Goal: Task Accomplishment & Management: Complete application form

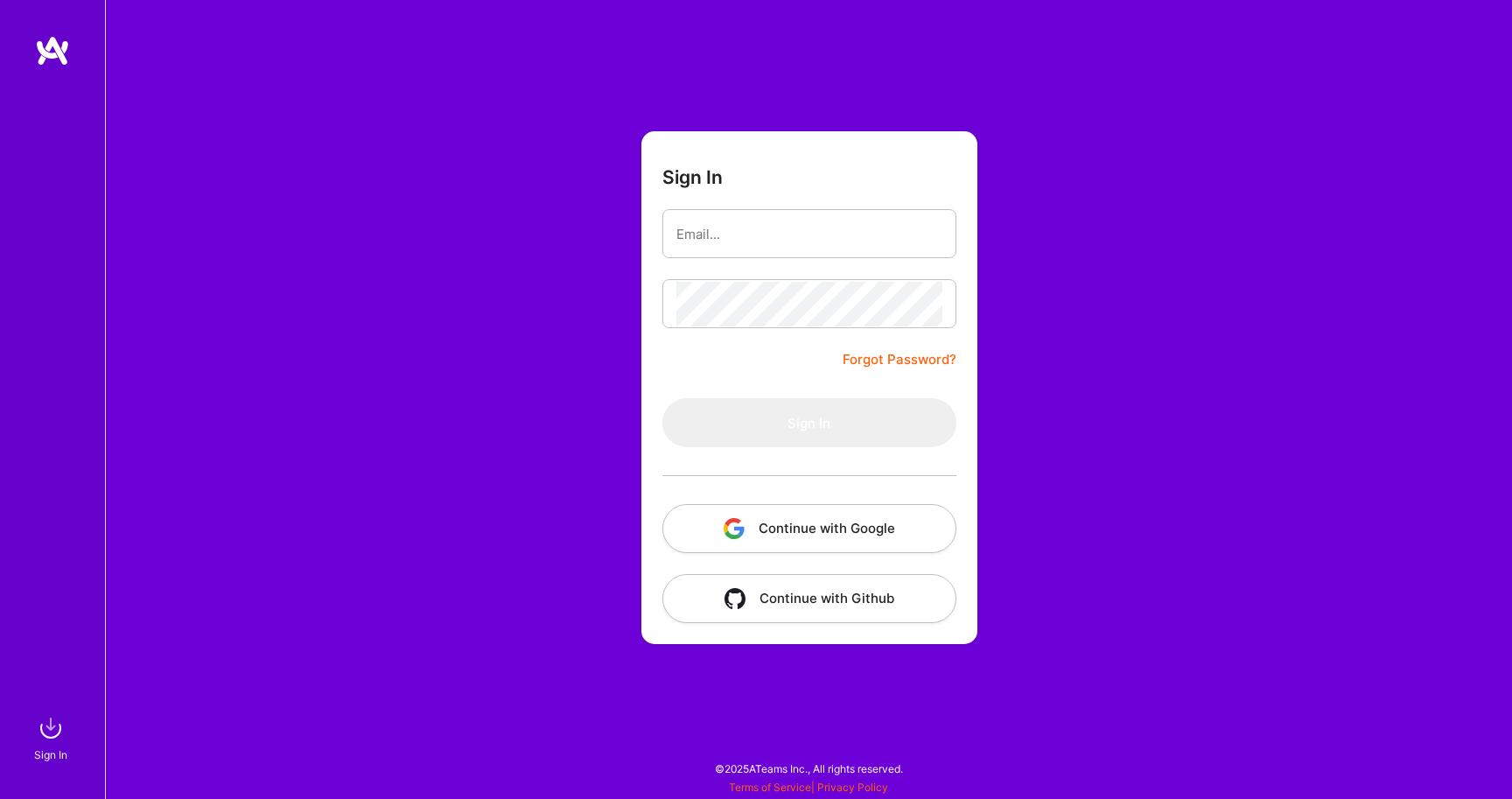
click at [864, 536] on button "Continue with Google" at bounding box center [809, 529] width 294 height 49
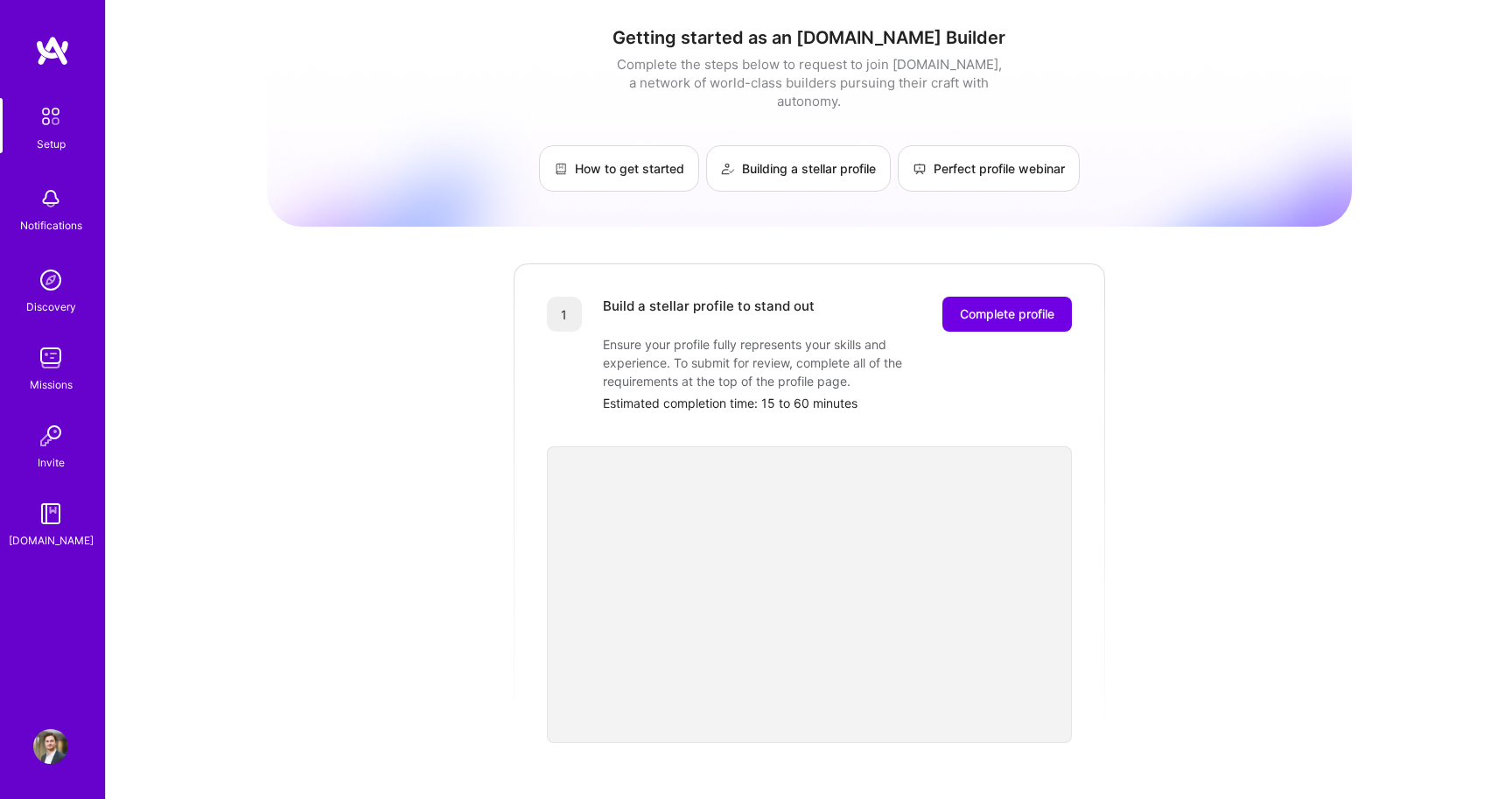
click at [64, 287] on img at bounding box center [51, 280] width 35 height 35
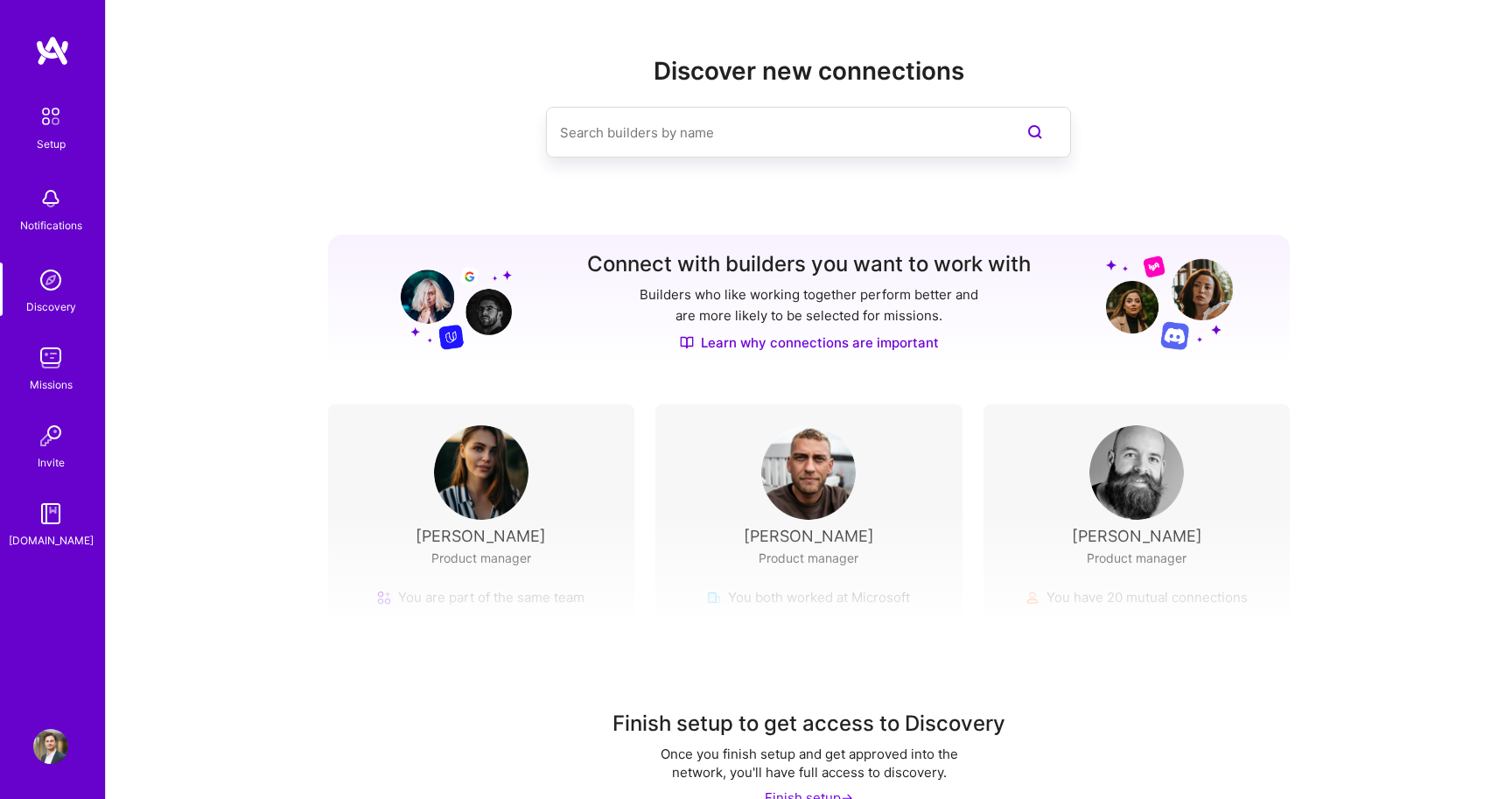
click at [65, 372] on img at bounding box center [51, 358] width 35 height 35
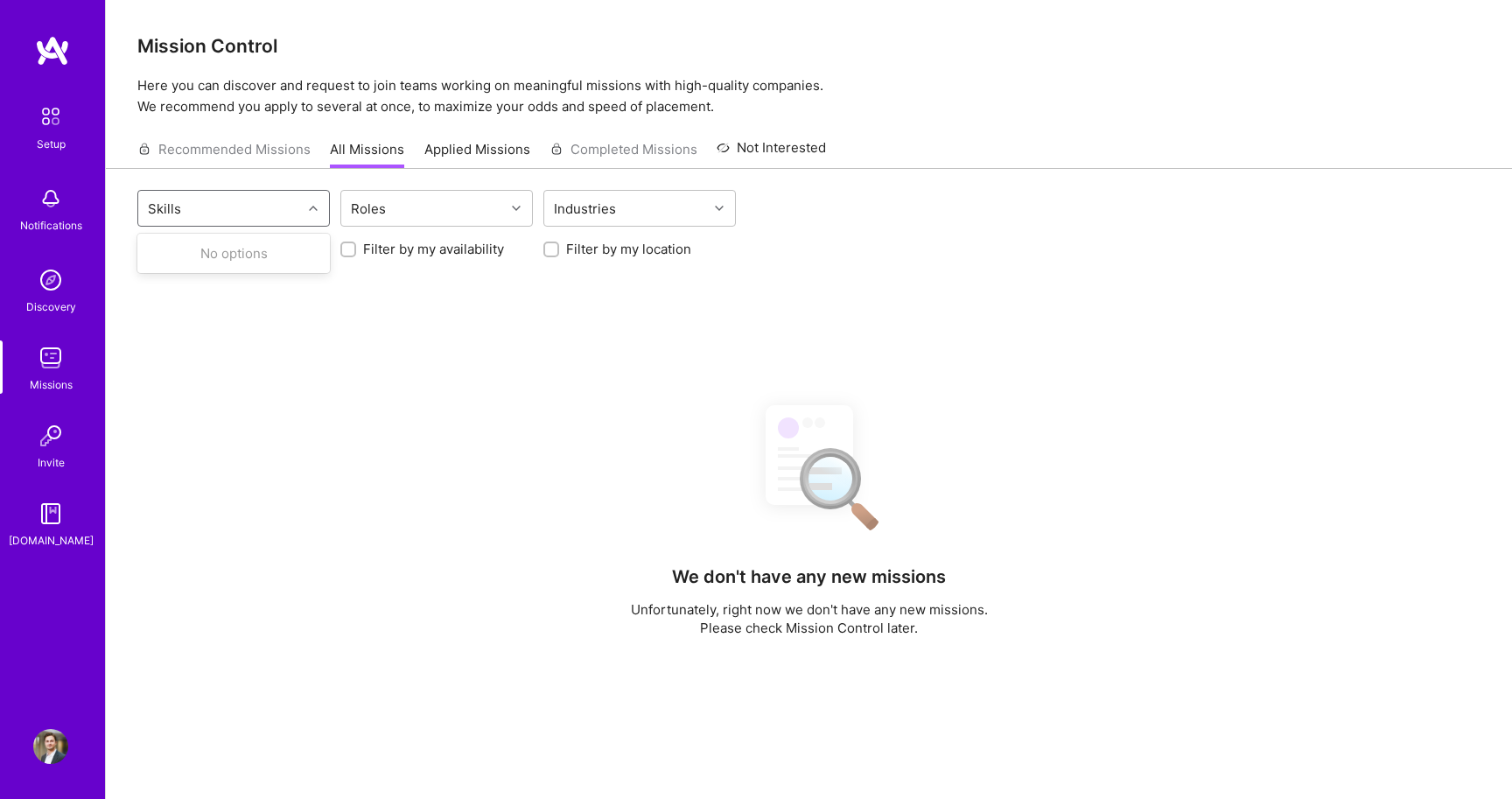
click at [311, 217] on div at bounding box center [315, 207] width 27 height 23
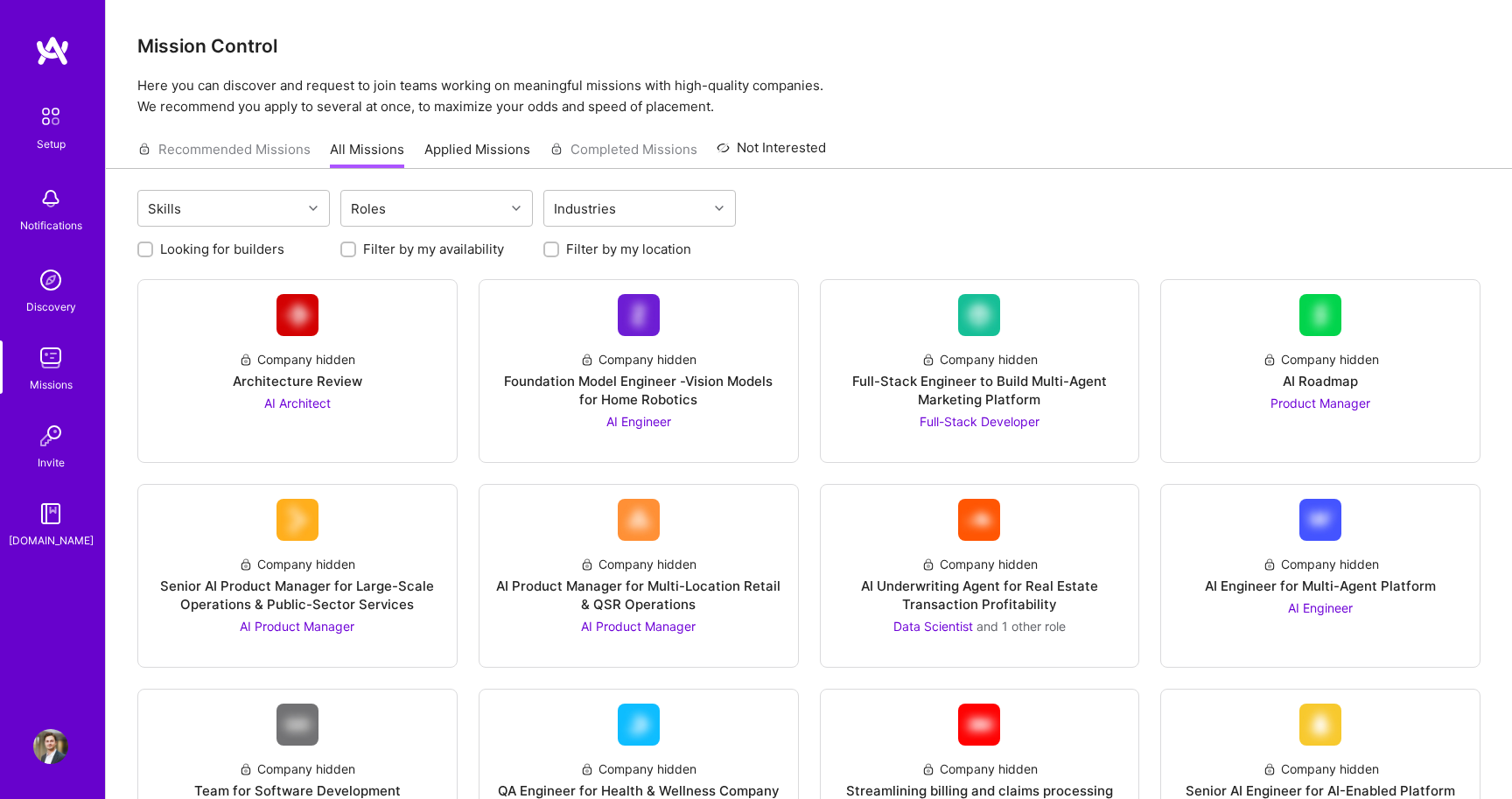
click at [563, 255] on div "Filter by my location" at bounding box center [639, 249] width 193 height 18
click at [549, 237] on div "Looking for builders Filter by my availability Filter by my location" at bounding box center [809, 245] width 1343 height 27
click at [549, 242] on div at bounding box center [550, 249] width 15 height 15
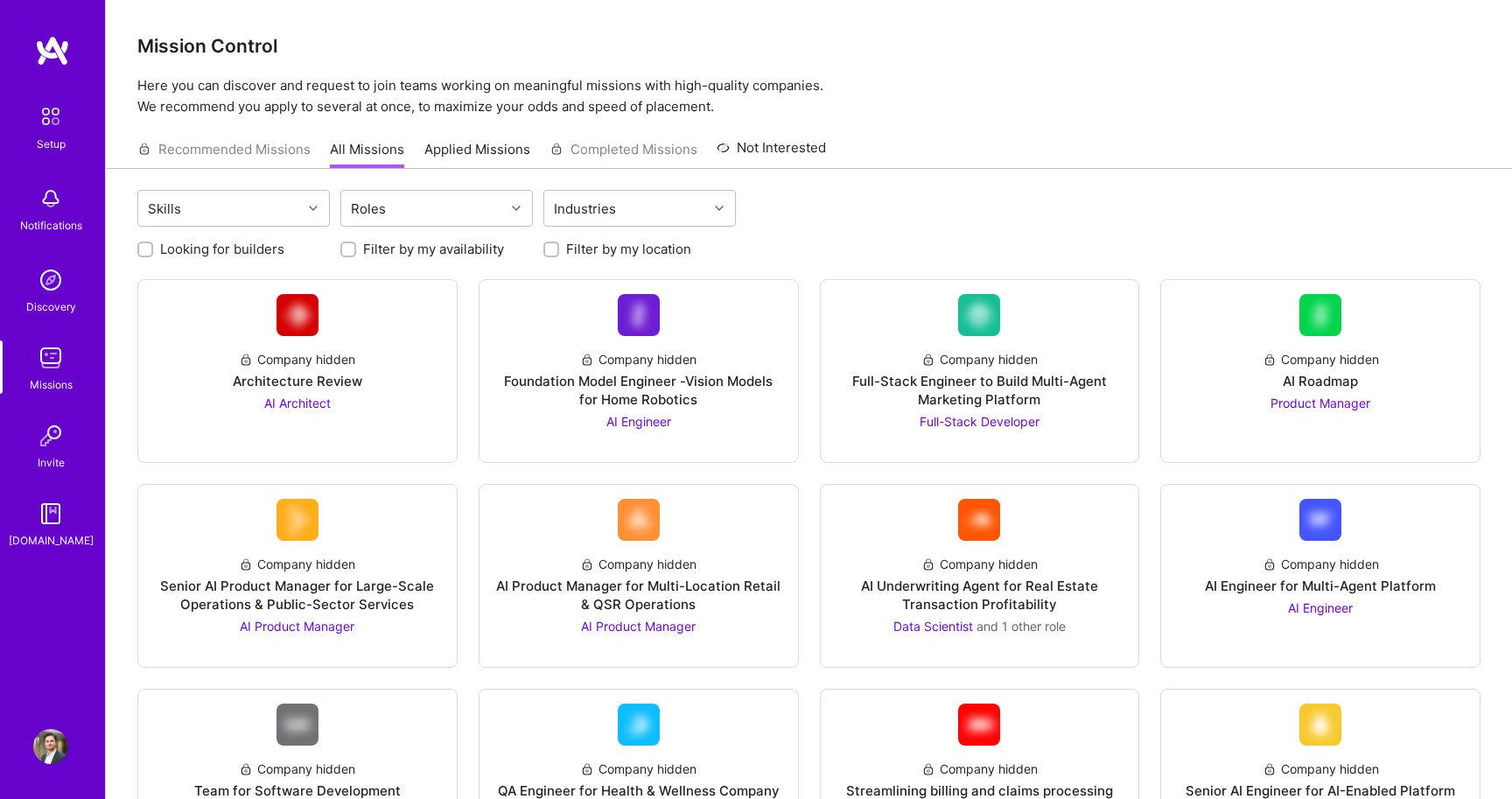
click at [550, 251] on input "Filter by my location" at bounding box center [553, 251] width 13 height 13
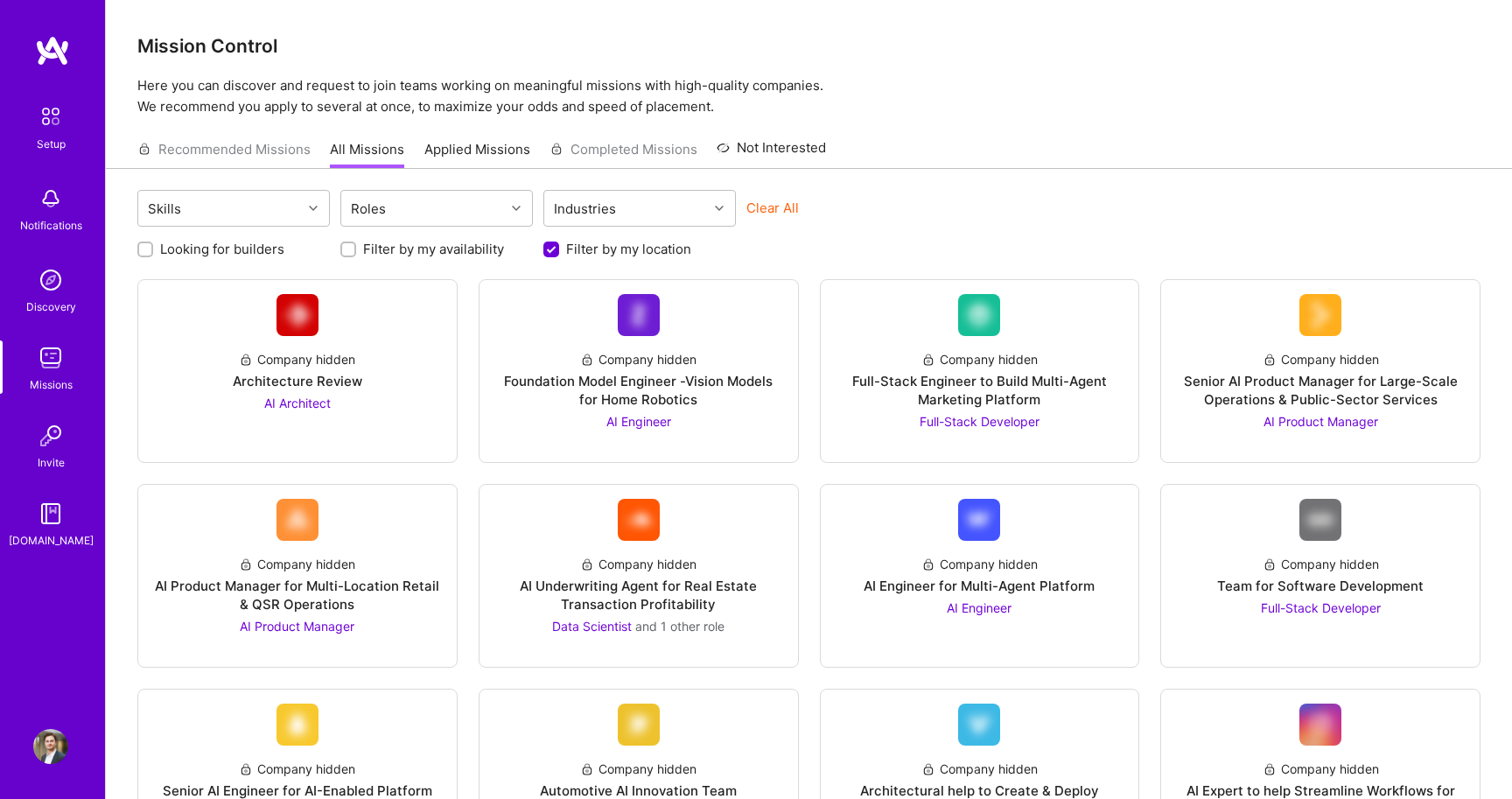
click at [545, 250] on input "Filter by my location" at bounding box center [552, 250] width 15 height 15
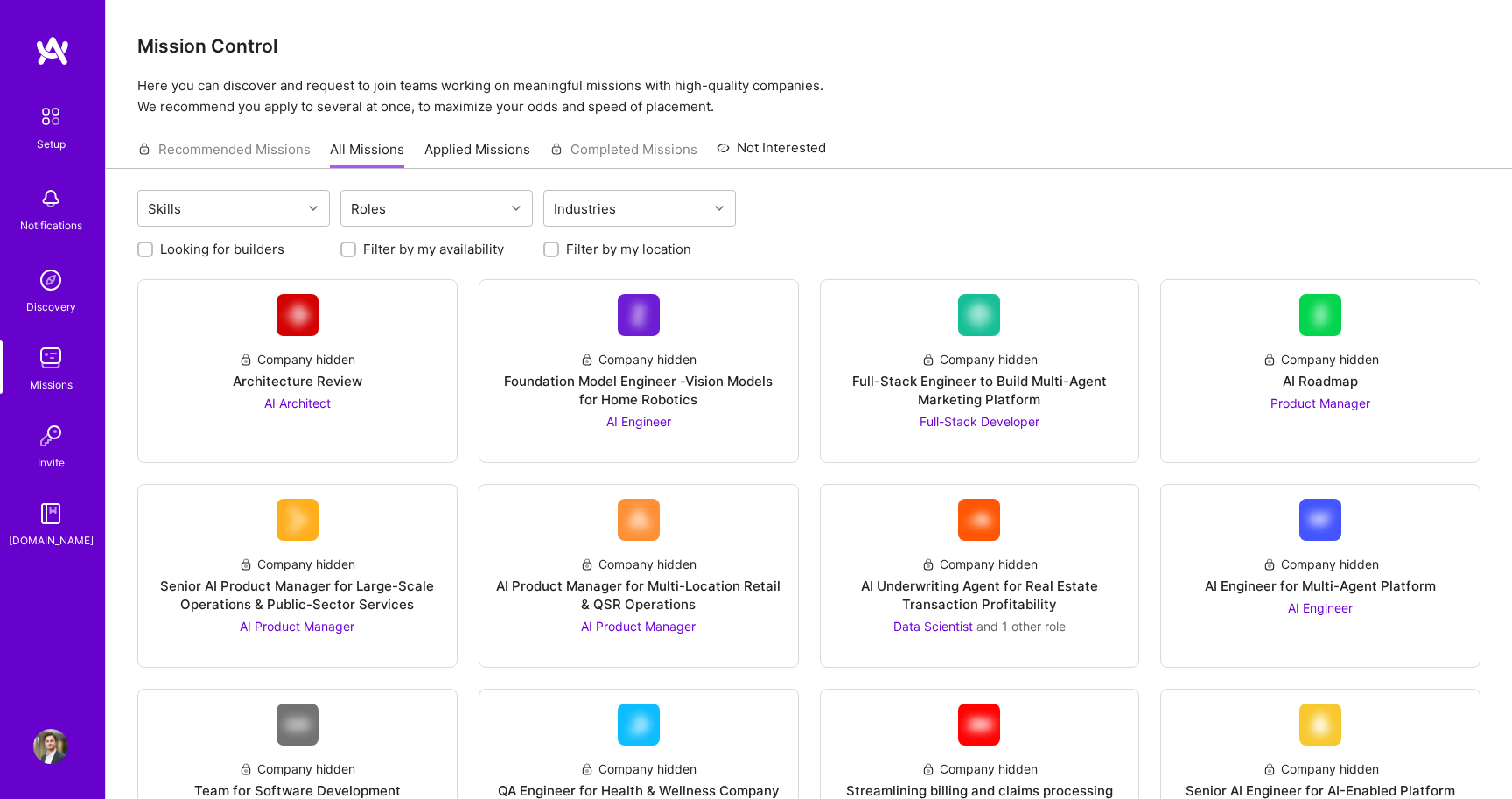
click at [544, 251] on div at bounding box center [550, 249] width 15 height 15
click at [554, 251] on input "Filter by my location" at bounding box center [553, 251] width 13 height 13
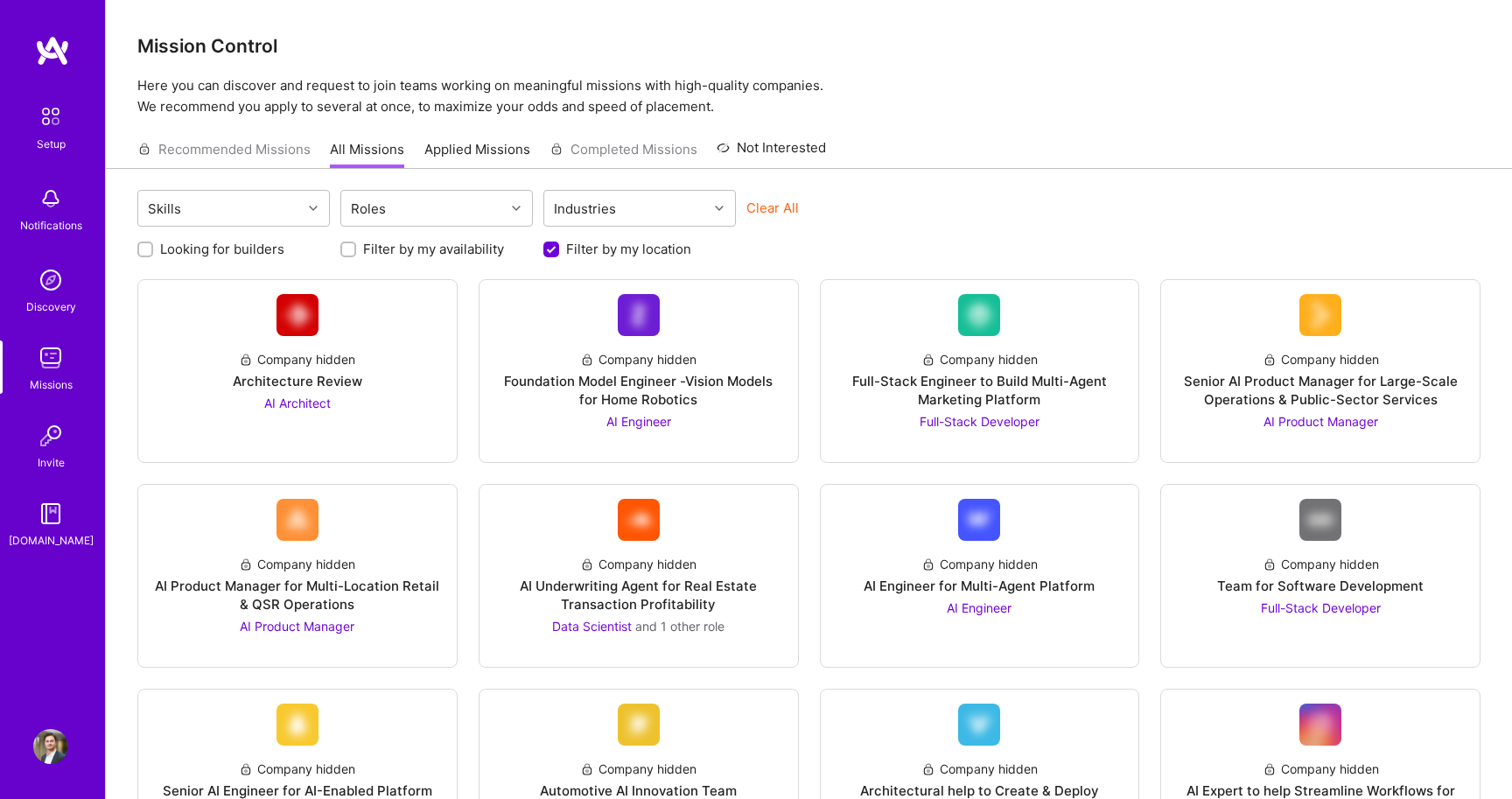
click at [554, 251] on input "Filter by my location" at bounding box center [552, 250] width 15 height 15
checkbox input "false"
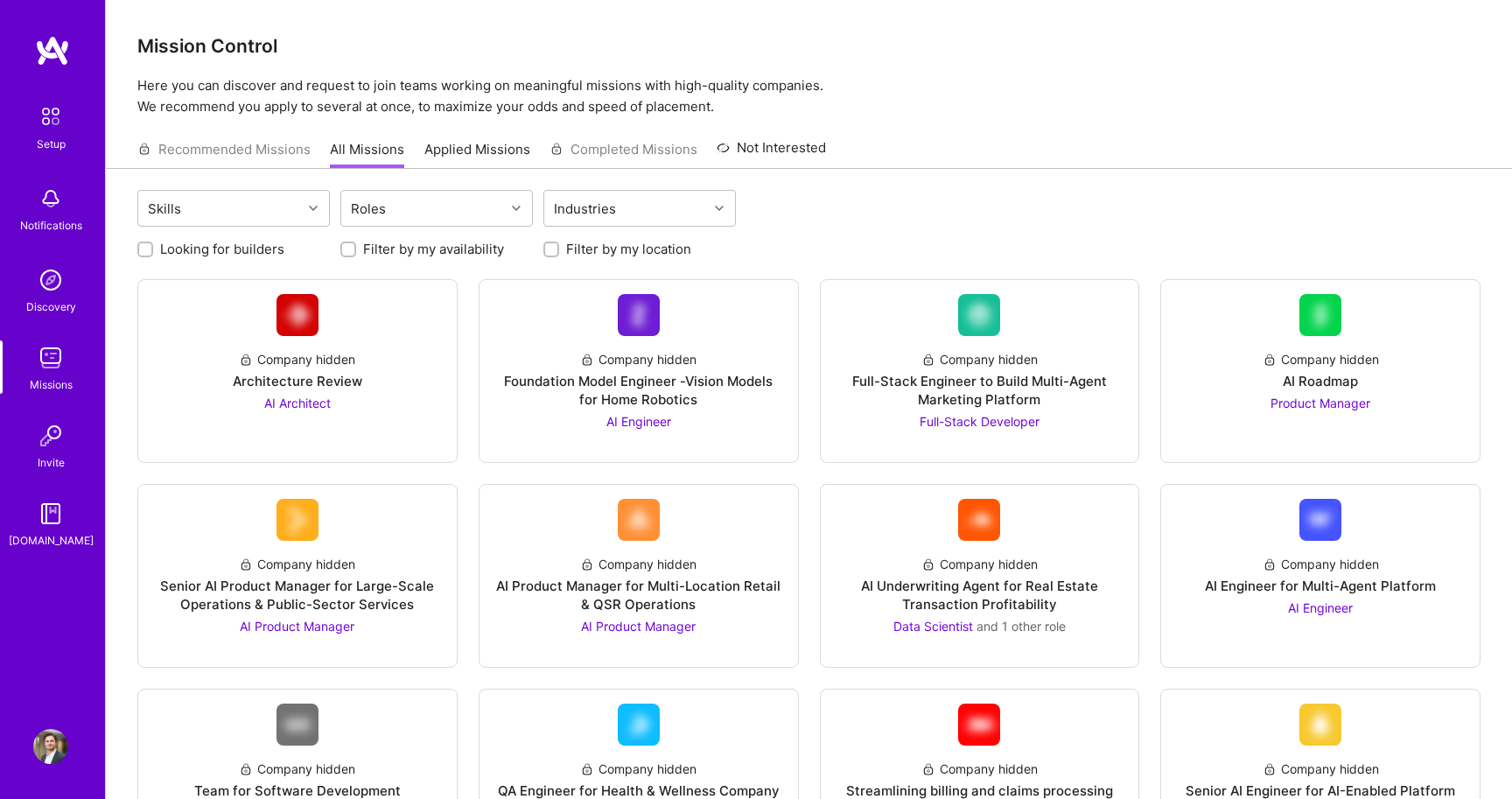
click at [62, 141] on div "Setup" at bounding box center [52, 144] width 29 height 18
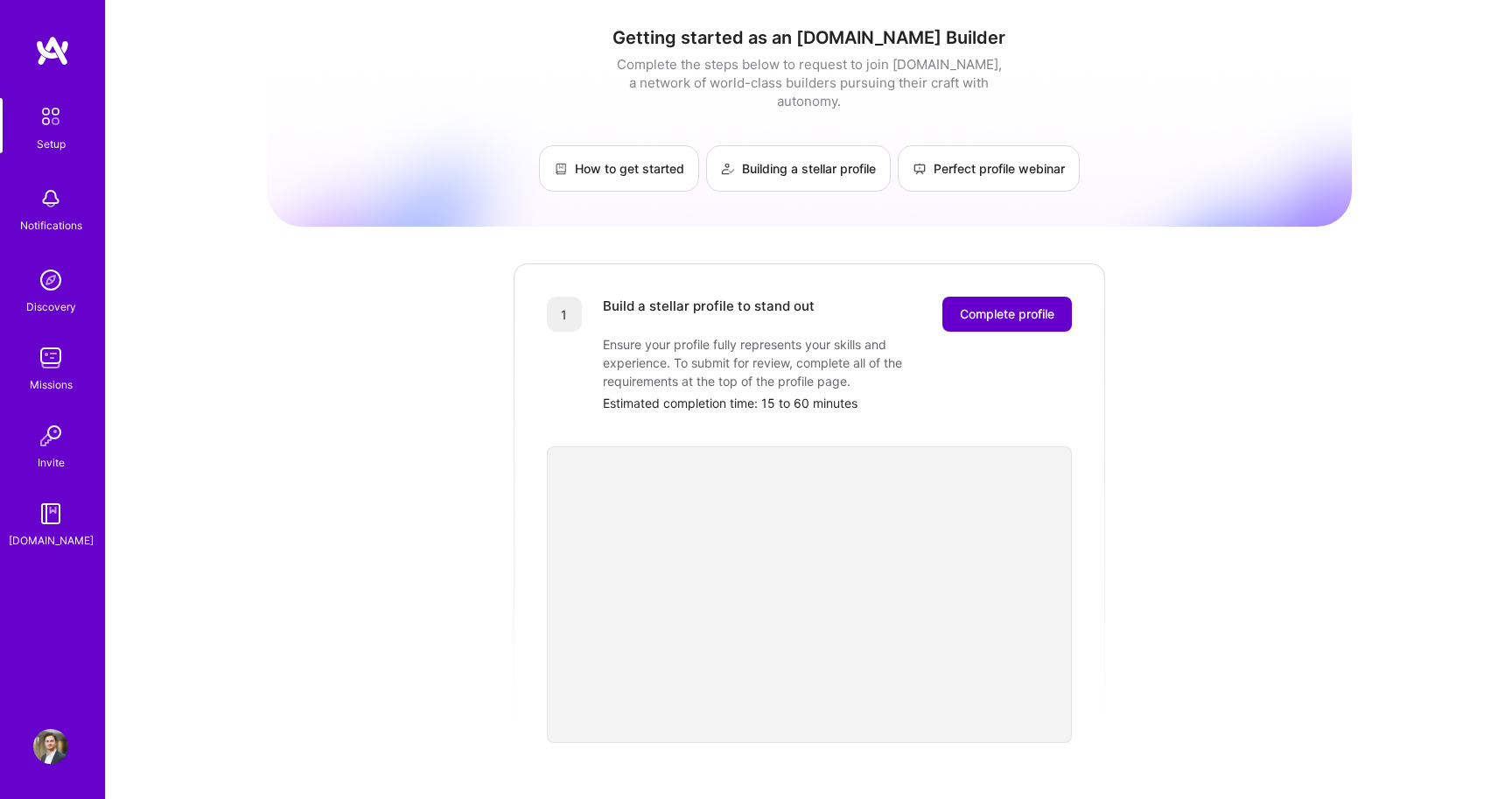
click at [1041, 305] on span "Complete profile" at bounding box center [1007, 313] width 94 height 17
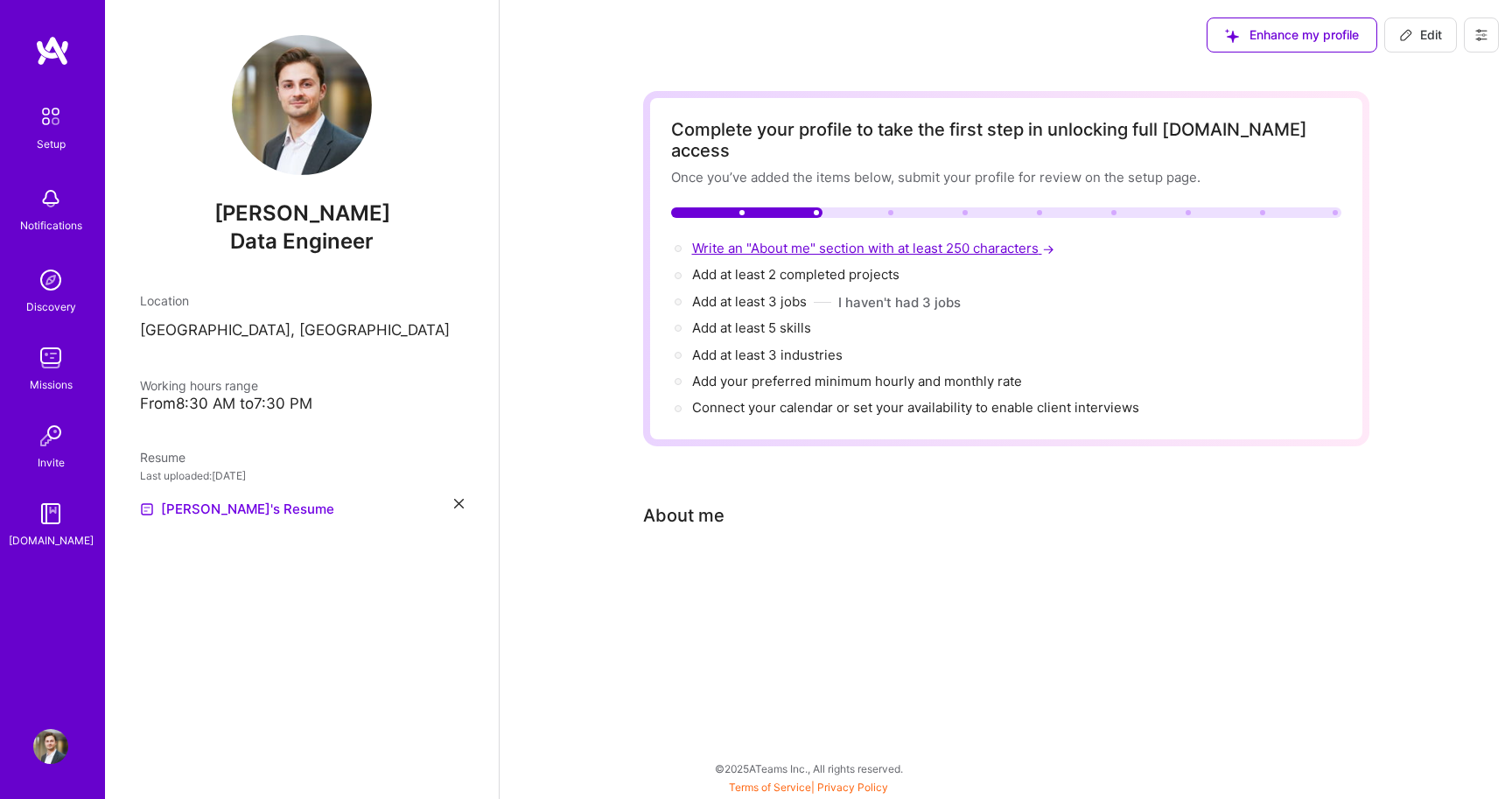
click at [837, 240] on span "Write an "About me" section with at least 250 characters →" at bounding box center [875, 248] width 366 height 16
select select "US"
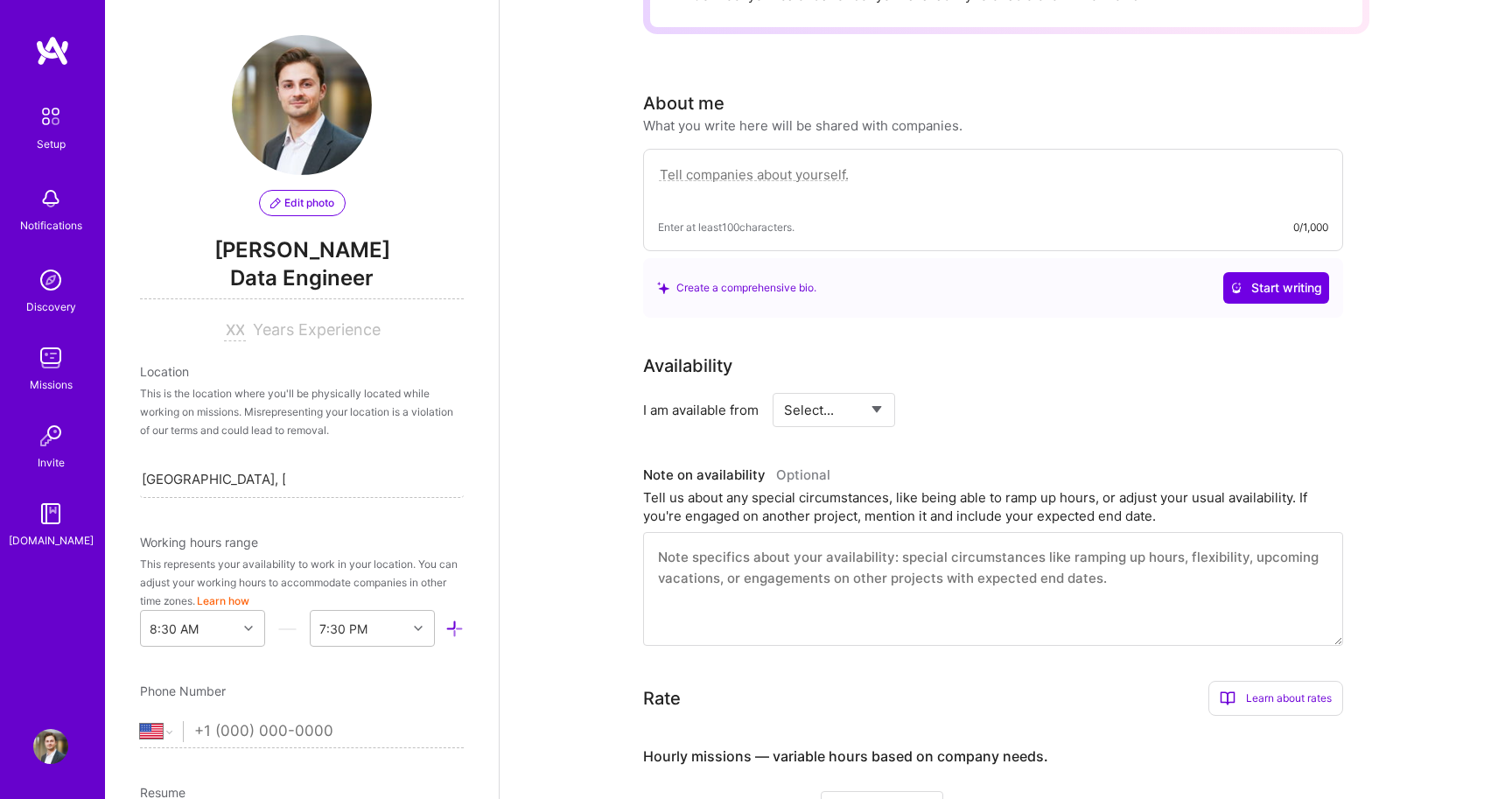
scroll to position [481, 0]
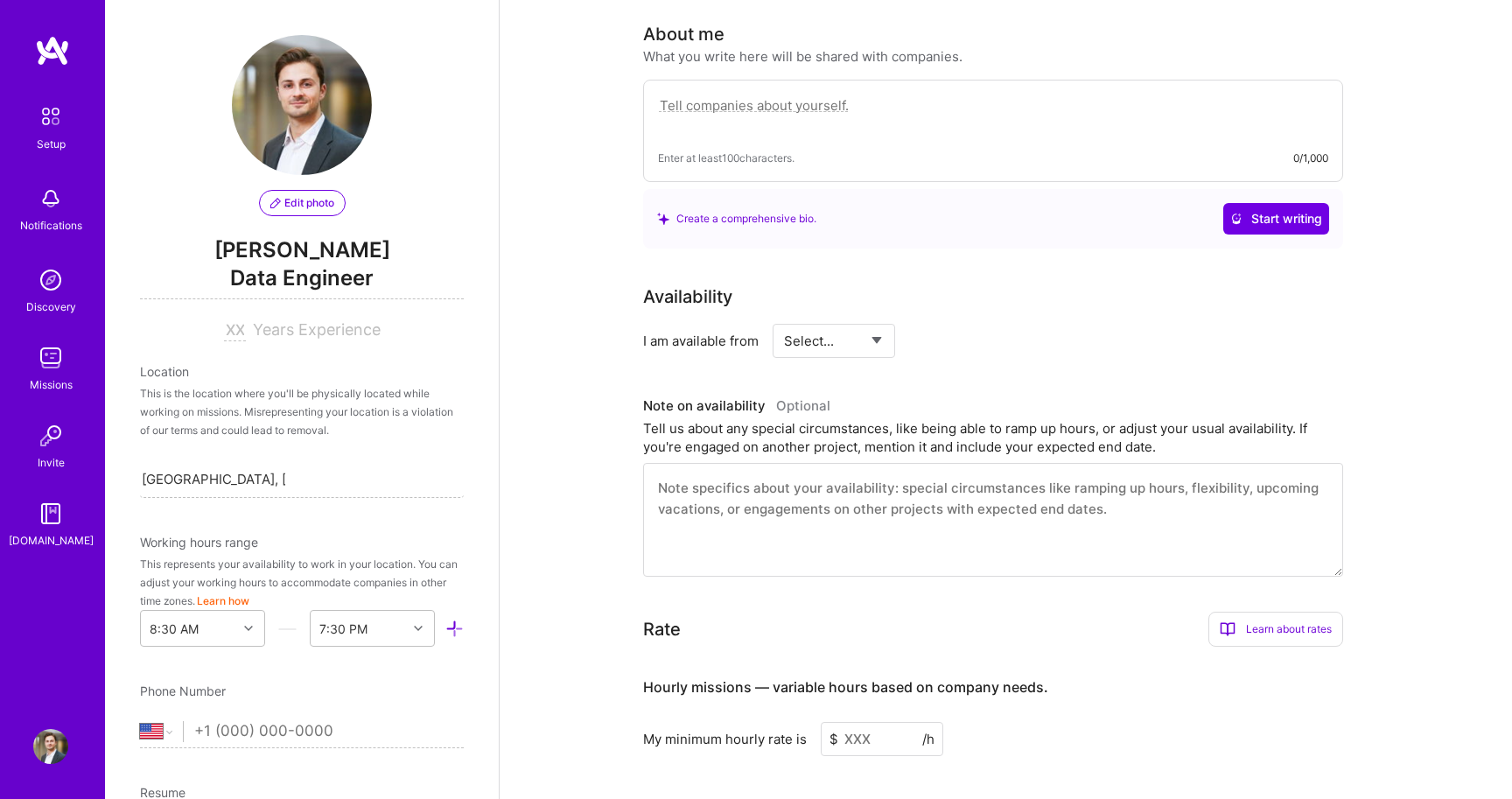
paste textarea "Result-driven and versatile Data Professional with a strong background in the f…"
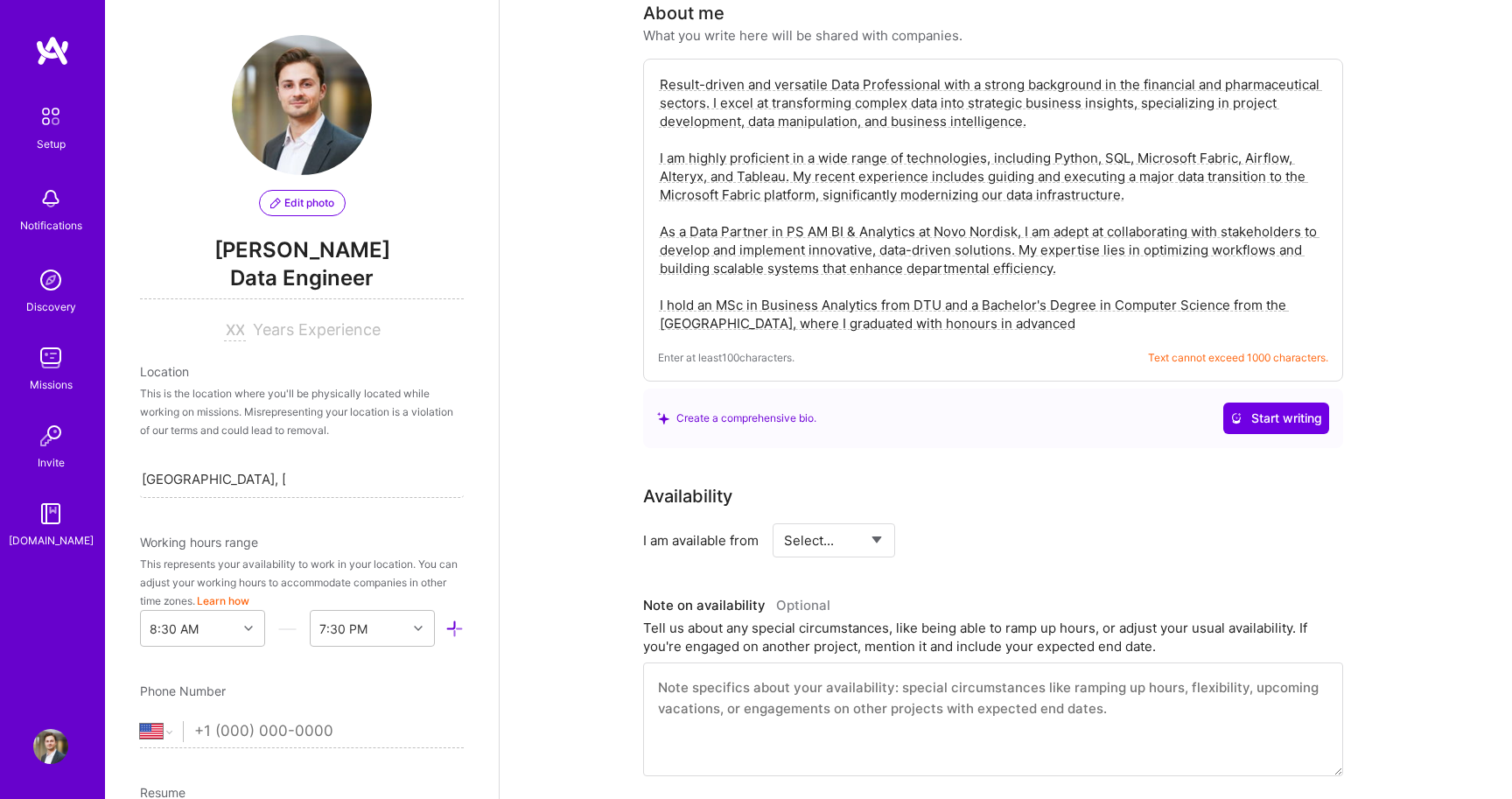
scroll to position [518, 0]
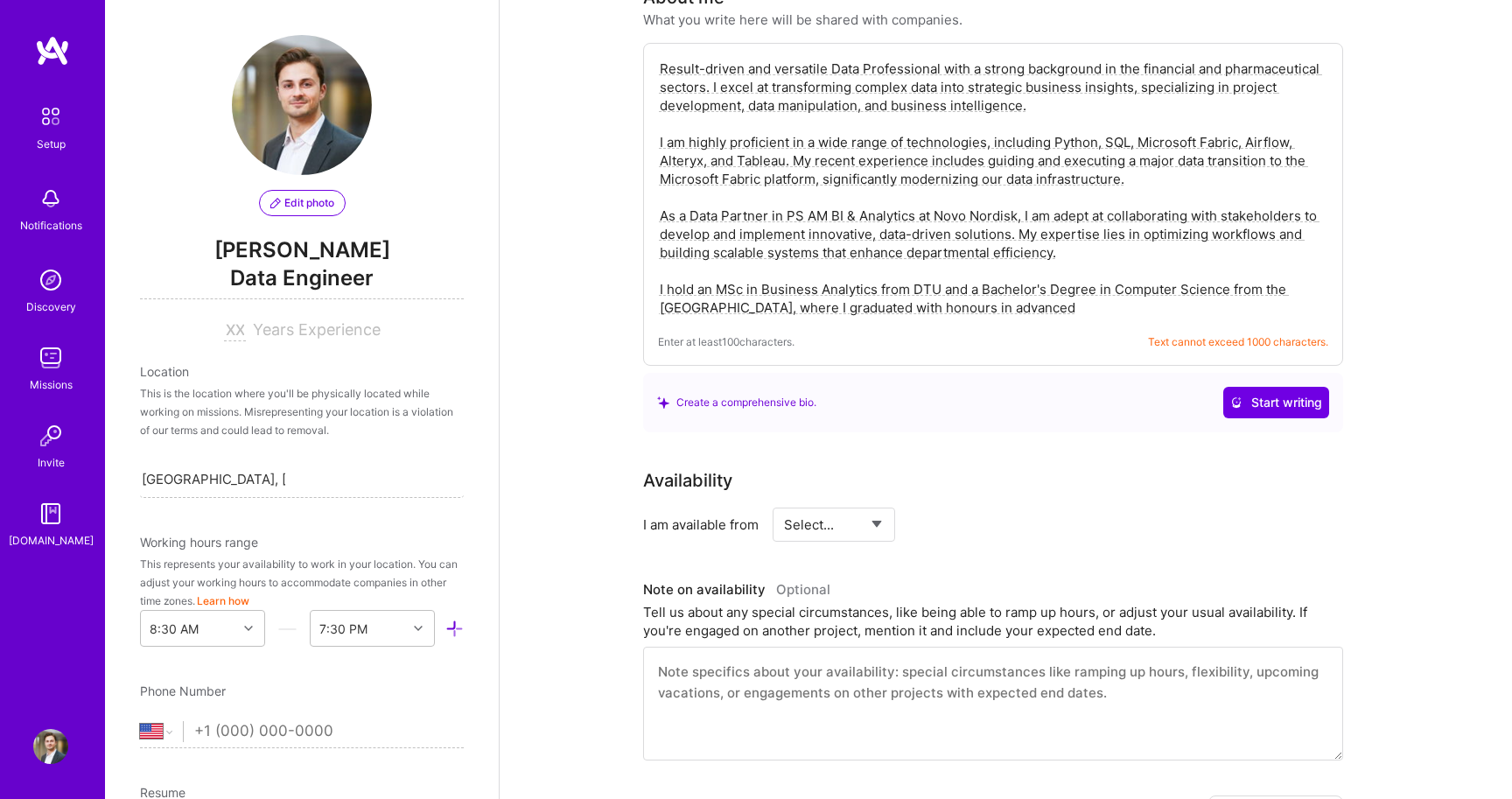
click at [735, 141] on textarea "Result-driven and versatile Data Professional with a strong background in the f…" at bounding box center [993, 188] width 670 height 261
click at [738, 140] on textarea "Result-driven and versatile Data Professional with a strong background in the f…" at bounding box center [993, 188] width 670 height 261
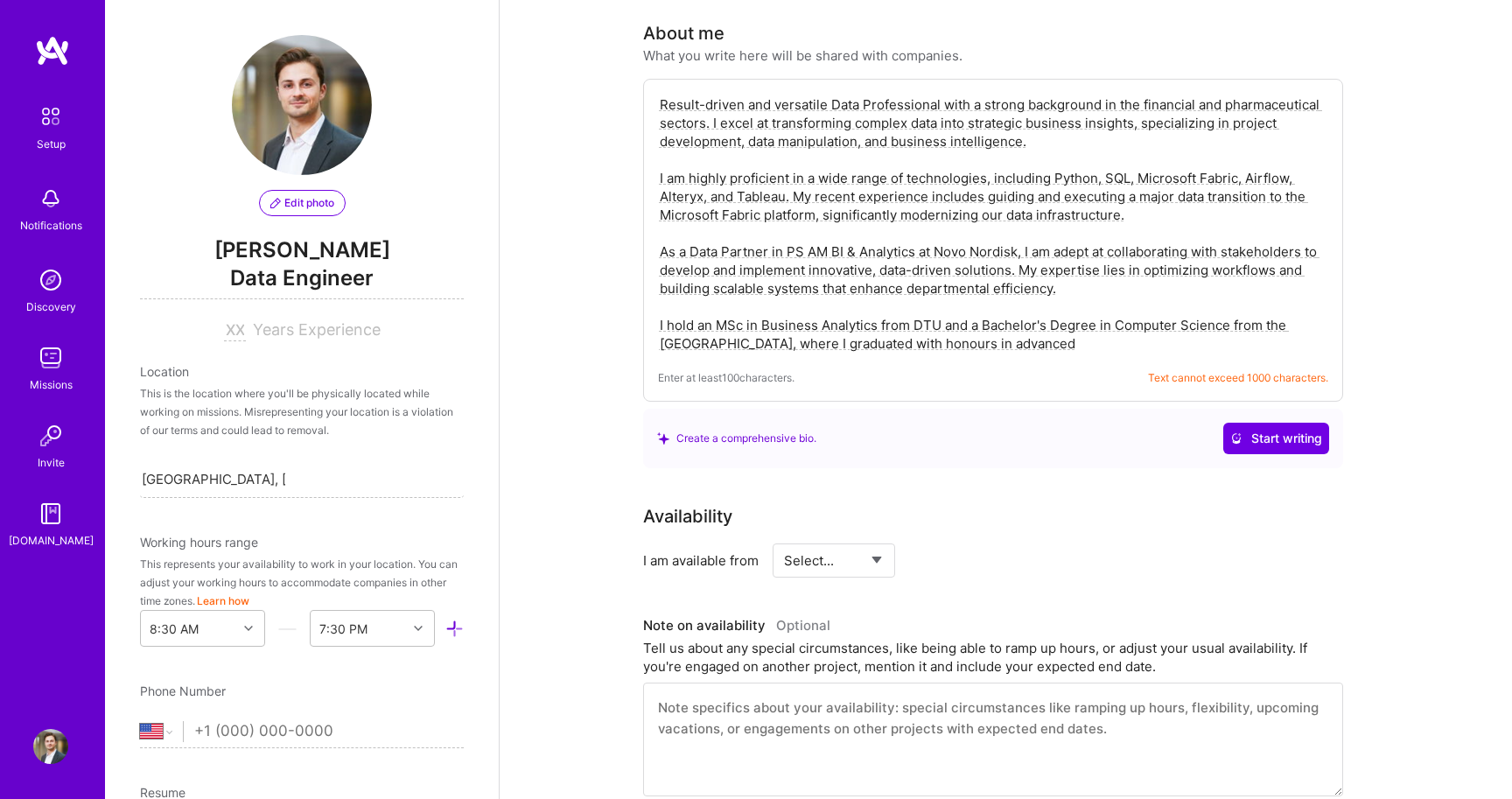
scroll to position [478, 0]
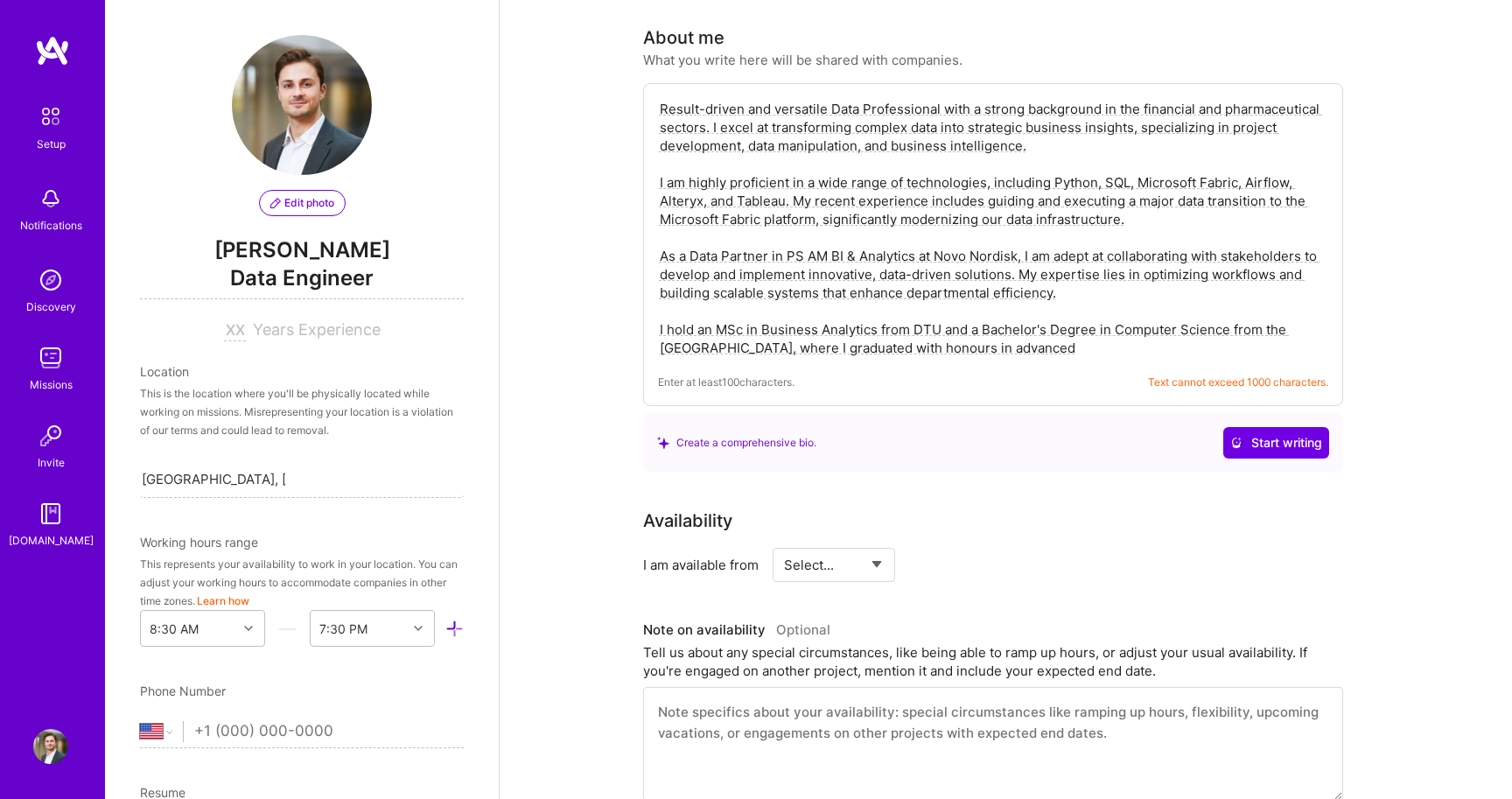
paste textarea "### Data Professional - About Me I am a results-driven Data Professional with e…"
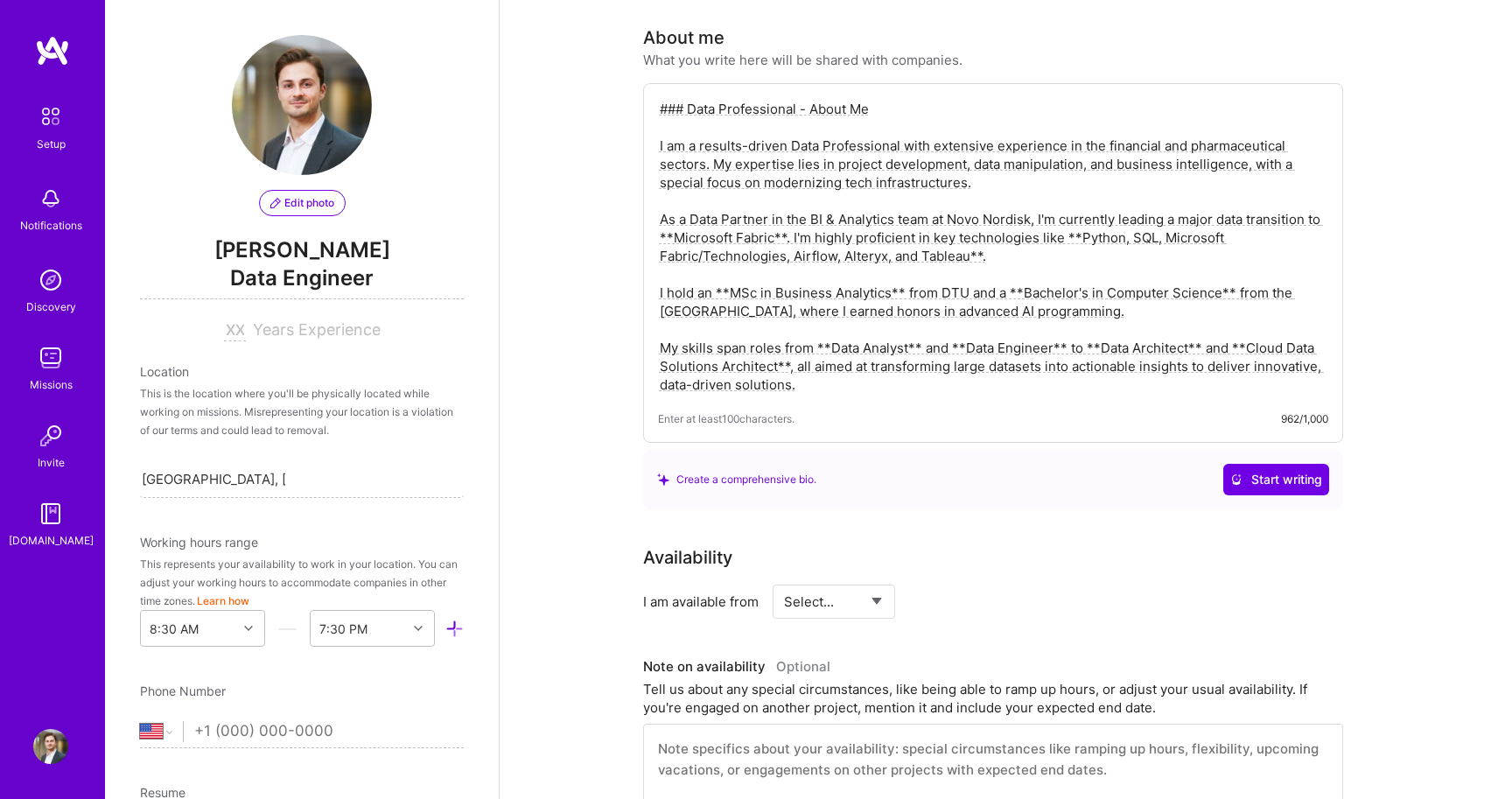
click at [969, 240] on textarea "### Data Professional - About Me I am a results-driven Data Professional with e…" at bounding box center [993, 246] width 670 height 298
click at [1035, 229] on textarea "### Data Professional - About Me I am a results-driven Data Professional with e…" at bounding box center [993, 246] width 670 height 298
click at [1076, 225] on textarea "### Data Professional - About Me I am a results-driven Data Professional with e…" at bounding box center [993, 246] width 670 height 298
click at [1076, 218] on textarea "### Data Professional - About Me I am a results-driven Data Professional with e…" at bounding box center [993, 246] width 670 height 298
click at [787, 214] on textarea "### Data Professional - About Me I am a results-driven Data Professional with e…" at bounding box center [993, 246] width 670 height 298
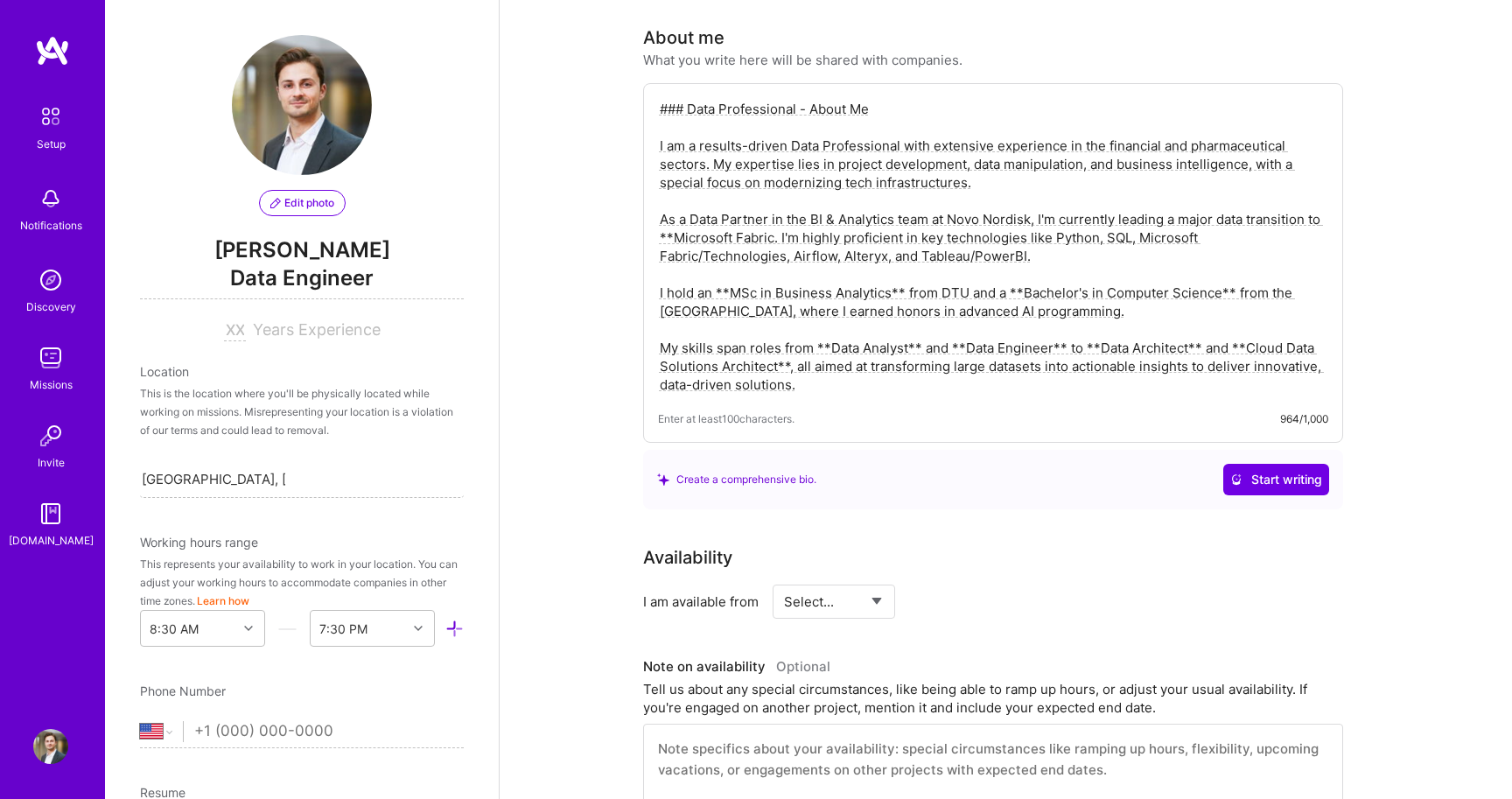
click at [675, 217] on textarea "### Data Professional - About Me I am a results-driven Data Professional with e…" at bounding box center [993, 246] width 670 height 298
click at [828, 331] on textarea "### Data Professional - About Me I am a results-driven Data Professional with e…" at bounding box center [993, 246] width 670 height 298
click at [789, 346] on textarea "### Data Professional - About Me I am a results-driven Data Professional with e…" at bounding box center [993, 246] width 670 height 298
click at [906, 328] on textarea "### Data Professional - About Me I am a results-driven Data Professional with e…" at bounding box center [993, 246] width 670 height 298
click at [939, 326] on textarea "### Data Professional - About Me I am a results-driven Data Professional with e…" at bounding box center [993, 246] width 670 height 298
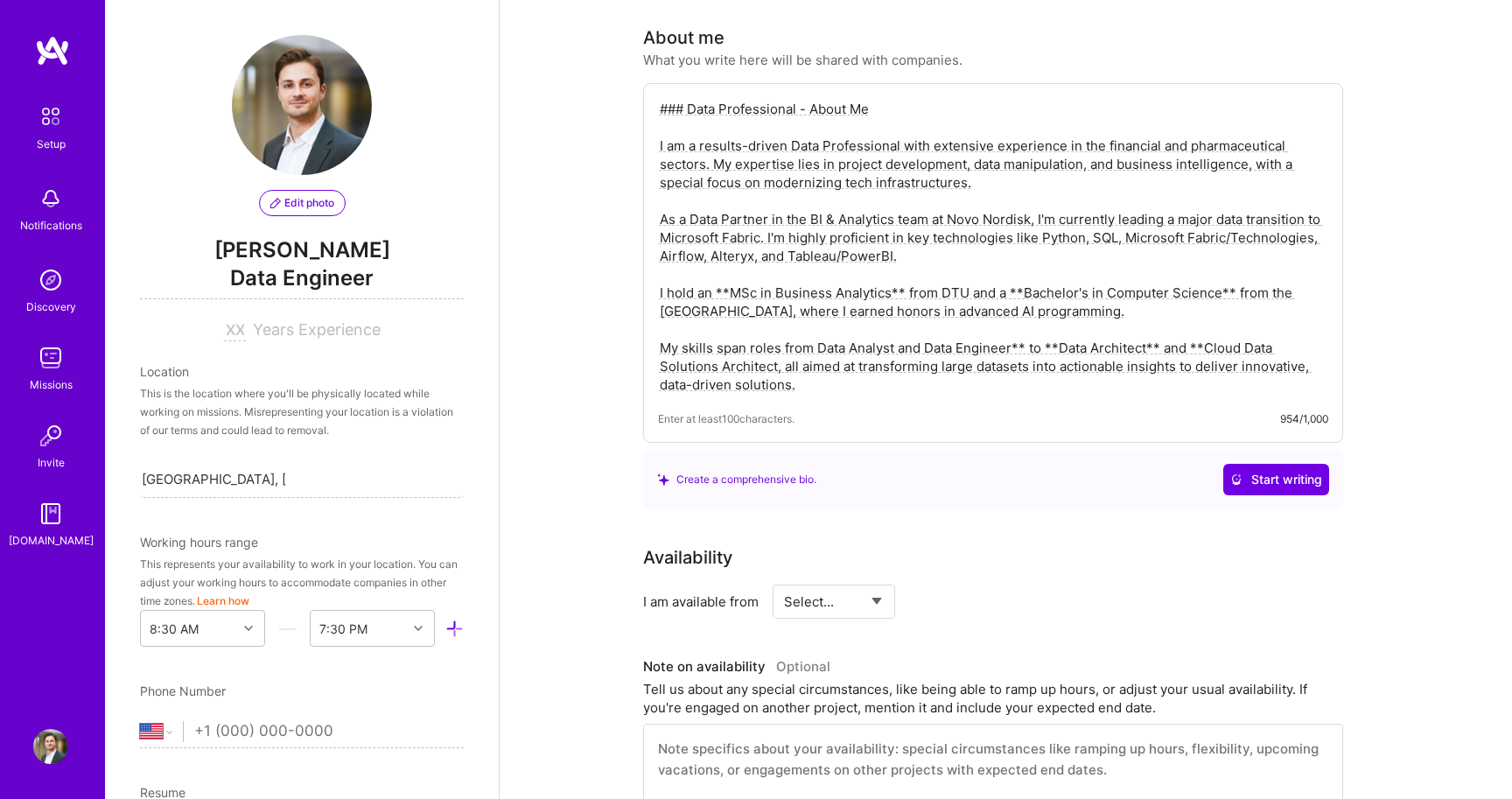
click at [1025, 330] on textarea "### Data Professional - About Me I am a results-driven Data Professional with e…" at bounding box center [993, 246] width 670 height 298
click at [1051, 327] on textarea "### Data Professional - About Me I am a results-driven Data Professional with e…" at bounding box center [993, 246] width 670 height 298
click at [1047, 327] on textarea "### Data Professional - About Me I am a results-driven Data Professional with e…" at bounding box center [993, 246] width 670 height 298
click at [1134, 326] on textarea "### Data Professional - About Me I am a results-driven Data Professional with e…" at bounding box center [993, 246] width 670 height 298
click at [1165, 326] on textarea "### Data Professional - About Me I am a results-driven Data Professional with e…" at bounding box center [993, 246] width 670 height 298
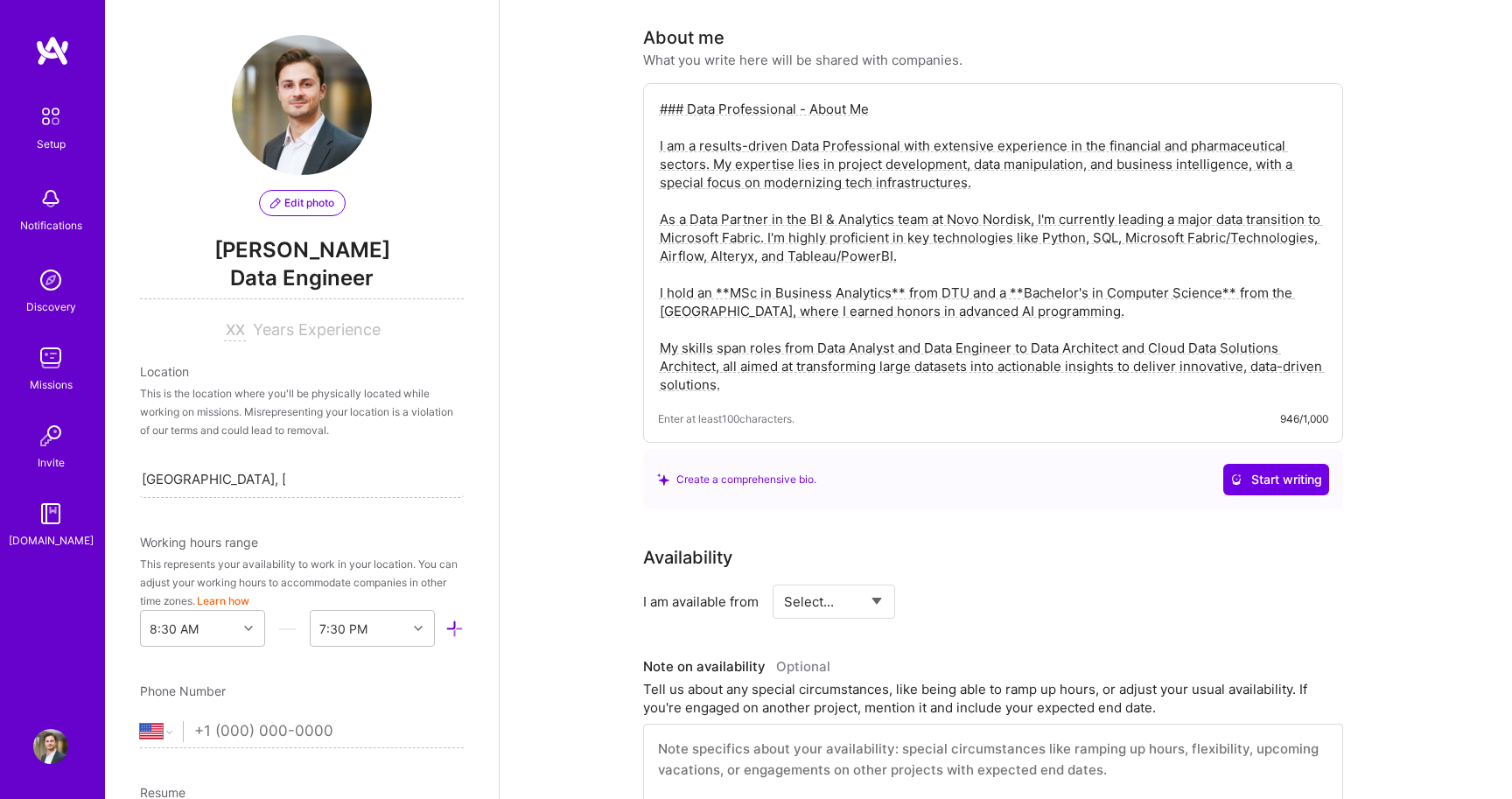
click at [1018, 274] on textarea "### Data Professional - About Me I am a results-driven Data Professional with e…" at bounding box center [993, 246] width 670 height 298
click at [1013, 273] on textarea "### Data Professional - About Me I am a results-driven Data Professional with e…" at bounding box center [993, 246] width 670 height 298
click at [1218, 274] on textarea "### Data Professional - About Me I am a results-driven Data Professional with e…" at bounding box center [993, 246] width 670 height 298
click at [1002, 277] on textarea "### Data Professional - About Me I am a results-driven Data Professional with e…" at bounding box center [993, 246] width 670 height 298
click at [900, 273] on textarea "### Data Professional - About Me I am a results-driven Data Professional with e…" at bounding box center [993, 246] width 670 height 298
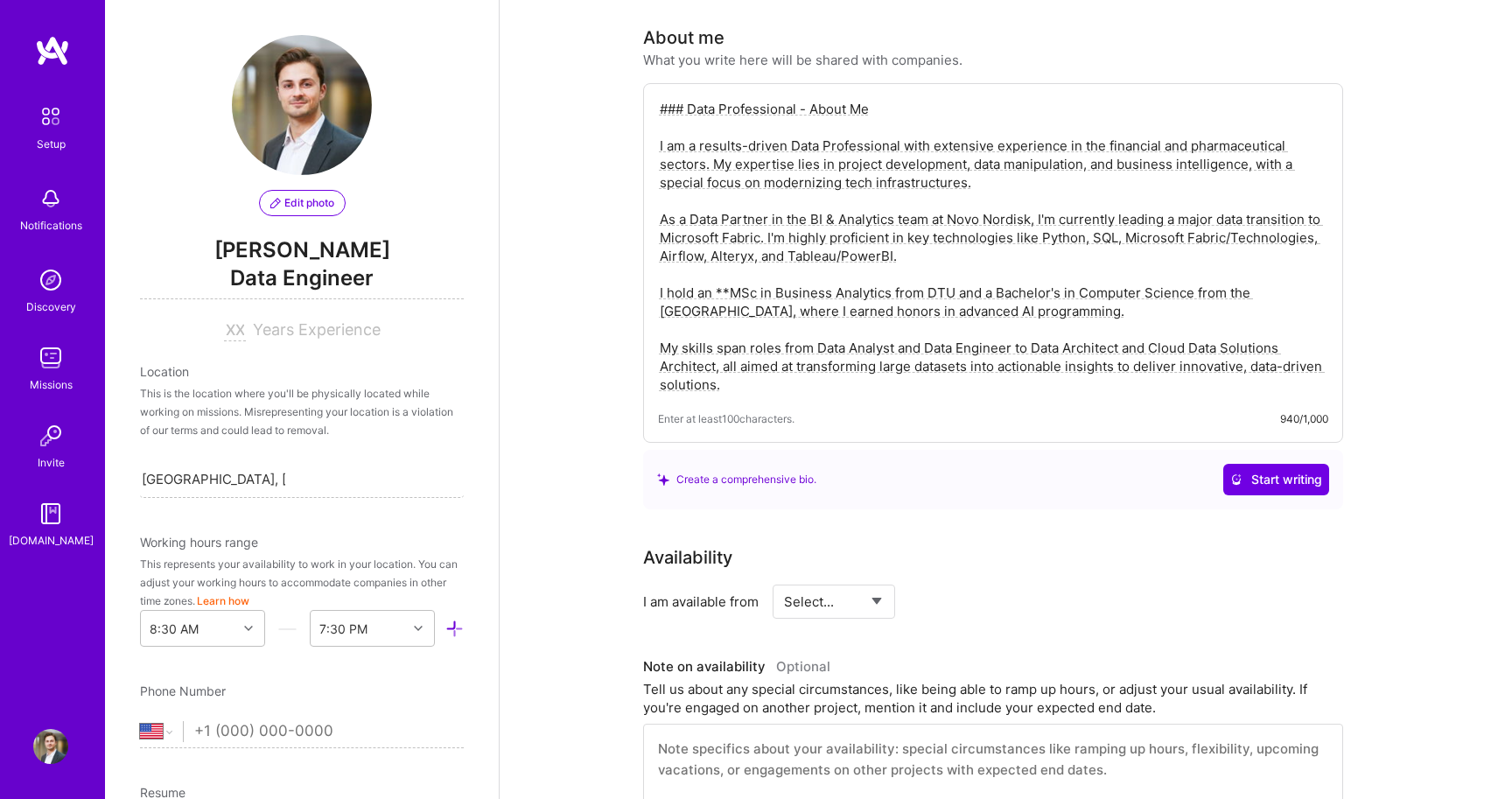
click at [729, 273] on textarea "### Data Professional - About Me I am a results-driven Data Professional with e…" at bounding box center [993, 246] width 670 height 298
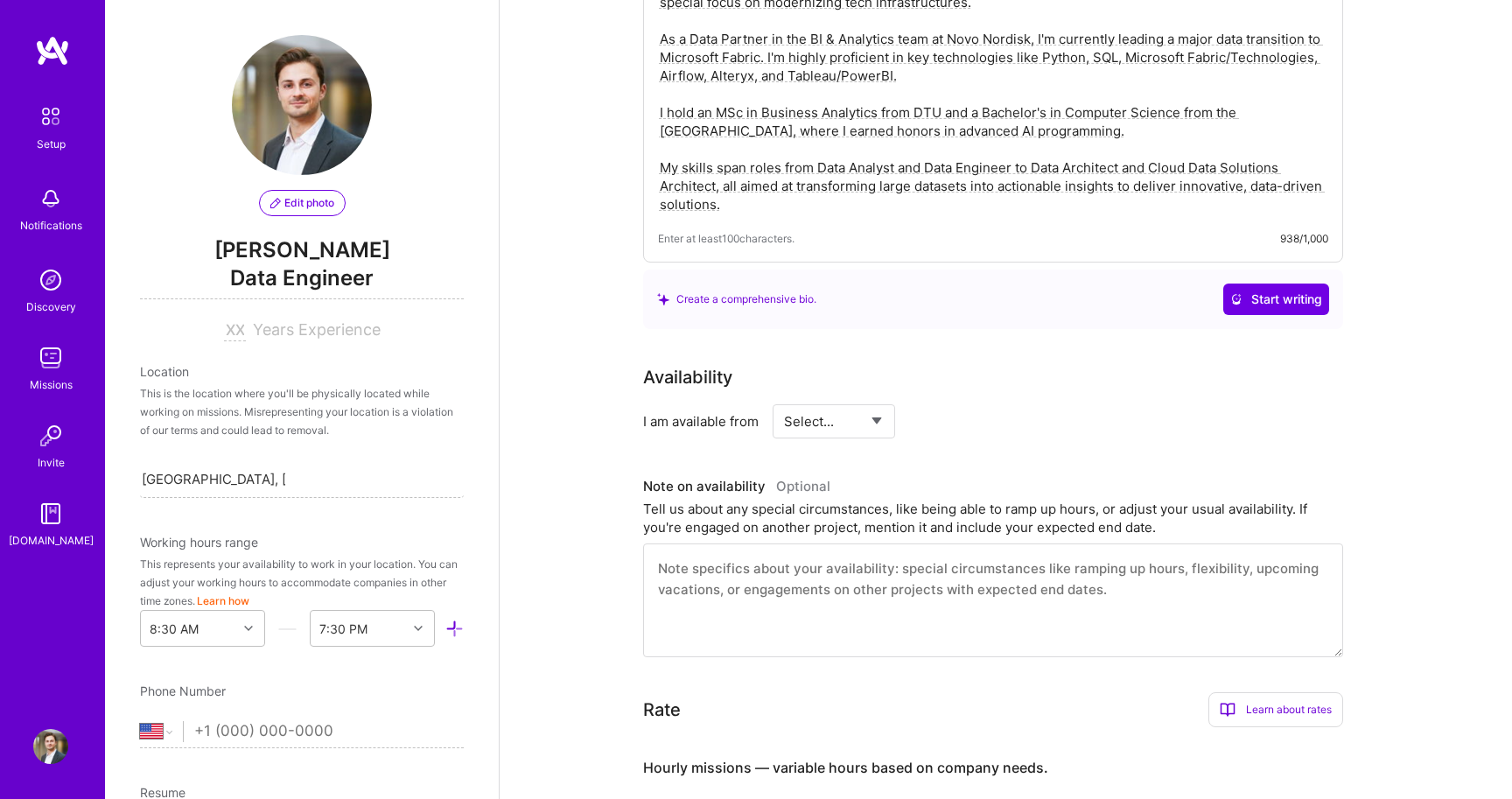
scroll to position [671, 0]
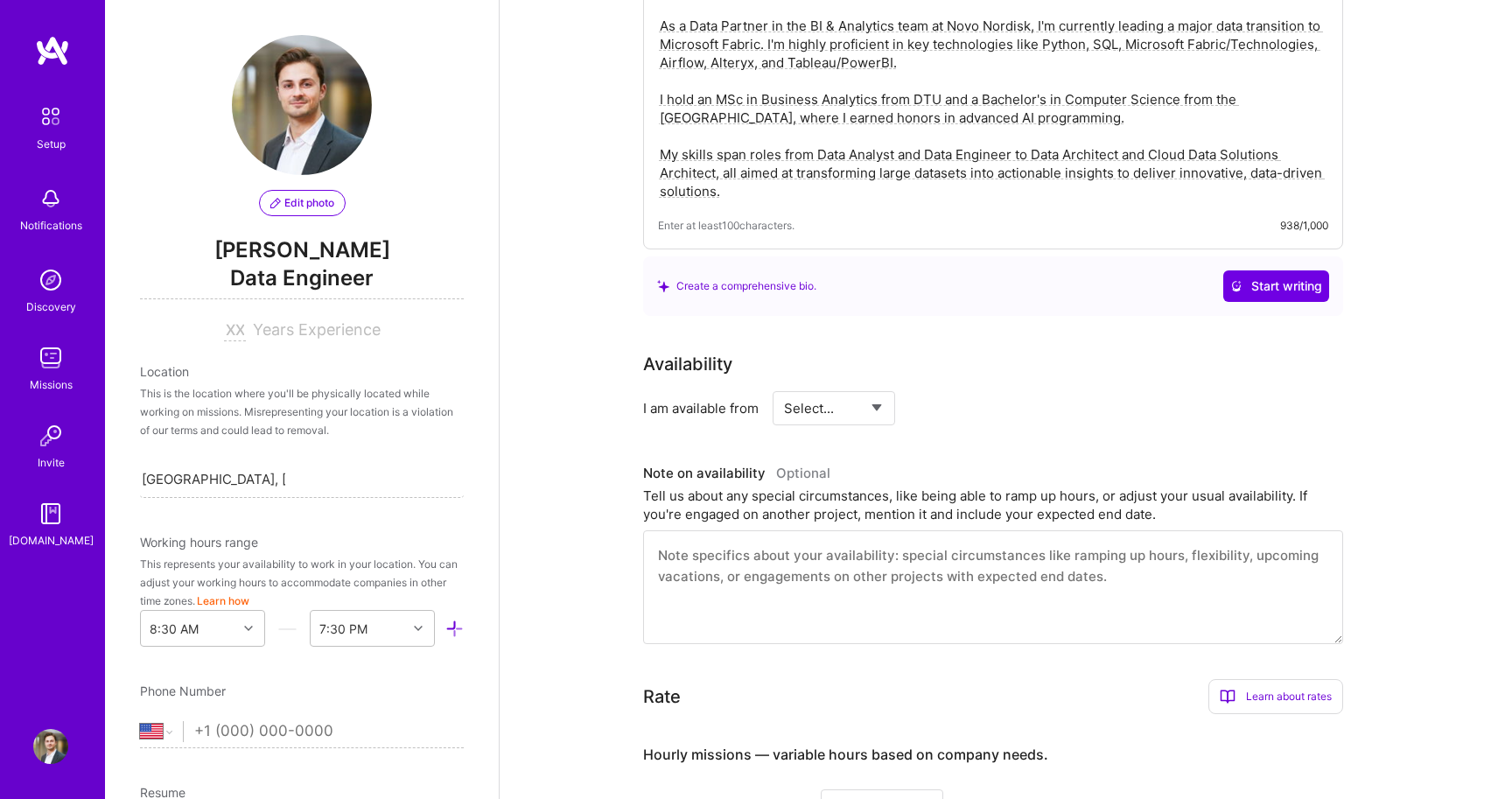
type textarea "### Data Professional - About Me I am a results-driven Data Professional with e…"
select select "Right Now"
click at [844, 531] on textarea at bounding box center [992, 588] width 700 height 114
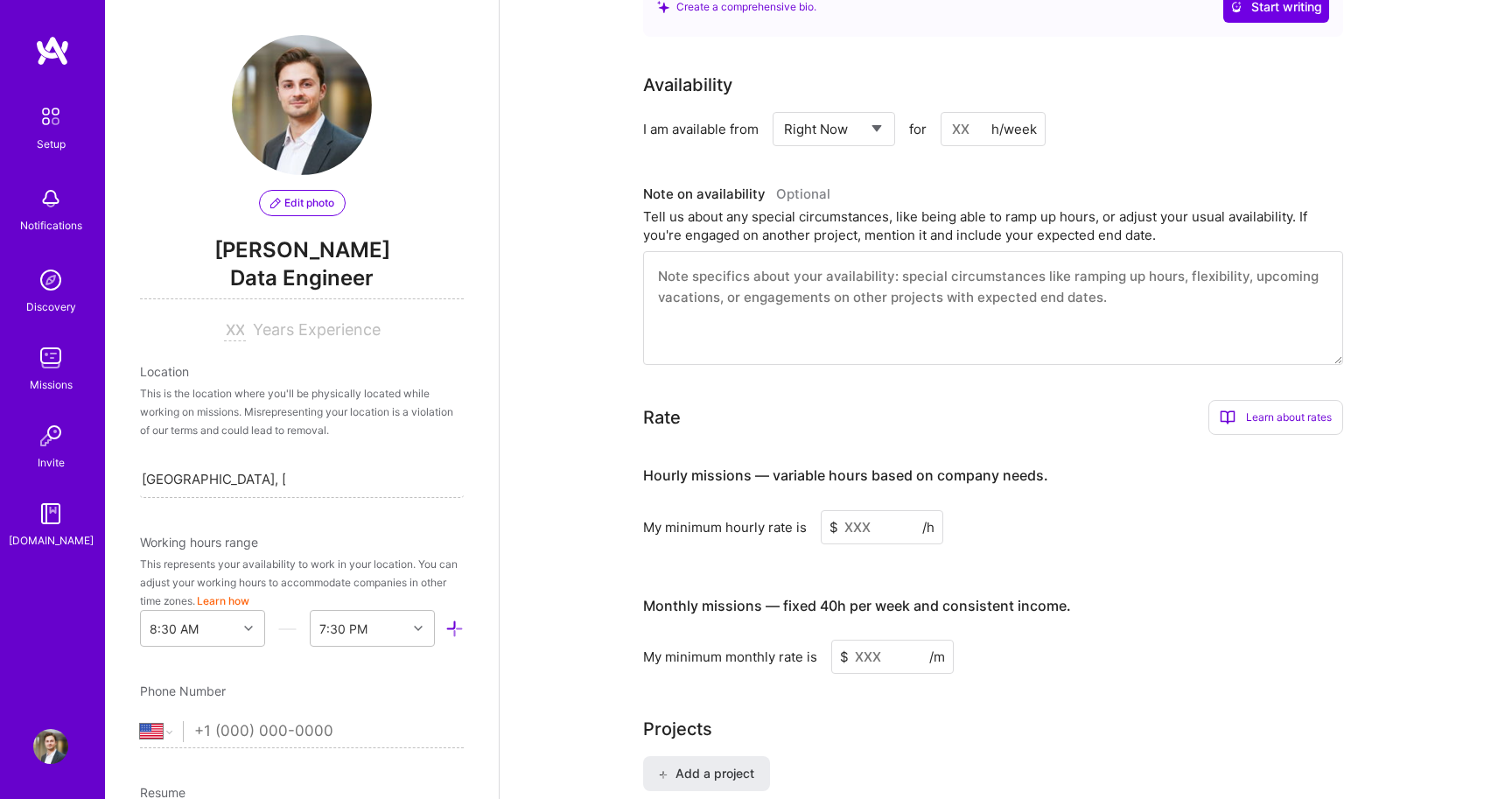
scroll to position [953, 0]
click at [851, 507] on input at bounding box center [881, 525] width 122 height 34
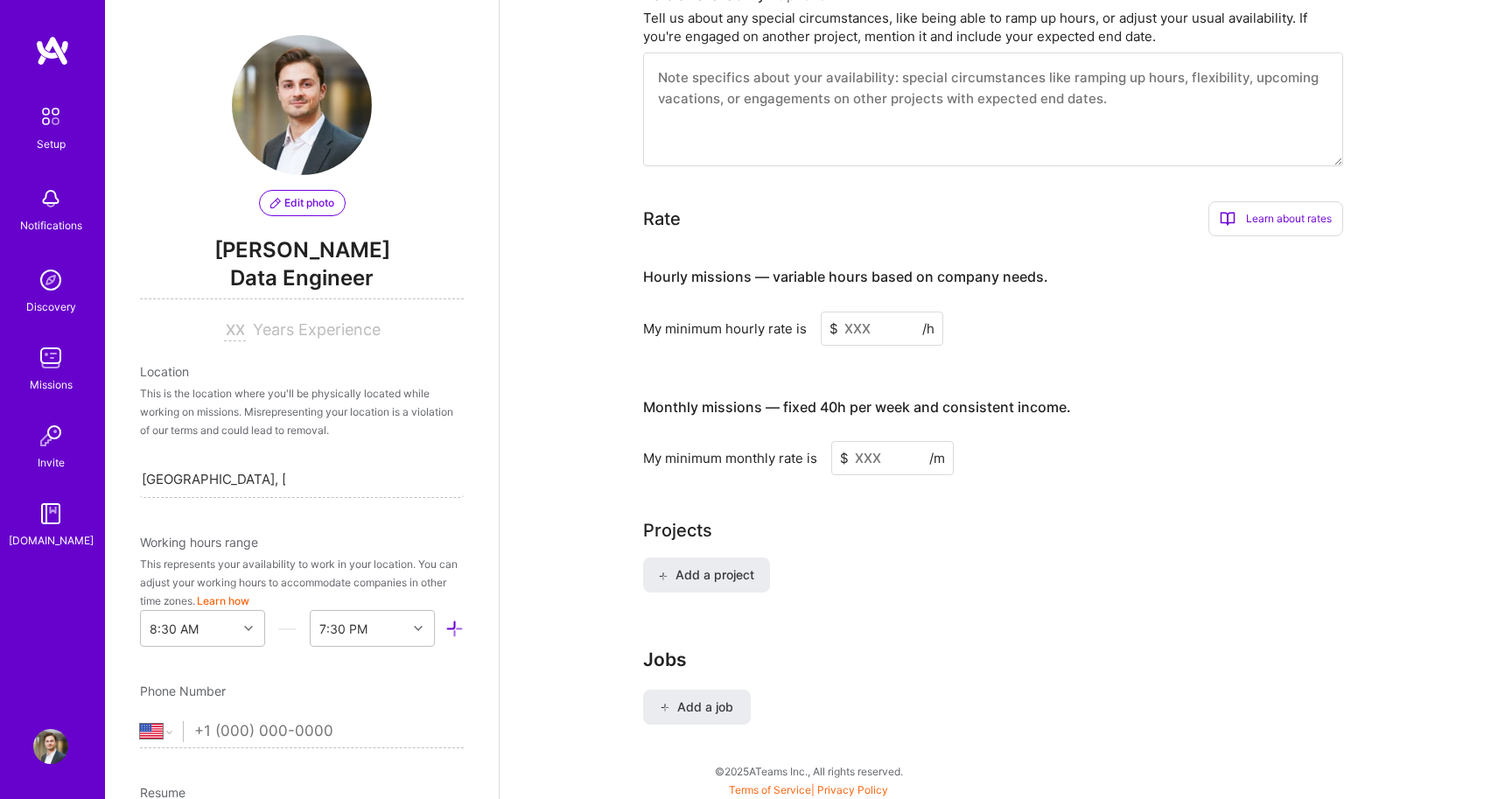
scroll to position [1153, 0]
type input "8"
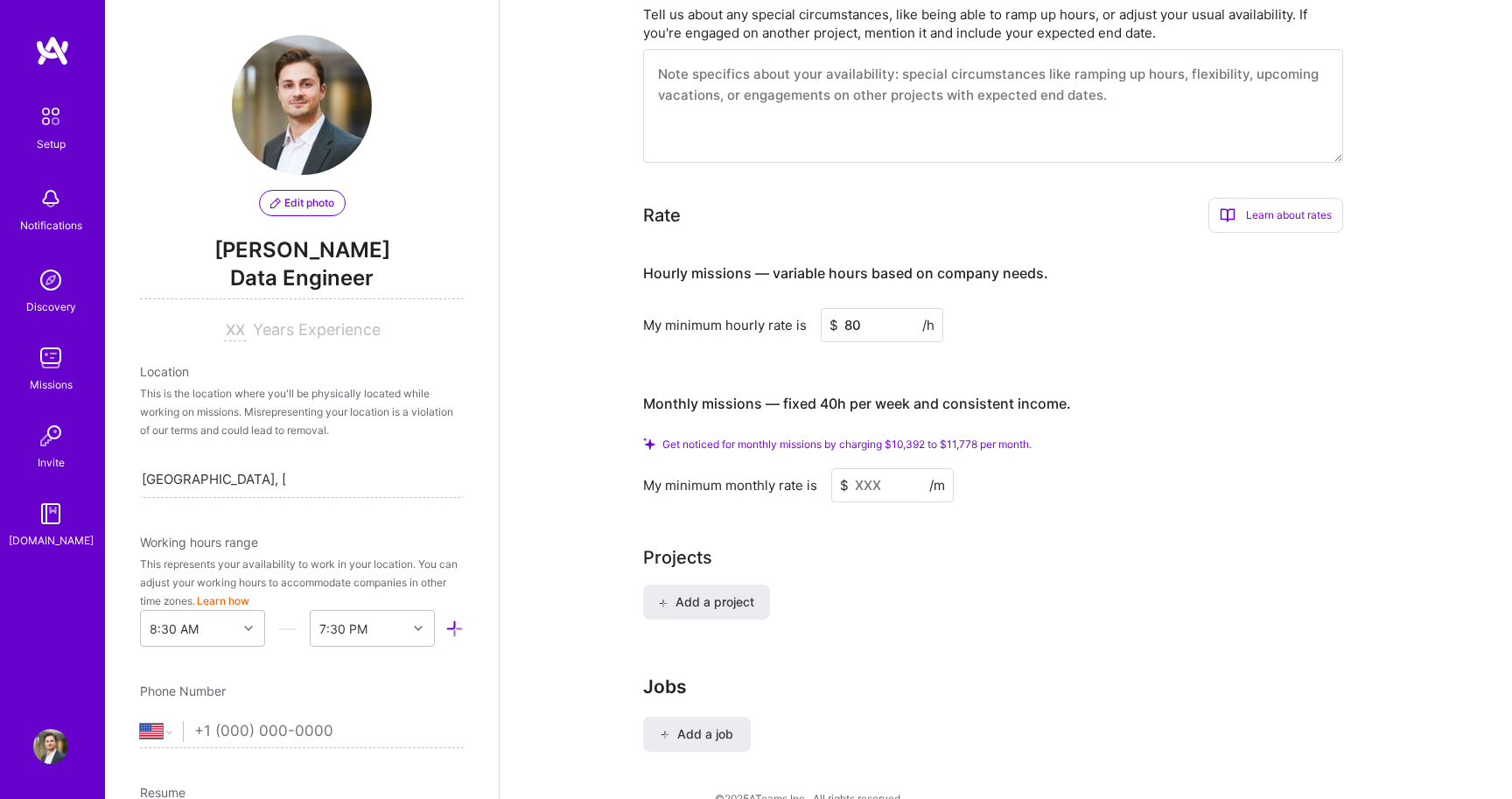
type input "80"
click at [856, 468] on input at bounding box center [892, 486] width 122 height 34
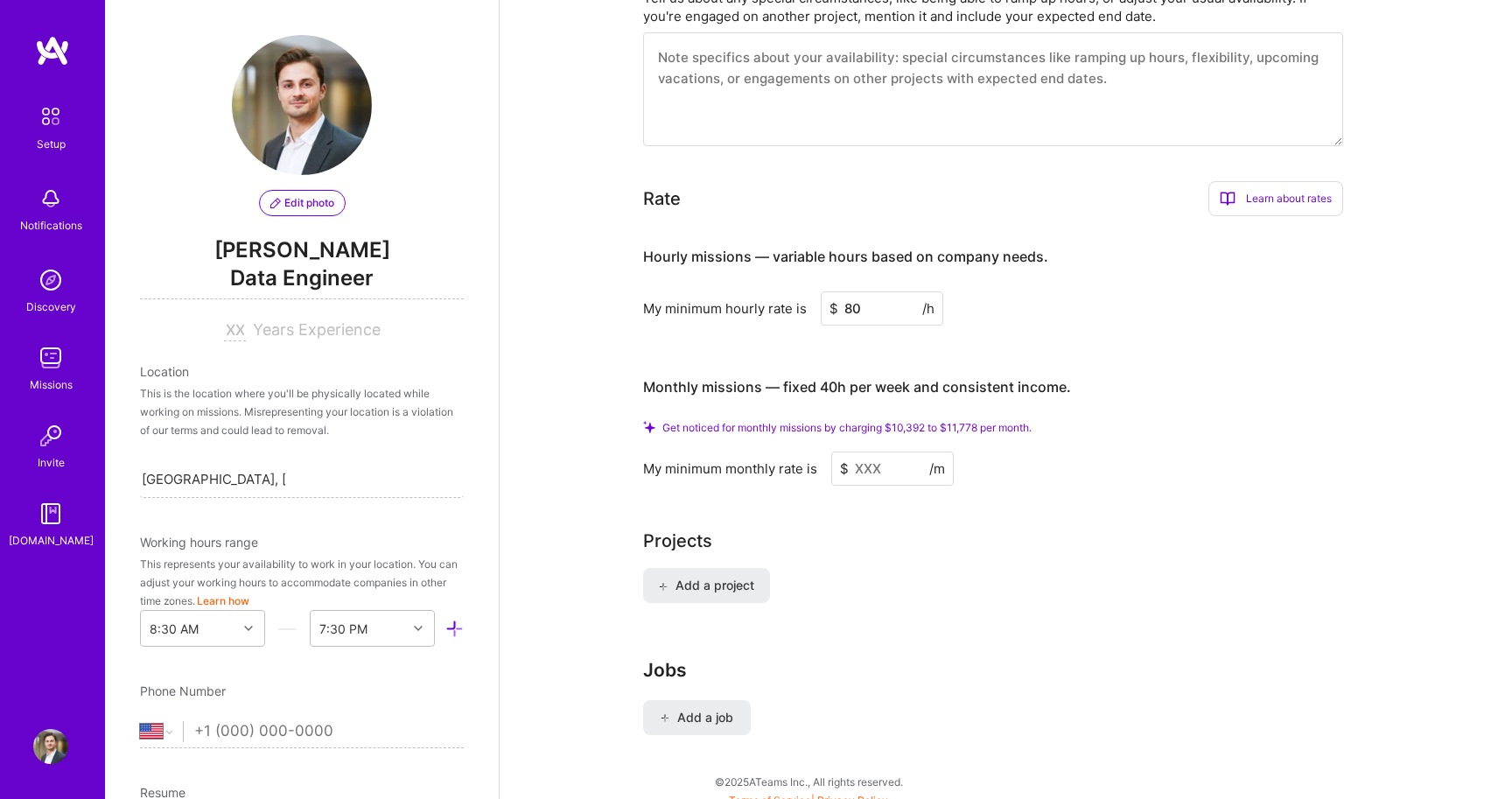
scroll to position [1170, 0]
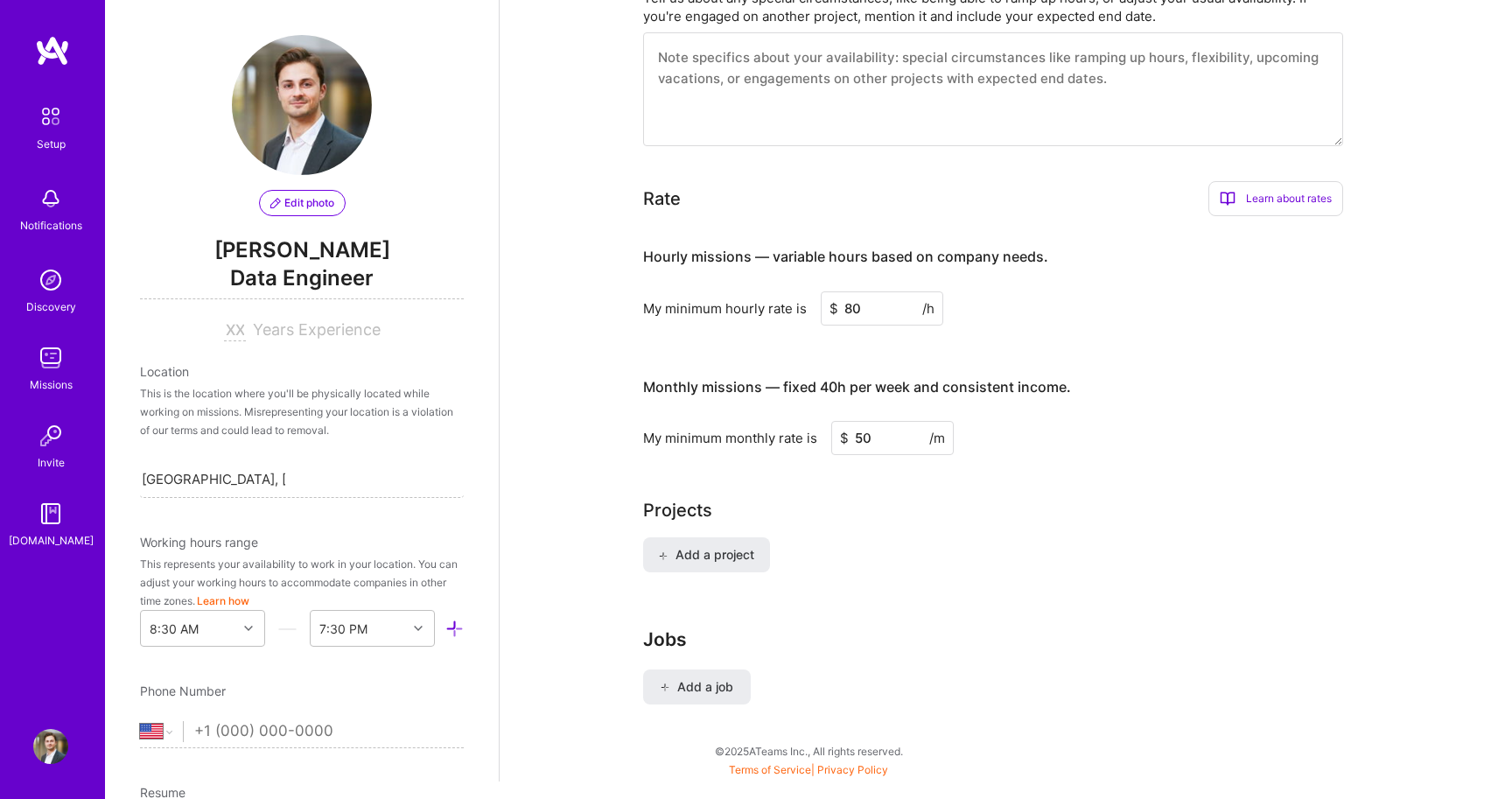
type input "5"
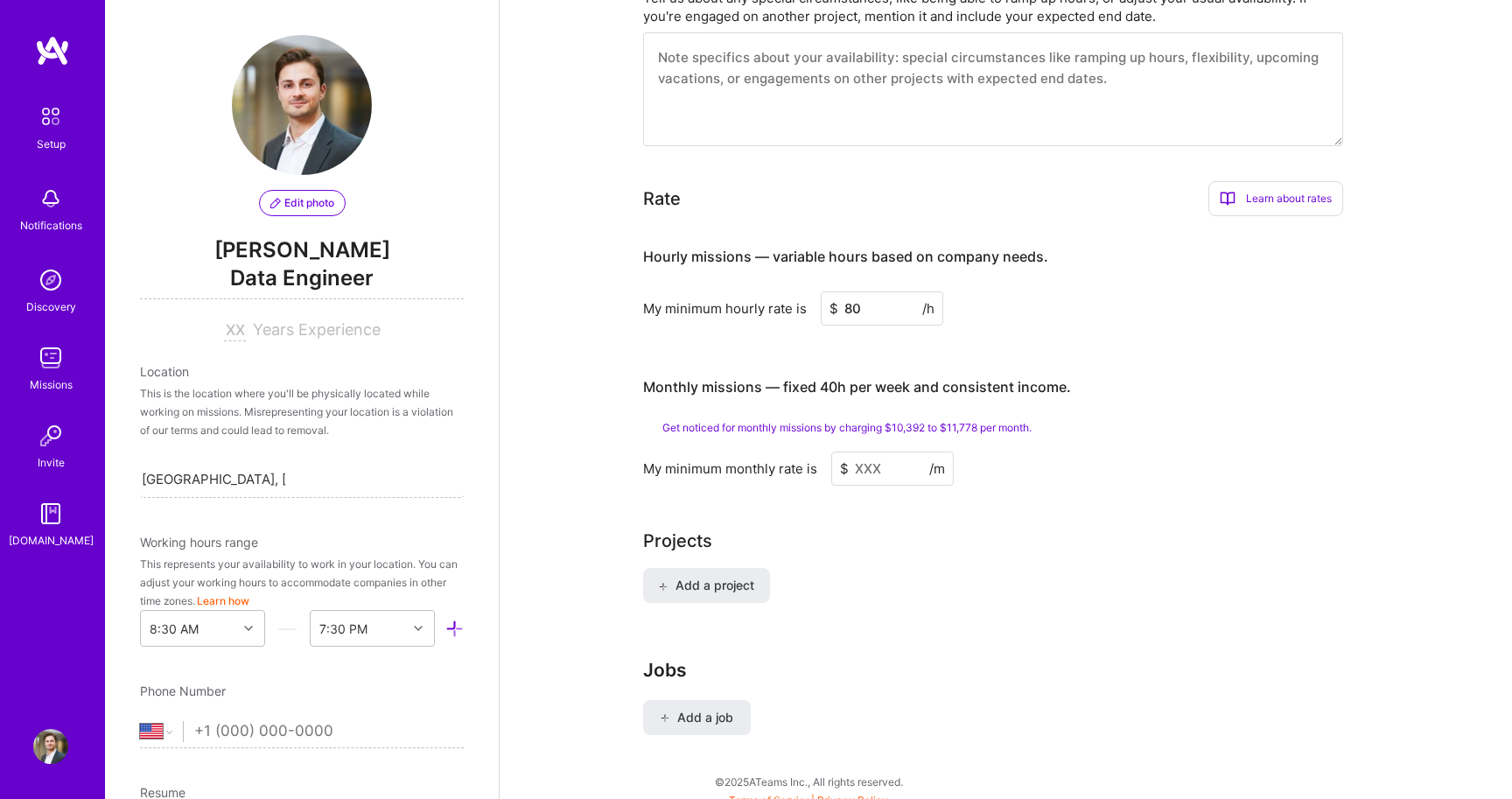
type input "6"
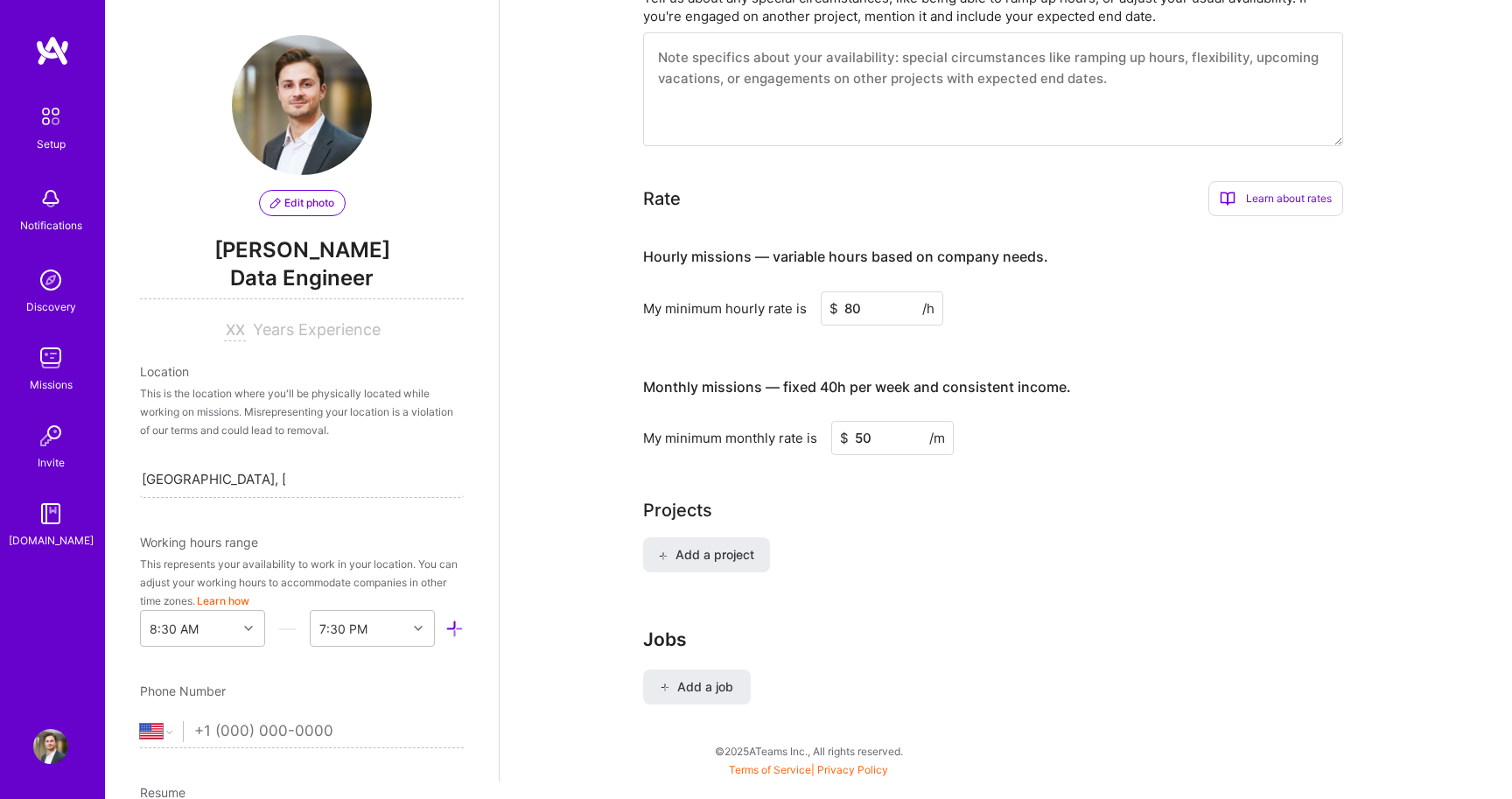
type input "5"
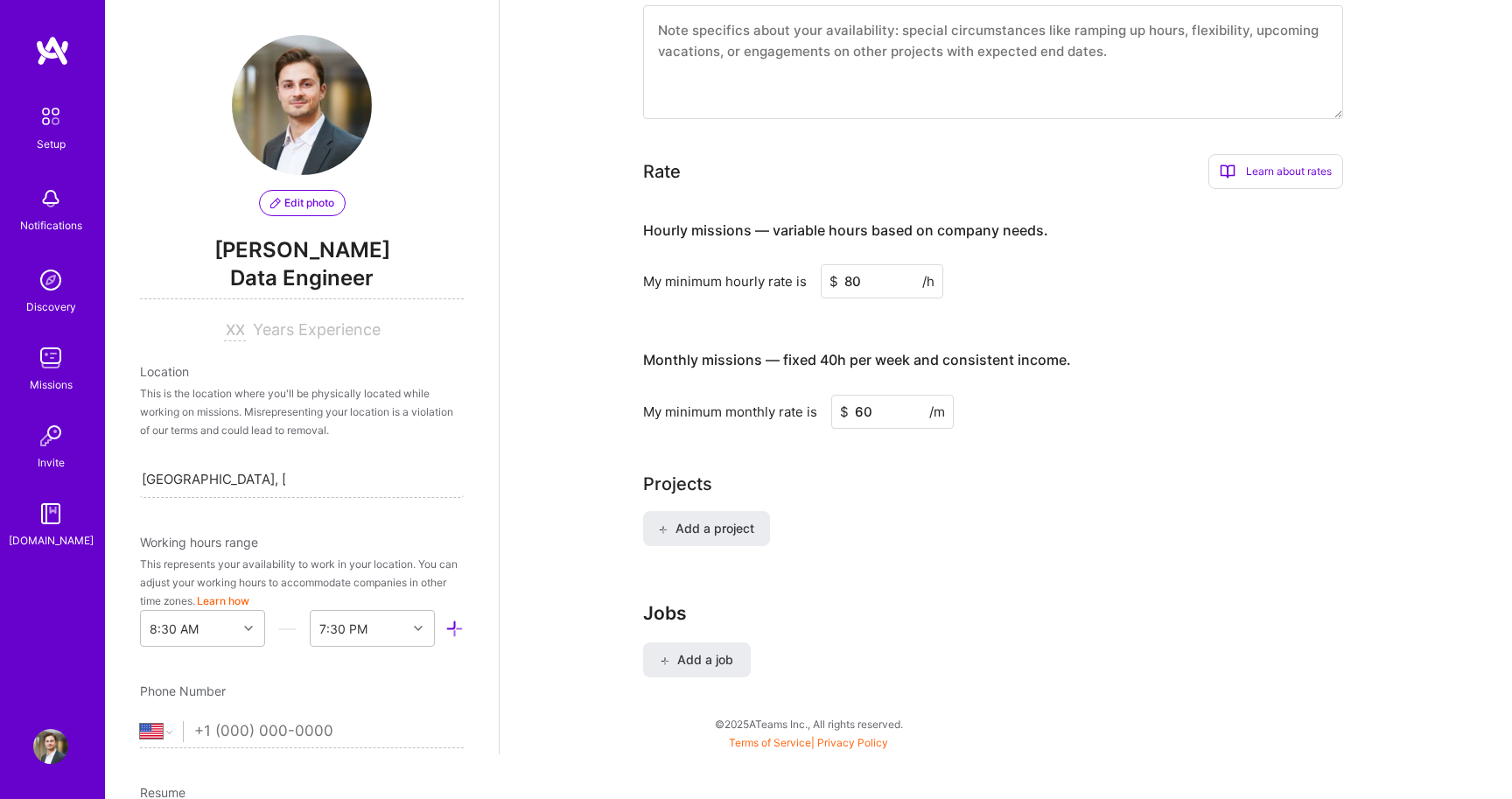
type input "6"
type input "8000"
click at [859, 396] on input "8000" at bounding box center [892, 412] width 122 height 34
type input "9000"
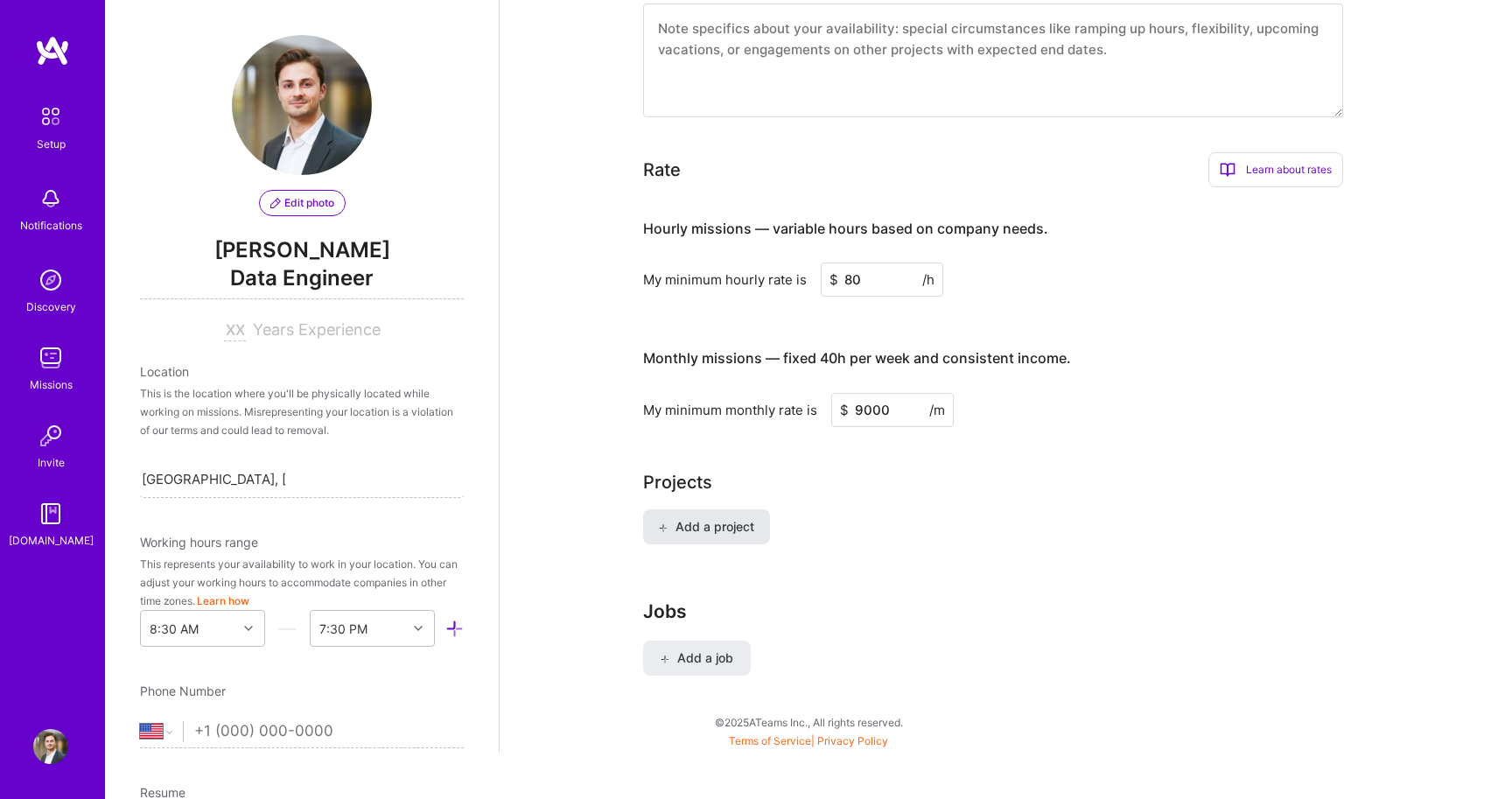
click at [724, 518] on span "Add a project" at bounding box center [705, 526] width 95 height 17
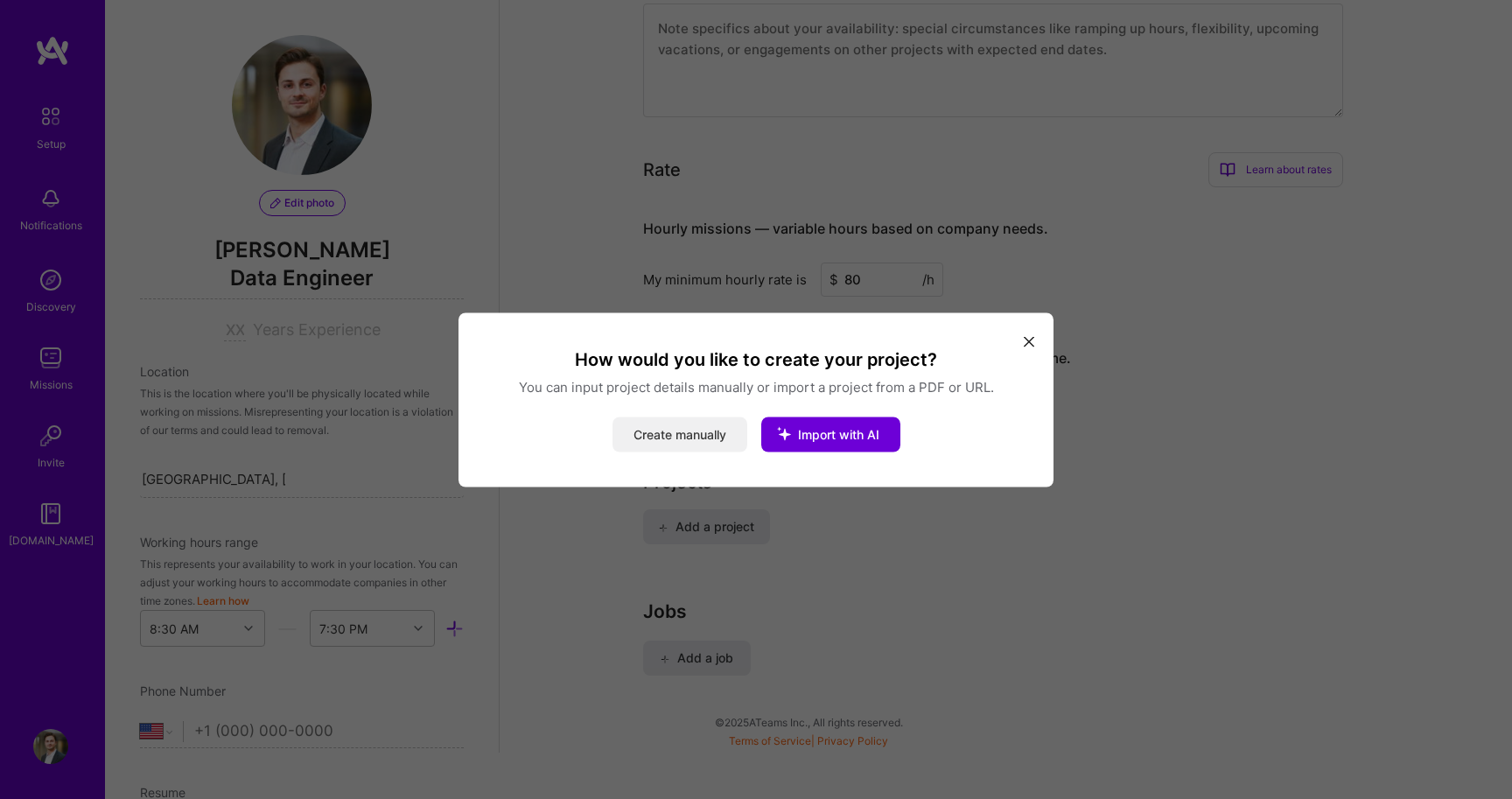
click at [722, 448] on button "Create manually" at bounding box center [679, 434] width 135 height 35
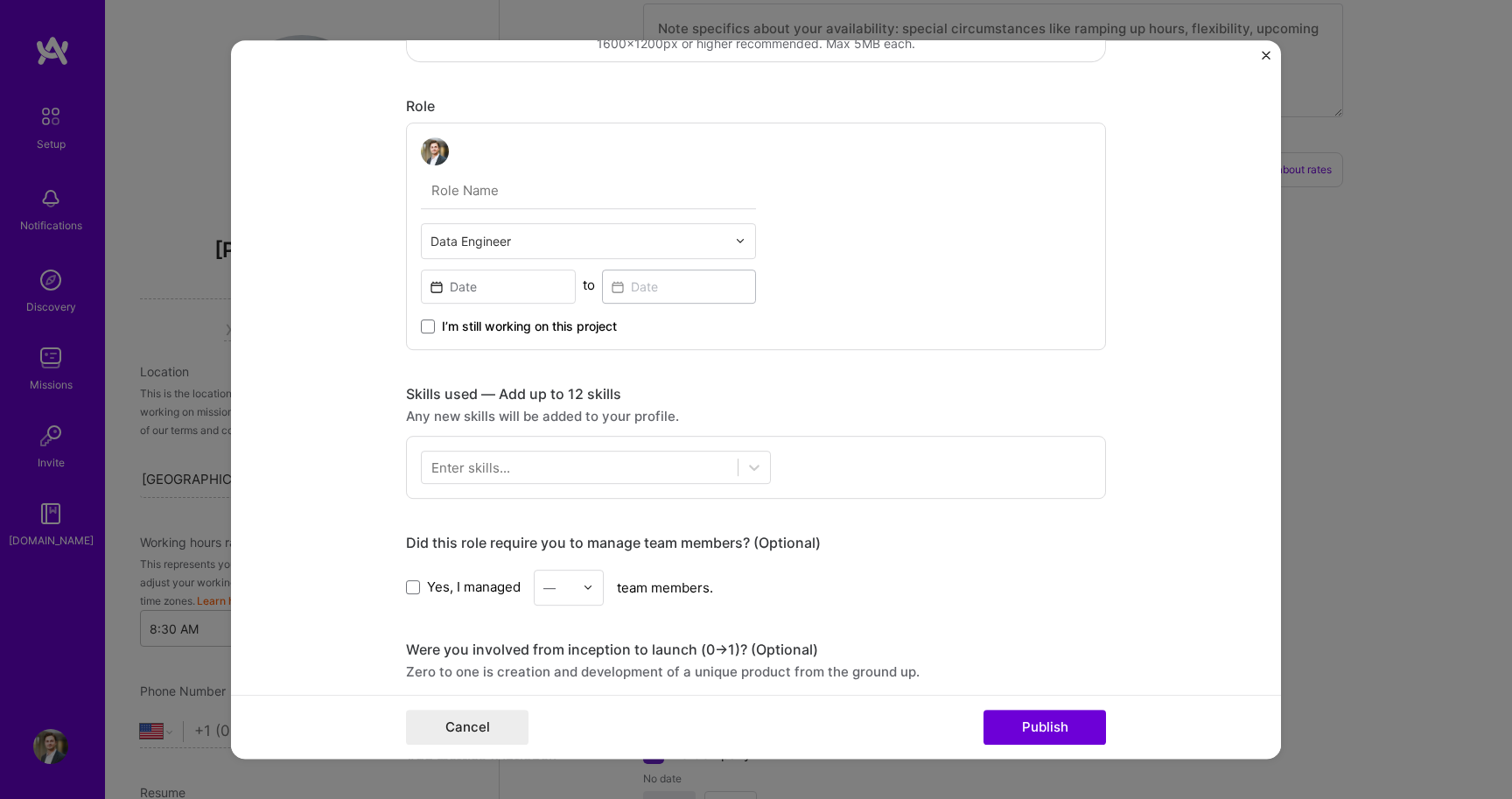
scroll to position [455, 0]
click at [480, 741] on button "Cancel" at bounding box center [466, 727] width 122 height 35
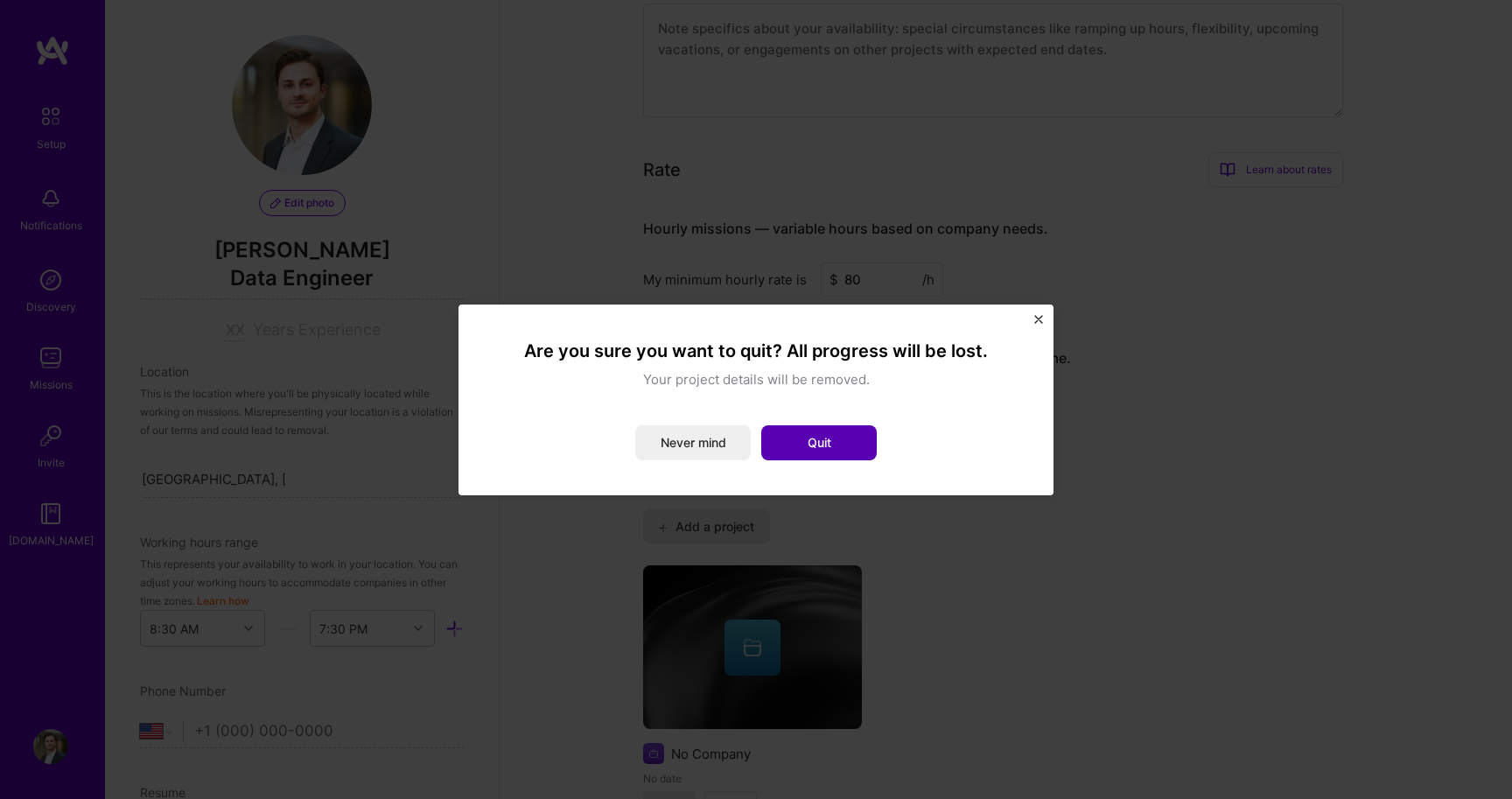
click at [844, 436] on button "Quit" at bounding box center [819, 443] width 116 height 35
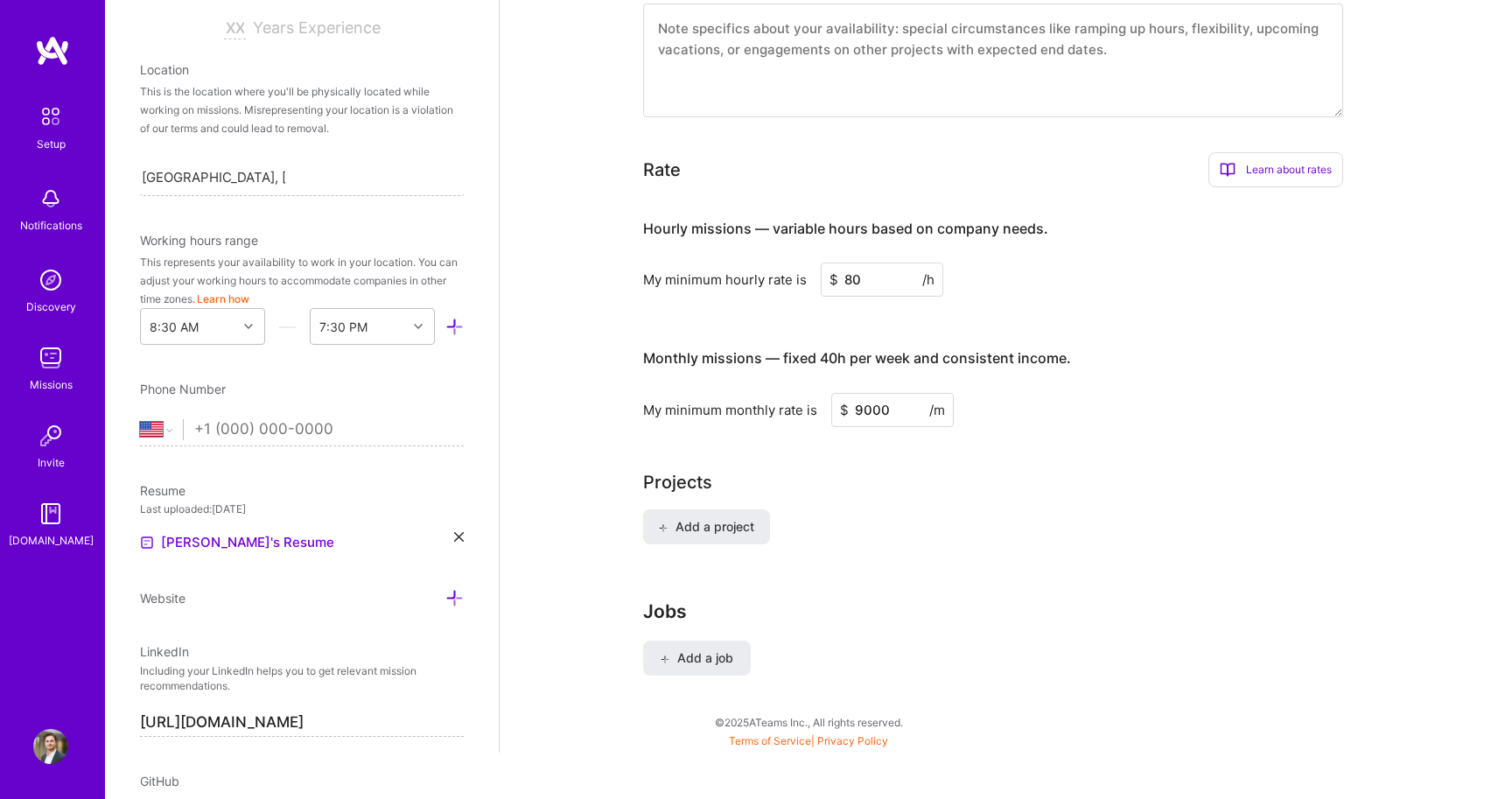
scroll to position [306, 0]
click at [160, 409] on div "Phone Number [GEOGRAPHIC_DATA] [GEOGRAPHIC_DATA] [GEOGRAPHIC_DATA] [GEOGRAPHIC_…" at bounding box center [302, 409] width 324 height 66
select select "DK"
click at [271, 439] on input "tel" at bounding box center [330, 426] width 270 height 51
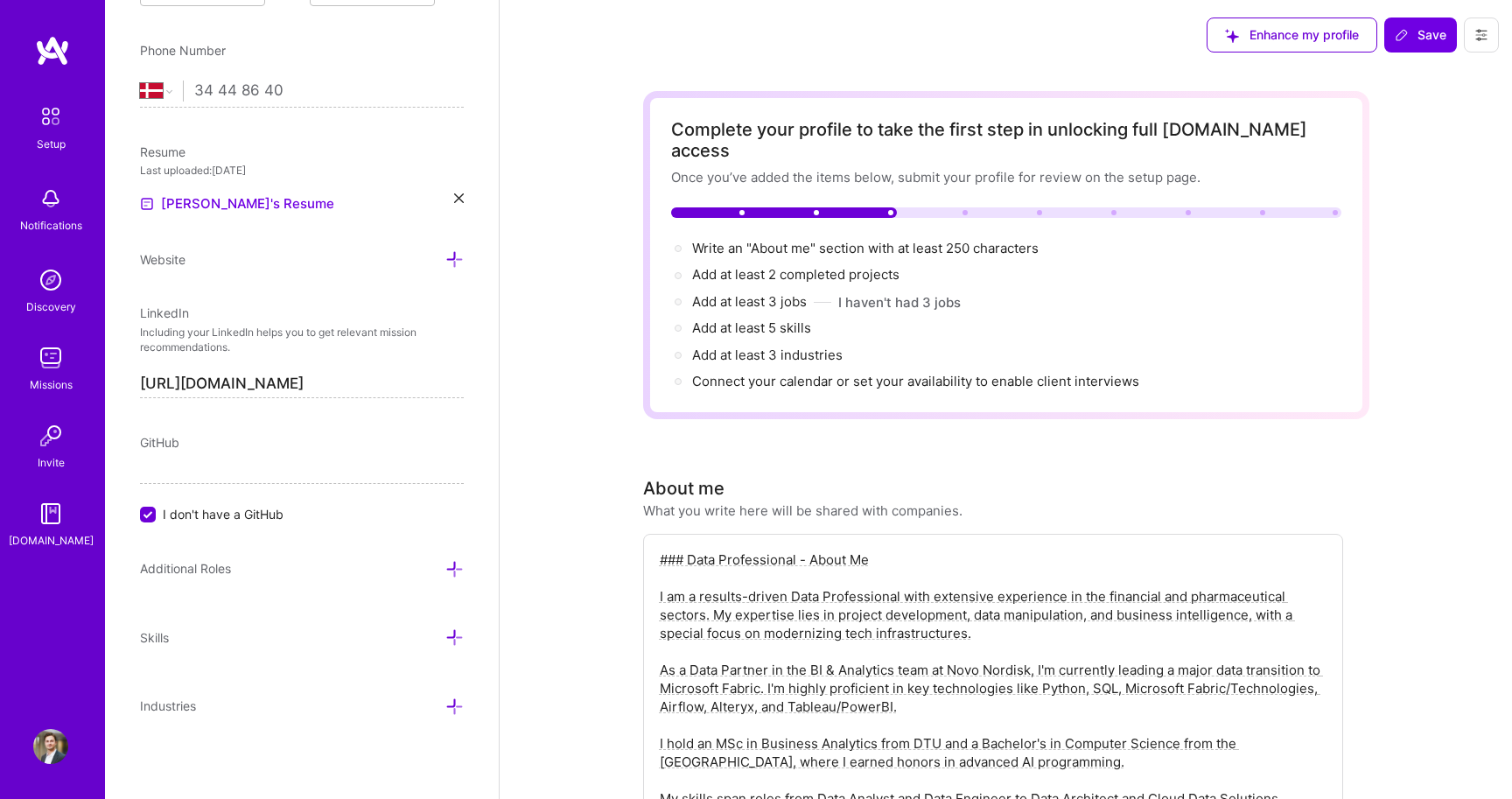
scroll to position [0, 0]
type input "34 44 86 40"
click at [775, 294] on span "Add at least 3 jobs →" at bounding box center [757, 302] width 130 height 16
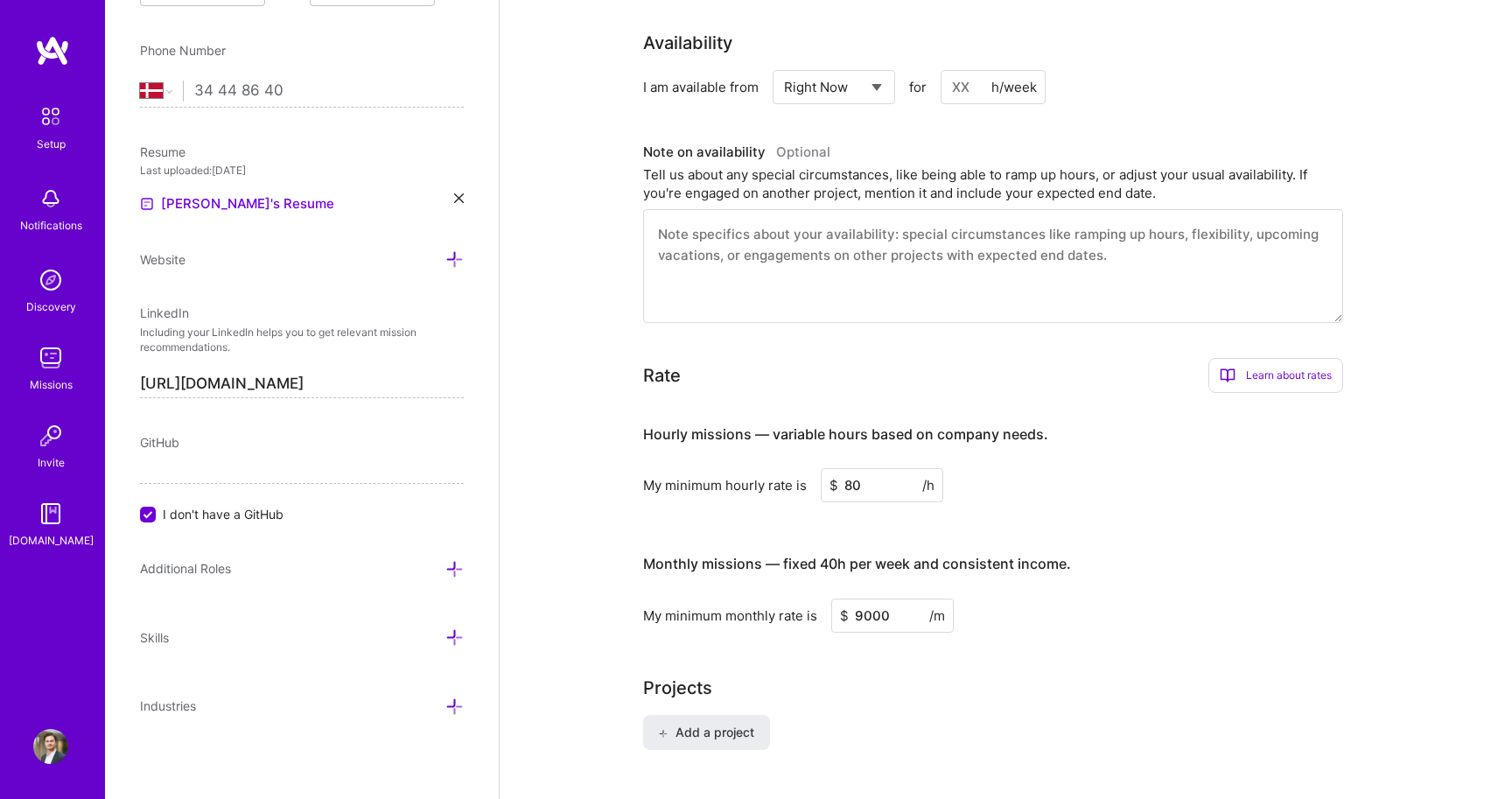
scroll to position [1171, 0]
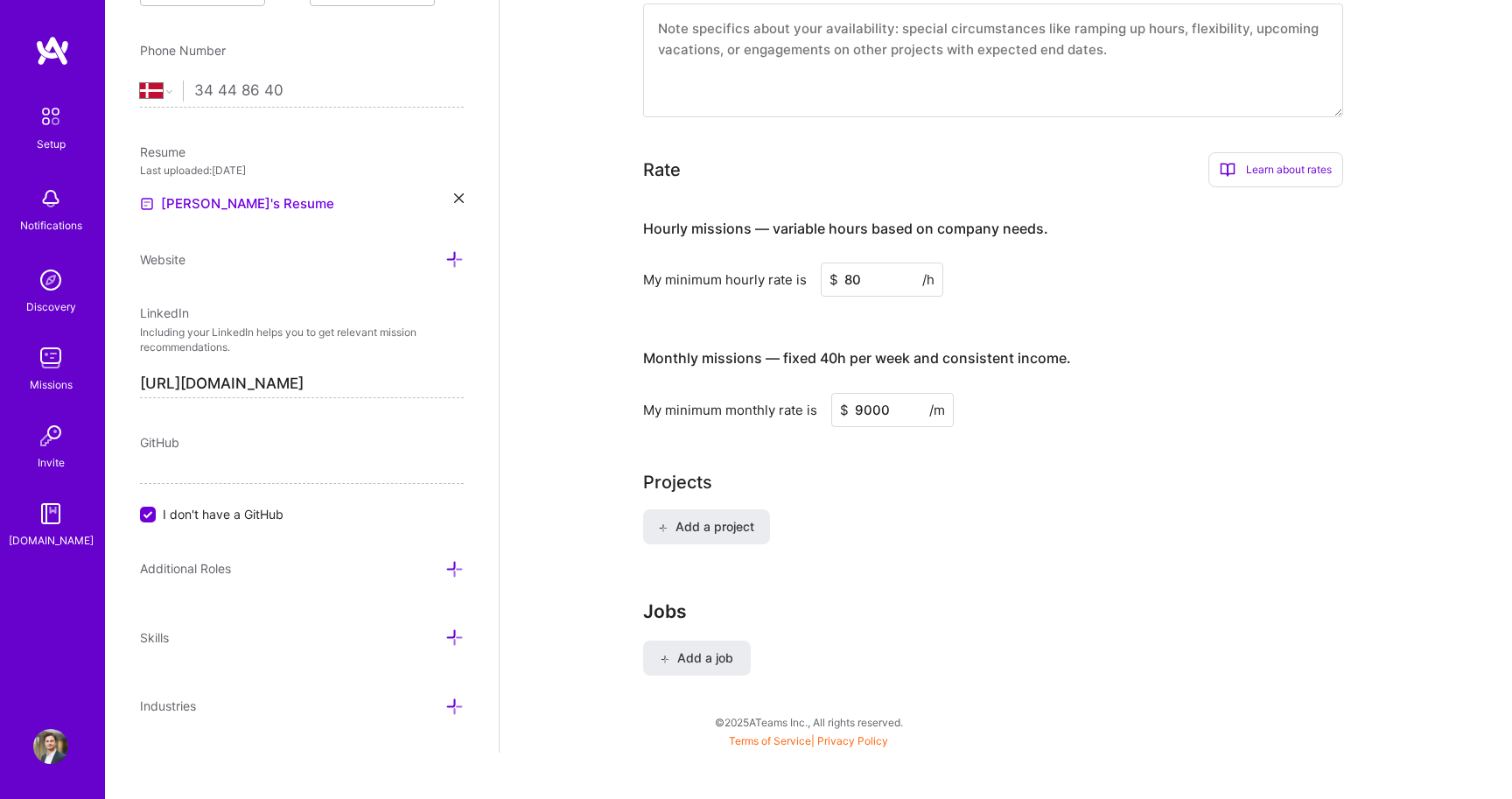
click at [699, 657] on div "Jobs Add a job" at bounding box center [1006, 656] width 726 height 111
click at [699, 649] on button "Add a job" at bounding box center [696, 658] width 108 height 35
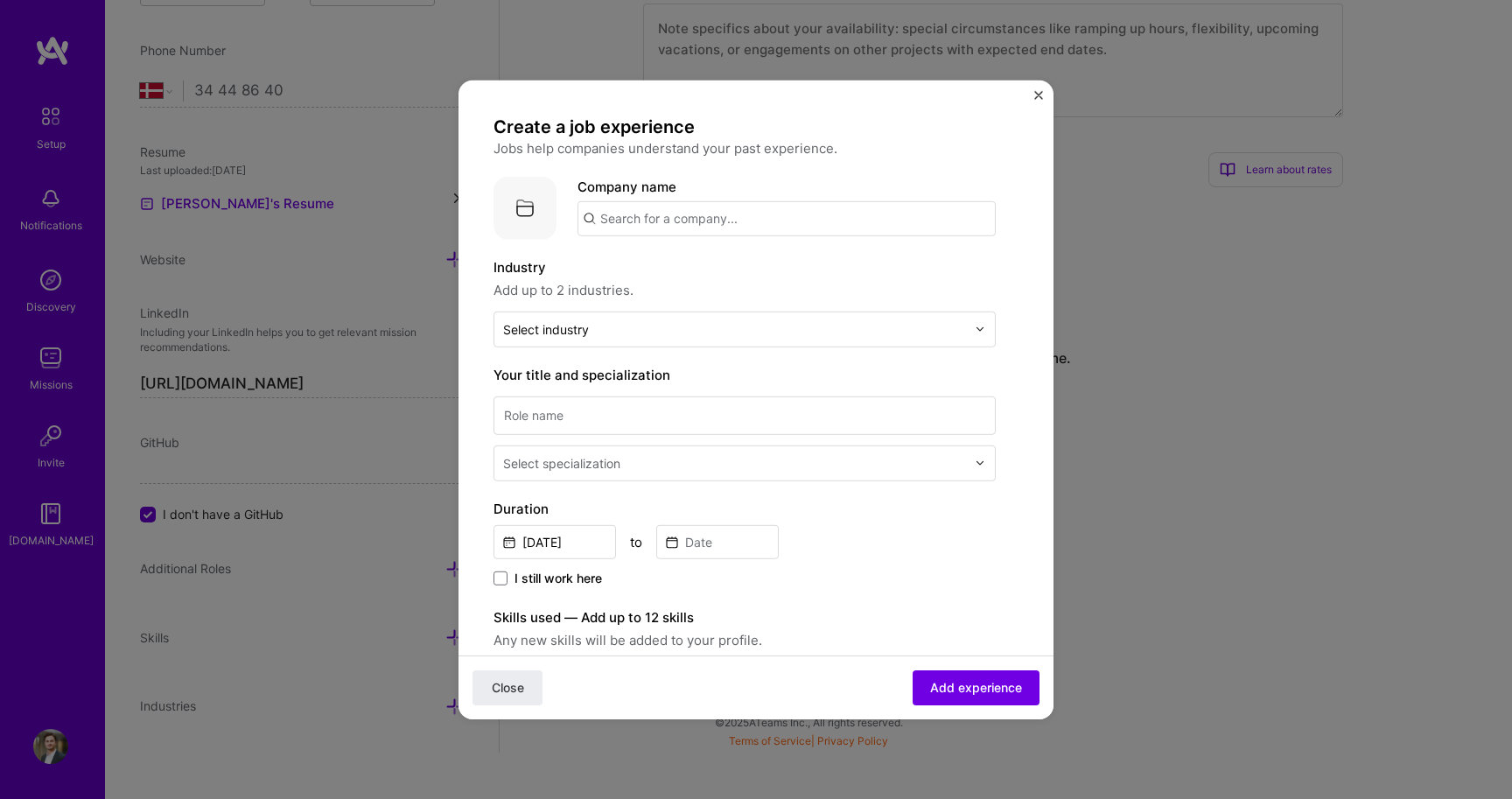
click at [678, 204] on input "text" at bounding box center [787, 217] width 418 height 35
type input "d"
type input "Novo Nordisk"
click at [717, 271] on div "Novo Nordisk [DOMAIN_NAME]" at bounding box center [709, 269] width 263 height 49
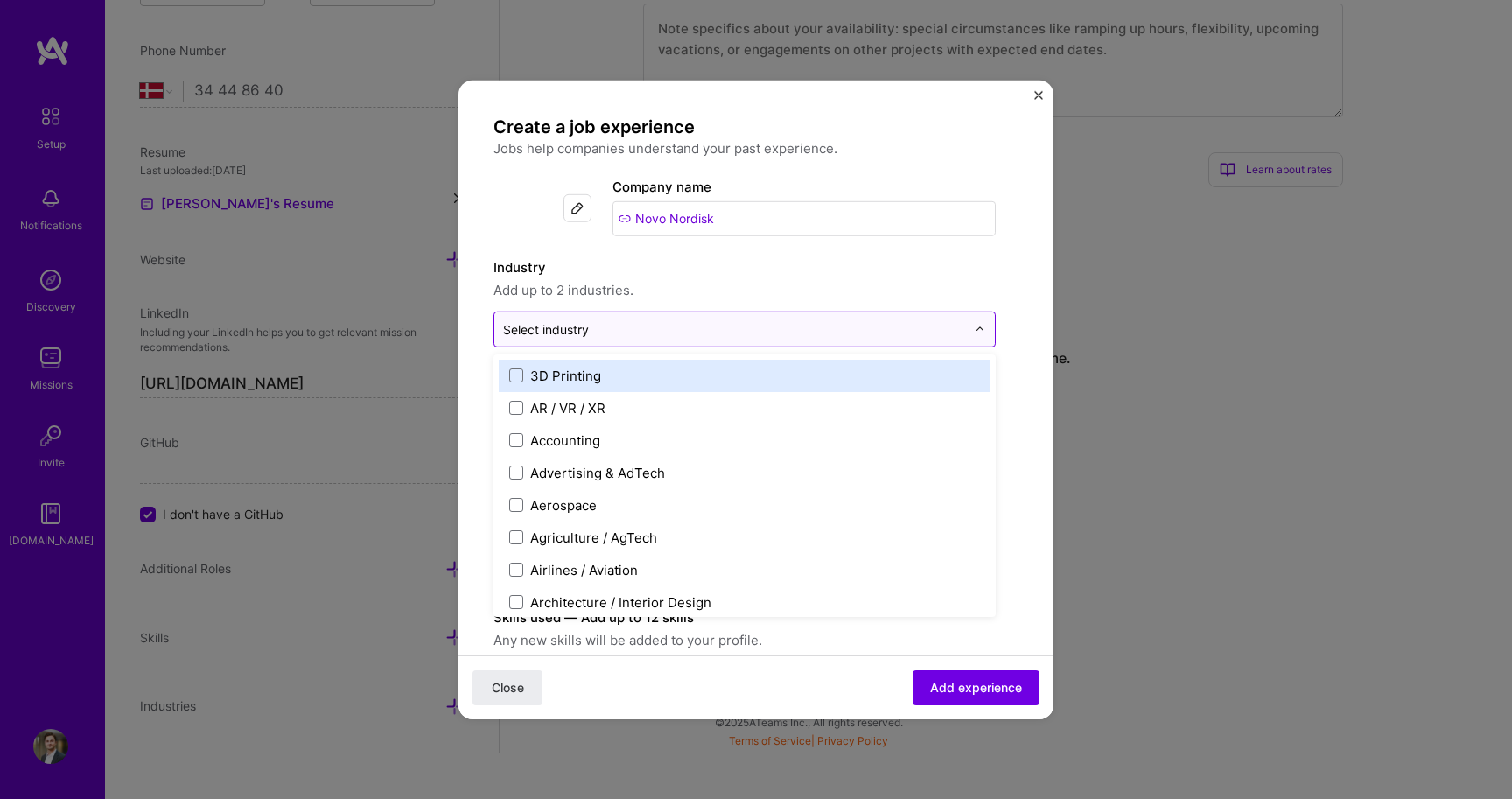
click at [660, 332] on input "text" at bounding box center [734, 329] width 463 height 18
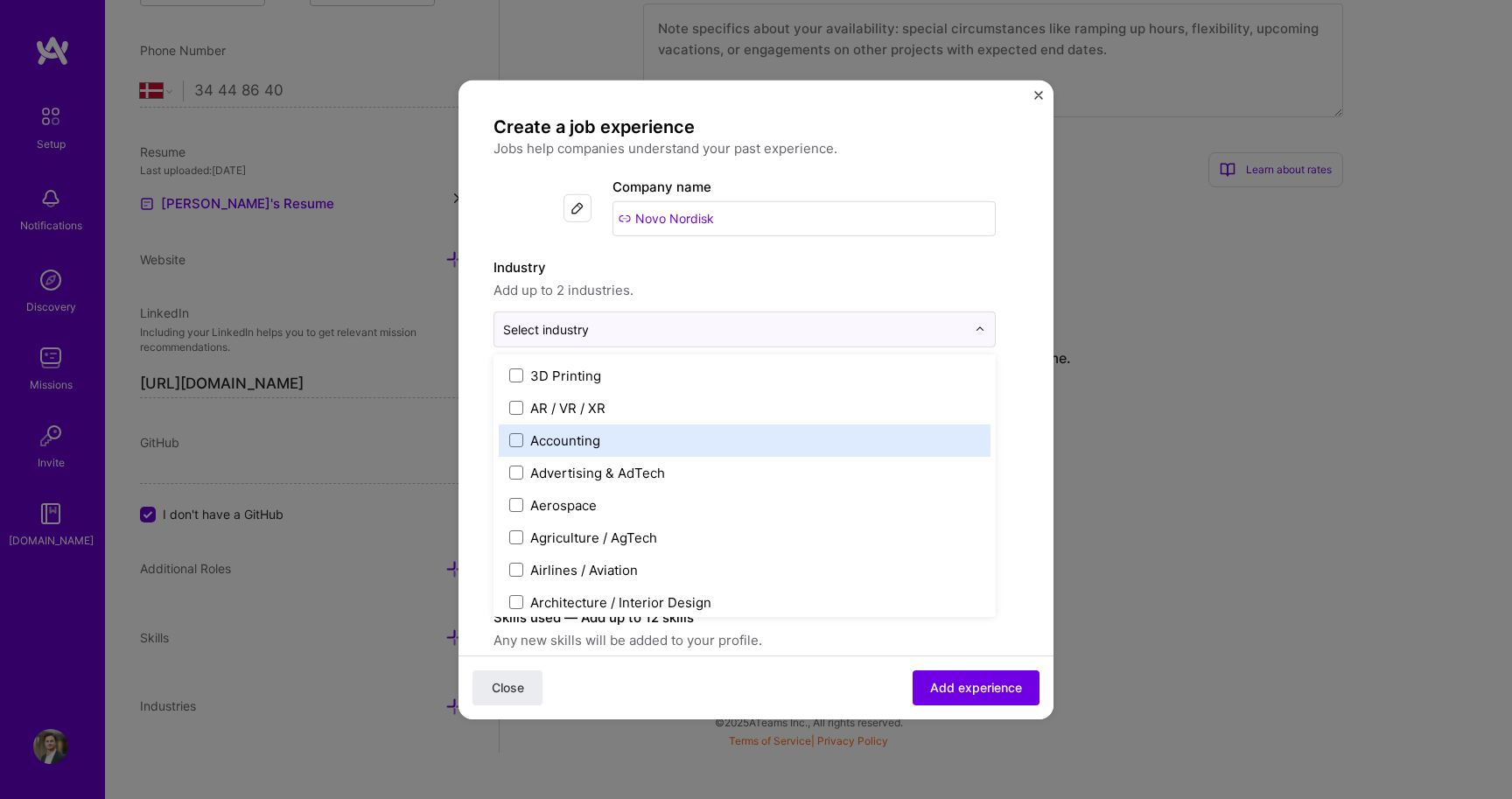
scroll to position [20, 0]
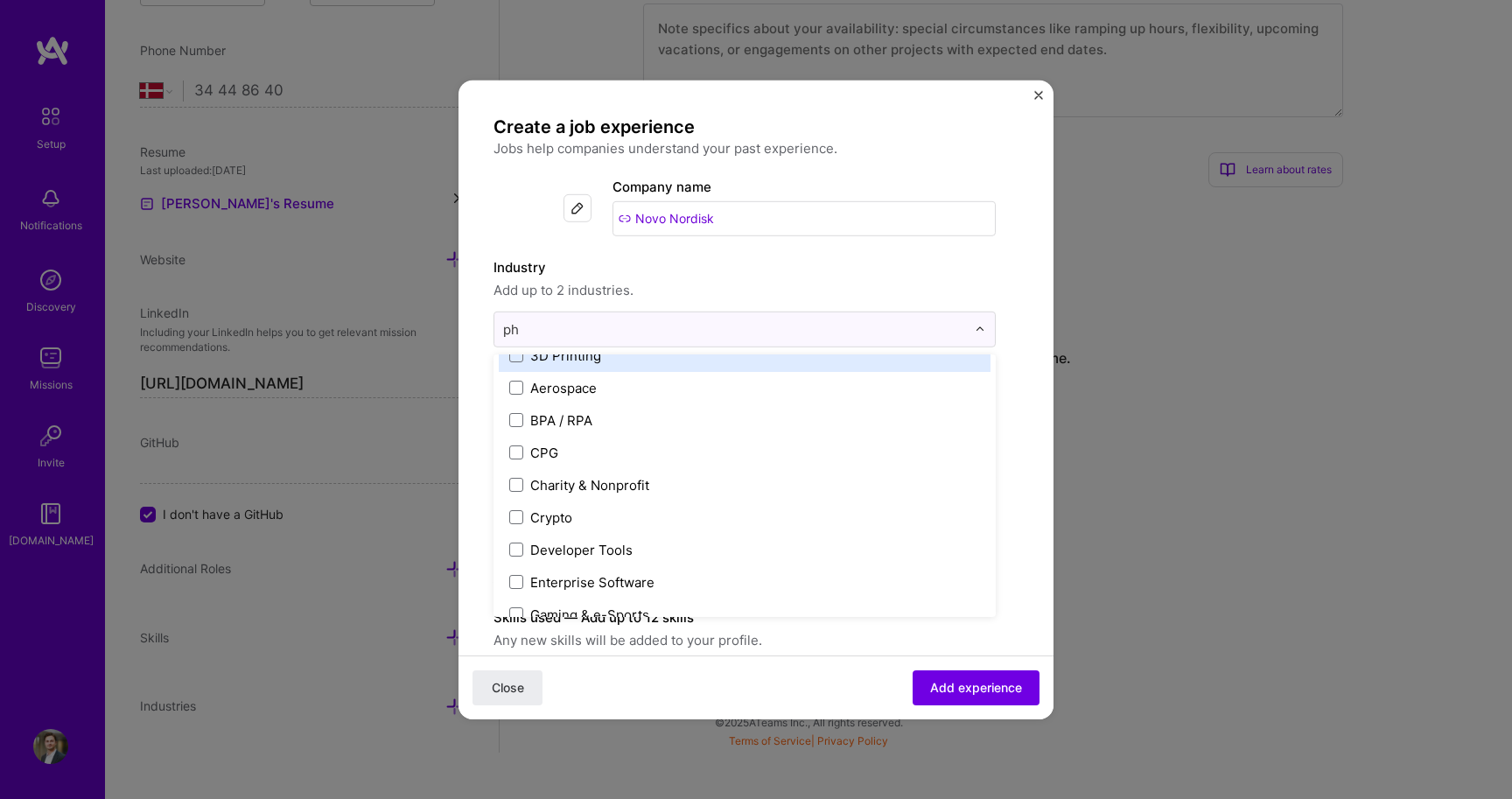
type input "pha"
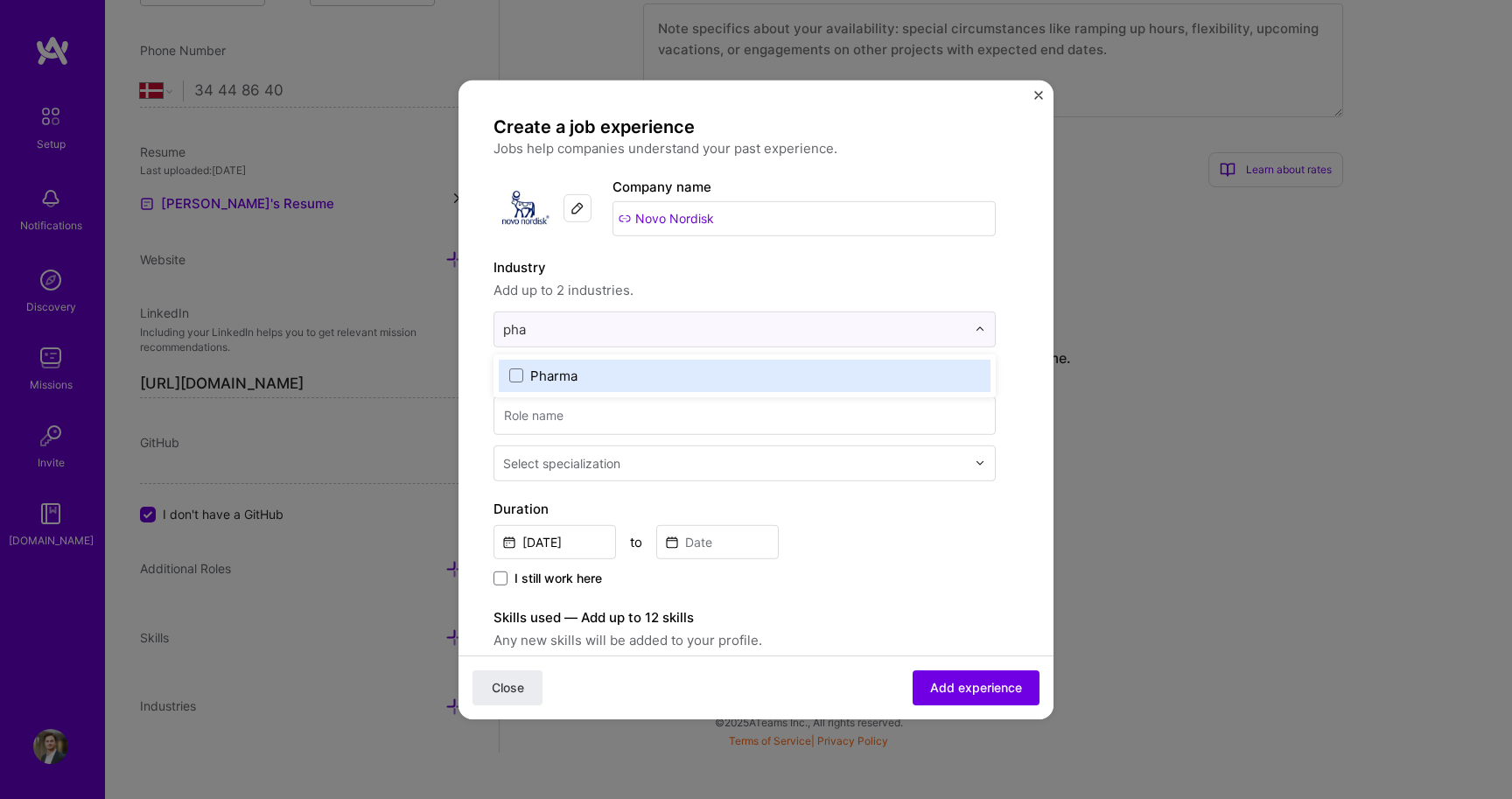
click at [568, 389] on div "Pharma" at bounding box center [744, 375] width 492 height 33
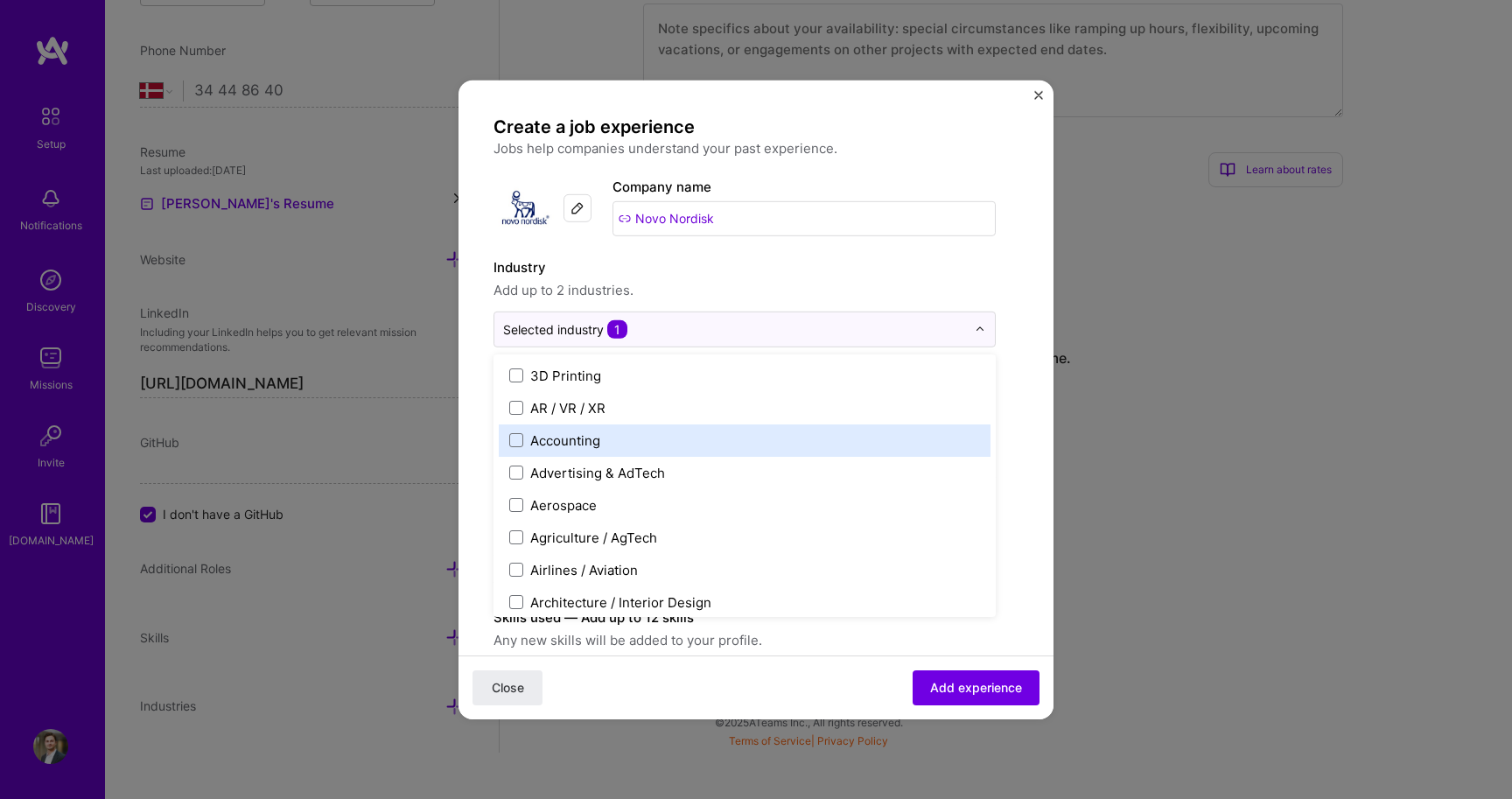
click at [758, 266] on label "Industry" at bounding box center [744, 266] width 502 height 21
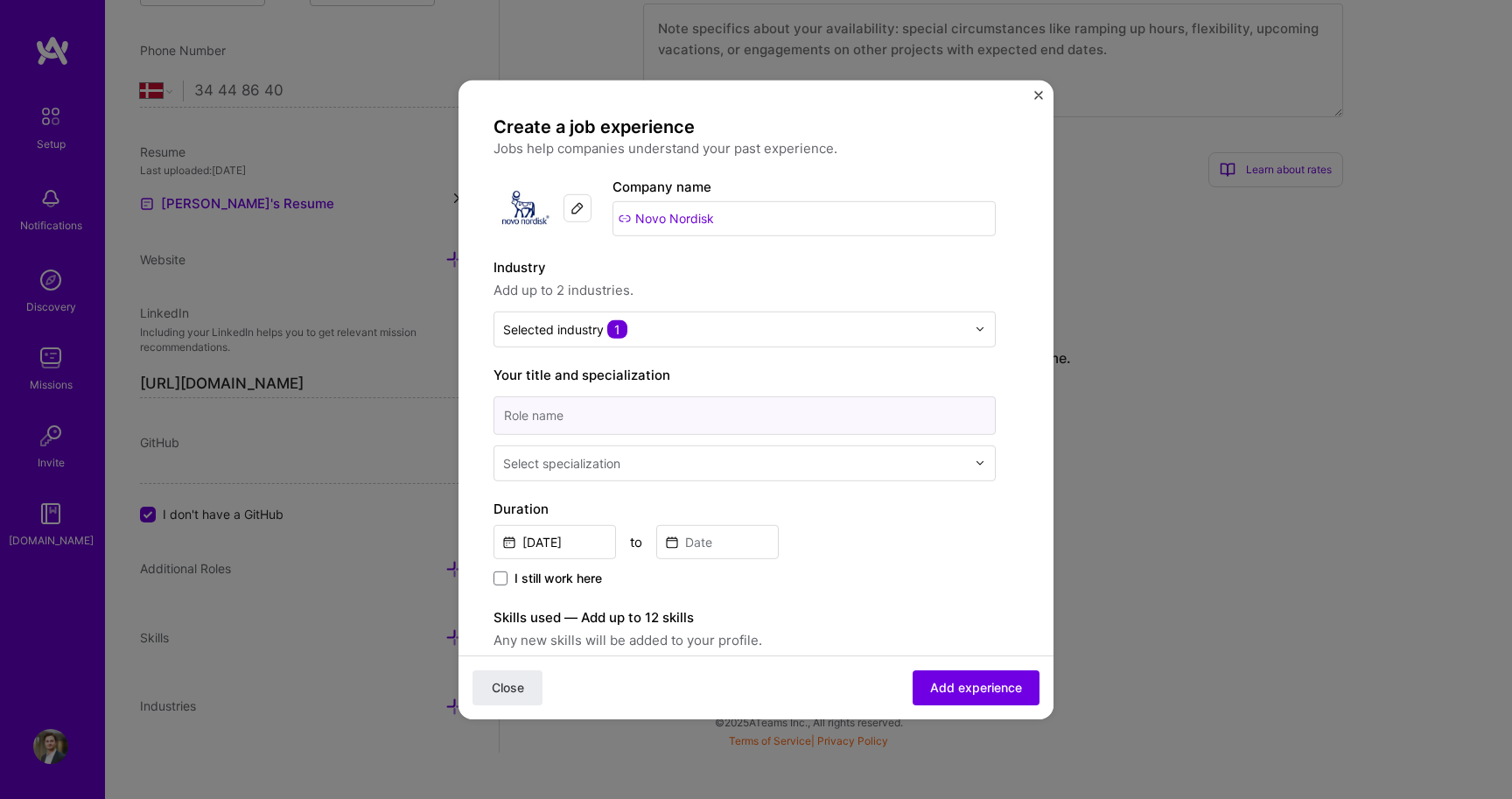
click at [615, 407] on input at bounding box center [744, 415] width 502 height 39
click at [542, 417] on input "Data partner" at bounding box center [744, 415] width 502 height 39
type input "Data Partner"
click at [548, 450] on div "Select specialization" at bounding box center [734, 463] width 480 height 34
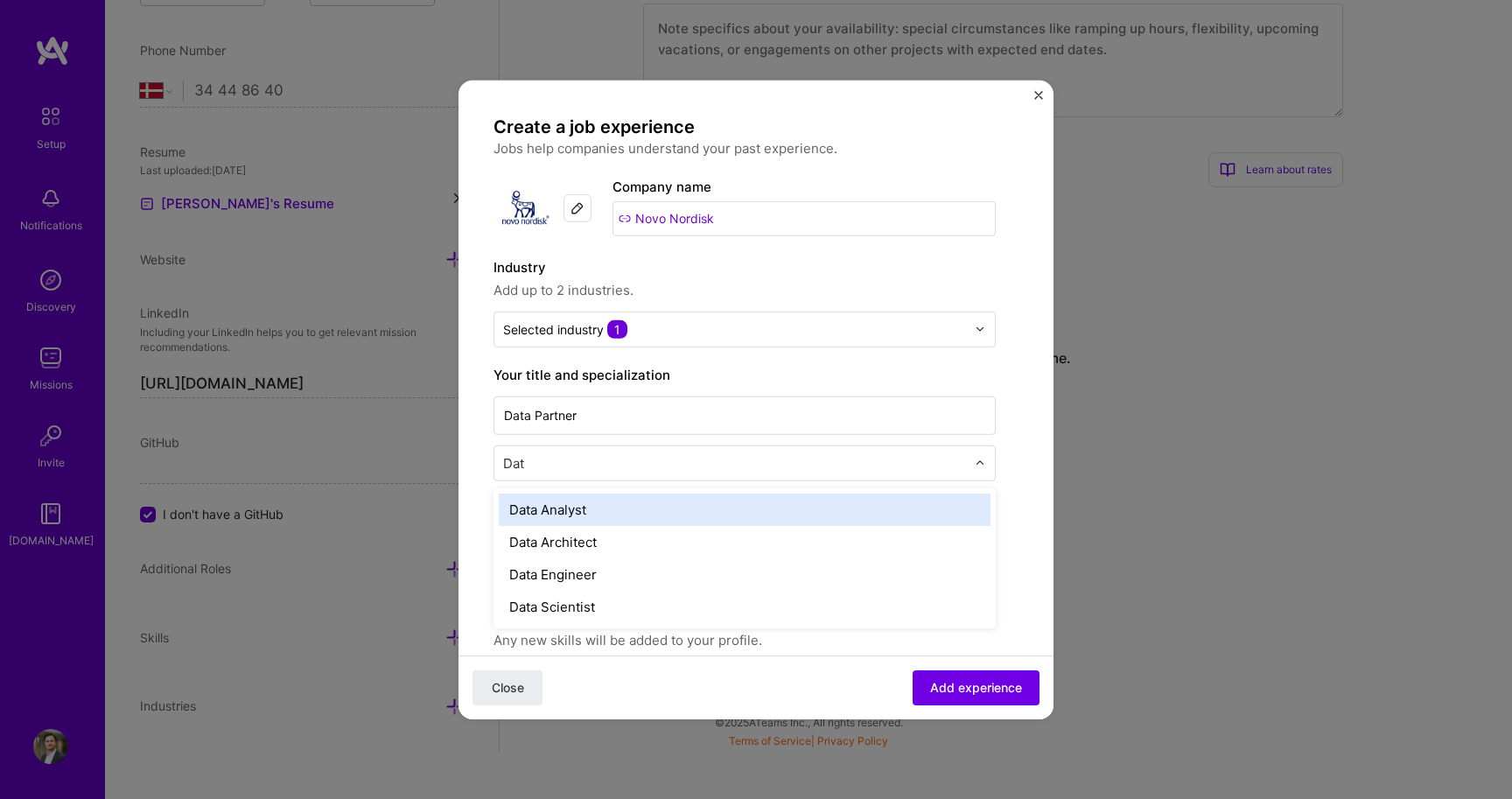
type input "Data"
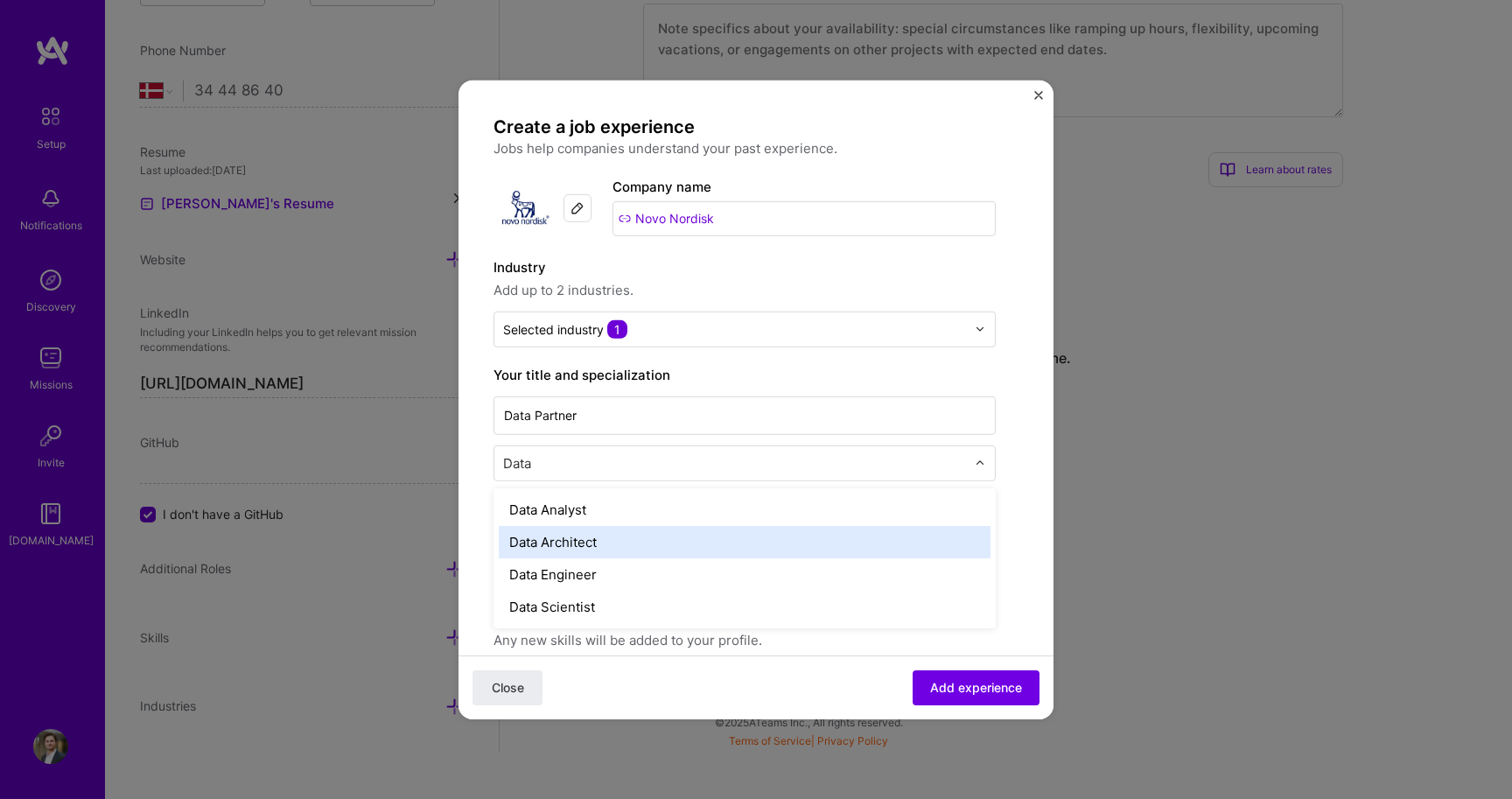
click at [630, 553] on div "Data Architect" at bounding box center [744, 542] width 492 height 33
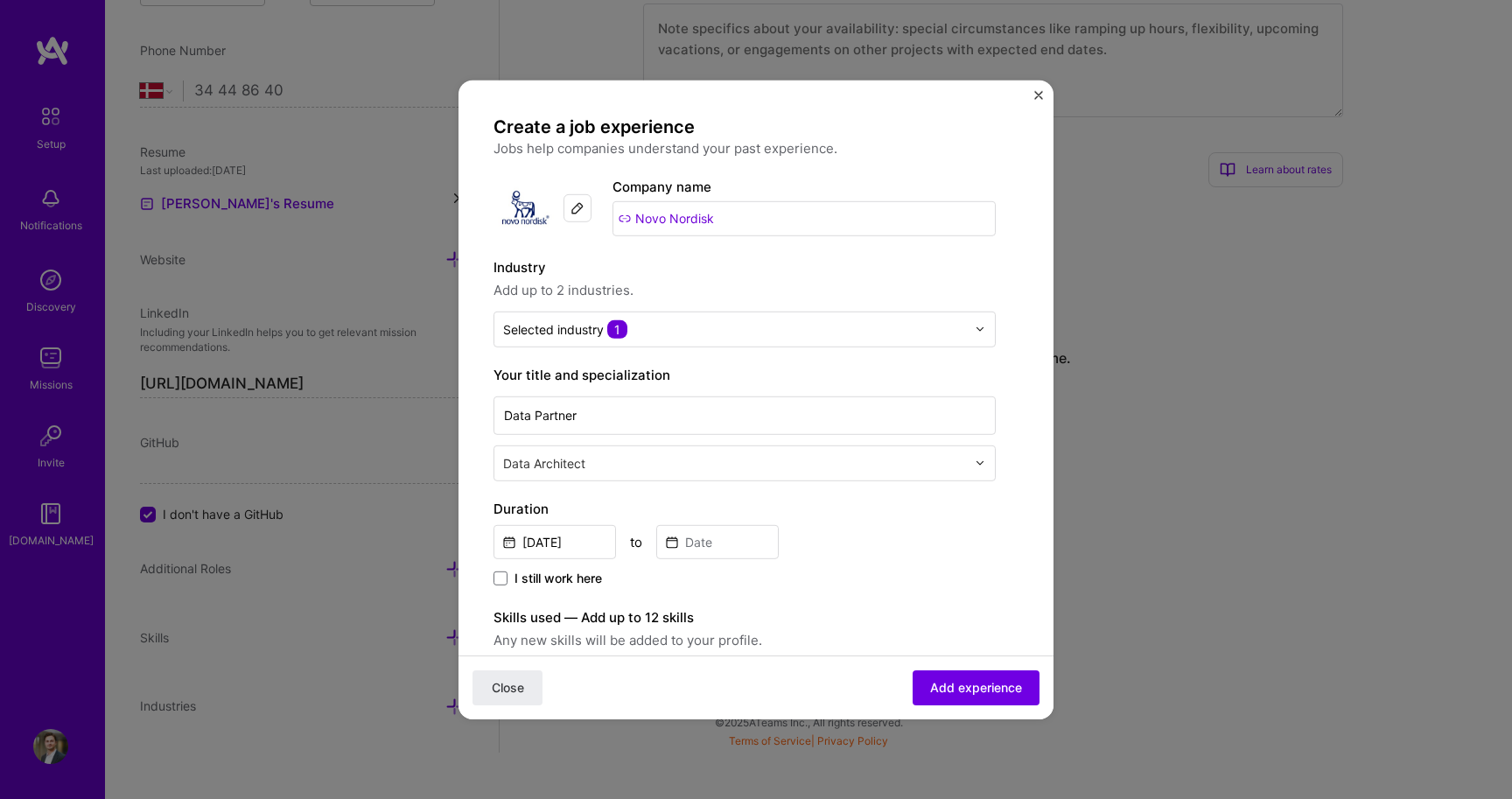
click at [564, 575] on span "I still work here" at bounding box center [558, 577] width 88 height 17
click at [0, 0] on input "I still work here" at bounding box center [0, 0] width 0 height 0
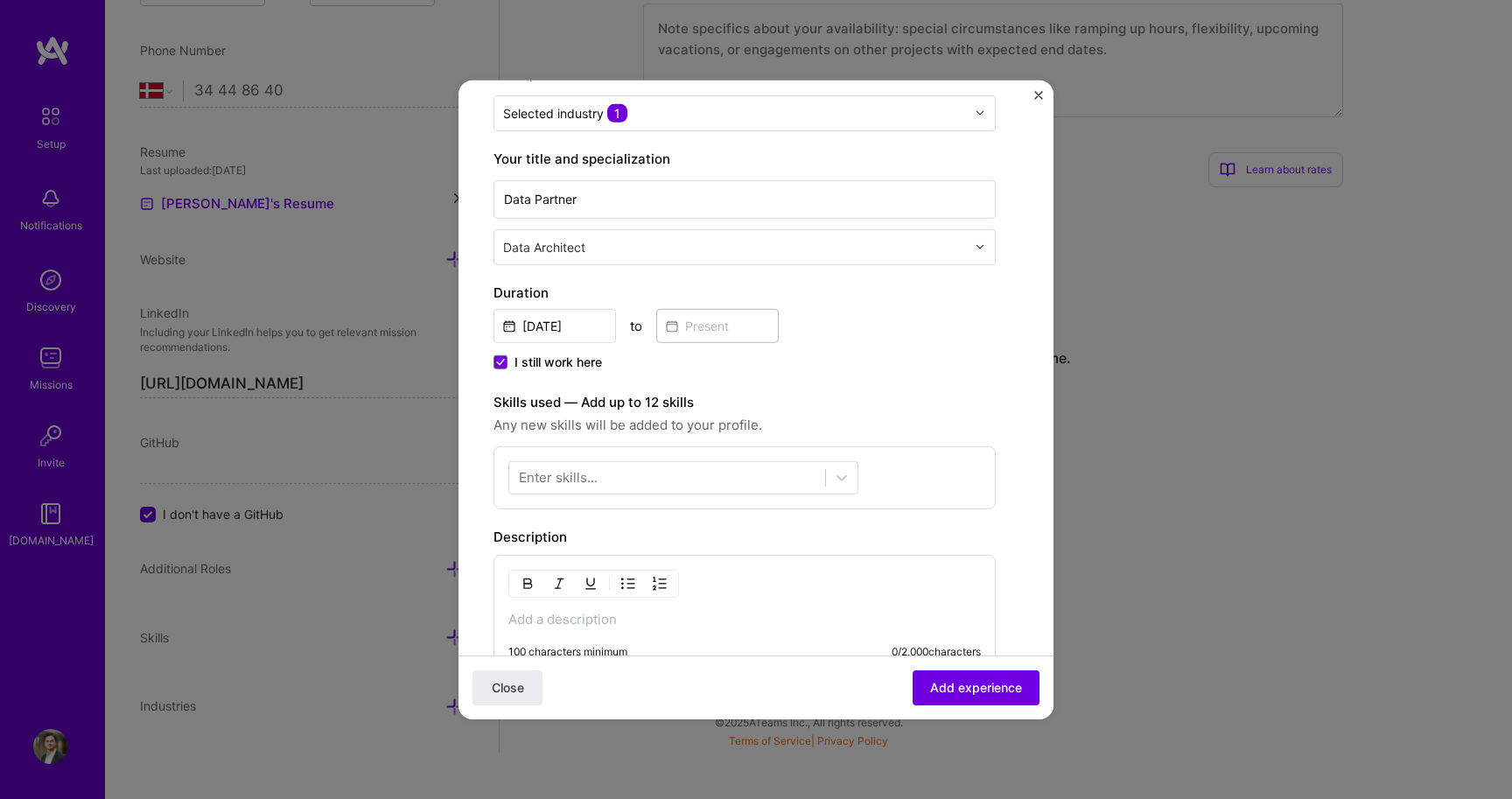
scroll to position [293, 0]
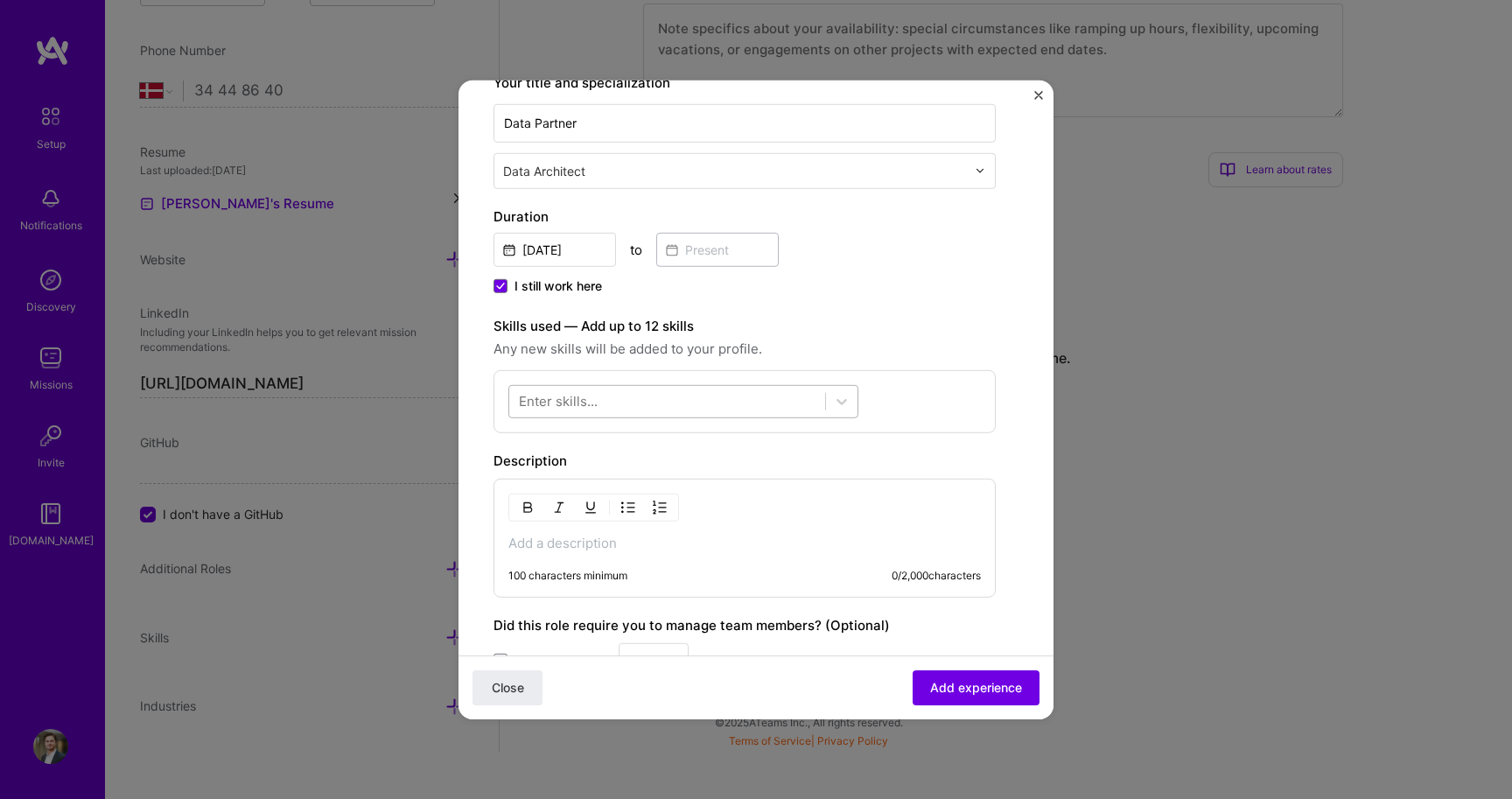
click at [769, 401] on div at bounding box center [666, 401] width 316 height 29
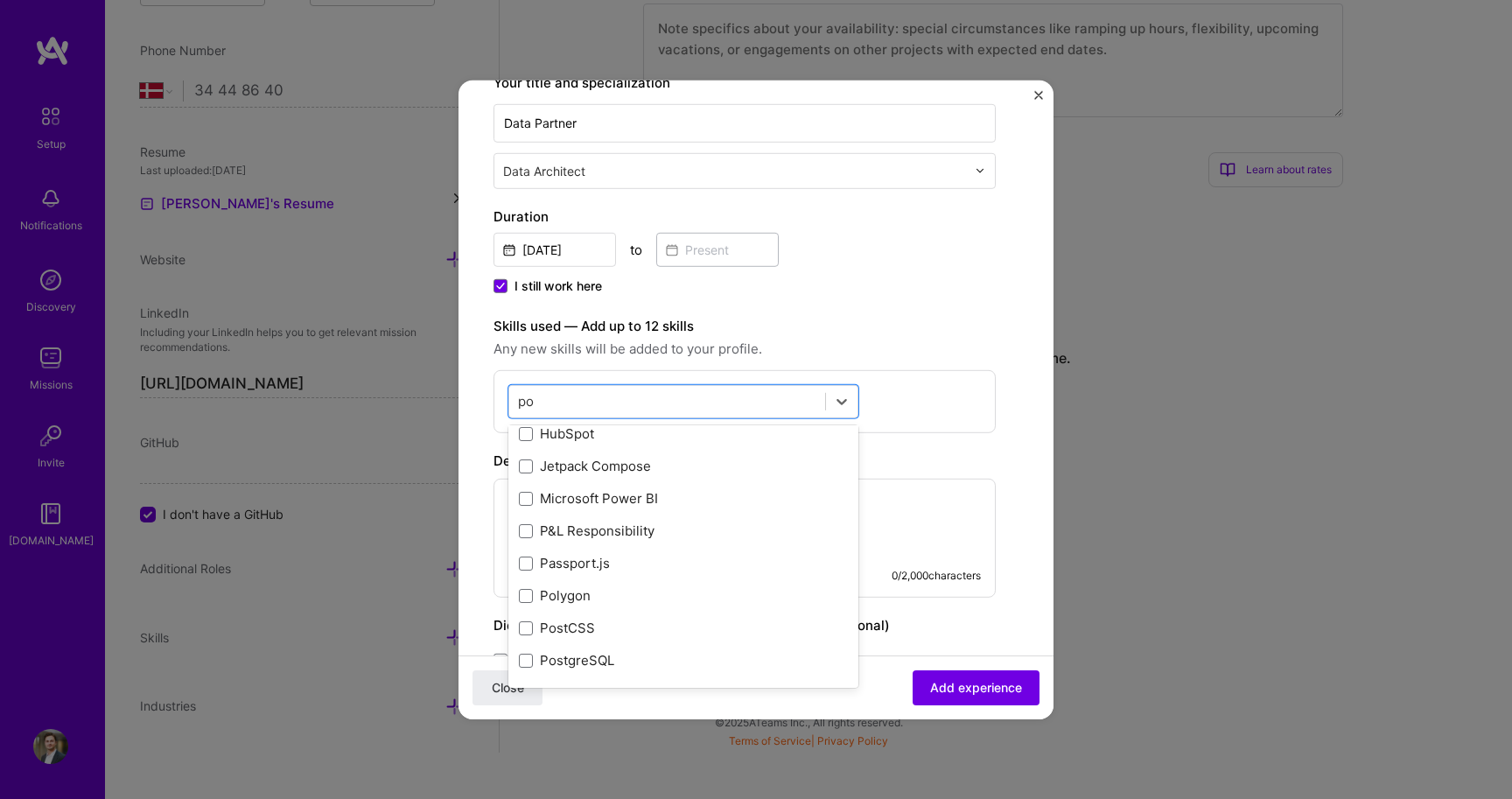
scroll to position [0, 0]
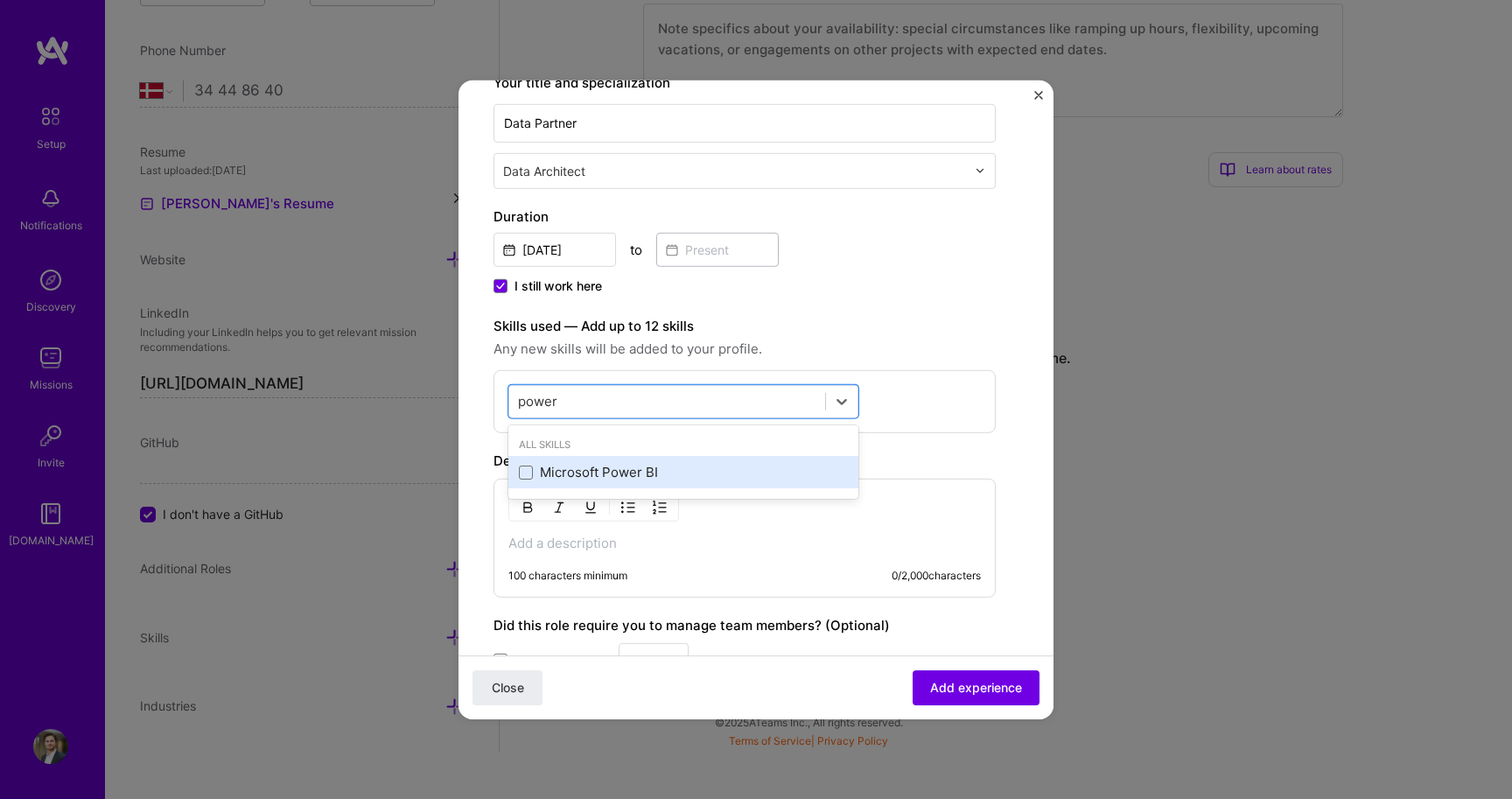
click at [608, 462] on div "Microsoft Power BI" at bounding box center [683, 472] width 350 height 33
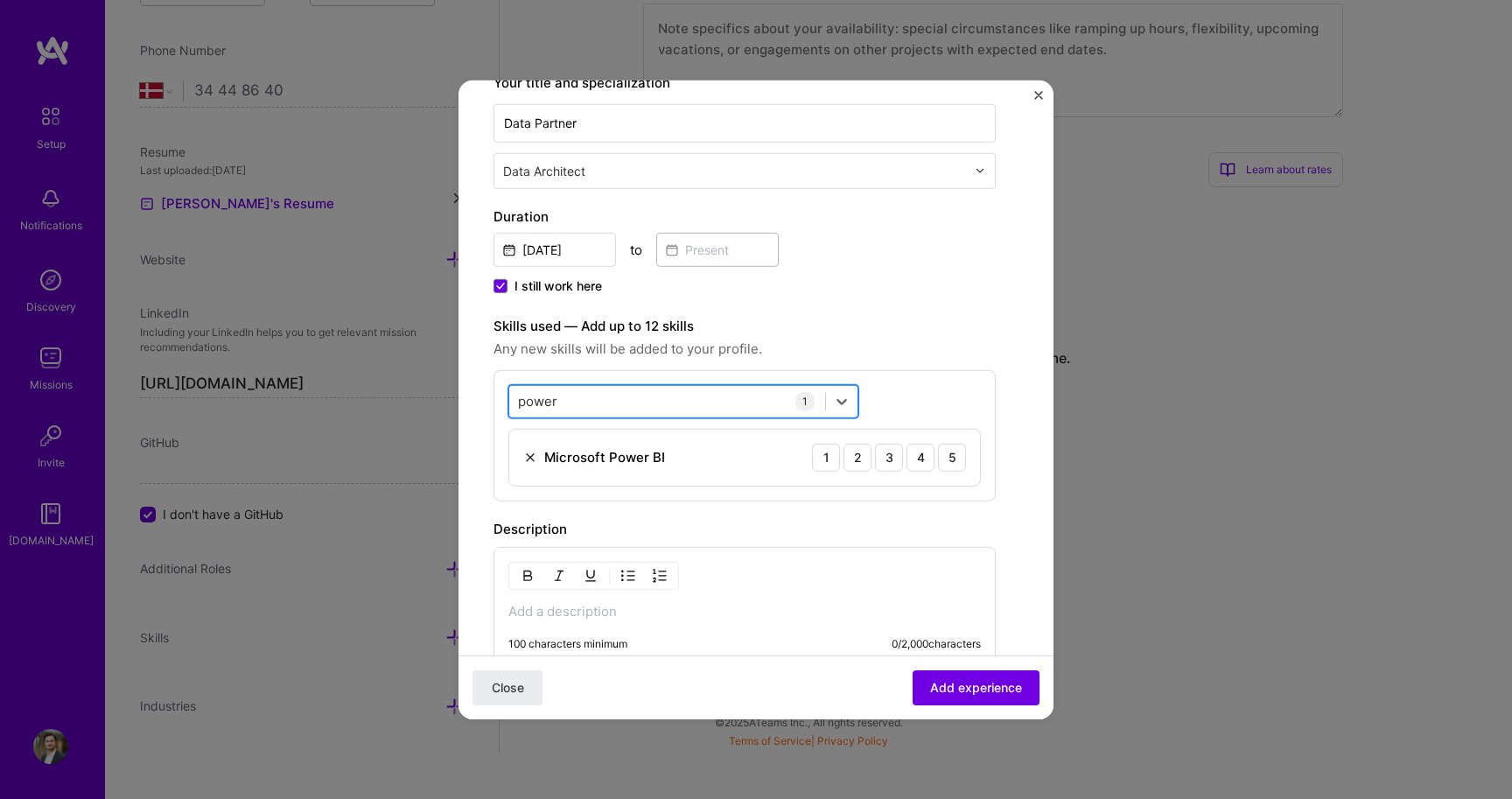
click at [595, 403] on div "power power" at bounding box center [666, 401] width 316 height 29
type input "p"
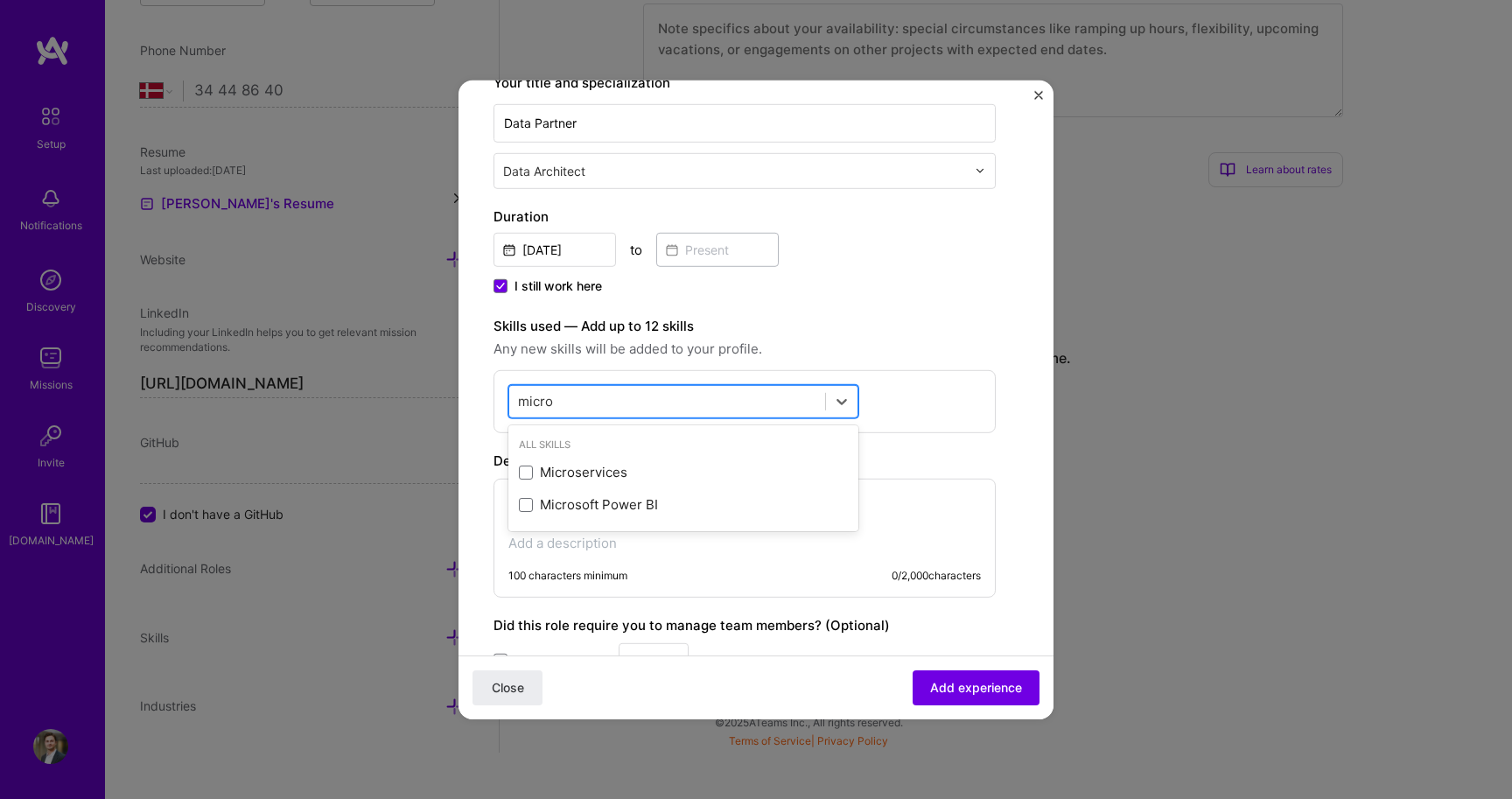
click at [643, 403] on div "micro micro" at bounding box center [666, 401] width 316 height 29
click at [549, 409] on input "micro" at bounding box center [536, 401] width 36 height 18
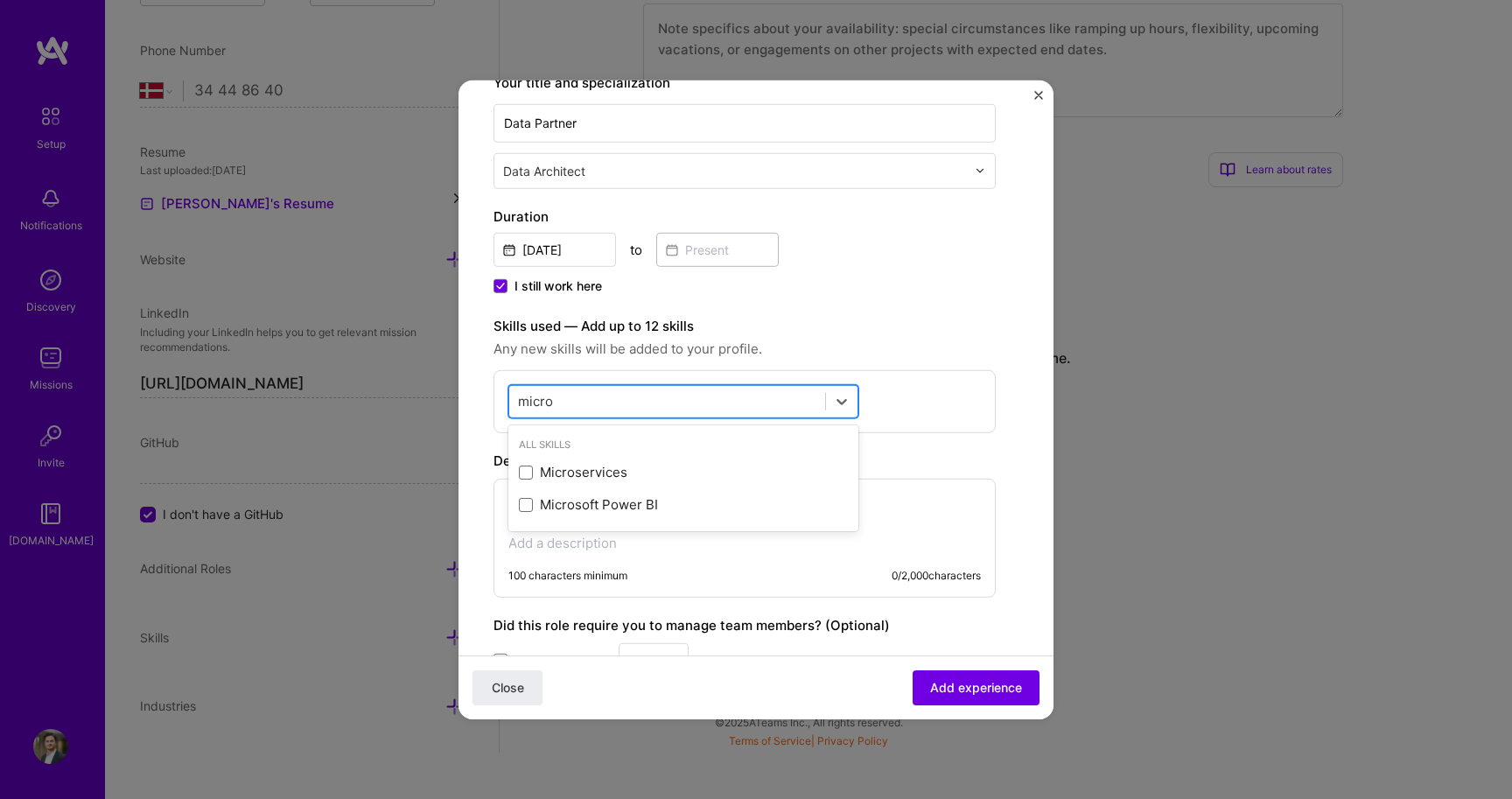
click at [549, 409] on input "micro" at bounding box center [536, 401] width 36 height 18
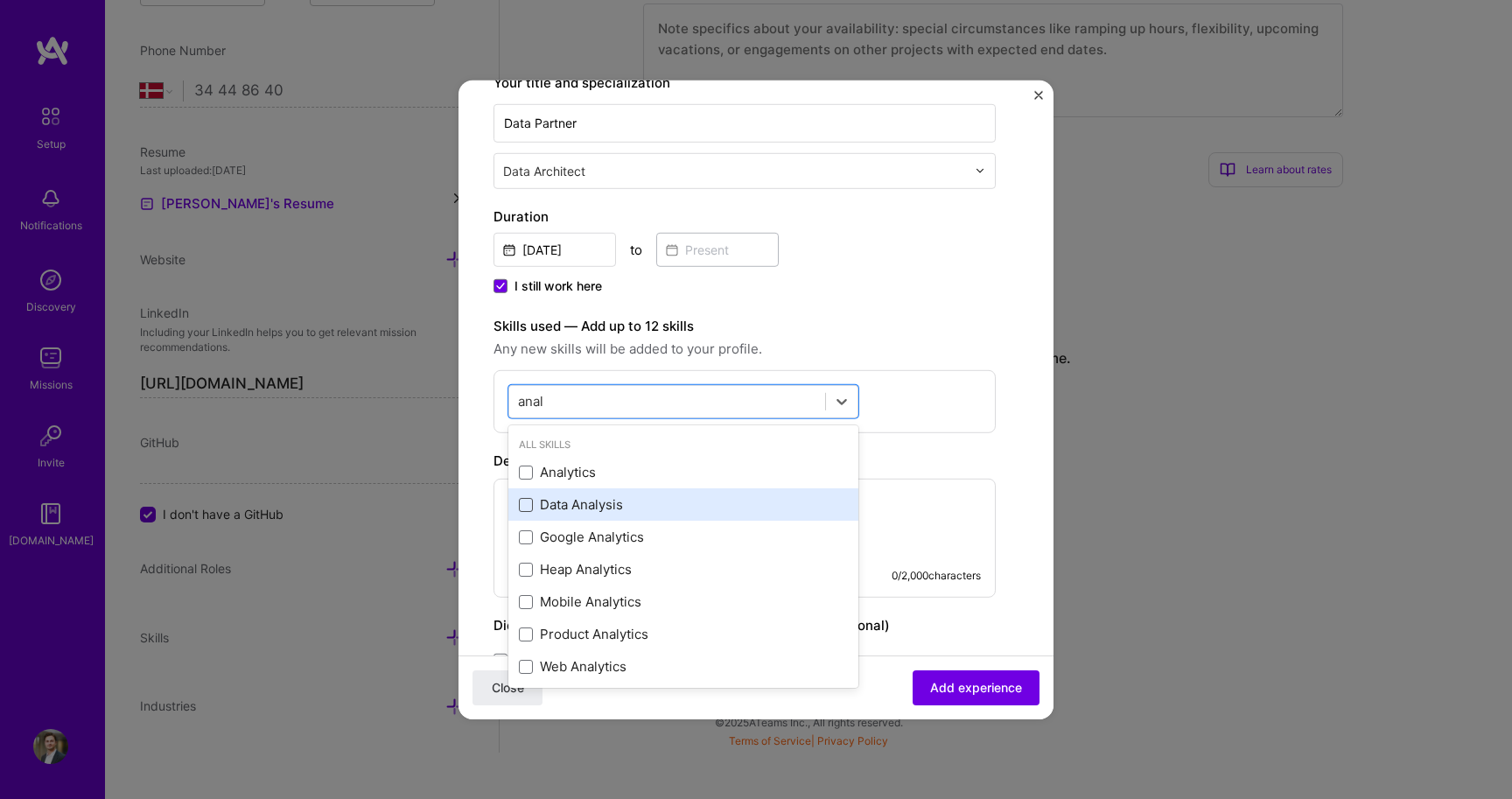
click at [524, 504] on span at bounding box center [525, 505] width 14 height 14
click at [0, 0] on input "checkbox" at bounding box center [0, 0] width 0 height 0
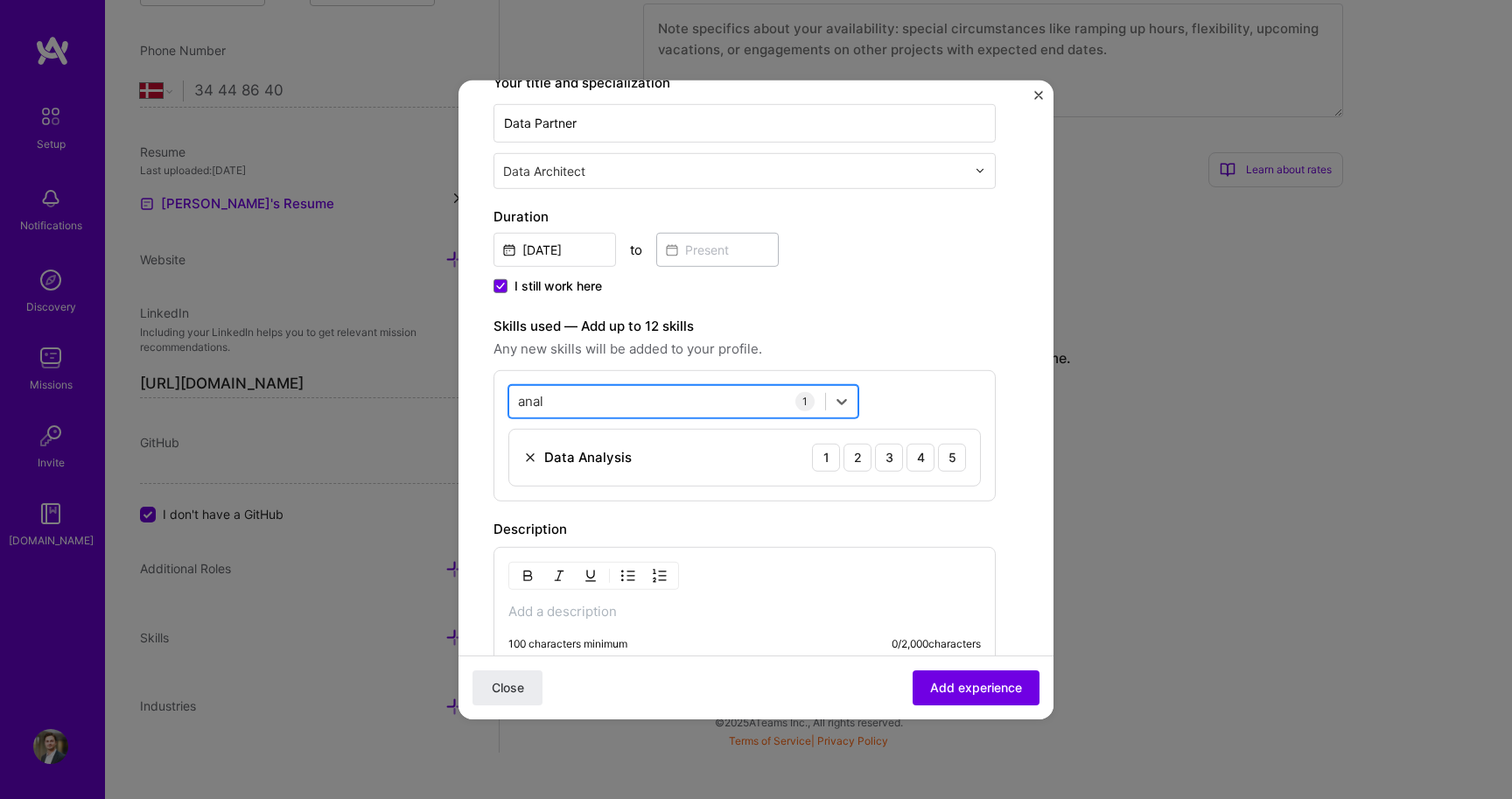
click at [579, 403] on div "anal anal" at bounding box center [666, 401] width 316 height 29
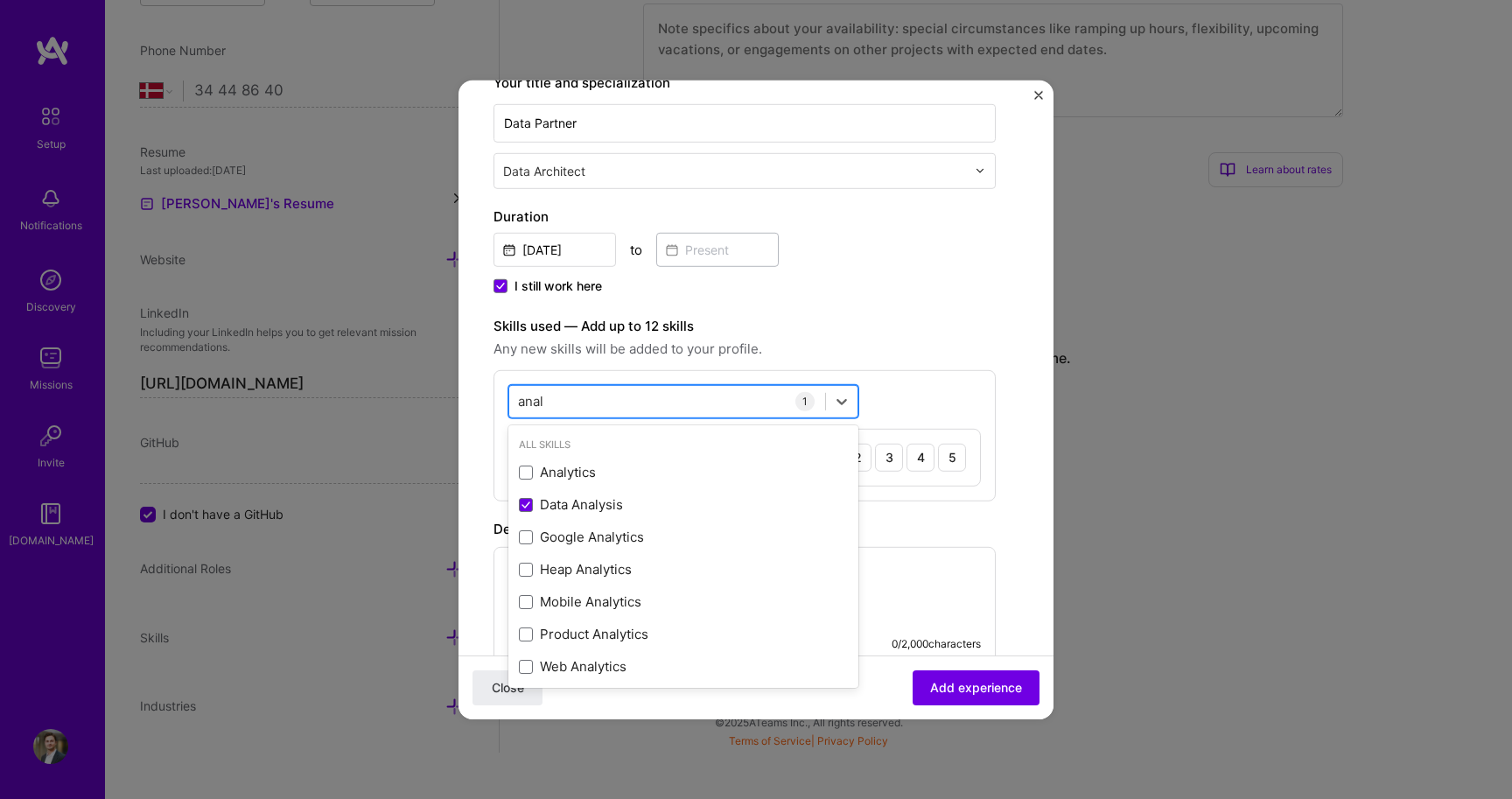
click at [541, 393] on input "anal" at bounding box center [531, 401] width 27 height 18
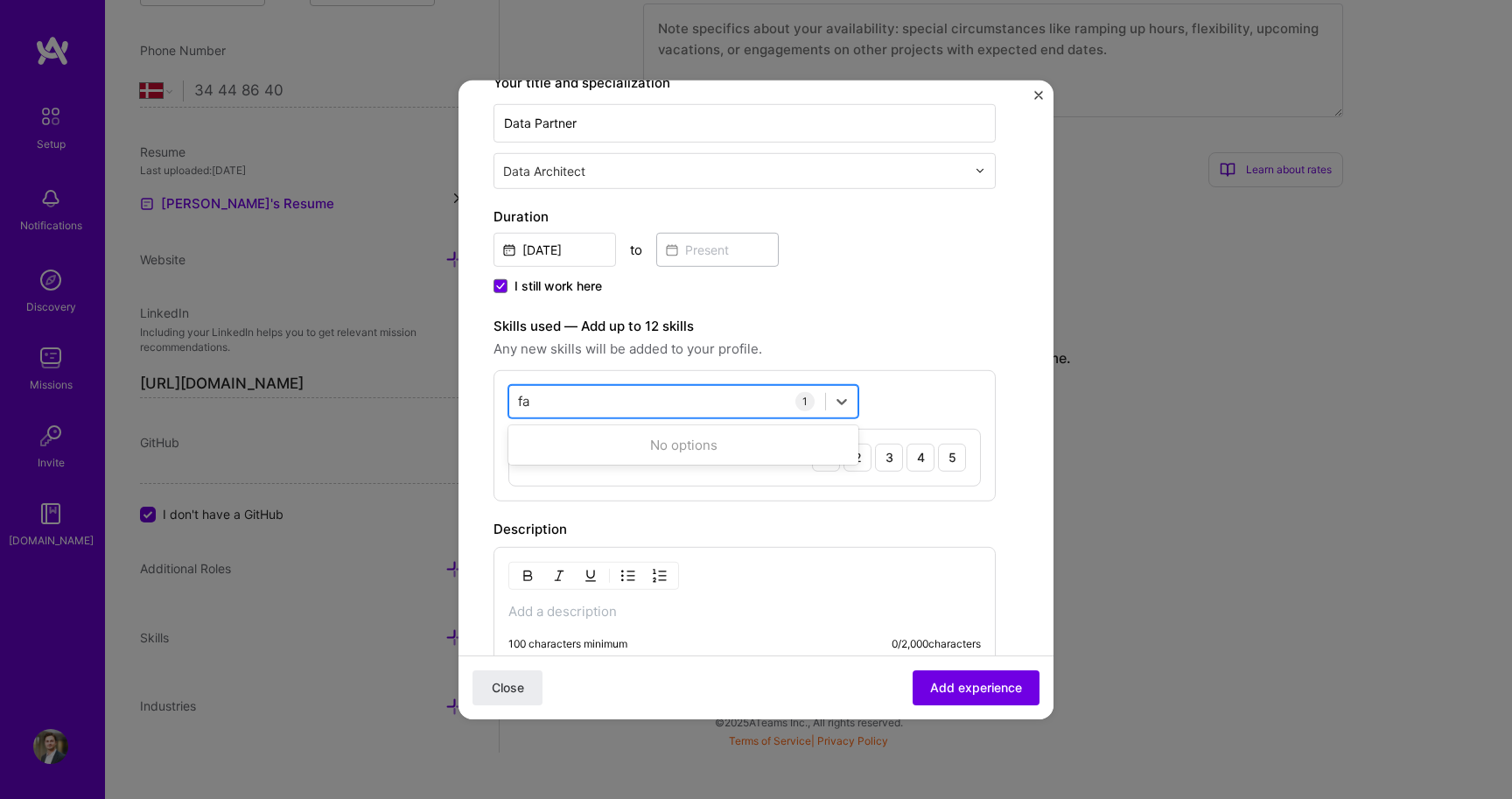
type input "f"
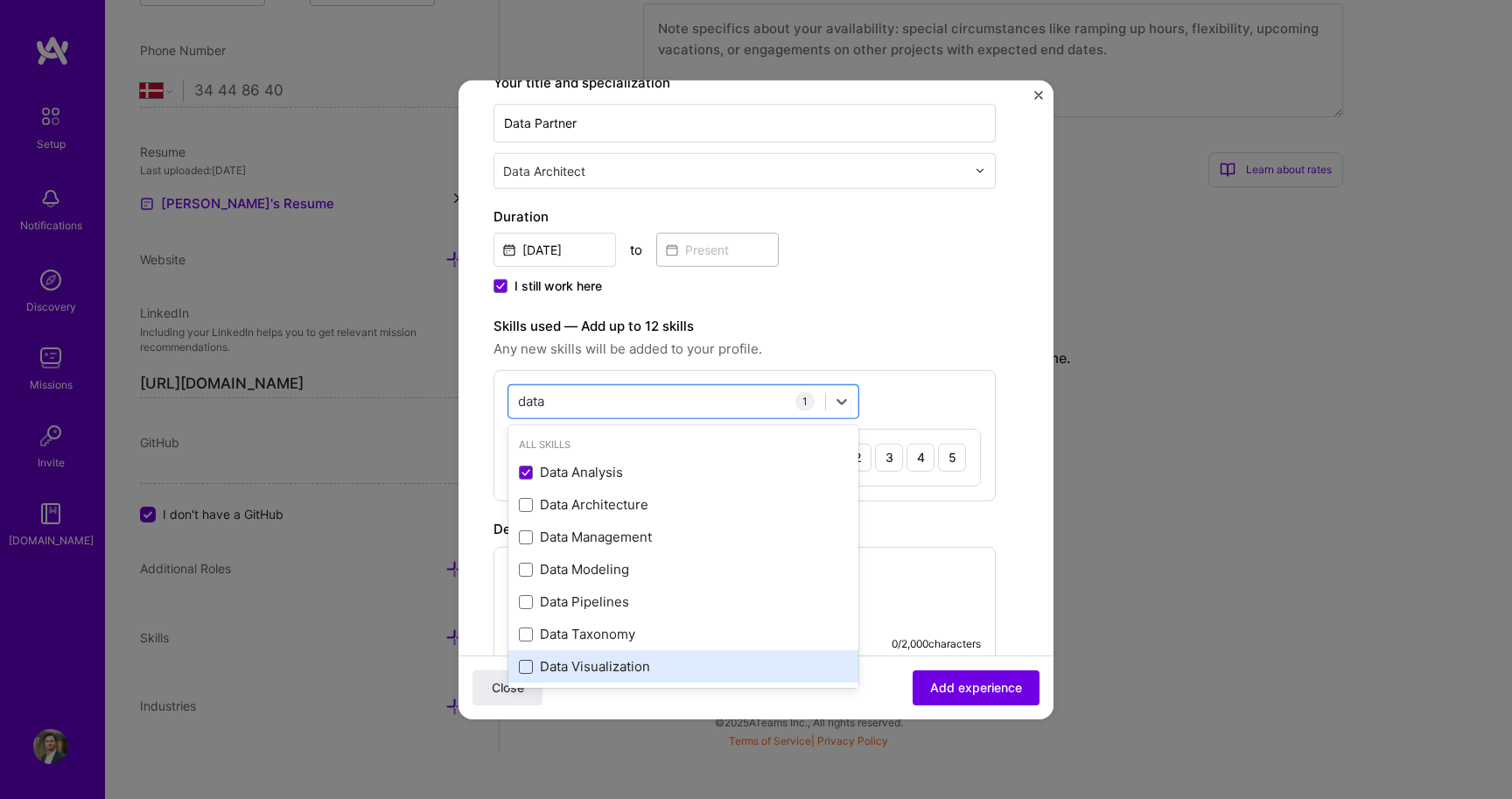
click at [520, 665] on span at bounding box center [525, 667] width 14 height 14
click at [0, 0] on input "checkbox" at bounding box center [0, 0] width 0 height 0
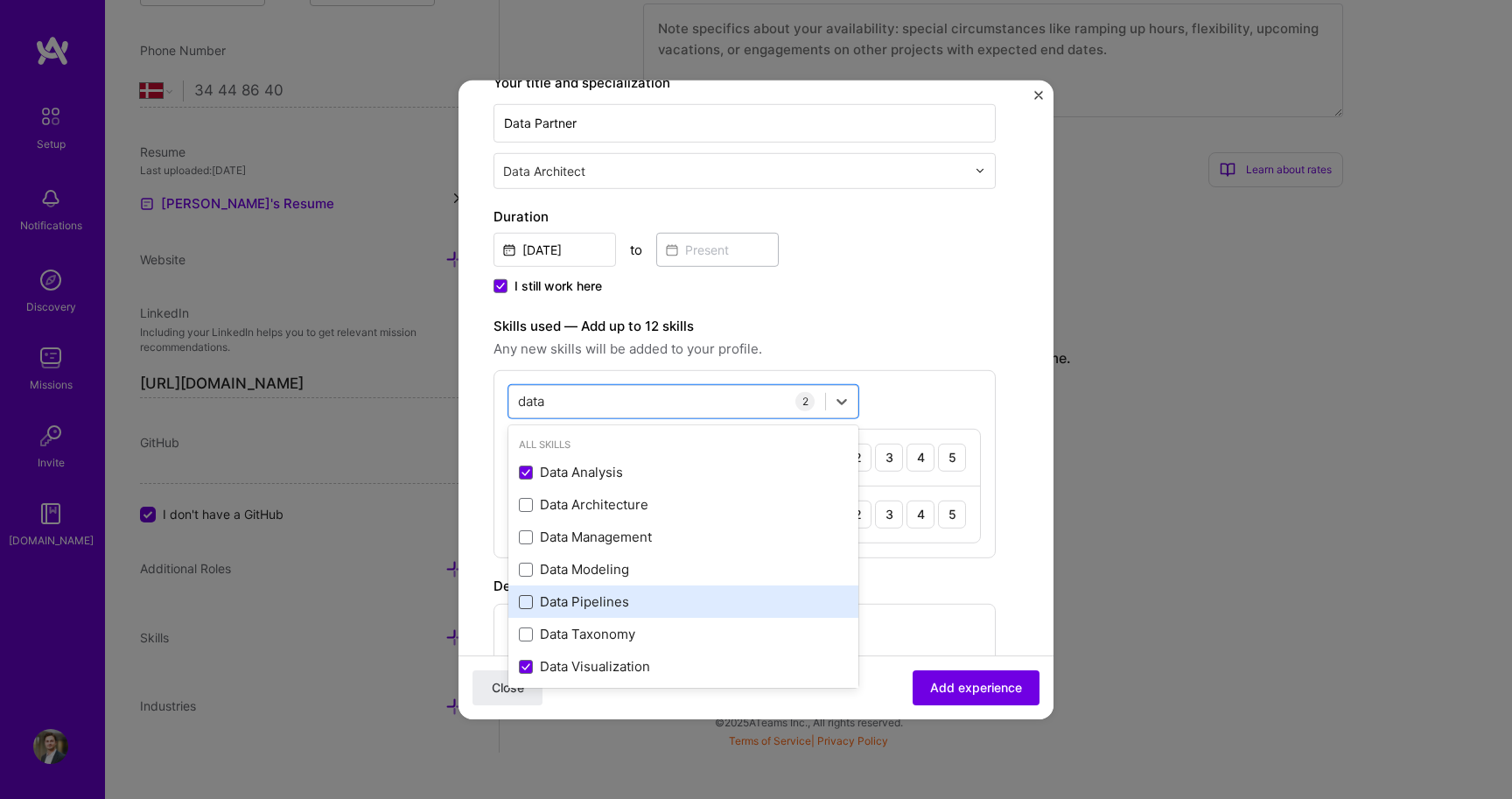
click at [522, 600] on span at bounding box center [525, 602] width 14 height 14
click at [0, 0] on input "checkbox" at bounding box center [0, 0] width 0 height 0
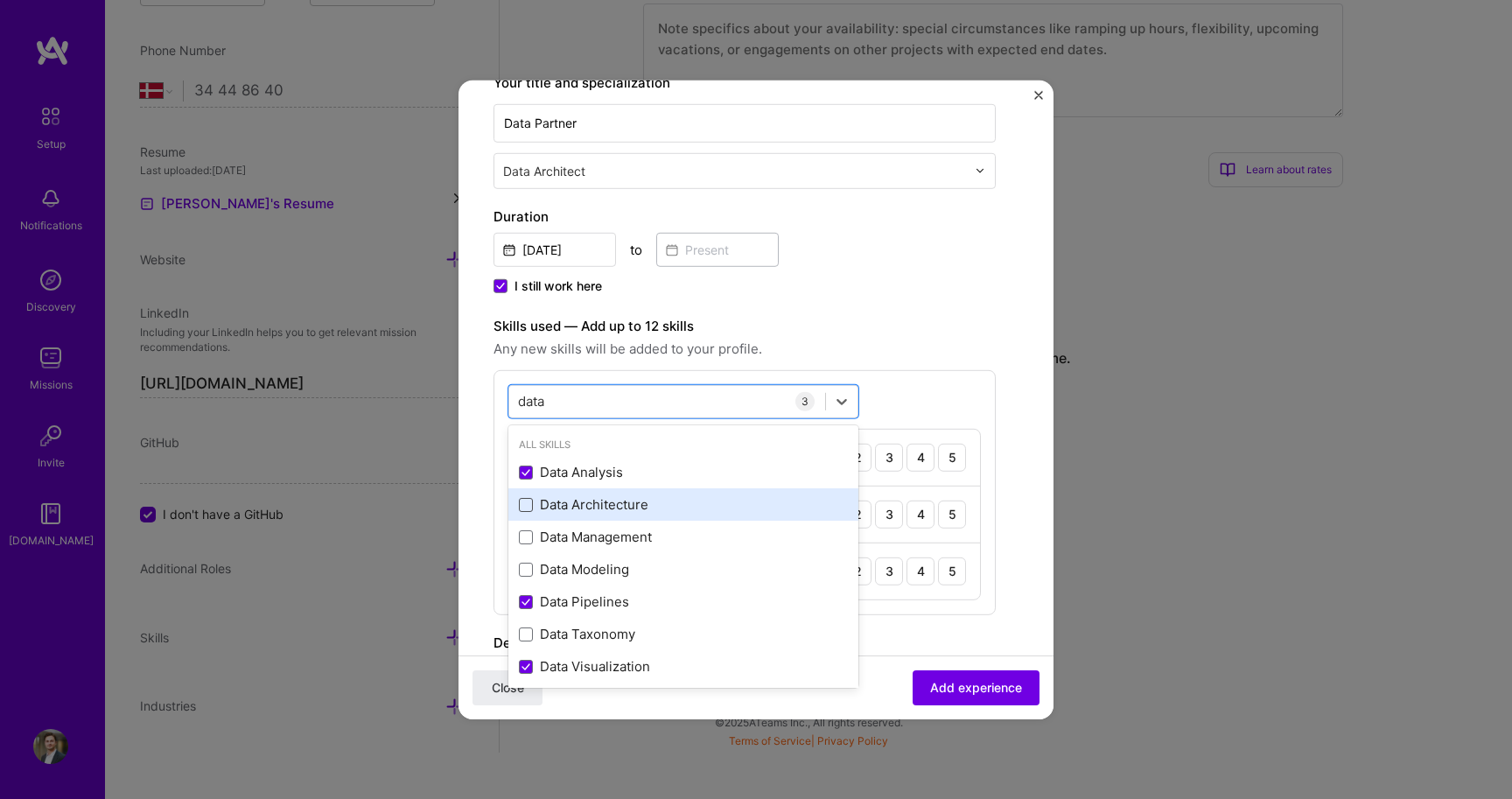
click at [528, 506] on span at bounding box center [525, 505] width 14 height 14
click at [0, 0] on input "checkbox" at bounding box center [0, 0] width 0 height 0
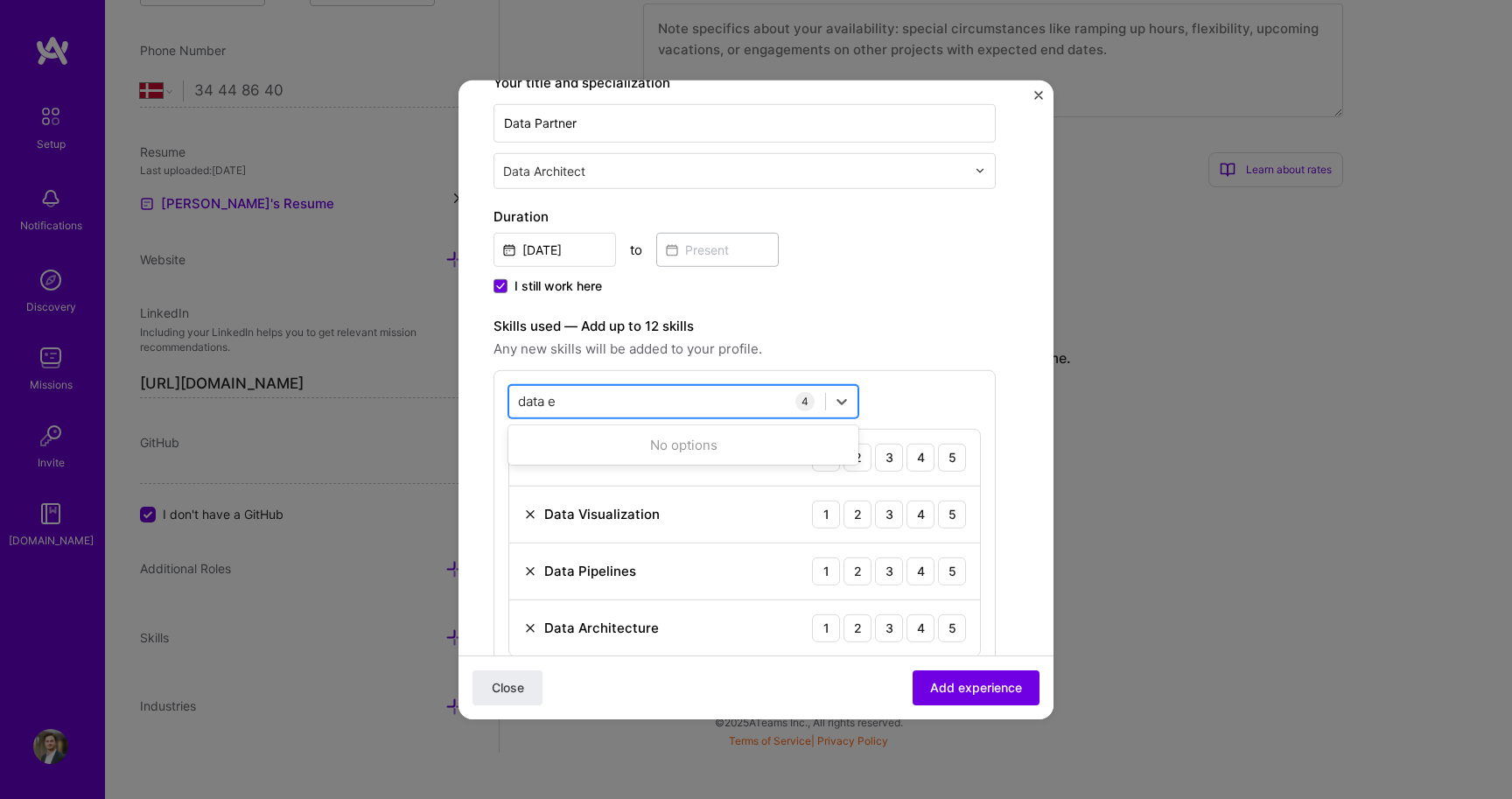
click at [616, 405] on div "data e data e" at bounding box center [666, 401] width 316 height 29
click at [616, 403] on div "data e data e" at bounding box center [666, 401] width 316 height 29
click at [611, 400] on div "data e data e" at bounding box center [666, 401] width 316 height 29
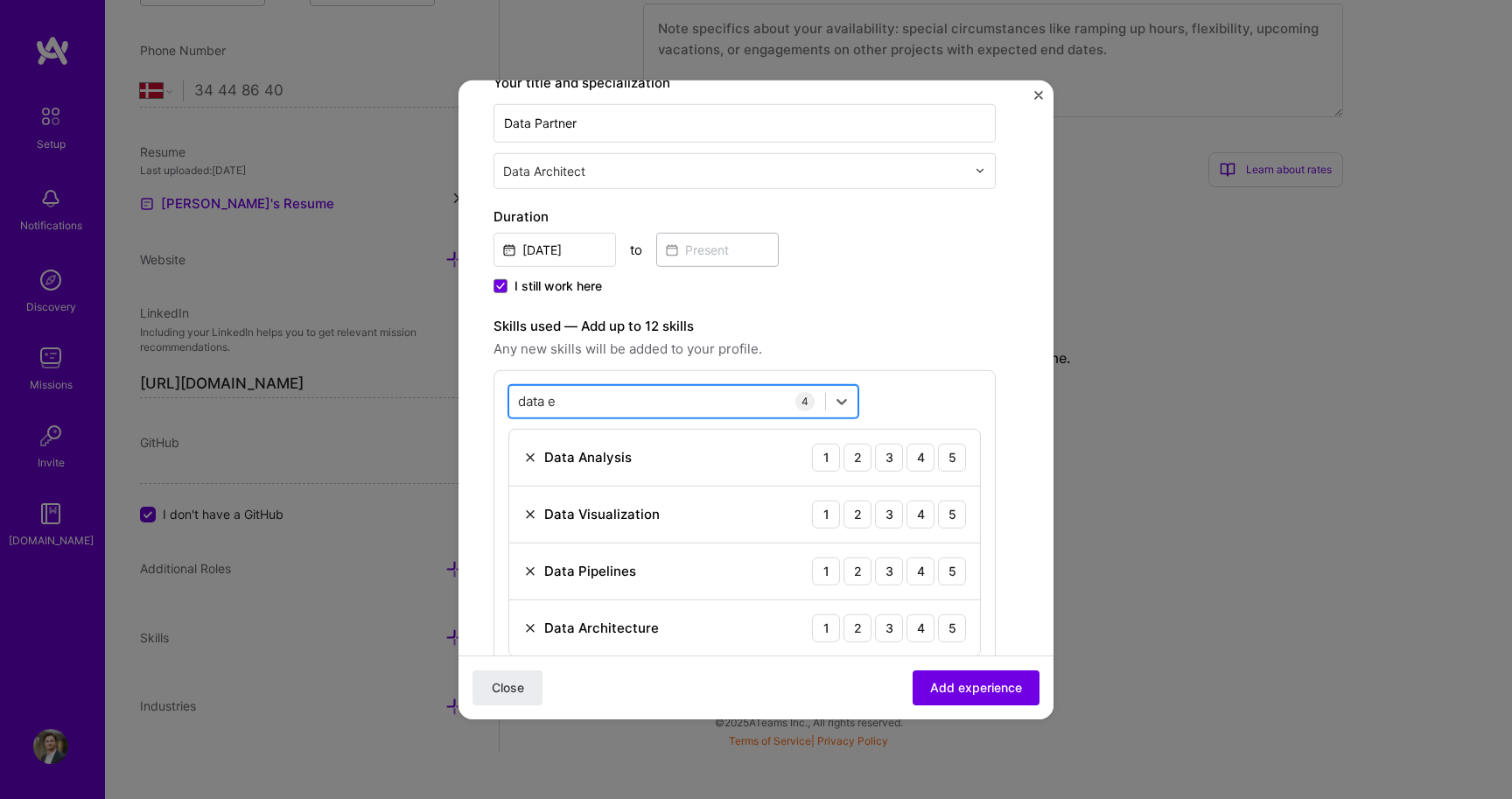
click at [558, 401] on input "data e" at bounding box center [538, 401] width 41 height 18
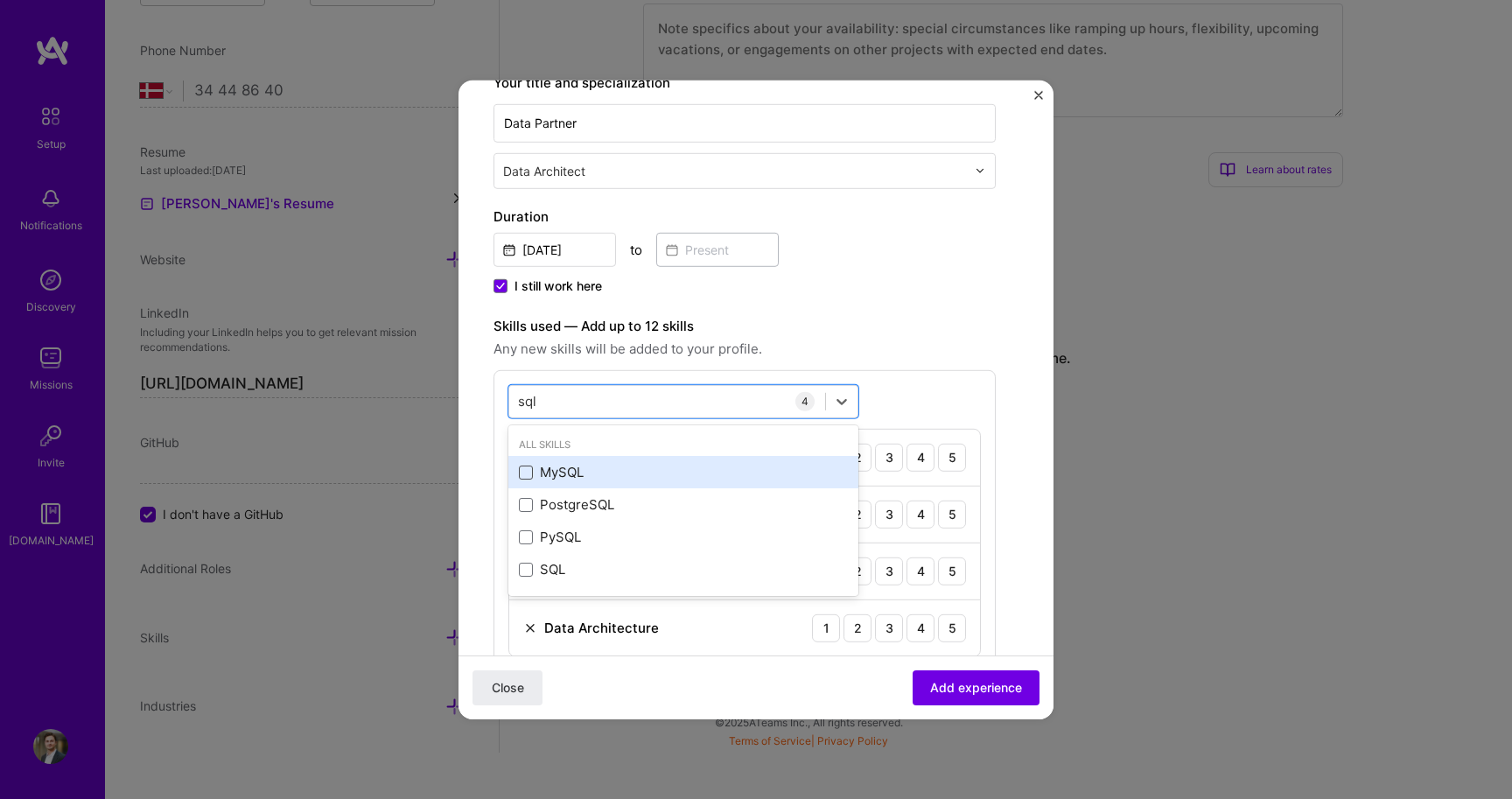
click at [531, 477] on span at bounding box center [525, 472] width 14 height 14
click at [0, 0] on input "checkbox" at bounding box center [0, 0] width 0 height 0
click at [582, 386] on div "sql sql" at bounding box center [683, 400] width 350 height 34
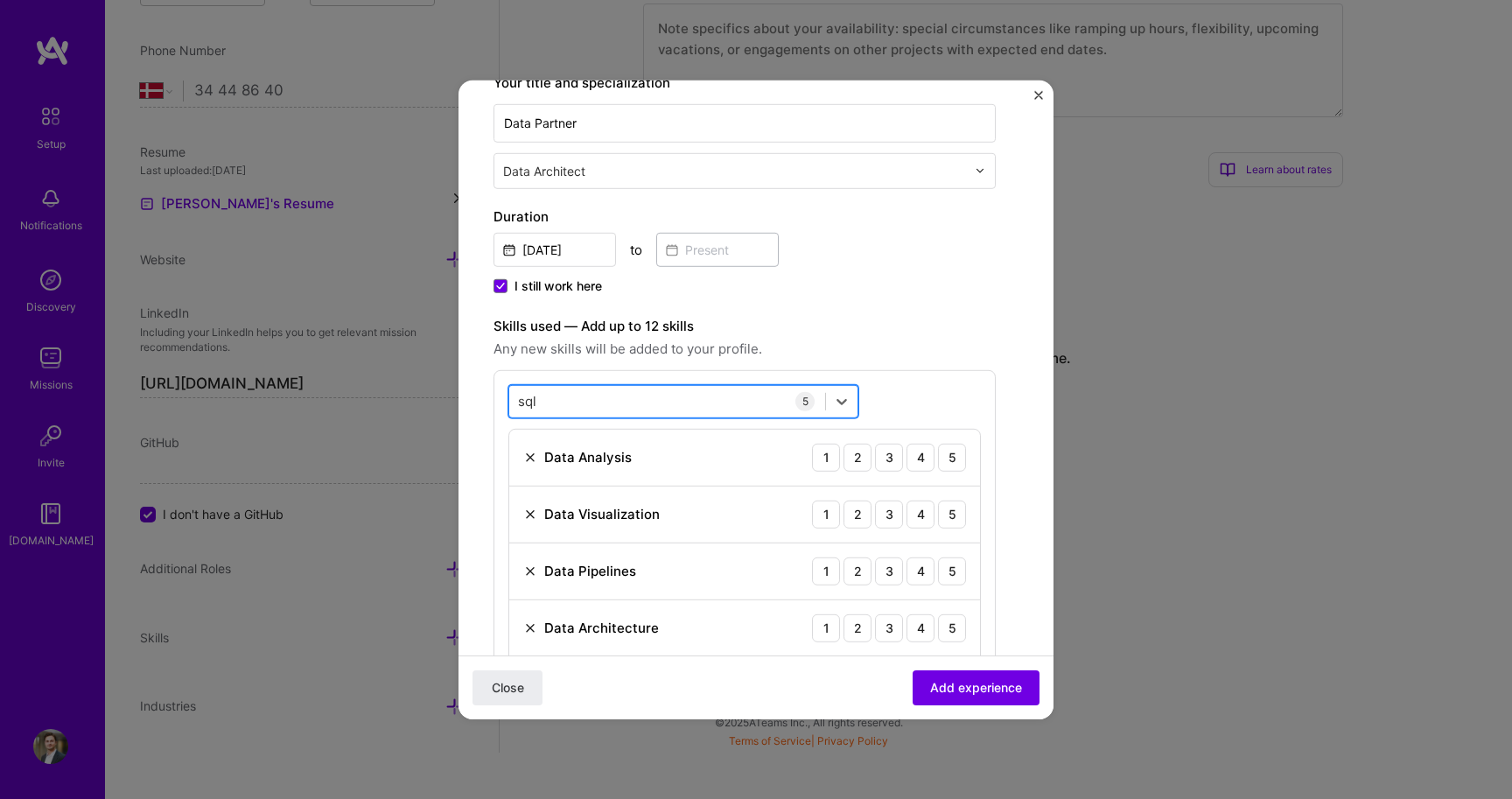
click at [579, 396] on div "sql sql" at bounding box center [666, 401] width 316 height 29
type input "sql"
click at [962, 371] on div "sql sql 5 Data Analysis 1 2 3 4 5 Data Visualization 1 2 3 4 5 Data Pipelines 1…" at bounding box center [744, 549] width 502 height 359
click at [956, 447] on div "5" at bounding box center [952, 457] width 28 height 28
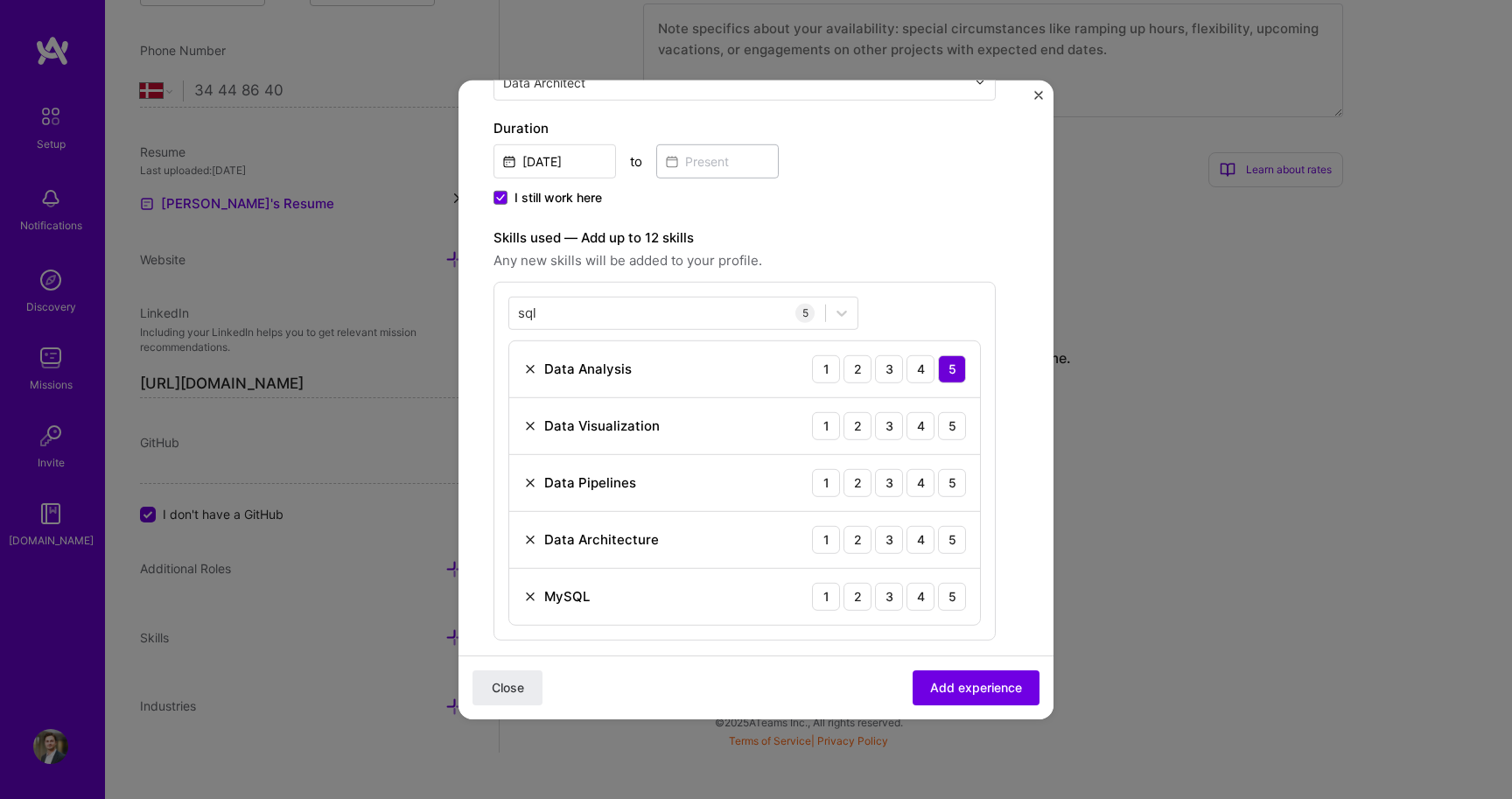
scroll to position [377, 0]
click at [923, 425] on div "4" at bounding box center [920, 428] width 28 height 28
click at [916, 490] on div "4" at bounding box center [920, 486] width 28 height 28
click at [921, 539] on div "4" at bounding box center [920, 543] width 28 height 28
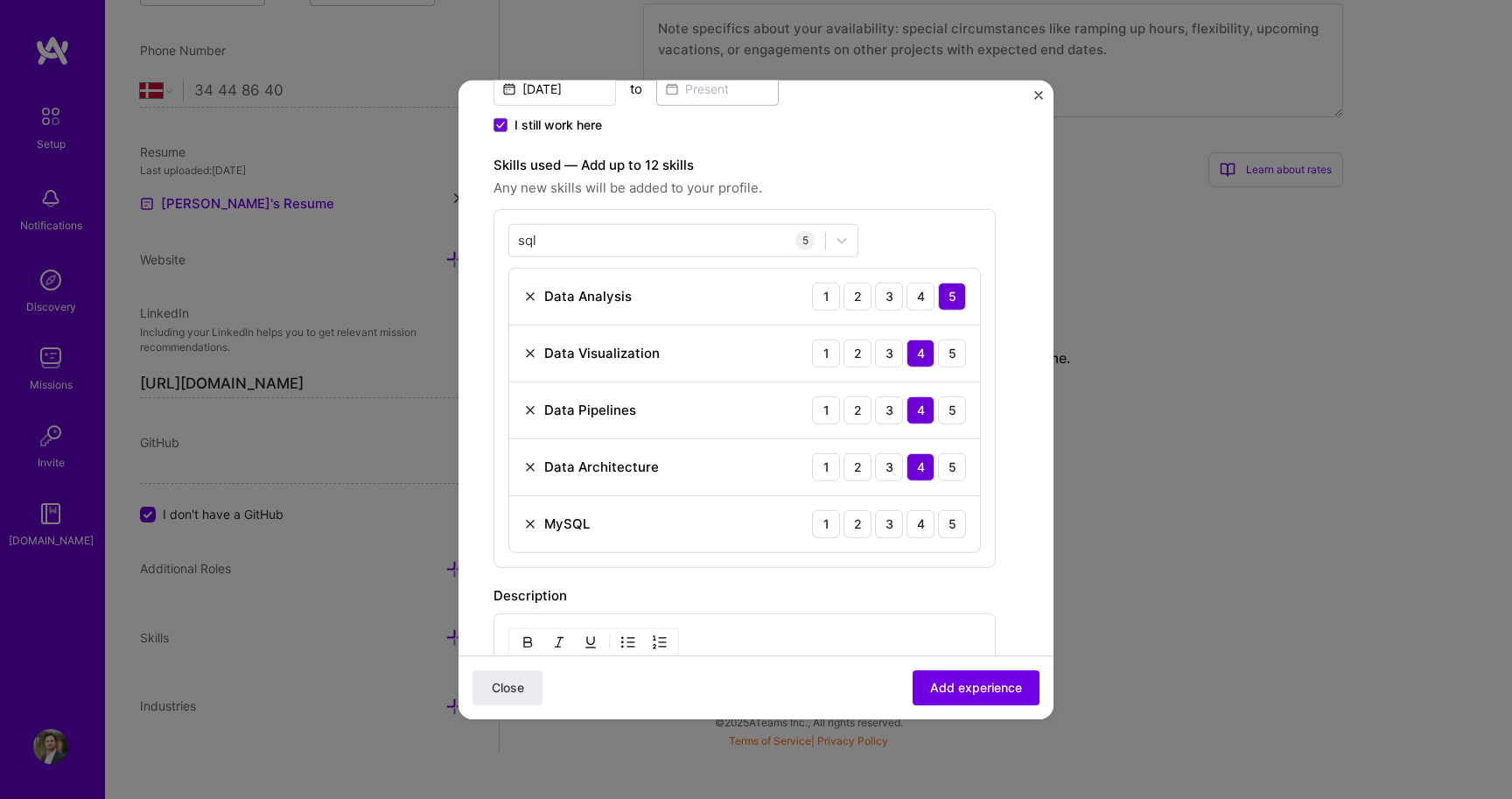
scroll to position [472, 0]
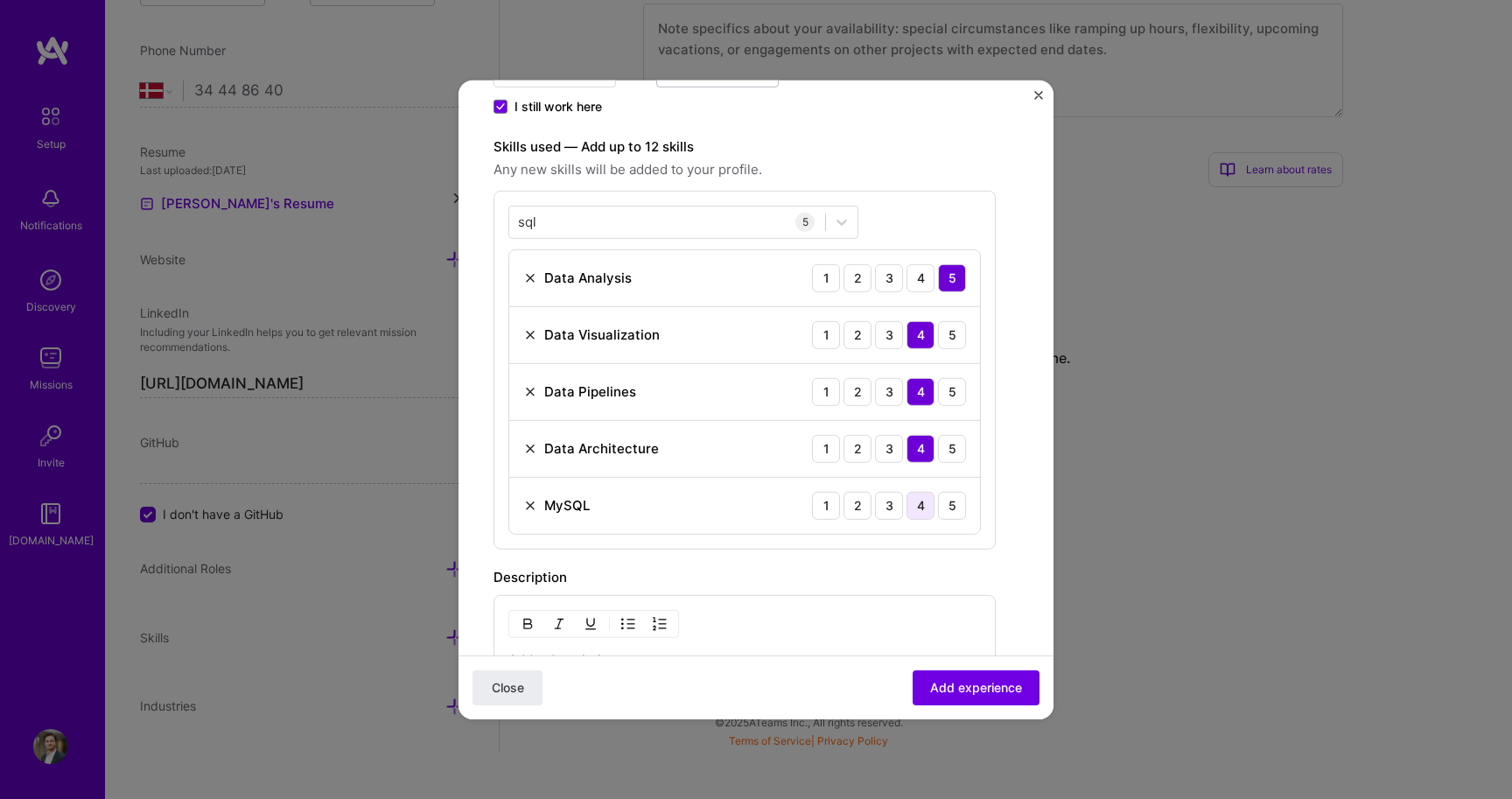
click at [920, 505] on div "4" at bounding box center [920, 505] width 28 height 28
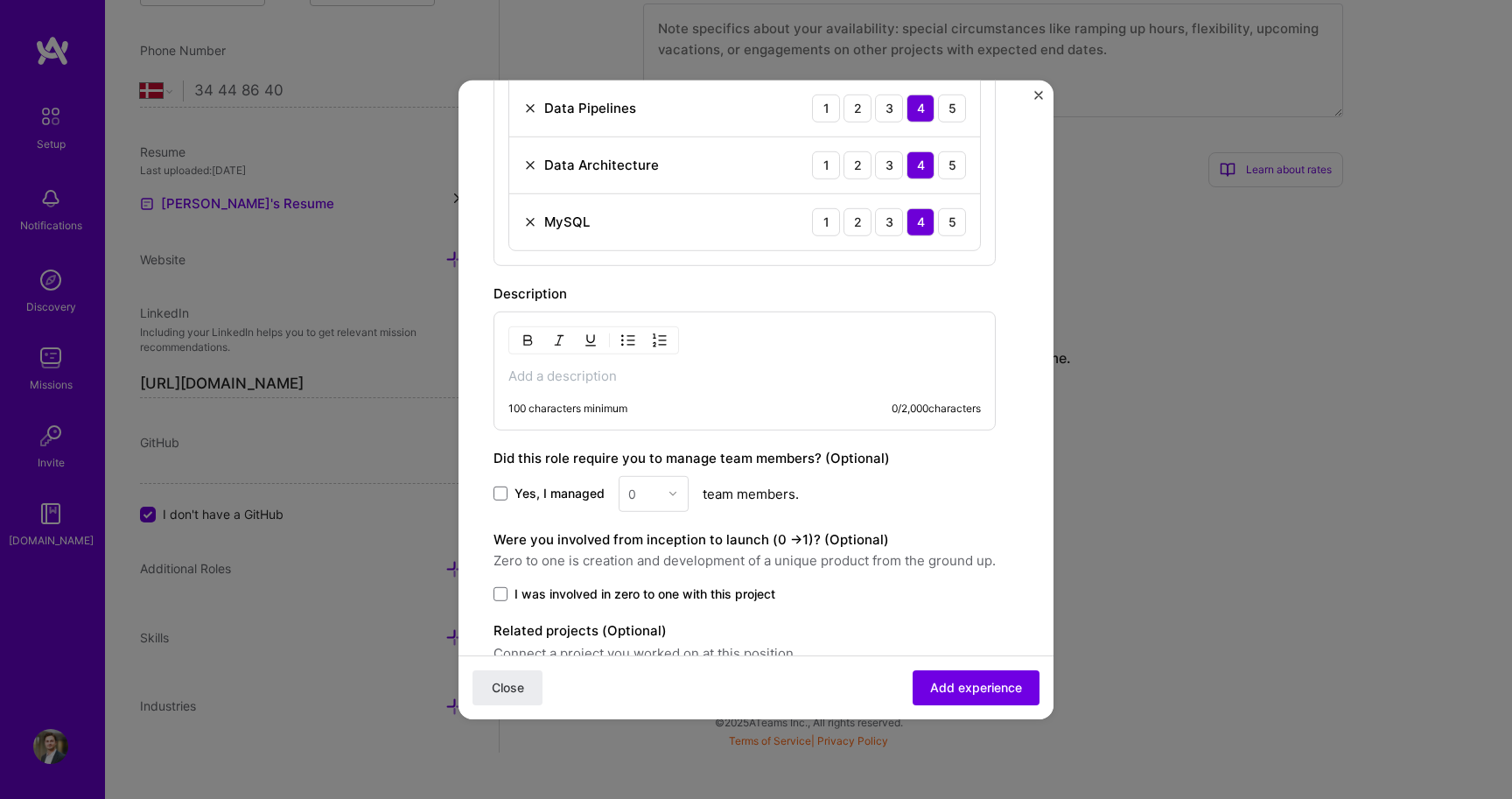
scroll to position [773, 0]
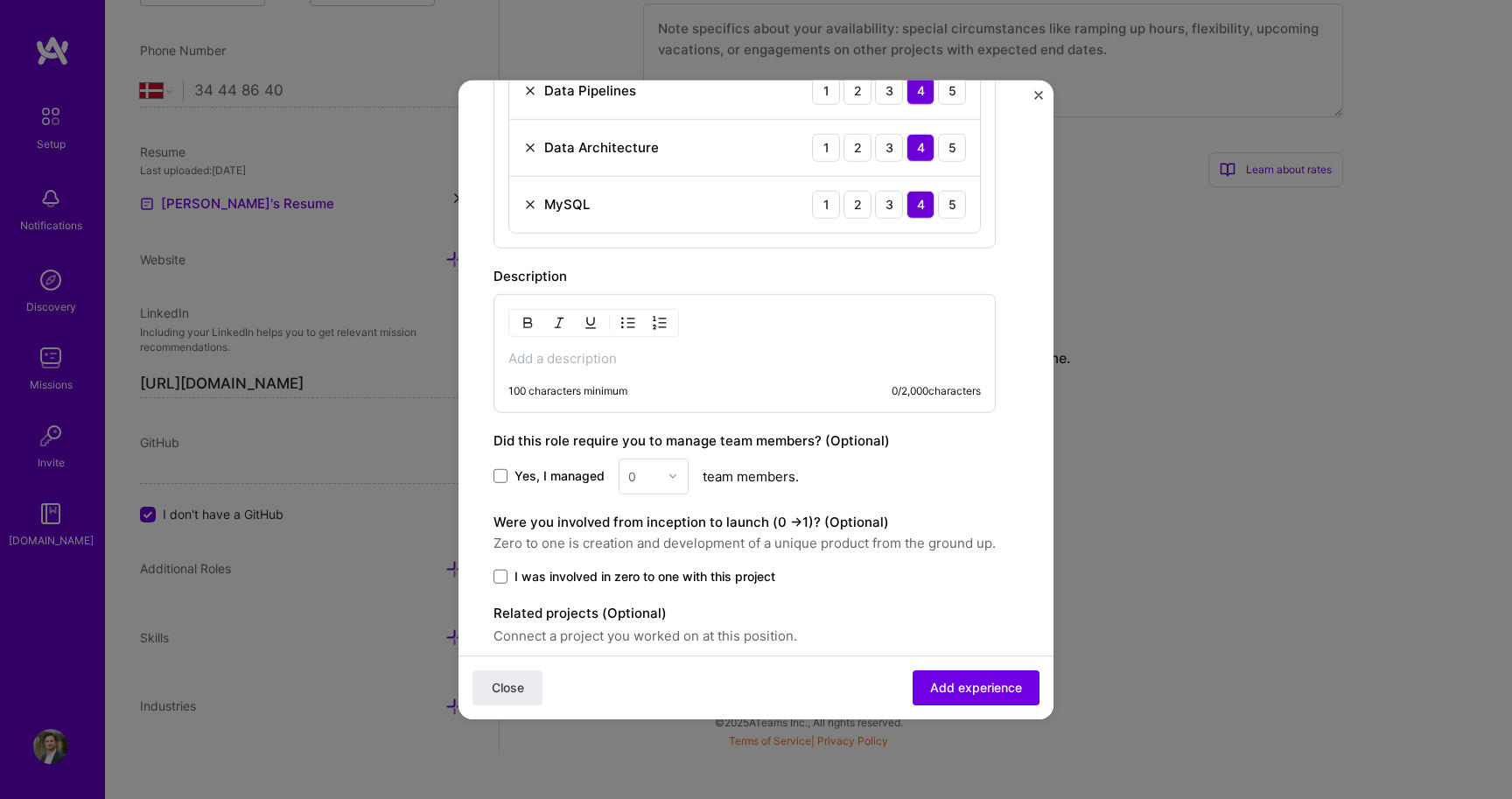
click at [603, 354] on p at bounding box center [744, 358] width 473 height 17
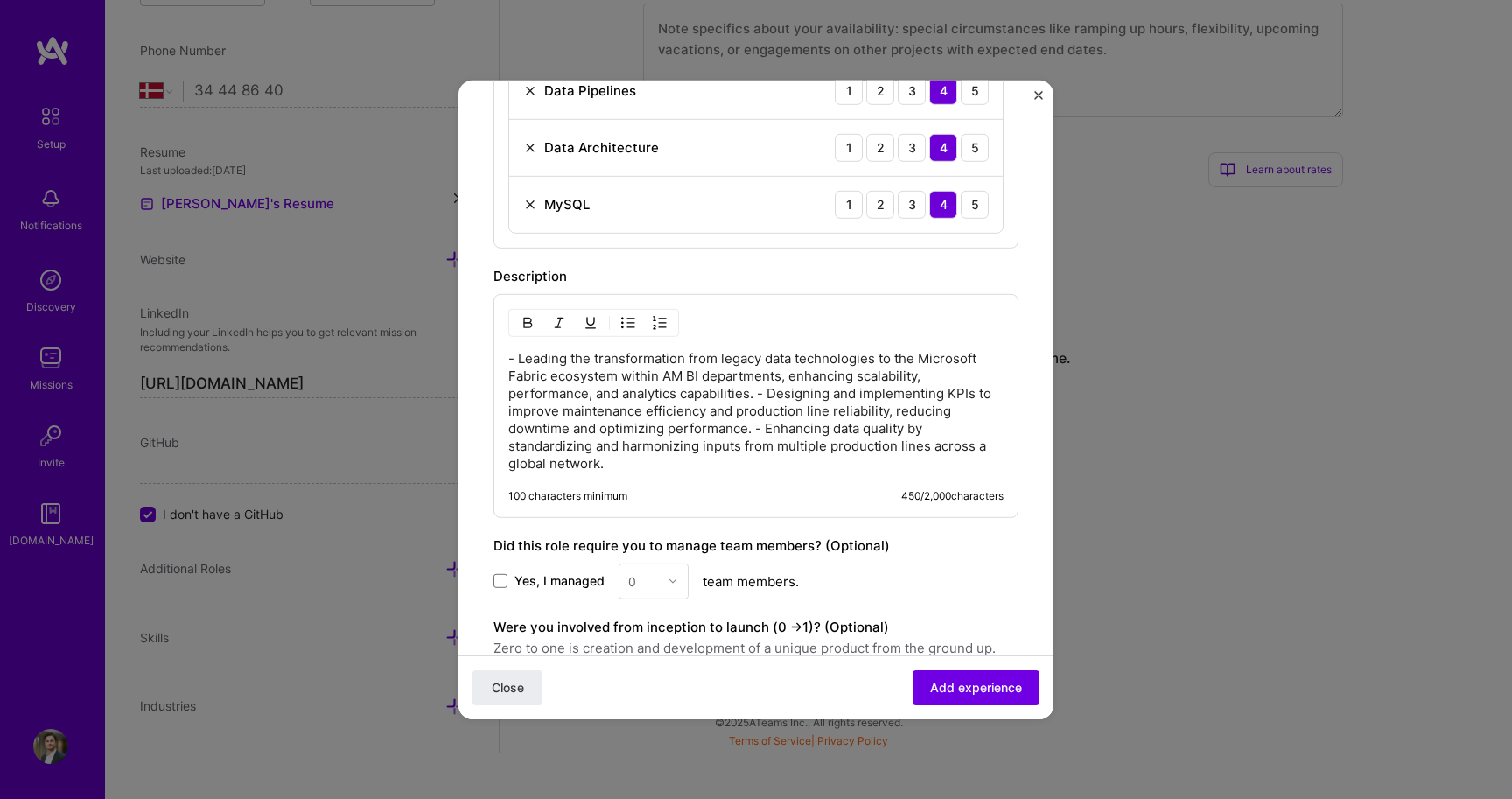
click at [688, 591] on div "Yes, I managed 0 team members." at bounding box center [756, 581] width 525 height 36
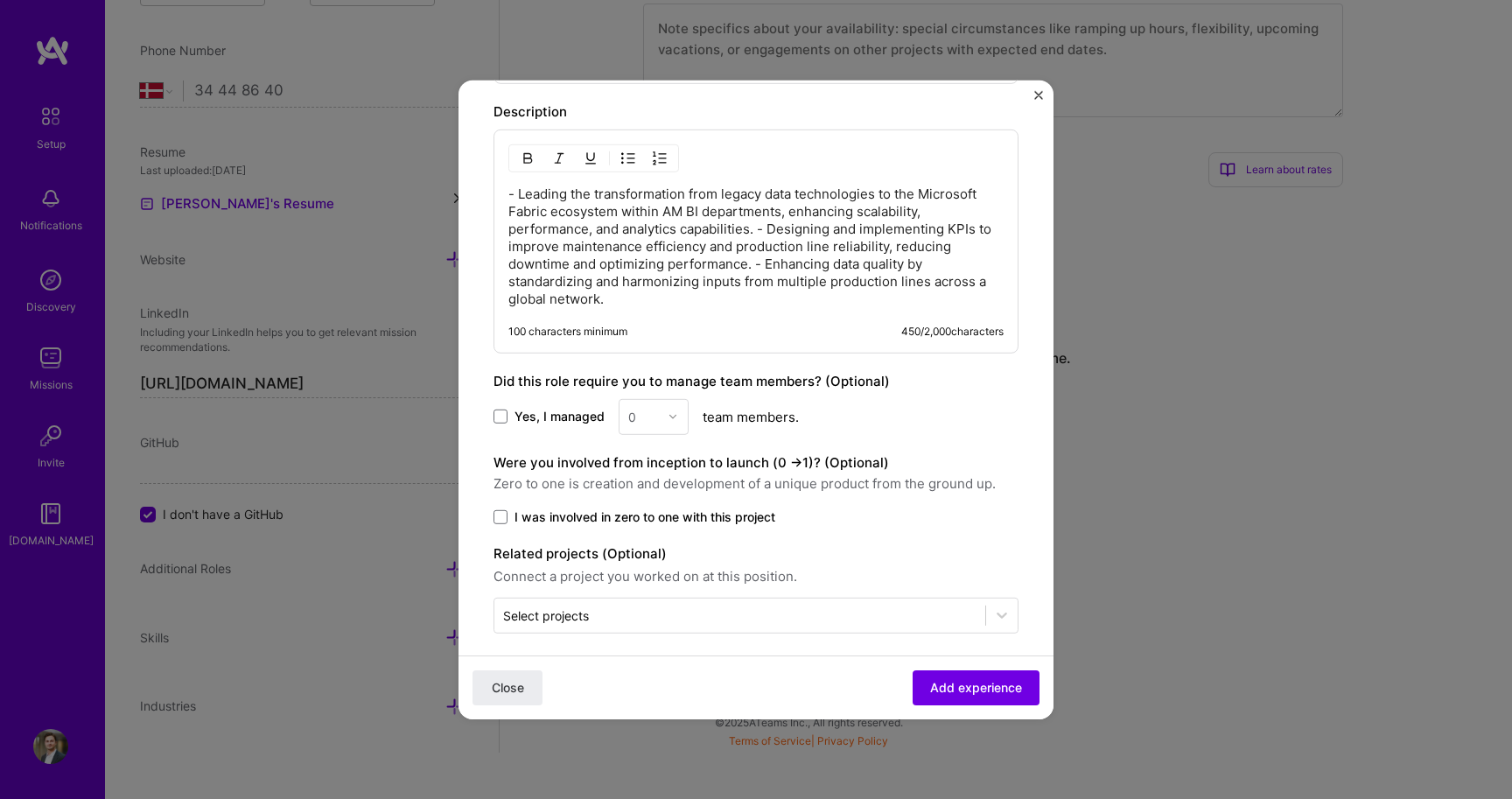
scroll to position [942, 0]
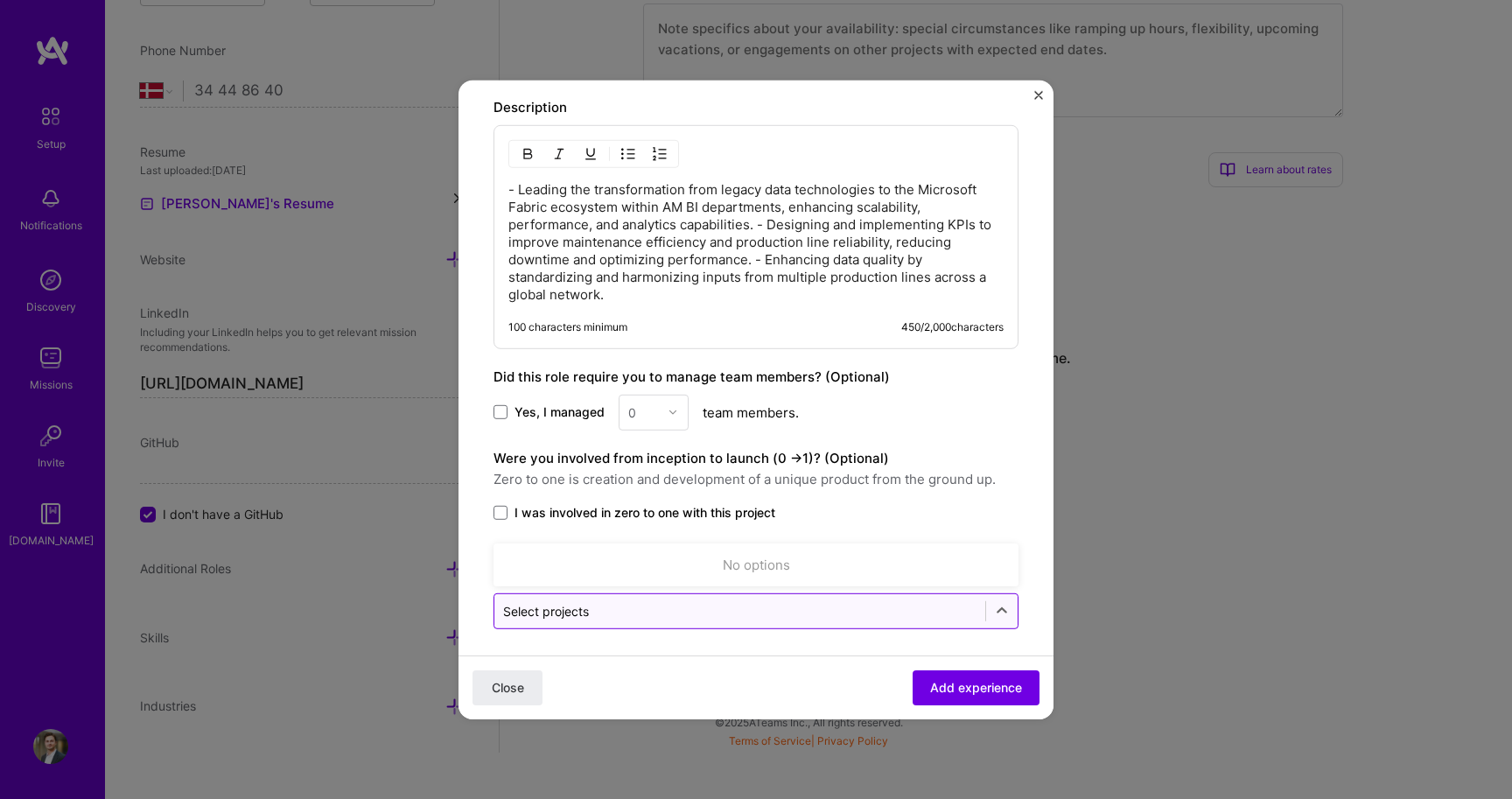
click at [623, 612] on input "text" at bounding box center [740, 611] width 474 height 18
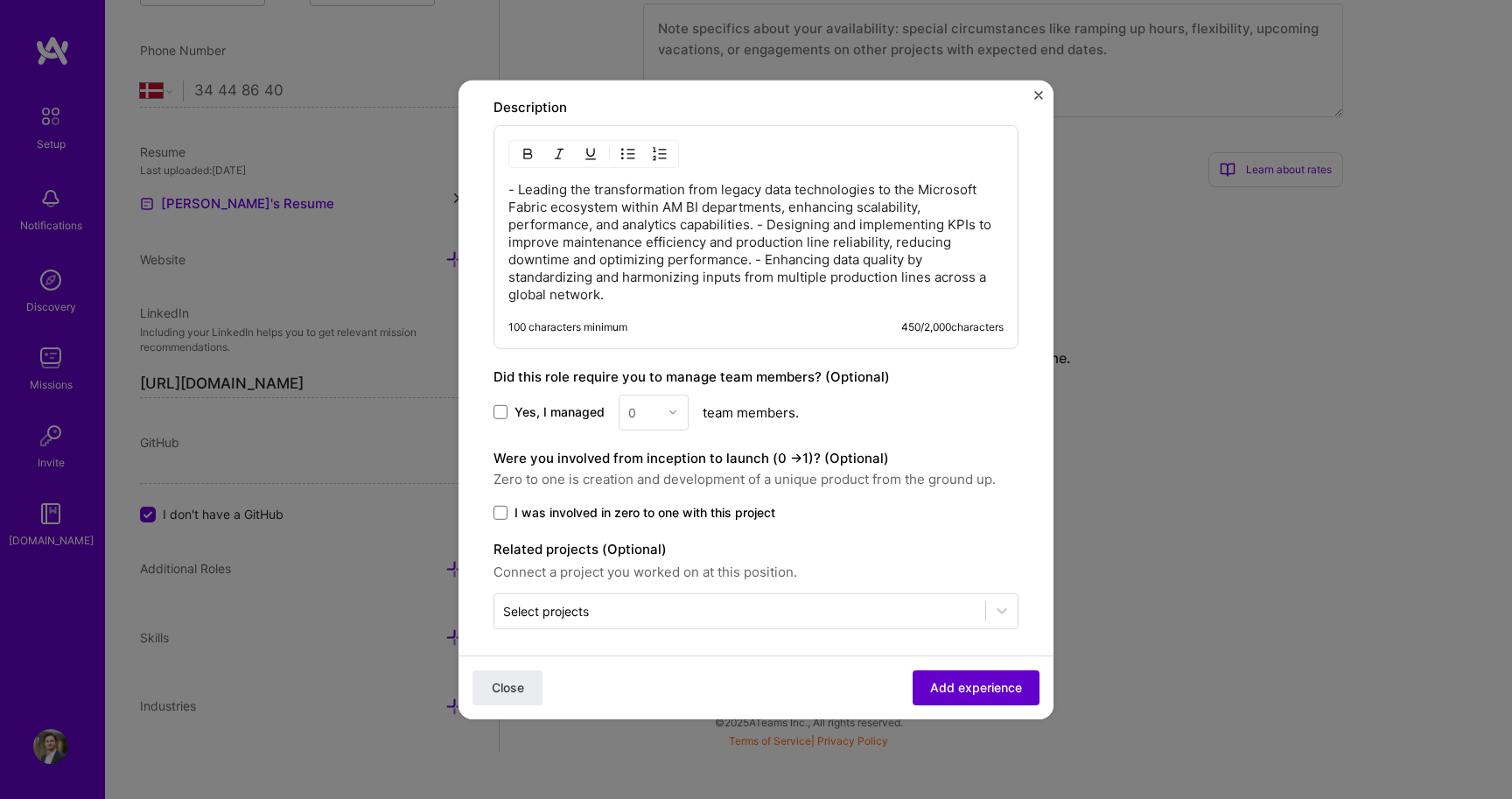
click at [952, 688] on span "Add experience" at bounding box center [975, 688] width 91 height 17
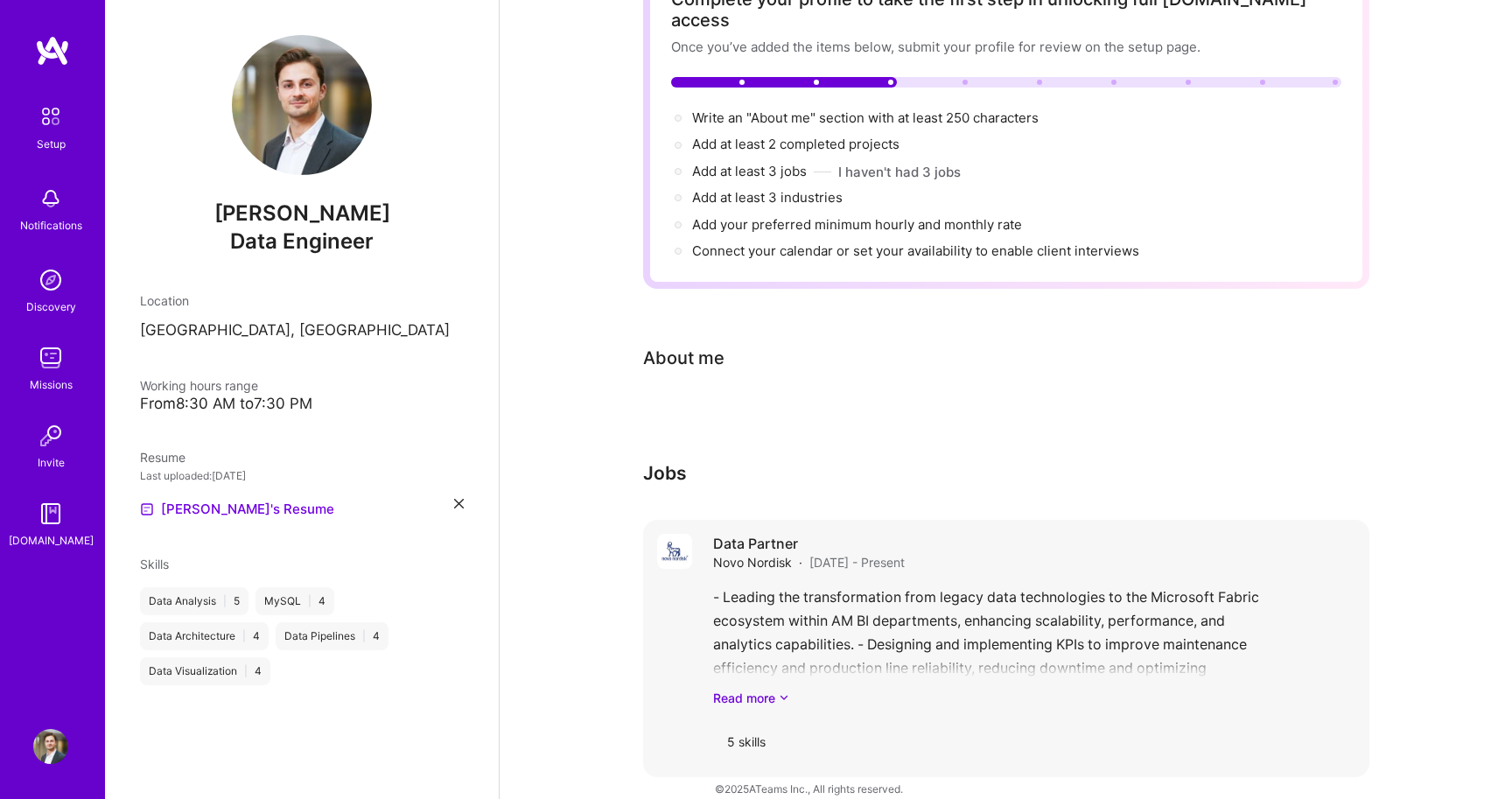
scroll to position [129, 0]
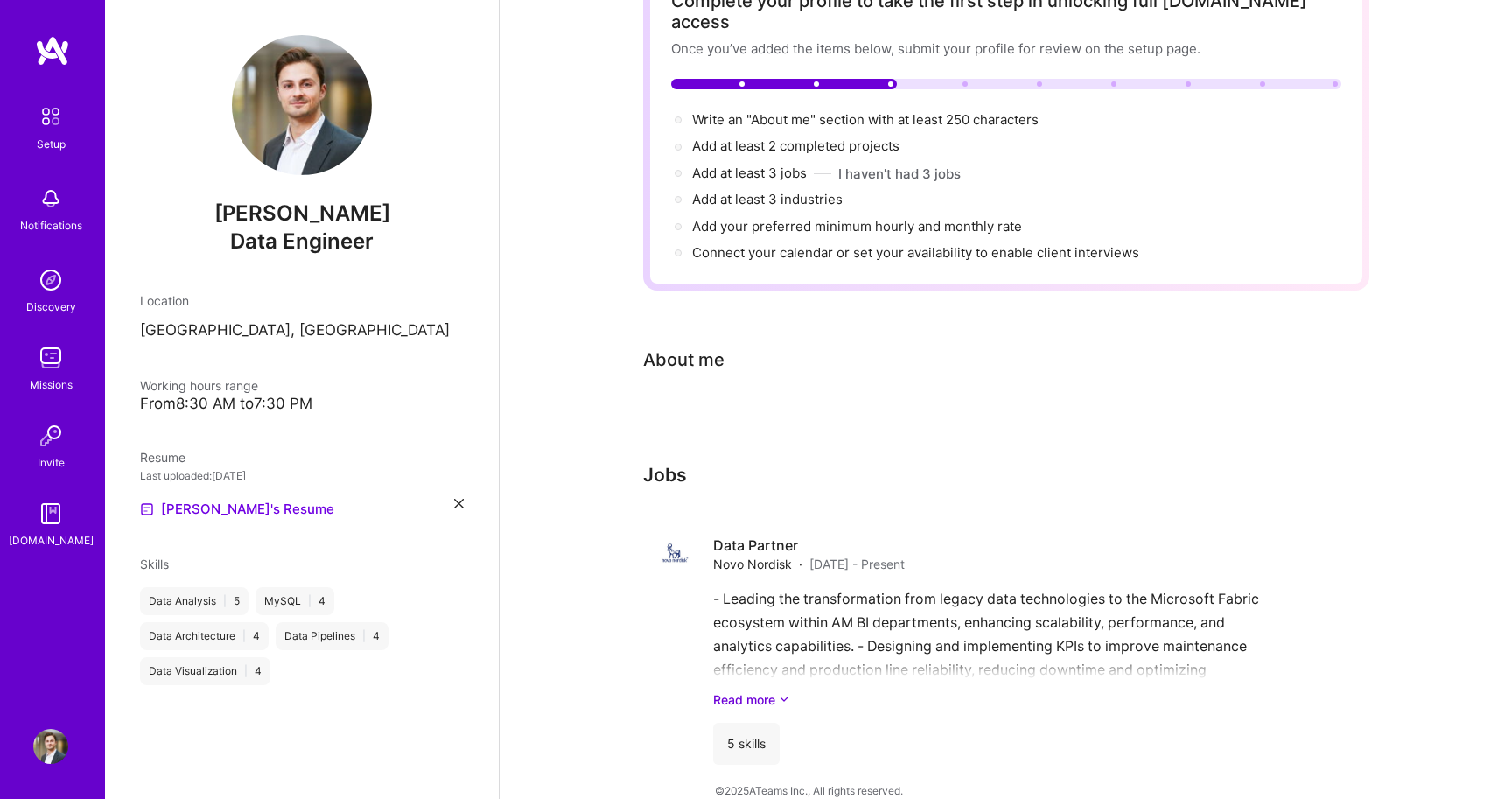
click at [667, 464] on h3 "Jobs" at bounding box center [1006, 475] width 726 height 22
click at [626, 469] on div "Complete your profile to take the first step in unlocking full [DOMAIN_NAME] ac…" at bounding box center [1006, 380] width 1012 height 880
click at [795, 723] on div "5 skills" at bounding box center [1034, 744] width 642 height 42
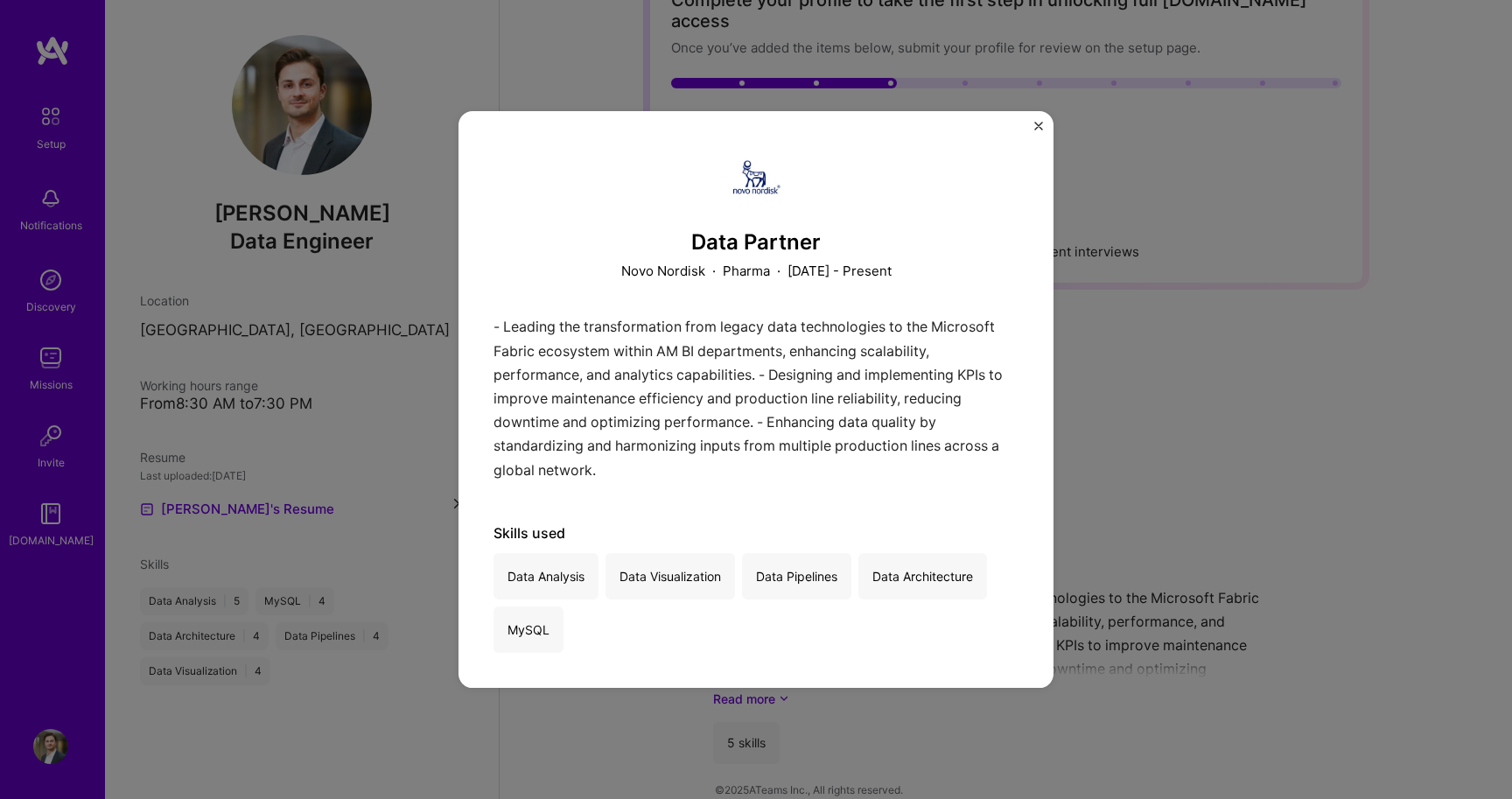
click at [1094, 409] on div "Data Partner Novo Nordisk · Pharma · [DATE] - Present - Leading the transformat…" at bounding box center [756, 400] width 1512 height 799
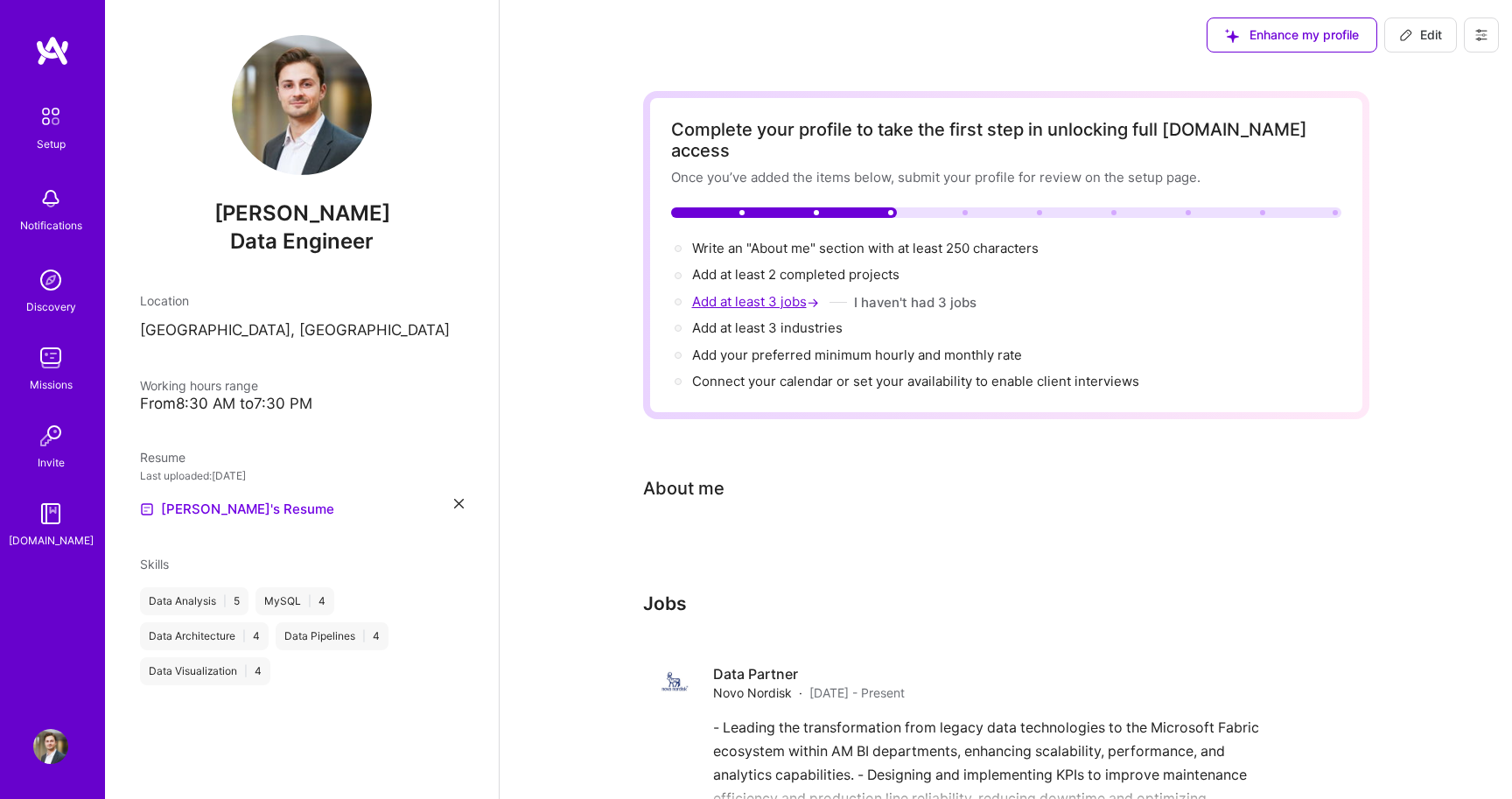
click at [748, 294] on span "Add at least 3 jobs →" at bounding box center [757, 302] width 130 height 16
select select "US"
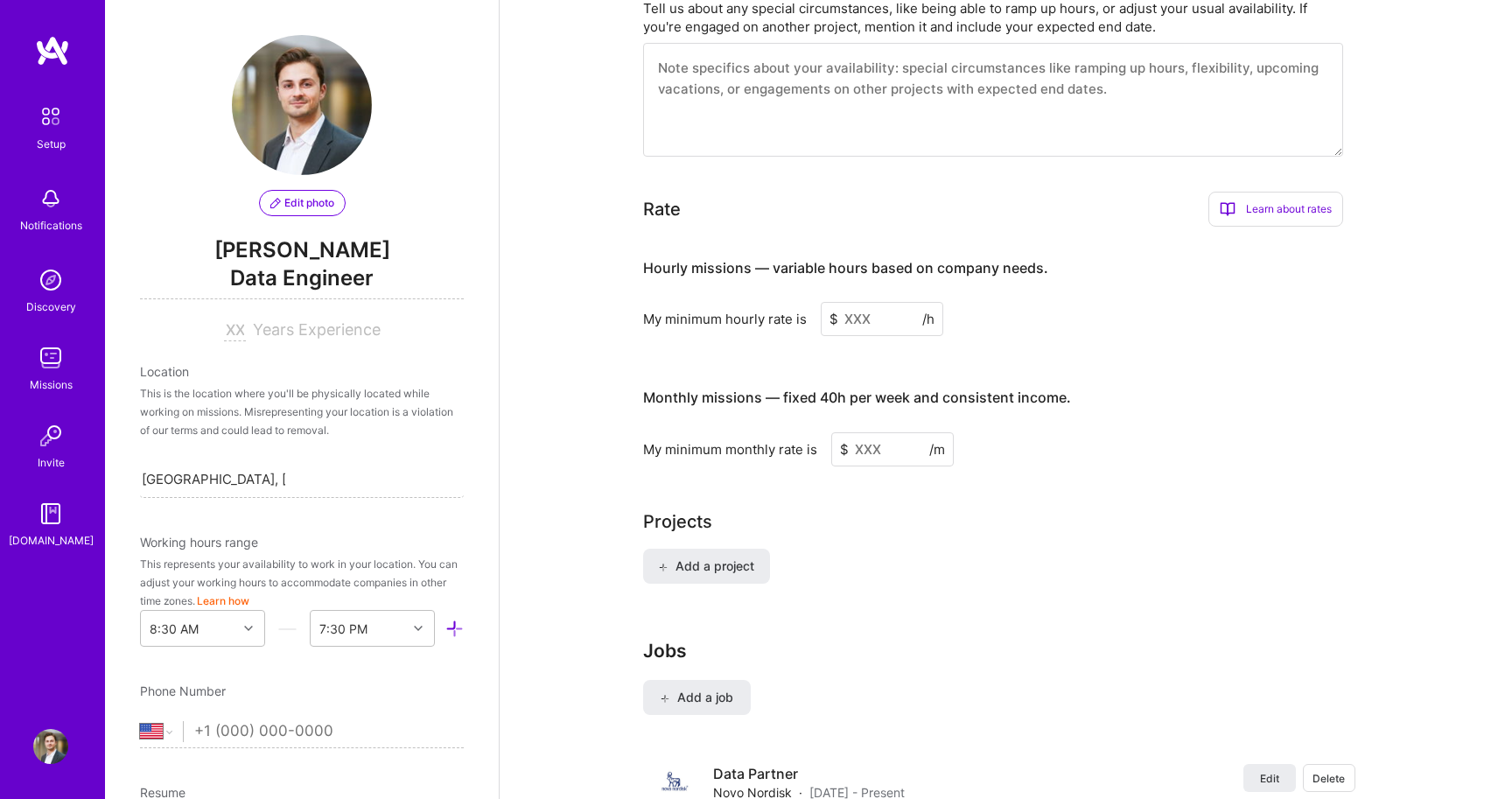
scroll to position [1103, 0]
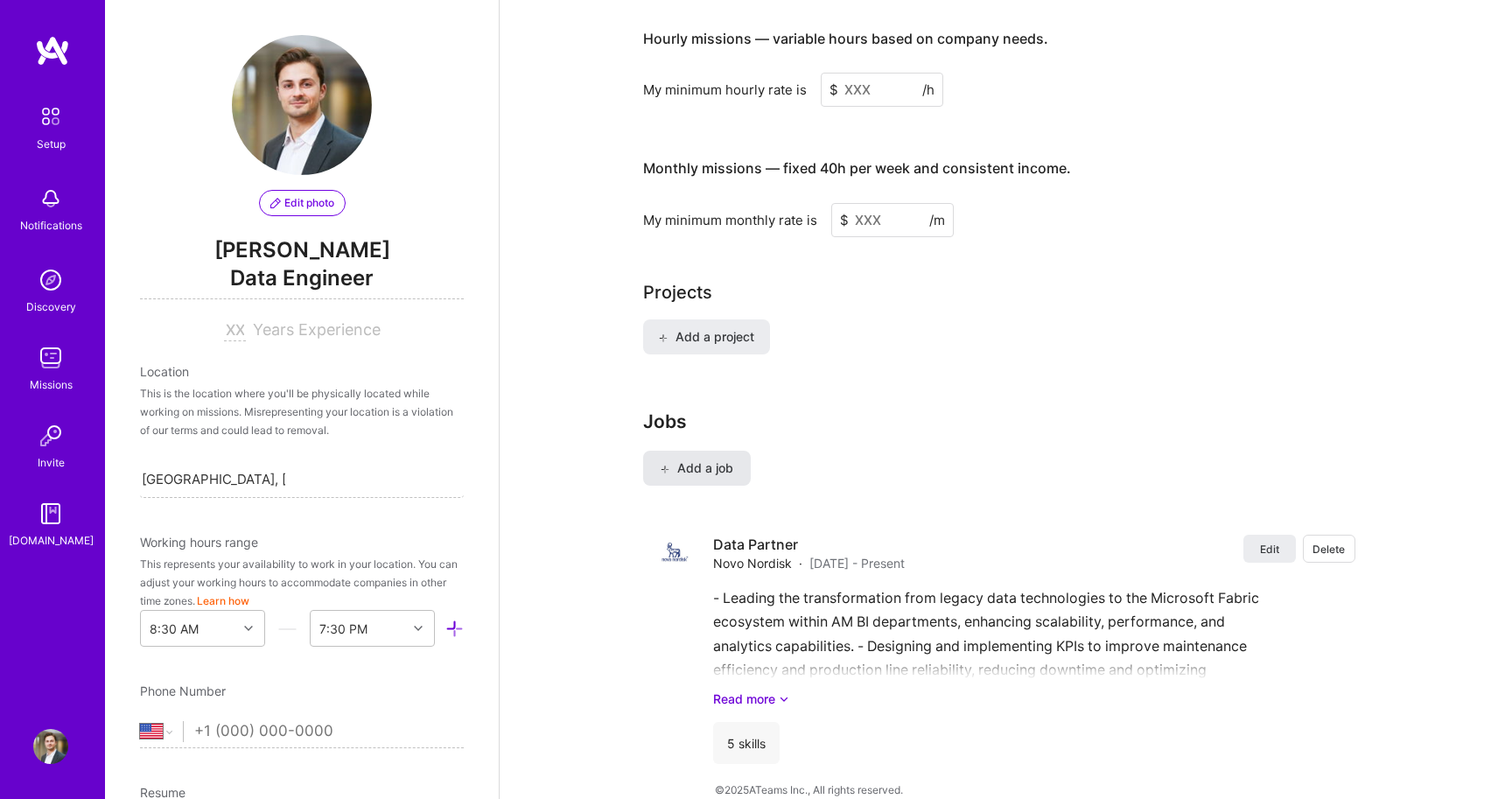
click at [695, 459] on span "Add a job" at bounding box center [697, 467] width 72 height 17
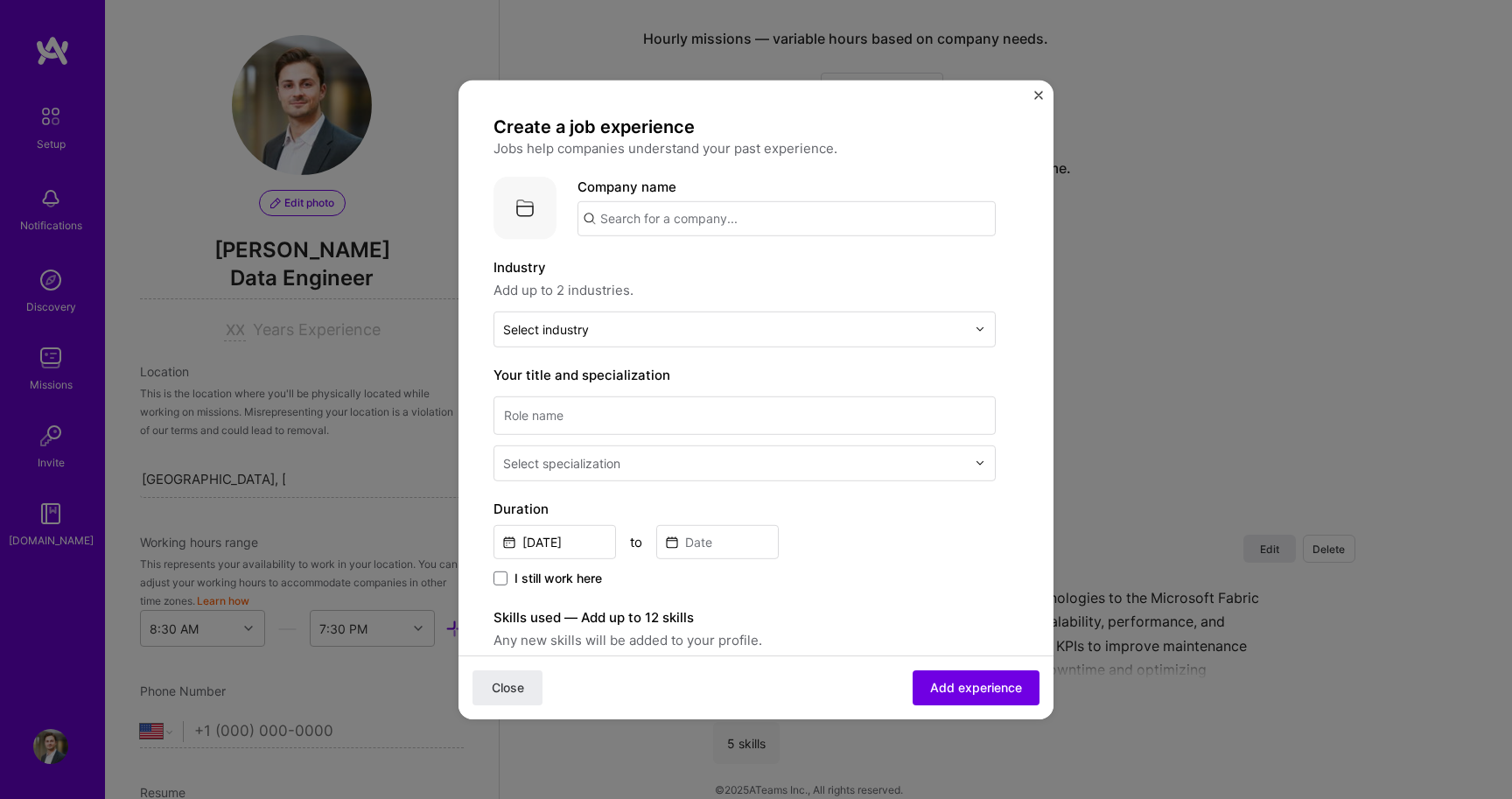
click at [635, 233] on input "text" at bounding box center [787, 217] width 418 height 35
type input "Danske Bank"
click at [661, 260] on span "Danske Bank" at bounding box center [670, 262] width 81 height 18
click at [576, 330] on div "Select industry 0" at bounding box center [546, 329] width 86 height 18
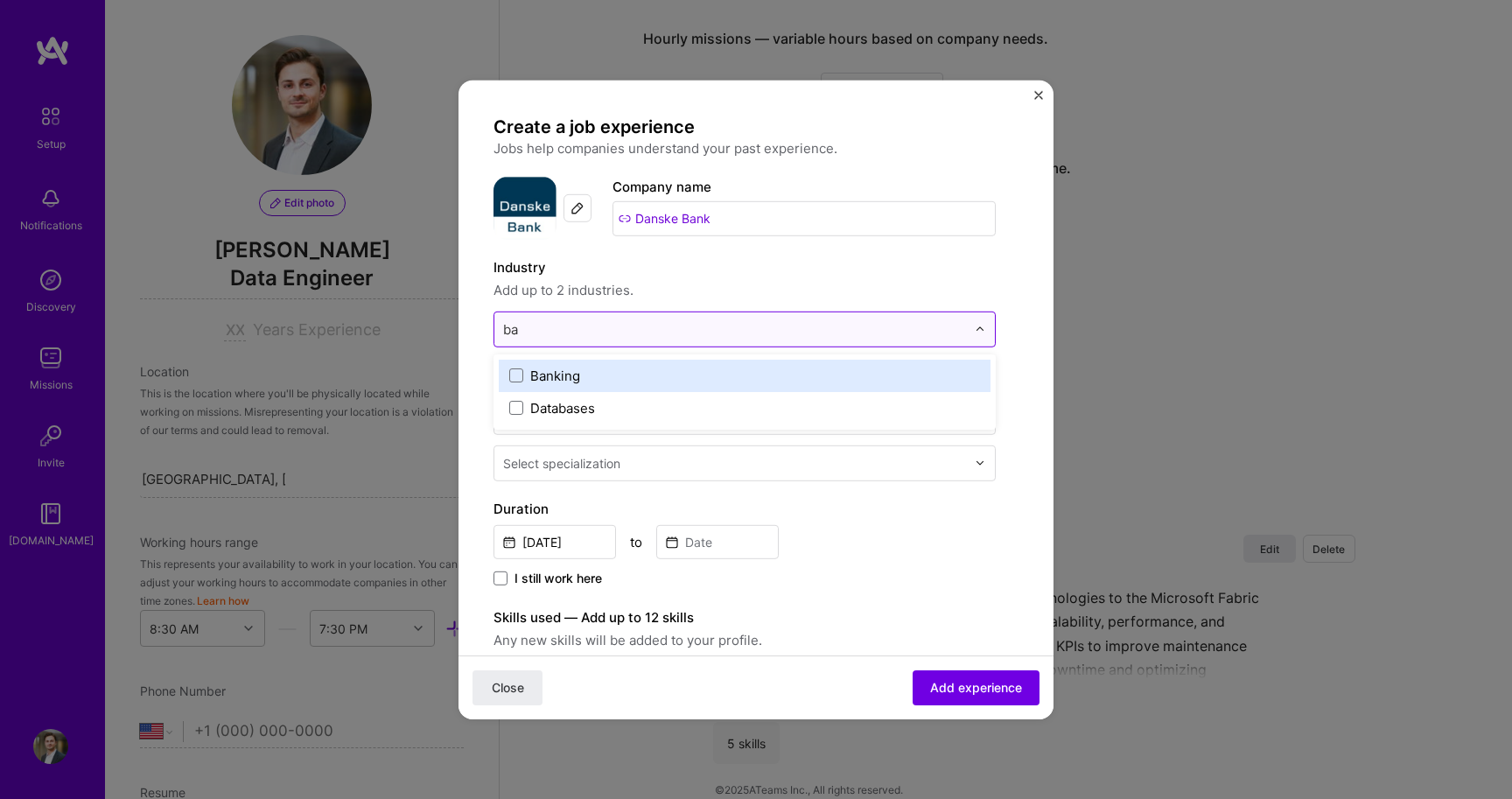
type input "ban"
click at [550, 367] on div "Banking" at bounding box center [555, 375] width 50 height 18
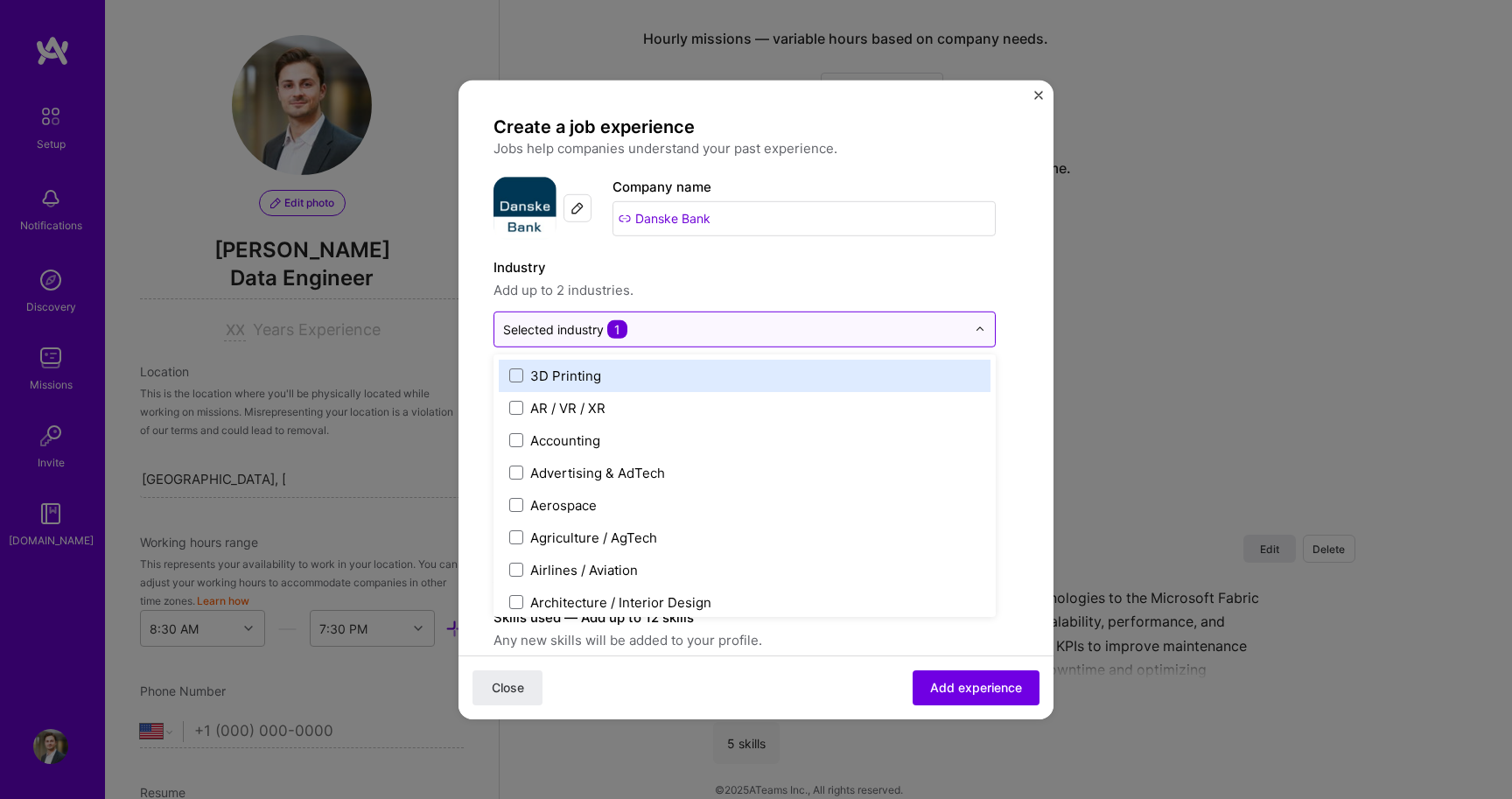
click at [1025, 305] on form "Create a job experience Jobs help companies understand your past experience. Co…" at bounding box center [755, 691] width 595 height 1153
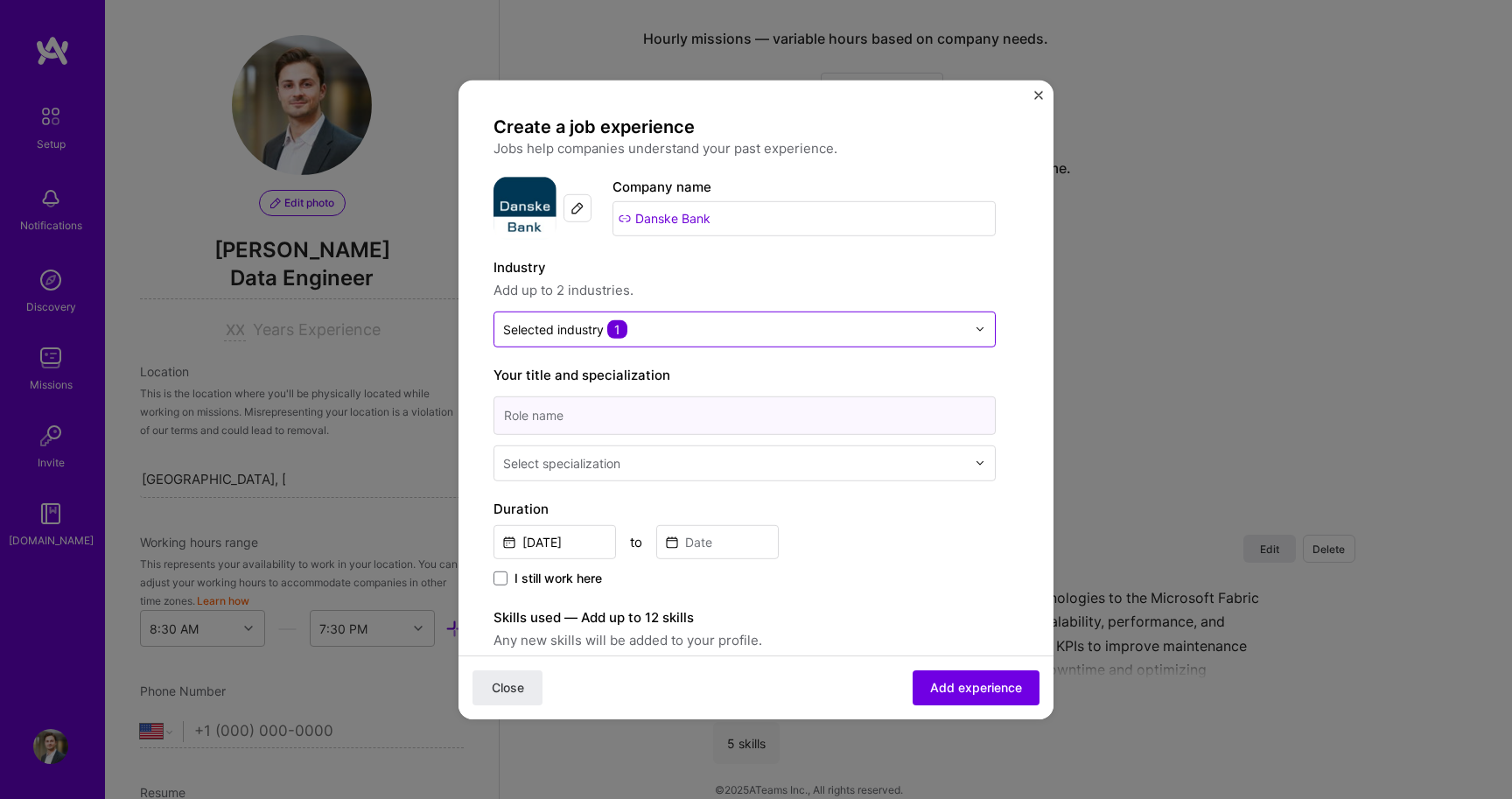
click at [649, 428] on input at bounding box center [744, 415] width 502 height 39
type input "Data Analyst"
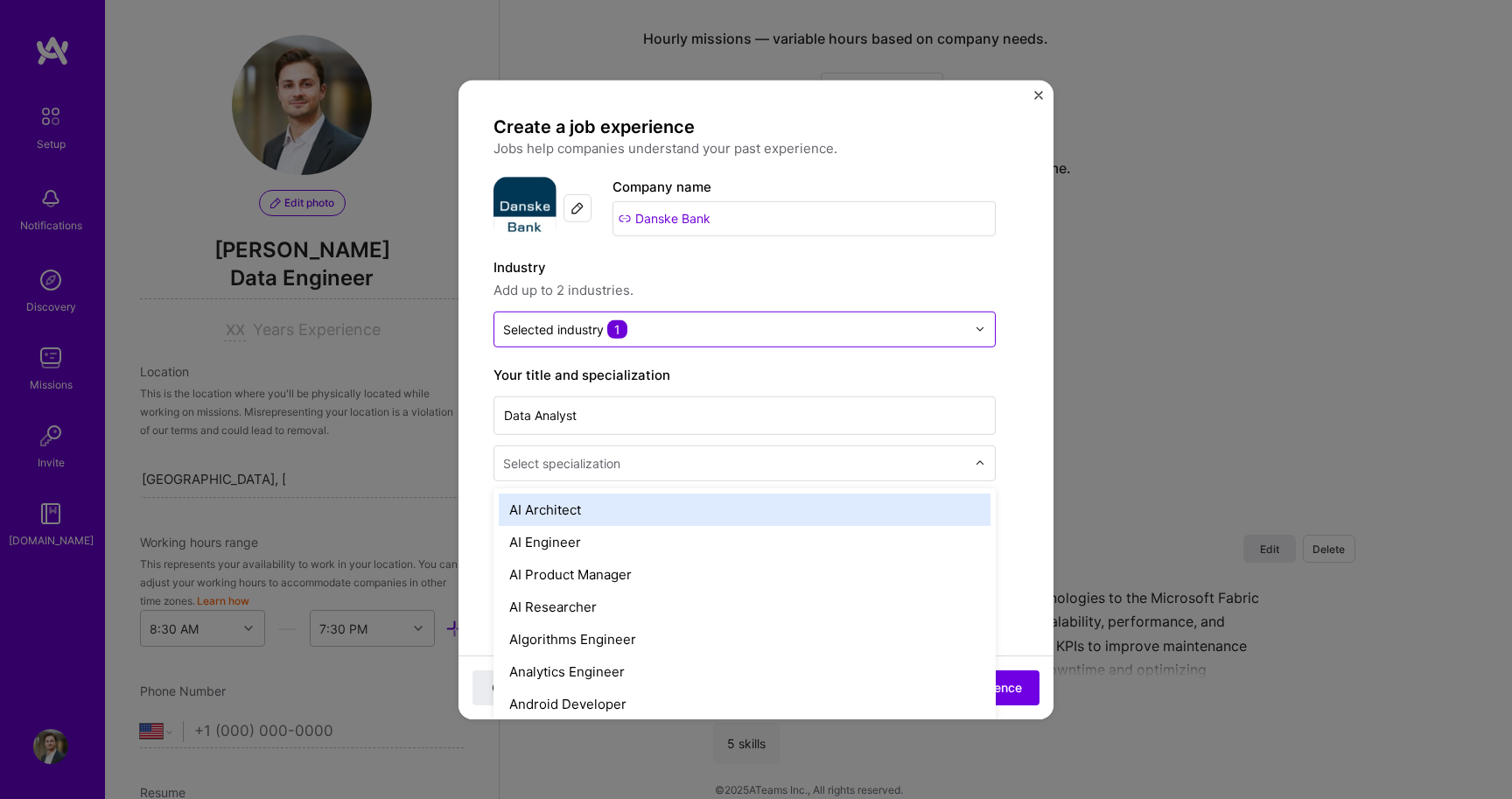
click at [571, 461] on div "Select specialization" at bounding box center [561, 463] width 117 height 18
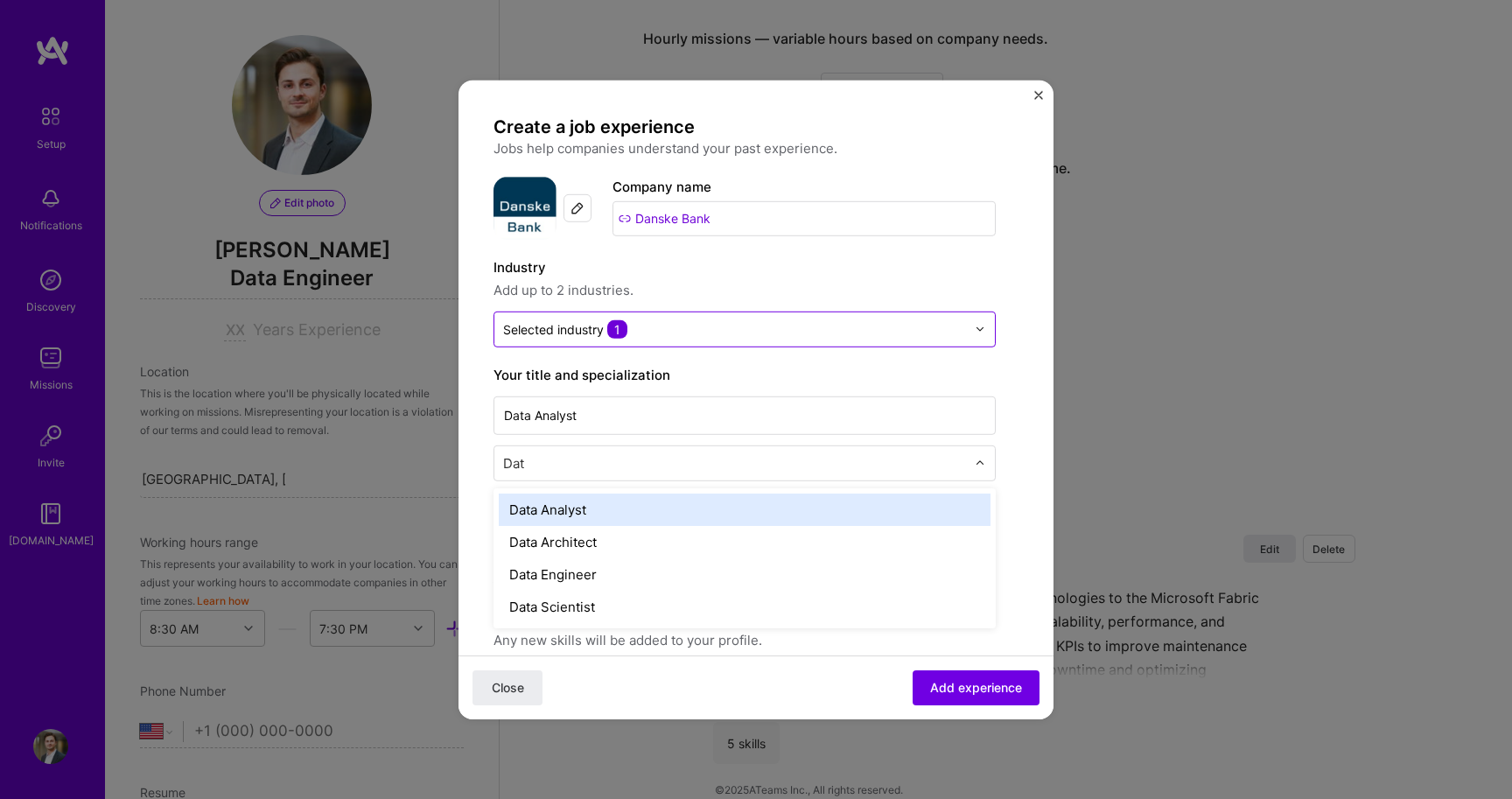
type input "Data"
click at [587, 507] on div "Data Analyst" at bounding box center [744, 509] width 492 height 33
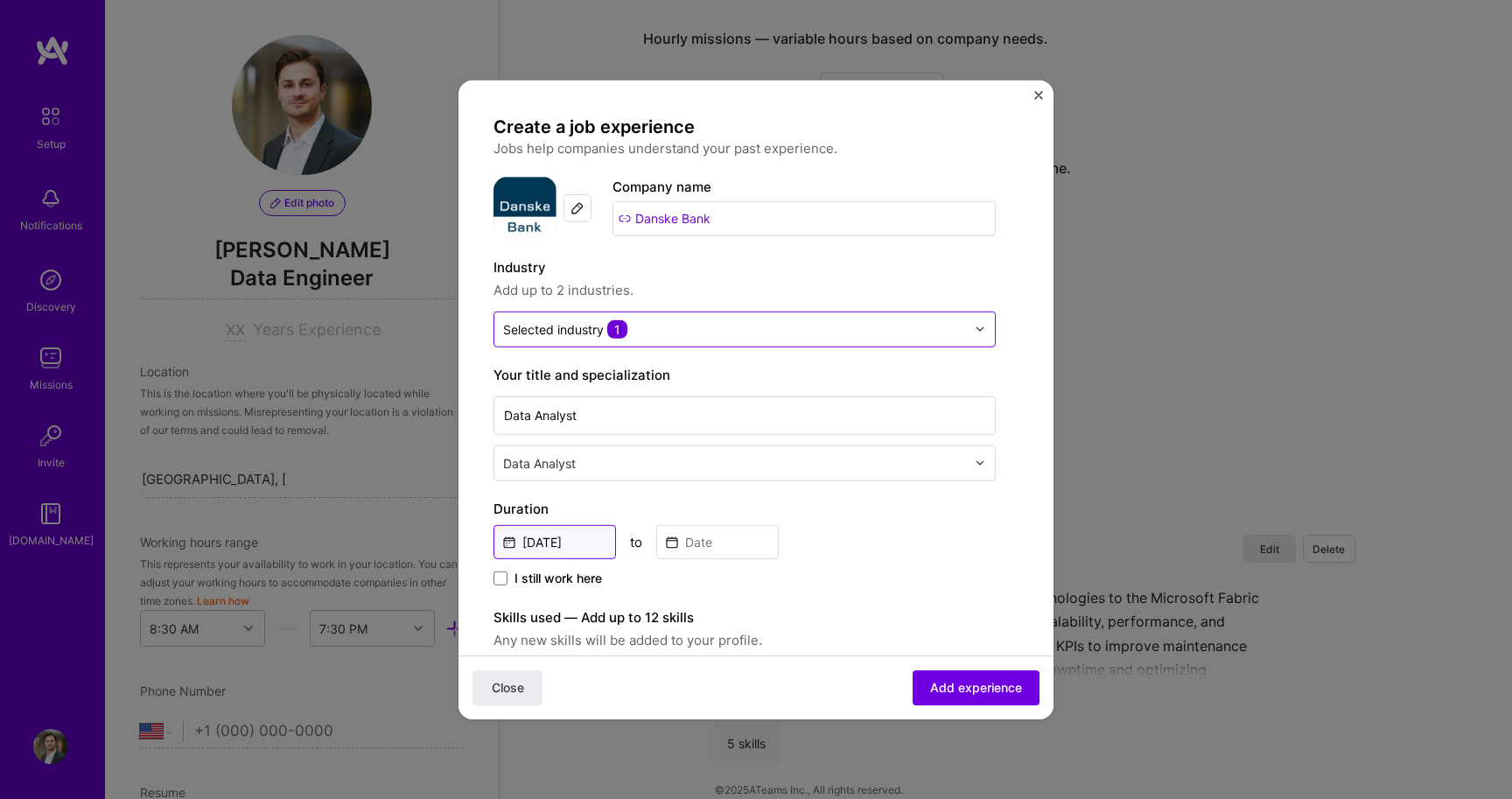
click at [587, 548] on input "[DATE]" at bounding box center [554, 542] width 122 height 34
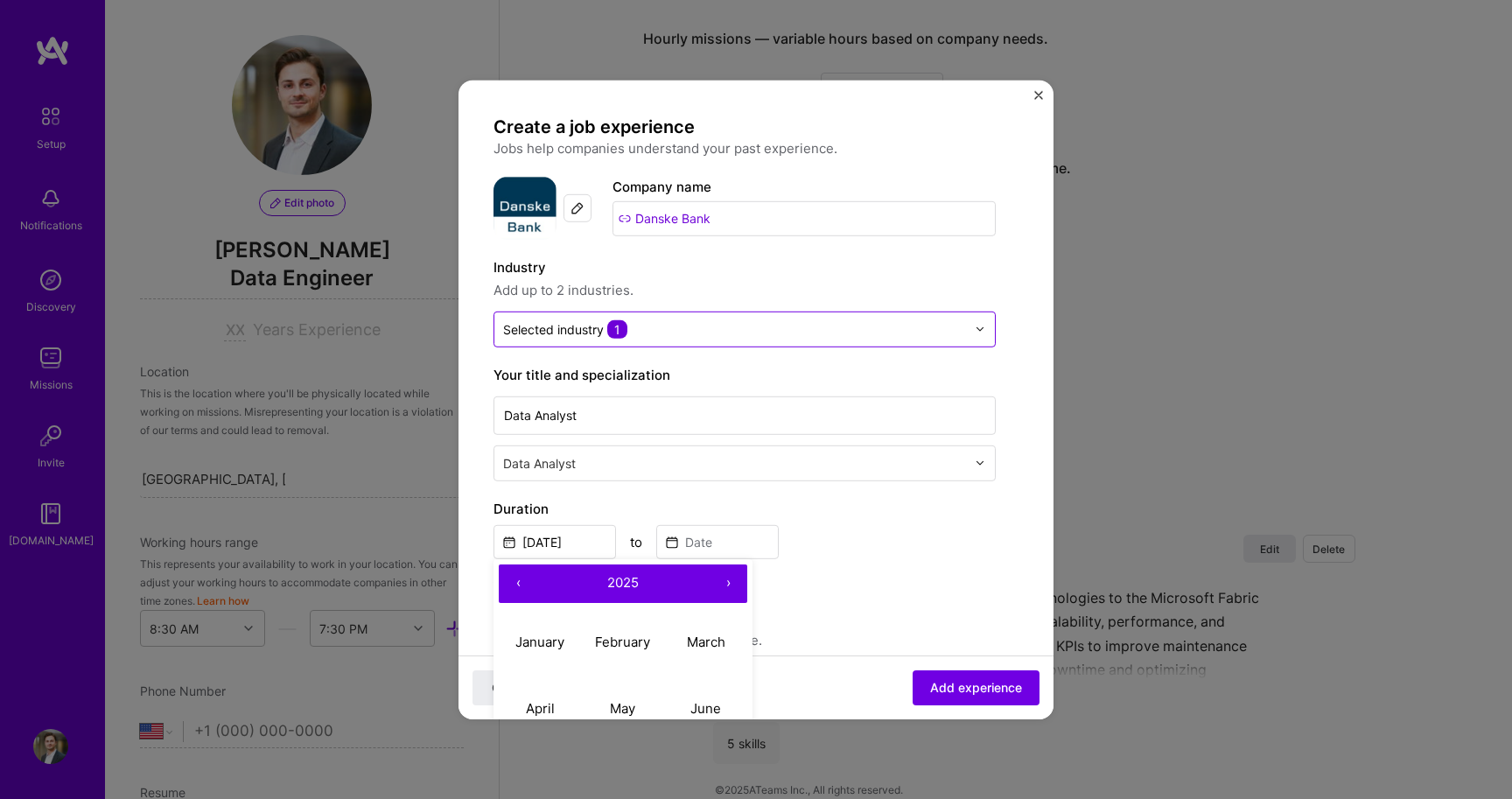
click at [506, 580] on button "‹" at bounding box center [518, 582] width 39 height 39
click at [508, 580] on button "‹" at bounding box center [518, 582] width 39 height 39
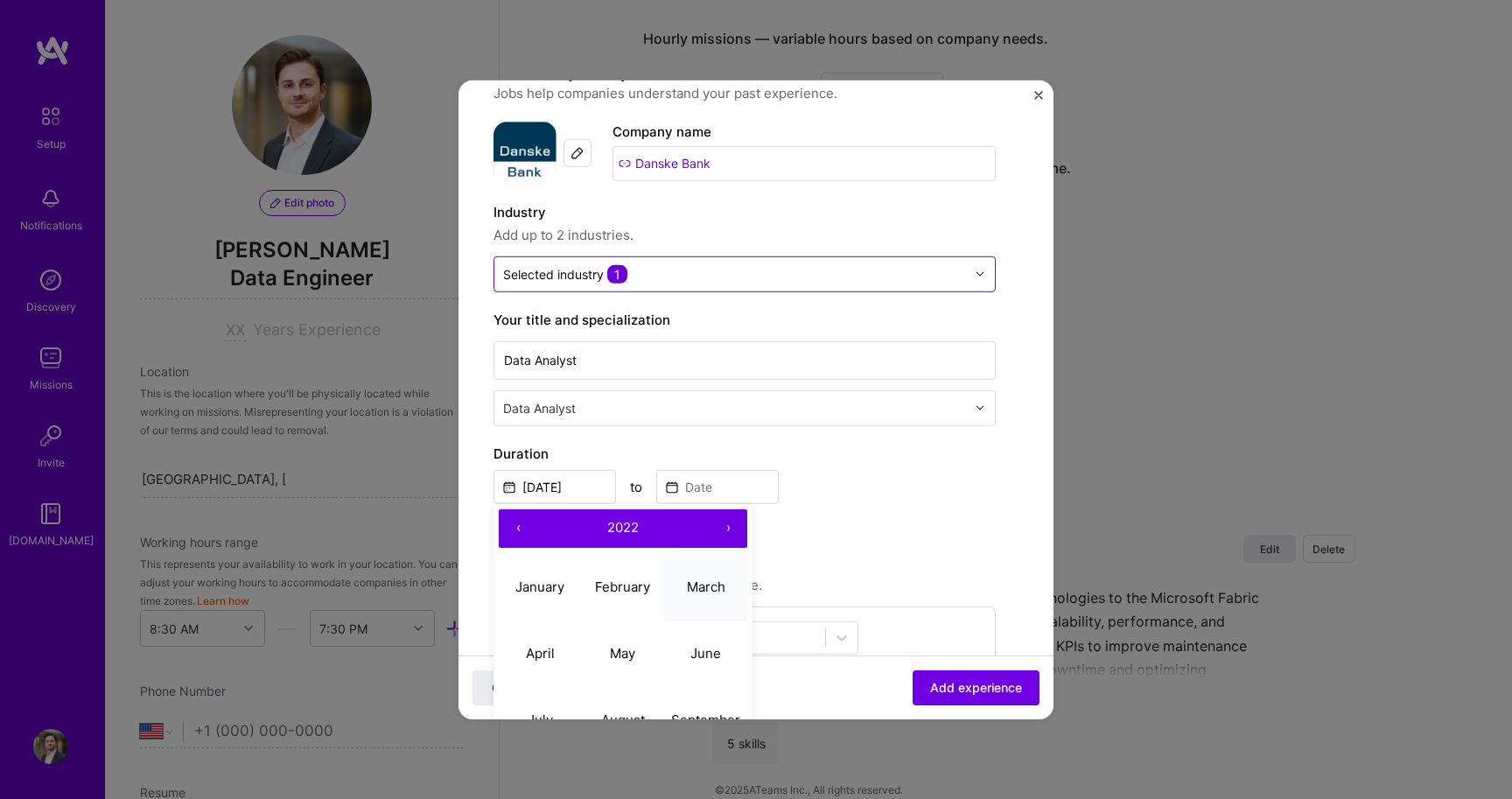
scroll to position [76, 0]
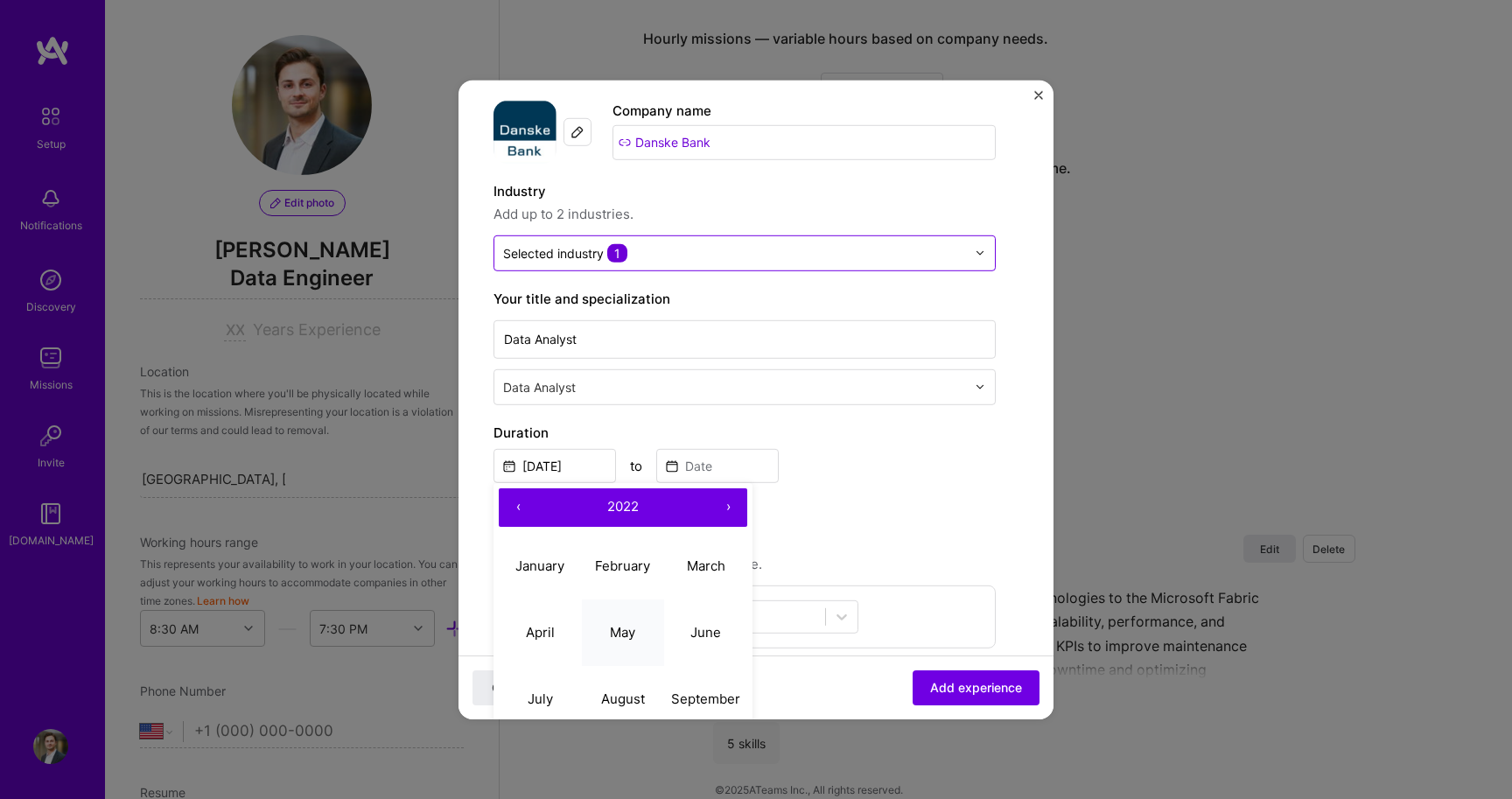
click at [607, 628] on button "May" at bounding box center [624, 632] width 83 height 66
type input "[DATE]"
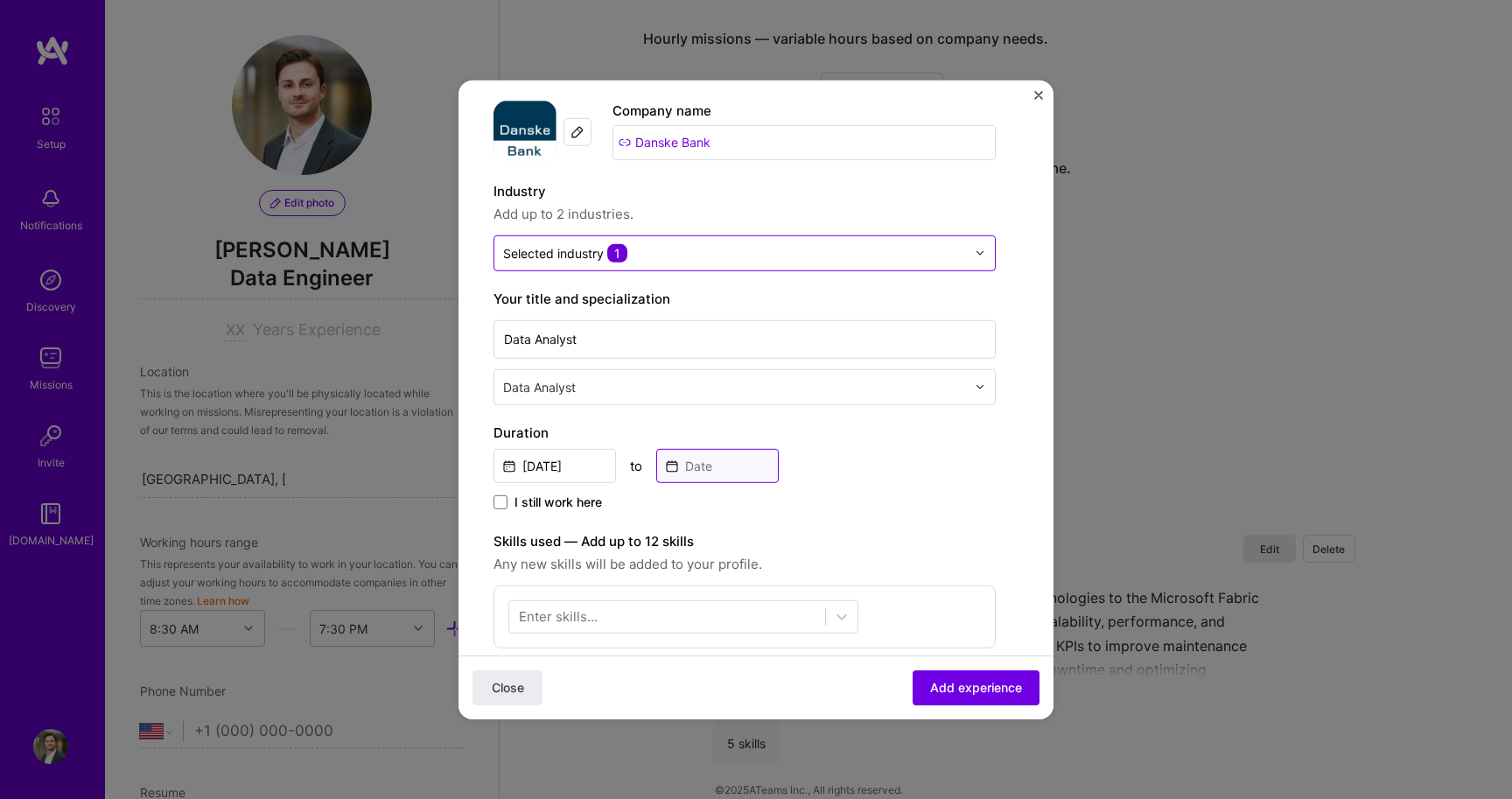
click at [714, 455] on input at bounding box center [717, 466] width 122 height 34
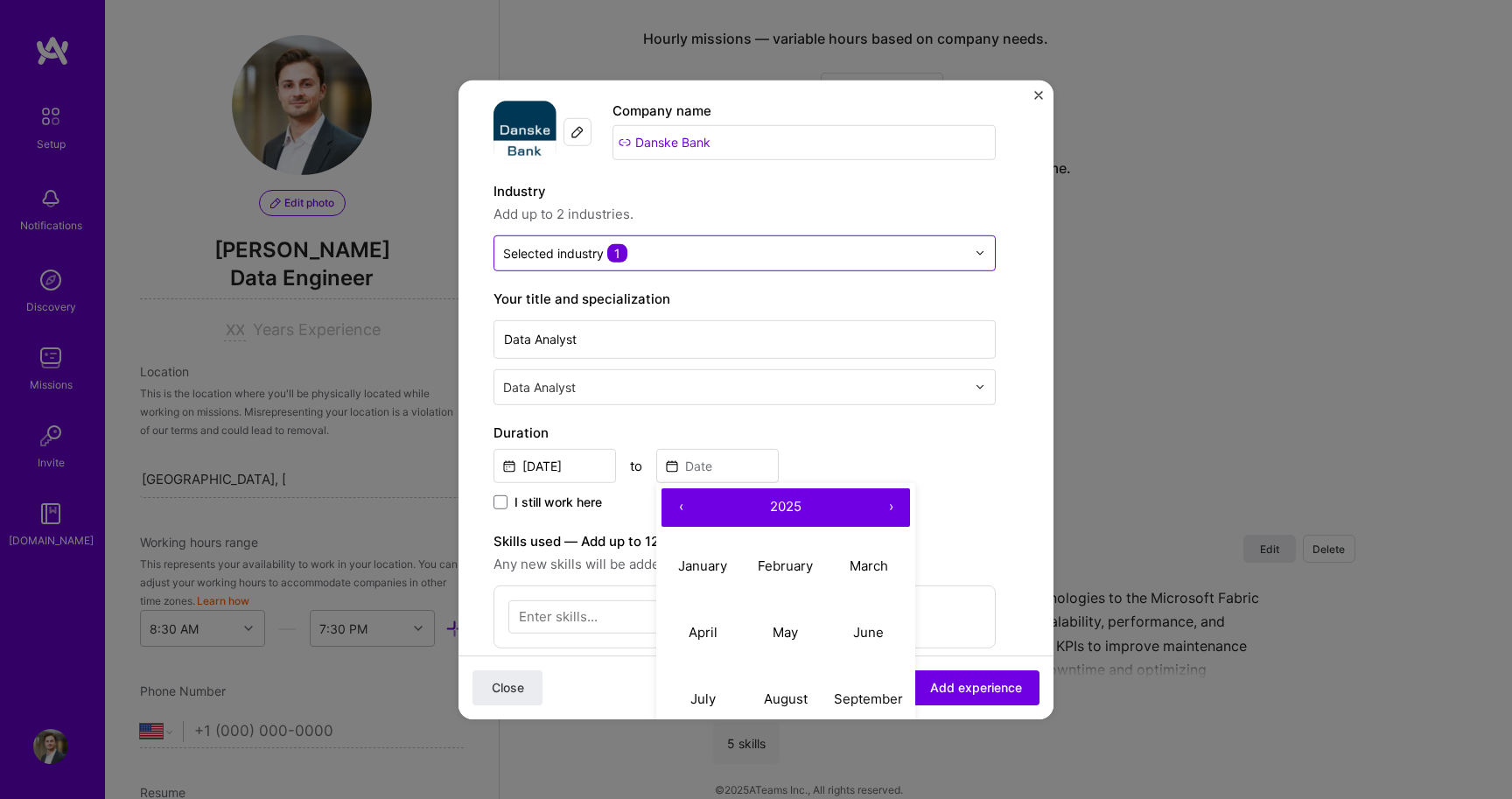
click at [694, 515] on button "‹" at bounding box center [681, 506] width 39 height 39
click at [760, 688] on button "August" at bounding box center [786, 698] width 83 height 66
type input "[DATE]"
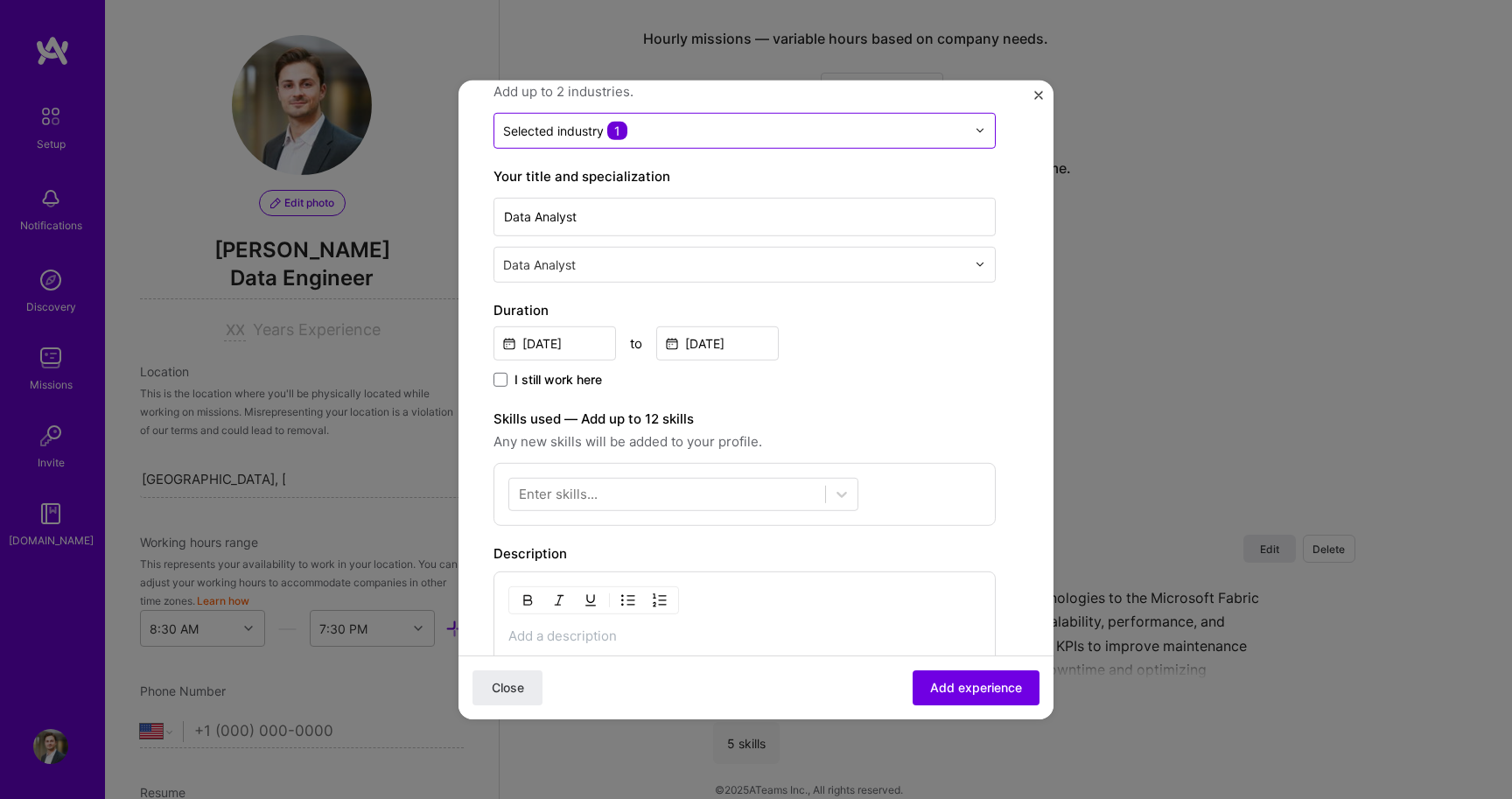
scroll to position [256, 0]
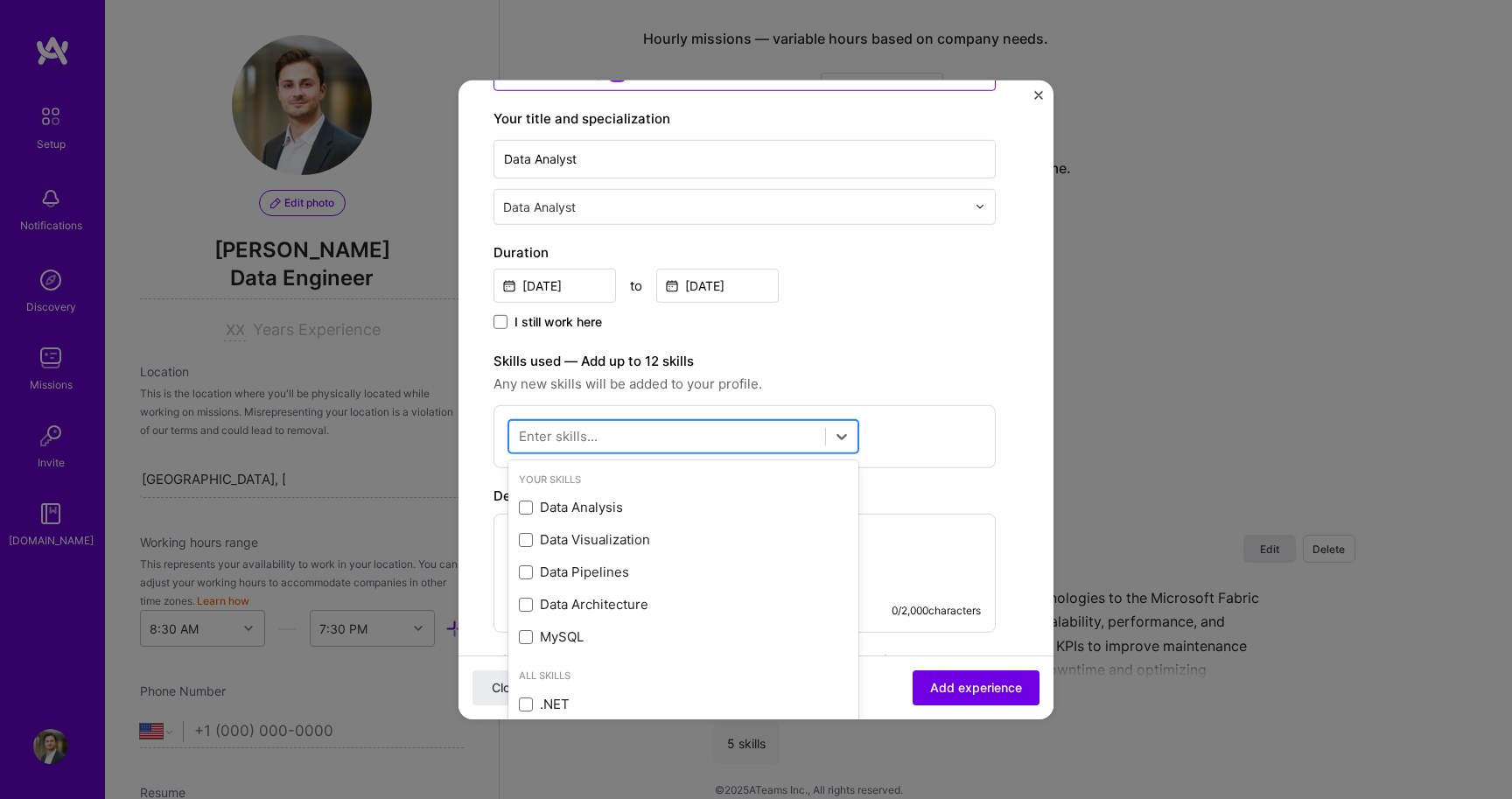
click at [610, 441] on div at bounding box center [666, 437] width 316 height 29
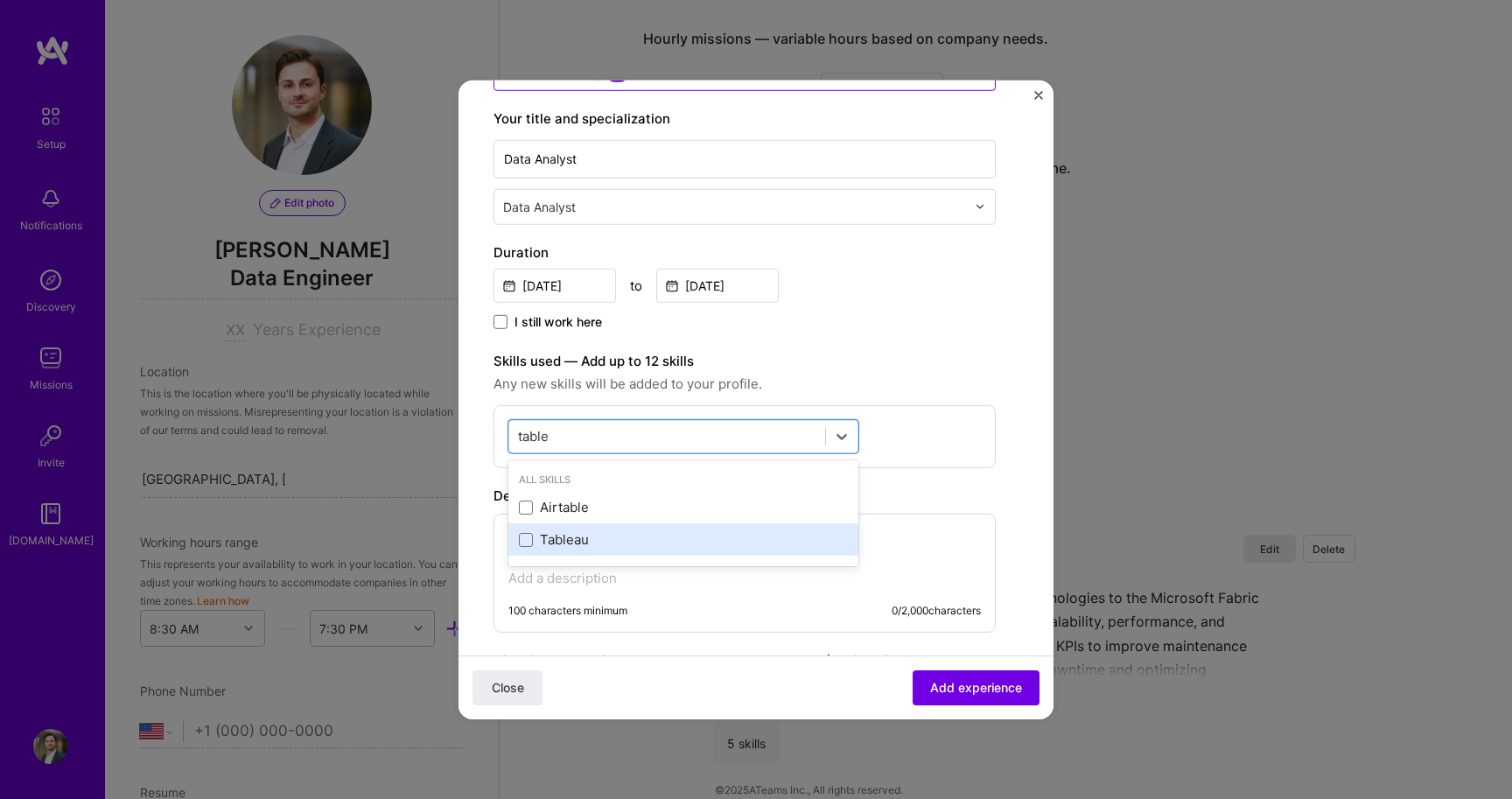
click at [555, 537] on div "Tableau" at bounding box center [683, 540] width 329 height 18
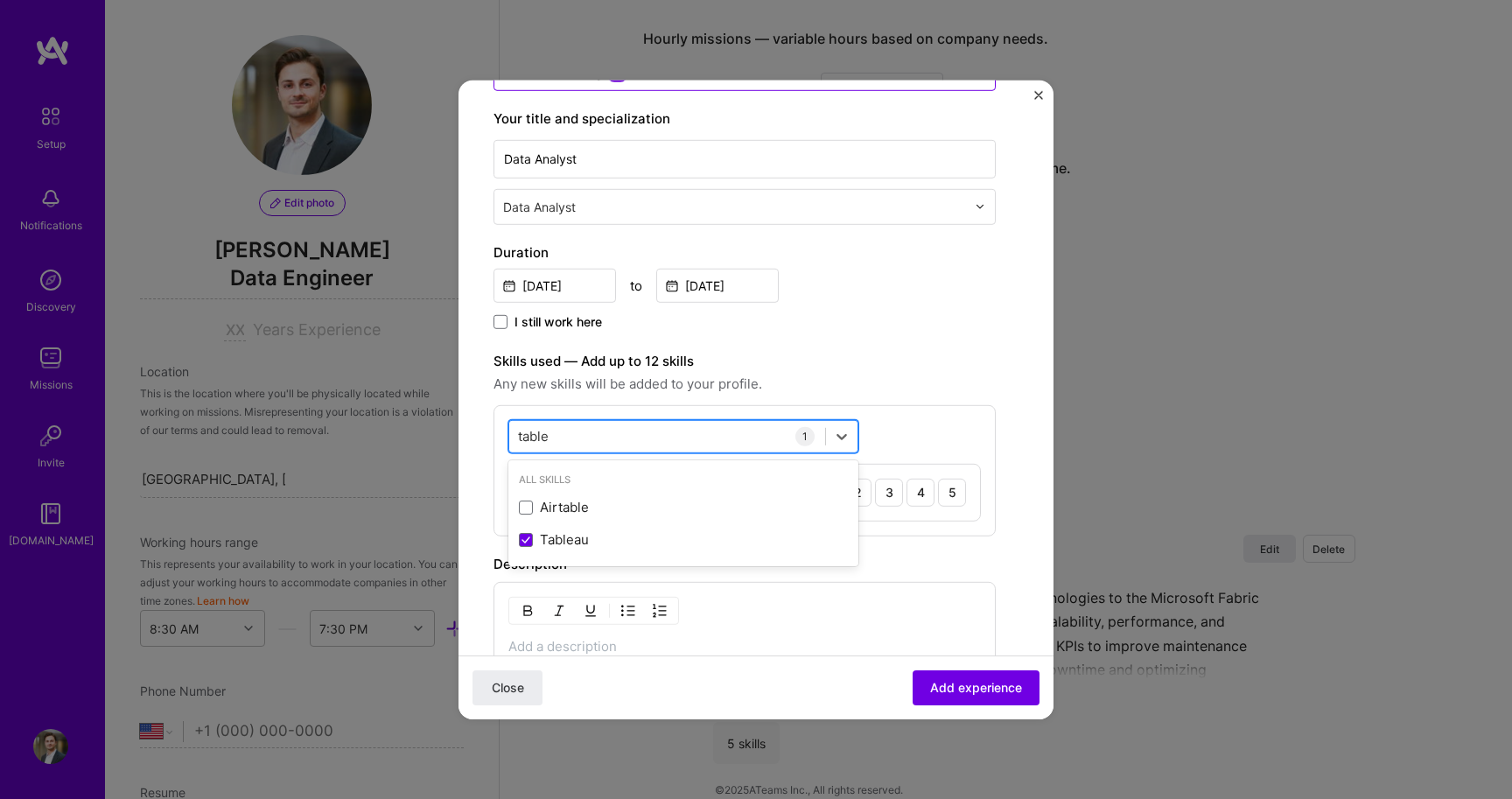
click at [550, 436] on input "table" at bounding box center [534, 437] width 33 height 18
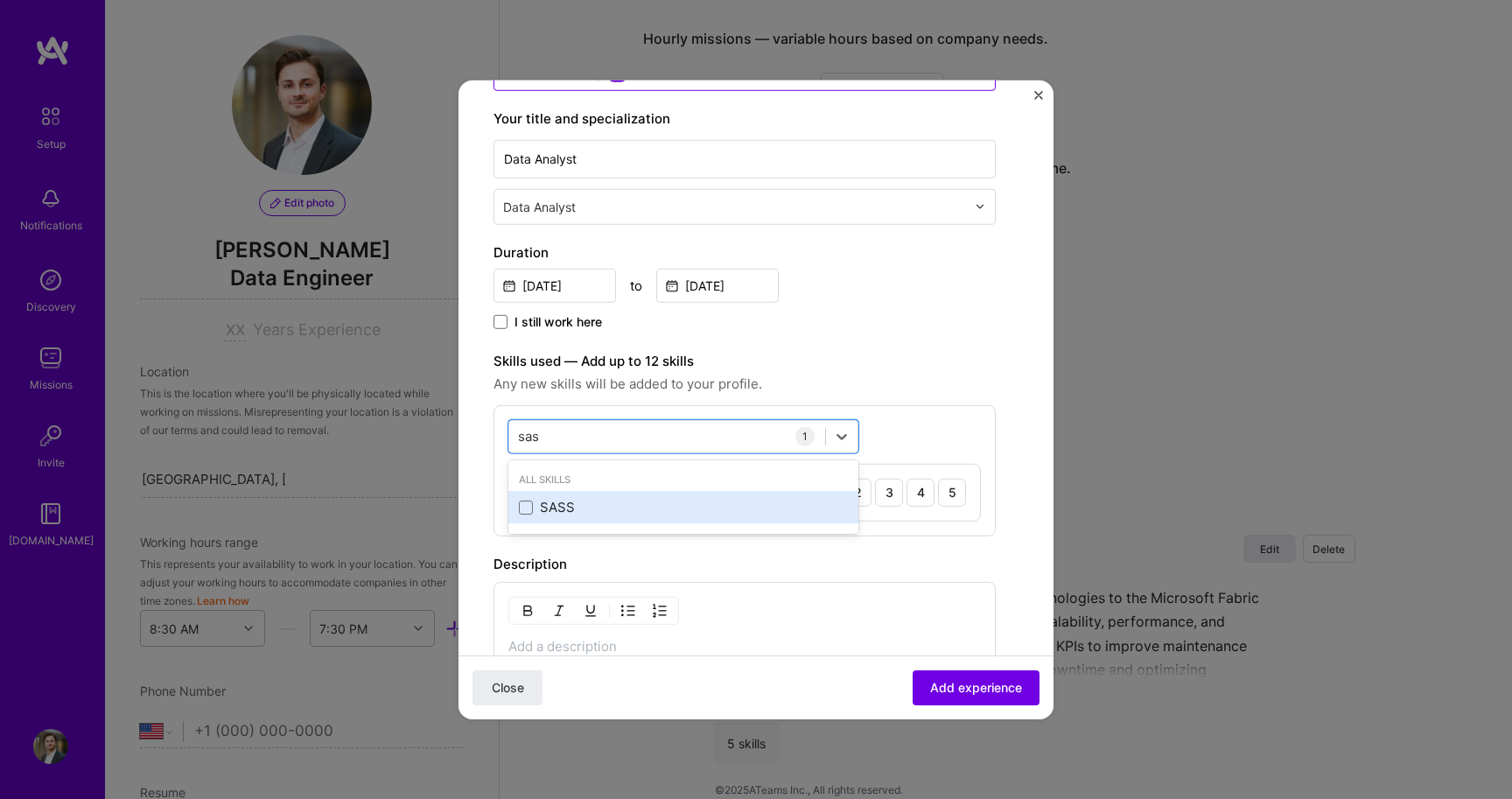
click at [551, 511] on div "SASS" at bounding box center [683, 507] width 329 height 18
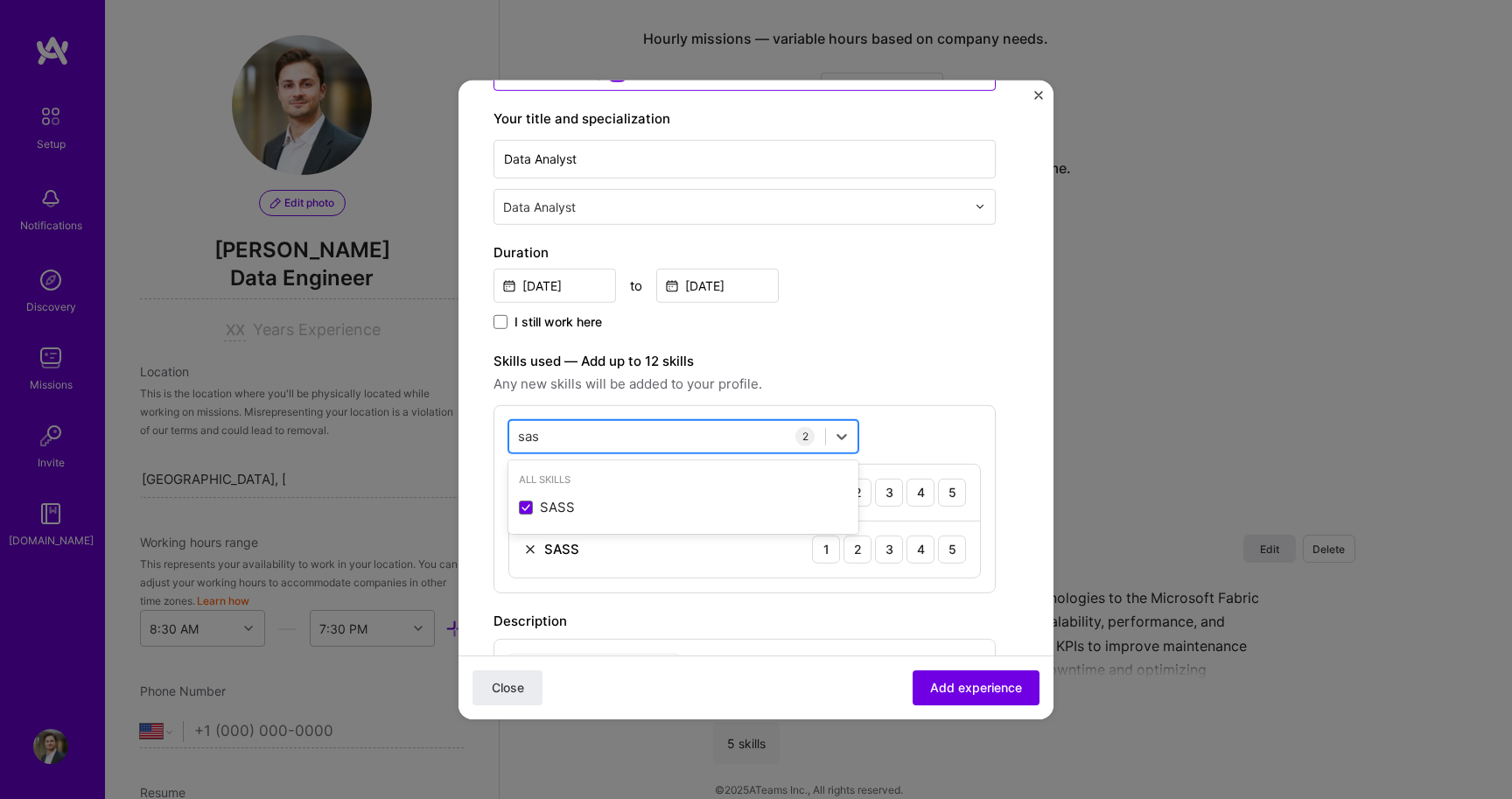
click at [568, 439] on div "sas sas" at bounding box center [666, 437] width 316 height 29
type input "s"
click at [567, 514] on div "Python" at bounding box center [683, 507] width 329 height 18
click at [551, 435] on div "pyth pyth" at bounding box center [666, 437] width 316 height 29
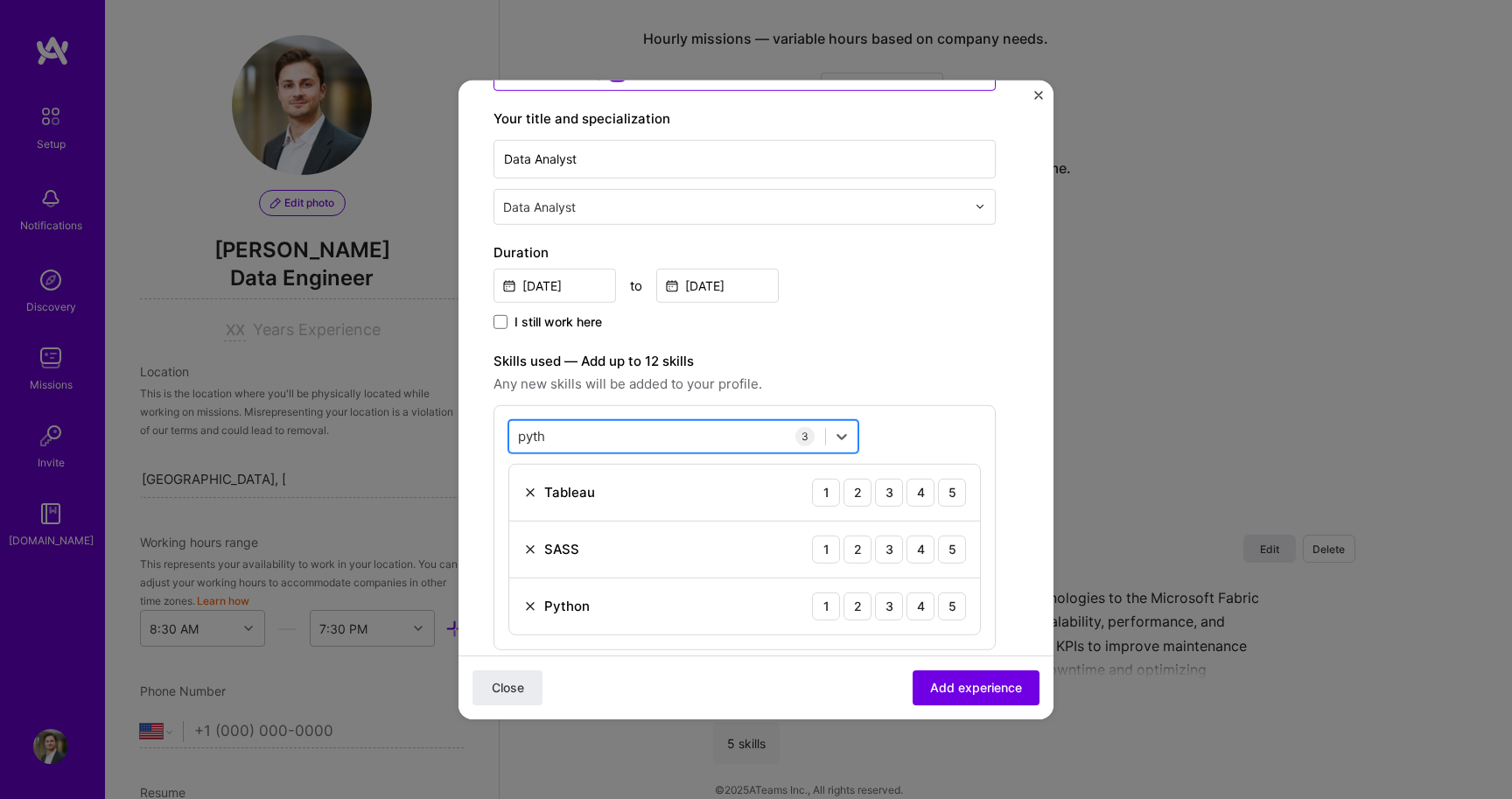
click at [551, 435] on div "pyth pyth" at bounding box center [666, 437] width 316 height 29
type input "p"
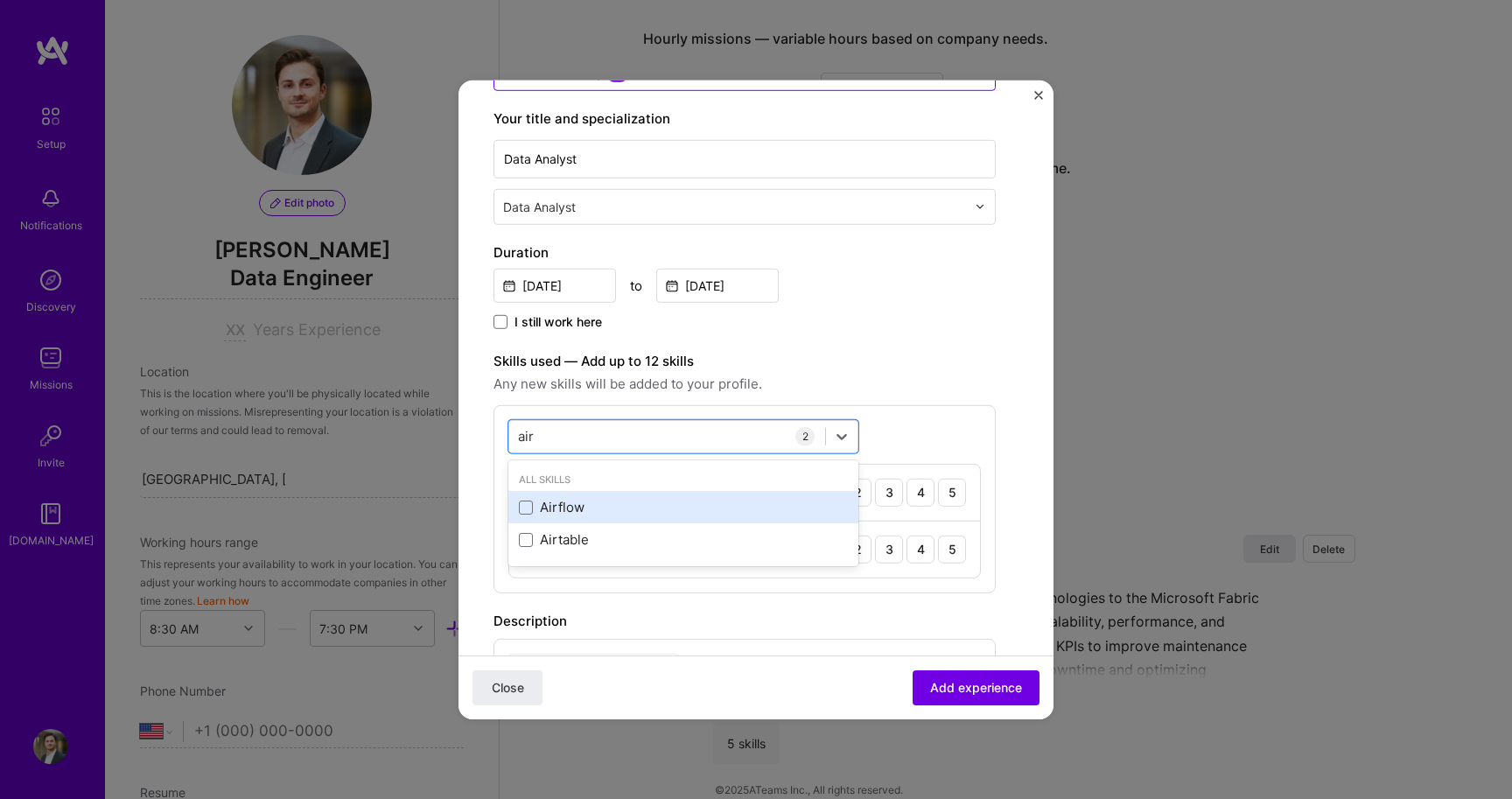
click at [550, 499] on div "Airflow" at bounding box center [683, 507] width 329 height 18
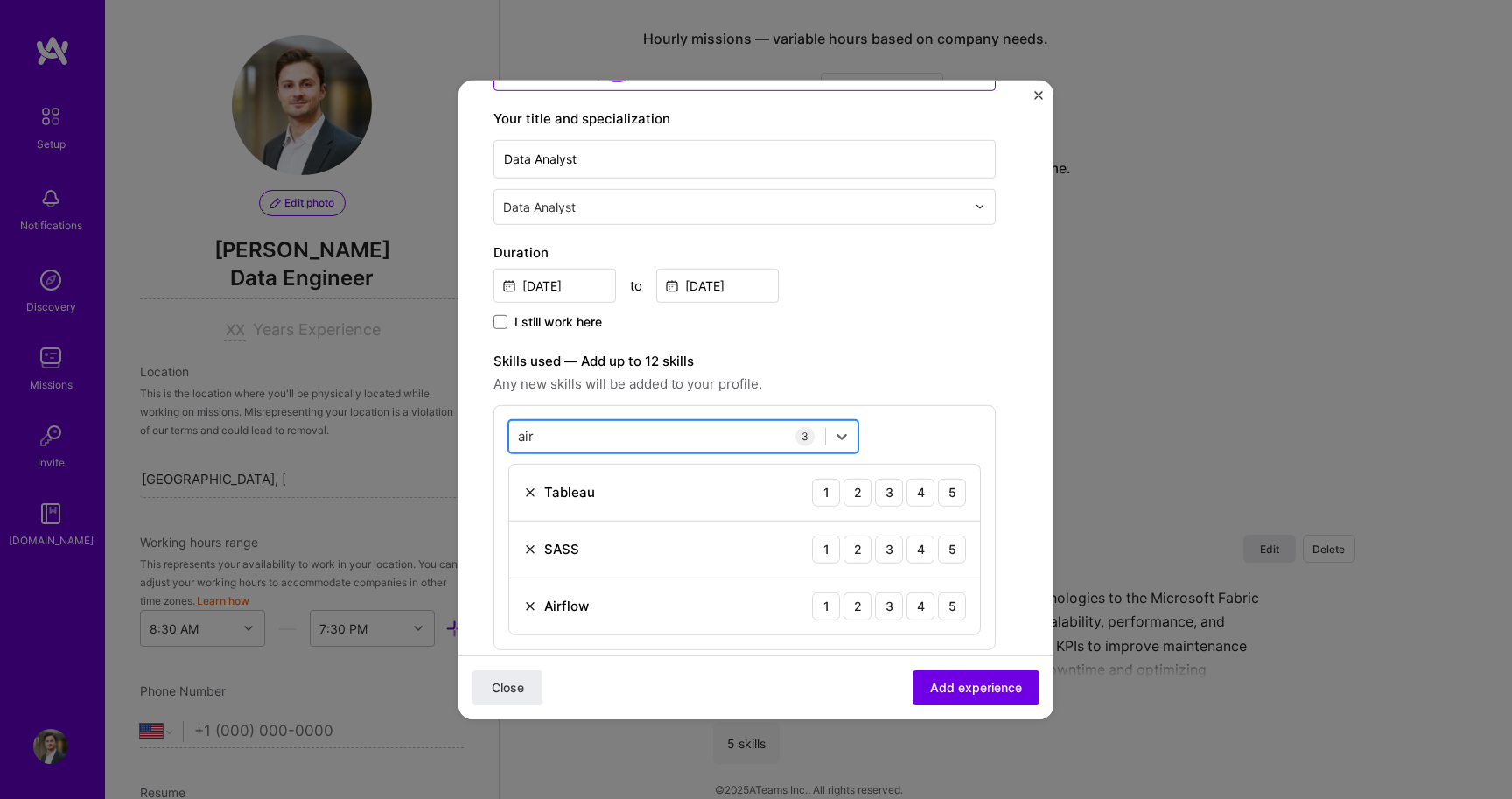
click at [552, 444] on div "air air" at bounding box center [666, 437] width 316 height 29
click at [552, 442] on div "airs airs" at bounding box center [666, 437] width 316 height 29
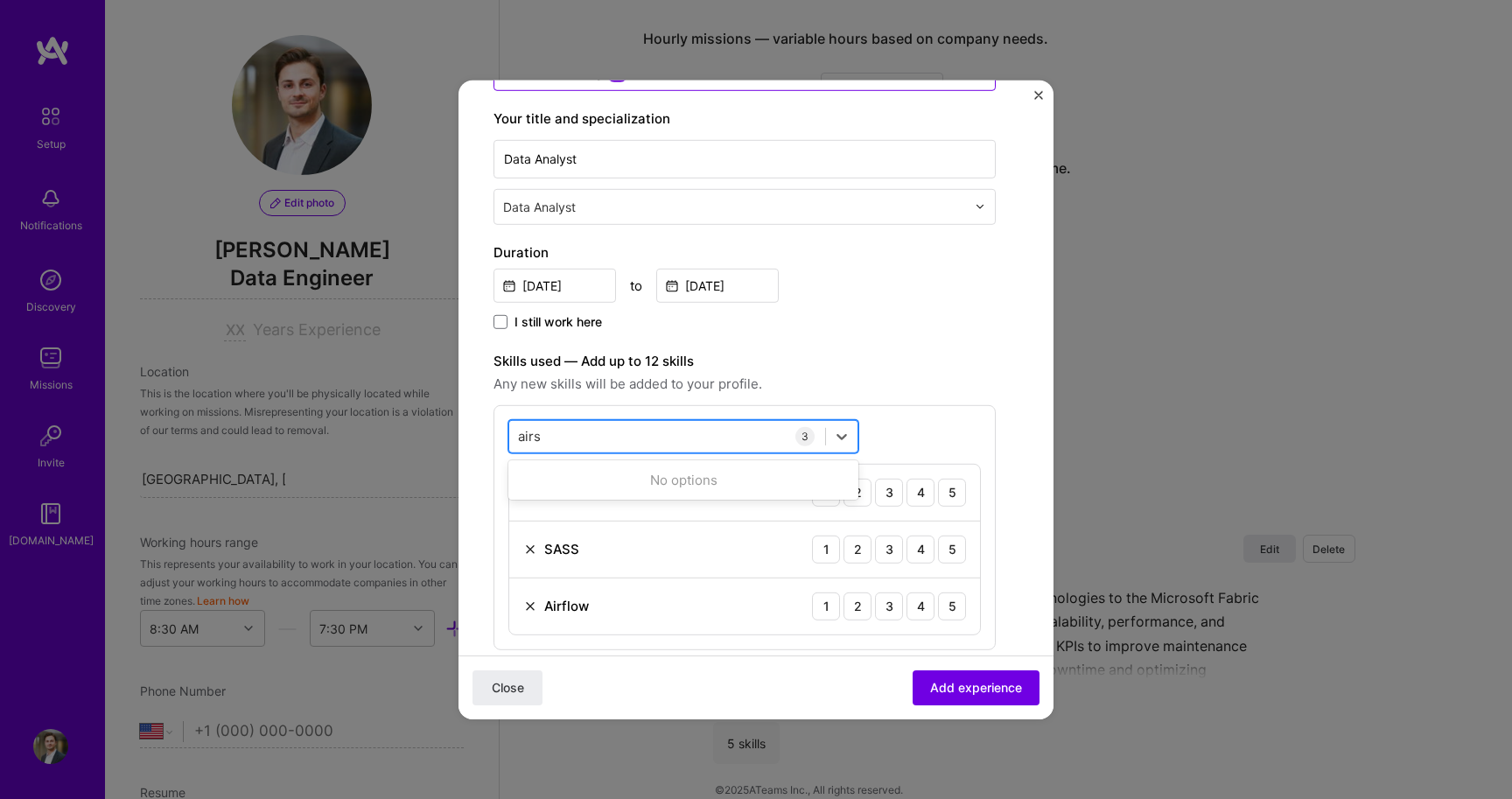
click at [552, 442] on div "airs airs" at bounding box center [666, 437] width 316 height 29
click at [523, 434] on input "airs" at bounding box center [530, 437] width 24 height 18
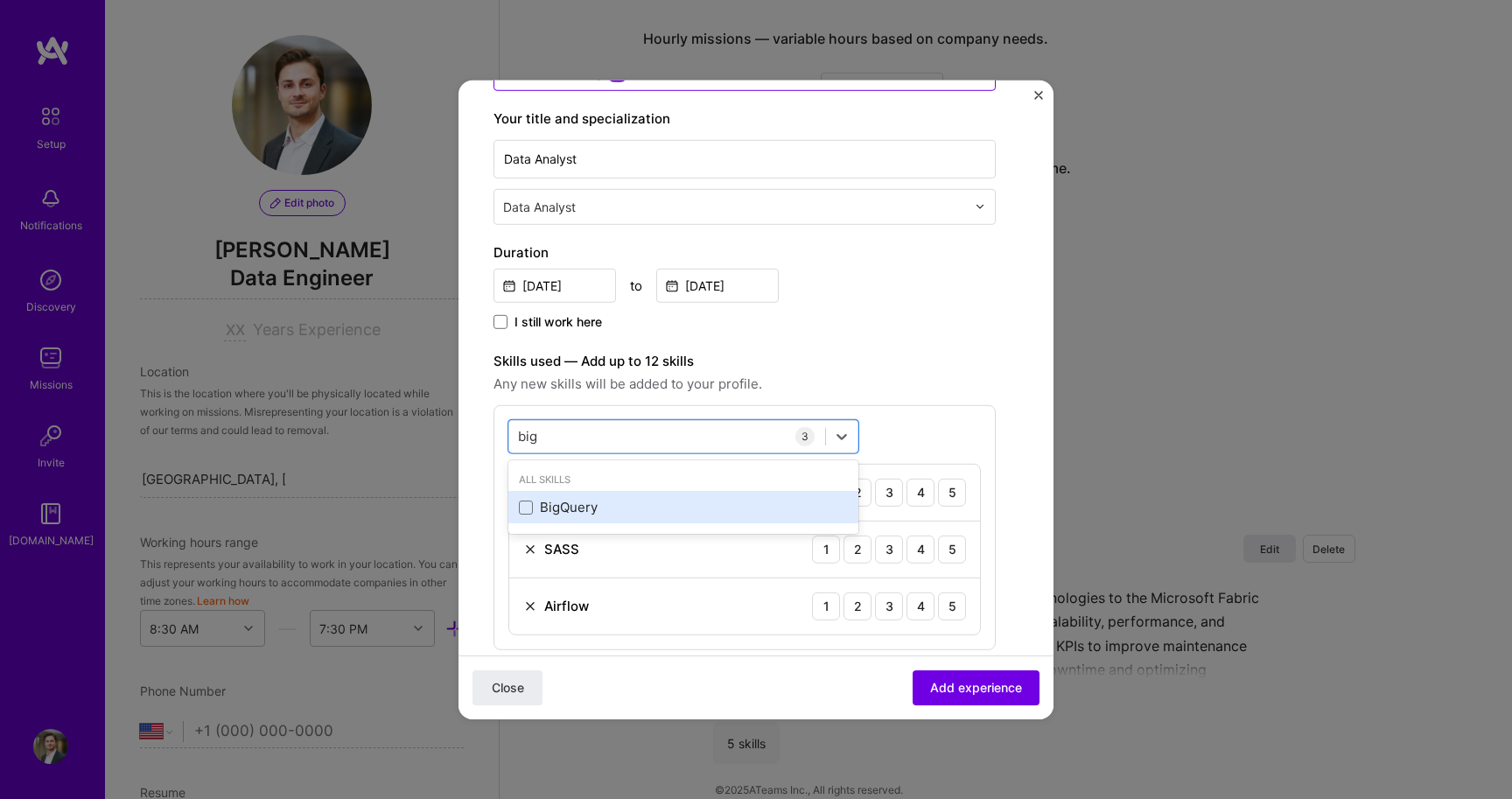
click at [560, 505] on div "BigQuery" at bounding box center [683, 507] width 329 height 18
click at [560, 440] on div "big big" at bounding box center [666, 437] width 316 height 29
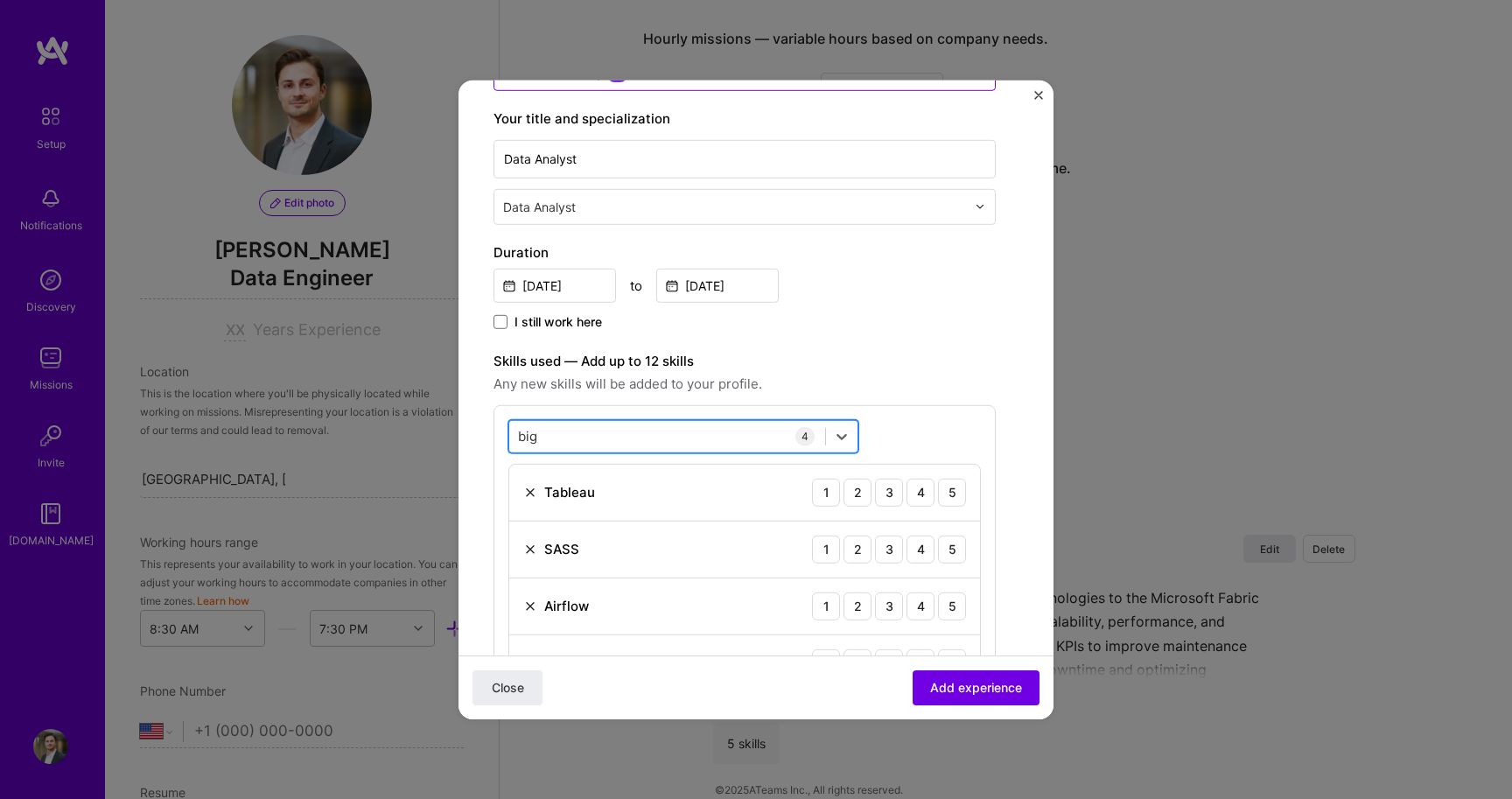
click at [560, 440] on div "big big" at bounding box center [666, 437] width 316 height 29
click at [527, 432] on input "big" at bounding box center [528, 437] width 21 height 18
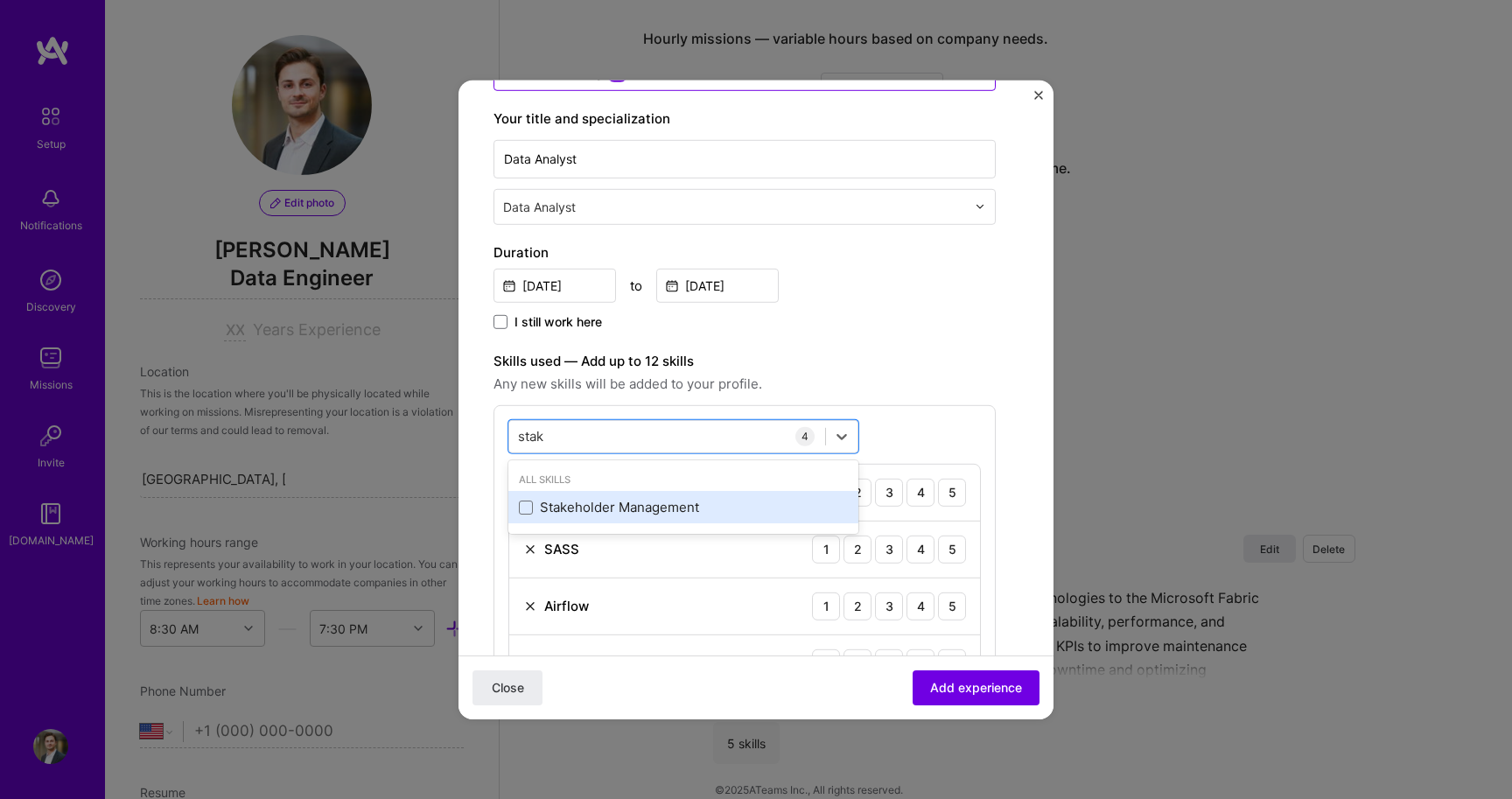
click at [547, 505] on div "Stakeholder Management" at bounding box center [683, 507] width 329 height 18
click at [740, 435] on div "stak stak" at bounding box center [666, 437] width 316 height 29
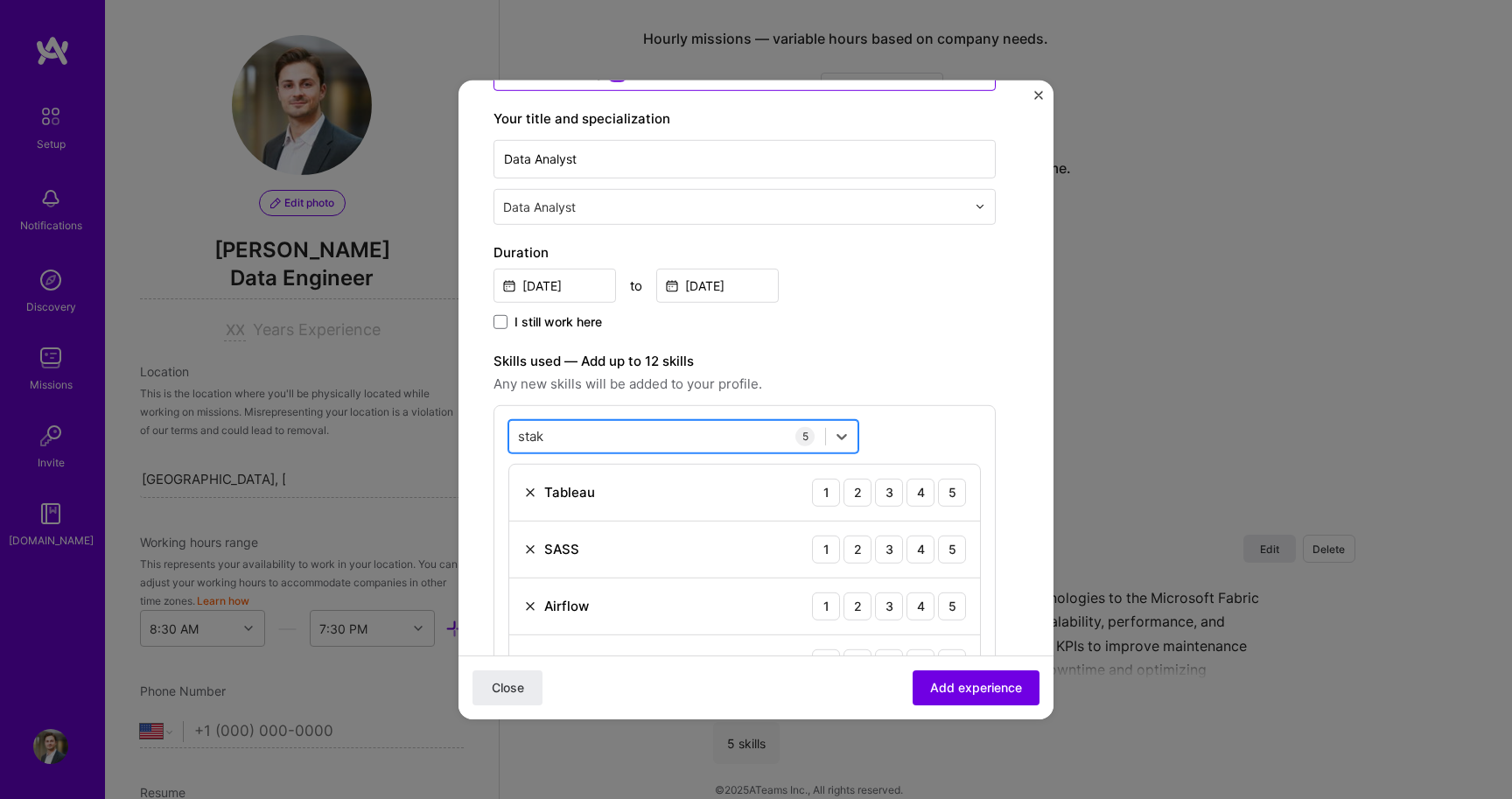
click at [736, 446] on div "stak stak" at bounding box center [666, 437] width 316 height 29
click at [587, 435] on div "stak stak" at bounding box center [666, 437] width 316 height 29
click at [541, 438] on input "stak" at bounding box center [531, 437] width 28 height 18
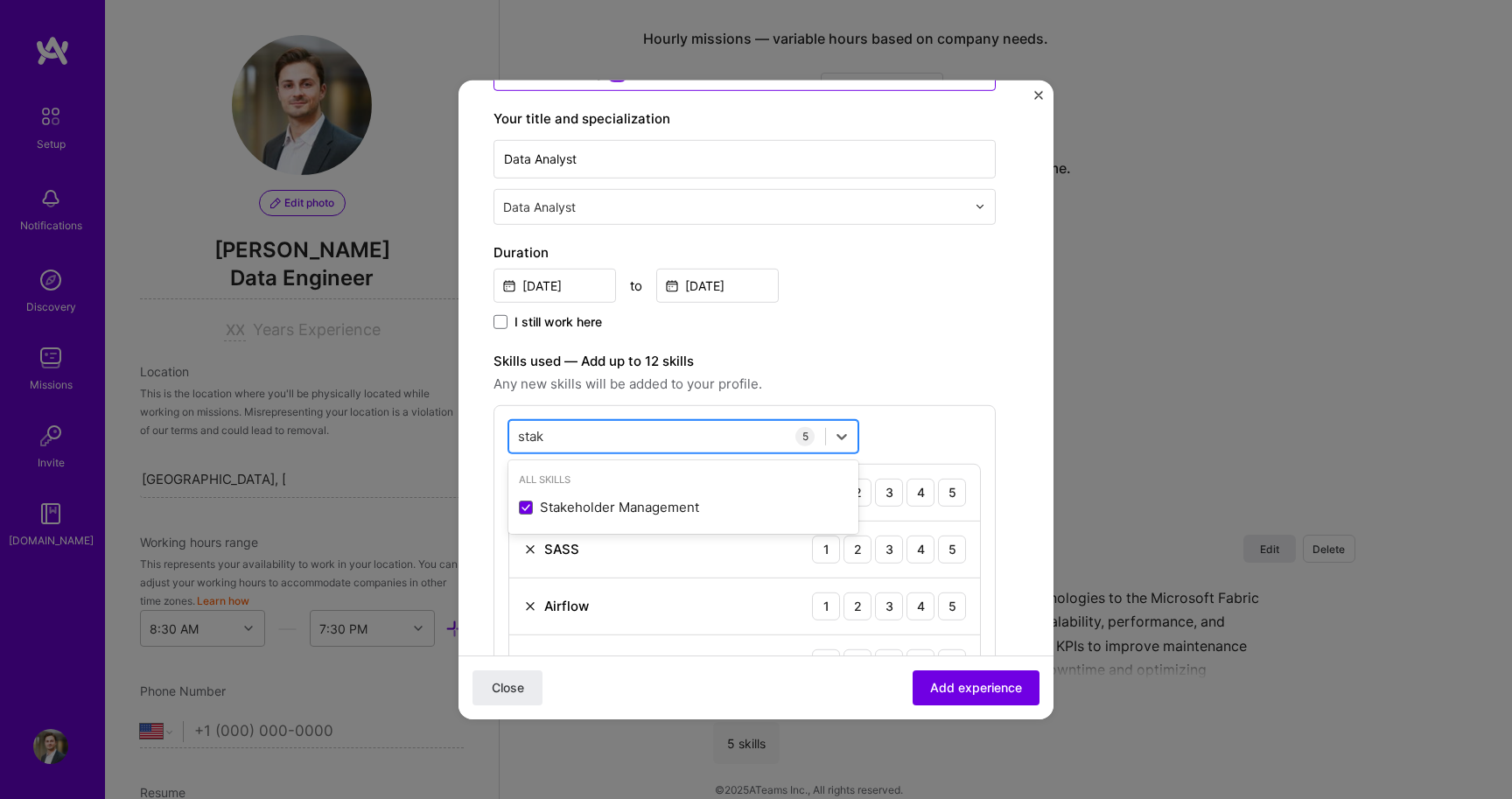
click at [541, 438] on input "stak" at bounding box center [531, 437] width 28 height 18
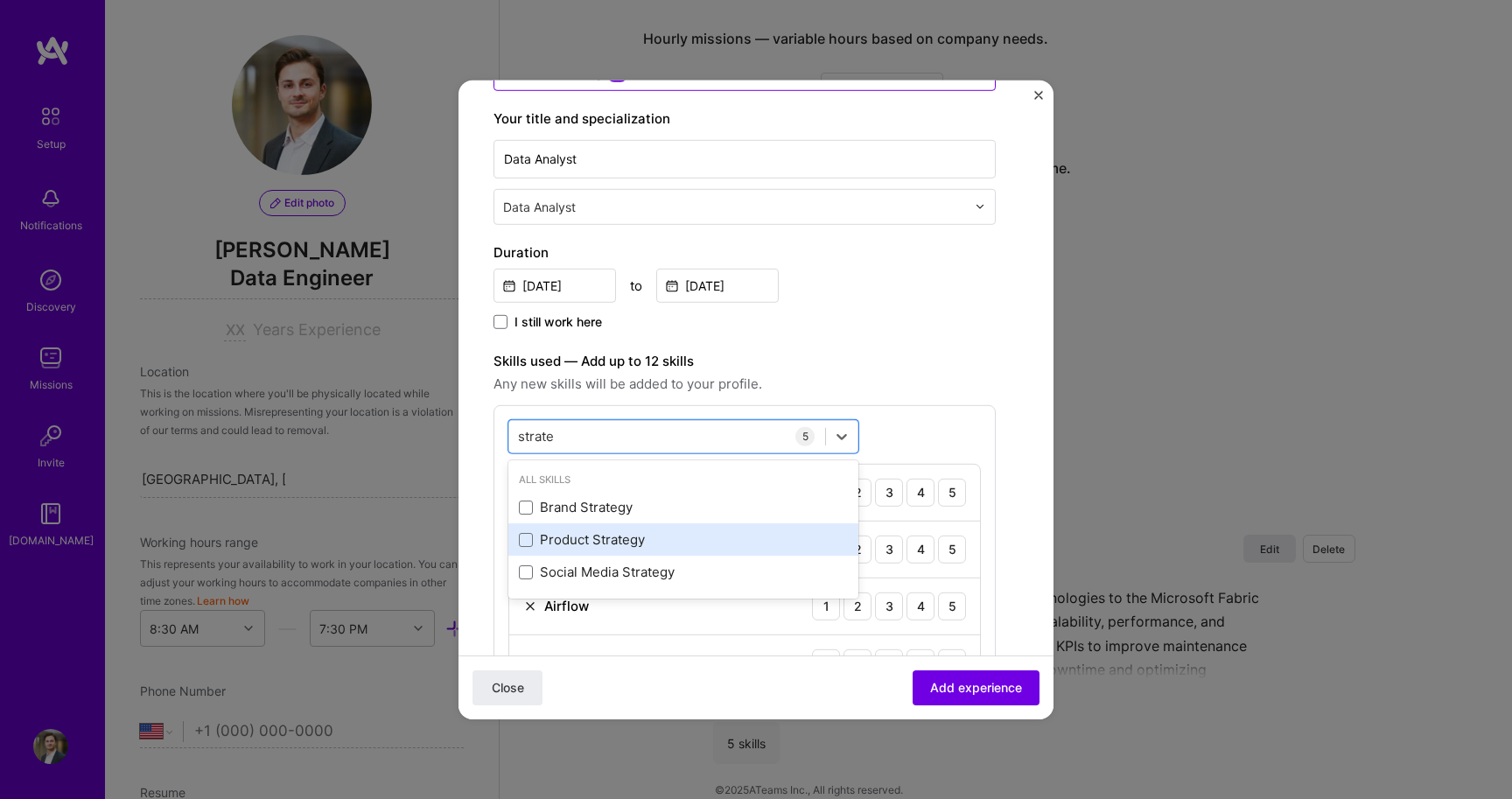
click at [547, 550] on div "Product Strategy" at bounding box center [683, 540] width 350 height 33
click at [556, 549] on div "Product Strategy" at bounding box center [683, 540] width 329 height 18
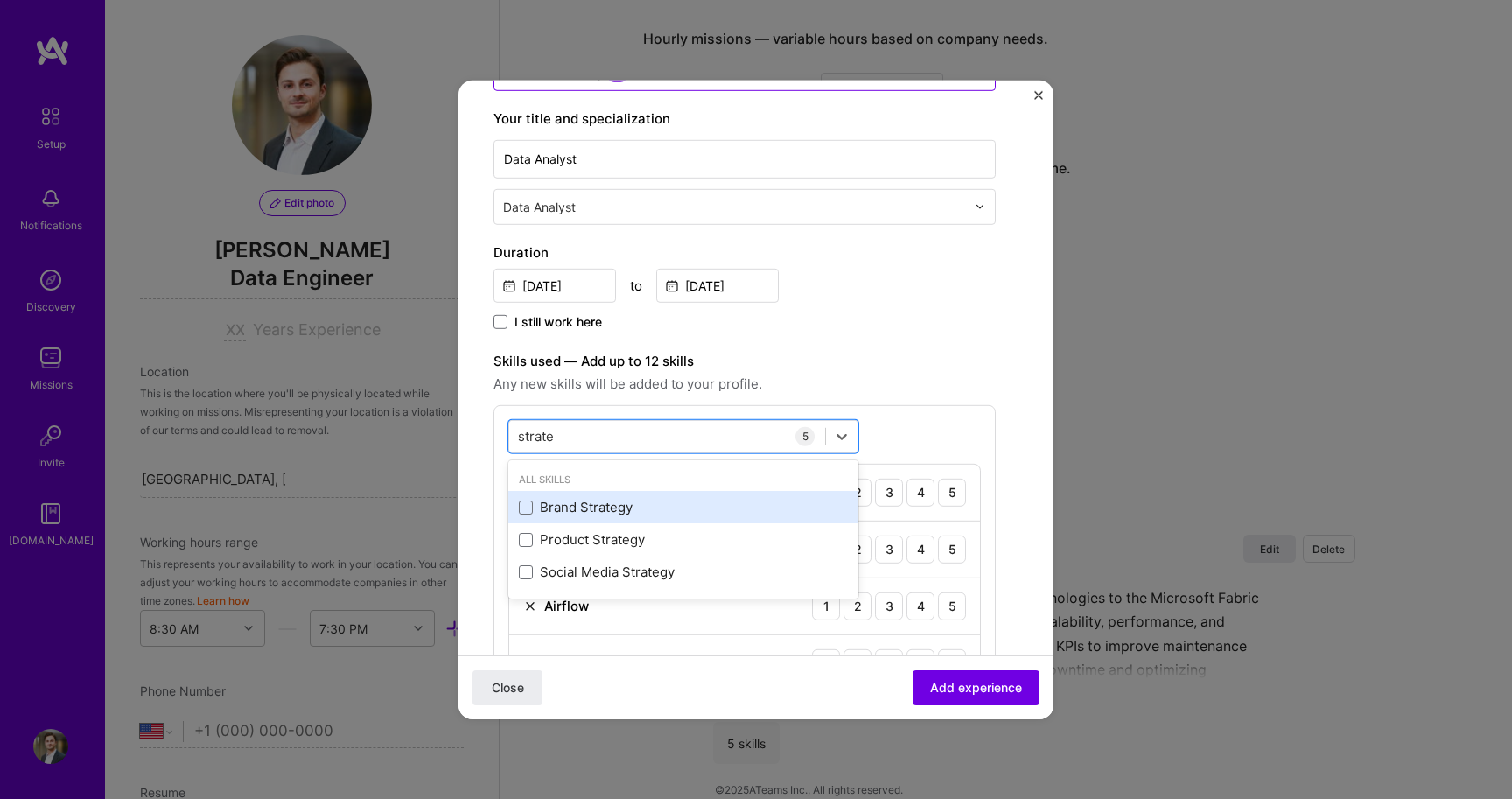
click at [576, 513] on div "Brand Strategy" at bounding box center [683, 507] width 329 height 18
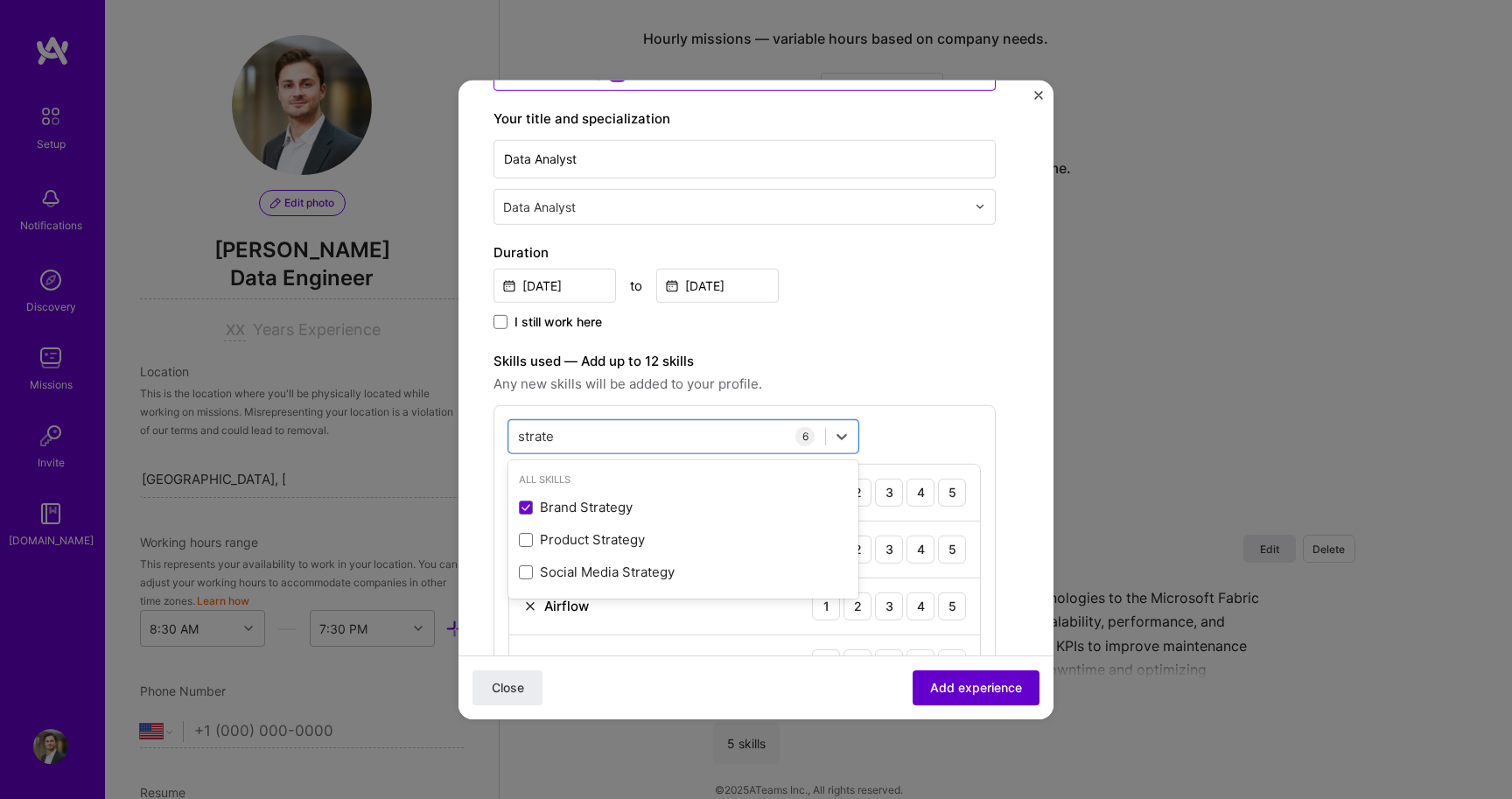
type input "strate"
click at [931, 696] on span "Add experience" at bounding box center [975, 688] width 91 height 17
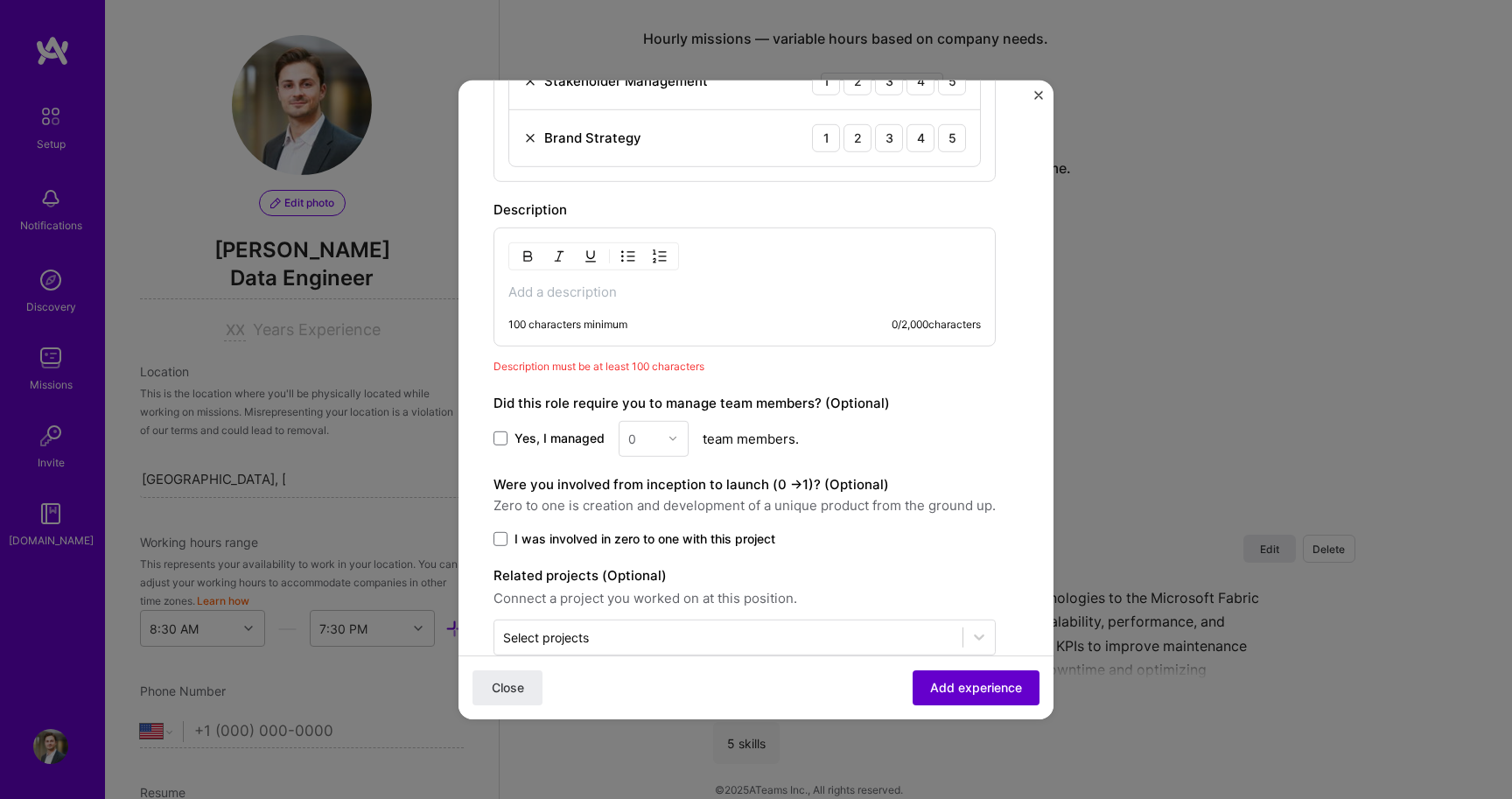
scroll to position [901, 0]
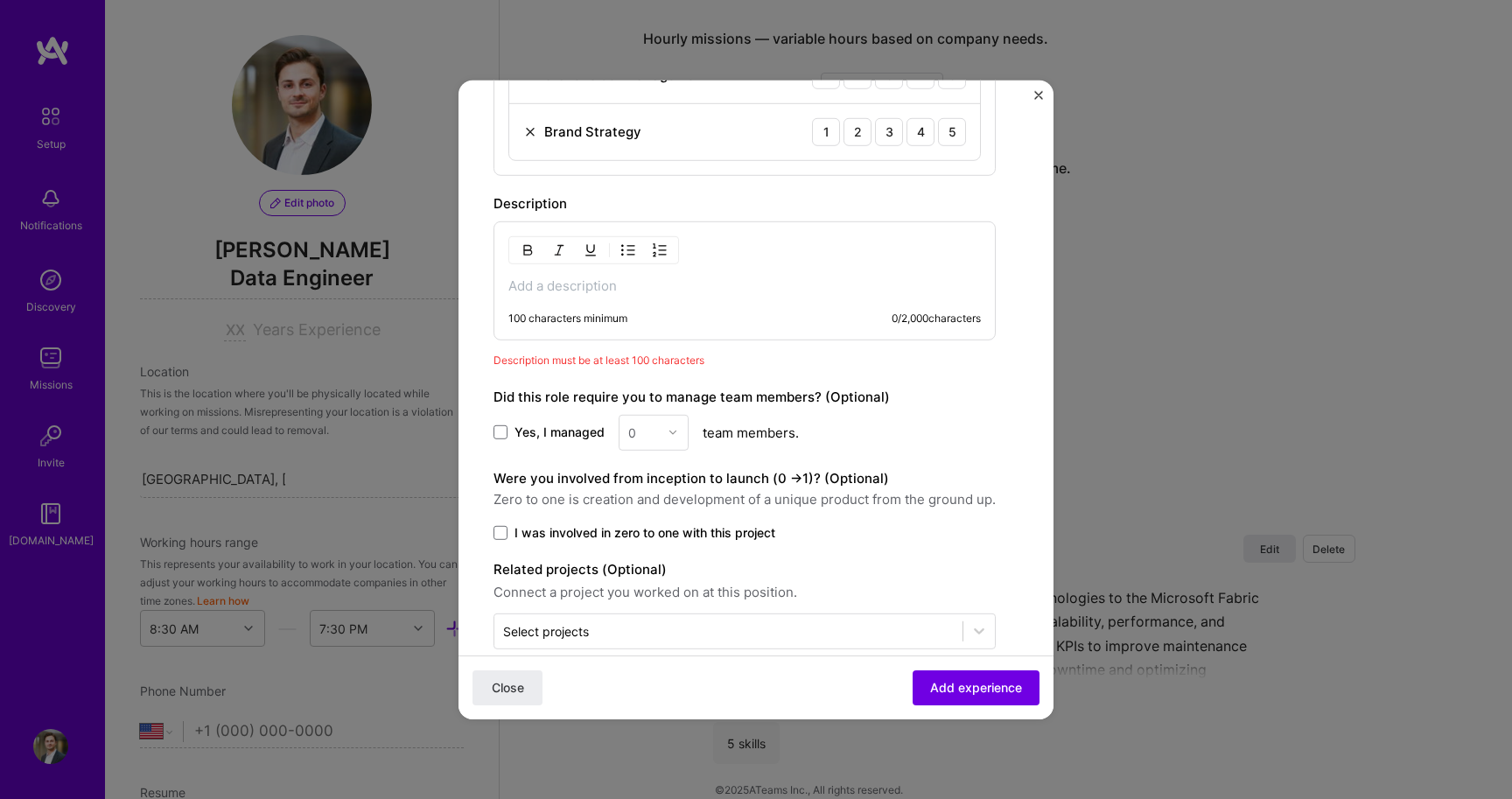
click at [603, 294] on p at bounding box center [744, 284] width 473 height 17
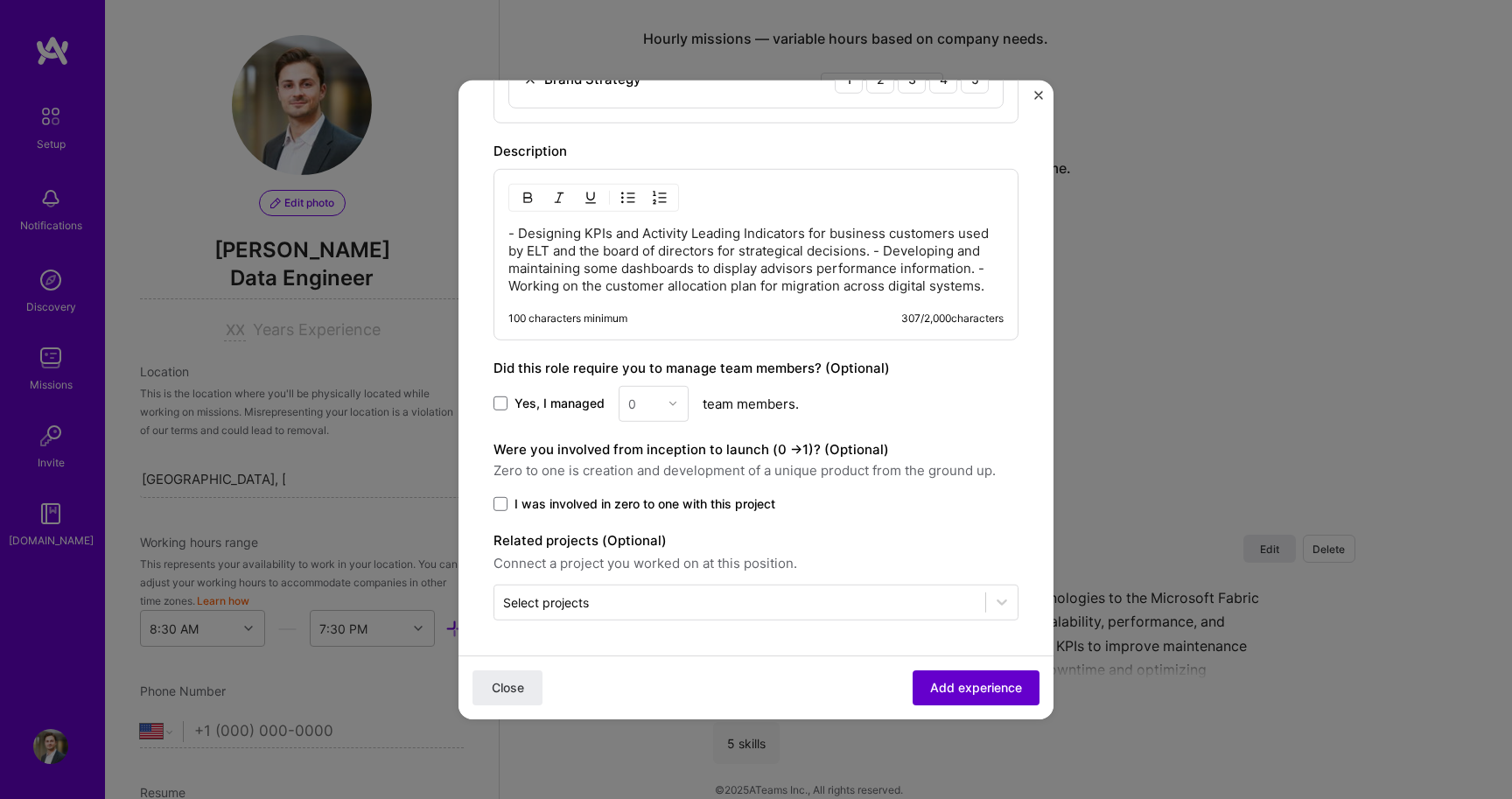
click at [940, 681] on span "Add experience" at bounding box center [975, 687] width 91 height 17
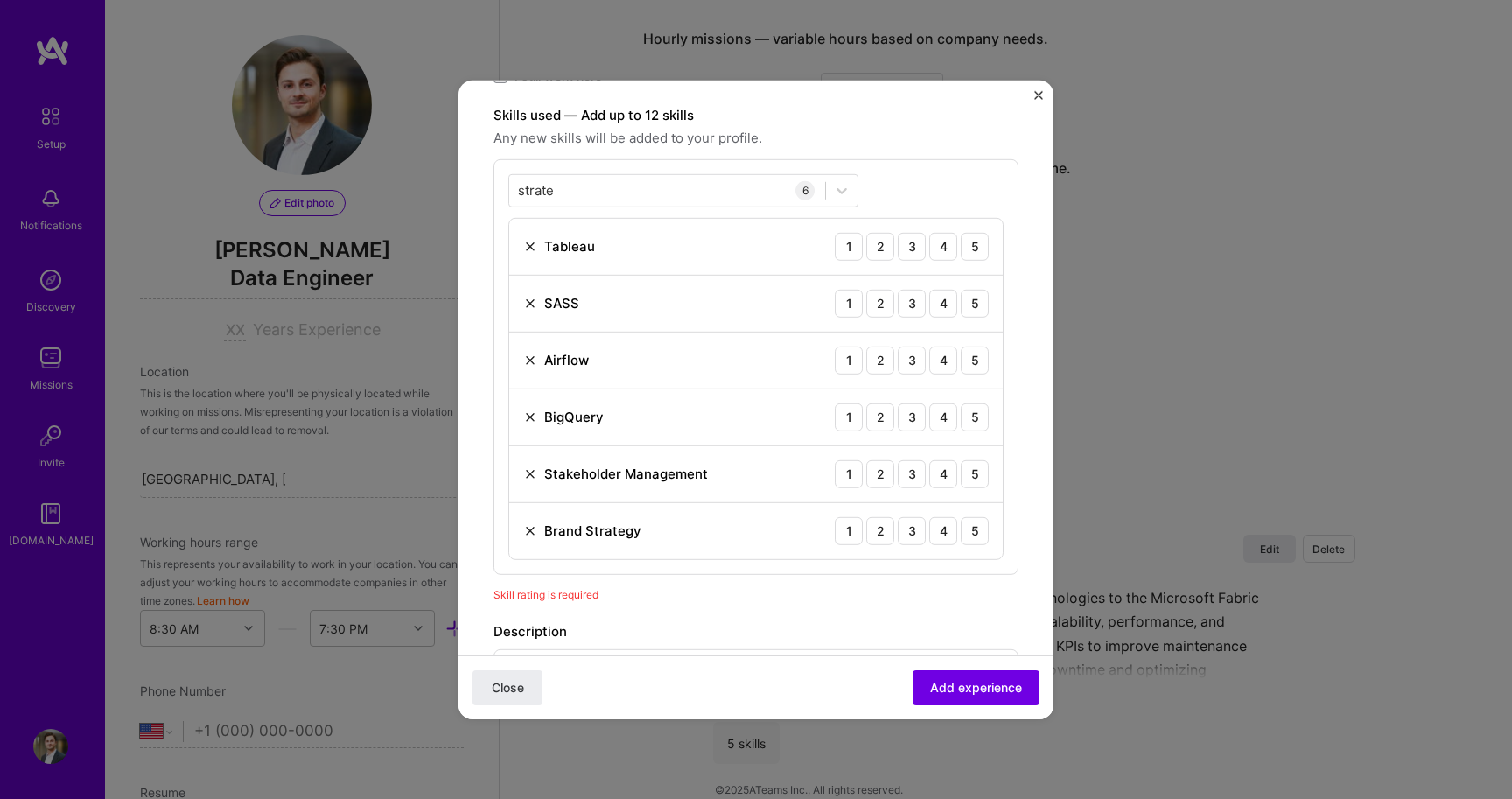
scroll to position [451, 0]
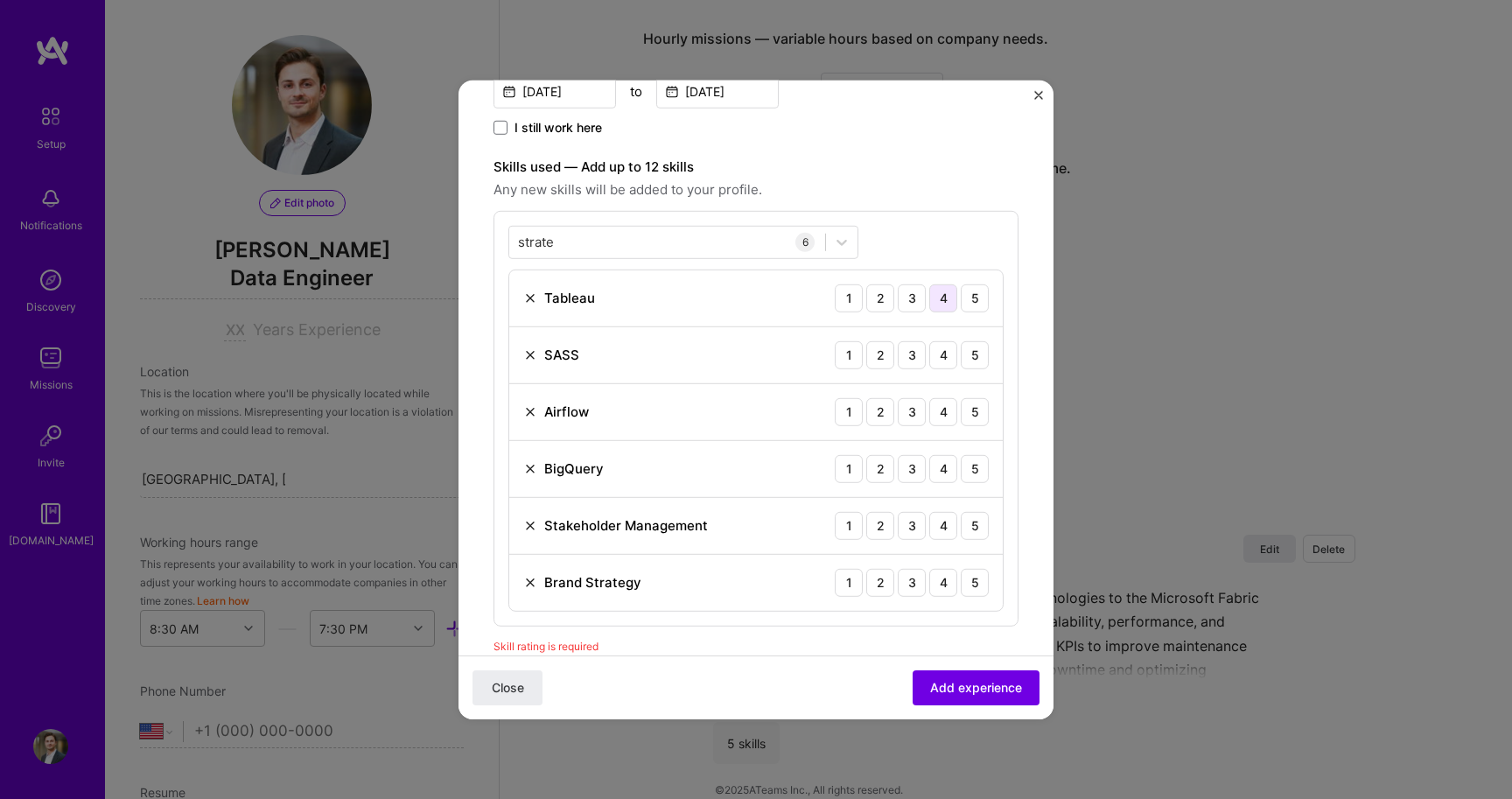
click at [947, 294] on div "4" at bounding box center [943, 297] width 28 height 28
click at [901, 355] on div "3" at bounding box center [911, 354] width 28 height 28
click at [937, 409] on div "4" at bounding box center [943, 411] width 28 height 28
click at [938, 471] on div "4" at bounding box center [943, 468] width 28 height 28
click at [945, 528] on div "4" at bounding box center [943, 525] width 28 height 28
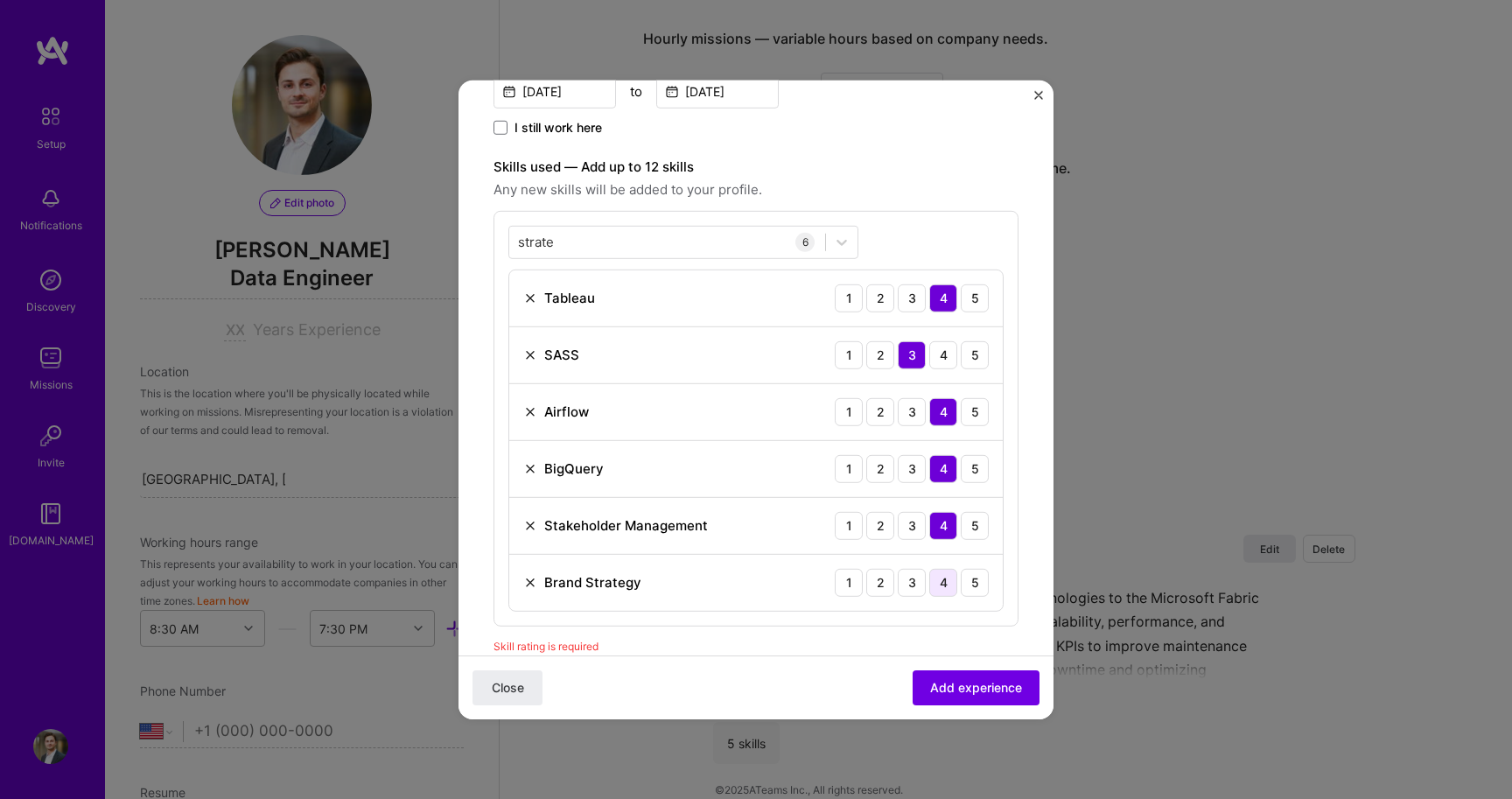
click at [945, 573] on div "4" at bounding box center [943, 582] width 28 height 28
click at [968, 696] on span "Add experience" at bounding box center [975, 688] width 91 height 17
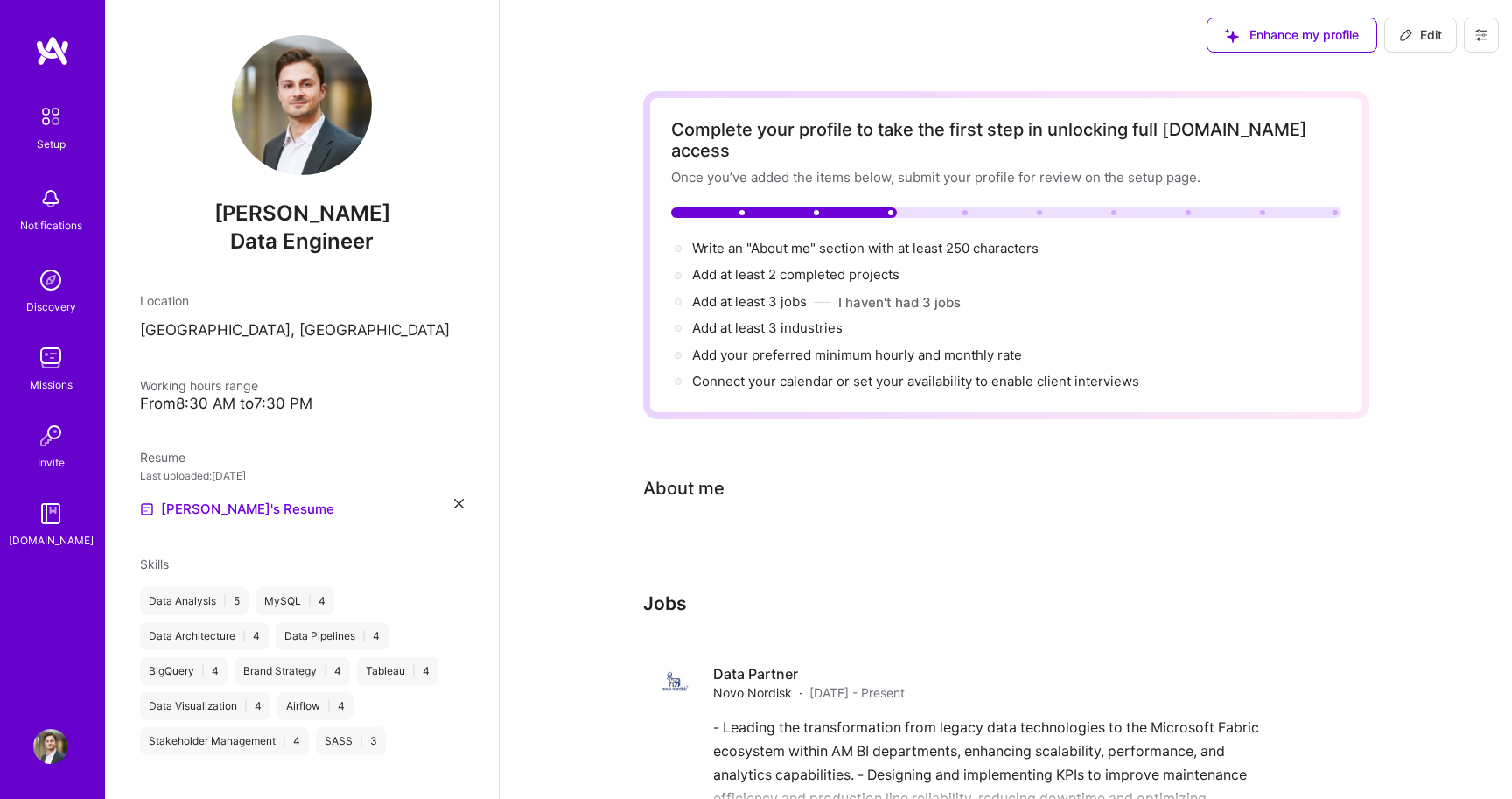
scroll to position [0, 0]
click at [745, 294] on span "Add at least 3 jobs →" at bounding box center [757, 302] width 130 height 16
select select "US"
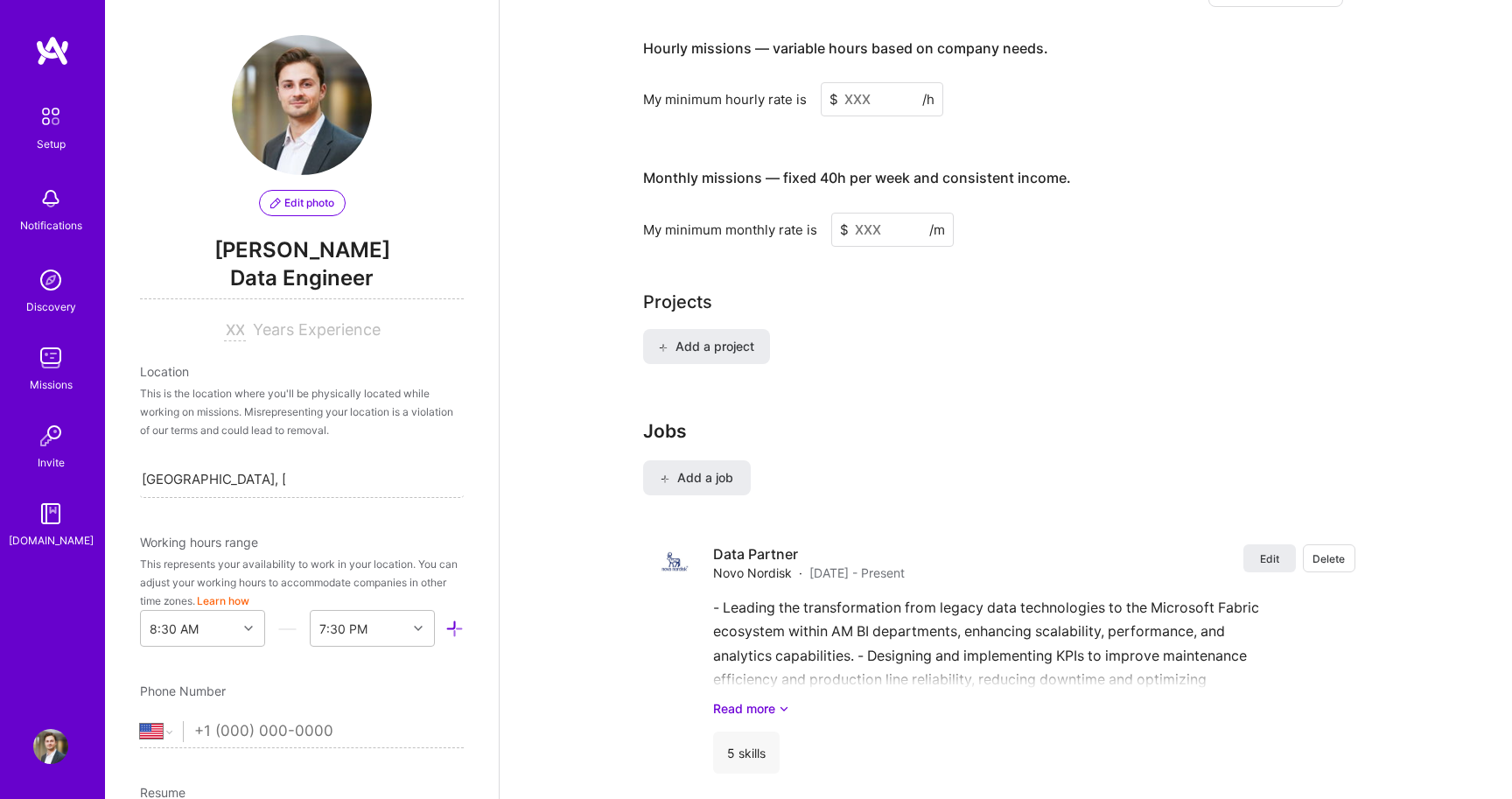
scroll to position [1378, 0]
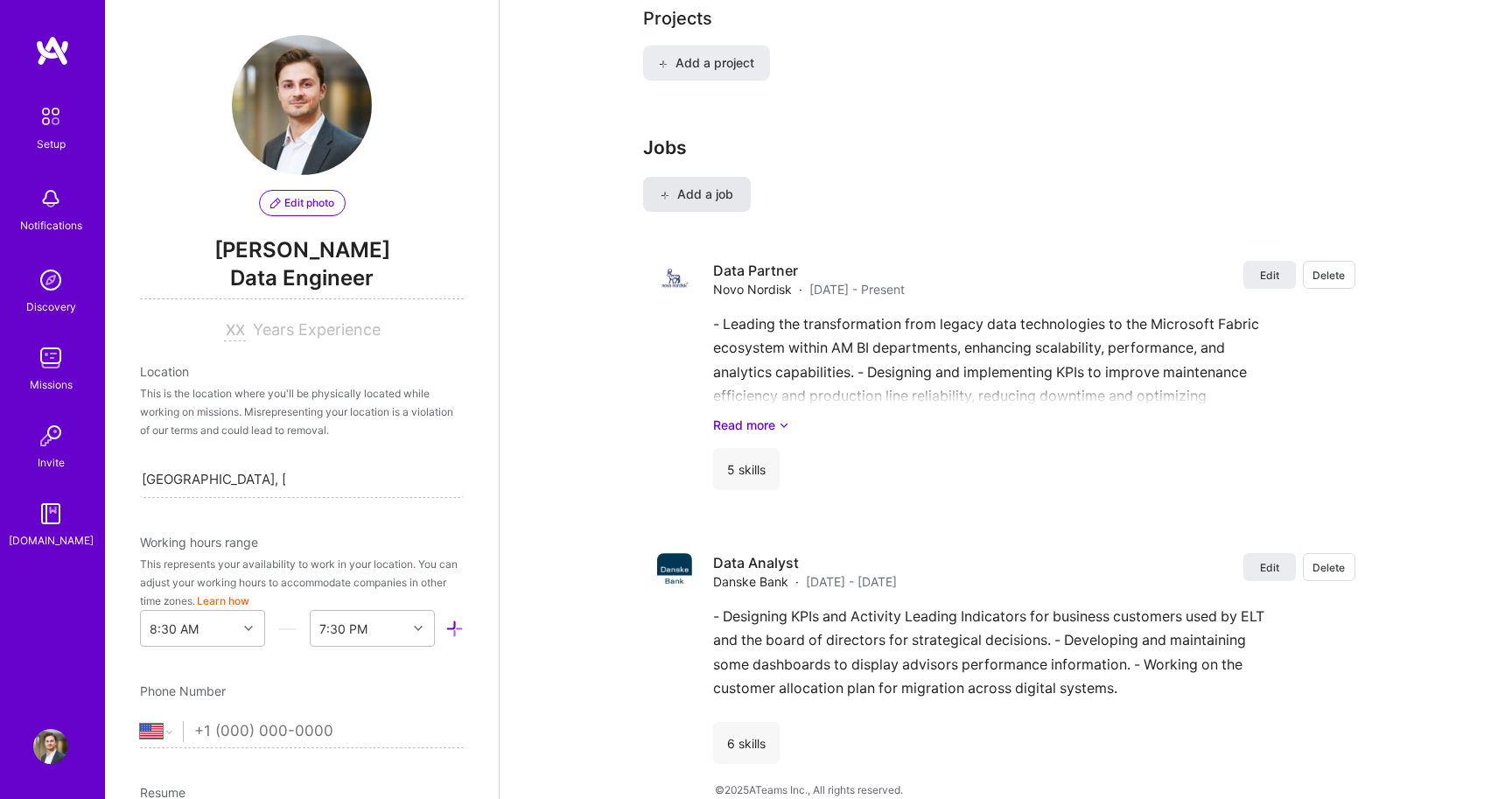
click at [696, 186] on span "Add a job" at bounding box center [697, 194] width 72 height 17
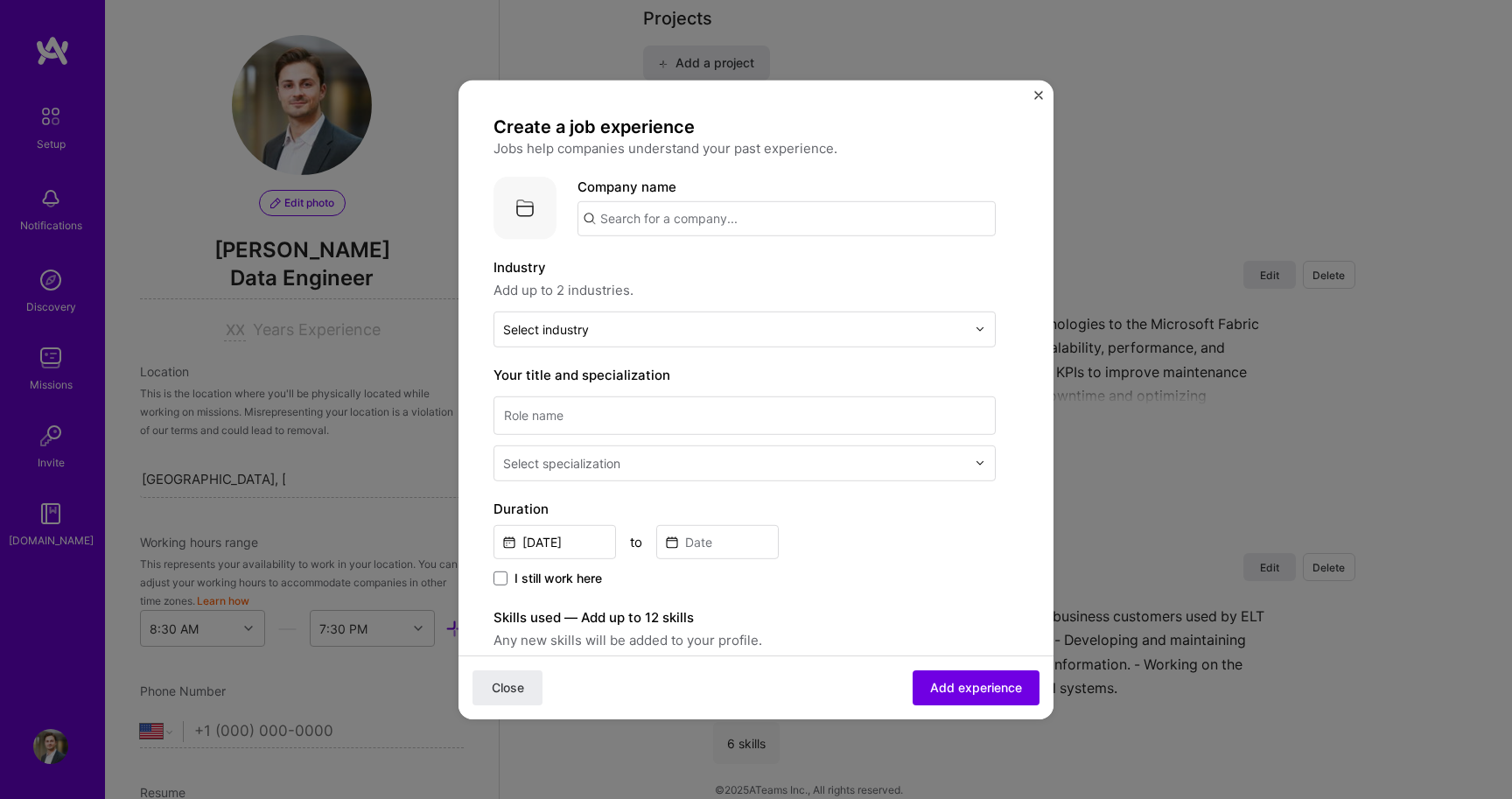
click at [674, 195] on div "Company name" at bounding box center [787, 206] width 418 height 60
click at [646, 209] on input "text" at bounding box center [787, 217] width 418 height 35
type input "Moodagent"
click at [720, 268] on div "Moodagent" at bounding box center [718, 266] width 86 height 31
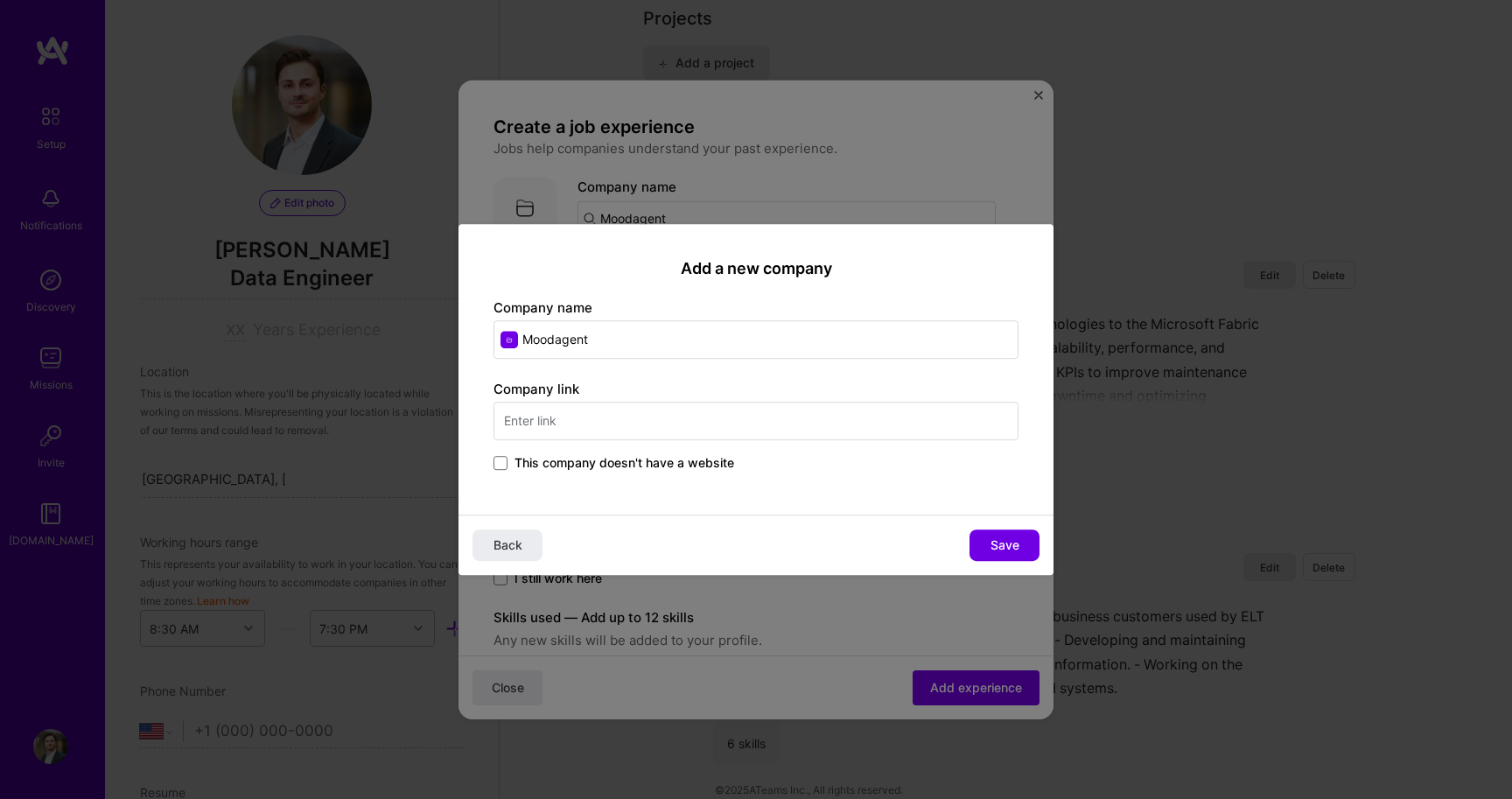
click at [636, 409] on input "text" at bounding box center [756, 421] width 525 height 39
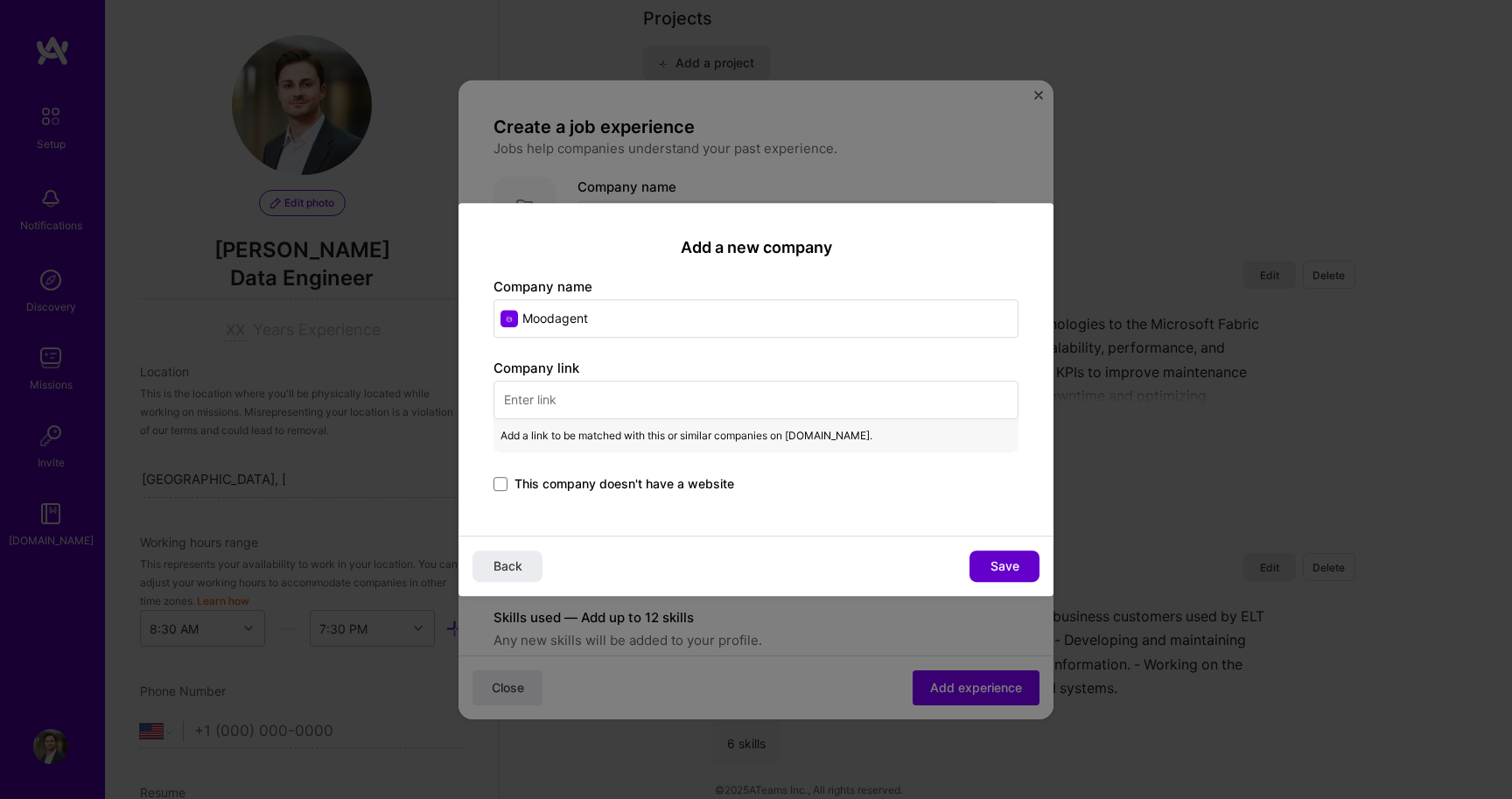
click at [1007, 559] on span "Save" at bounding box center [1005, 566] width 29 height 17
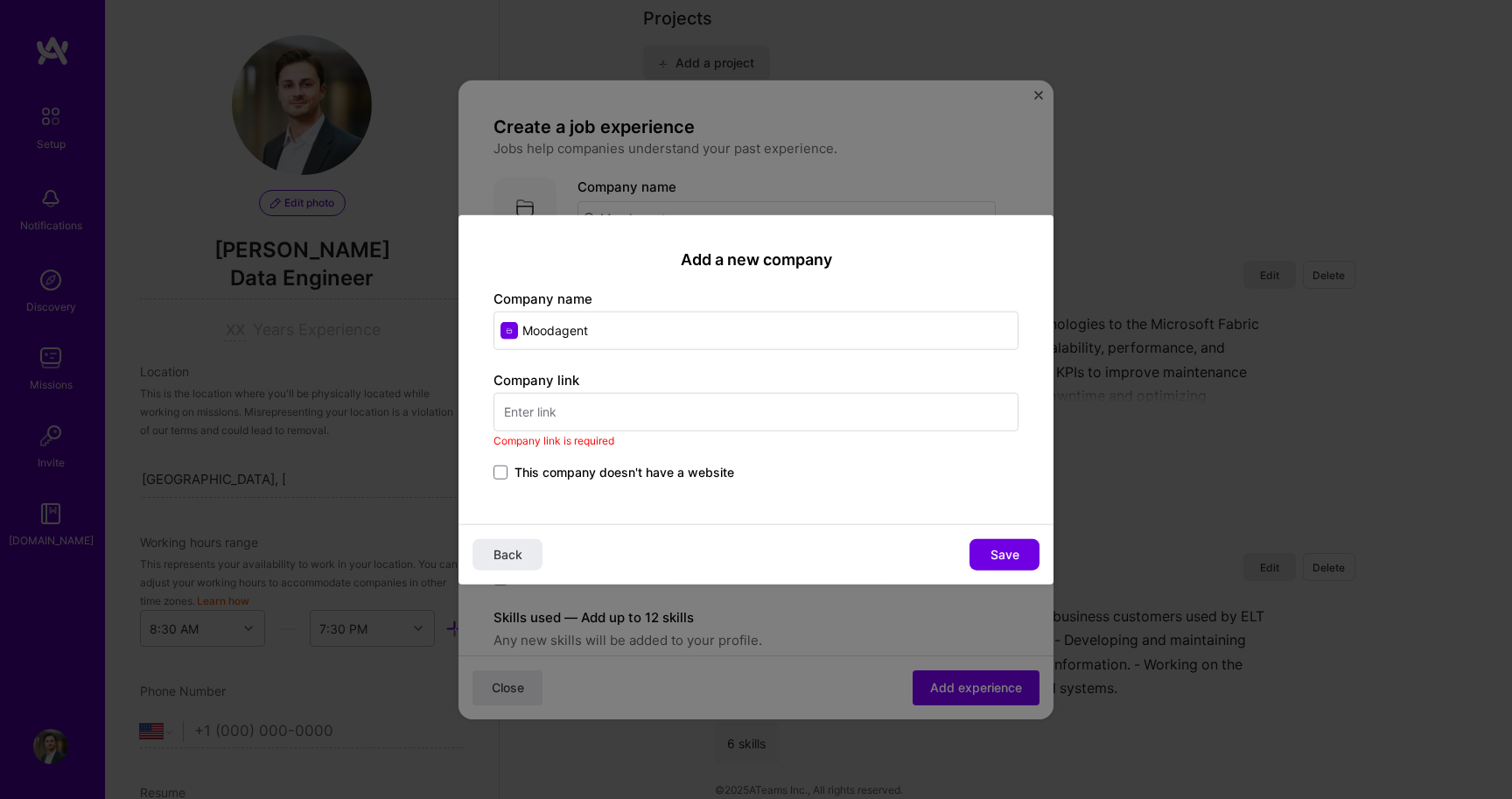
click at [681, 465] on span "This company doesn't have a website" at bounding box center [624, 472] width 220 height 17
click at [0, 0] on input "This company doesn't have a website" at bounding box center [0, 0] width 0 height 0
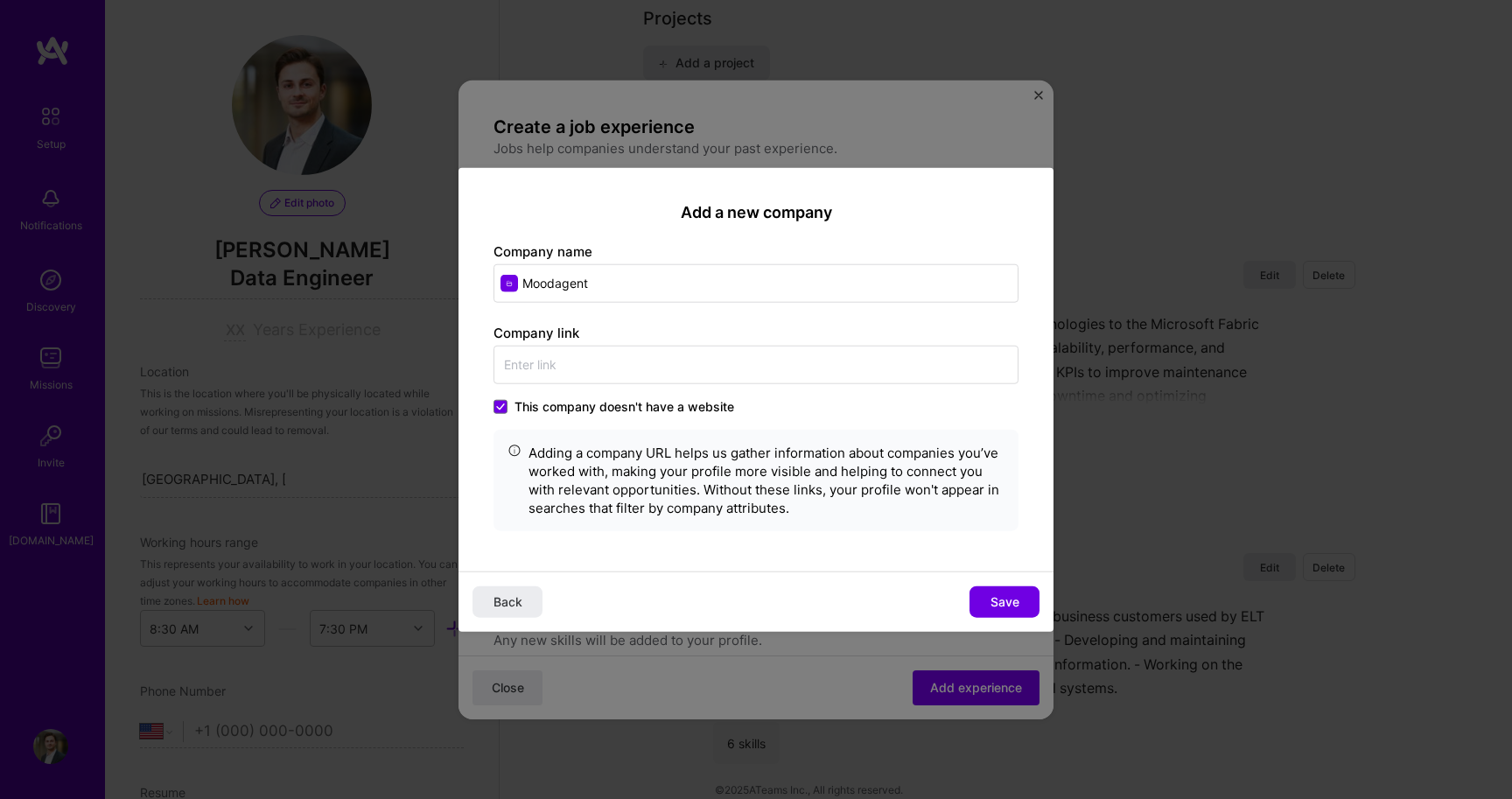
click at [993, 578] on div "Back Save" at bounding box center [755, 602] width 595 height 61
click at [996, 598] on span "Save" at bounding box center [1005, 602] width 29 height 17
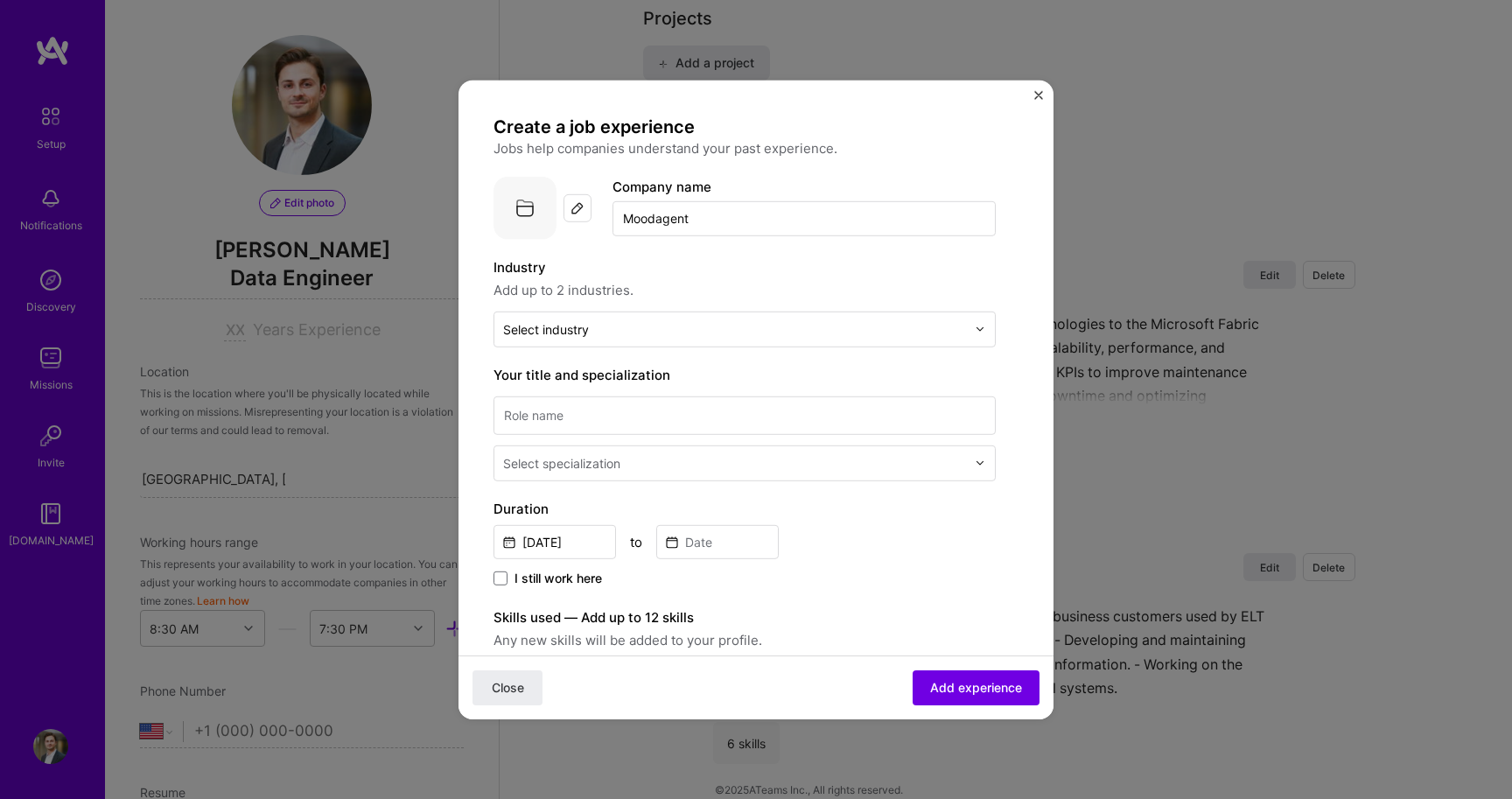
click at [610, 310] on div "Industry Add up to 2 industries. Select industry 0" at bounding box center [744, 302] width 502 height 91
click at [602, 326] on input "text" at bounding box center [734, 329] width 463 height 18
type input "media"
click at [579, 380] on label "Media" at bounding box center [744, 375] width 471 height 18
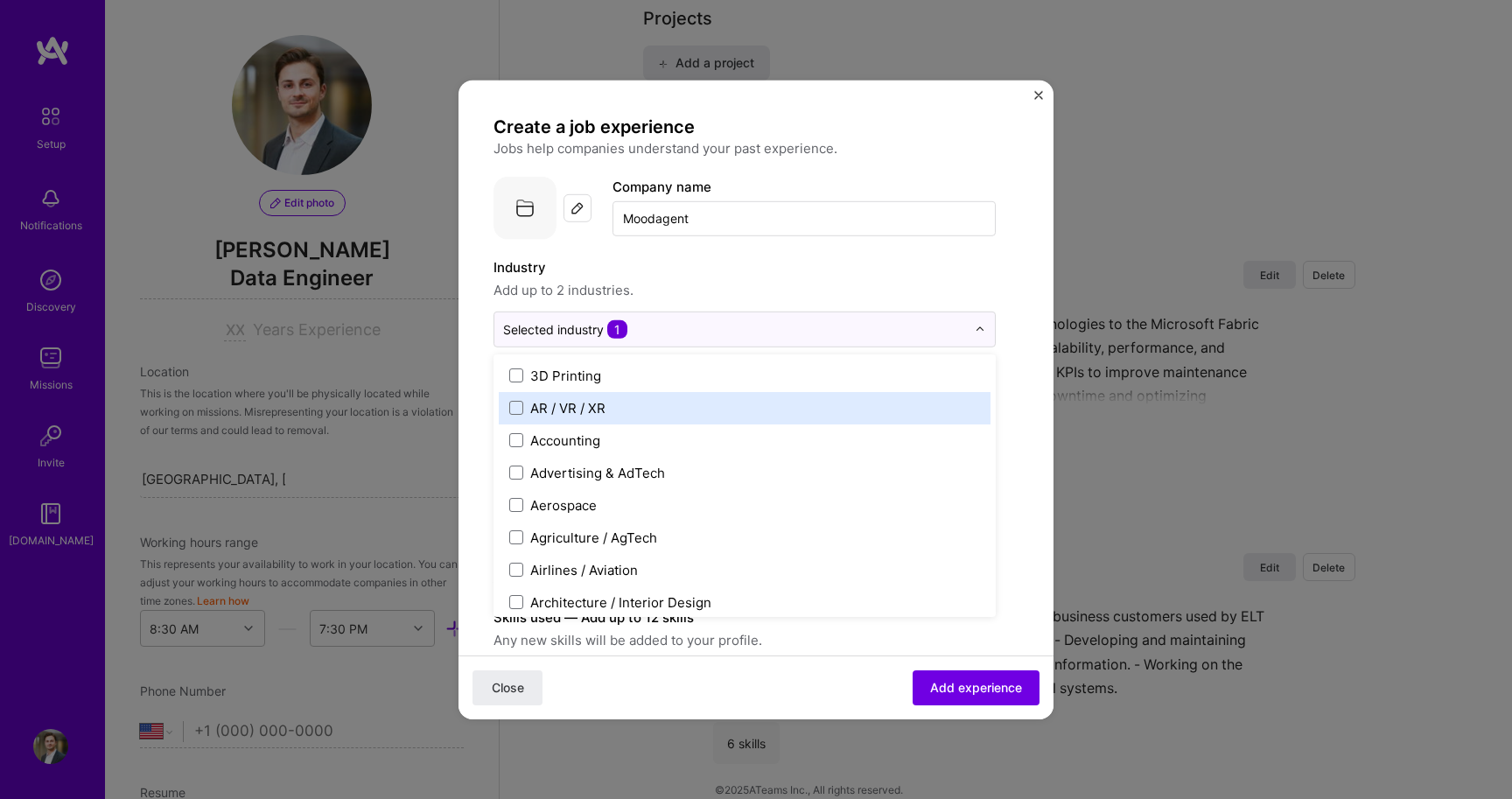
click at [1017, 418] on div "Create a job experience Jobs help companies understand your past experience. Co…" at bounding box center [756, 641] width 525 height 1054
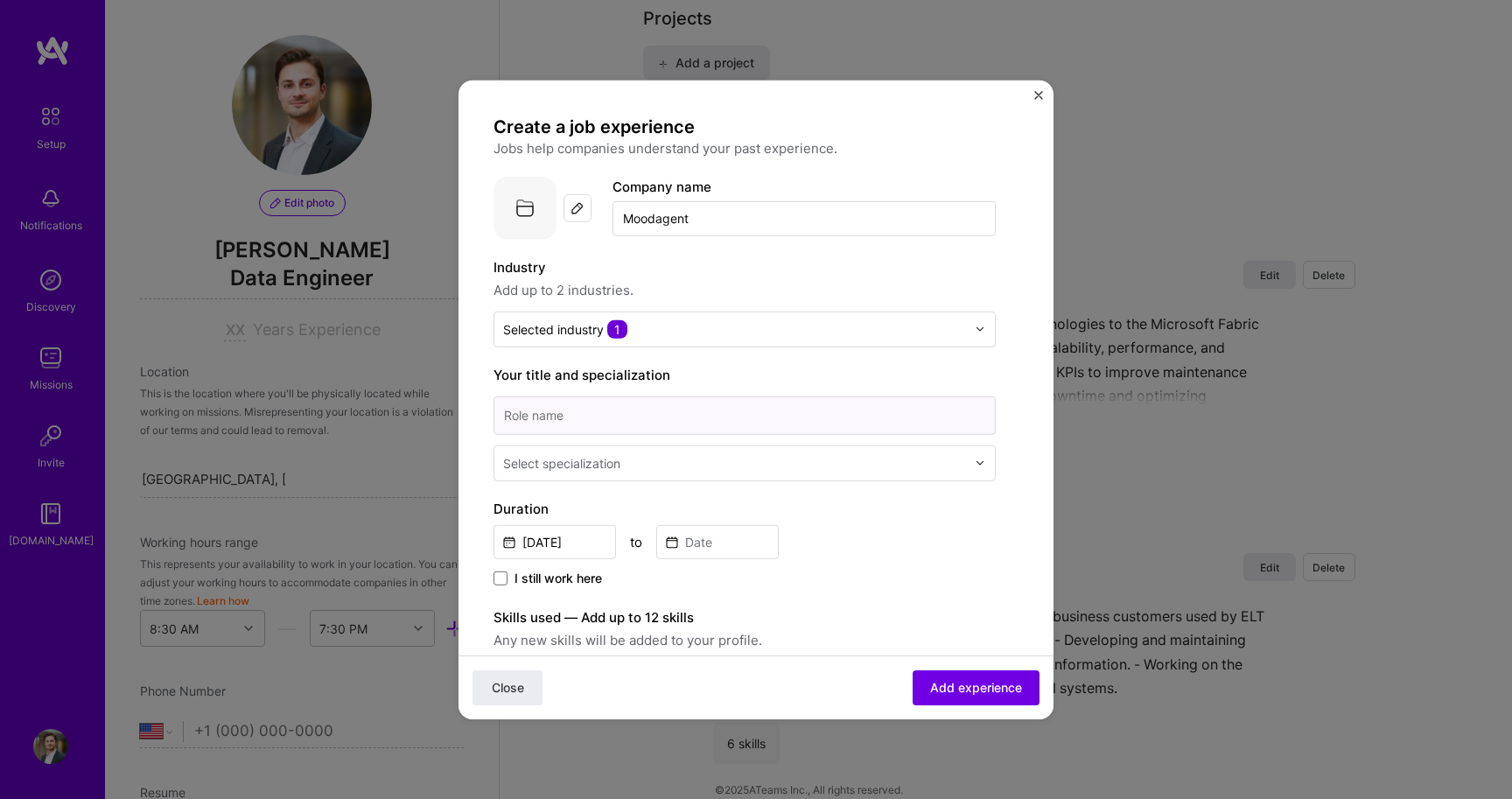
click at [887, 402] on input at bounding box center [744, 415] width 502 height 39
type input "Data Engineer"
click at [737, 477] on div "Select specialization" at bounding box center [734, 463] width 480 height 34
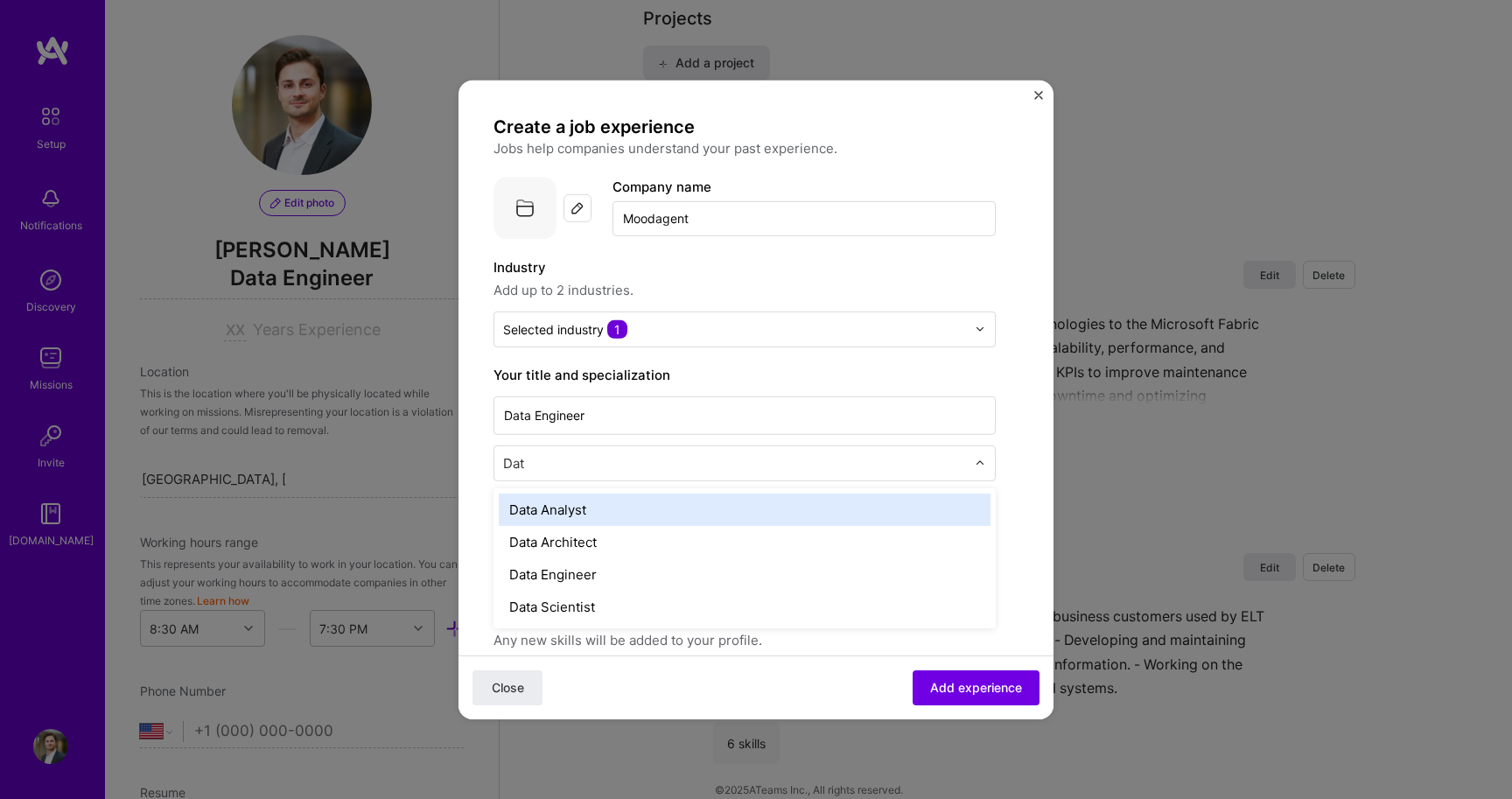
type input "Data"
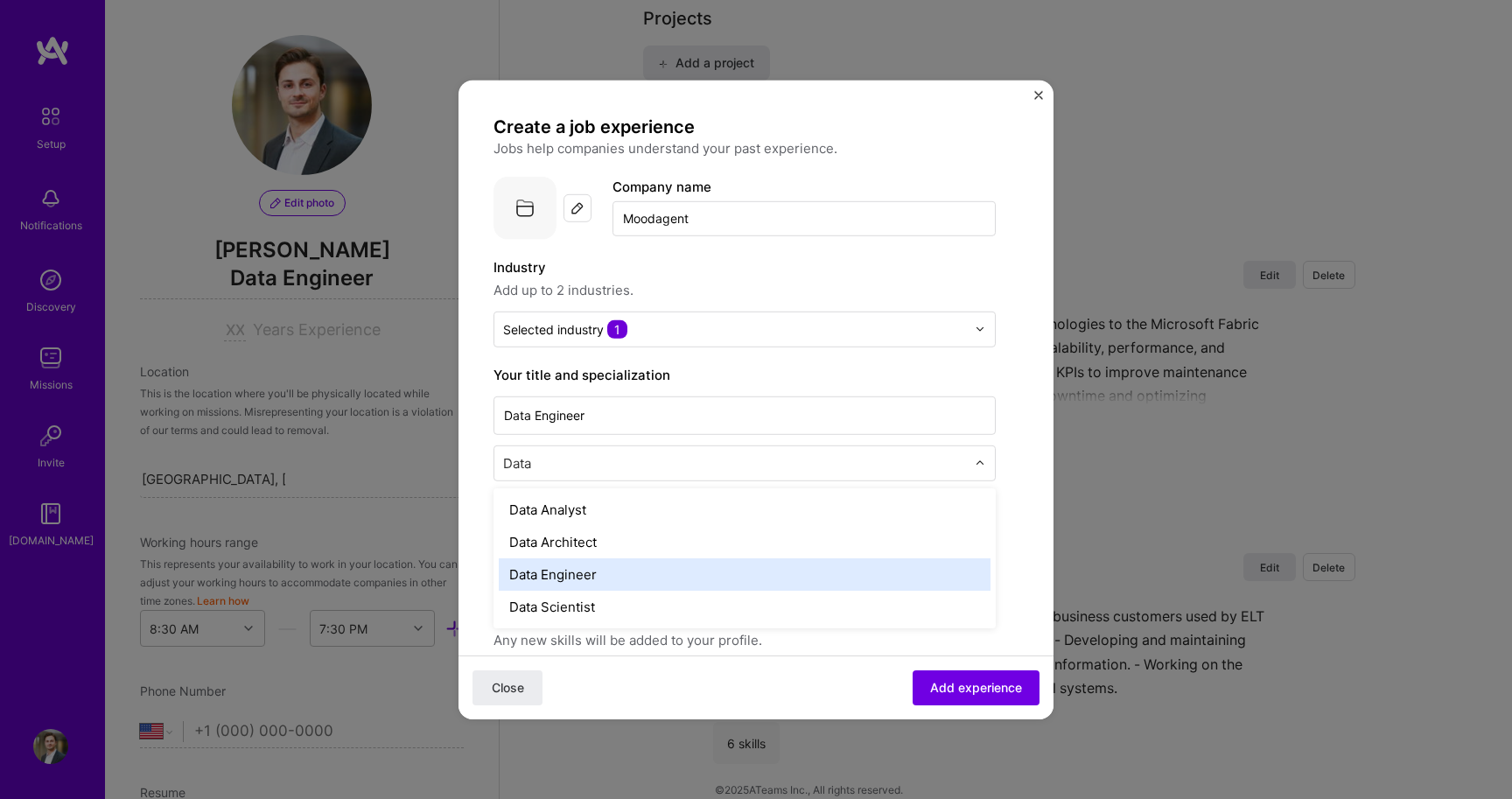
click at [602, 586] on div "Data Engineer" at bounding box center [744, 574] width 492 height 33
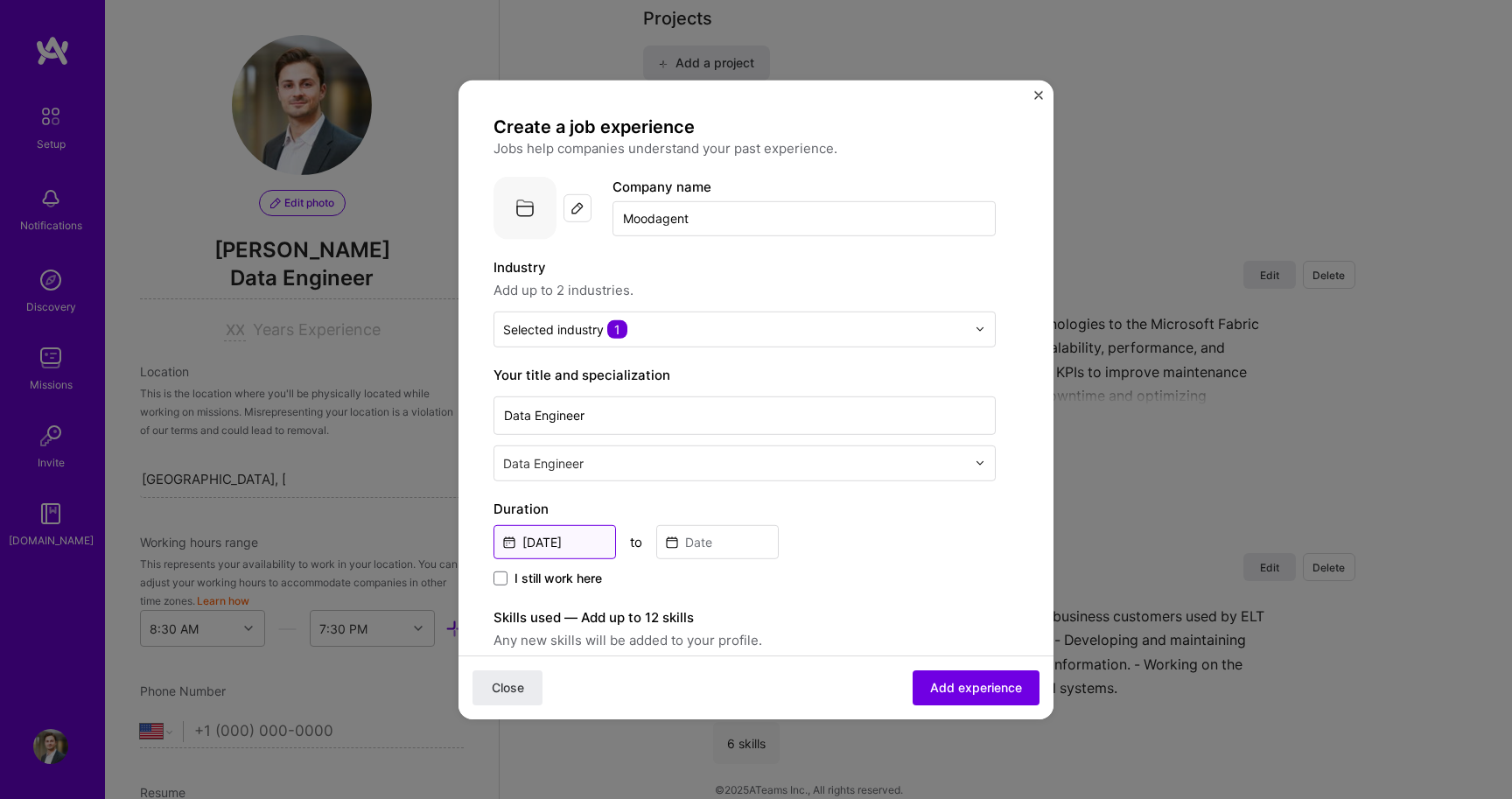
click at [562, 547] on input "[DATE]" at bounding box center [554, 542] width 122 height 34
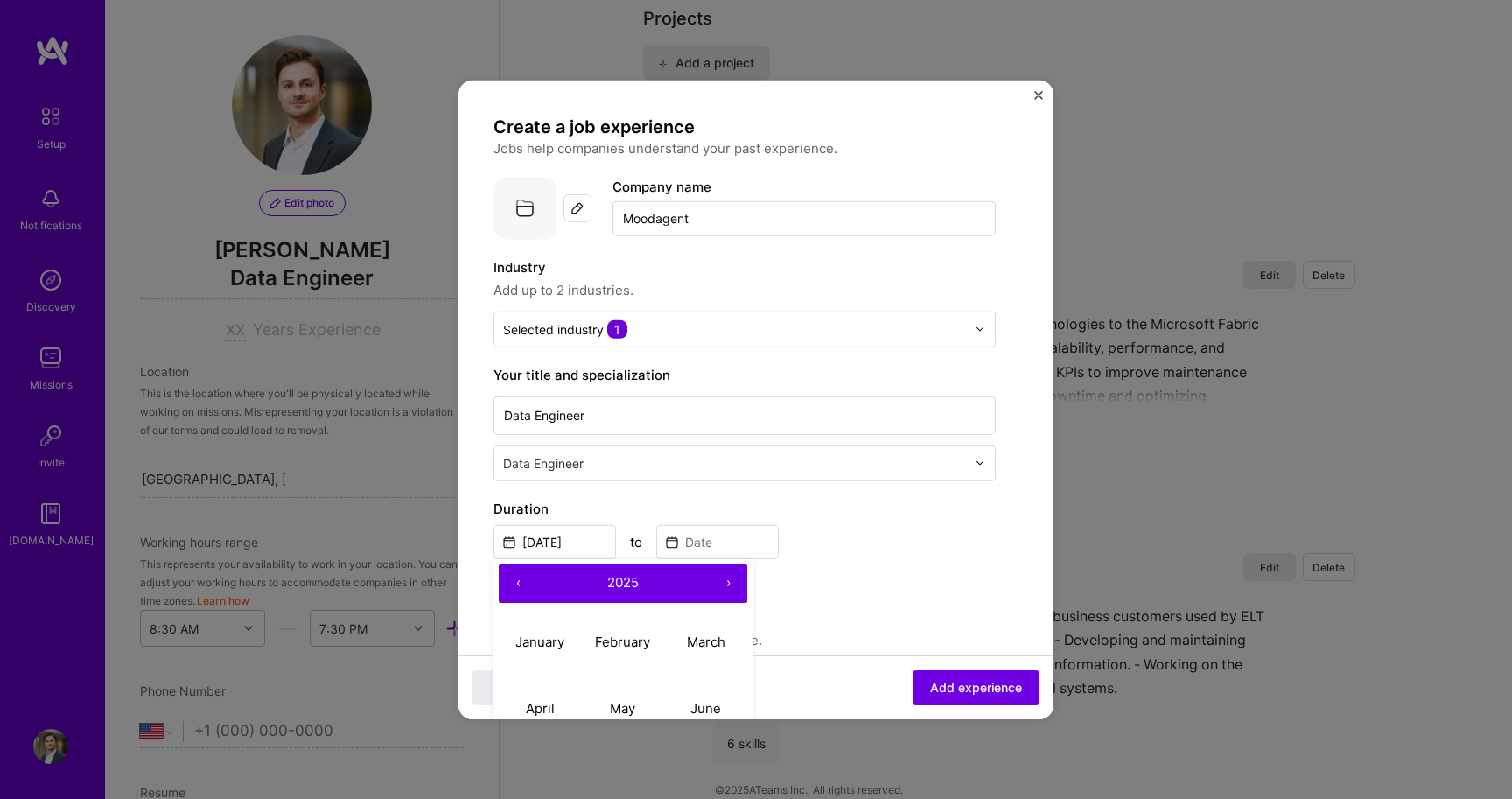
click at [522, 583] on button "‹" at bounding box center [518, 582] width 39 height 39
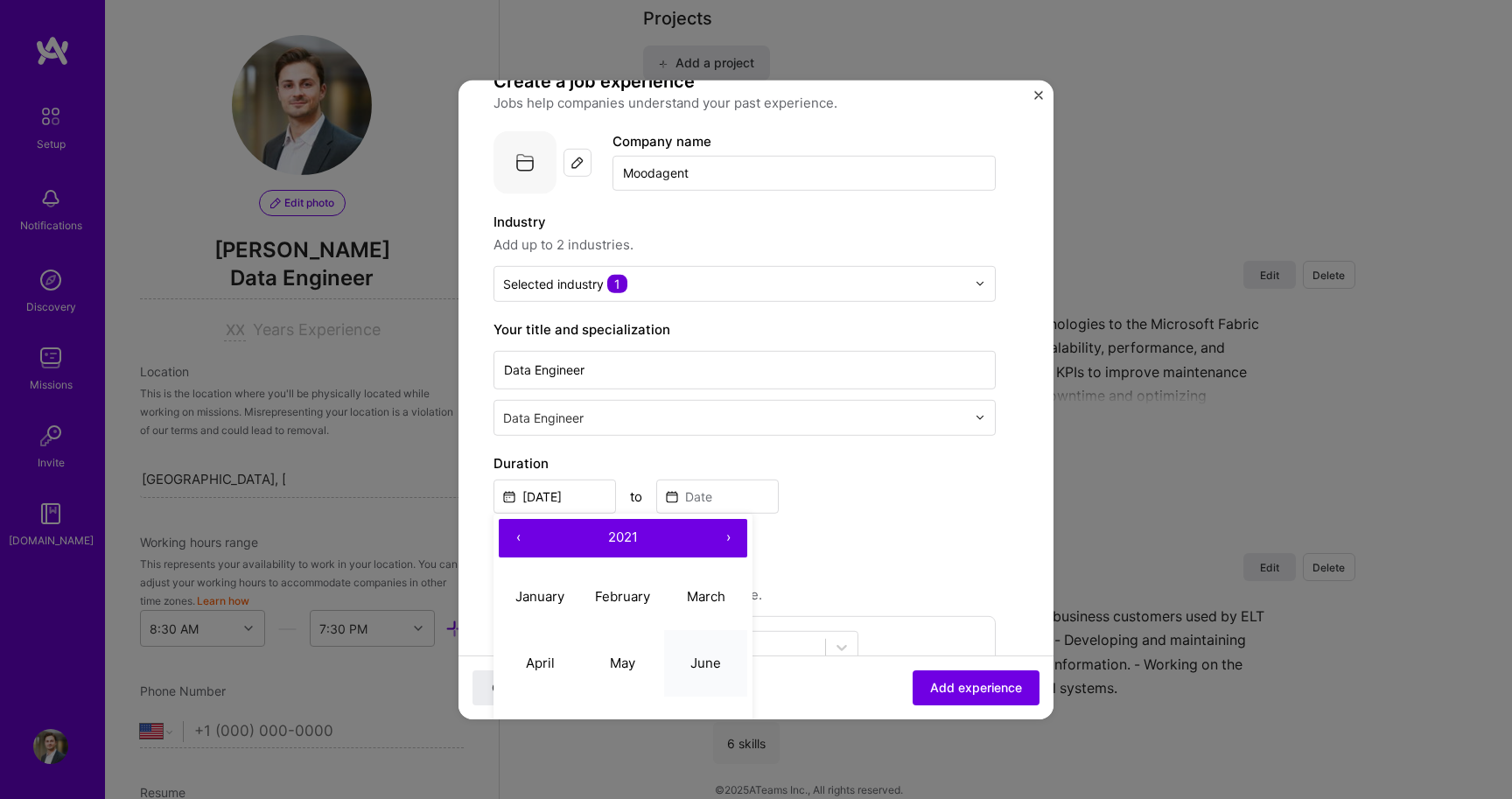
click at [715, 667] on abbr "June" at bounding box center [705, 663] width 31 height 16
type input "[DATE]"
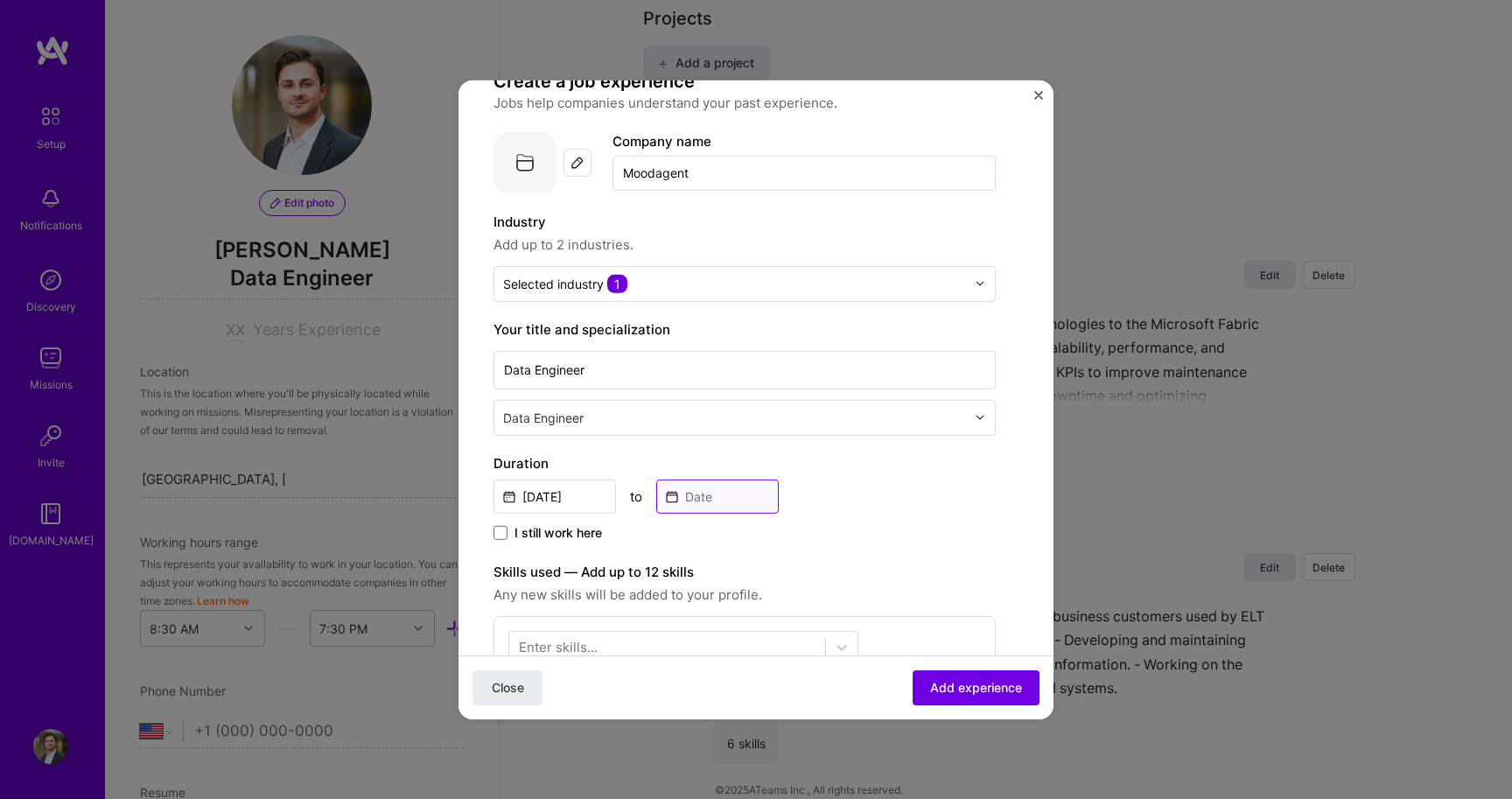
click at [693, 505] on input at bounding box center [717, 496] width 122 height 34
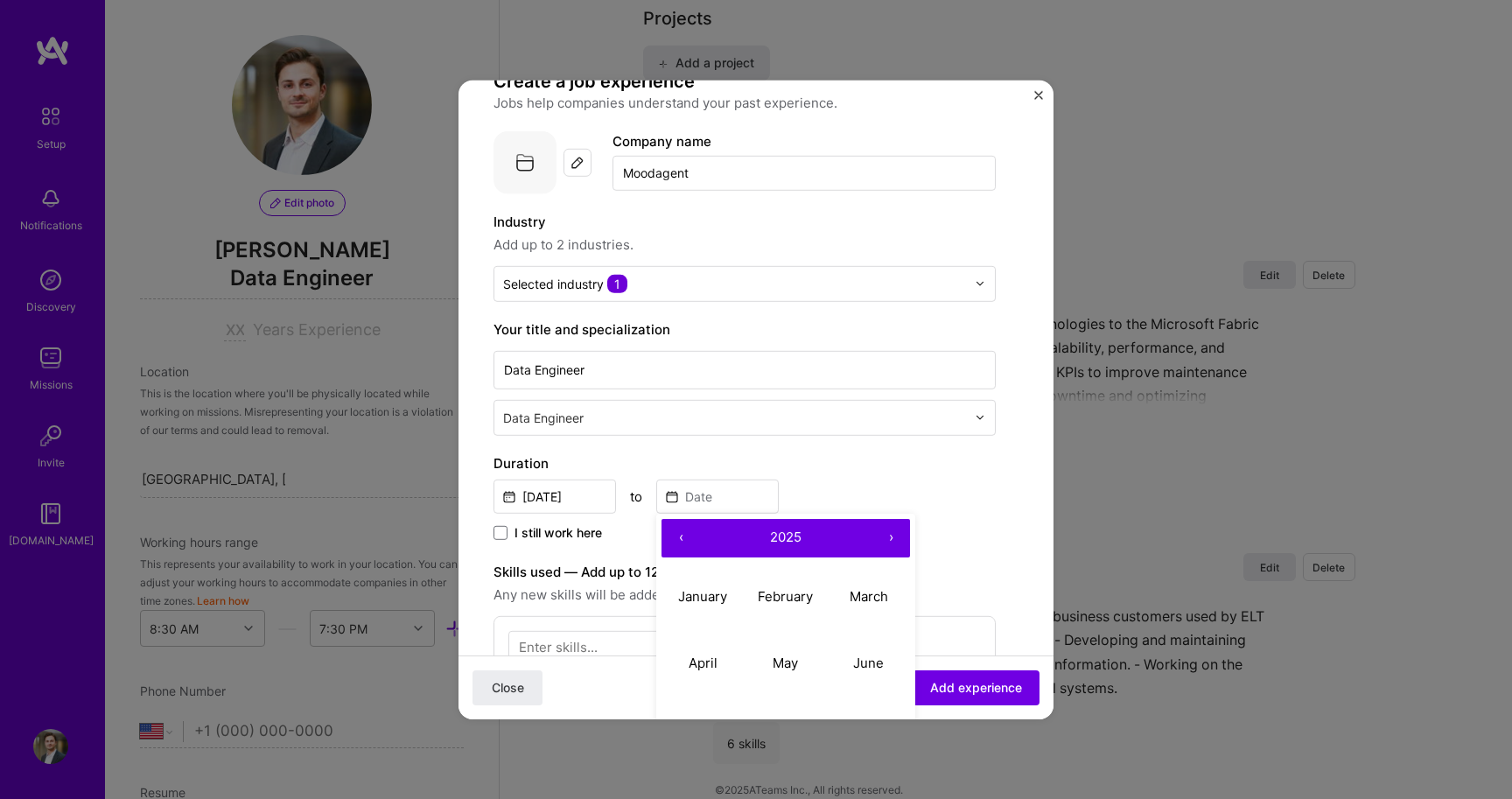
click at [678, 538] on button "‹" at bounding box center [681, 537] width 39 height 39
click at [779, 656] on abbr "May" at bounding box center [785, 663] width 25 height 16
type input "[DATE]"
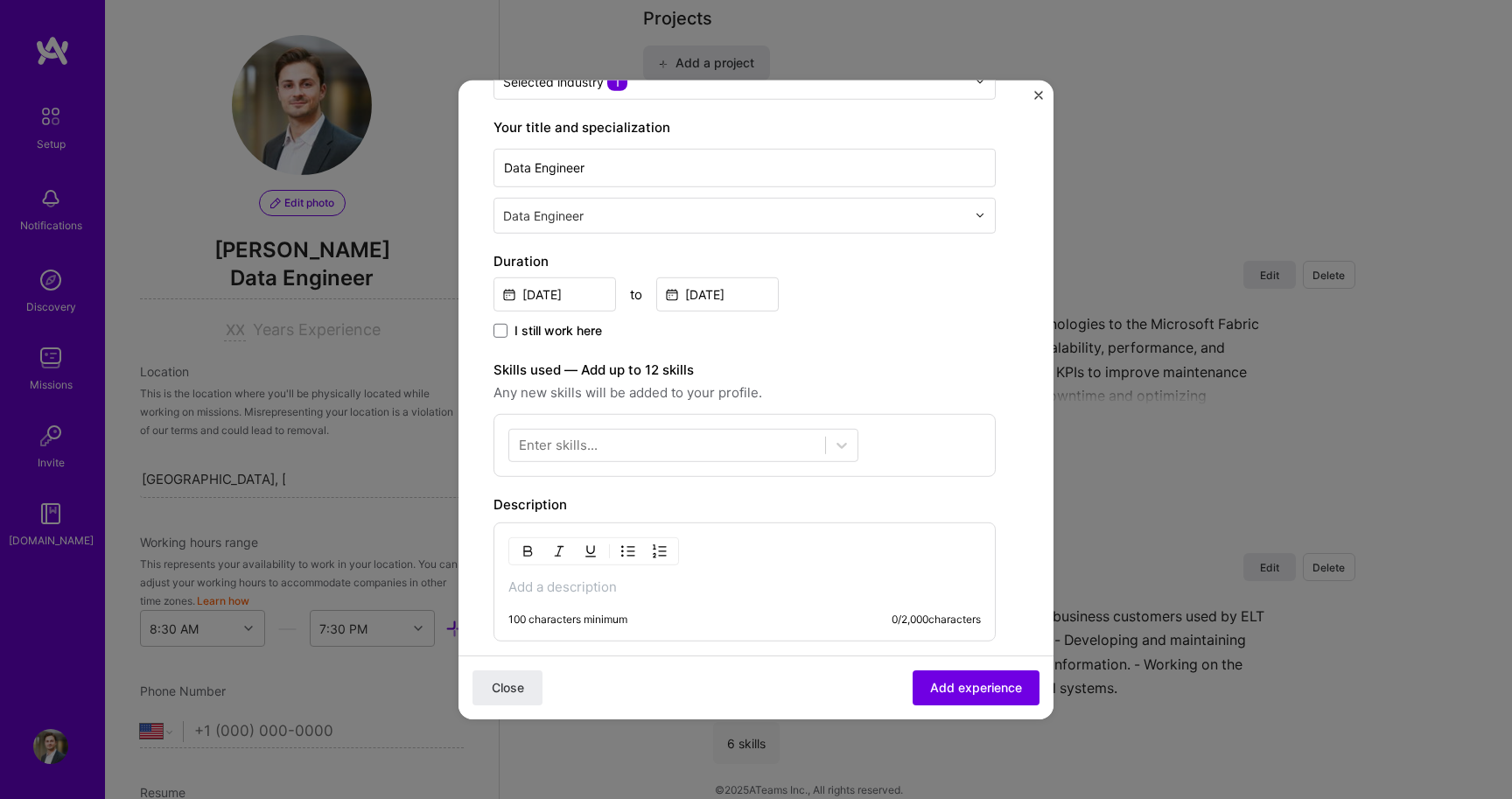
scroll to position [249, 0]
click at [699, 448] on div at bounding box center [666, 443] width 316 height 29
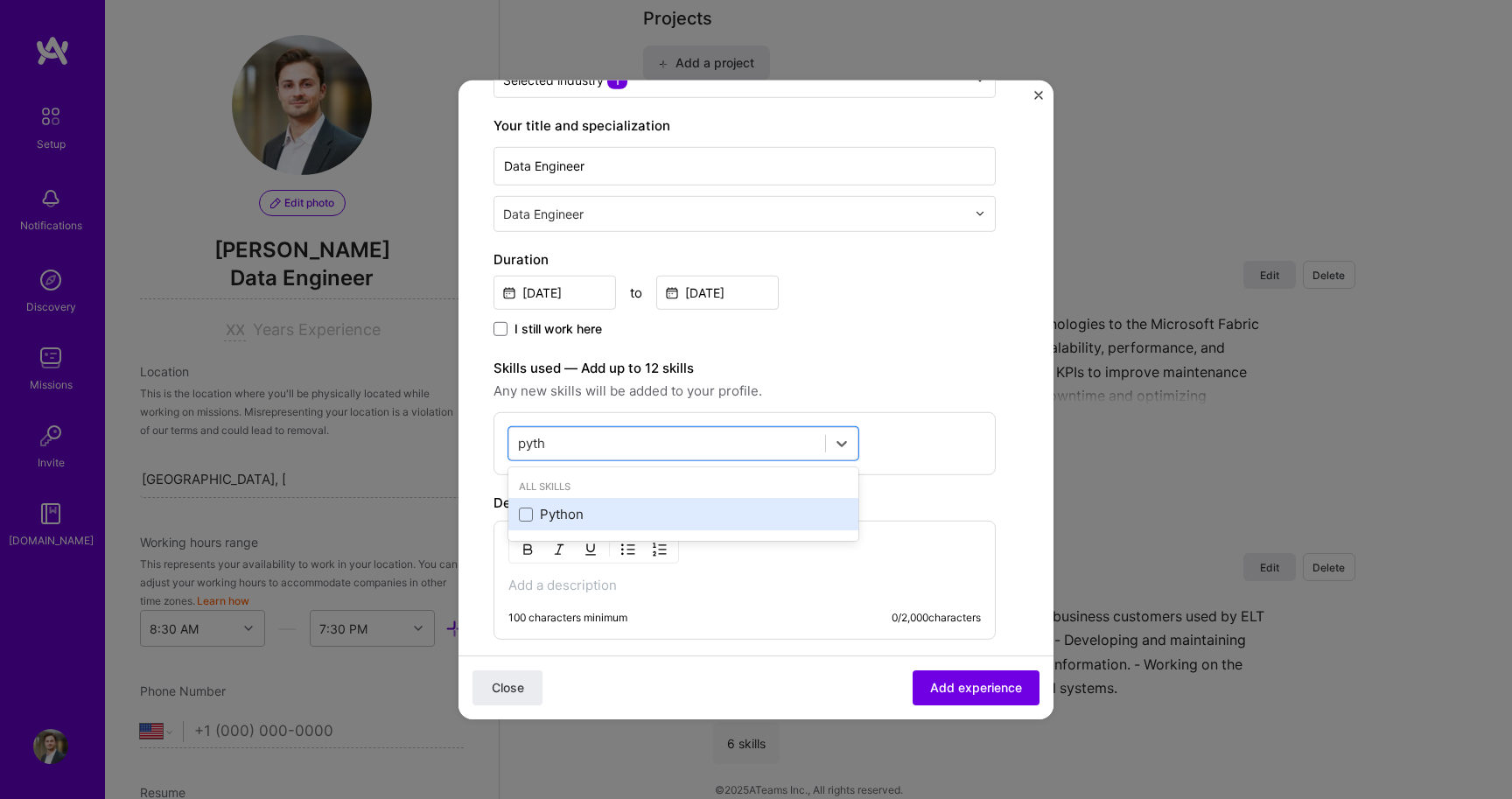
click at [603, 509] on div "Python" at bounding box center [683, 515] width 329 height 18
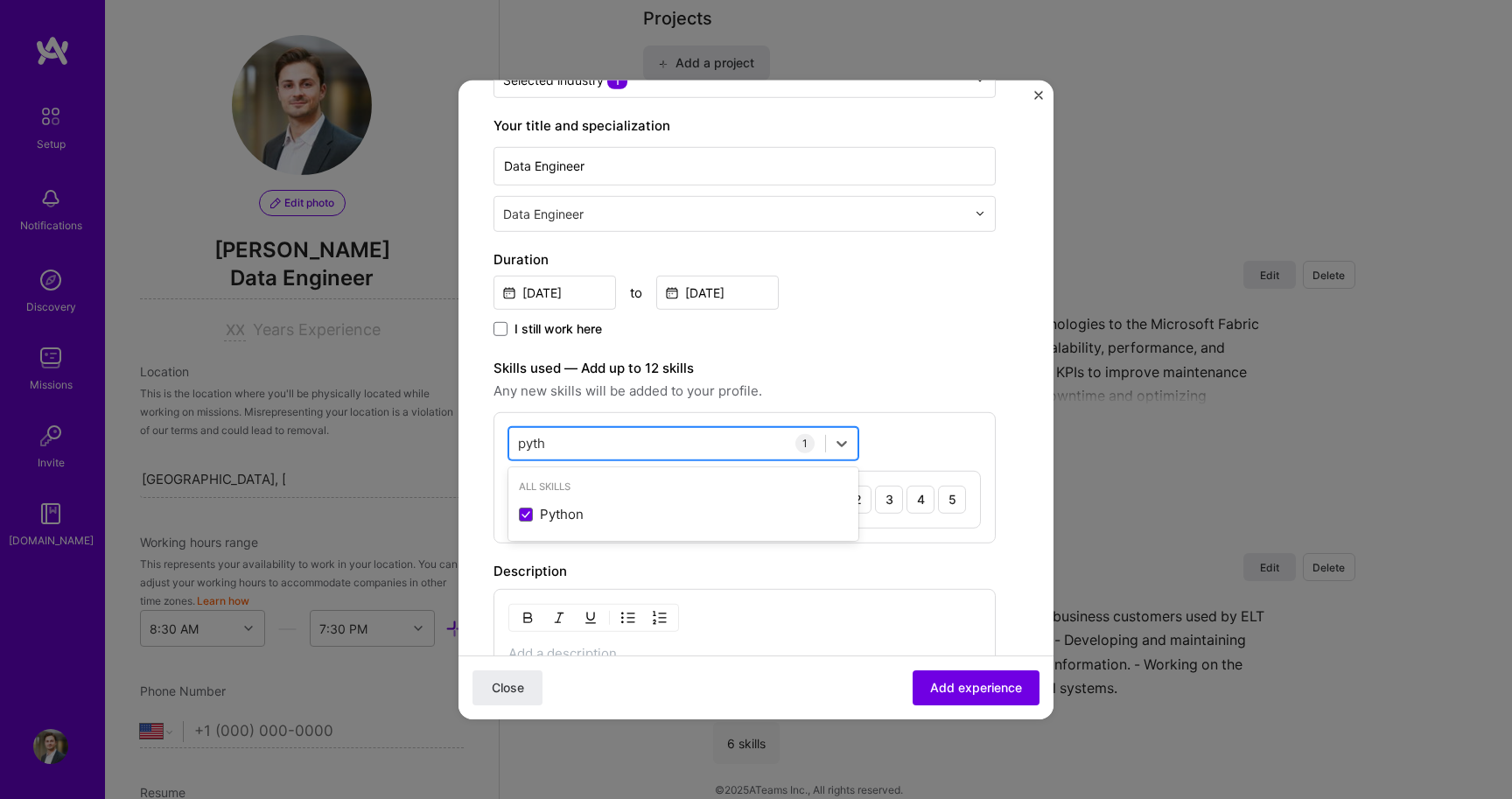
click at [621, 447] on div "pyth pyth" at bounding box center [666, 443] width 316 height 29
click at [516, 444] on div "pyth pyth" at bounding box center [666, 443] width 316 height 29
click at [535, 444] on input "pyth" at bounding box center [532, 443] width 30 height 18
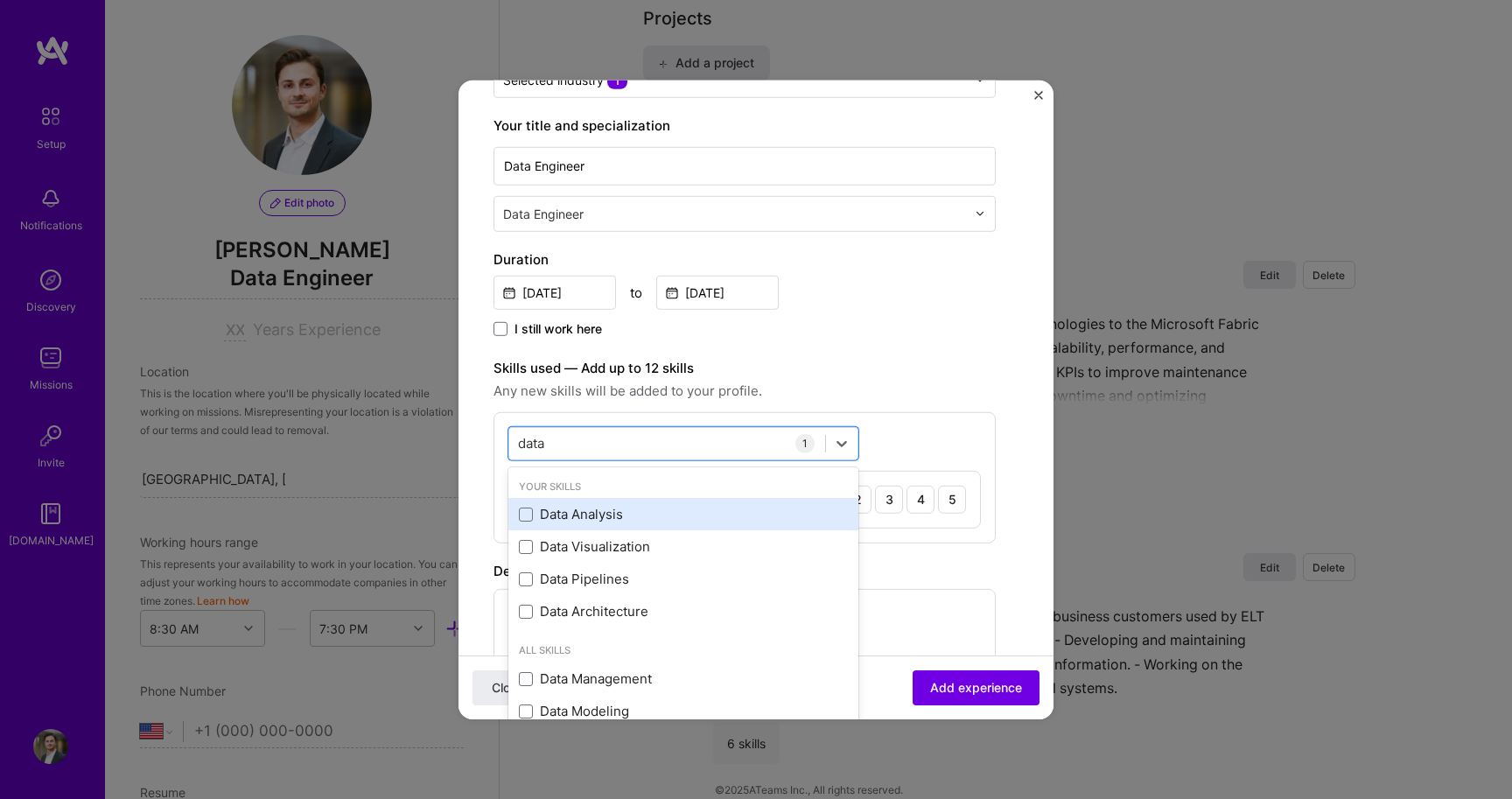
click at [572, 506] on div "Data Analysis" at bounding box center [683, 515] width 329 height 18
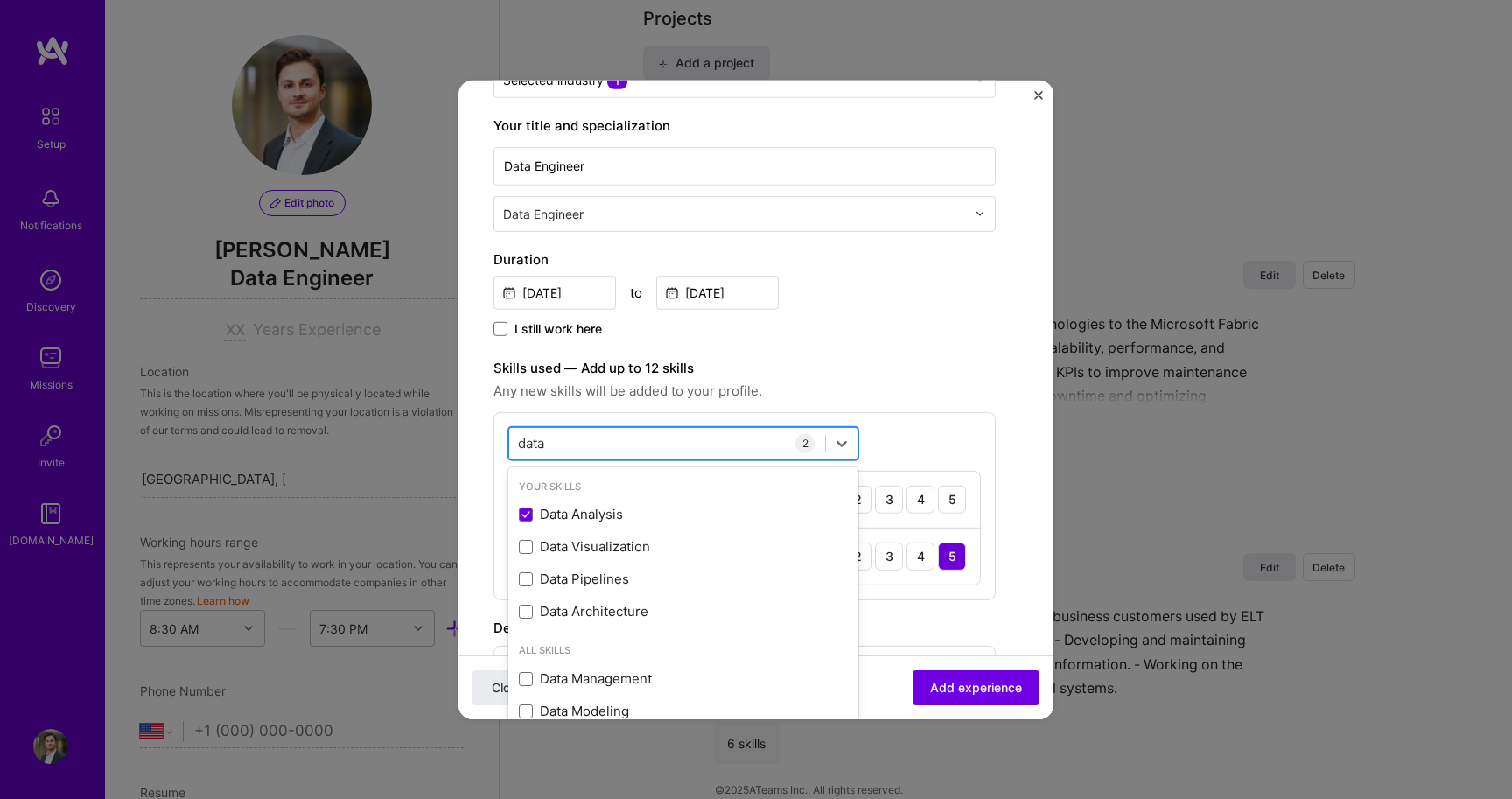
click at [559, 439] on div "data data" at bounding box center [666, 443] width 316 height 29
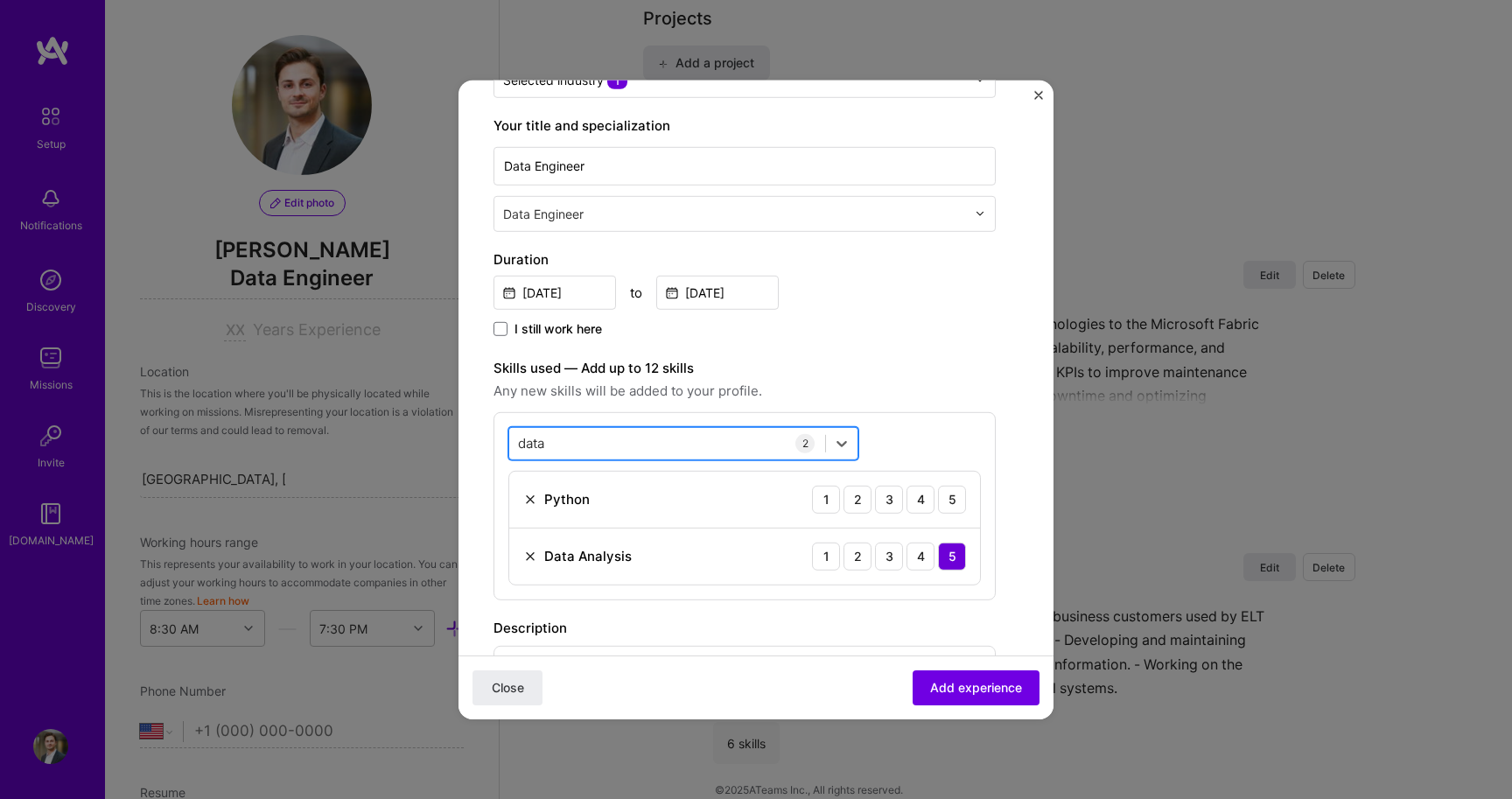
click at [537, 439] on input "data" at bounding box center [534, 443] width 33 height 18
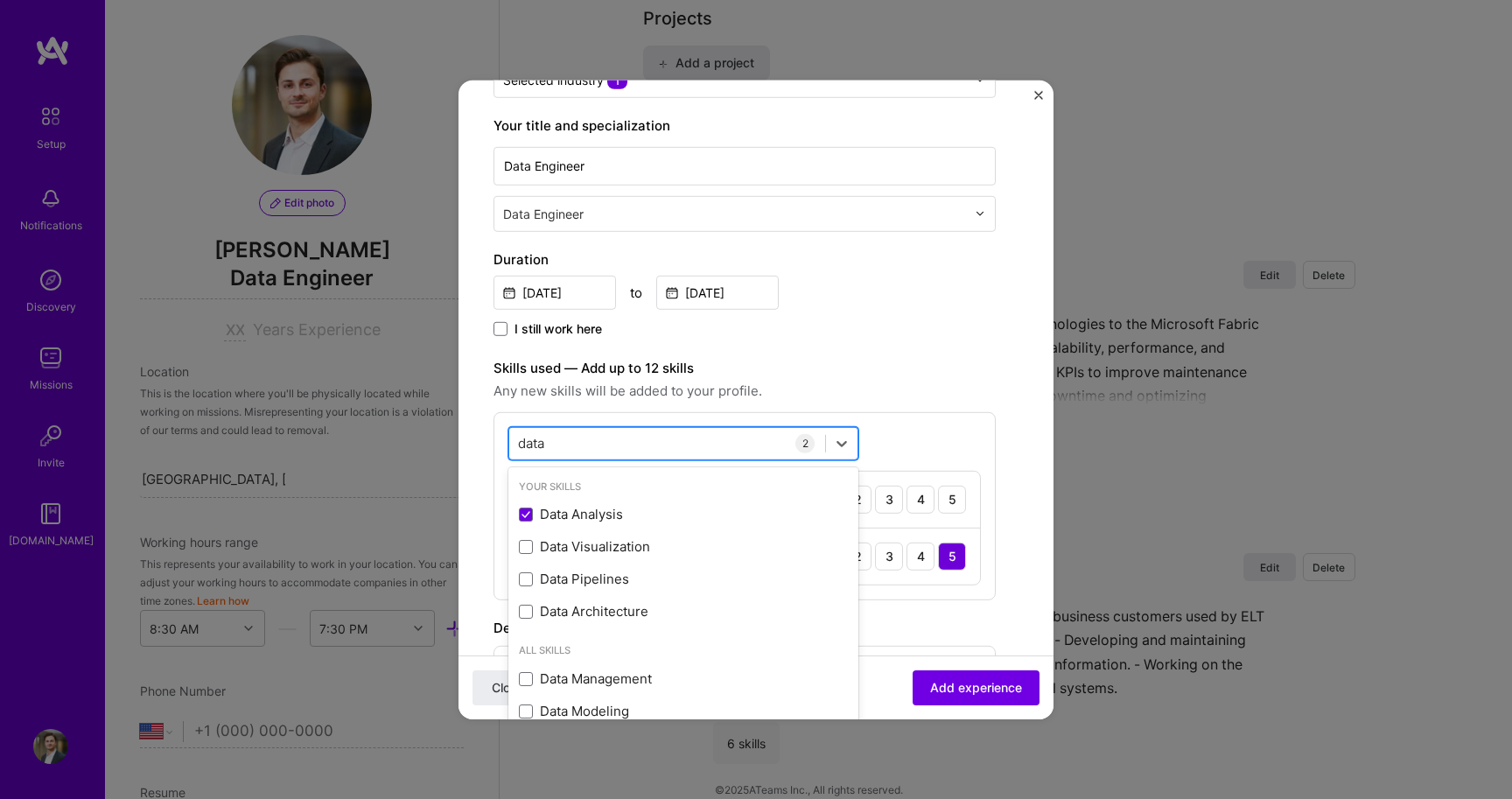
click at [537, 439] on input "data" at bounding box center [534, 443] width 33 height 18
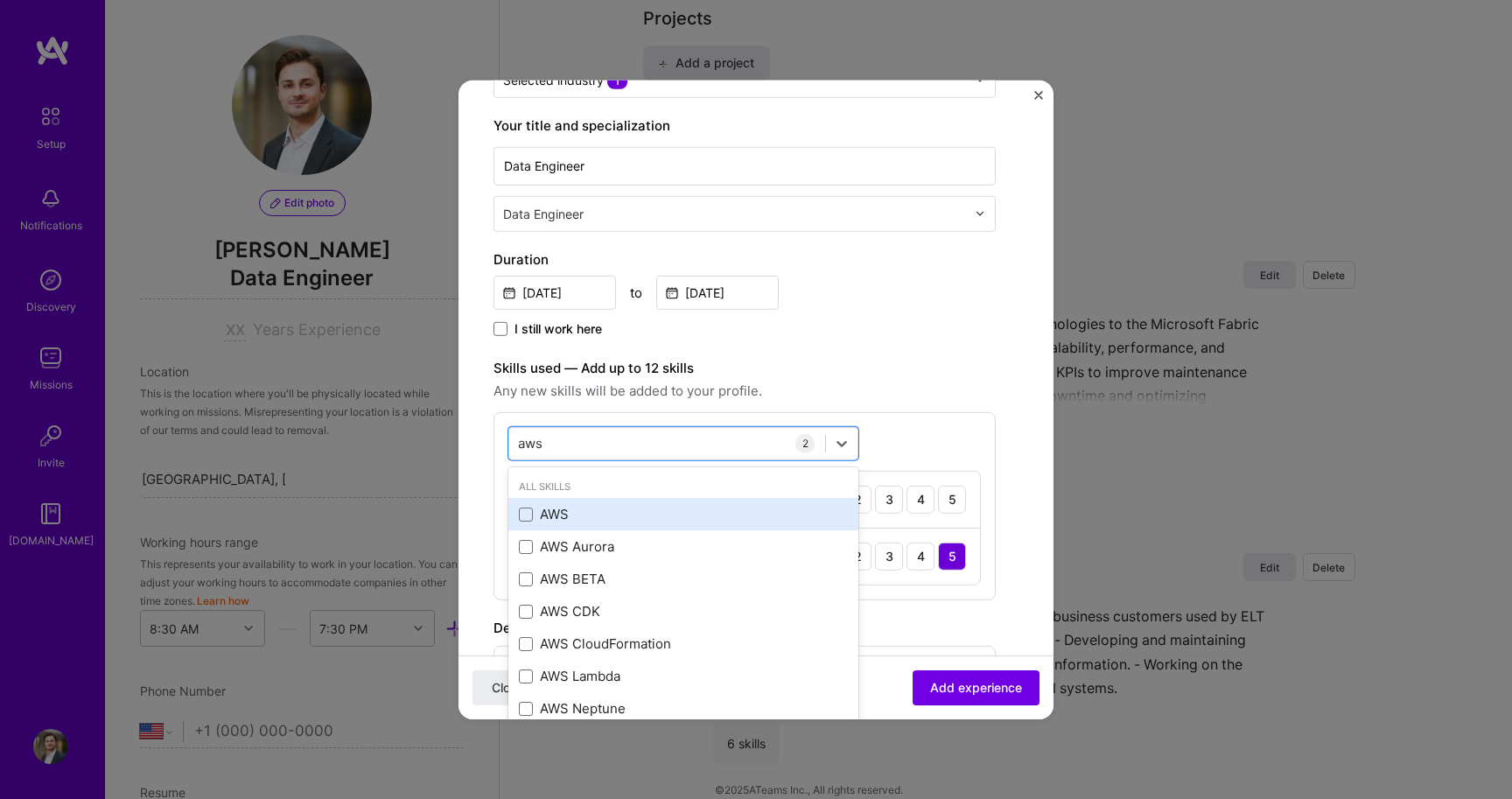
click at [532, 512] on div "AWS" at bounding box center [683, 515] width 329 height 18
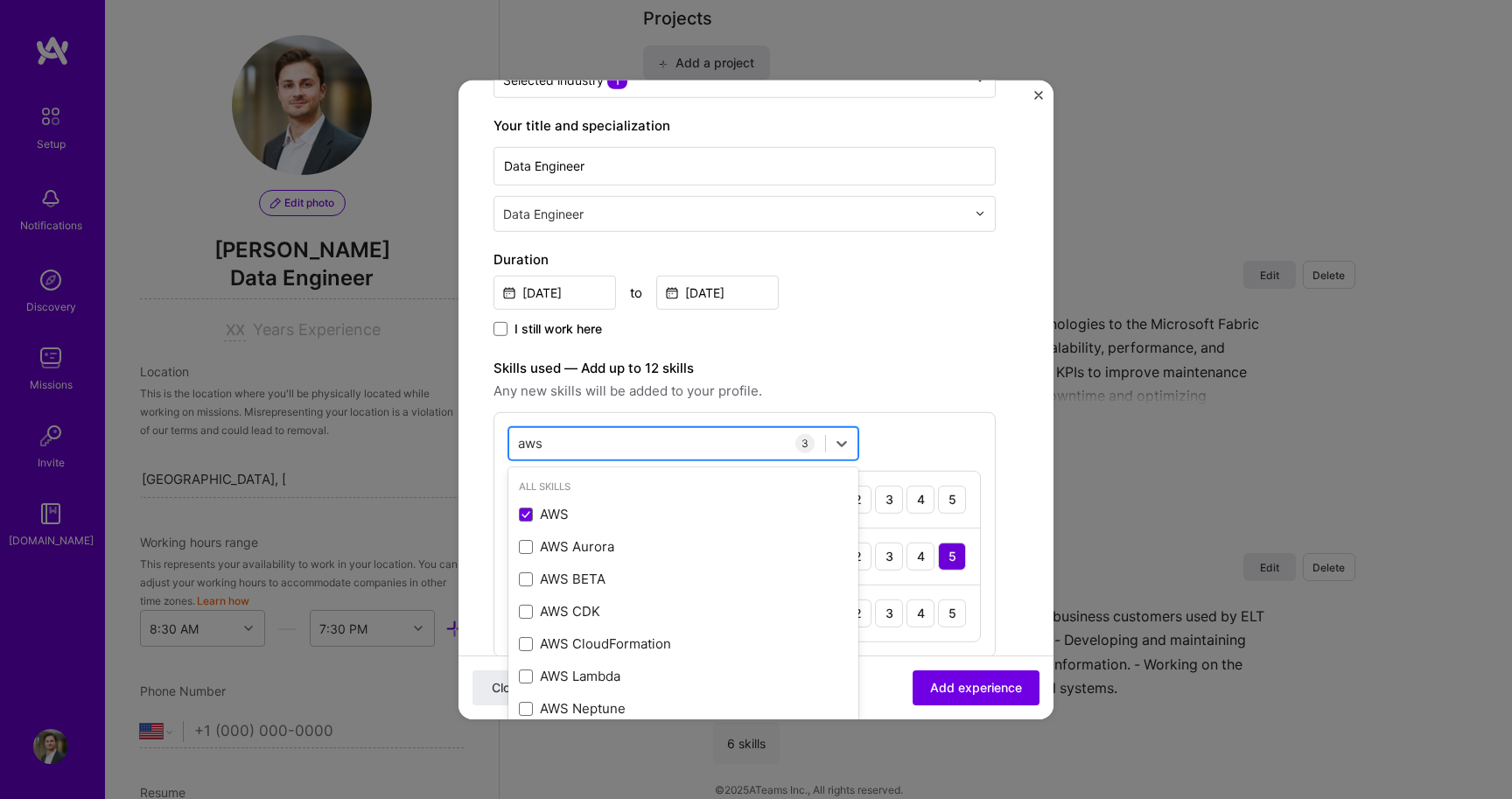
click at [538, 448] on input "aws" at bounding box center [531, 443] width 27 height 18
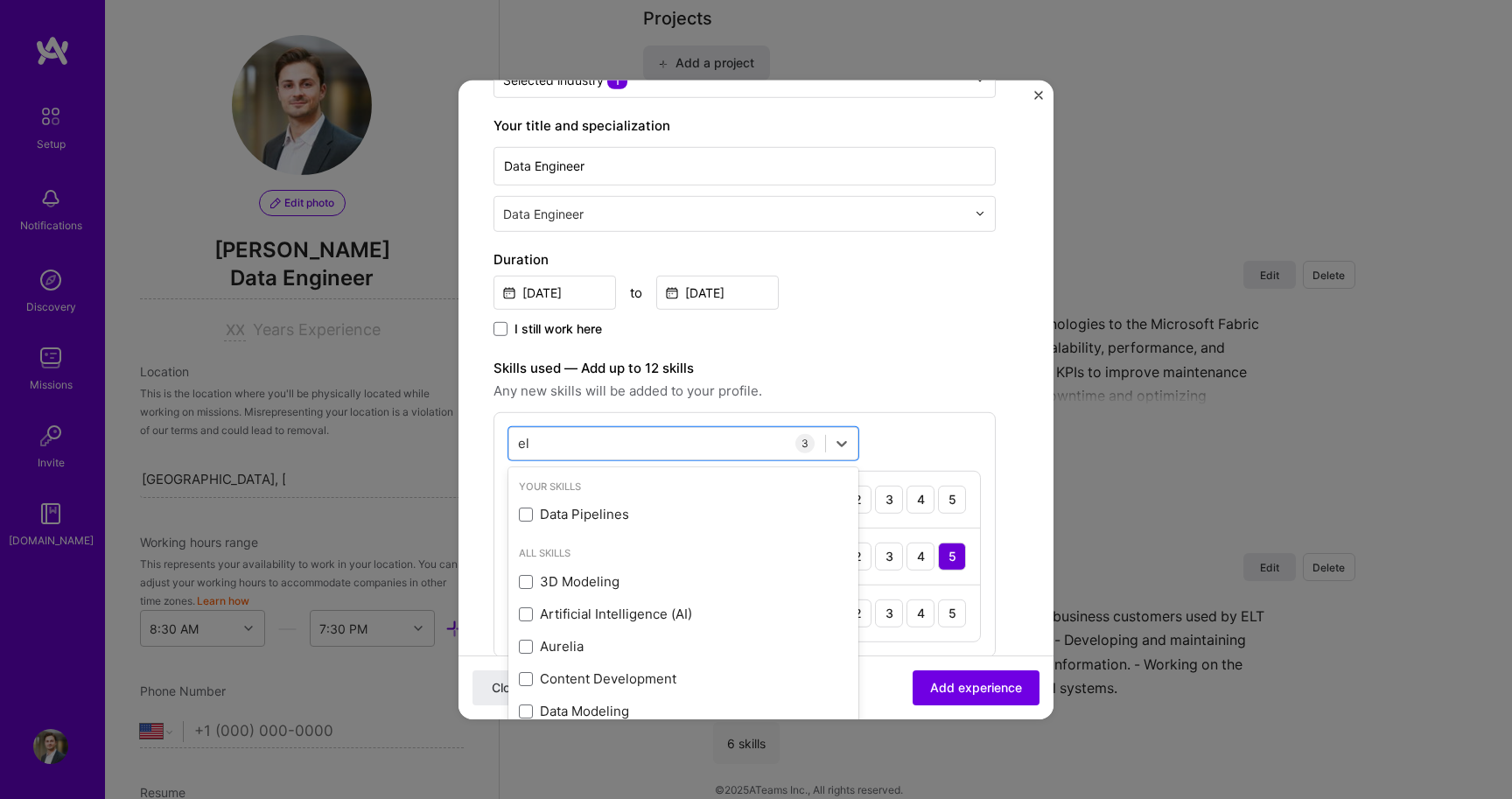
type input "e"
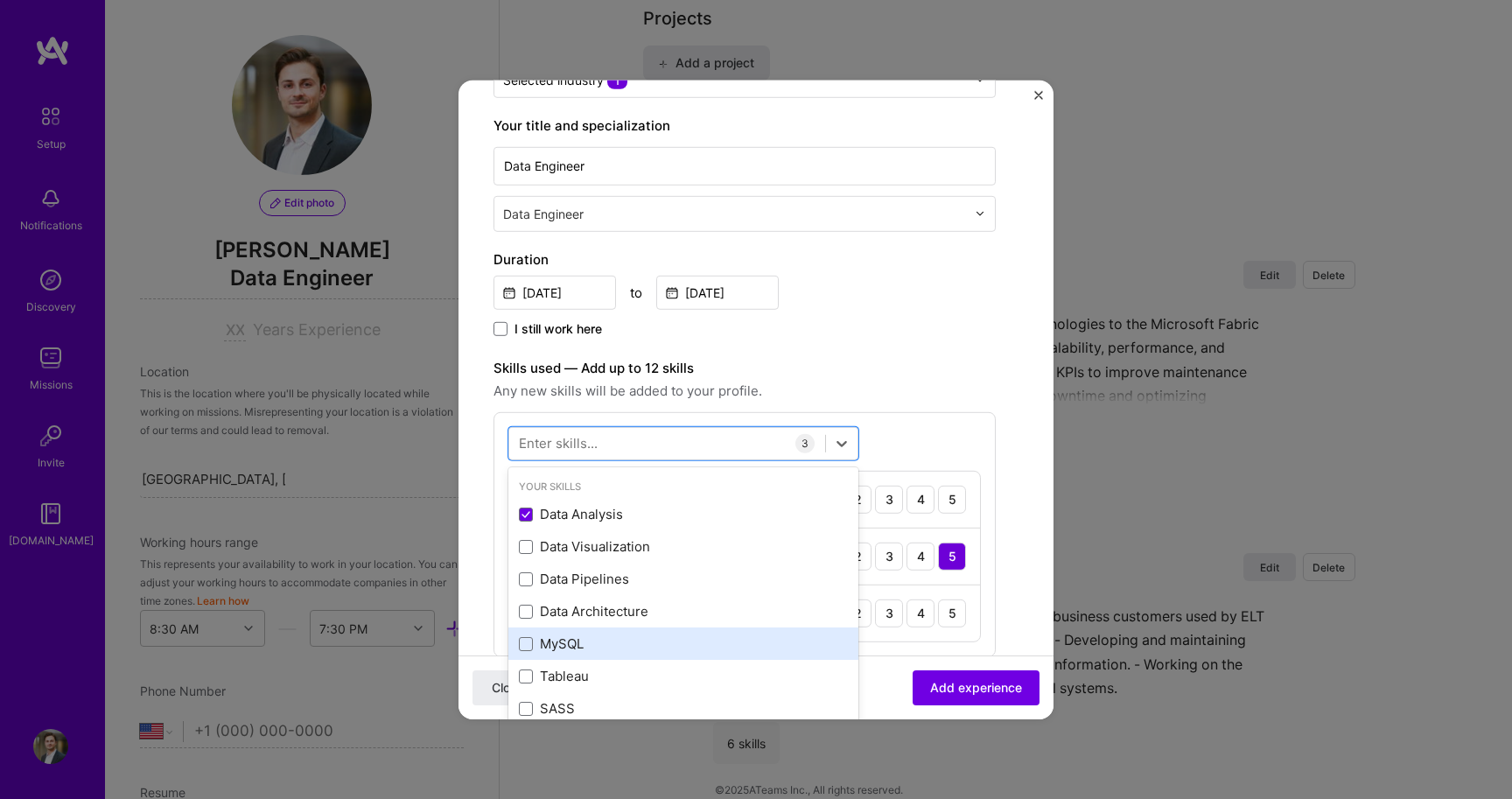
click at [528, 658] on div "MySQL" at bounding box center [683, 644] width 350 height 33
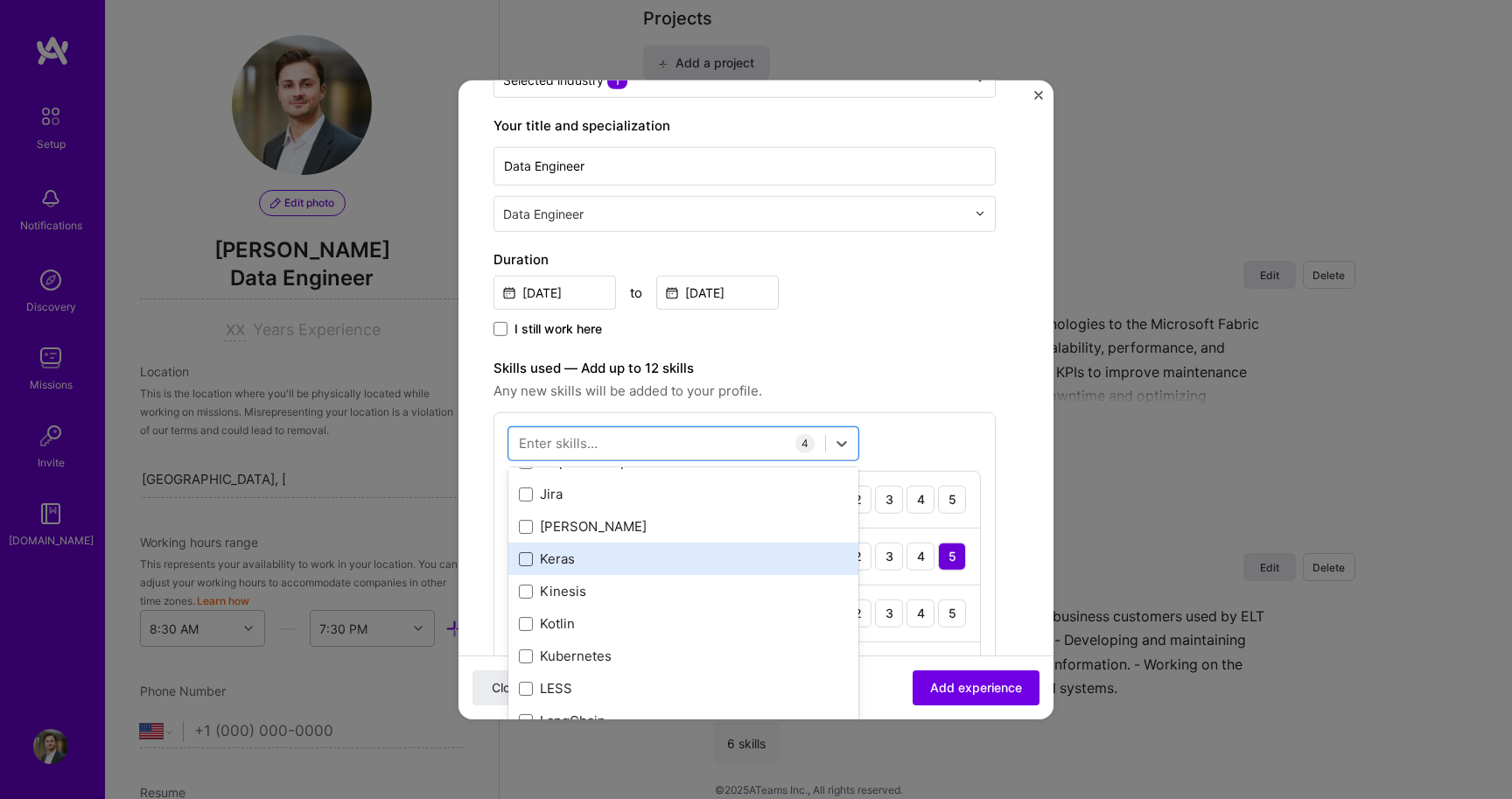
scroll to position [5919, 0]
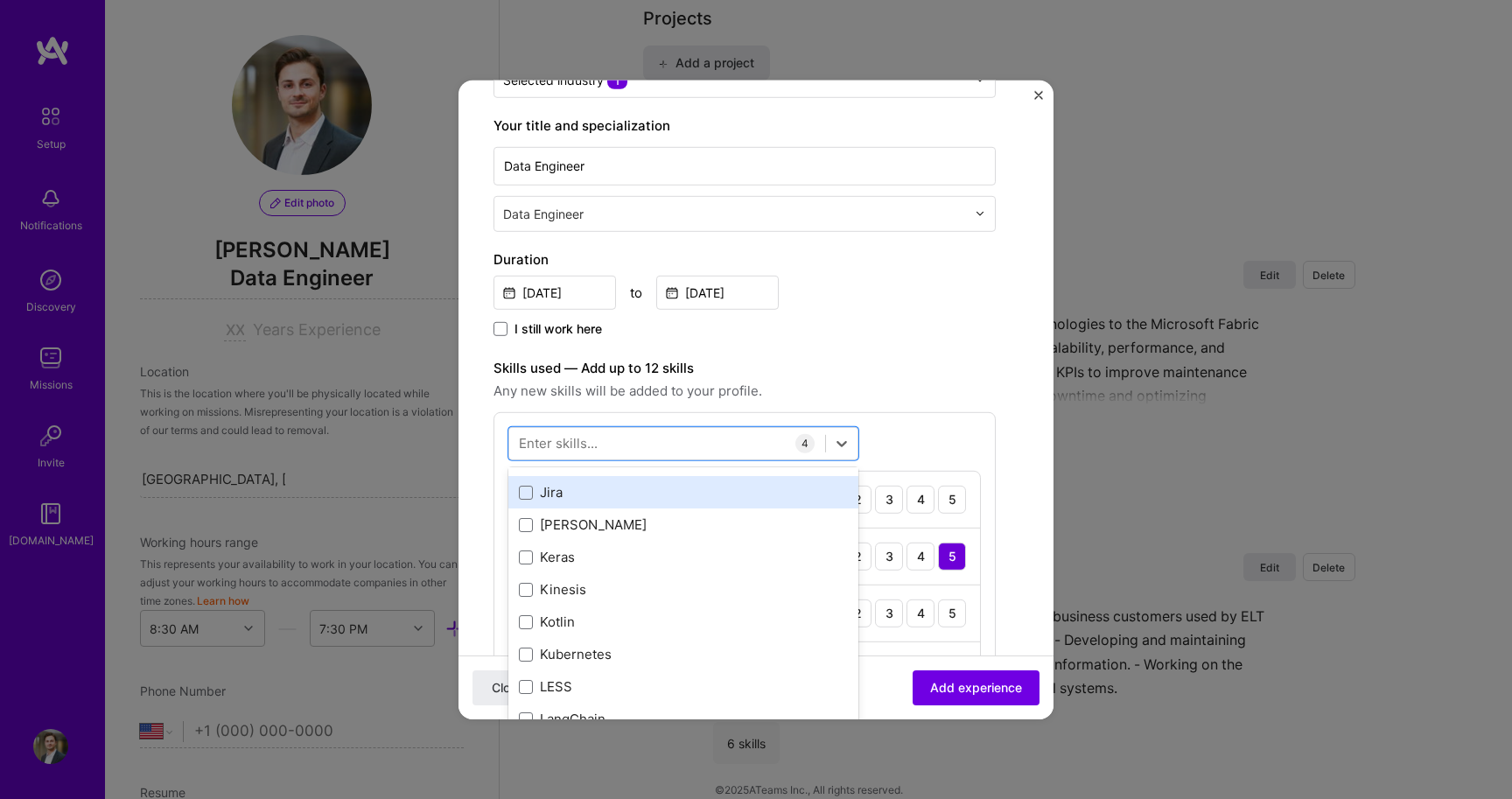
click at [523, 504] on div "Jira" at bounding box center [683, 493] width 350 height 33
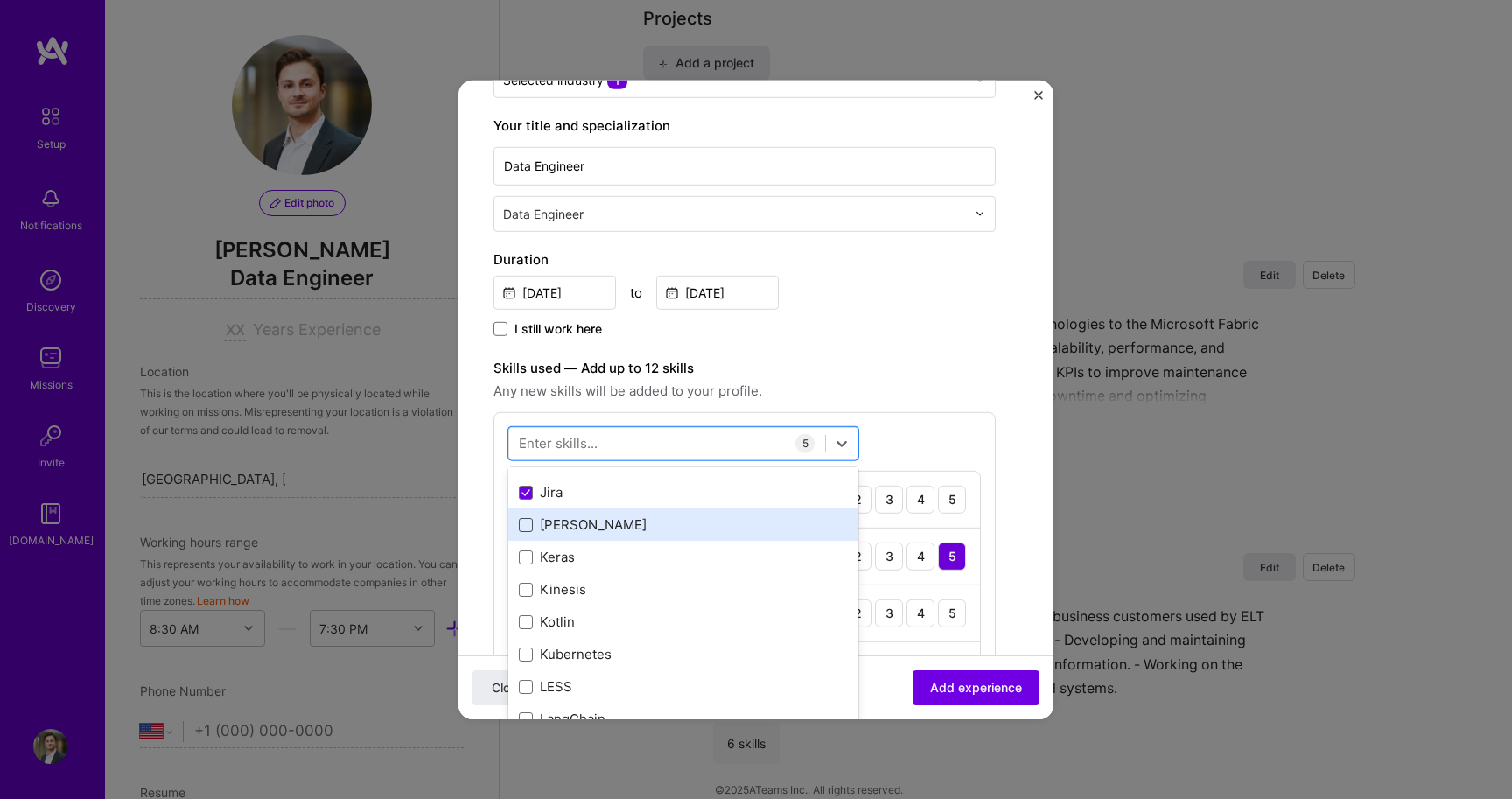
click at [523, 531] on span at bounding box center [525, 524] width 14 height 14
click at [0, 0] on input "checkbox" at bounding box center [0, 0] width 0 height 0
click at [569, 434] on div "Enter skills..." at bounding box center [558, 443] width 79 height 18
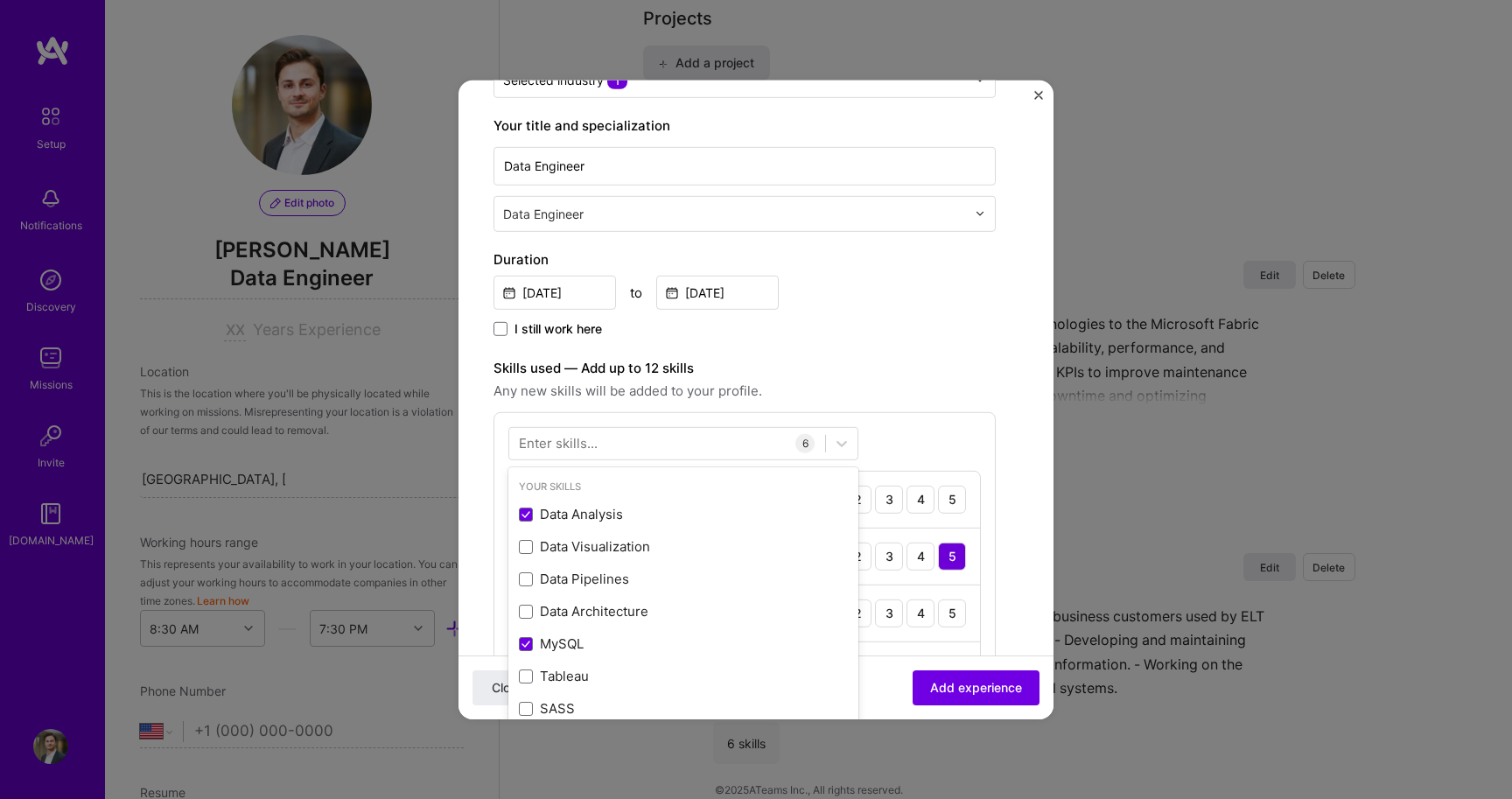
click at [567, 445] on div "Enter skills..." at bounding box center [558, 443] width 79 height 18
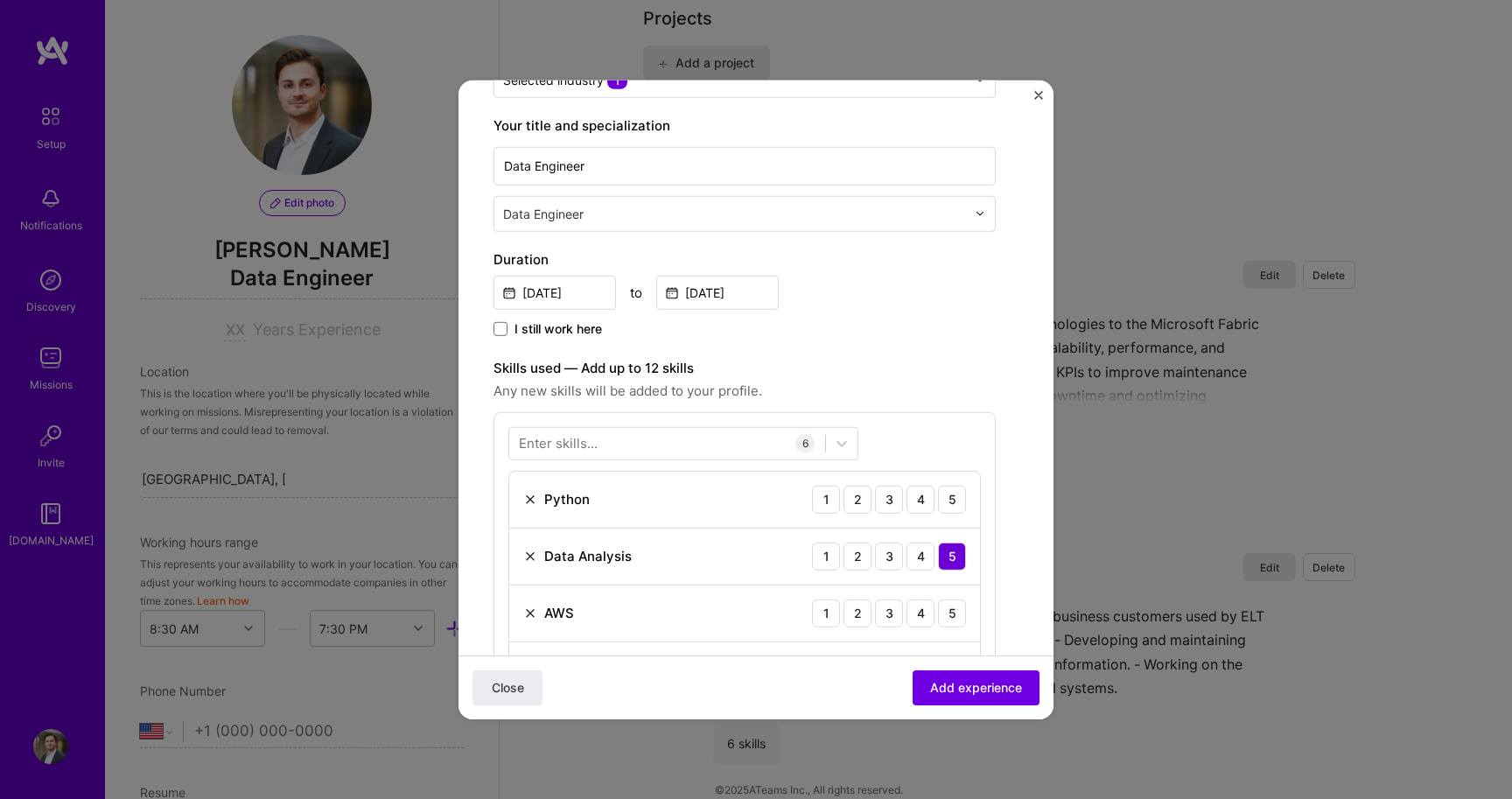
click at [569, 443] on div "Enter skills..." at bounding box center [558, 443] width 79 height 18
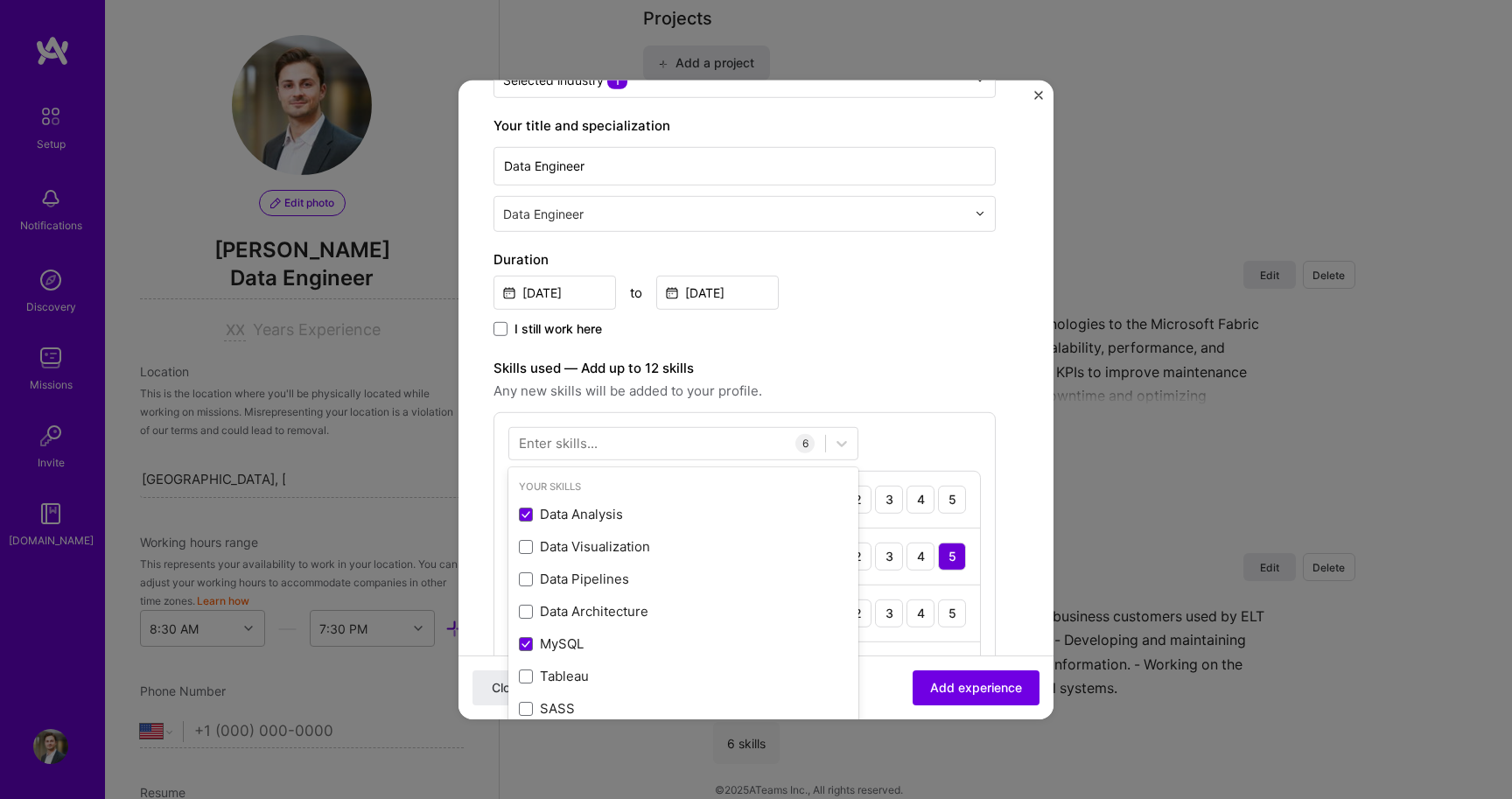
click at [567, 444] on div "Enter skills..." at bounding box center [558, 443] width 79 height 18
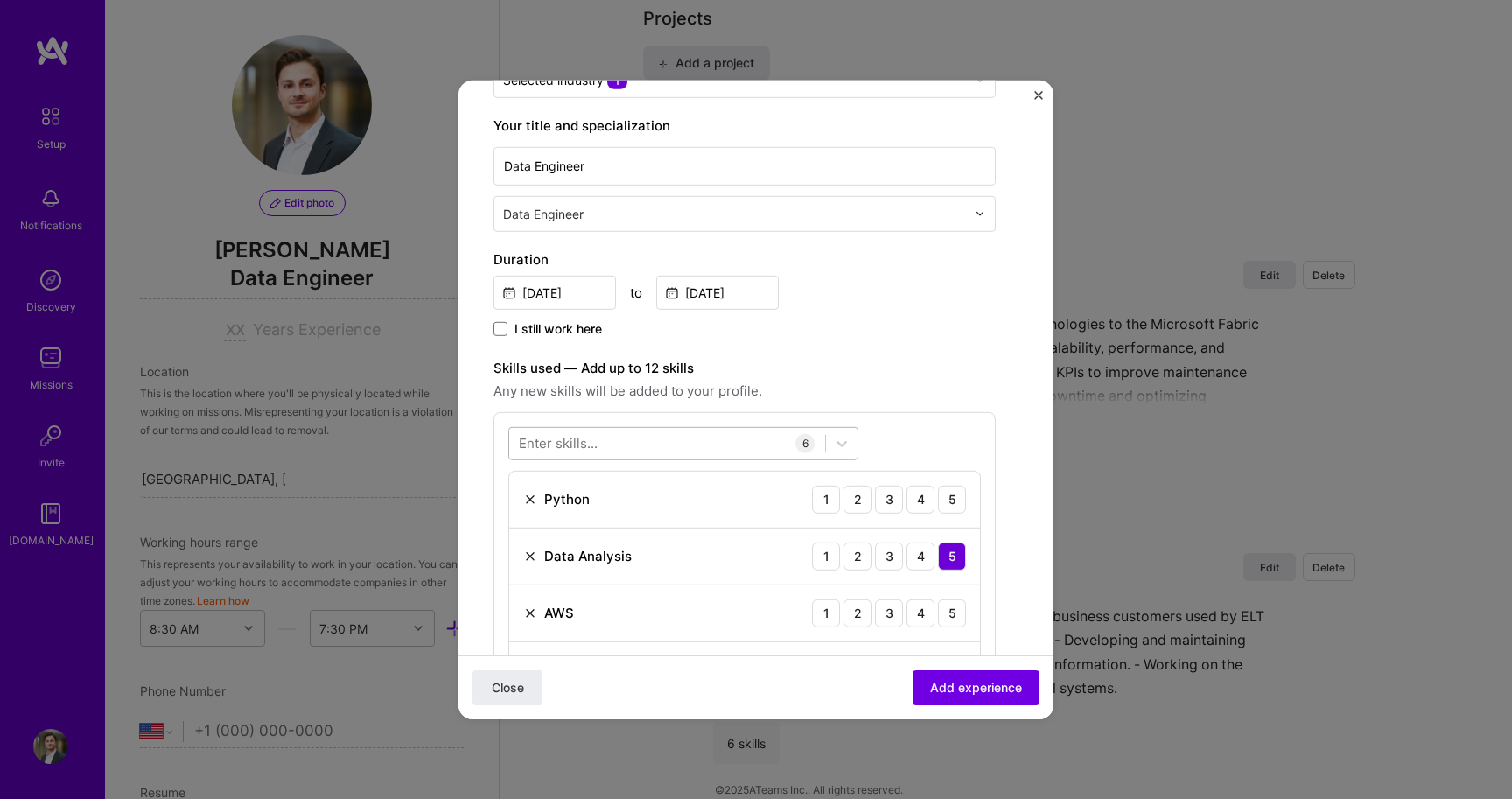
click at [535, 457] on div at bounding box center [666, 443] width 316 height 29
click at [524, 518] on span at bounding box center [525, 514] width 14 height 14
click at [0, 0] on input "checkbox" at bounding box center [0, 0] width 0 height 0
type input "kub"
click at [891, 609] on div "3" at bounding box center [888, 612] width 28 height 28
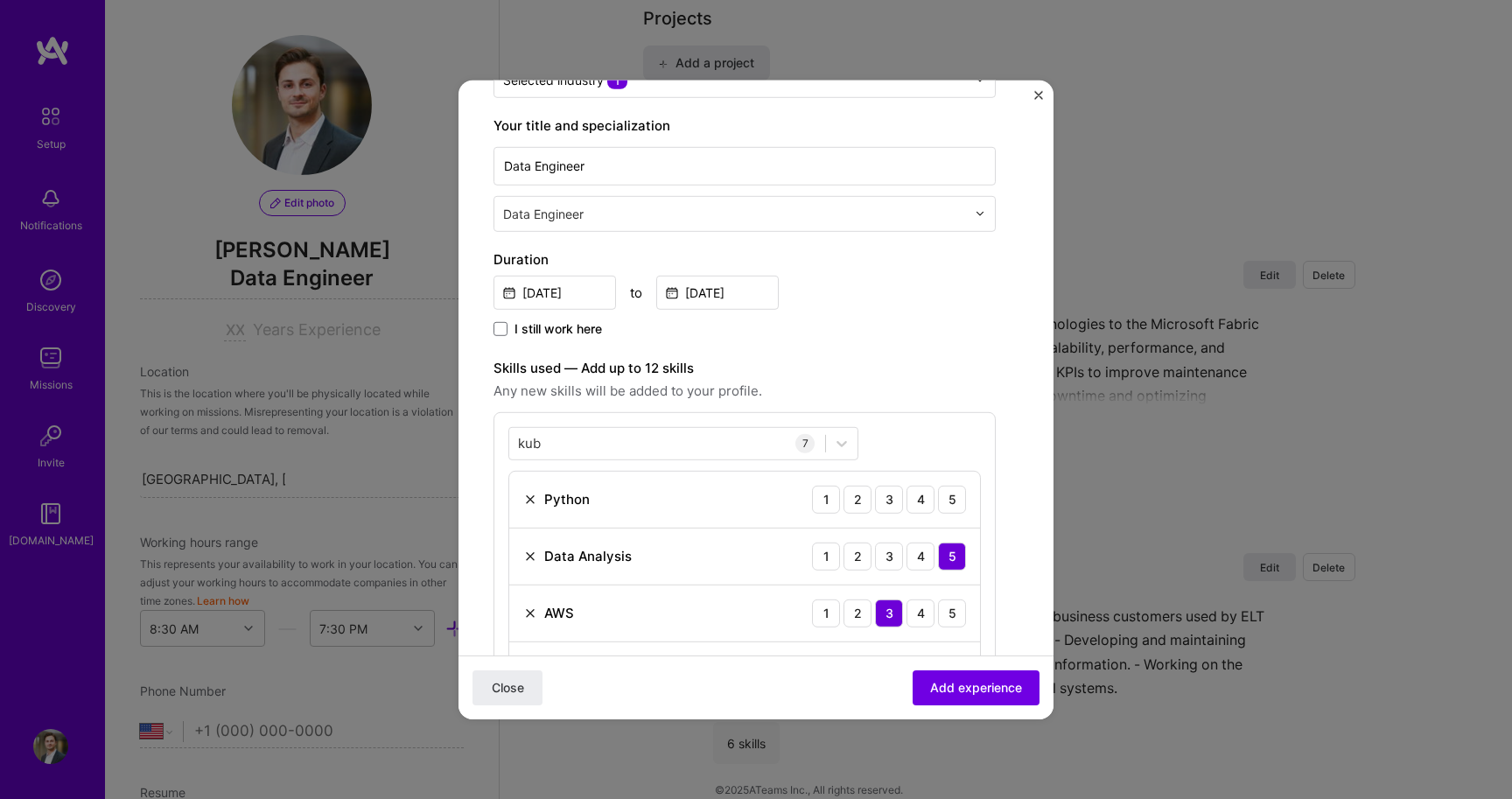
click at [891, 609] on div "3" at bounding box center [888, 612] width 28 height 28
click at [947, 494] on div "5" at bounding box center [952, 498] width 28 height 28
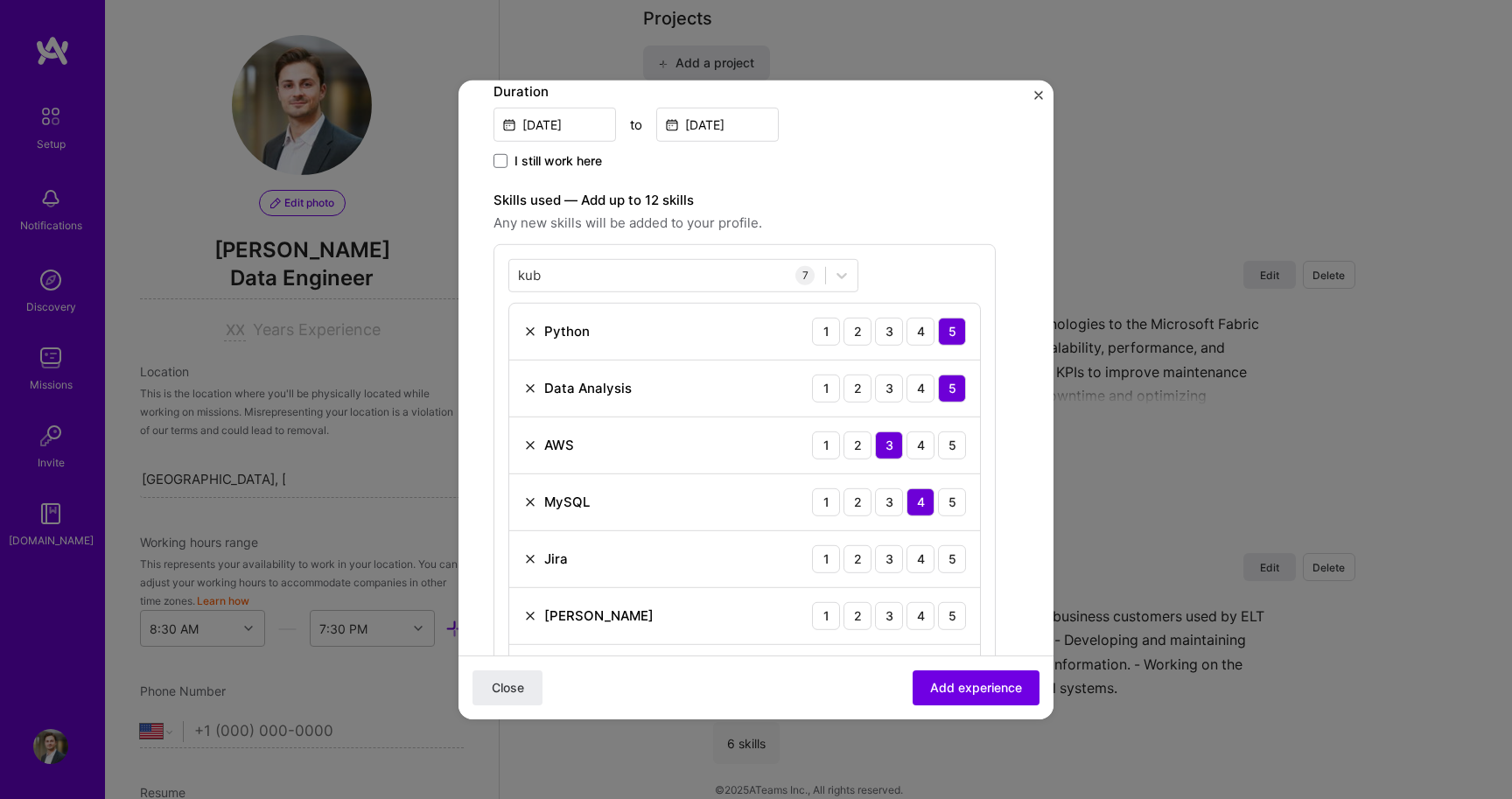
scroll to position [419, 0]
click at [920, 565] on div "4" at bounding box center [920, 556] width 28 height 28
click at [899, 564] on div "3" at bounding box center [888, 556] width 28 height 28
click at [886, 626] on div "3" at bounding box center [888, 613] width 28 height 28
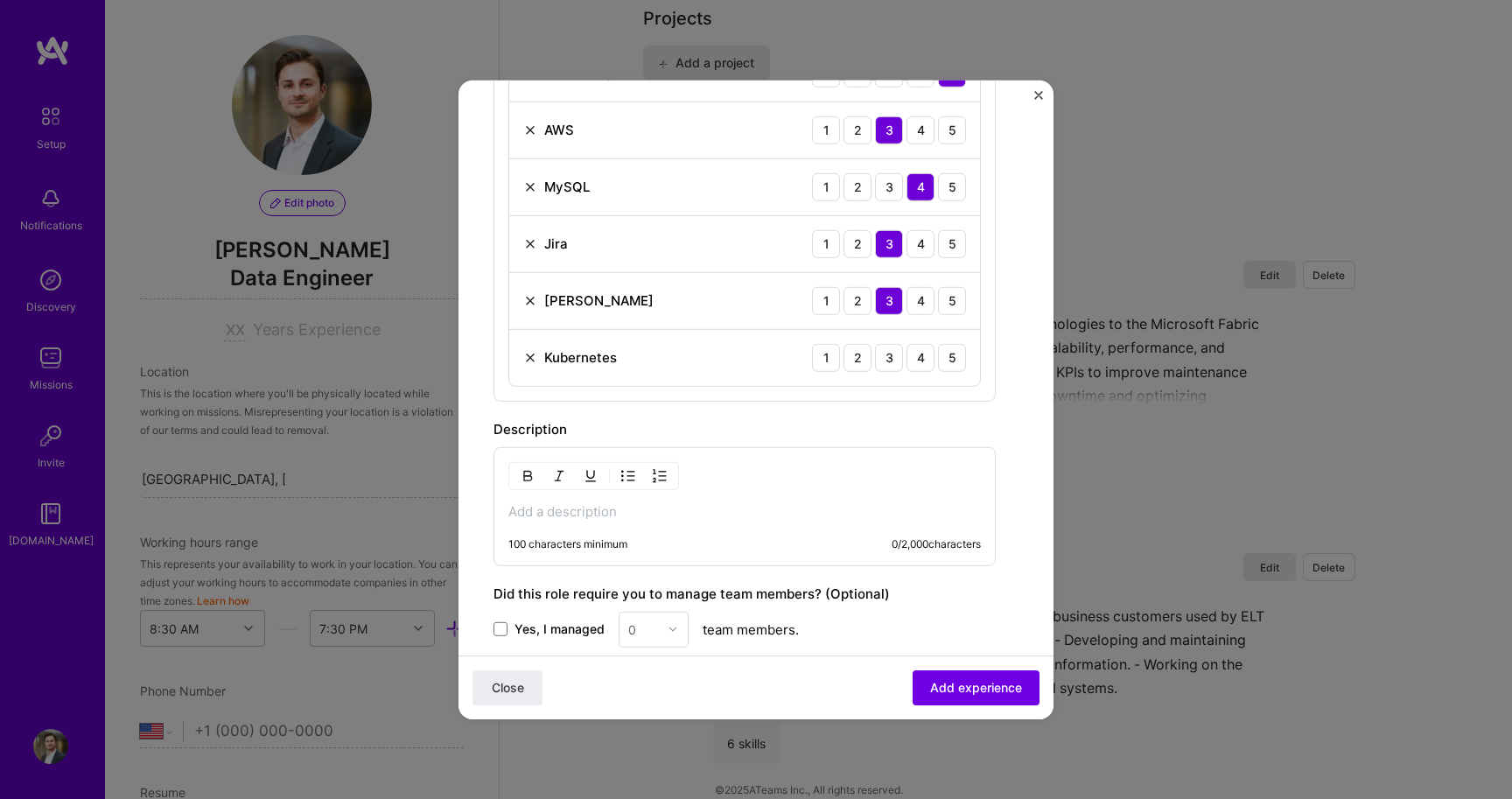
scroll to position [887, 0]
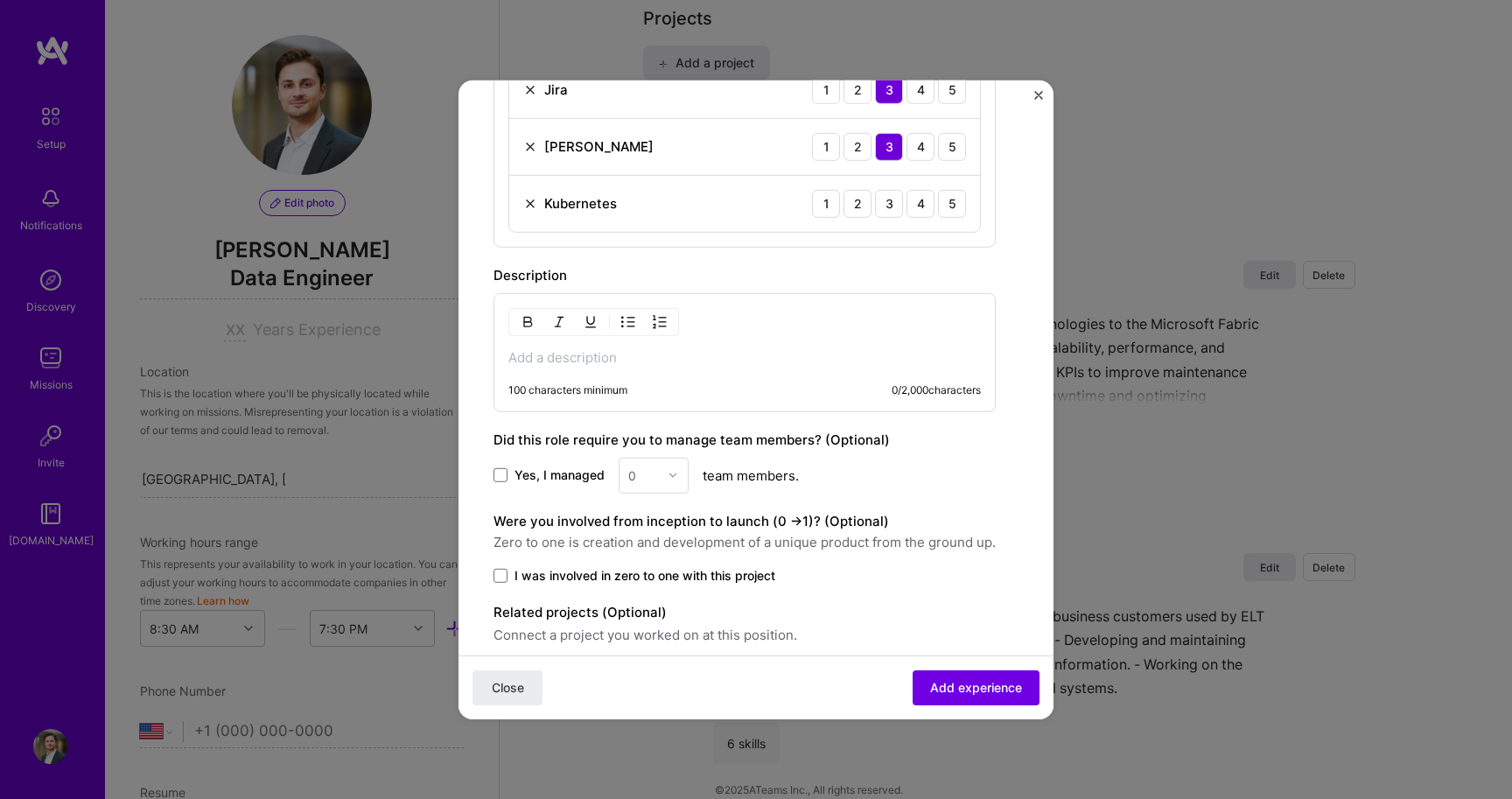
click at [627, 361] on p at bounding box center [744, 357] width 473 height 17
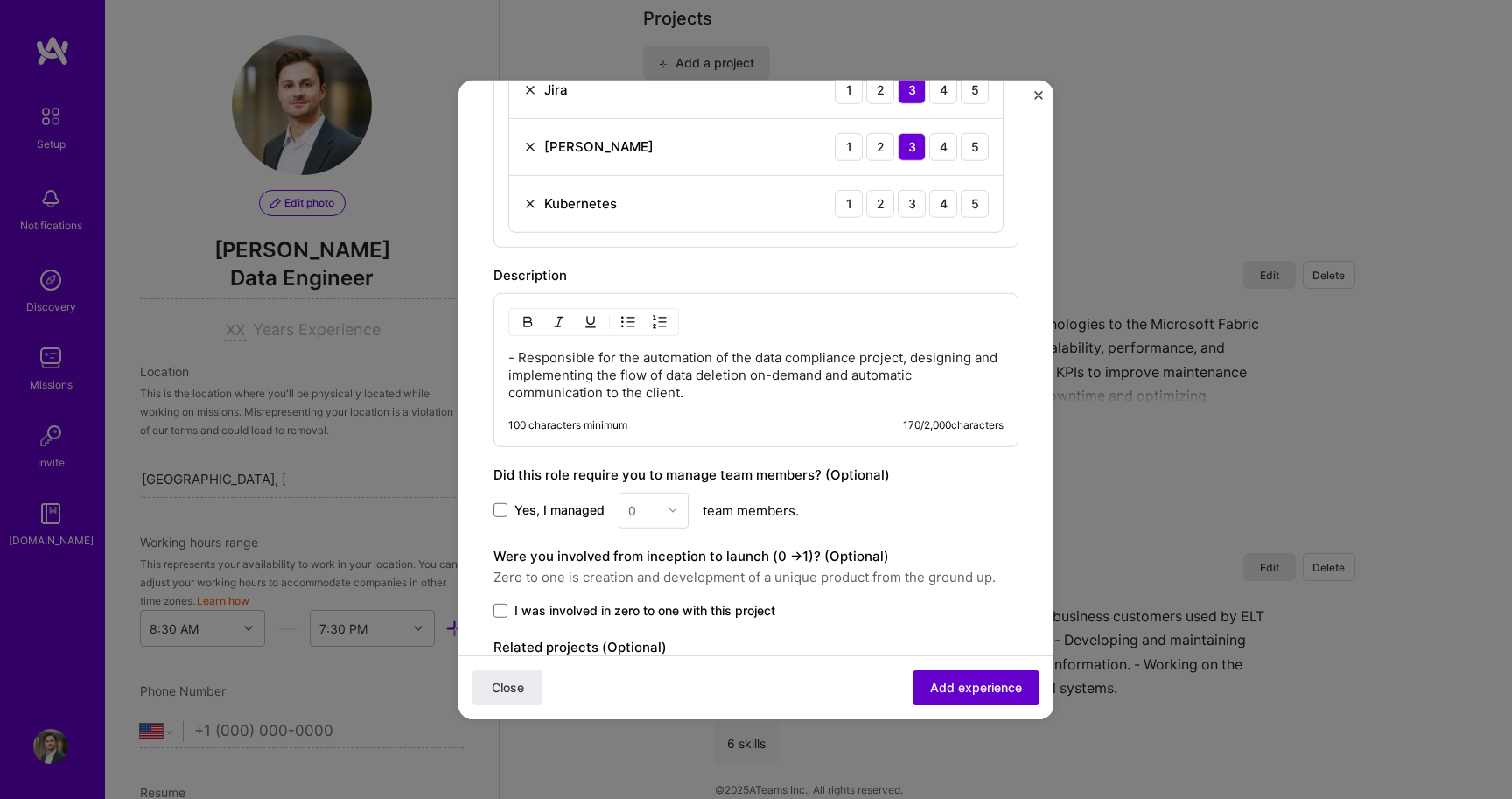
click at [970, 679] on span "Add experience" at bounding box center [975, 688] width 91 height 17
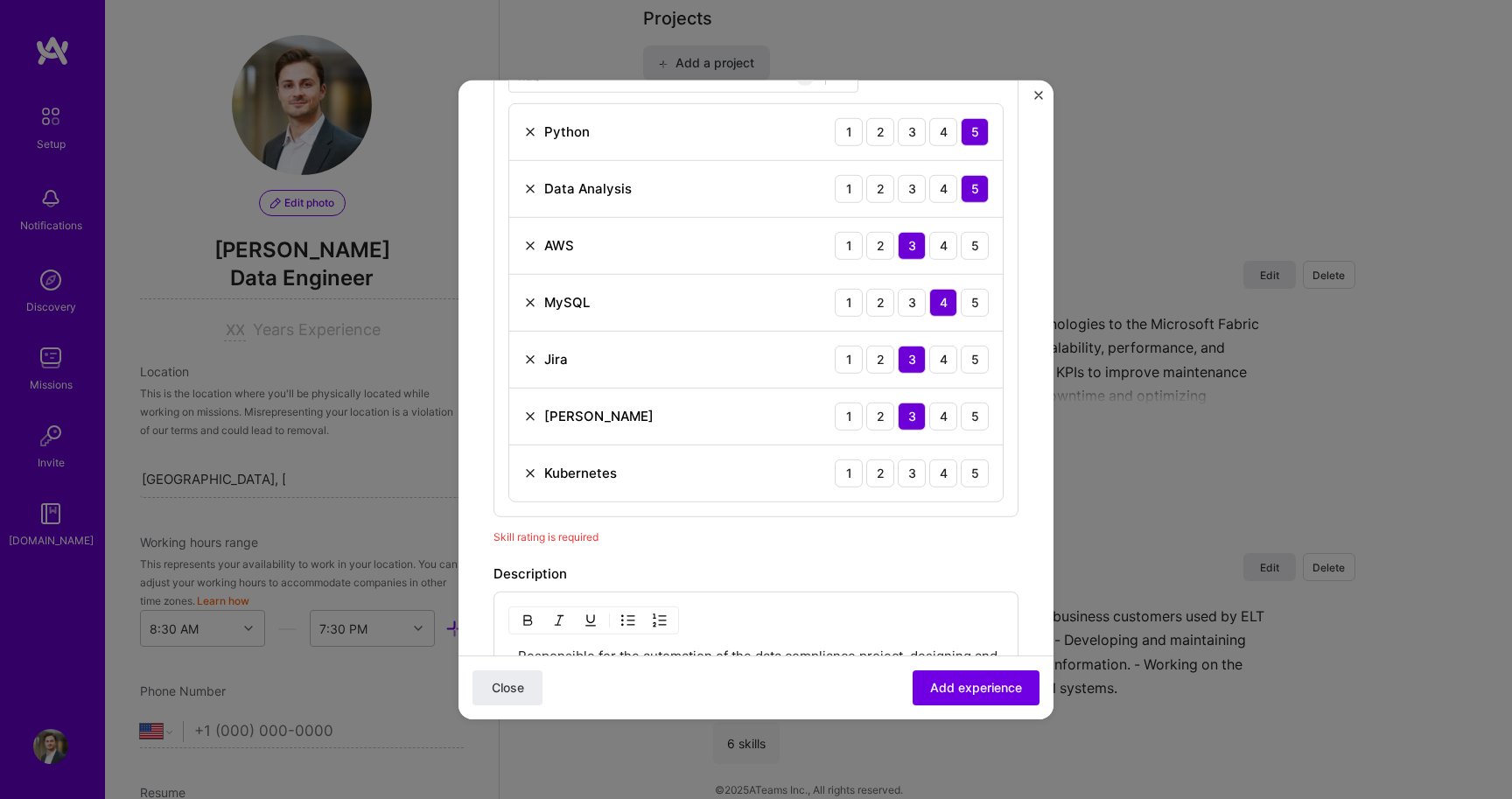
scroll to position [627, 0]
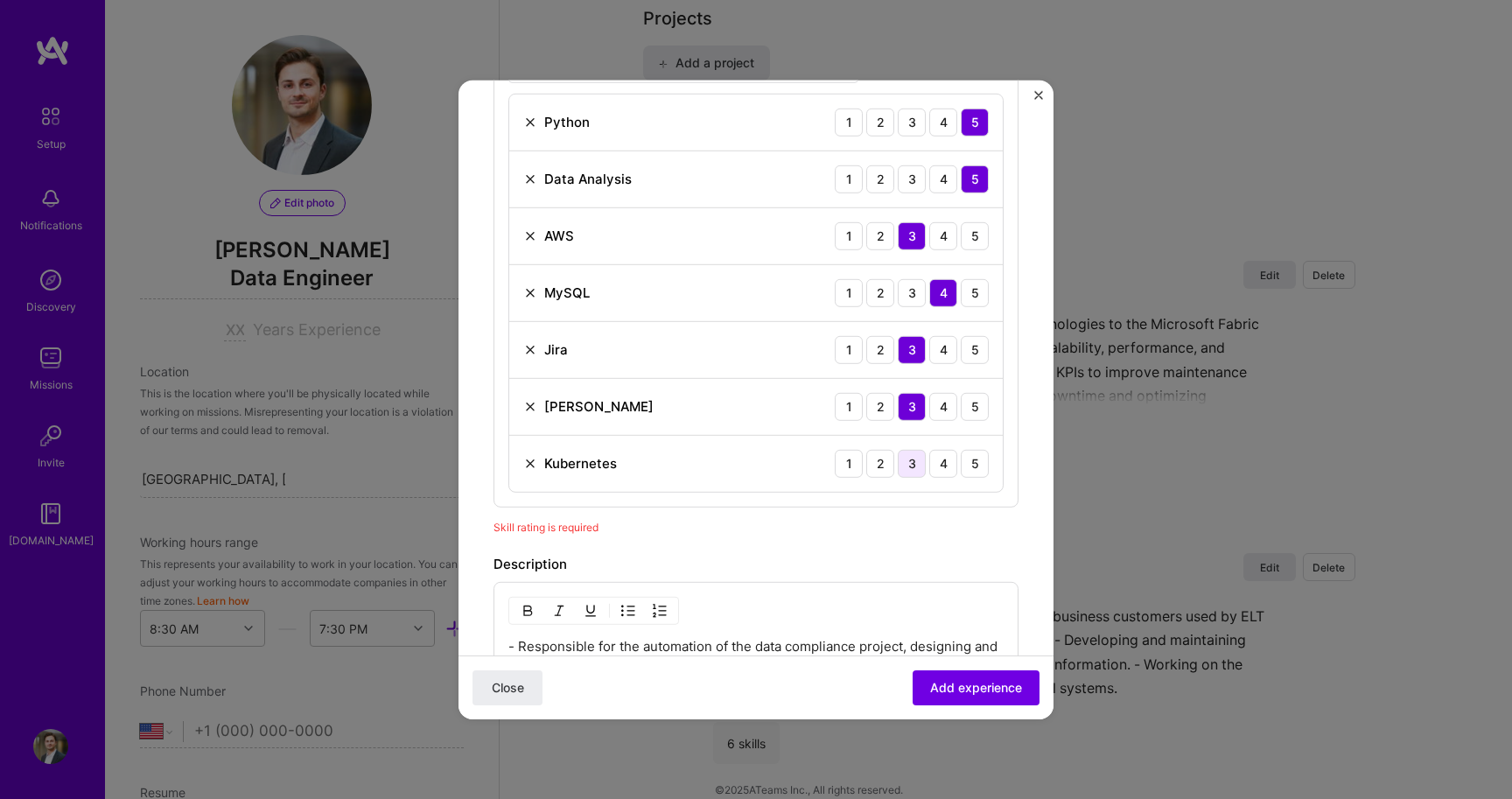
click at [920, 467] on div "3" at bounding box center [911, 463] width 28 height 28
click at [973, 686] on span "Add experience" at bounding box center [975, 688] width 91 height 17
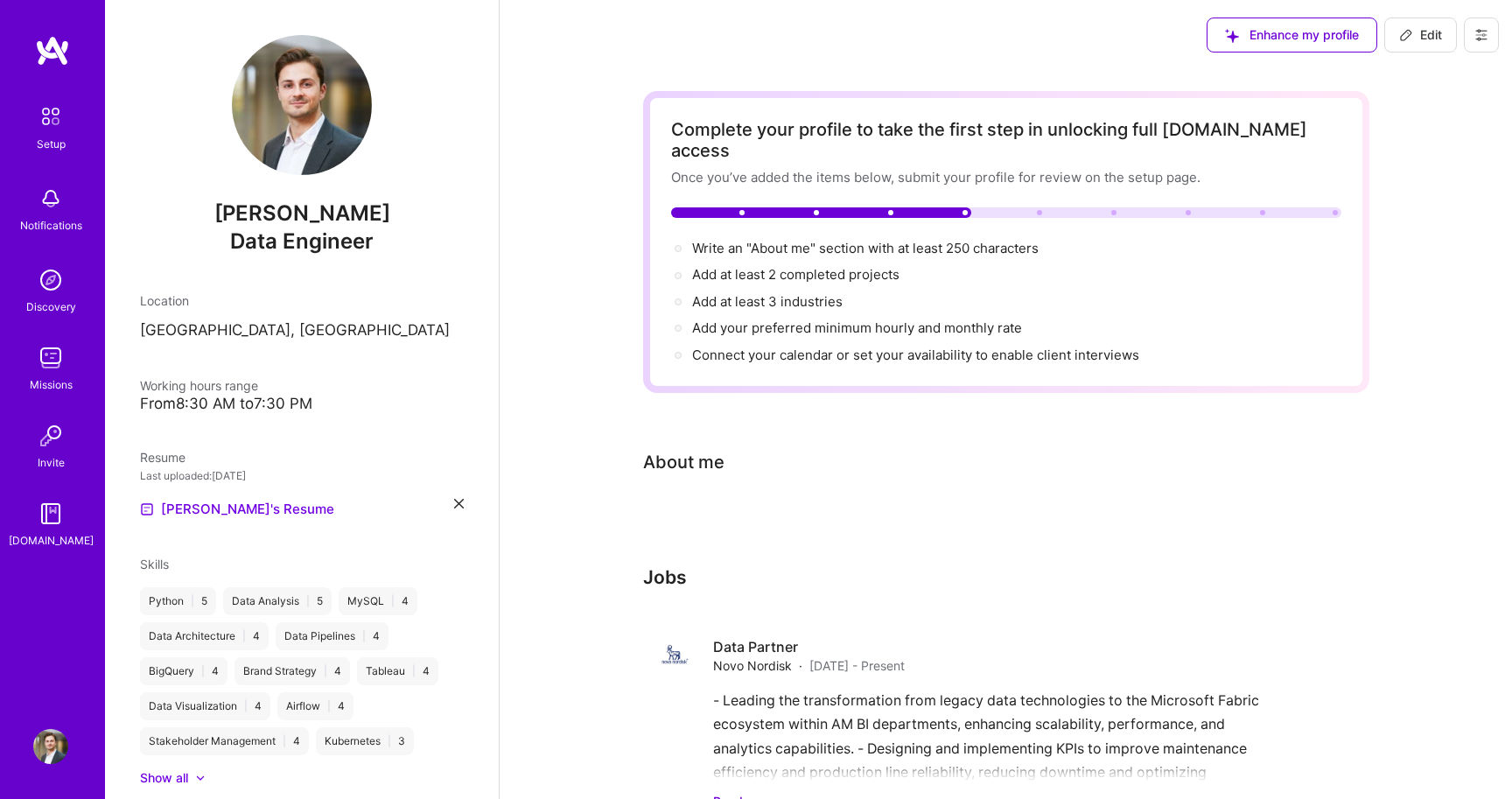
scroll to position [0, 0]
click at [982, 449] on div "About me" at bounding box center [992, 462] width 700 height 26
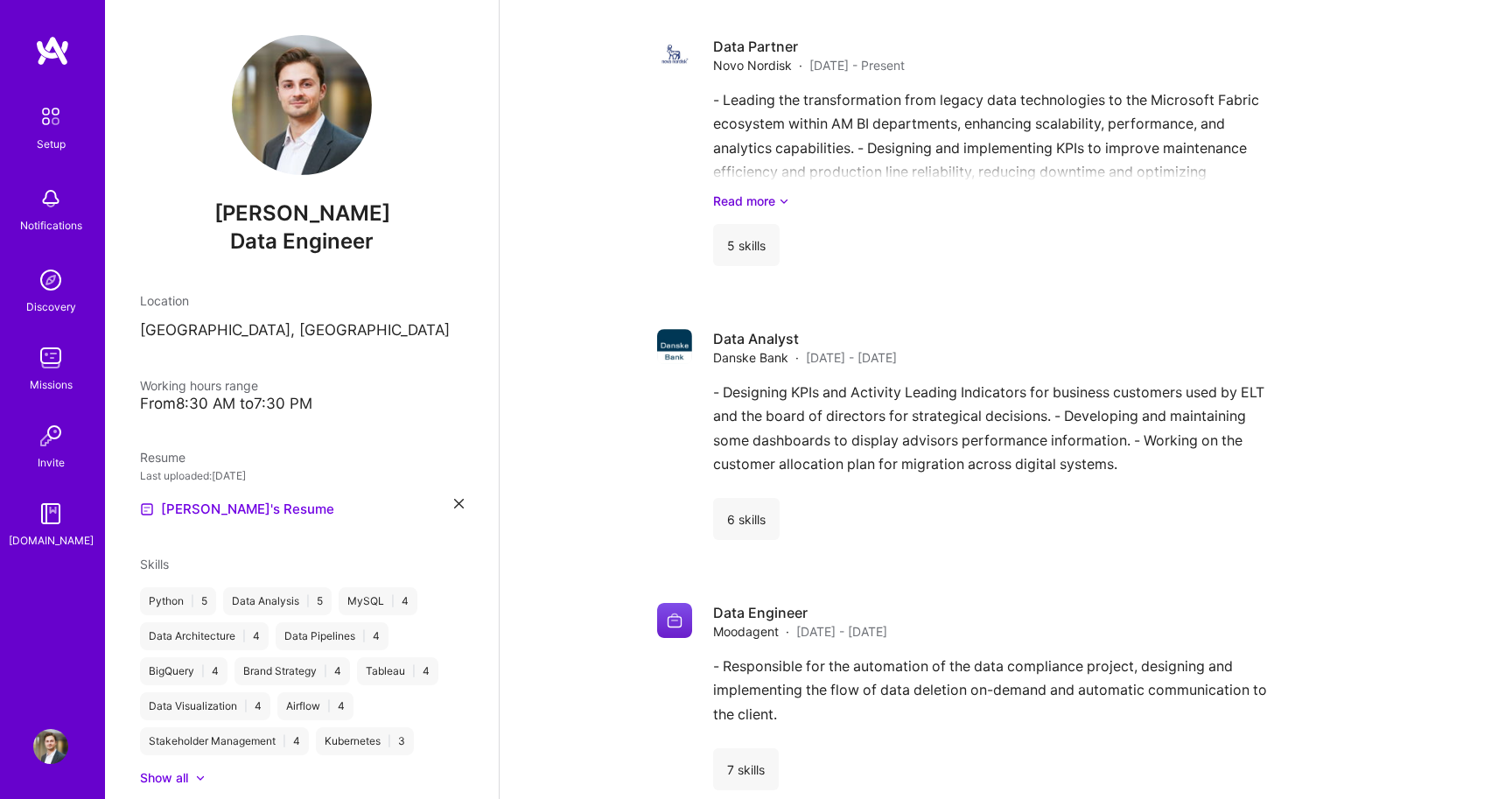
click at [573, 299] on div "Complete your profile to take the first step in unlocking full [DOMAIN_NAME] ac…" at bounding box center [1006, 158] width 1012 height 1377
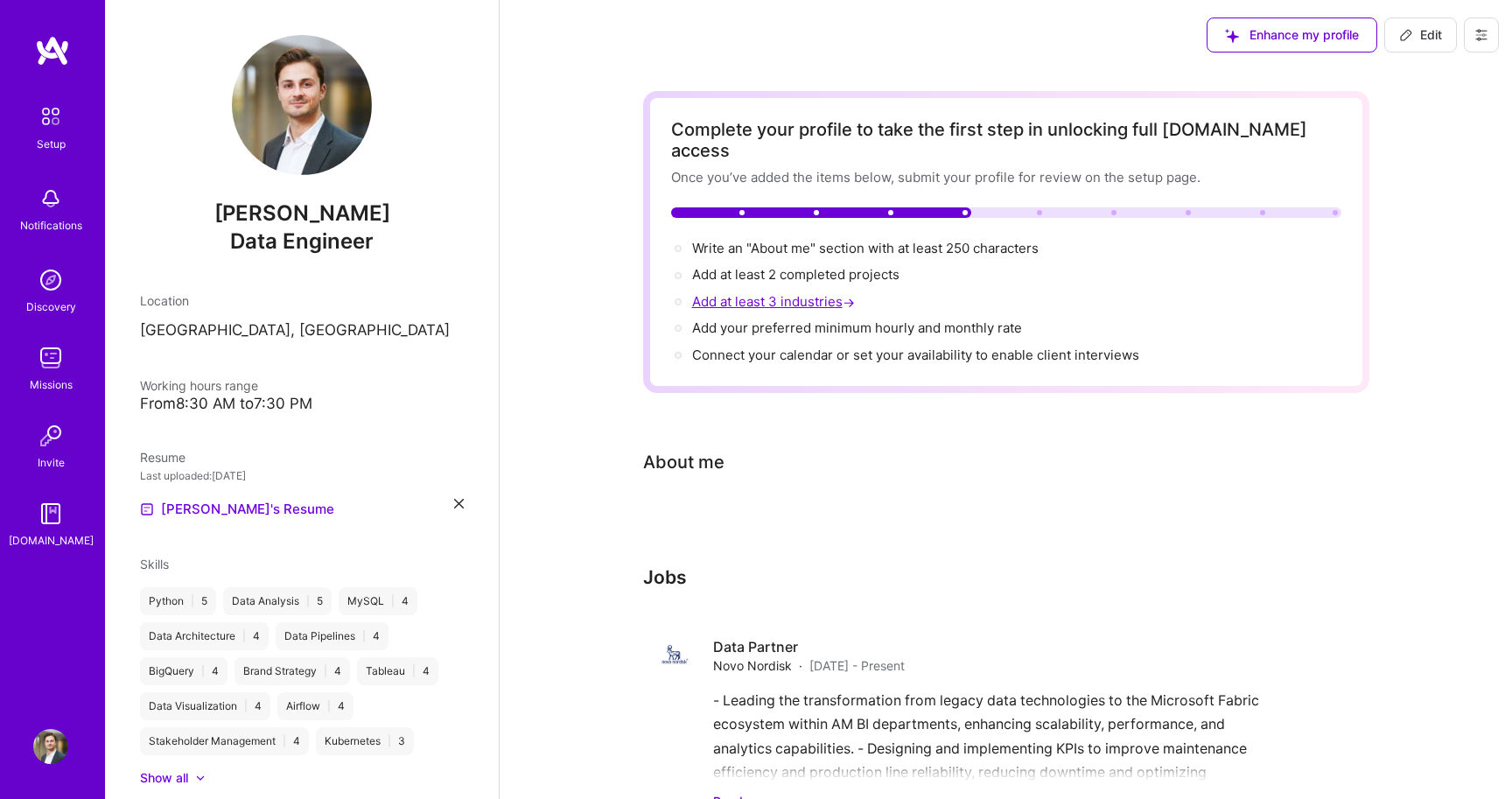
click at [804, 294] on span "Add at least 3 industries →" at bounding box center [775, 302] width 167 height 16
select select "US"
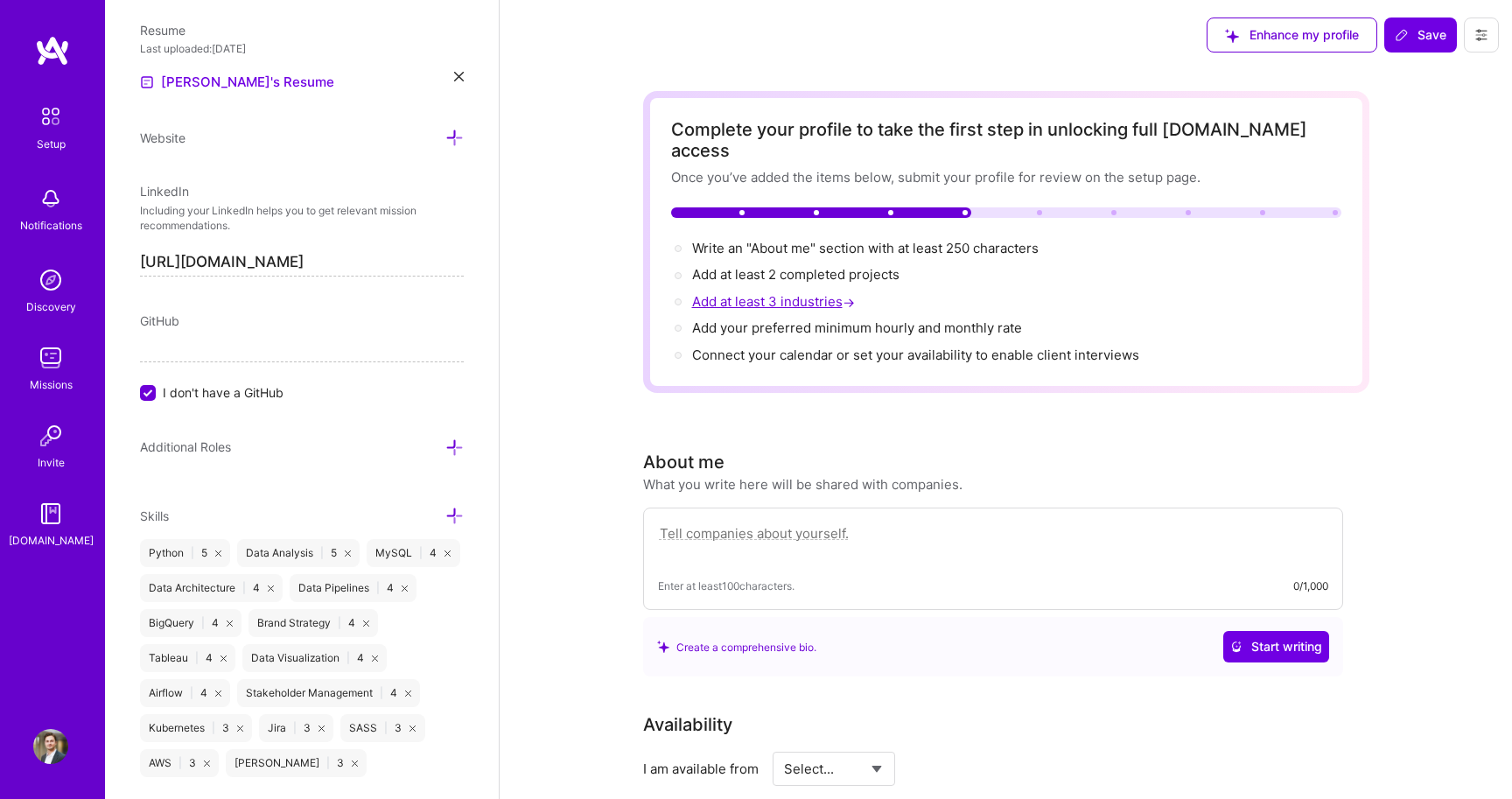
scroll to position [879, 0]
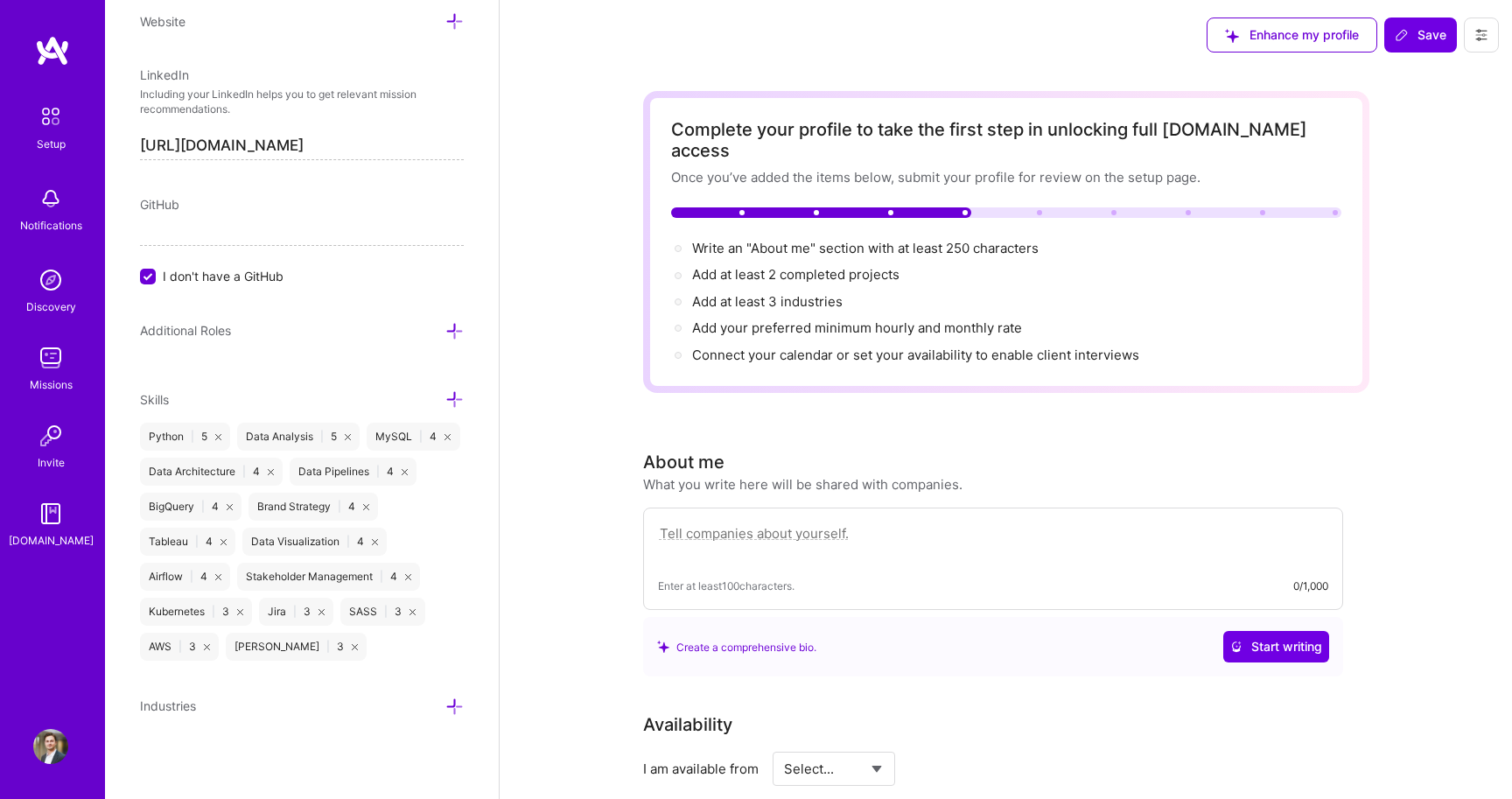
click at [454, 703] on icon at bounding box center [455, 707] width 18 height 18
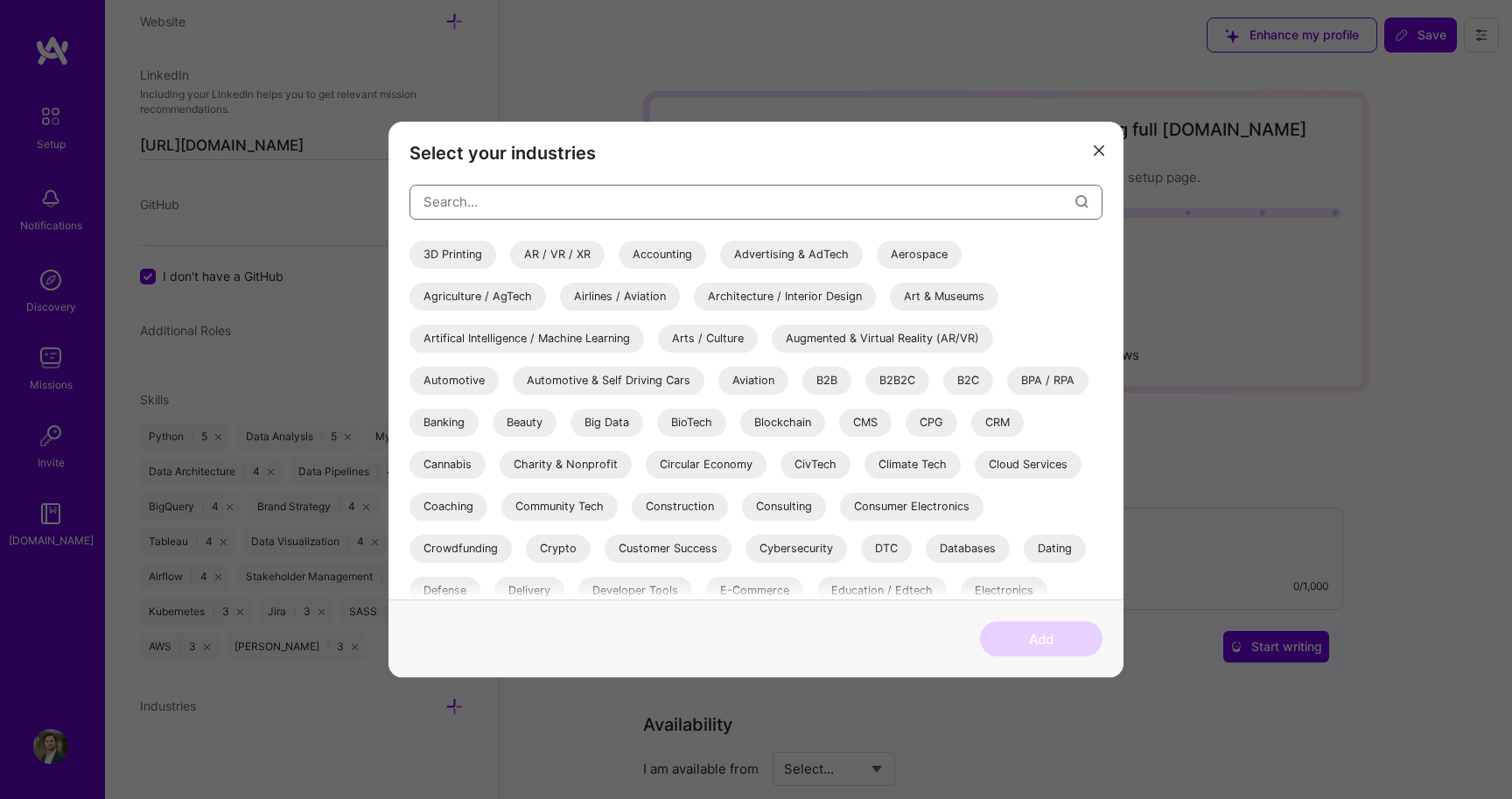
click at [655, 201] on input "modal" at bounding box center [750, 201] width 652 height 44
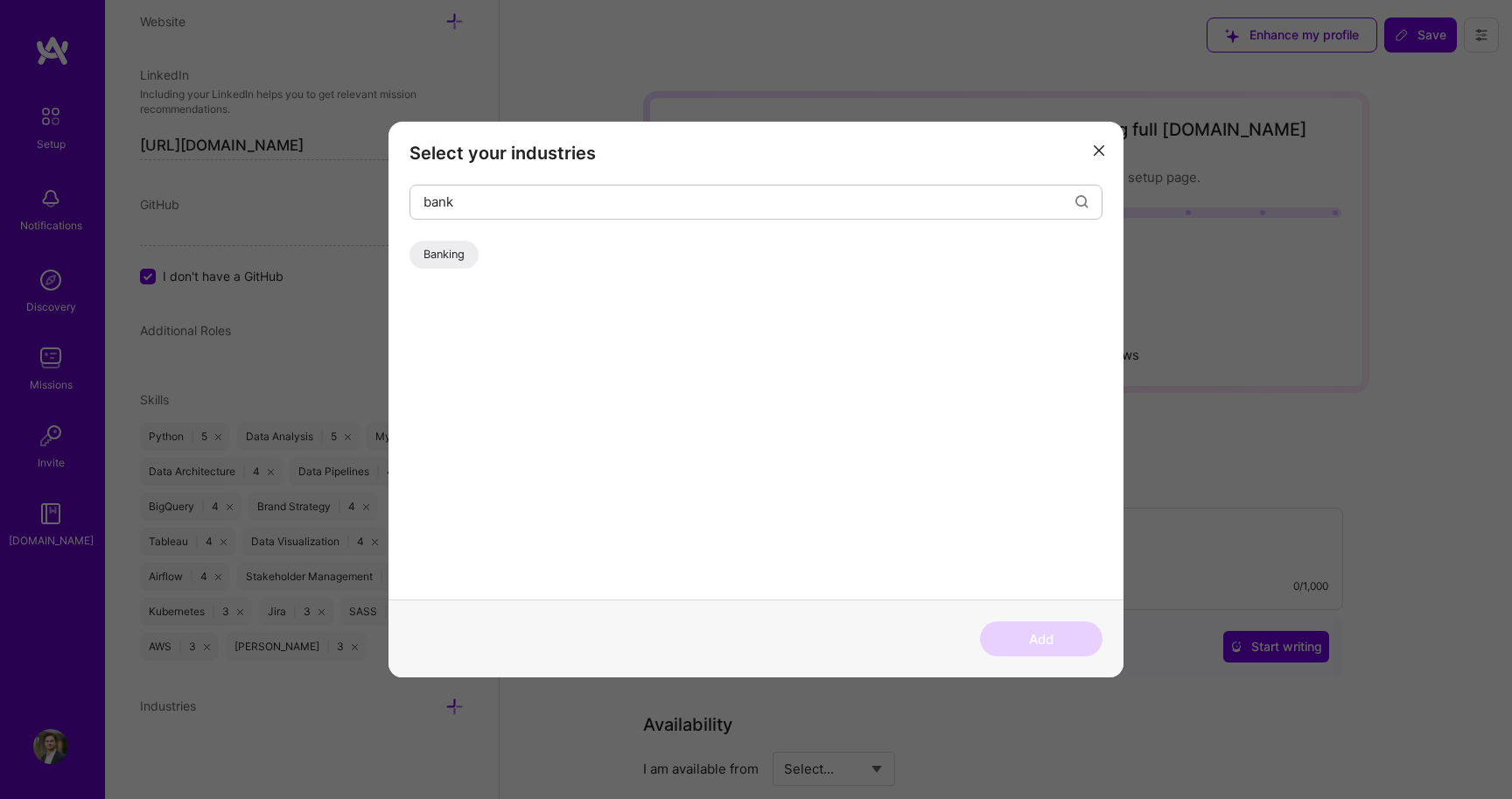
click at [455, 236] on div "bank Banking" at bounding box center [755, 392] width 693 height 416
click at [454, 255] on div "Banking" at bounding box center [444, 255] width 69 height 28
click at [477, 207] on input "bank" at bounding box center [750, 201] width 652 height 44
type input "pha"
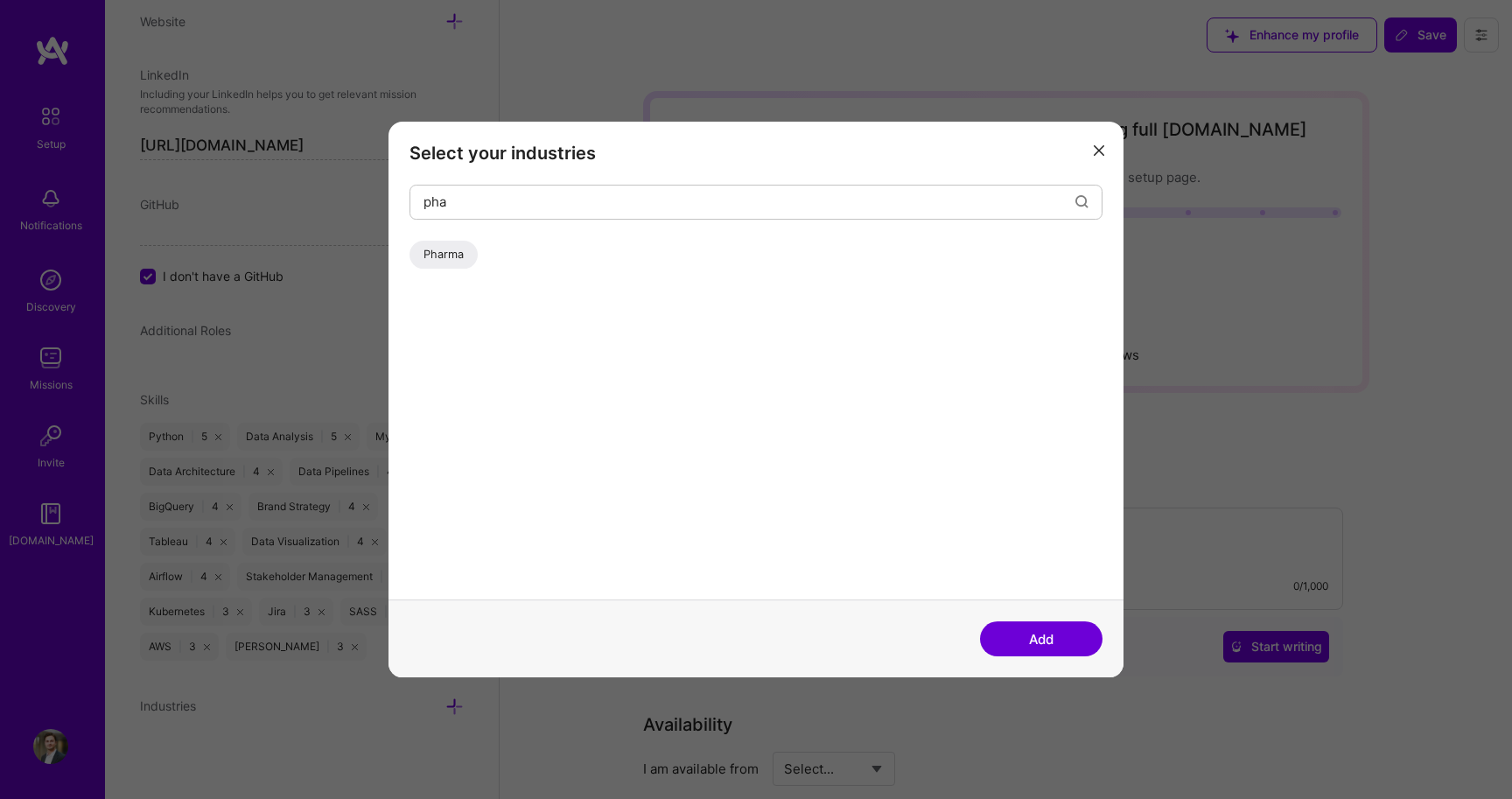
click at [428, 245] on div "Pharma" at bounding box center [443, 255] width 68 height 28
click at [466, 202] on input "pha" at bounding box center [750, 201] width 652 height 44
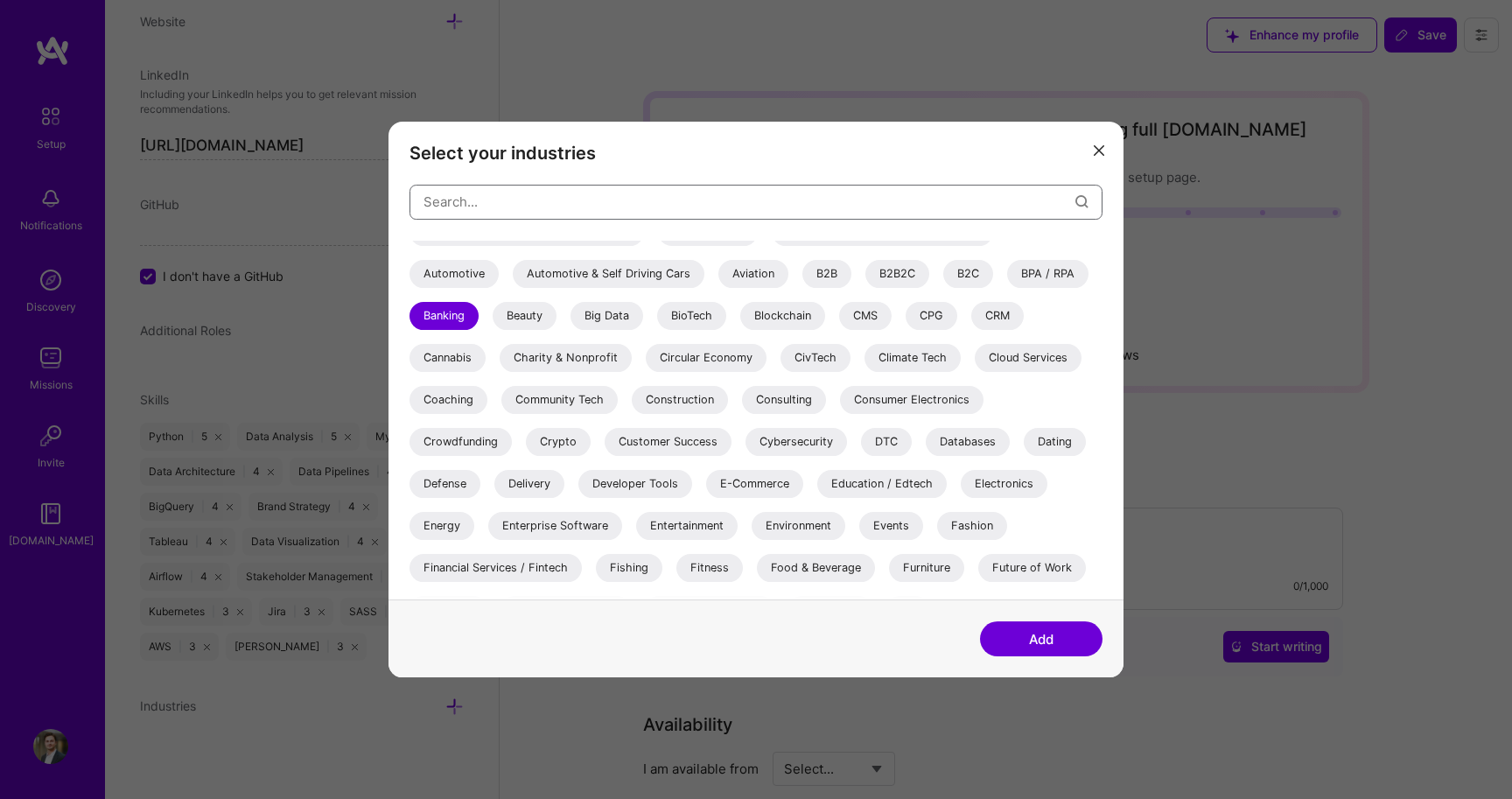
scroll to position [123, 0]
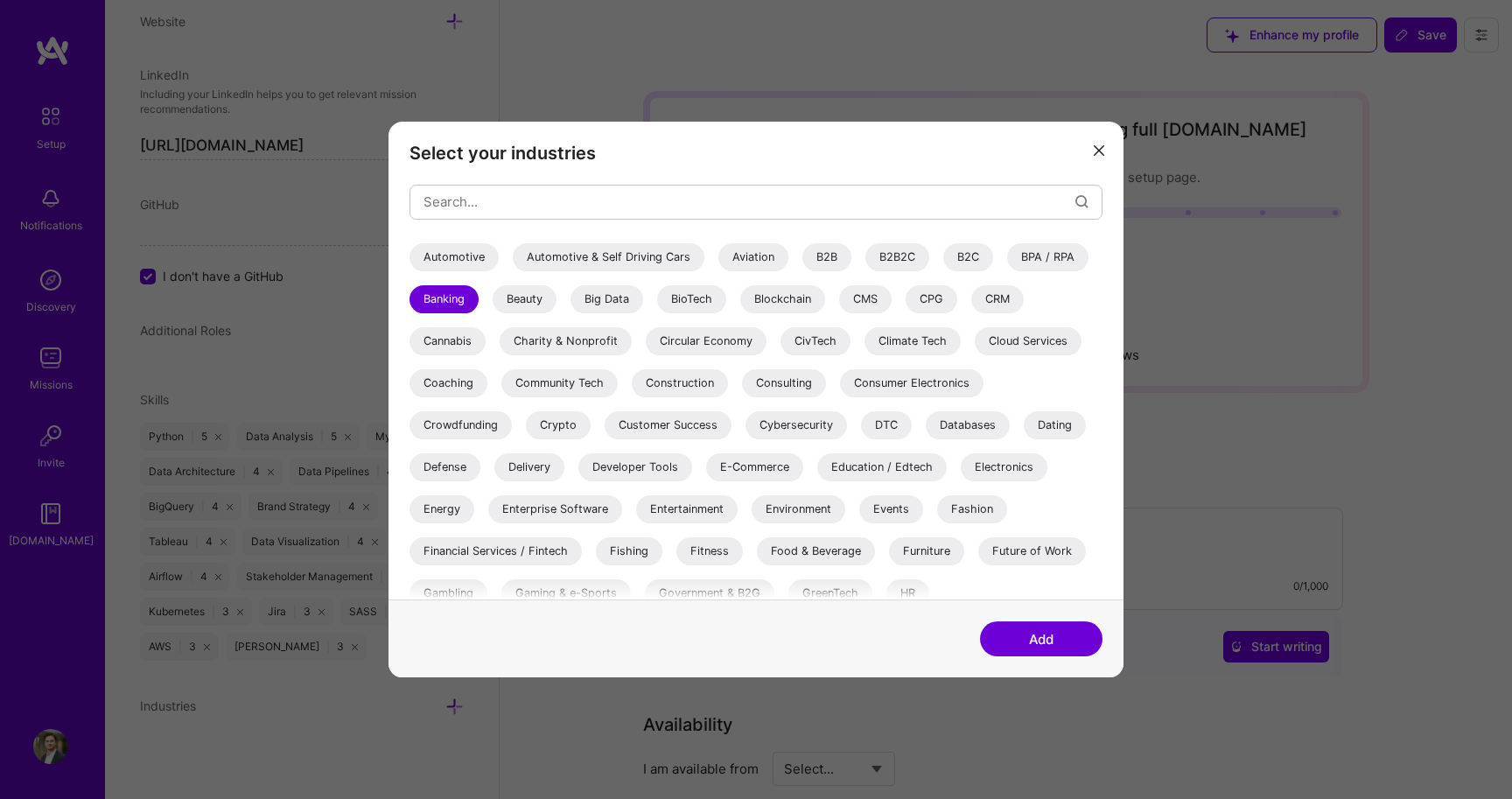
click at [952, 428] on div "Databases" at bounding box center [967, 425] width 84 height 28
click at [551, 420] on div "Crypto" at bounding box center [559, 425] width 65 height 28
click at [780, 377] on div "Consulting" at bounding box center [783, 383] width 84 height 28
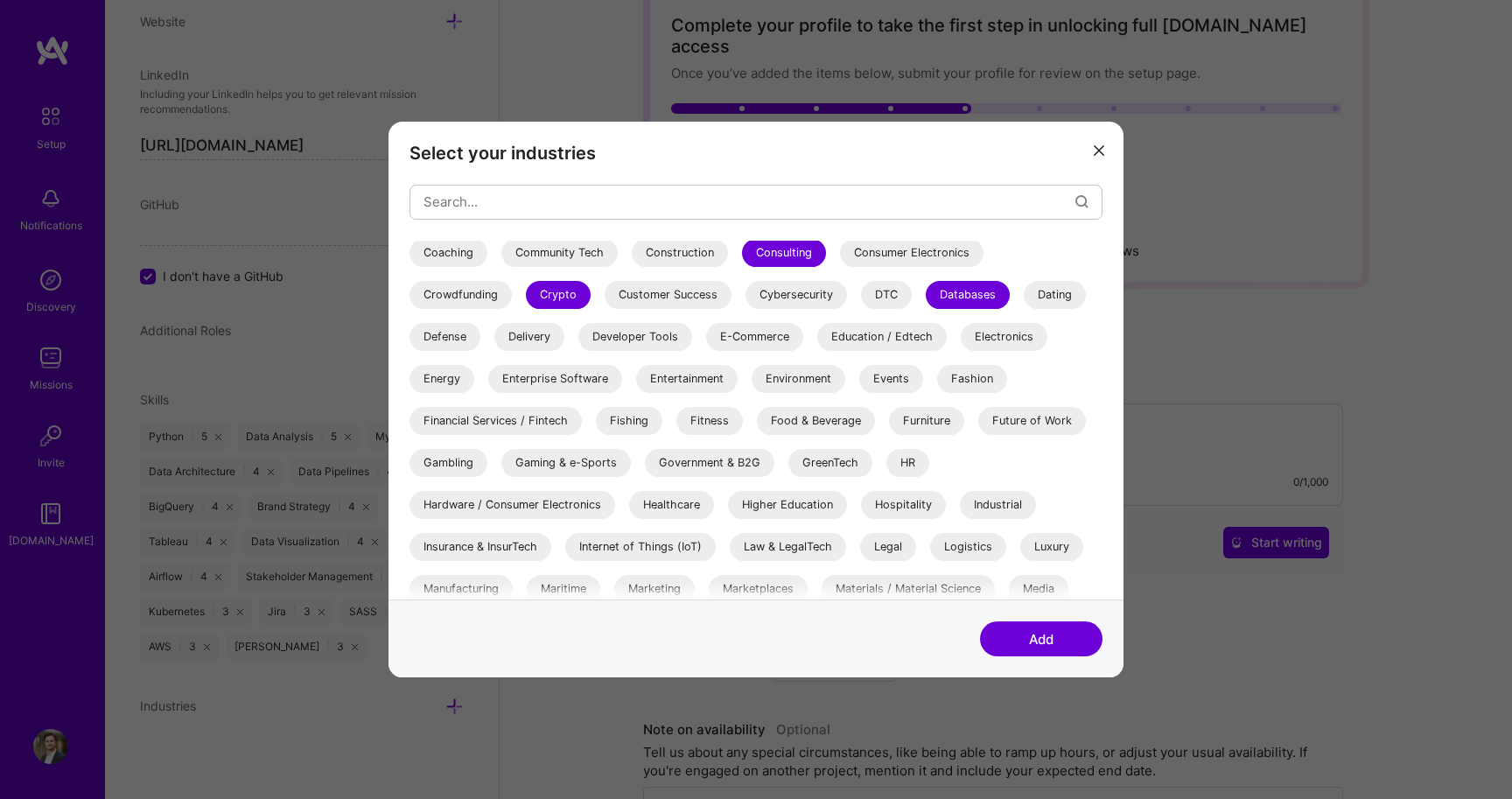
scroll to position [295, 0]
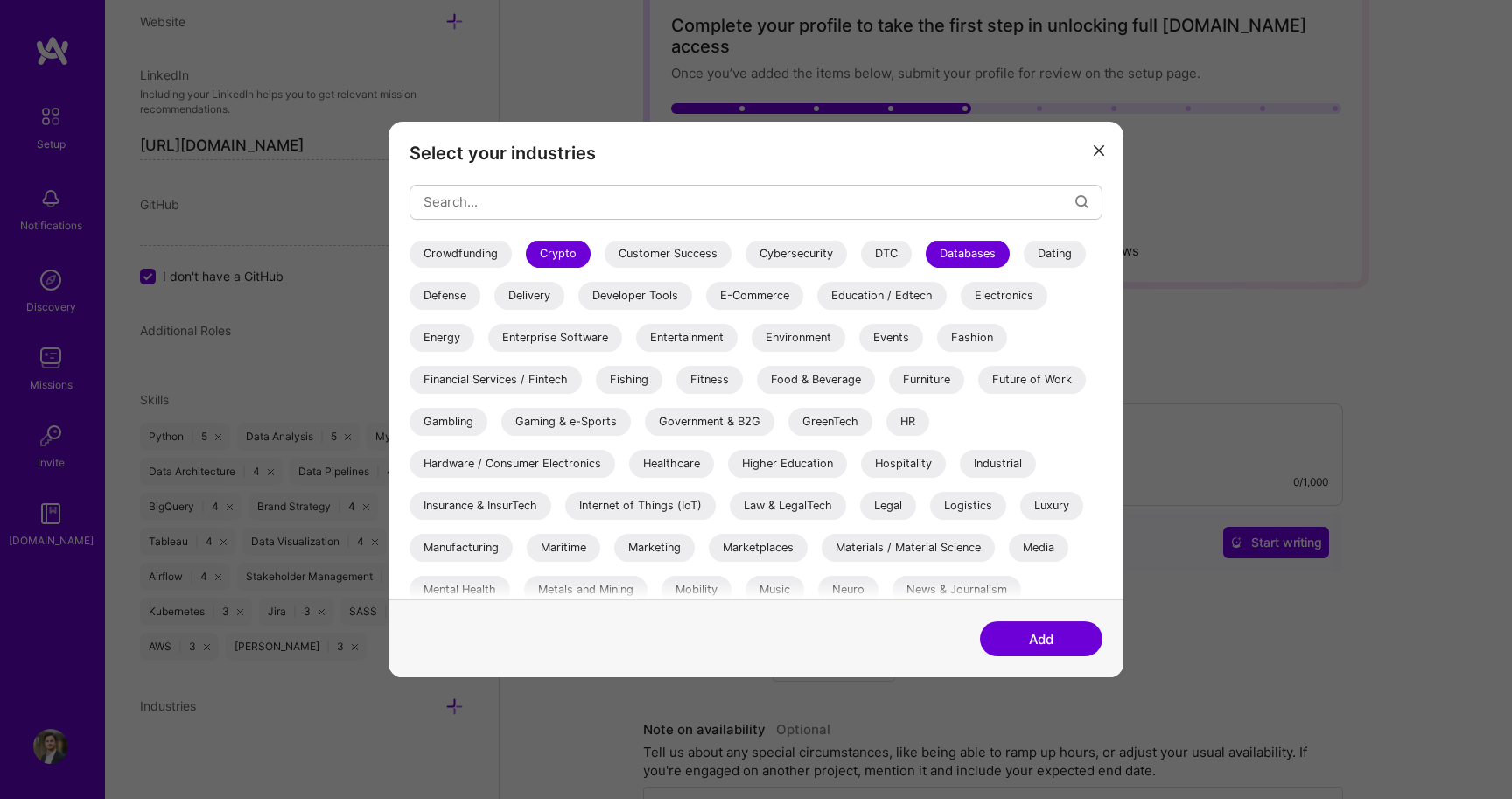
click at [552, 384] on div "Financial Services / Fintech" at bounding box center [495, 380] width 172 height 28
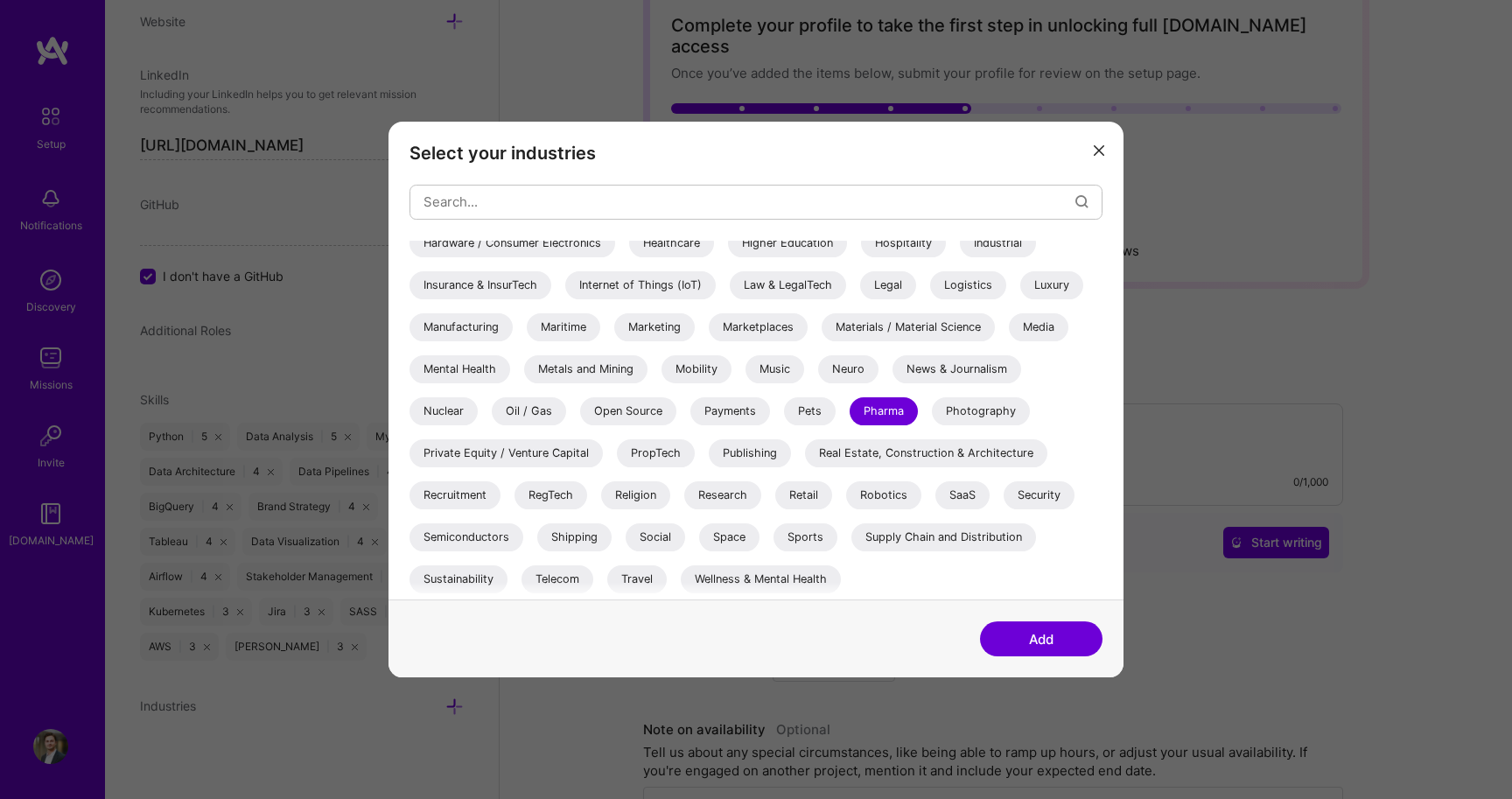
scroll to position [515, 0]
click at [961, 532] on div "Supply Chain and Distribution" at bounding box center [943, 537] width 185 height 28
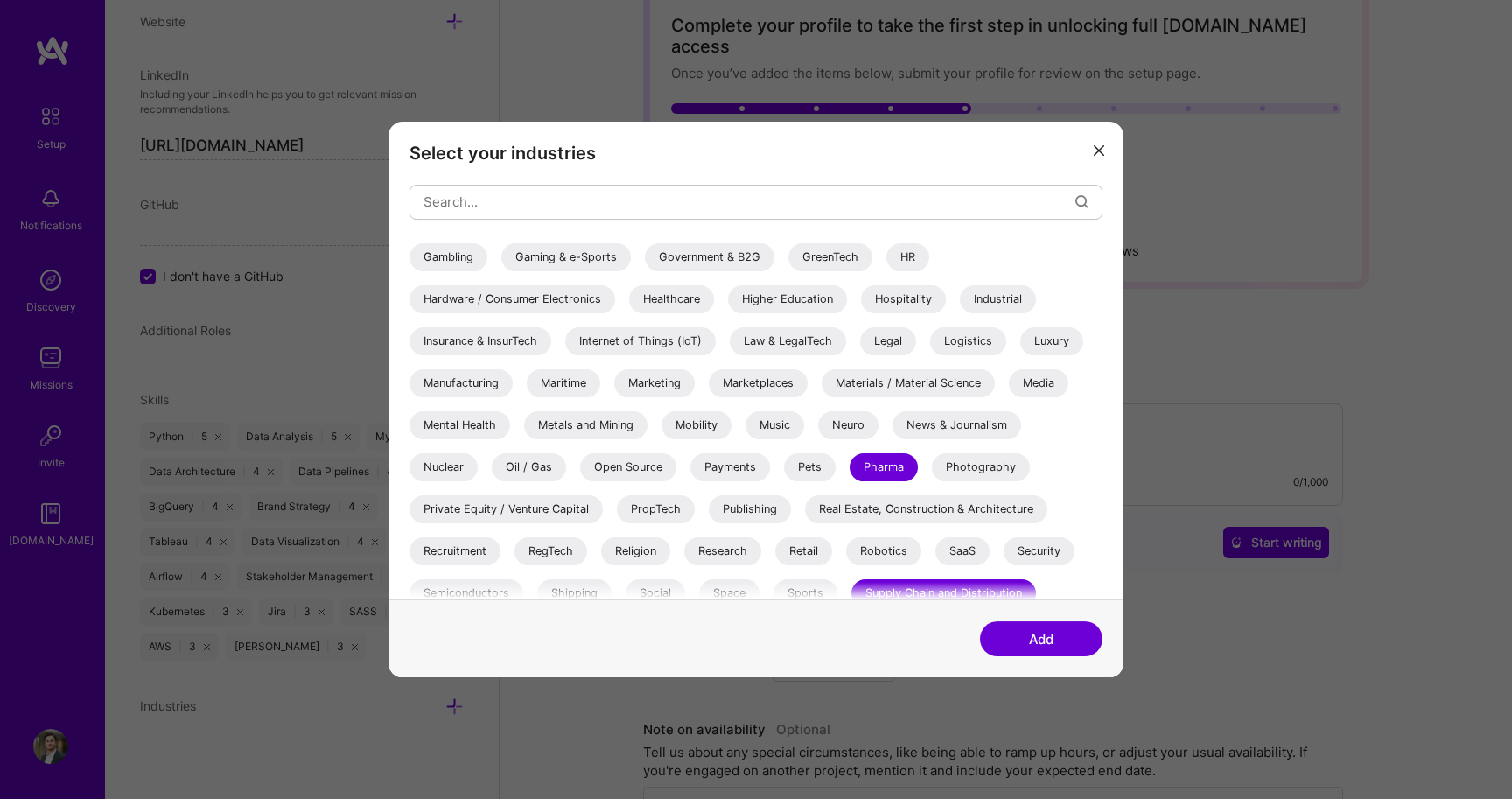
scroll to position [457, 0]
click at [791, 426] on div "Music" at bounding box center [774, 428] width 59 height 28
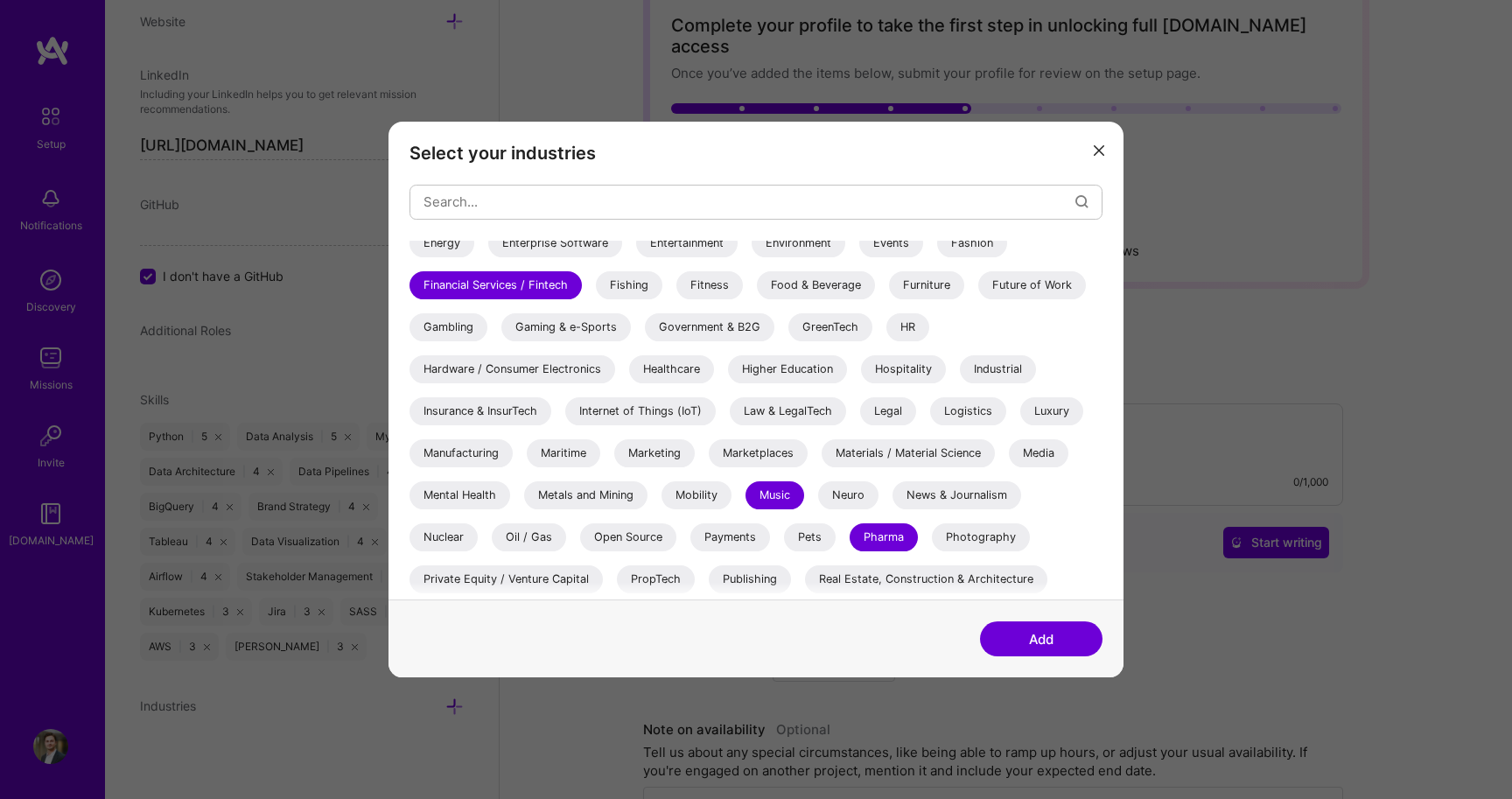
click at [1051, 462] on div "Media" at bounding box center [1038, 453] width 60 height 28
click at [980, 409] on div "Logistics" at bounding box center [968, 411] width 76 height 28
click at [552, 372] on div "Hardware / Consumer Electronics" at bounding box center [512, 369] width 206 height 28
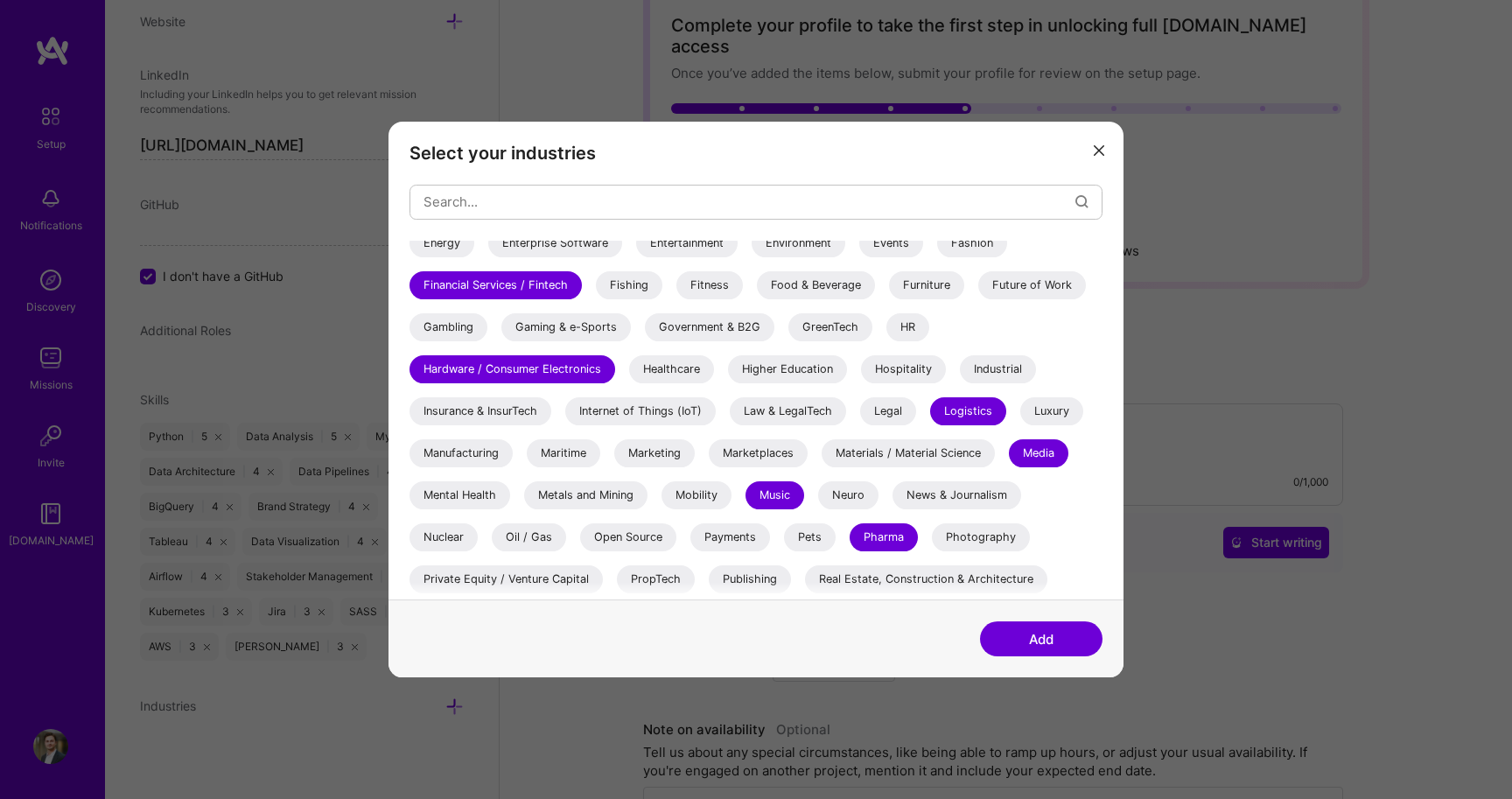
click at [513, 420] on div "Insurance & InsurTech" at bounding box center [480, 411] width 142 height 28
click at [668, 366] on div "Healthcare" at bounding box center [672, 369] width 85 height 28
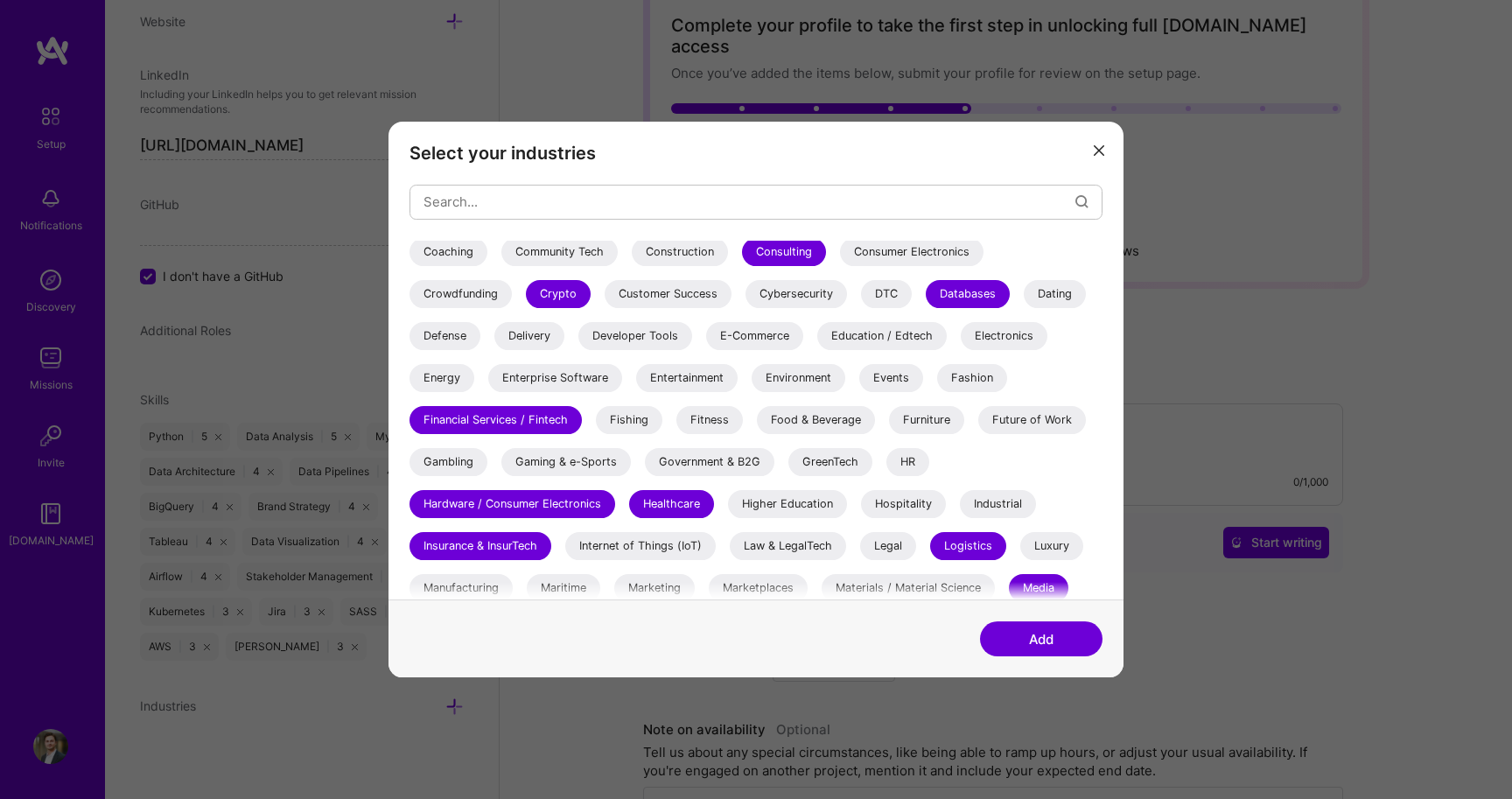
scroll to position [201, 0]
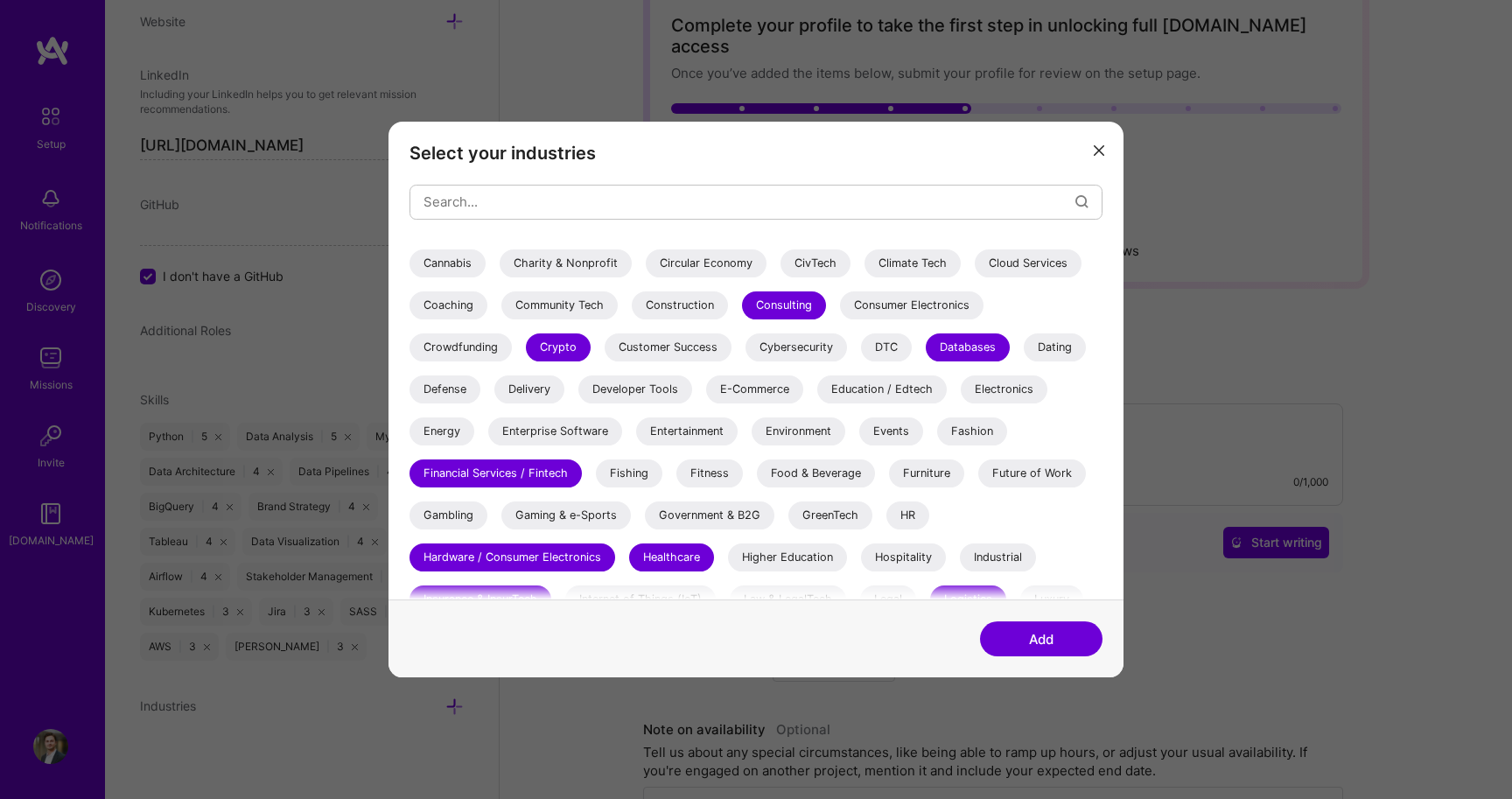
click at [454, 389] on div "Defense" at bounding box center [445, 390] width 71 height 28
click at [1052, 643] on button "Add" at bounding box center [1040, 639] width 122 height 35
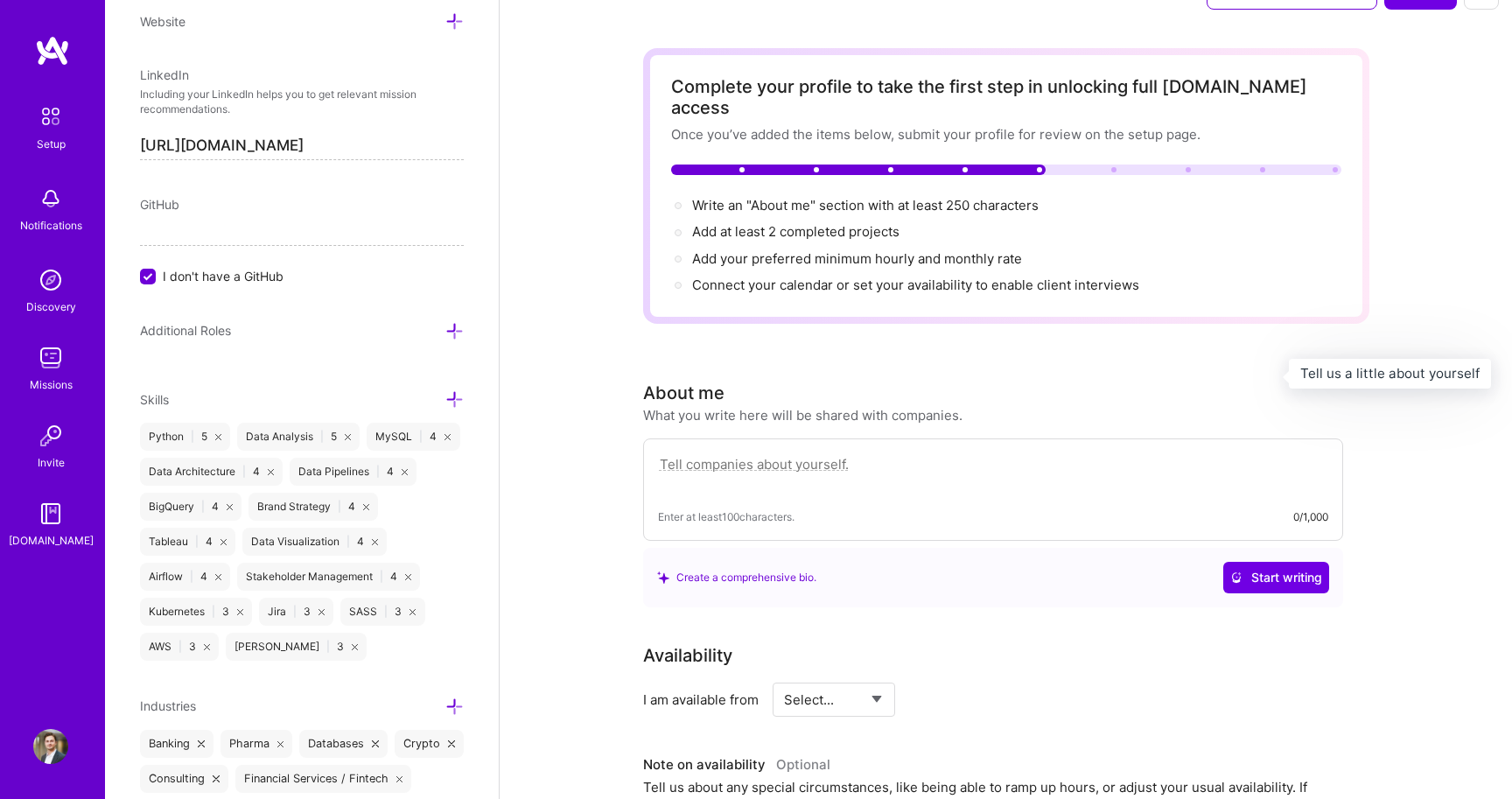
scroll to position [41, 0]
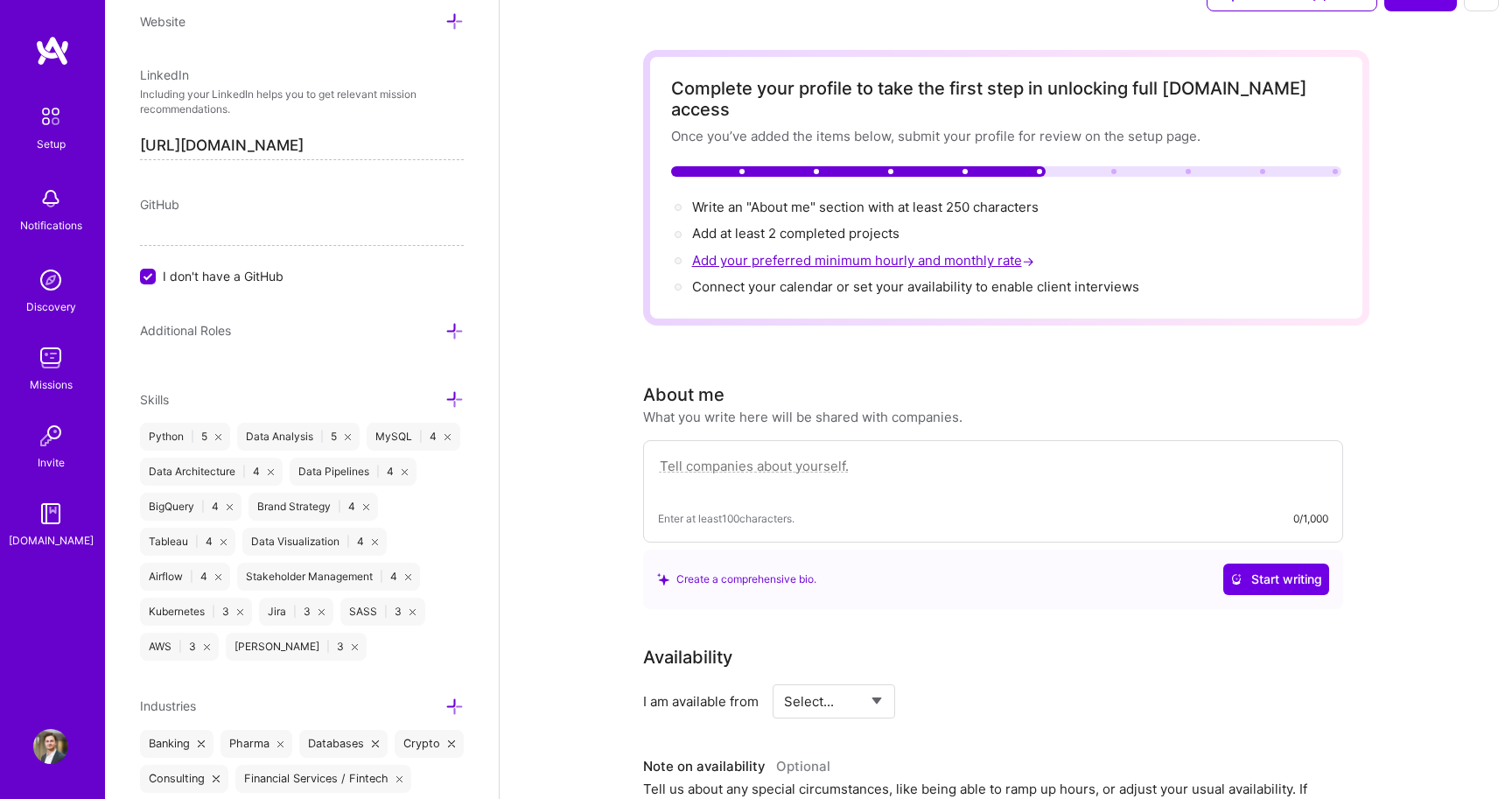
click at [773, 252] on span "Add your preferred minimum hourly and monthly rate →" at bounding box center [865, 260] width 346 height 16
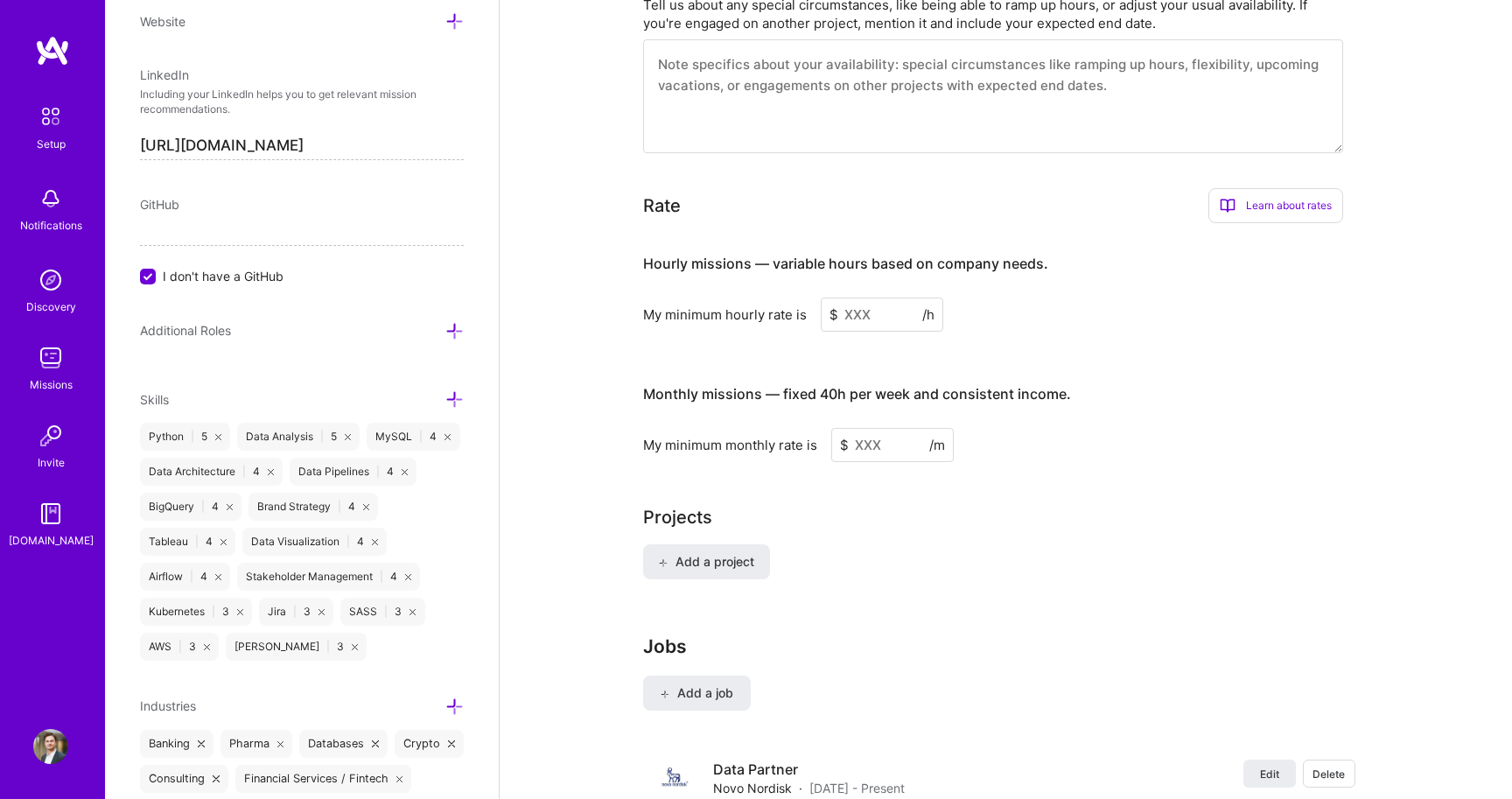
scroll to position [814, 0]
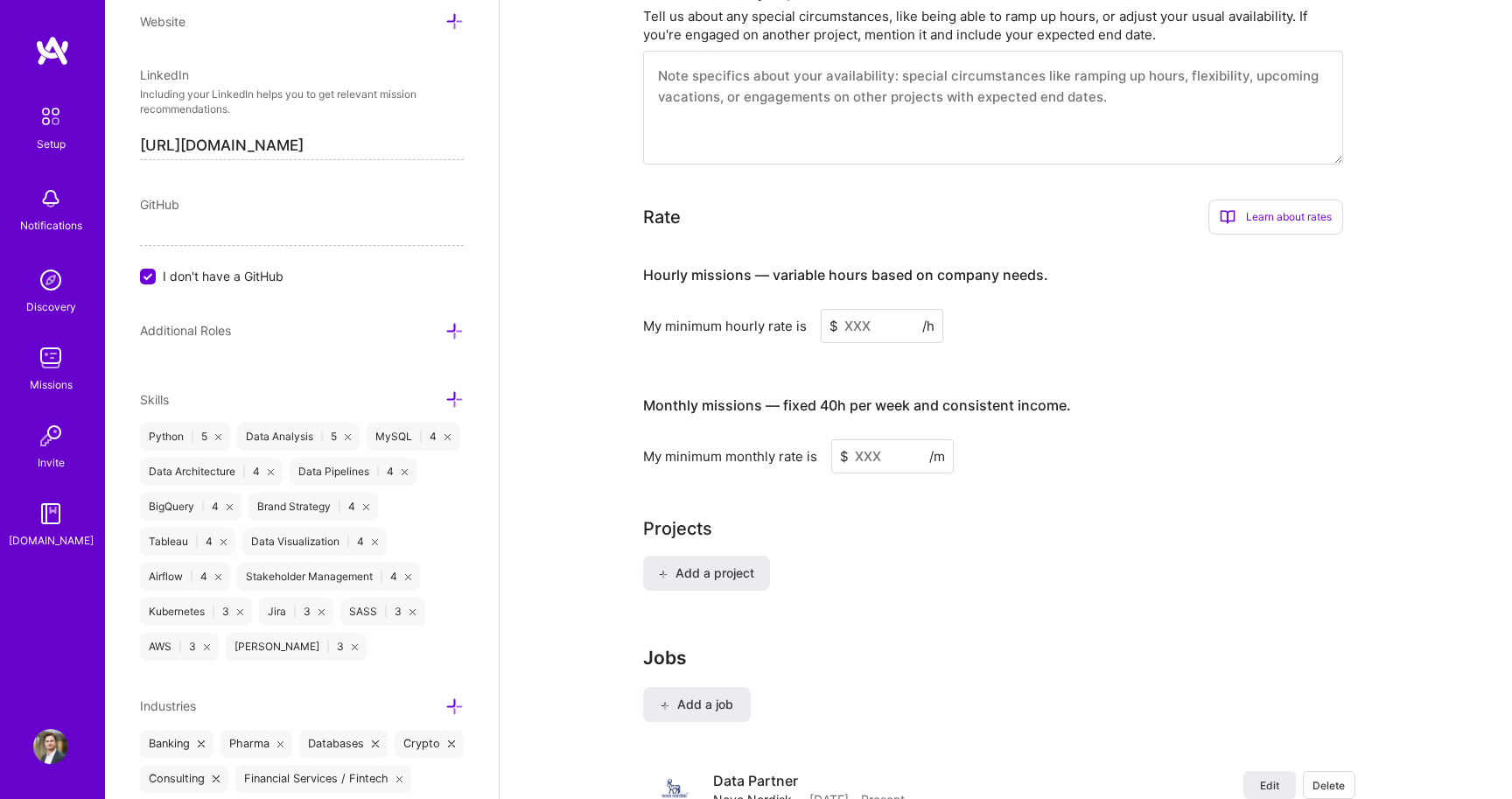
click at [834, 321] on input at bounding box center [881, 326] width 122 height 34
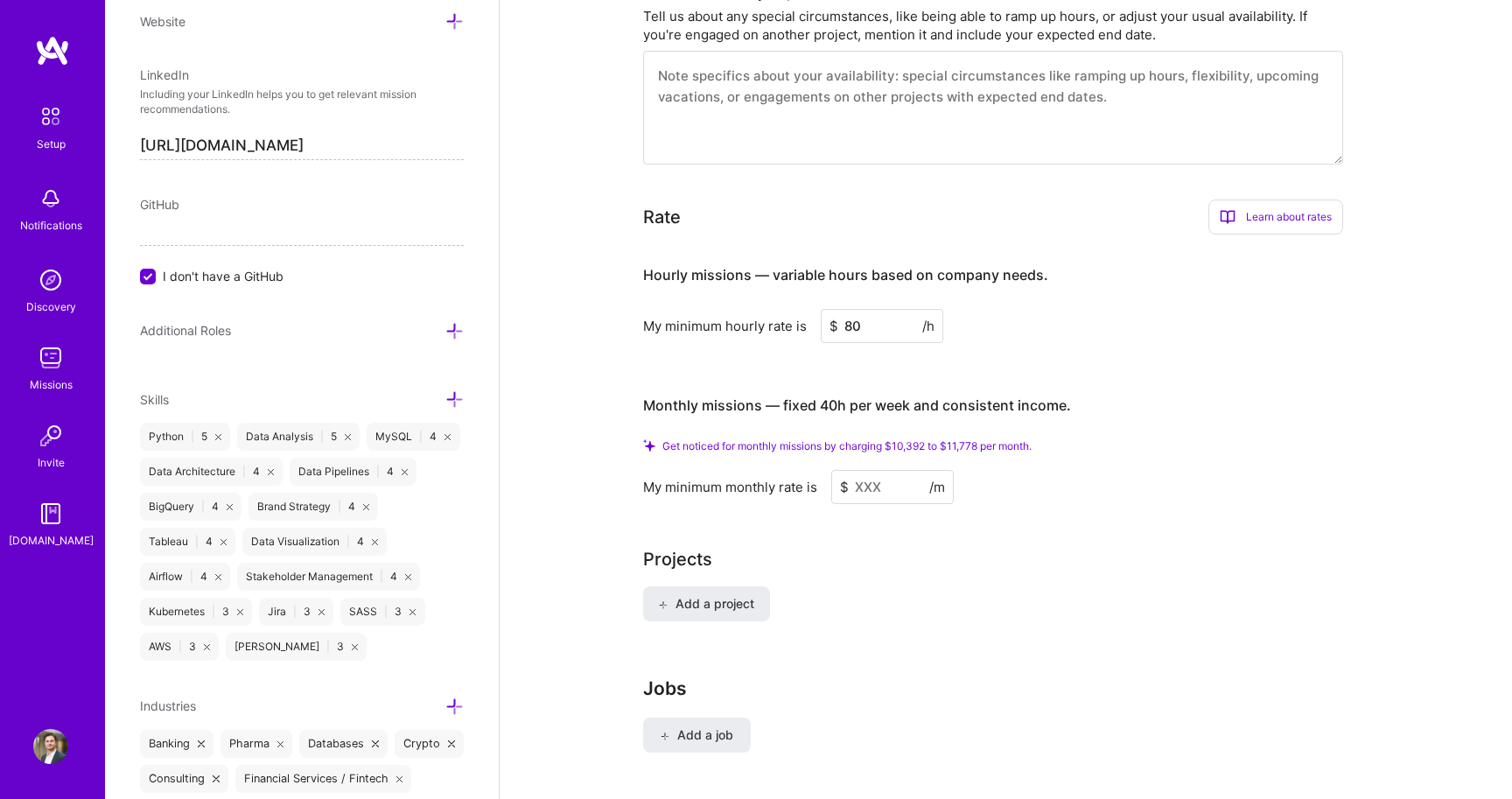
type input "80"
click at [893, 477] on input at bounding box center [892, 487] width 122 height 34
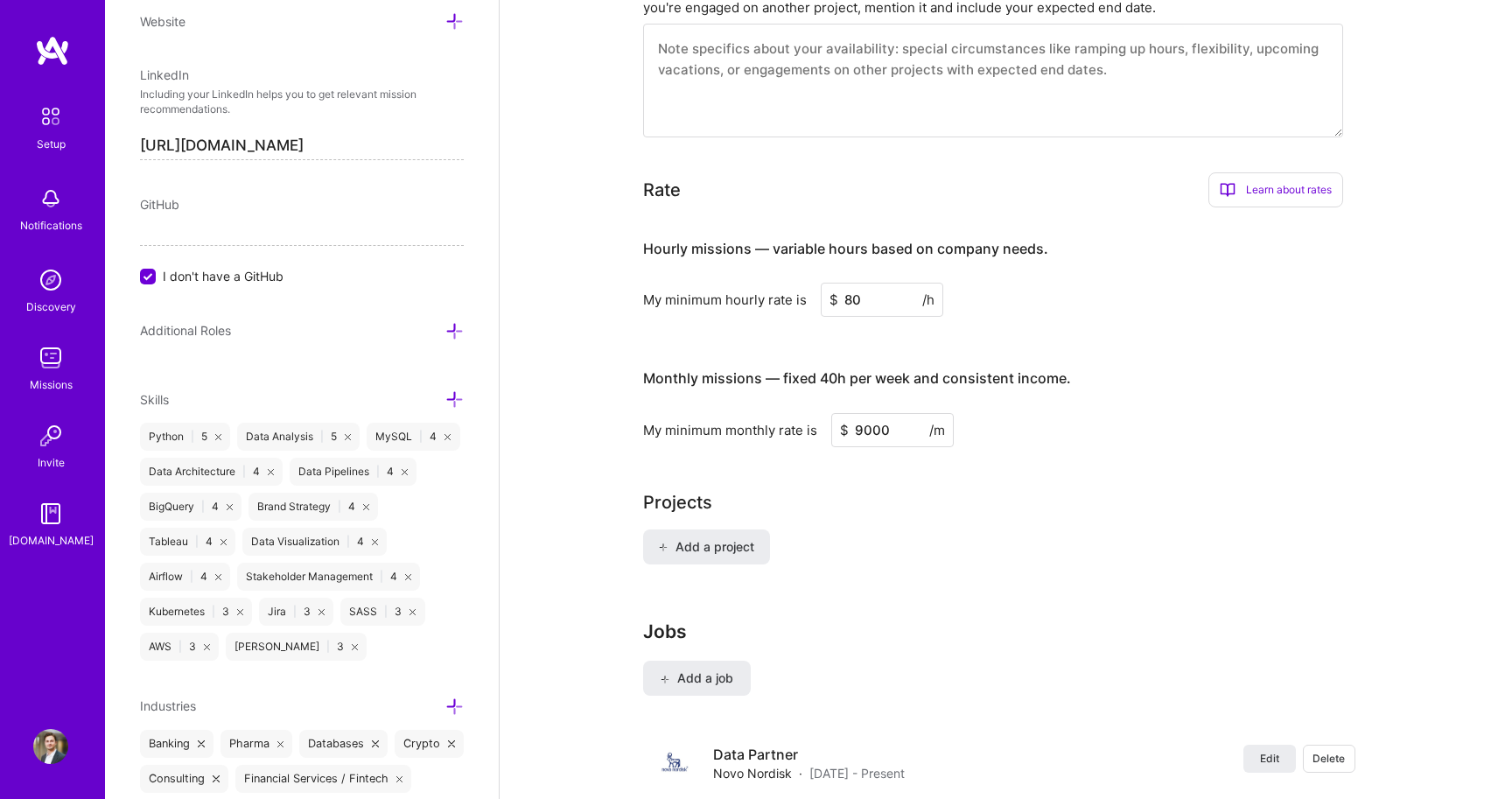
type input "9000"
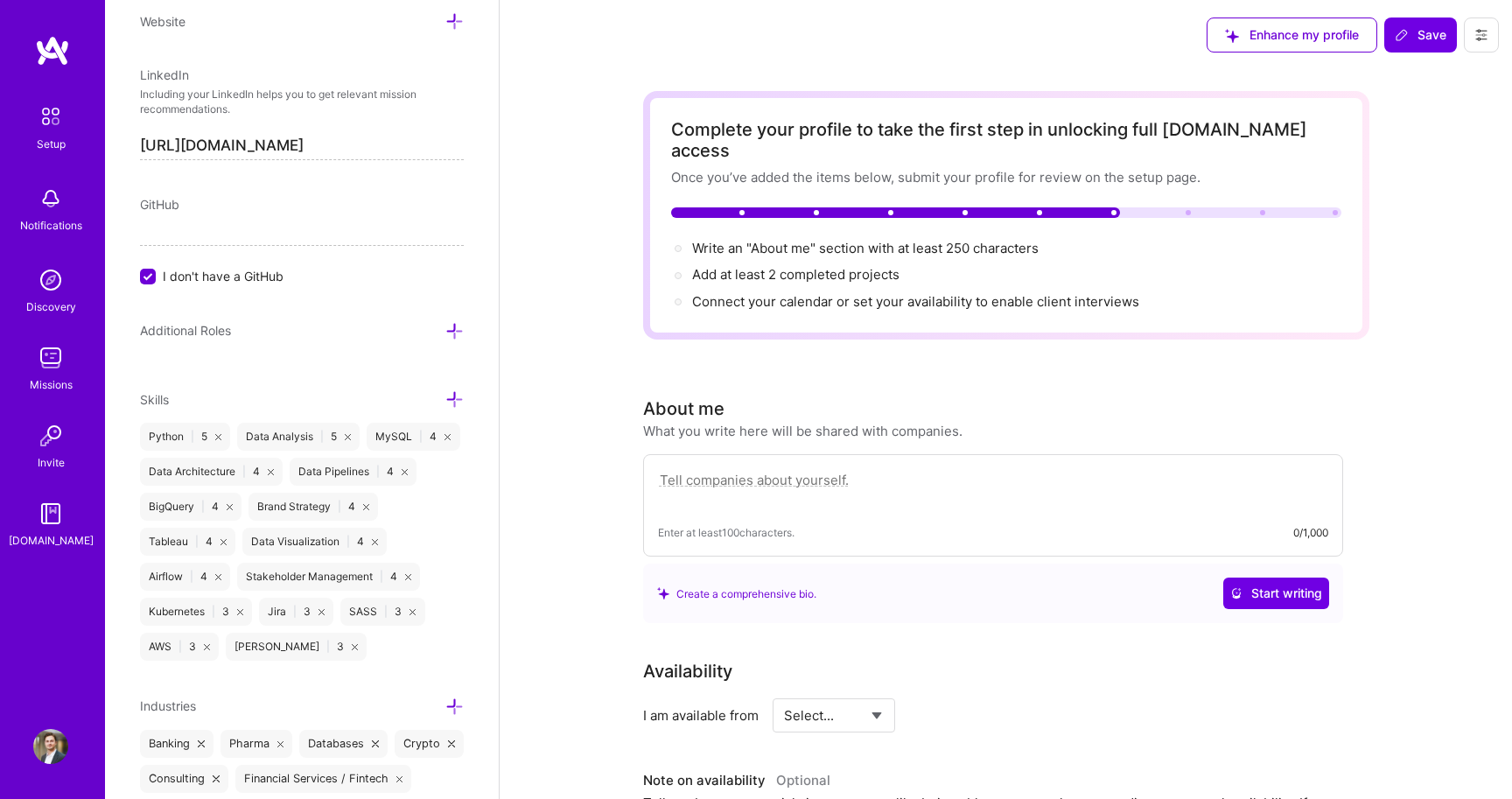
scroll to position [0, 0]
click at [791, 294] on span "Connect your calendar or set your availability to enable client interviews →" at bounding box center [923, 302] width 463 height 16
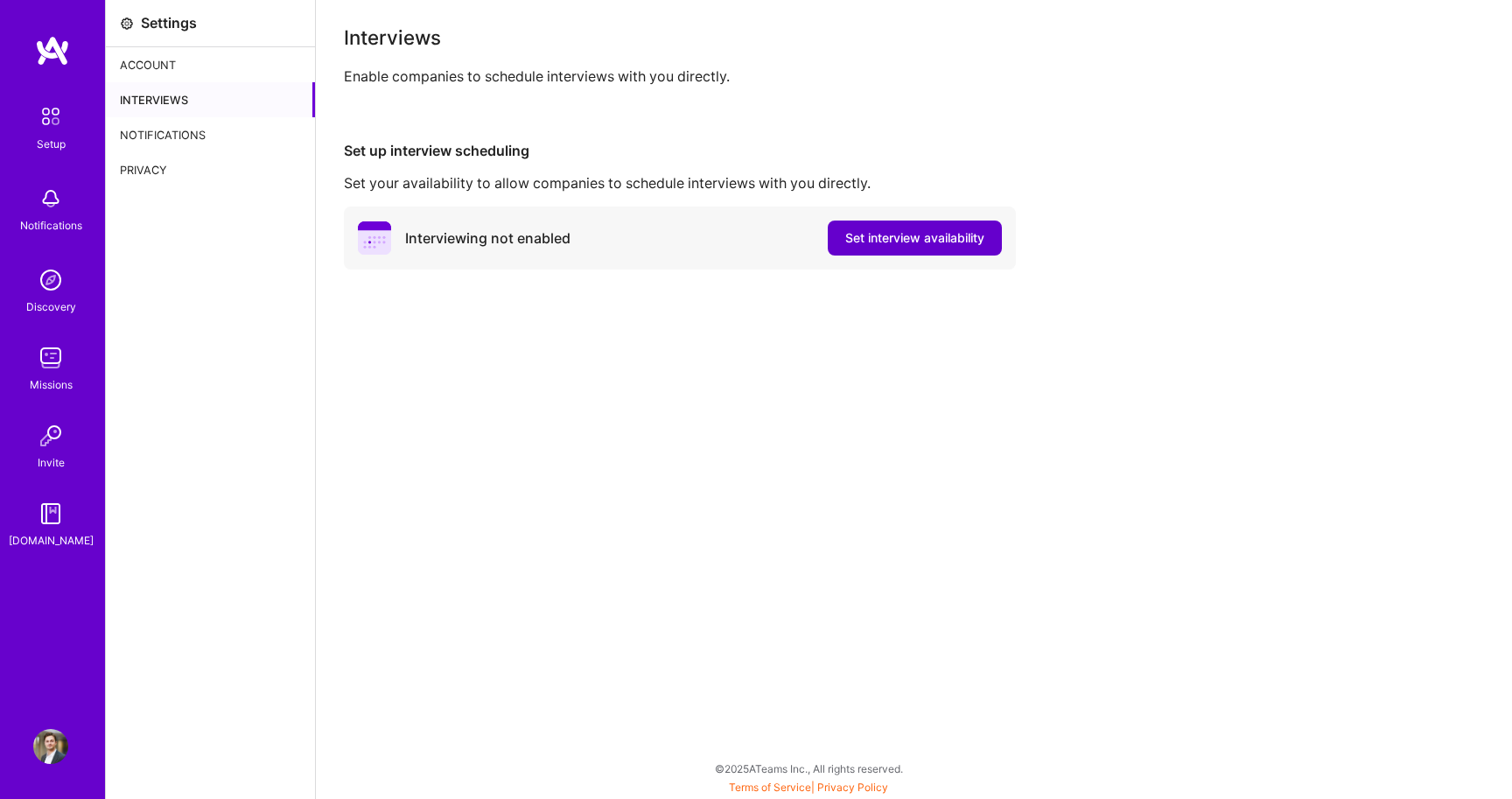
click at [890, 251] on button "Set interview availability" at bounding box center [914, 238] width 174 height 35
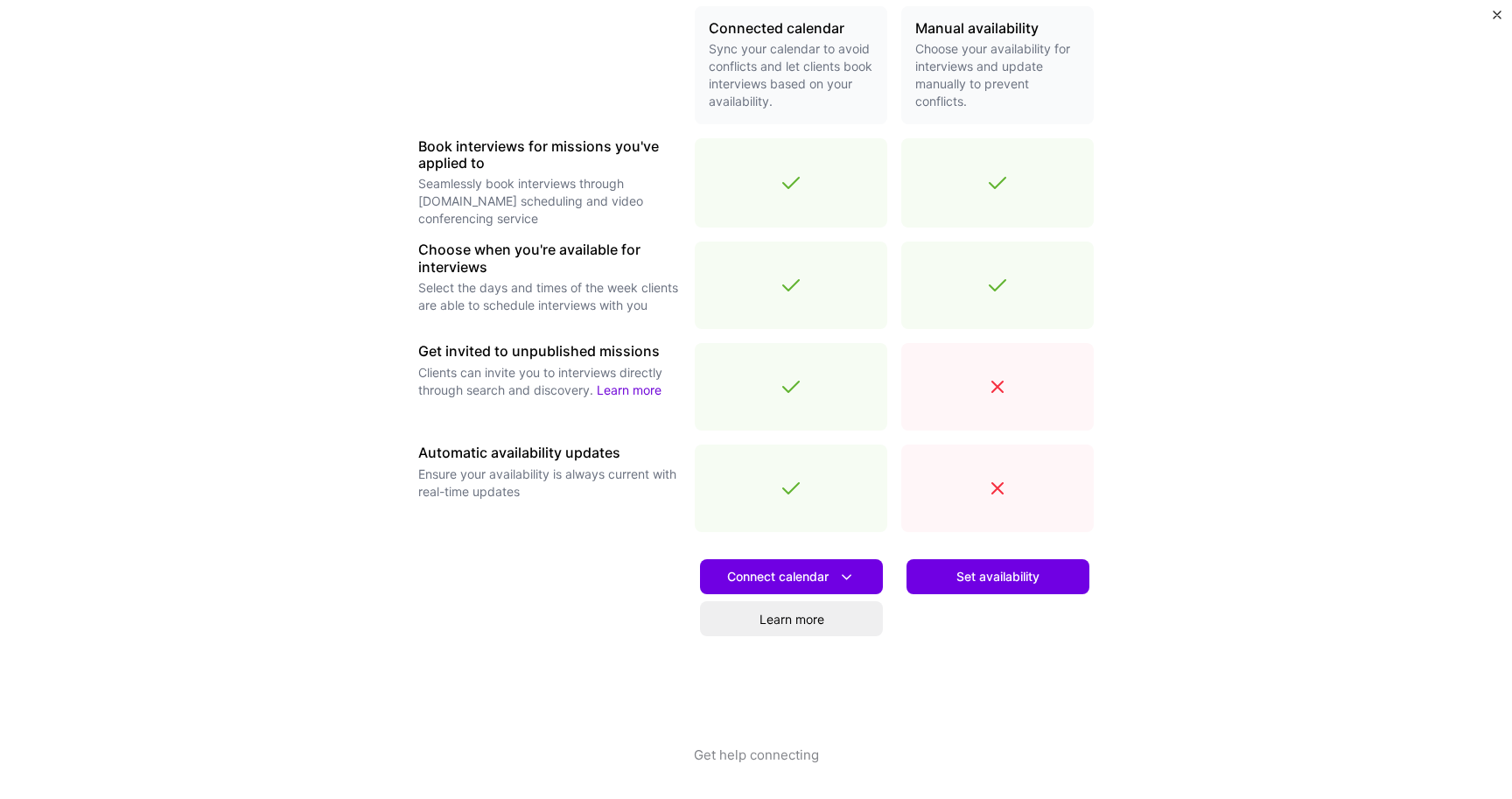
scroll to position [428, 0]
click at [804, 572] on span "Connect calendar" at bounding box center [791, 577] width 129 height 18
click at [768, 623] on button "Google calendar" at bounding box center [769, 626] width 227 height 46
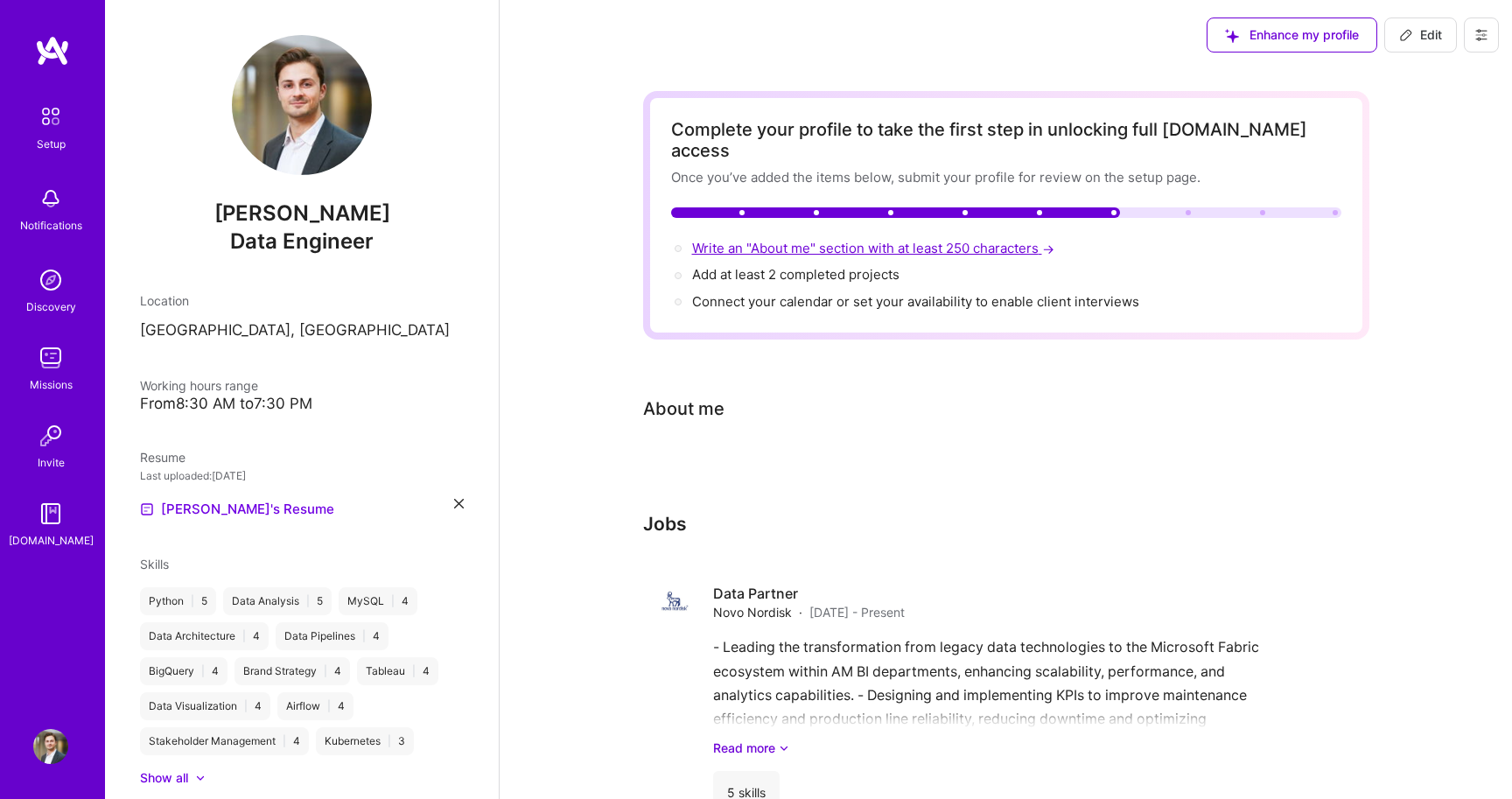
click at [854, 240] on span "Write an "About me" section with at least 250 characters →" at bounding box center [875, 248] width 366 height 16
select select "US"
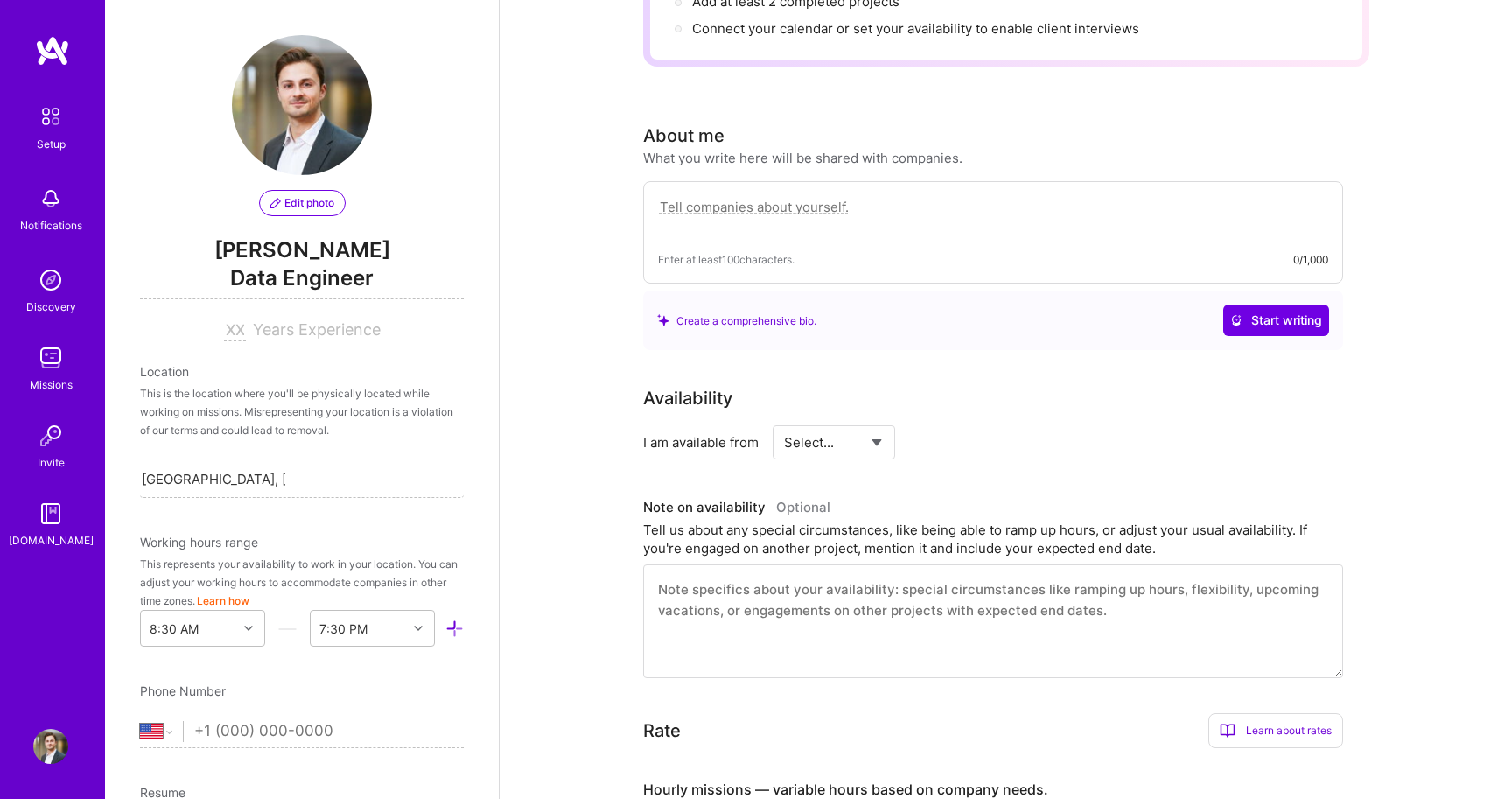
scroll to position [268, 0]
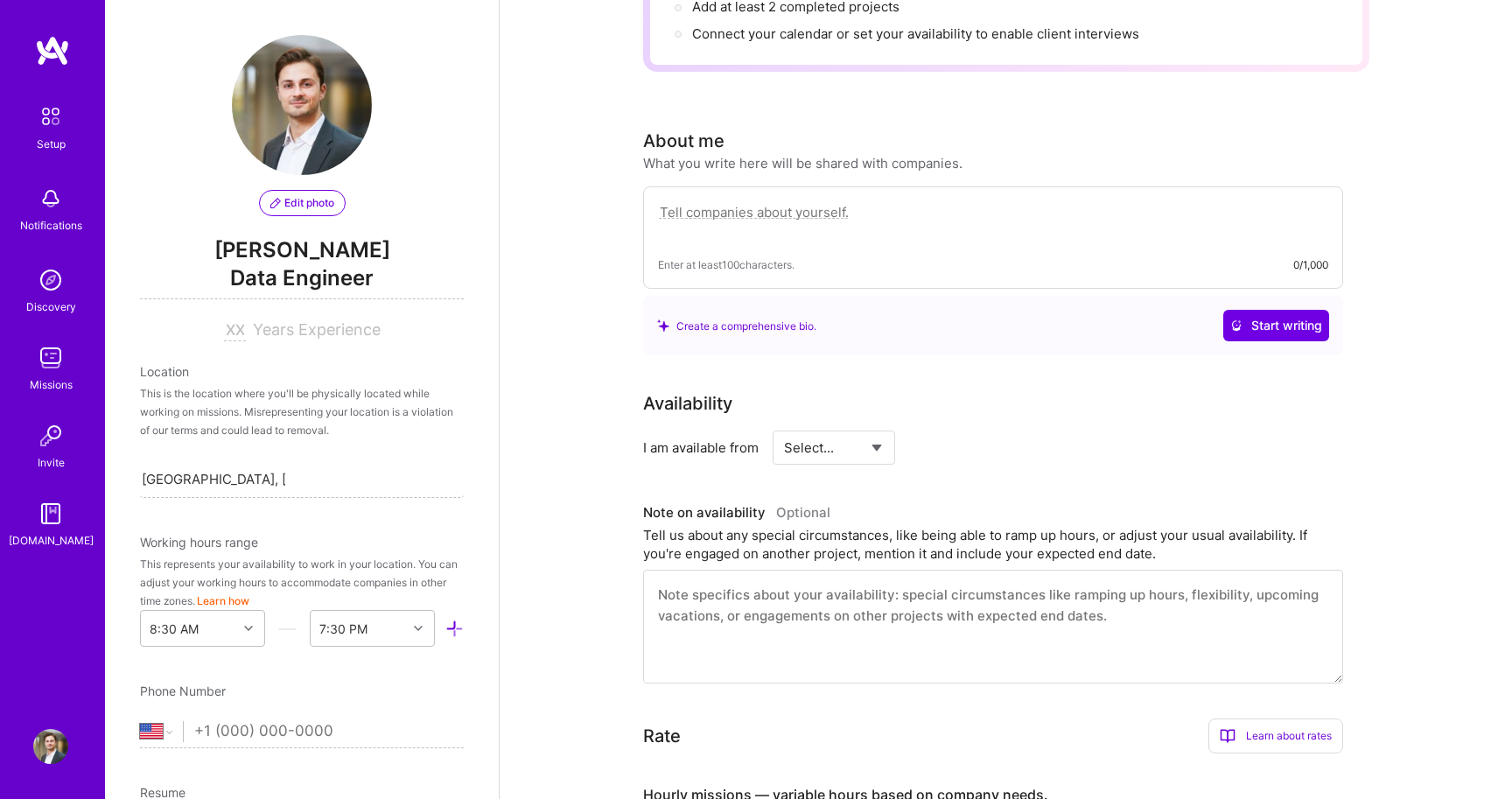
paste textarea "I am a results-driven Data Professional with extensive experience in the financ…"
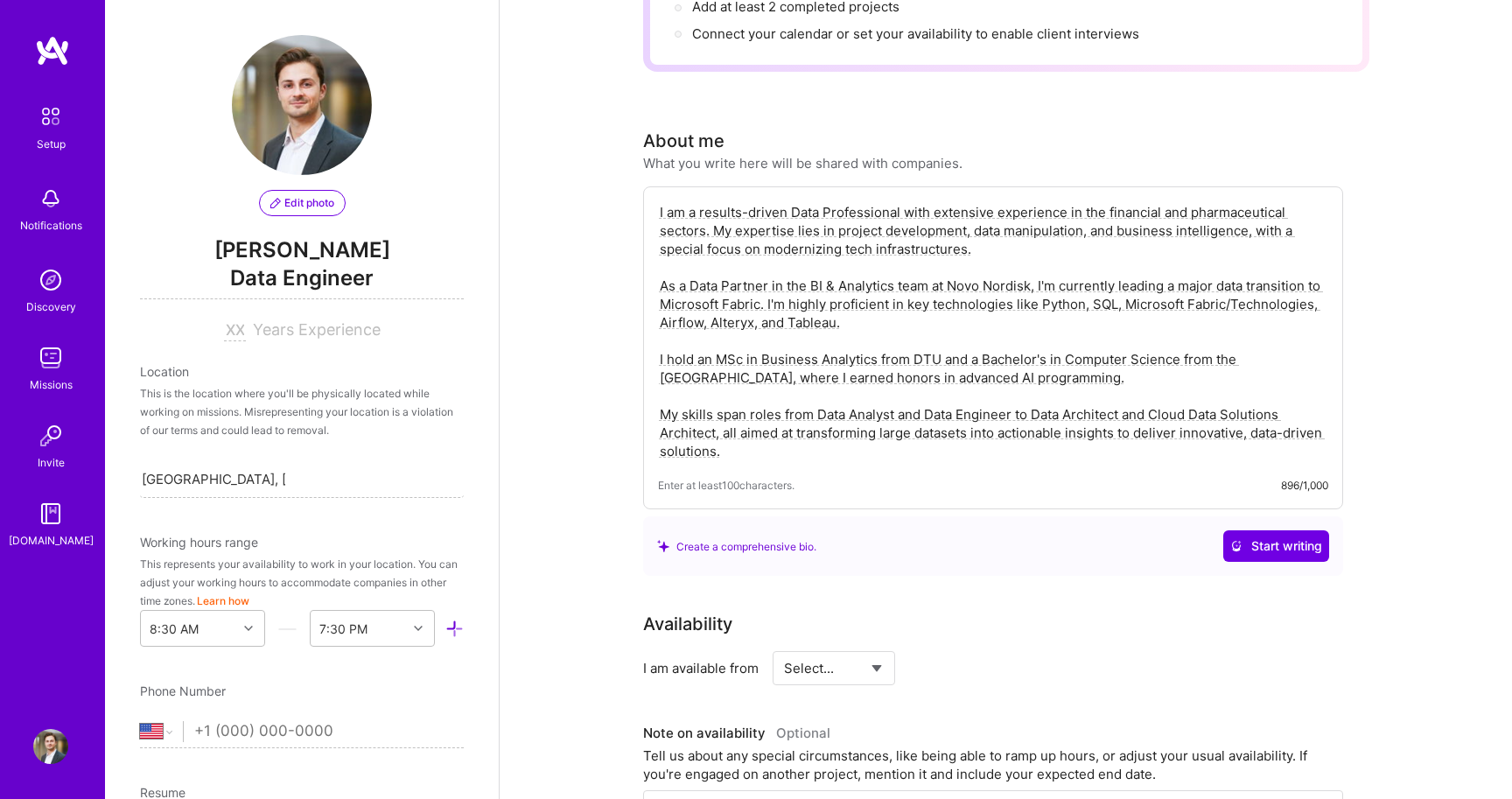
click at [1021, 611] on div "Availability" at bounding box center [992, 623] width 700 height 26
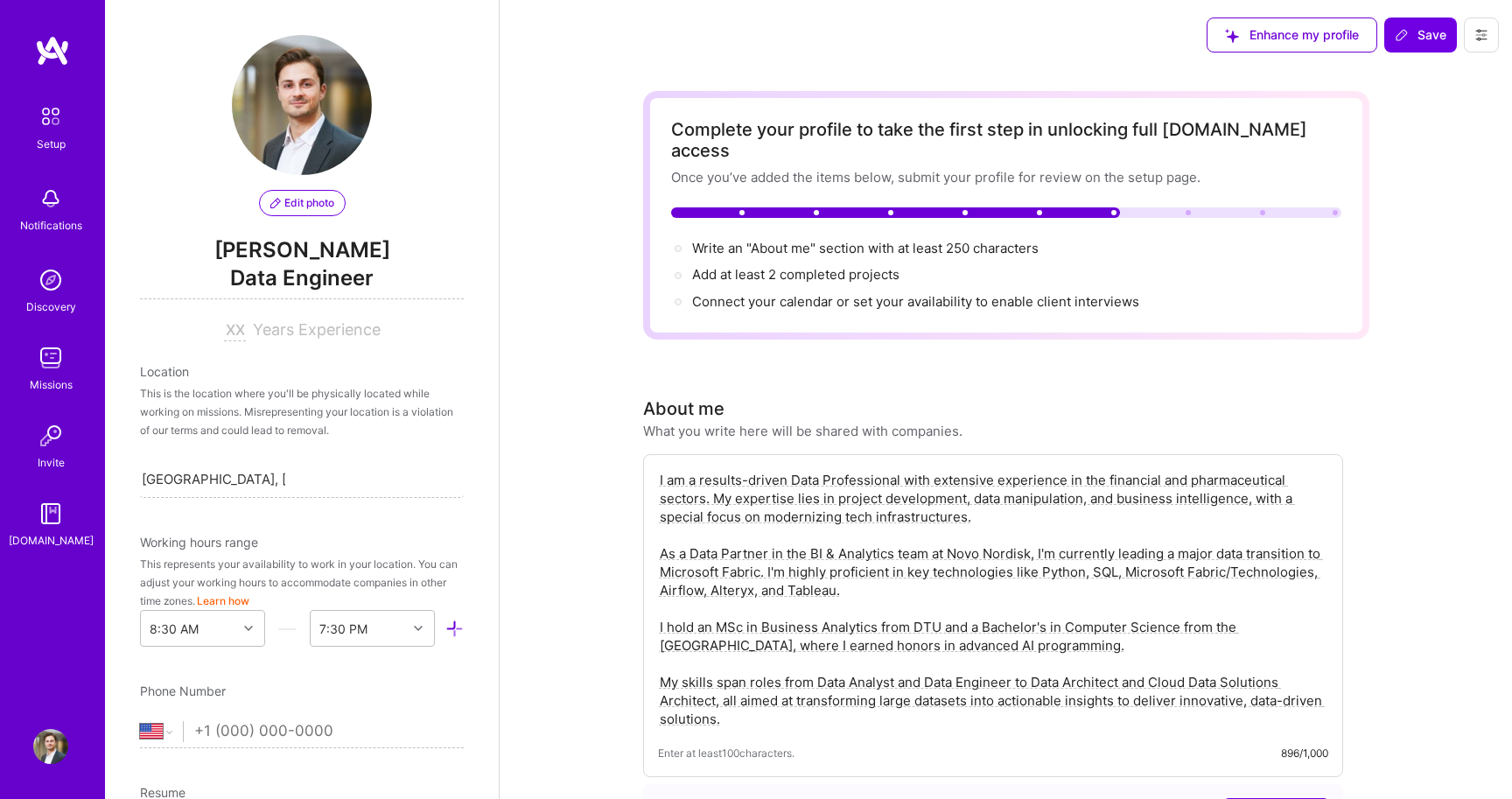
scroll to position [0, 0]
click at [855, 240] on span "Write an "About me" section with at least 250 characters →" at bounding box center [875, 248] width 366 height 16
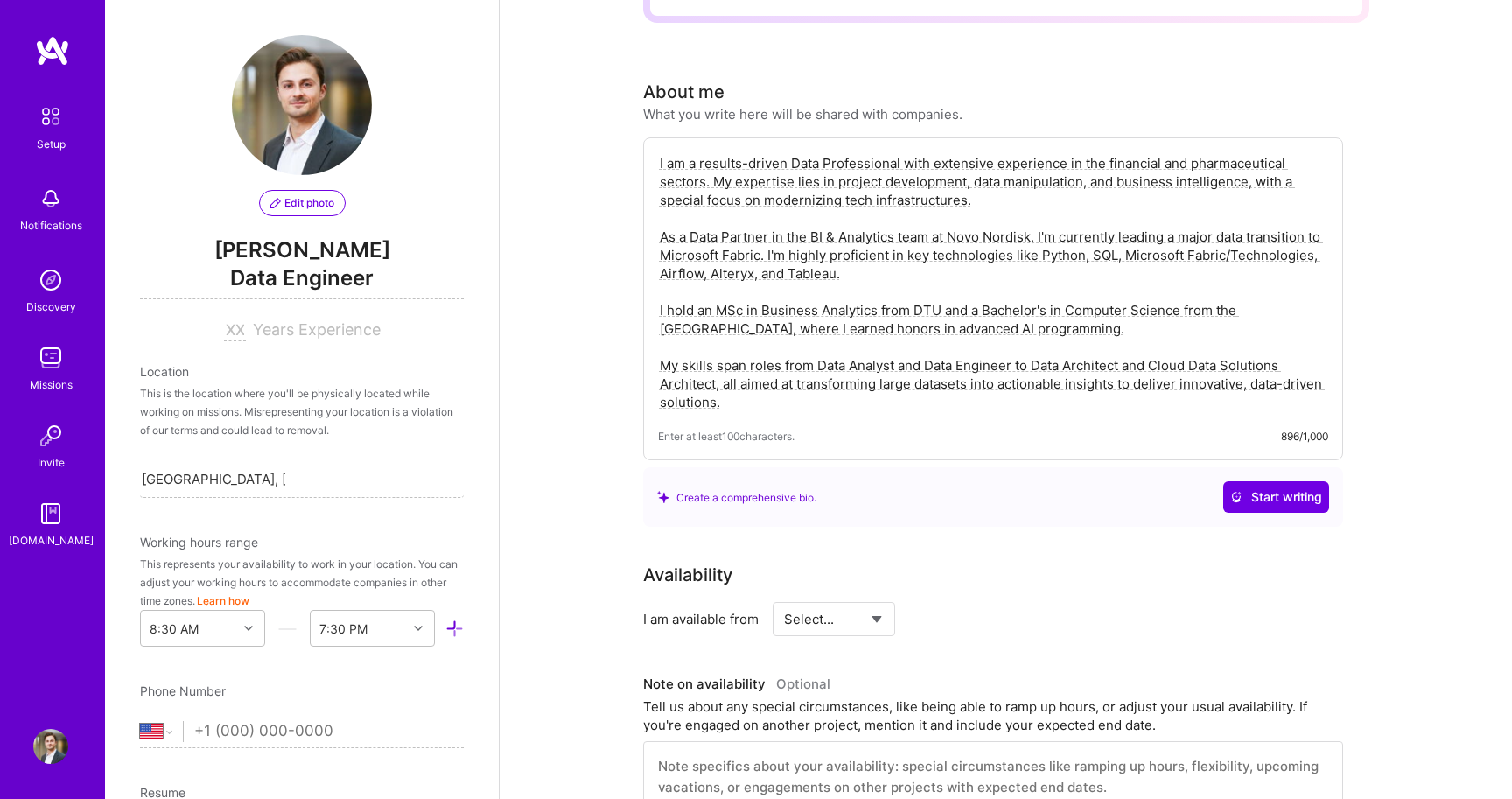
scroll to position [375, 0]
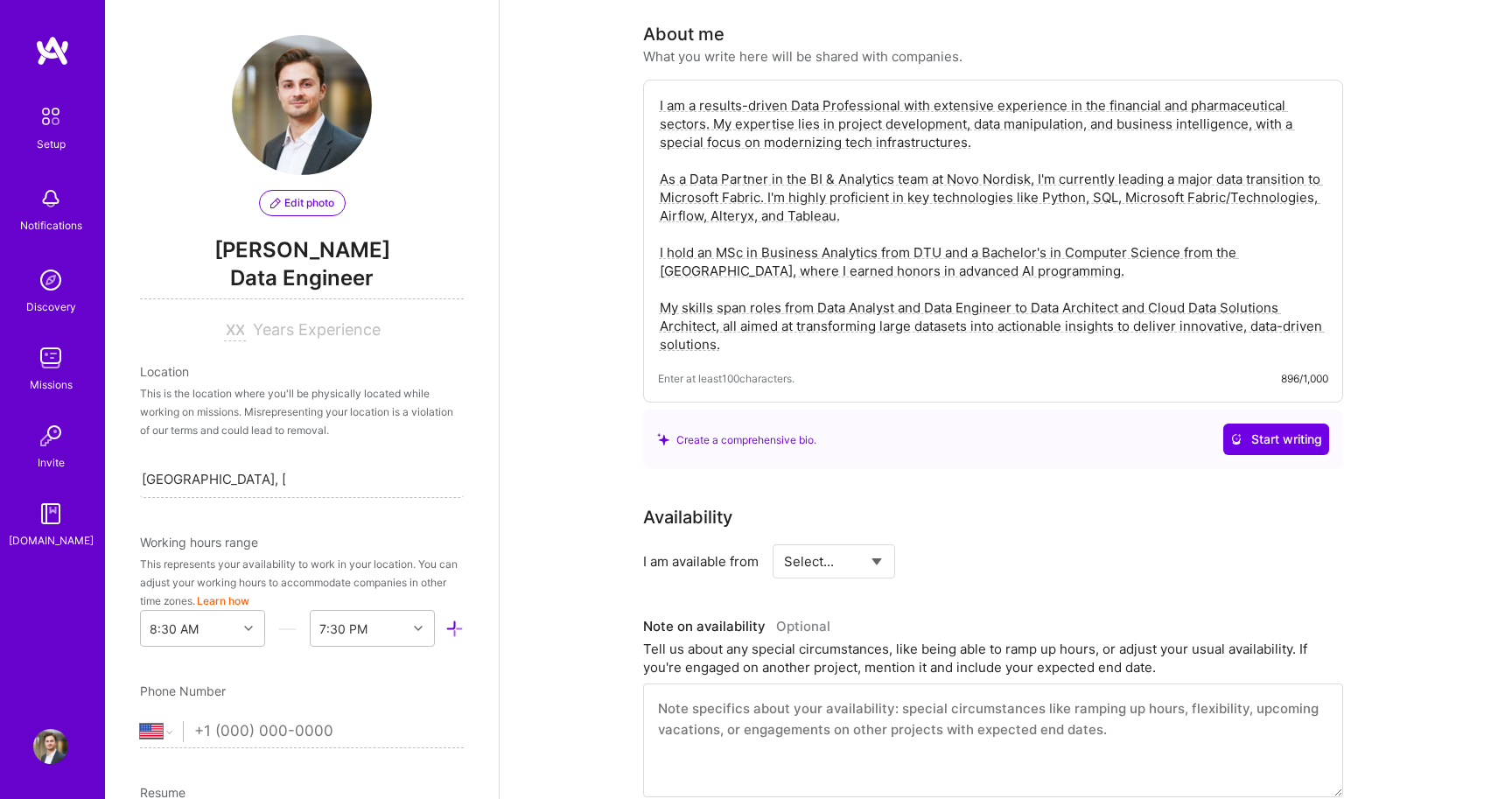
click at [1124, 325] on textarea "I am a results-driven Data Professional with extensive experience in the financ…" at bounding box center [993, 225] width 670 height 261
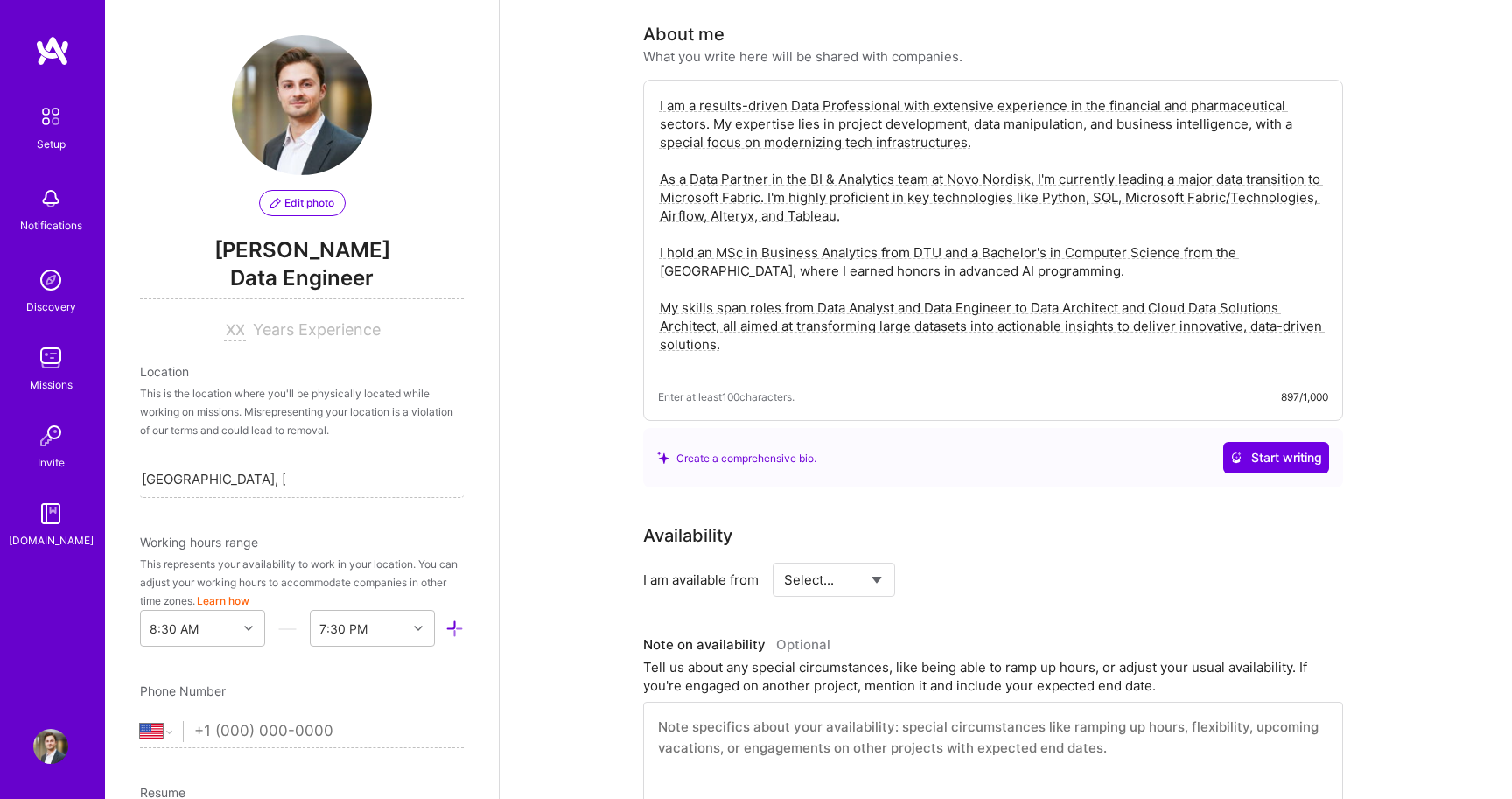
type textarea "I am a results-driven Data Professional with extensive experience in the financ…"
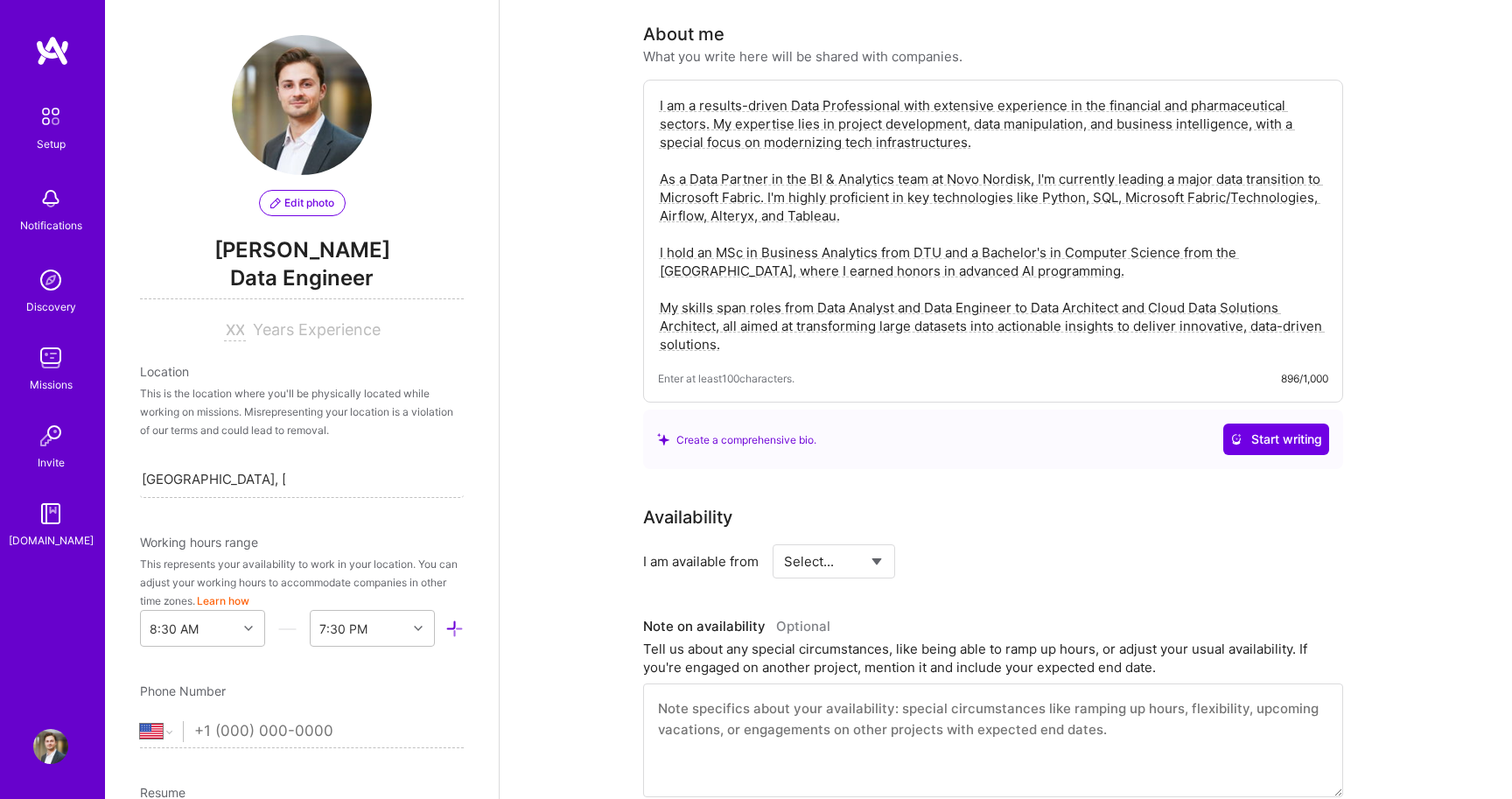
click at [1067, 523] on div "Availability I am available from Select... Right Now Future Date Not Available" at bounding box center [992, 542] width 700 height 74
select select "Right Now"
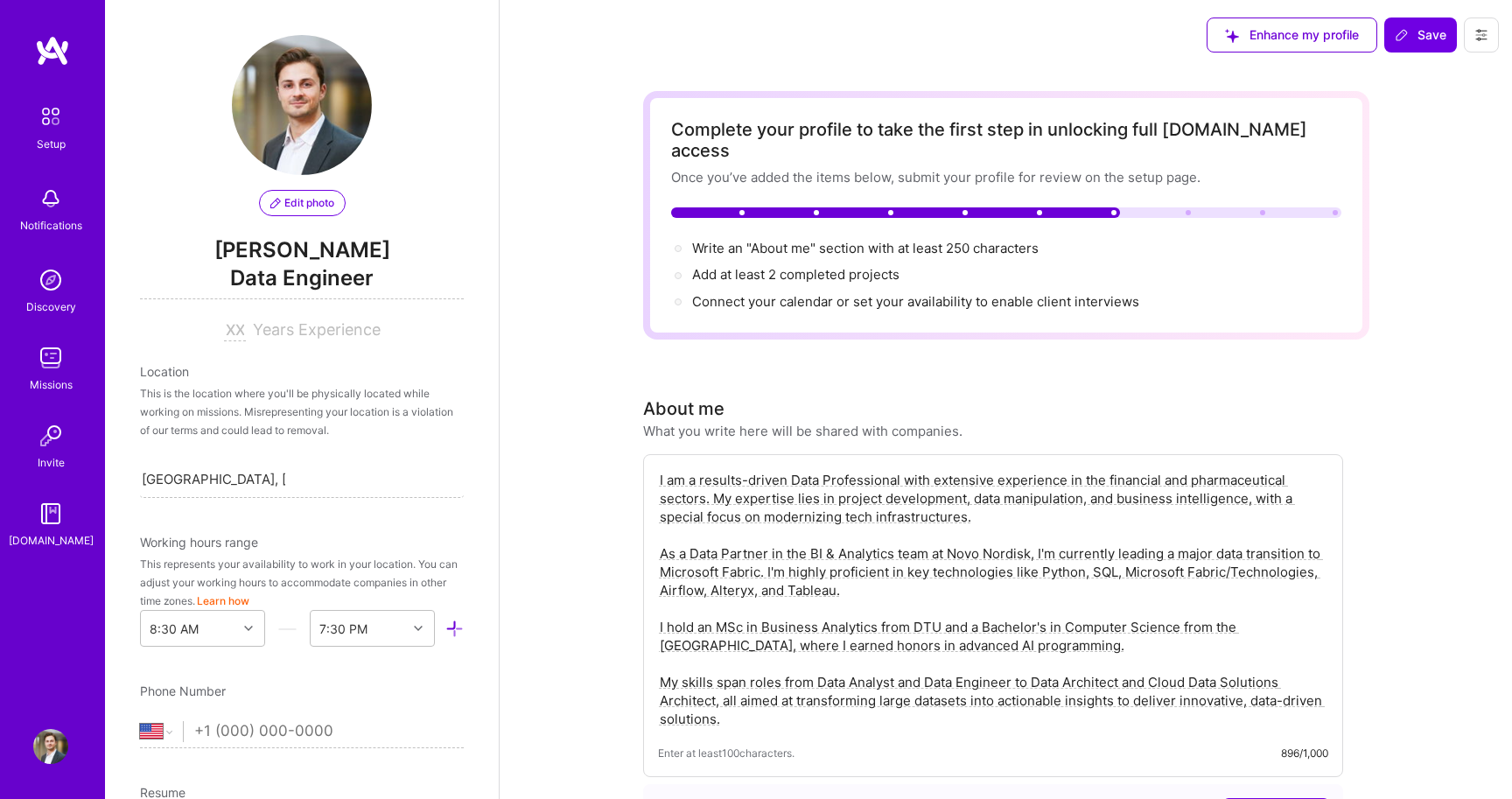
scroll to position [0, 0]
click at [974, 240] on span "Write an "About me" section with at least 250 characters →" at bounding box center [875, 248] width 366 height 16
click at [871, 294] on span "Connect your calendar or set your availability to enable client interviews →" at bounding box center [923, 302] width 463 height 16
click at [797, 266] on span "Add at least 2 completed projects →" at bounding box center [803, 274] width 223 height 16
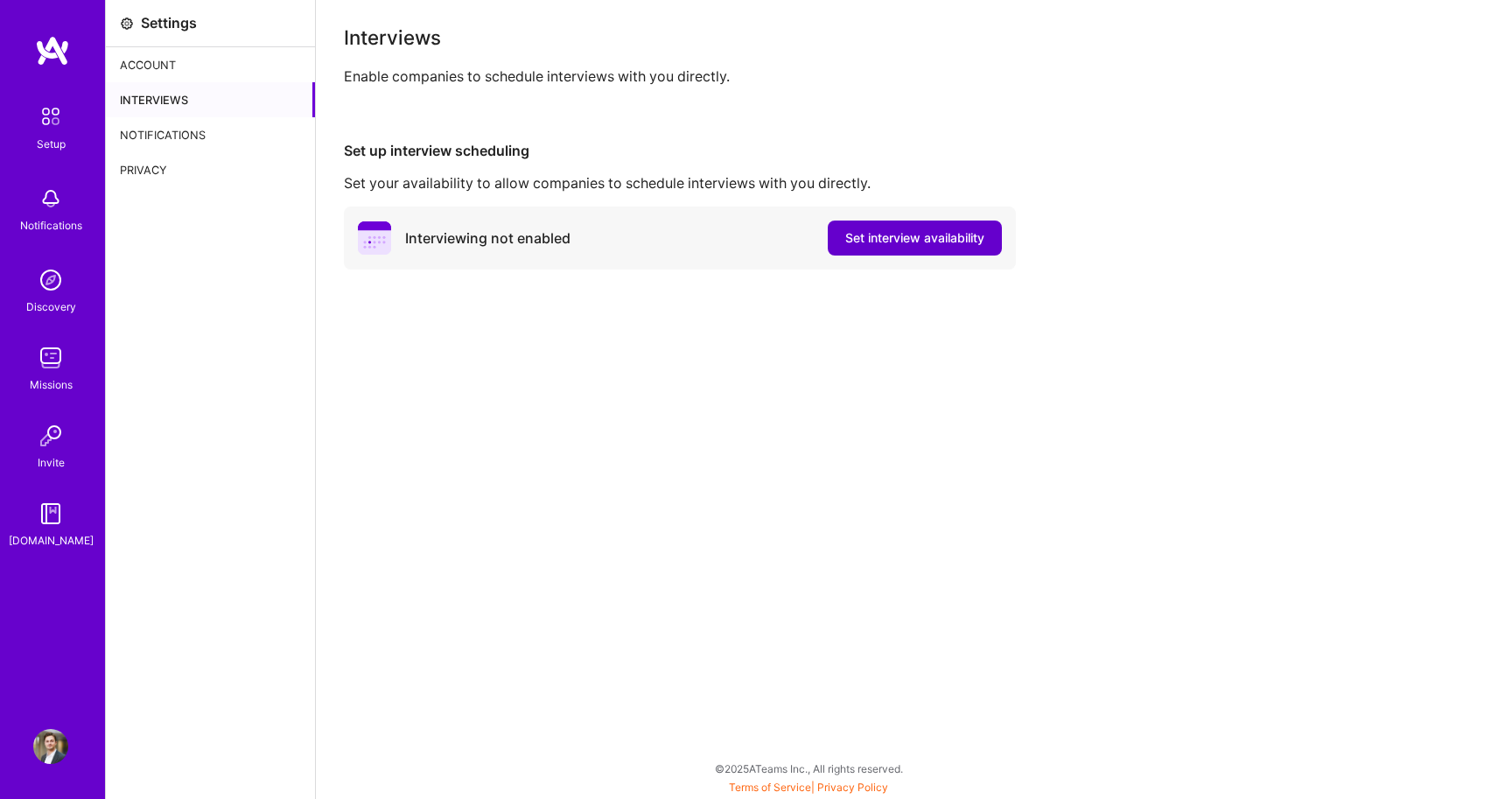
click at [831, 226] on button "Set interview availability" at bounding box center [914, 238] width 174 height 35
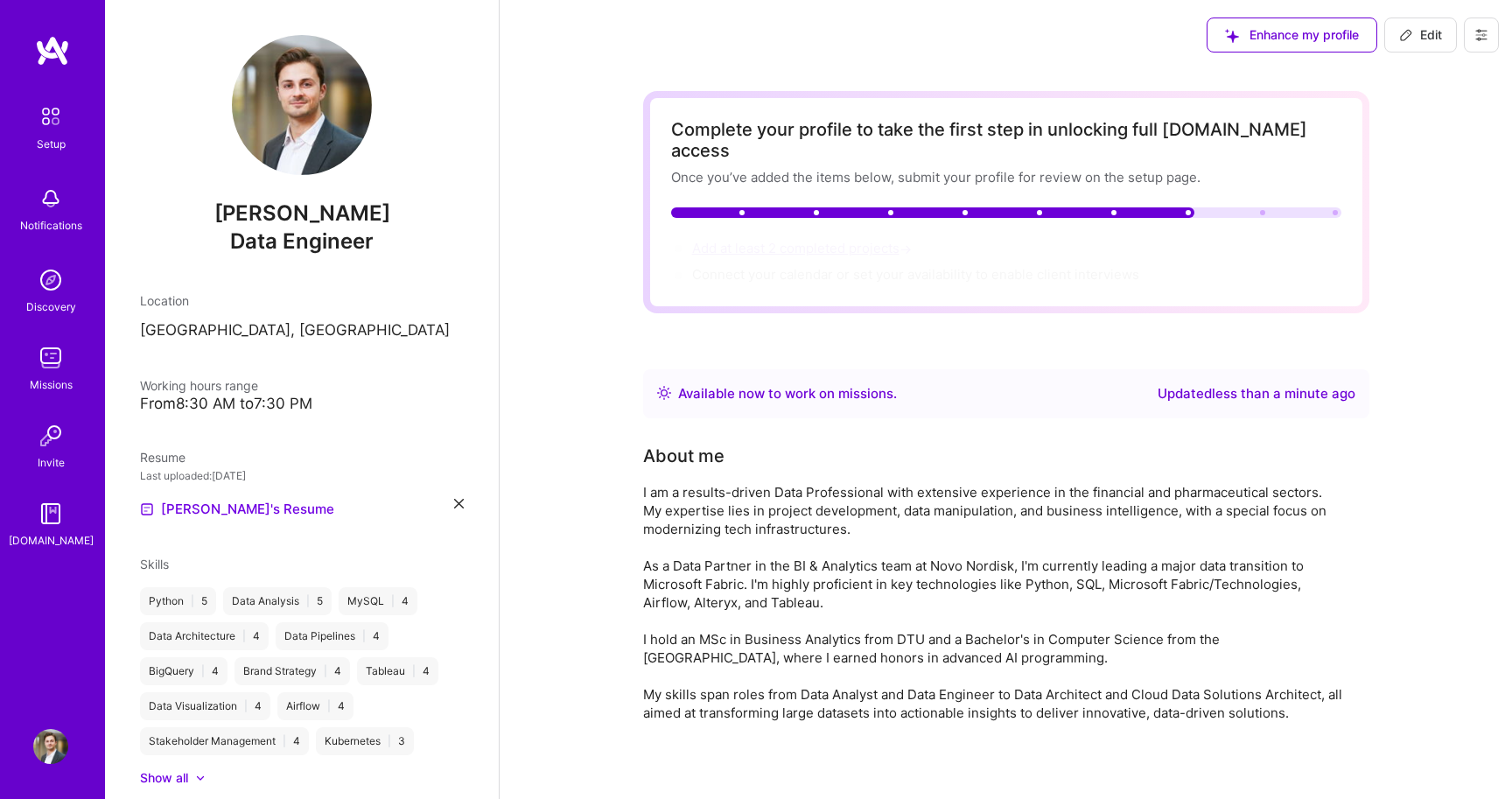
click at [820, 240] on span "Add at least 2 completed projects →" at bounding box center [803, 248] width 223 height 16
select select "US"
select select "Right Now"
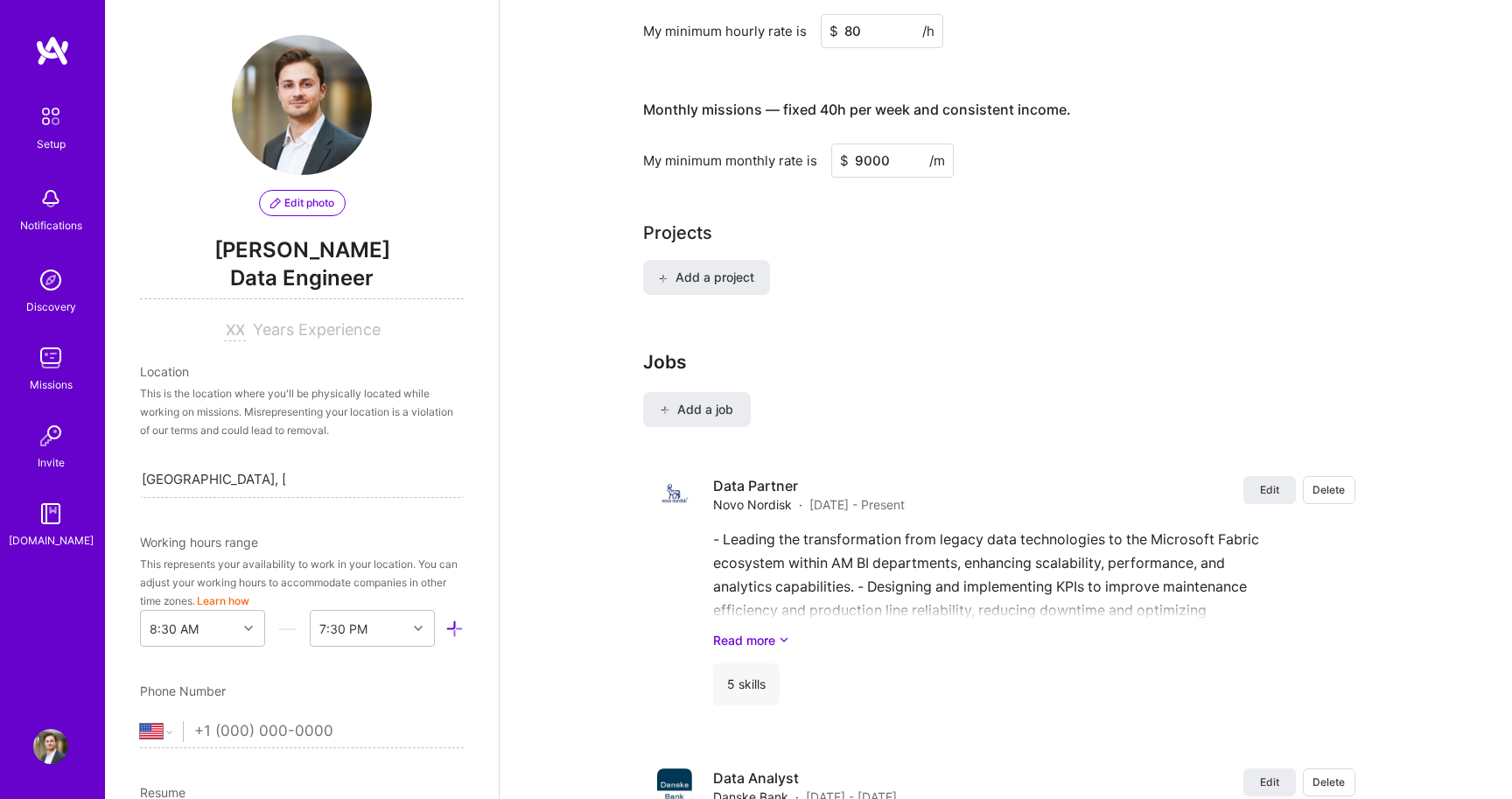
scroll to position [1476, 0]
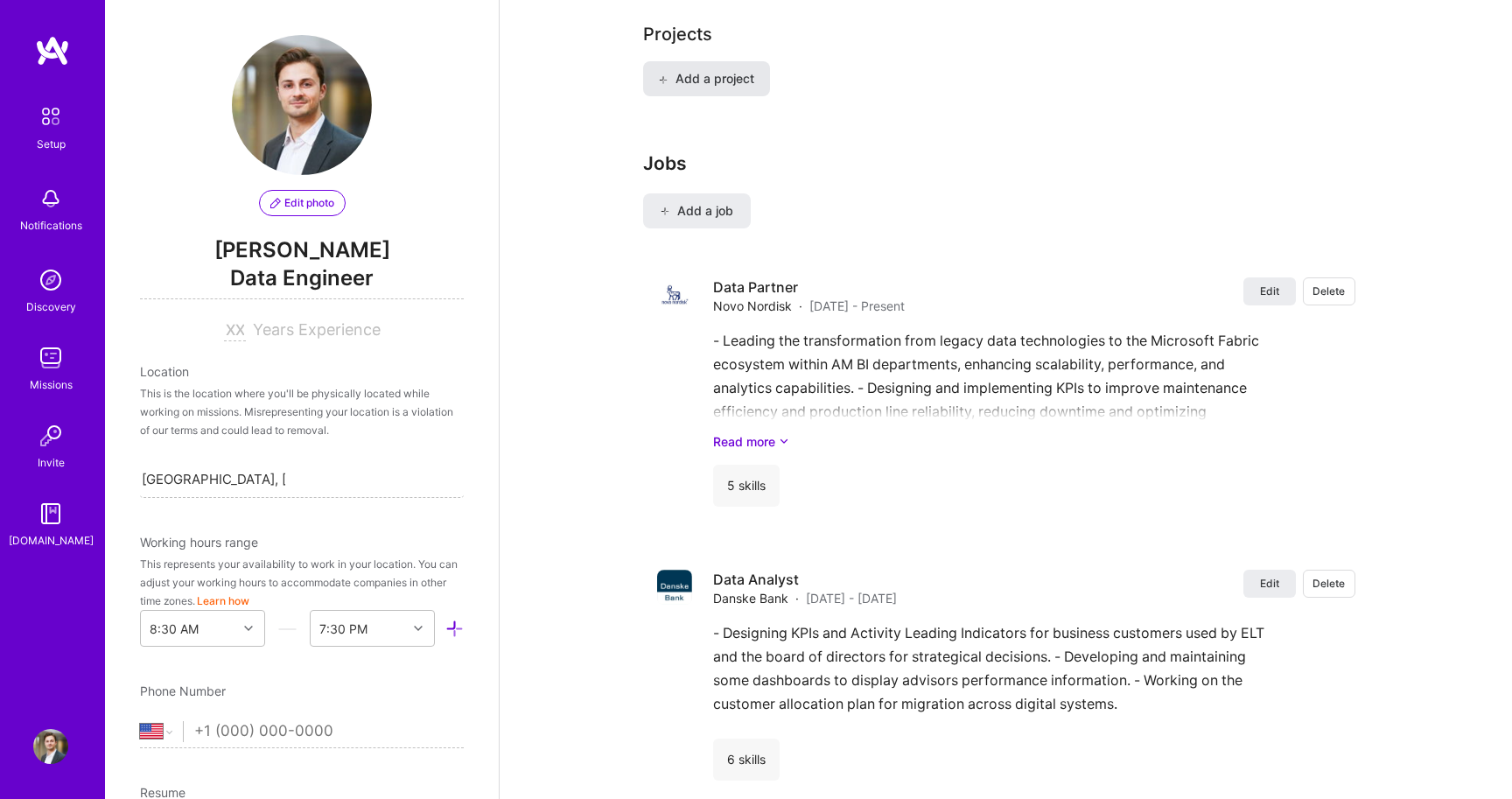
click at [710, 70] on span "Add a project" at bounding box center [705, 78] width 95 height 17
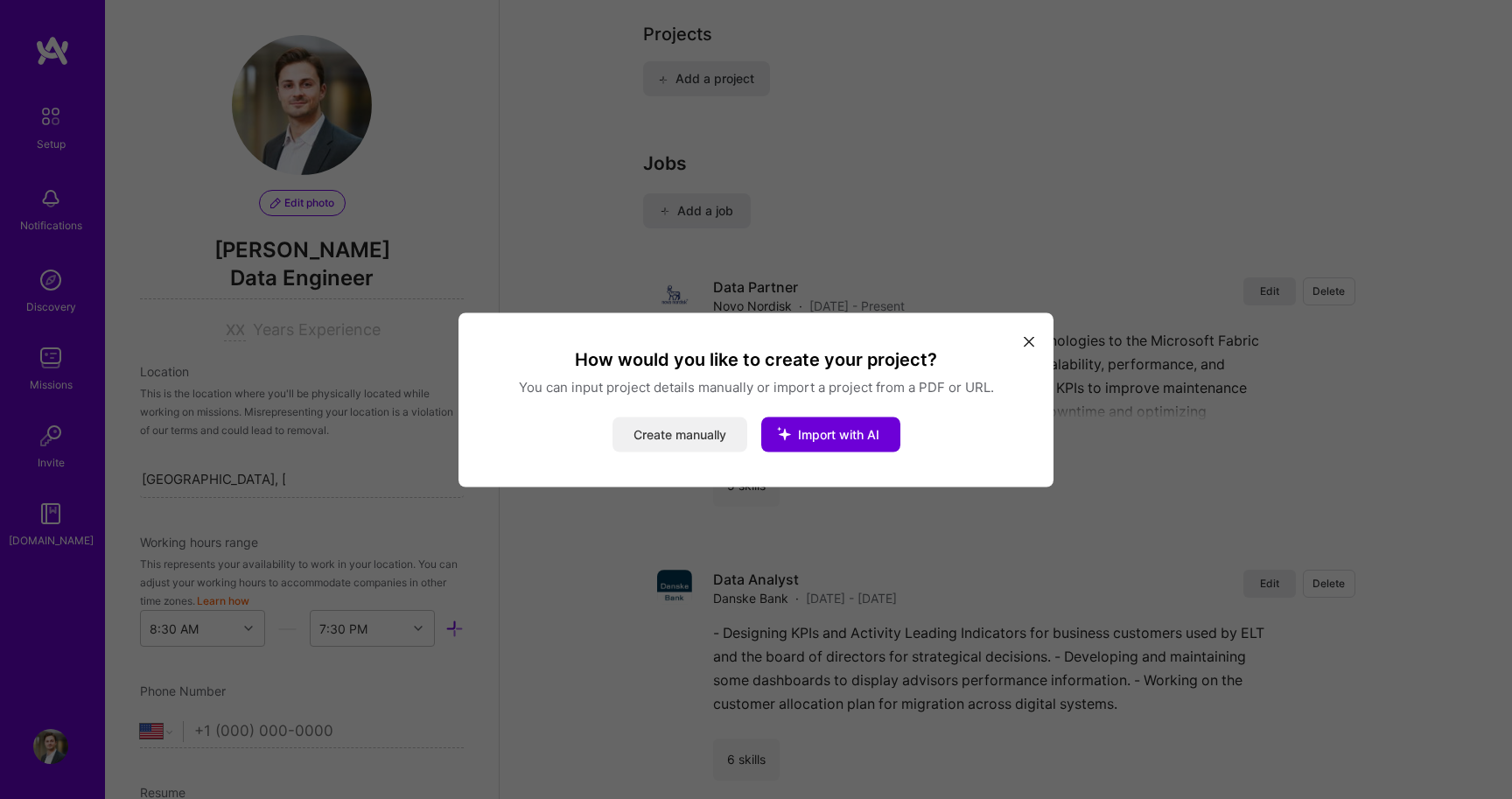
click at [727, 428] on button "Create manually" at bounding box center [679, 434] width 135 height 35
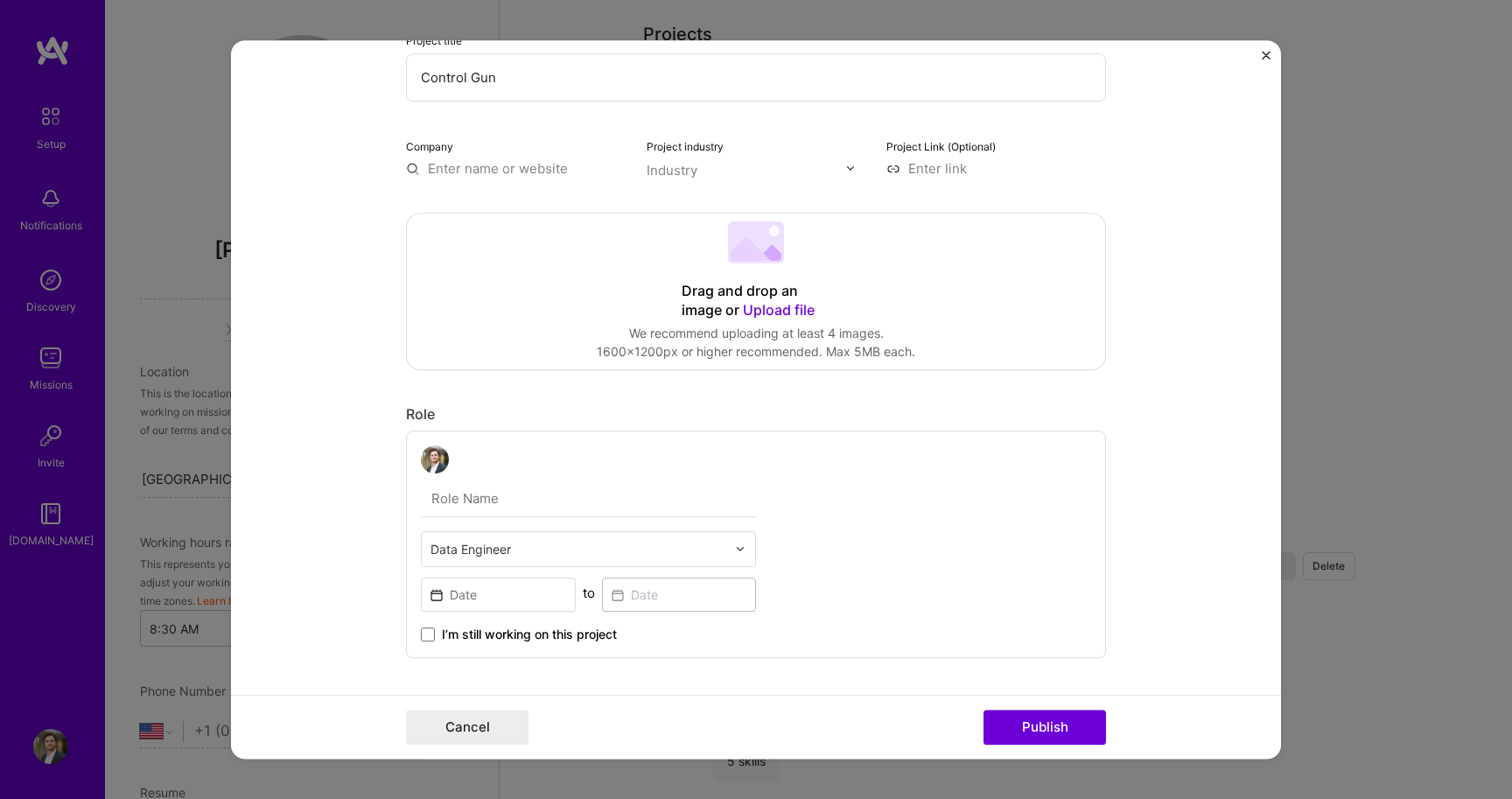
scroll to position [146, 0]
type input "Control Gun"
type input "d"
type input "D"
type input "M"
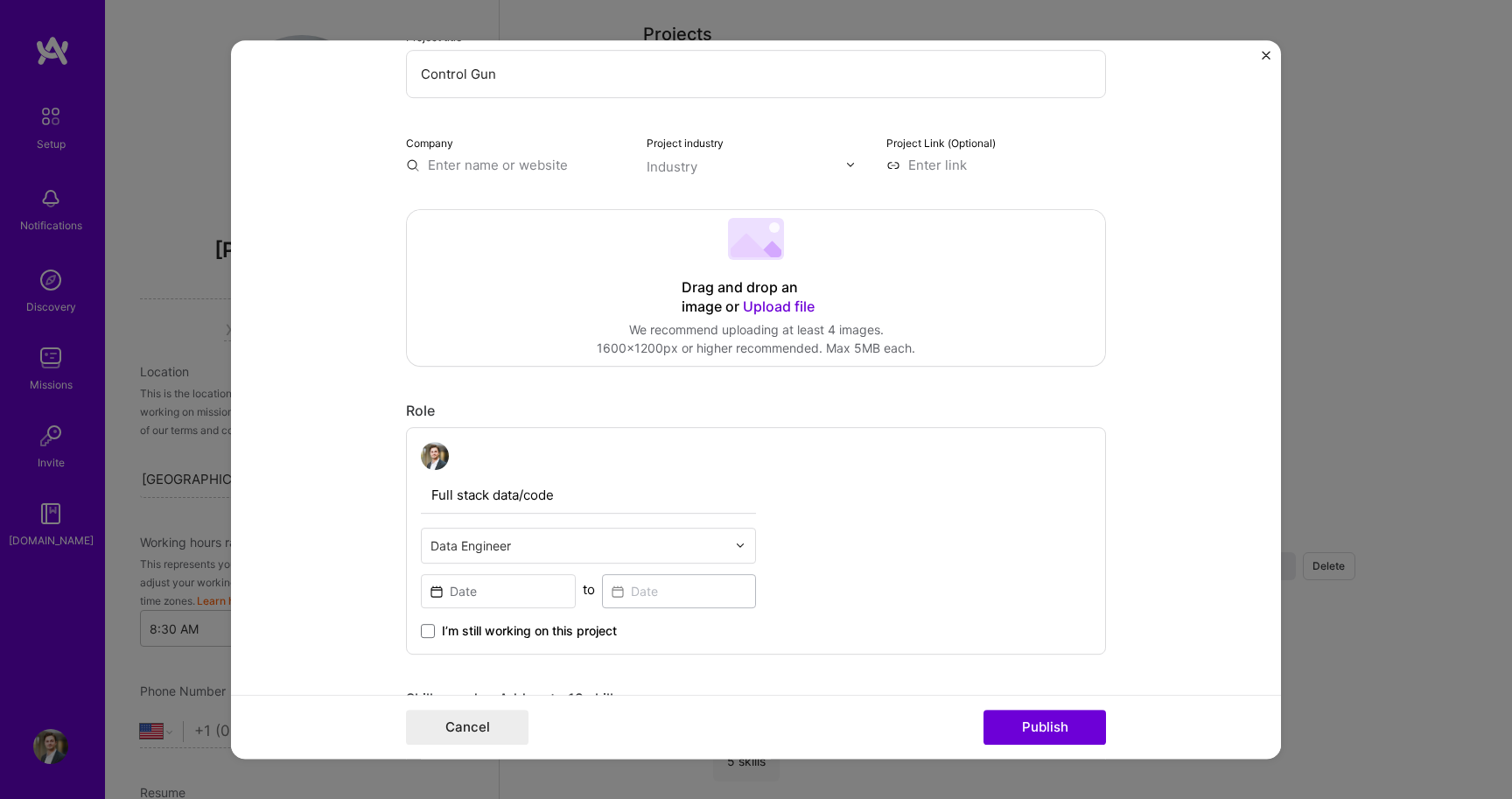
type input "Full stack data/code"
click at [539, 537] on input "text" at bounding box center [578, 545] width 296 height 18
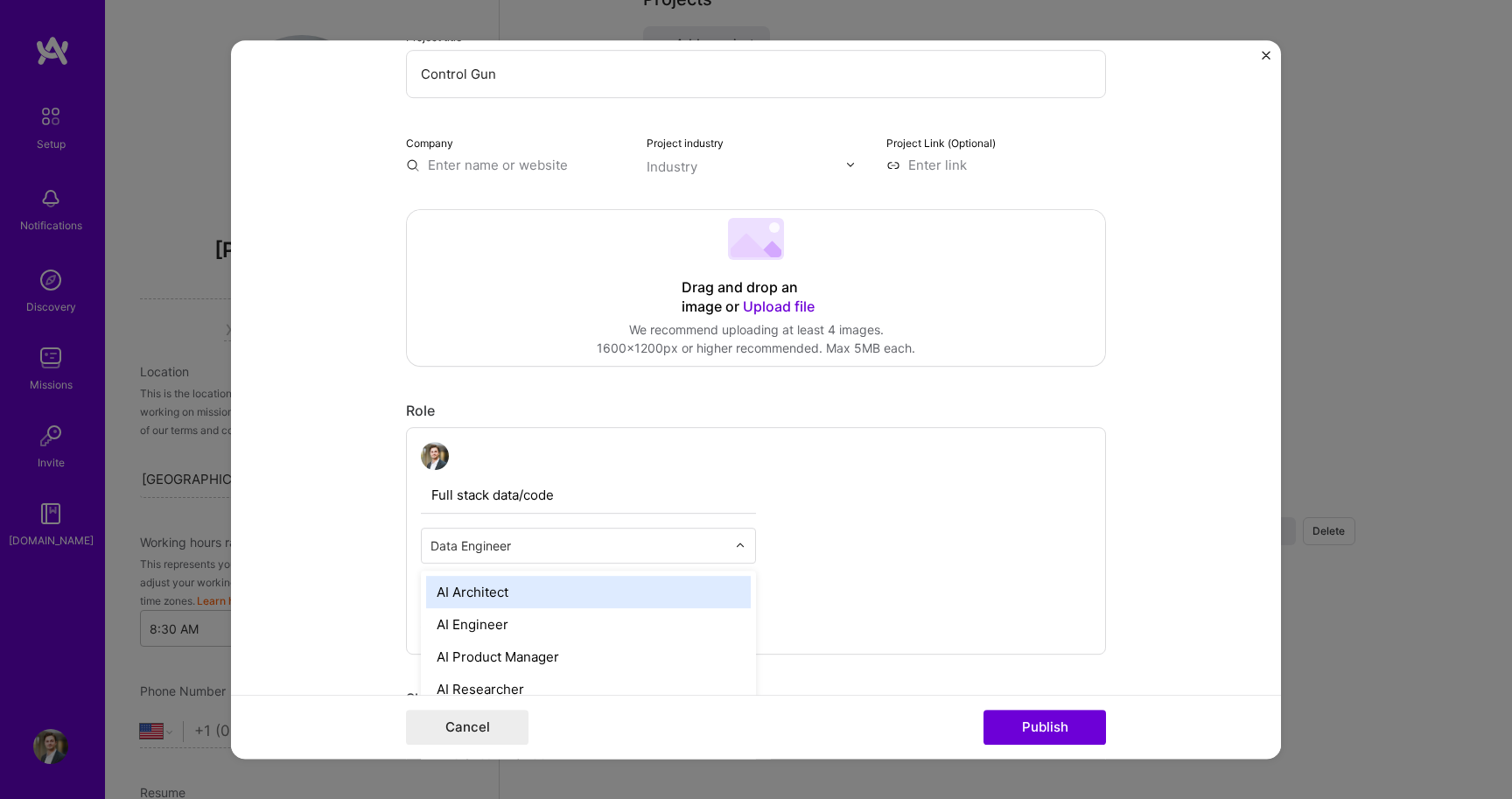
scroll to position [1516, 0]
type input "d"
type input "full"
click at [504, 592] on div "Full-Stack Developer" at bounding box center [589, 592] width 324 height 33
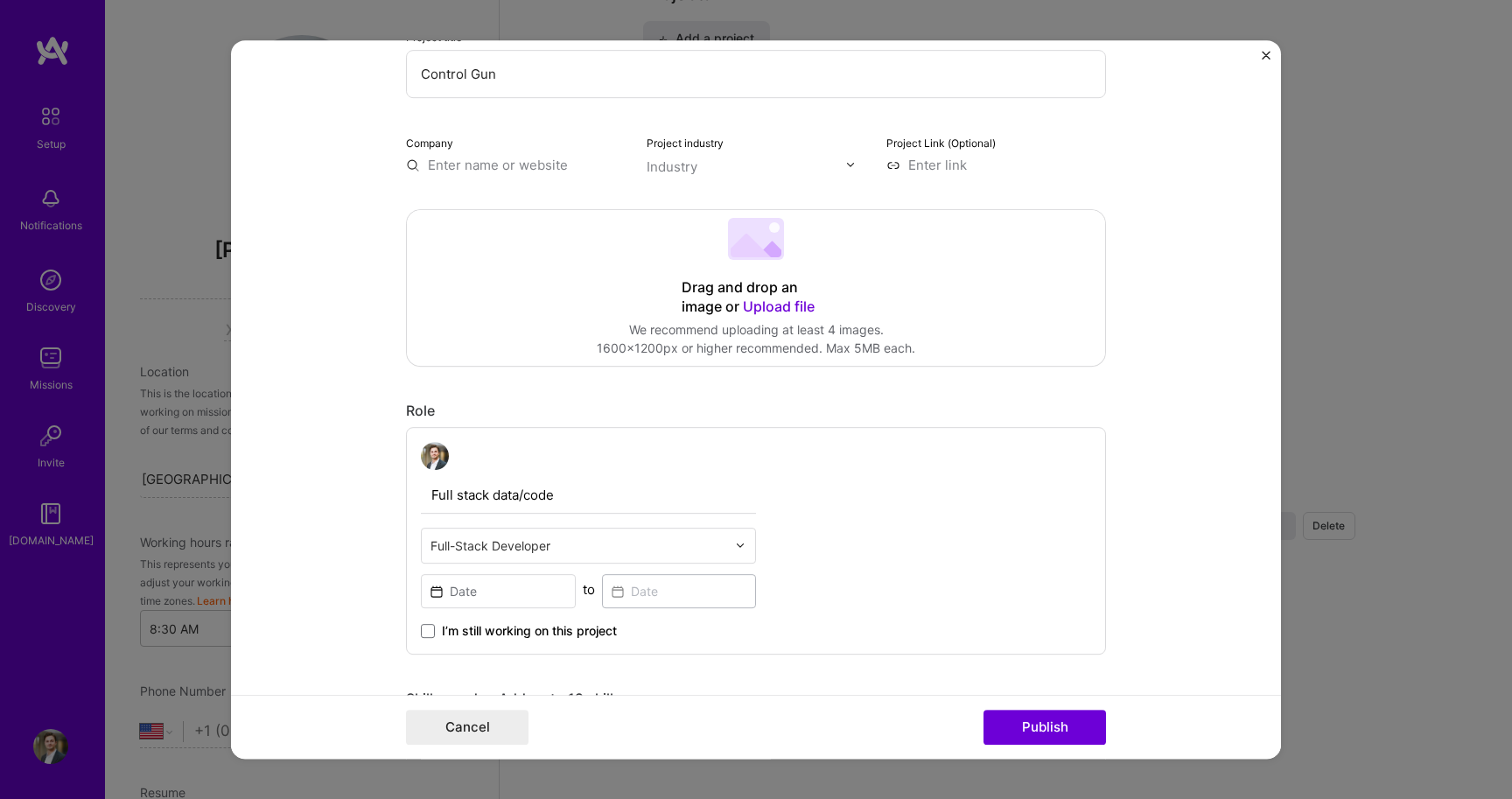
click at [568, 502] on input "Full stack data/code" at bounding box center [589, 496] width 335 height 37
type input "Full stack data/code developer"
click at [505, 588] on input at bounding box center [498, 592] width 155 height 34
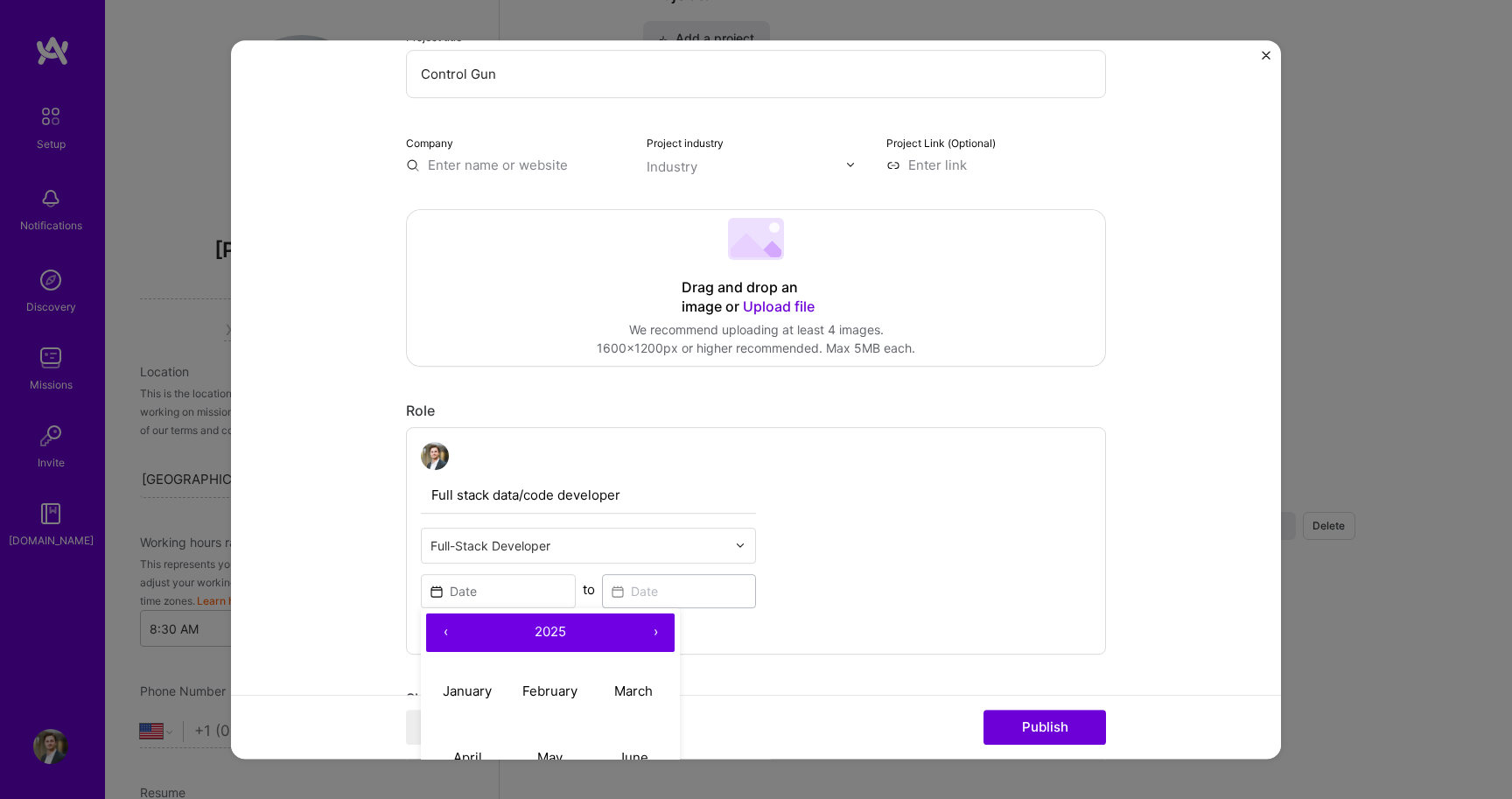
click at [446, 634] on button "‹" at bounding box center [445, 632] width 39 height 39
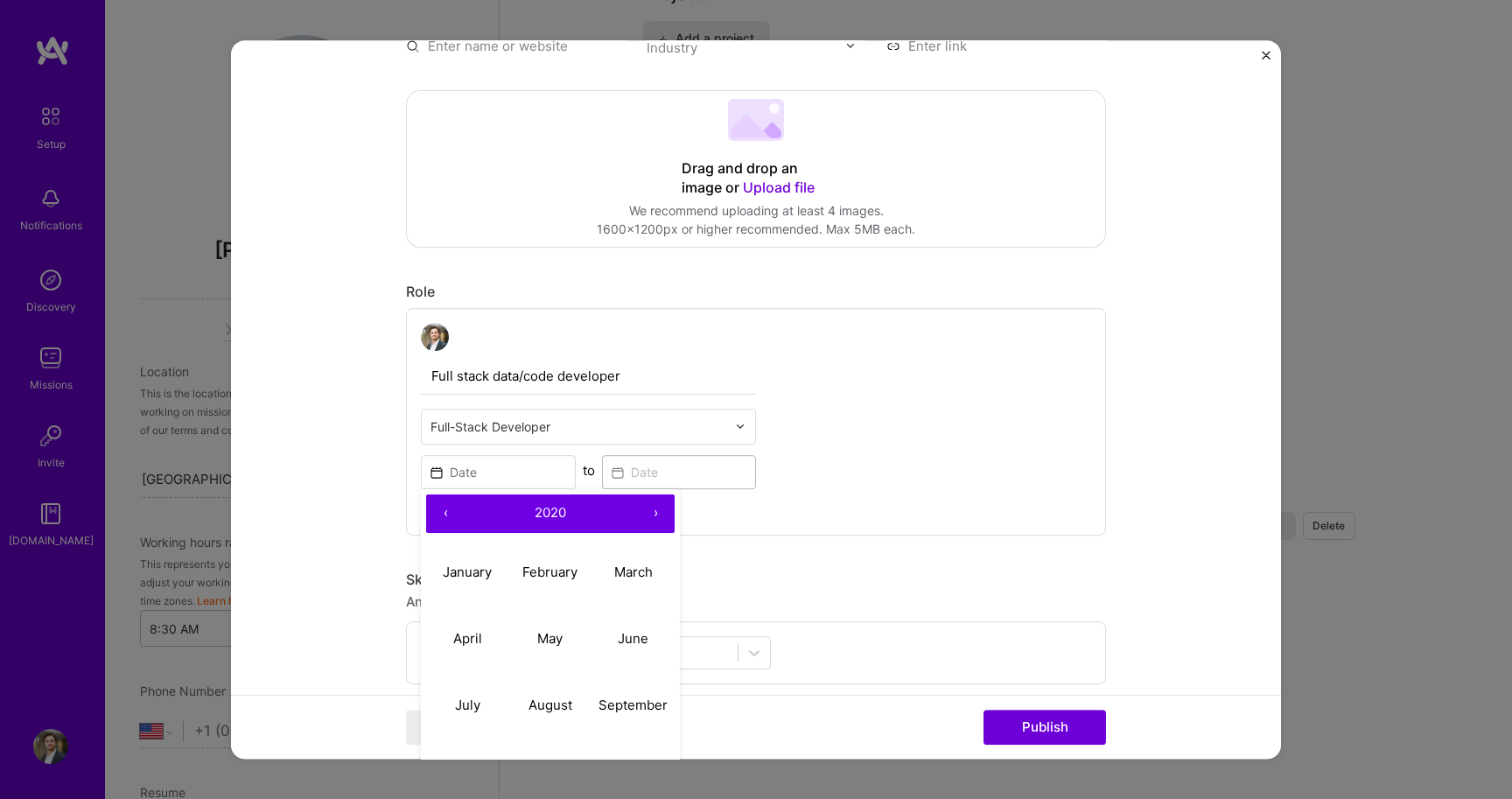
scroll to position [294, 0]
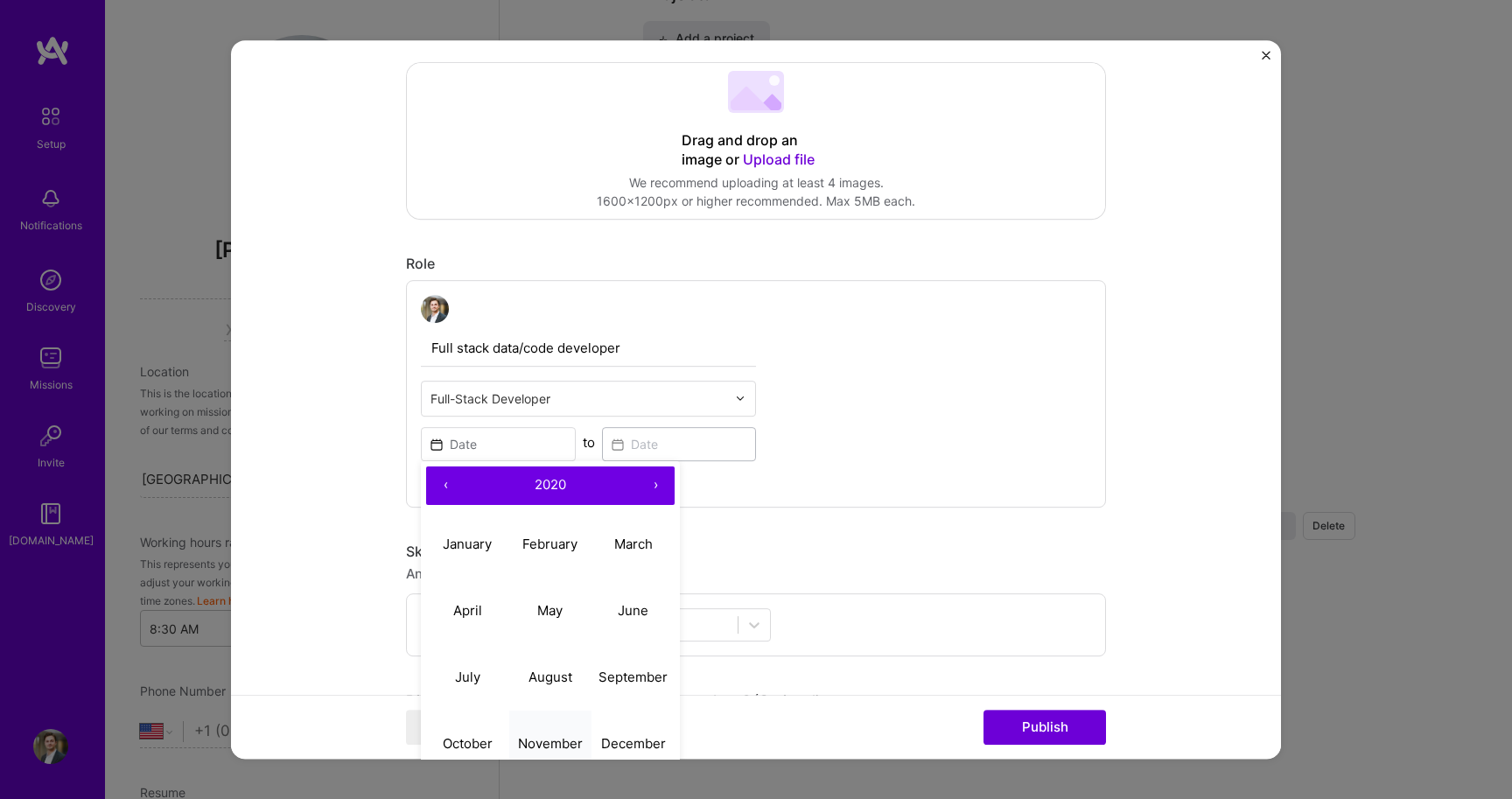
click at [535, 743] on abbr "November" at bounding box center [550, 744] width 65 height 16
type input "Nov, 2020"
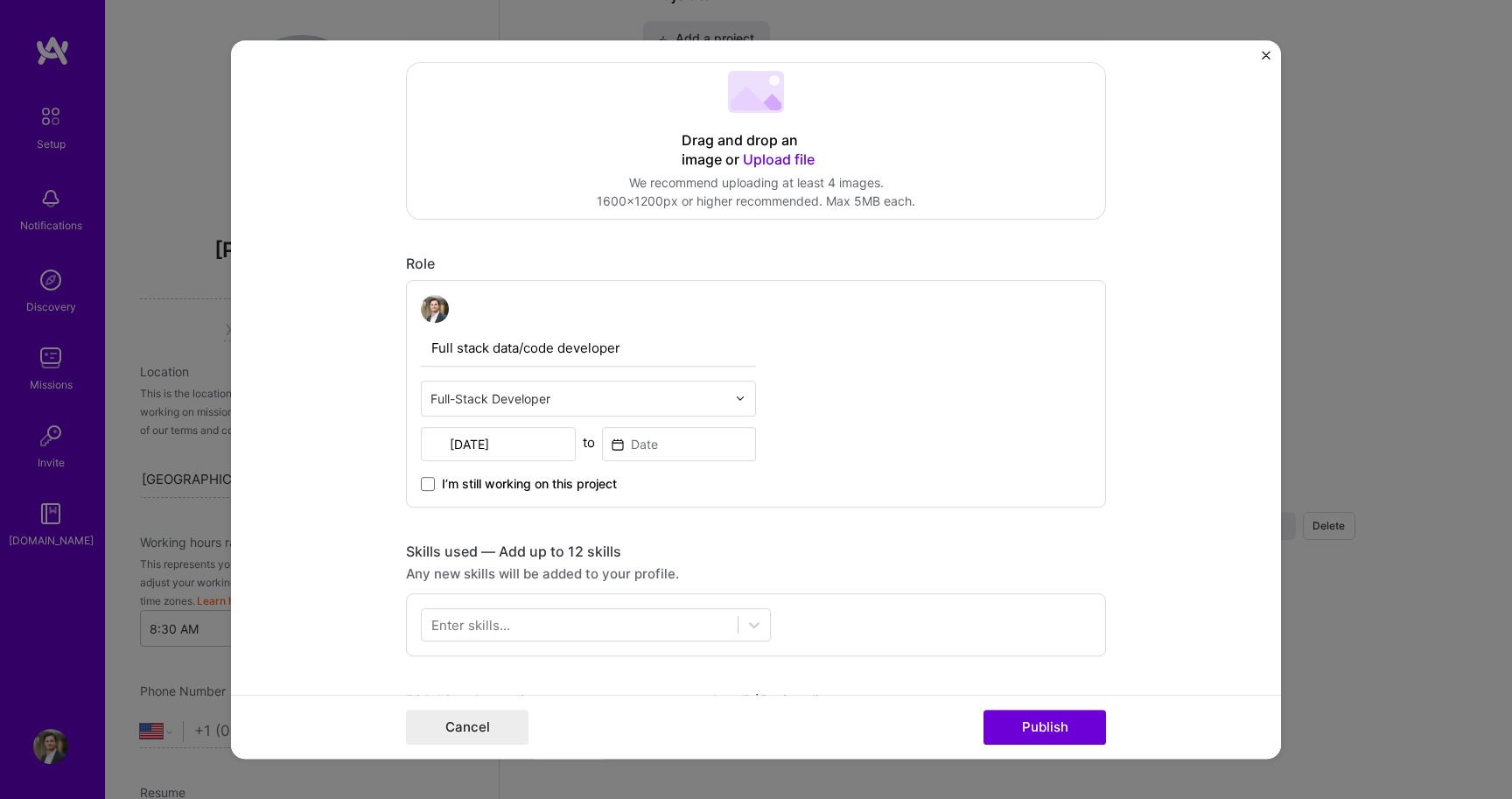
click at [535, 743] on div "Cancel Publish" at bounding box center [755, 727] width 700 height 35
click at [660, 465] on div "I’m still working on this project" at bounding box center [589, 477] width 335 height 32
click at [664, 445] on input at bounding box center [679, 445] width 155 height 34
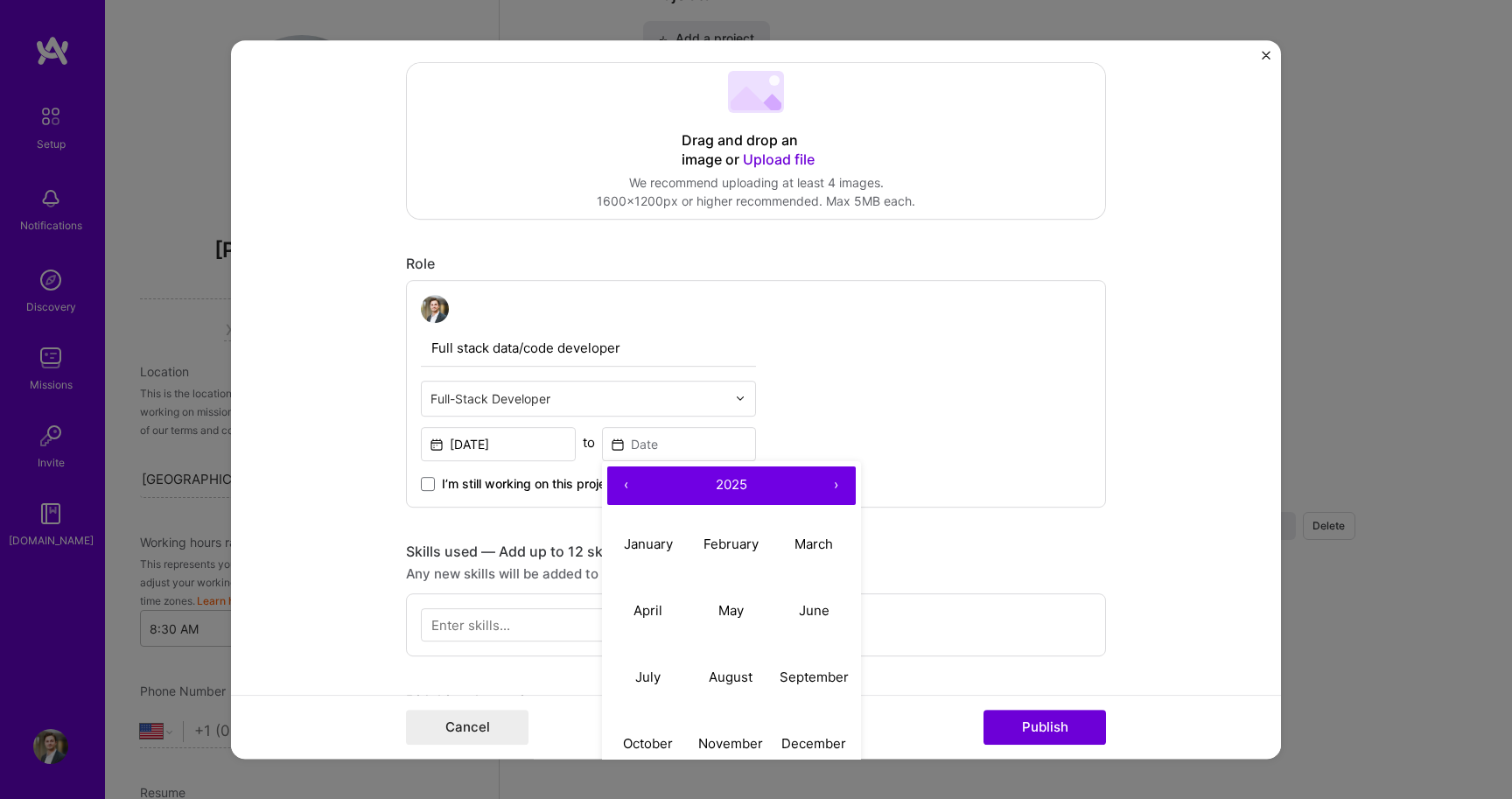
click at [617, 489] on button "‹" at bounding box center [627, 486] width 39 height 39
click at [818, 617] on abbr "June" at bounding box center [814, 611] width 31 height 16
type input "Jun, 2023"
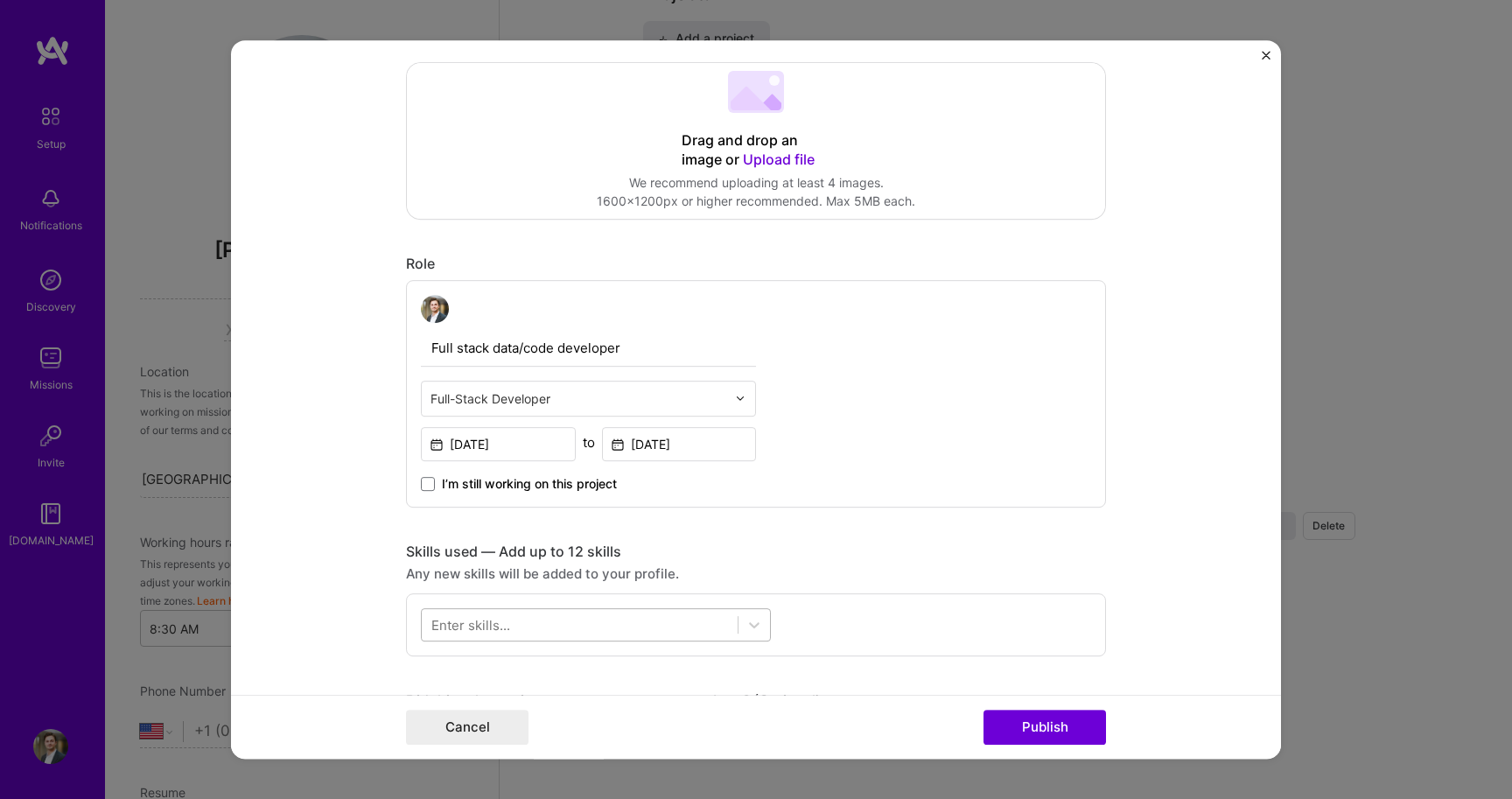
click at [683, 621] on div at bounding box center [579, 625] width 316 height 29
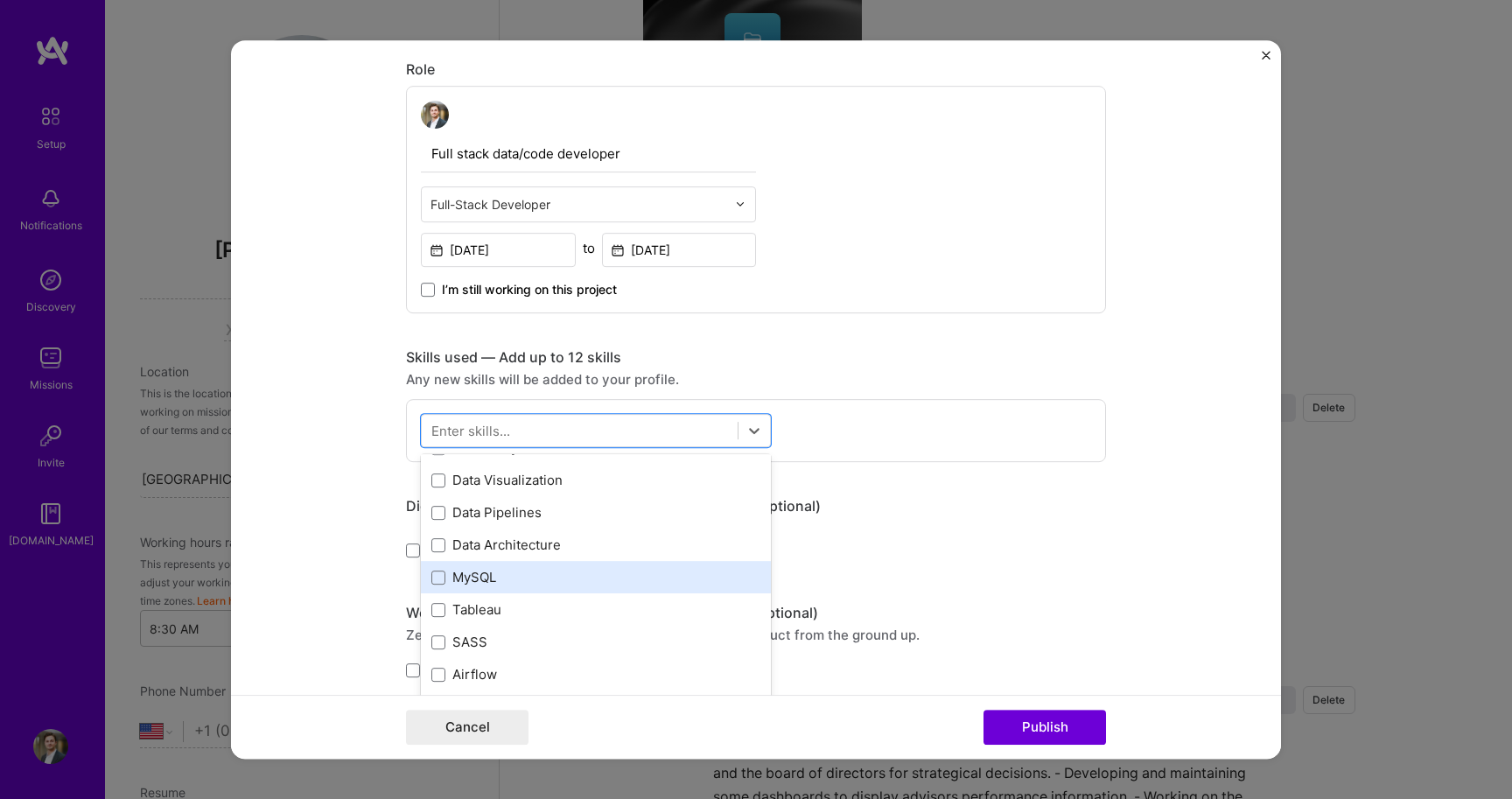
scroll to position [38, 0]
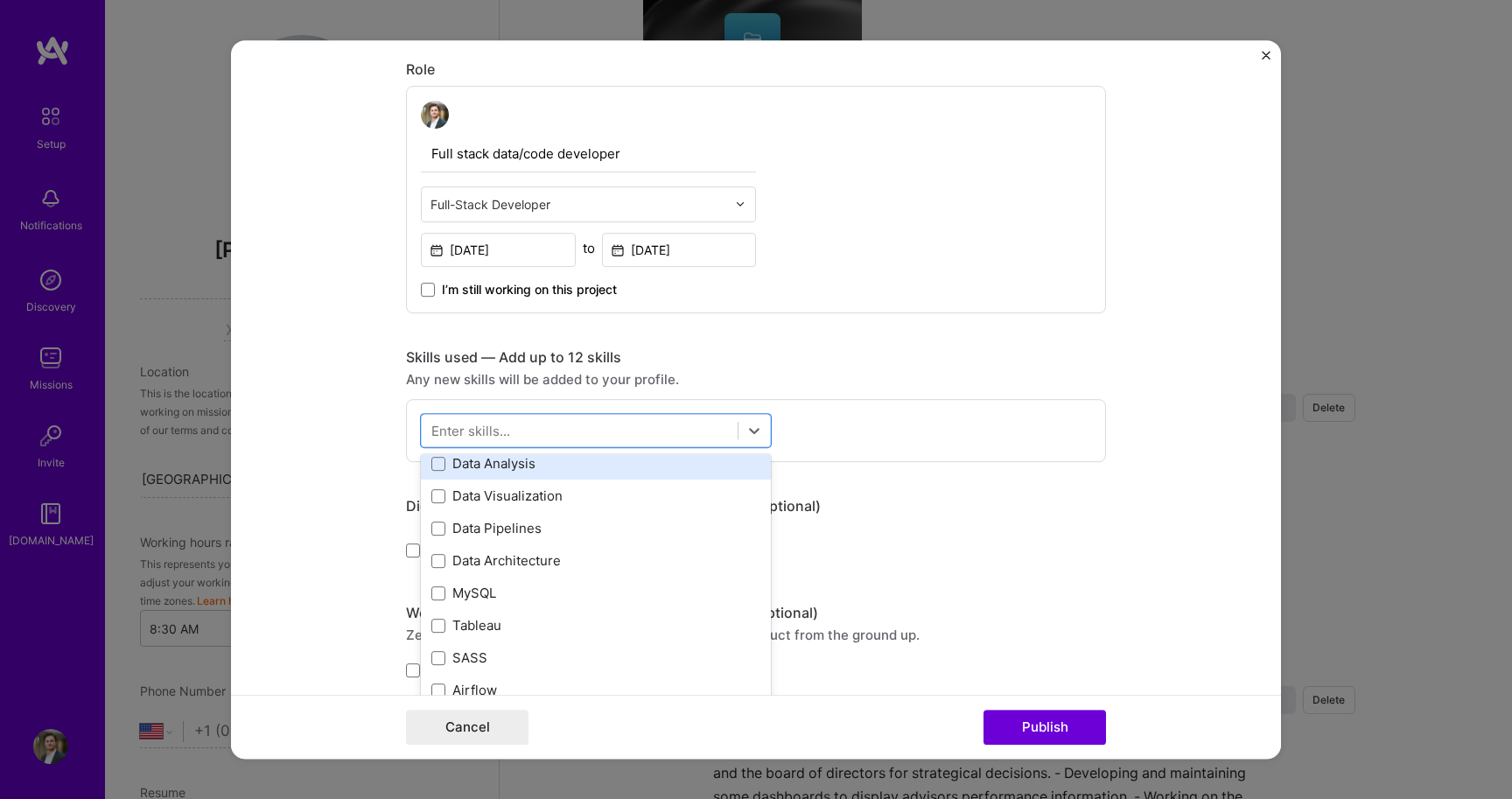
click at [484, 476] on div "Data Analysis" at bounding box center [596, 464] width 350 height 33
click at [483, 477] on div "Data Analysis" at bounding box center [596, 464] width 350 height 33
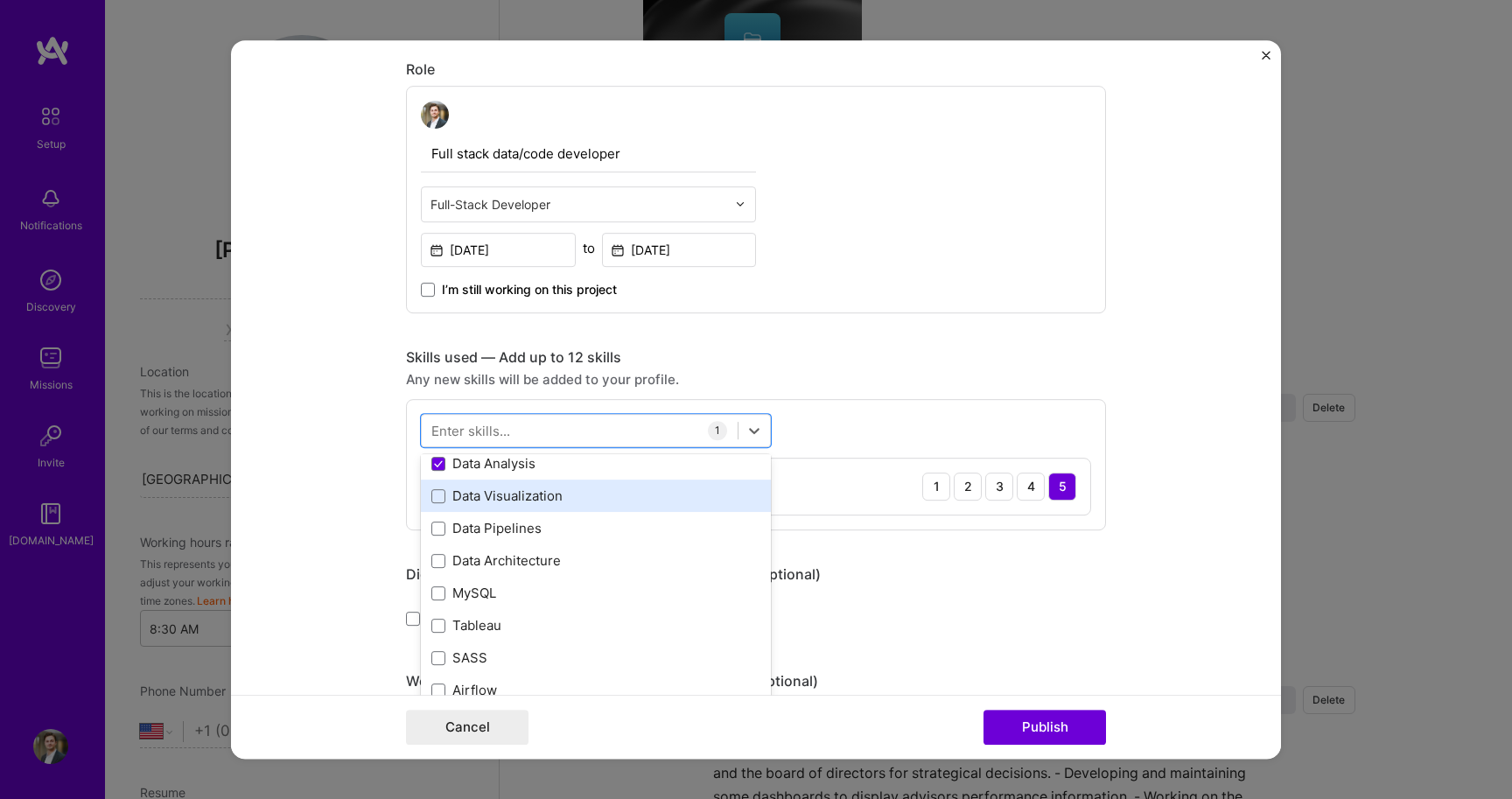
click at [483, 492] on div "Data Visualization" at bounding box center [595, 496] width 329 height 18
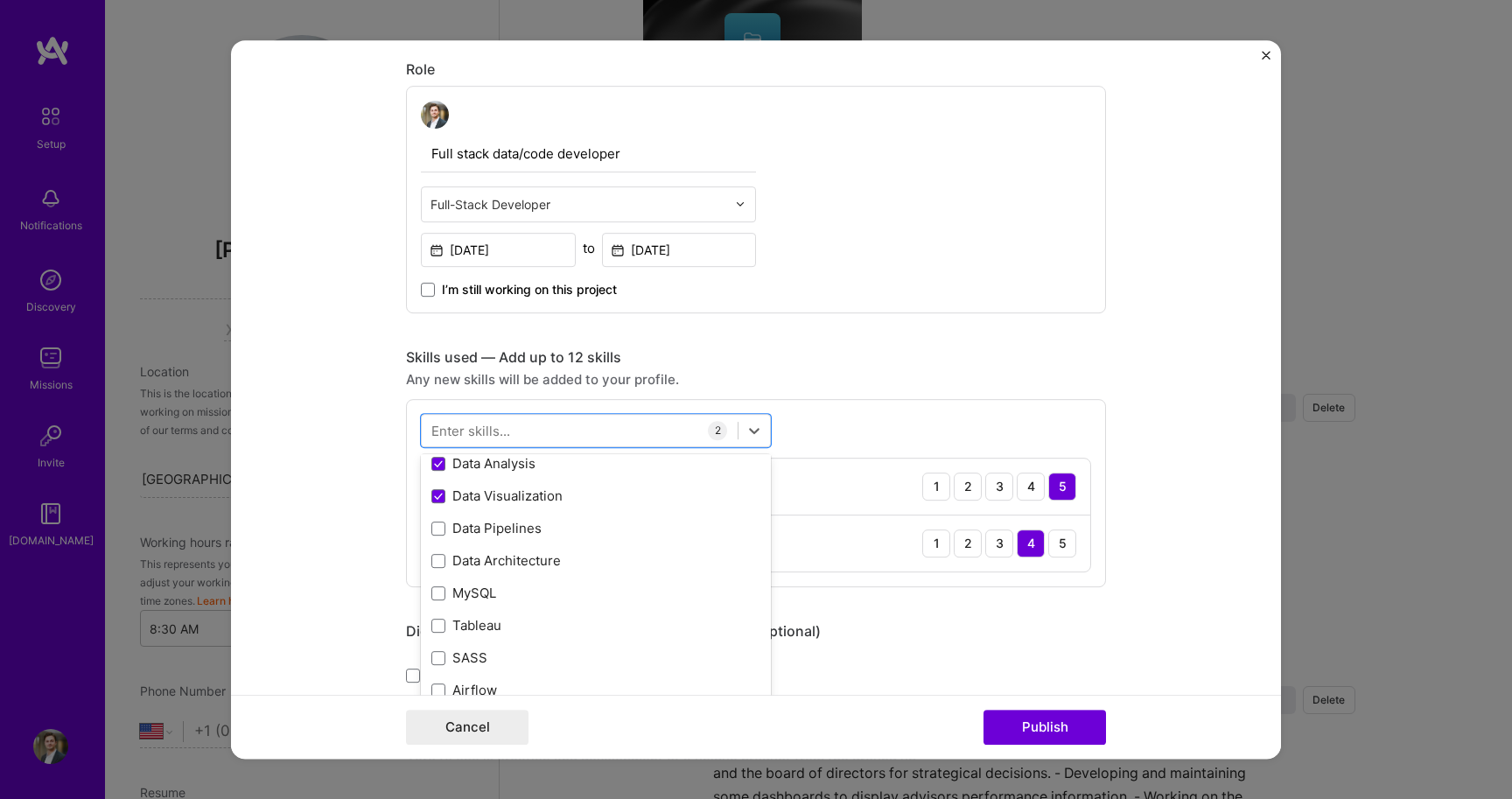
click at [506, 433] on div "Enter skills..." at bounding box center [470, 430] width 79 height 18
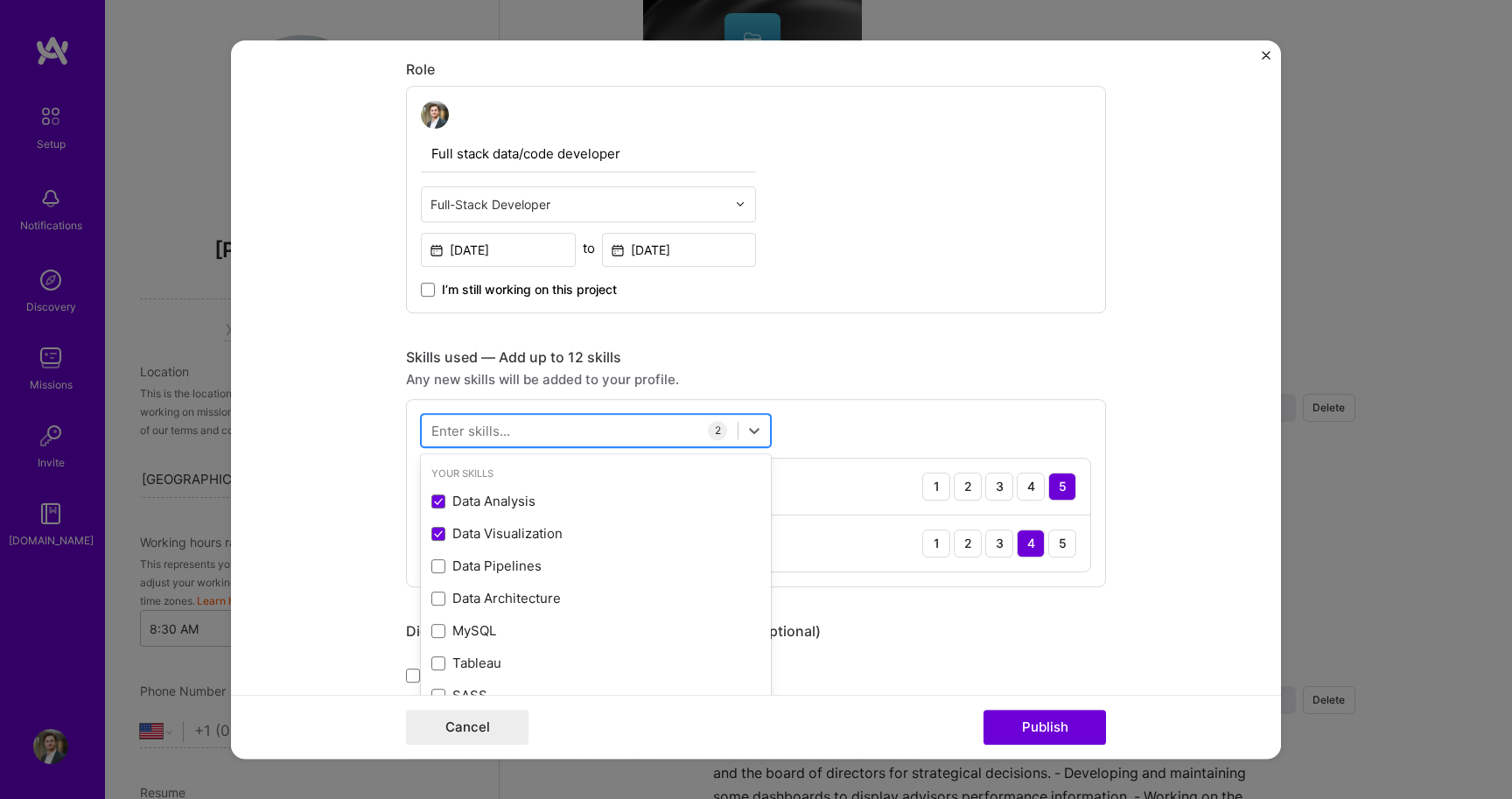
click at [512, 441] on div at bounding box center [579, 430] width 316 height 29
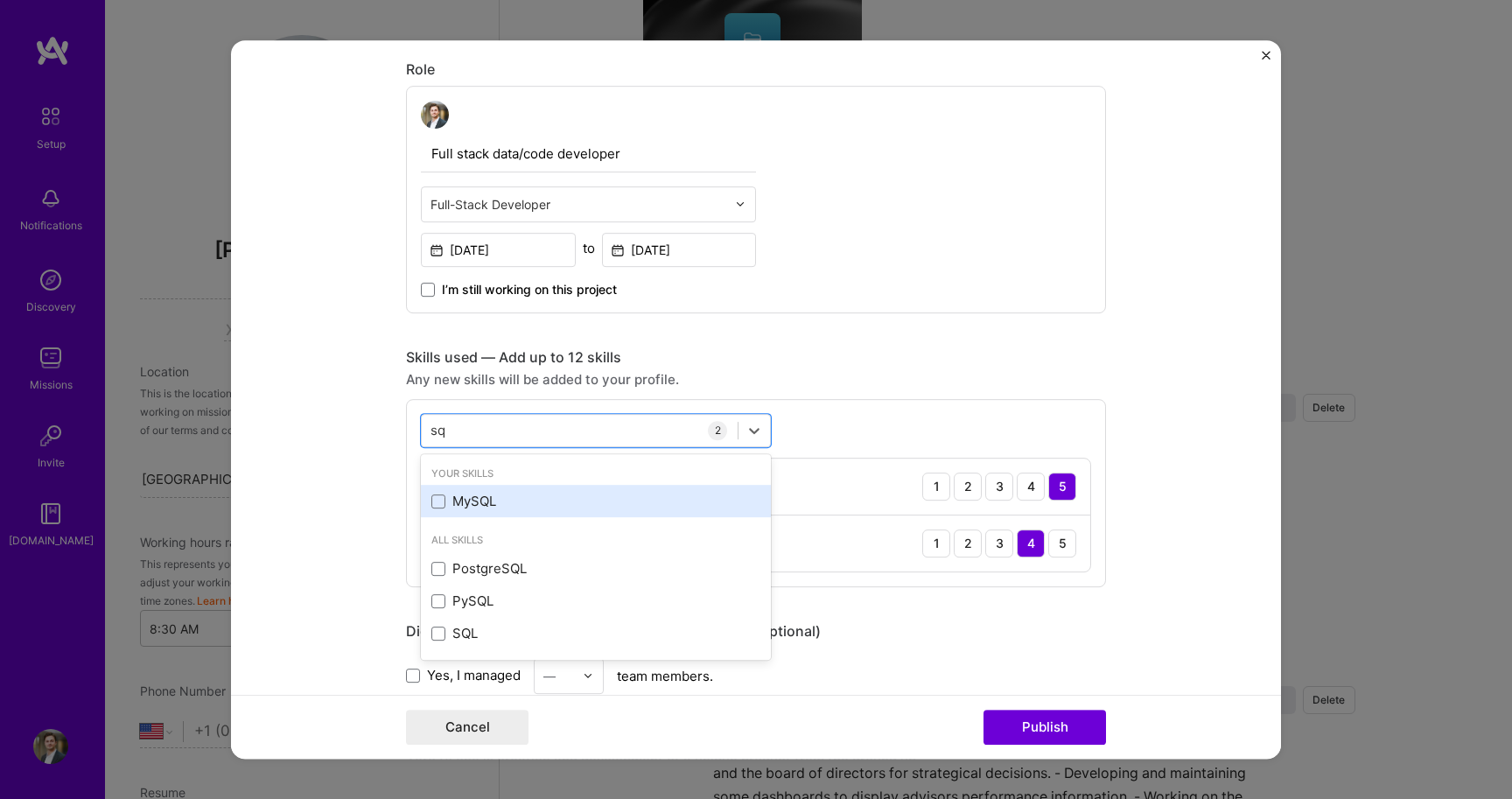
click at [483, 506] on div "MySQL" at bounding box center [595, 501] width 329 height 18
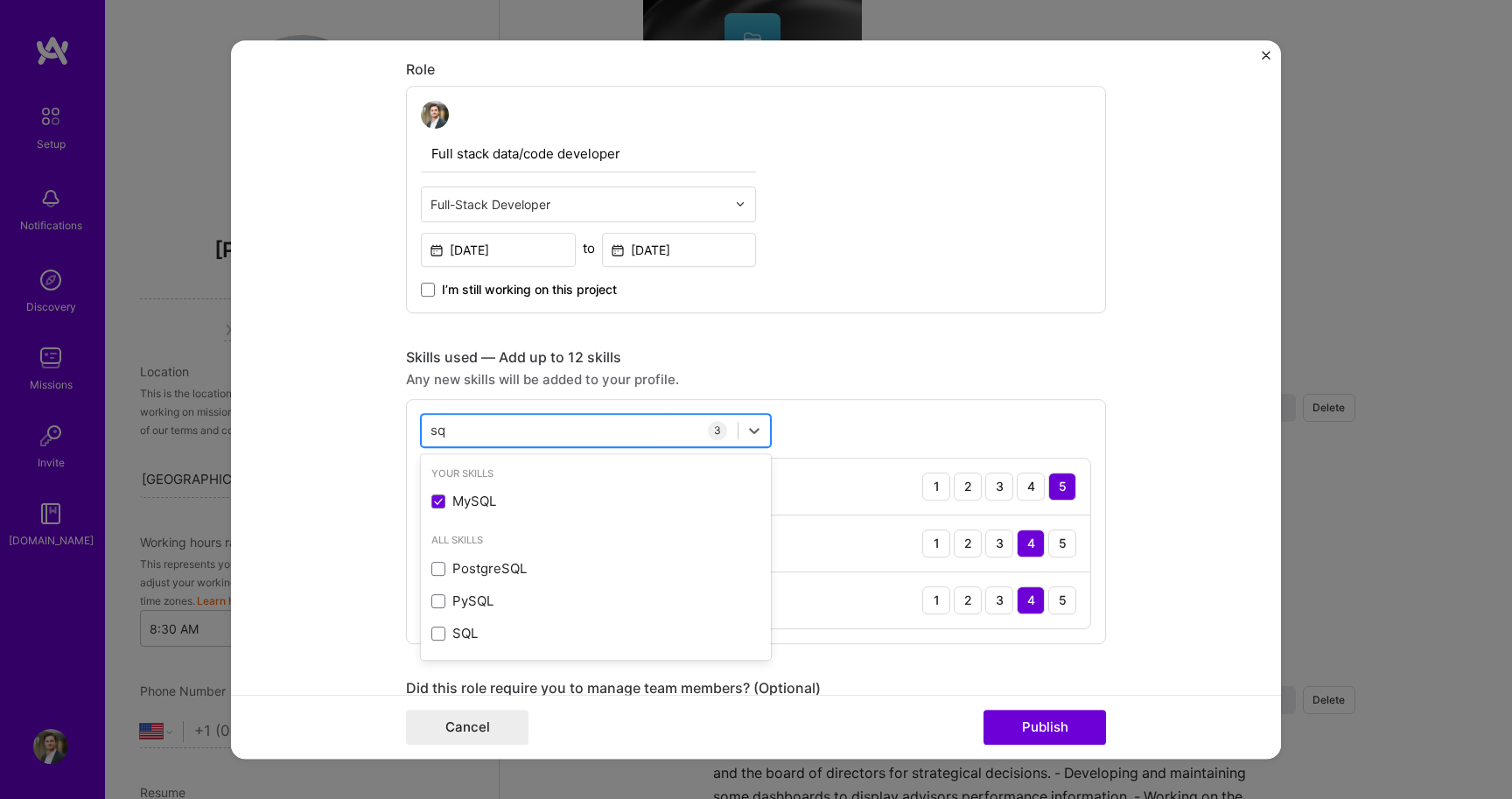
click at [483, 428] on div "sq sq" at bounding box center [579, 430] width 316 height 29
type input "s"
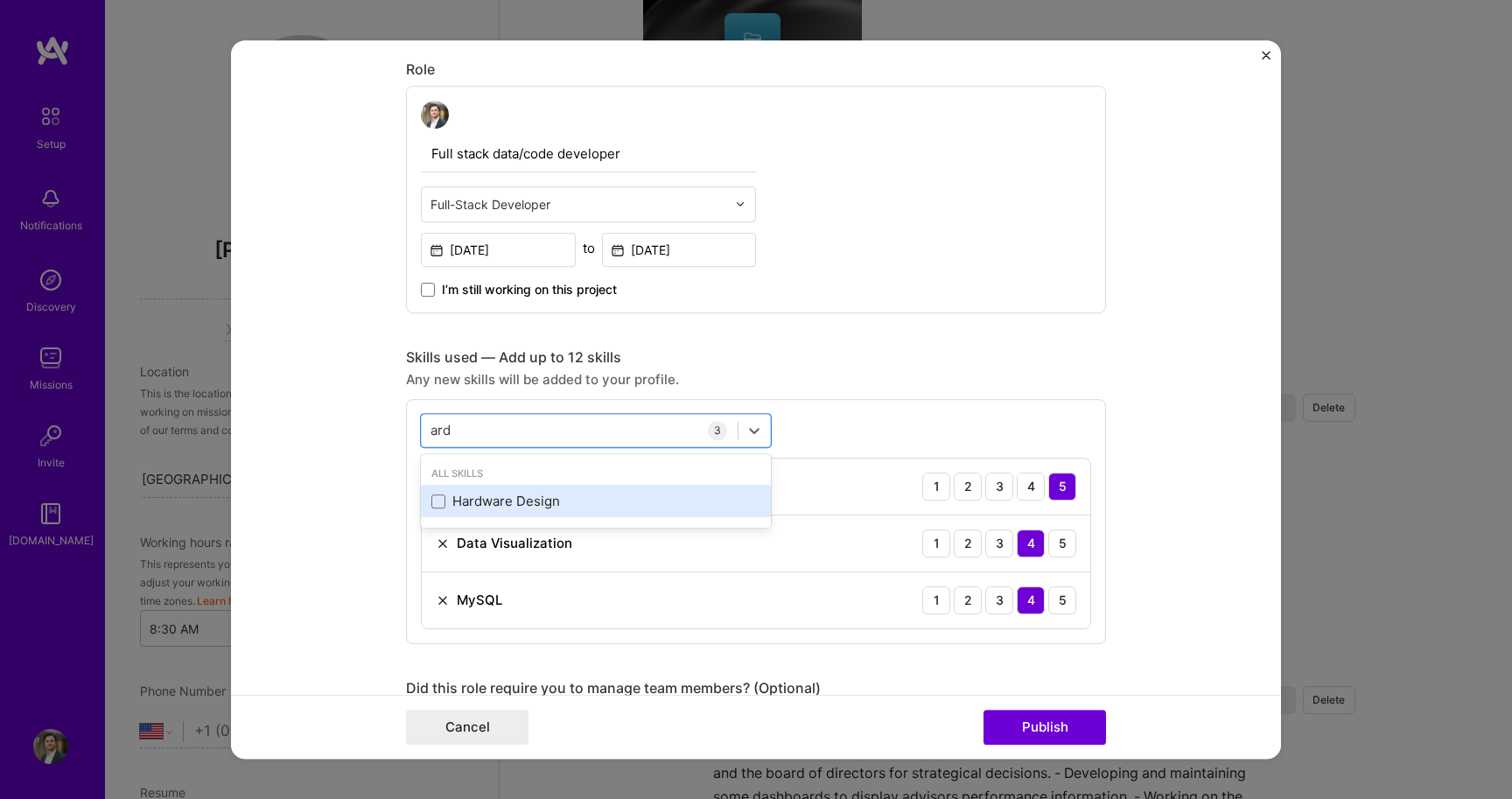
click at [533, 495] on div "Hardware Design" at bounding box center [595, 501] width 329 height 18
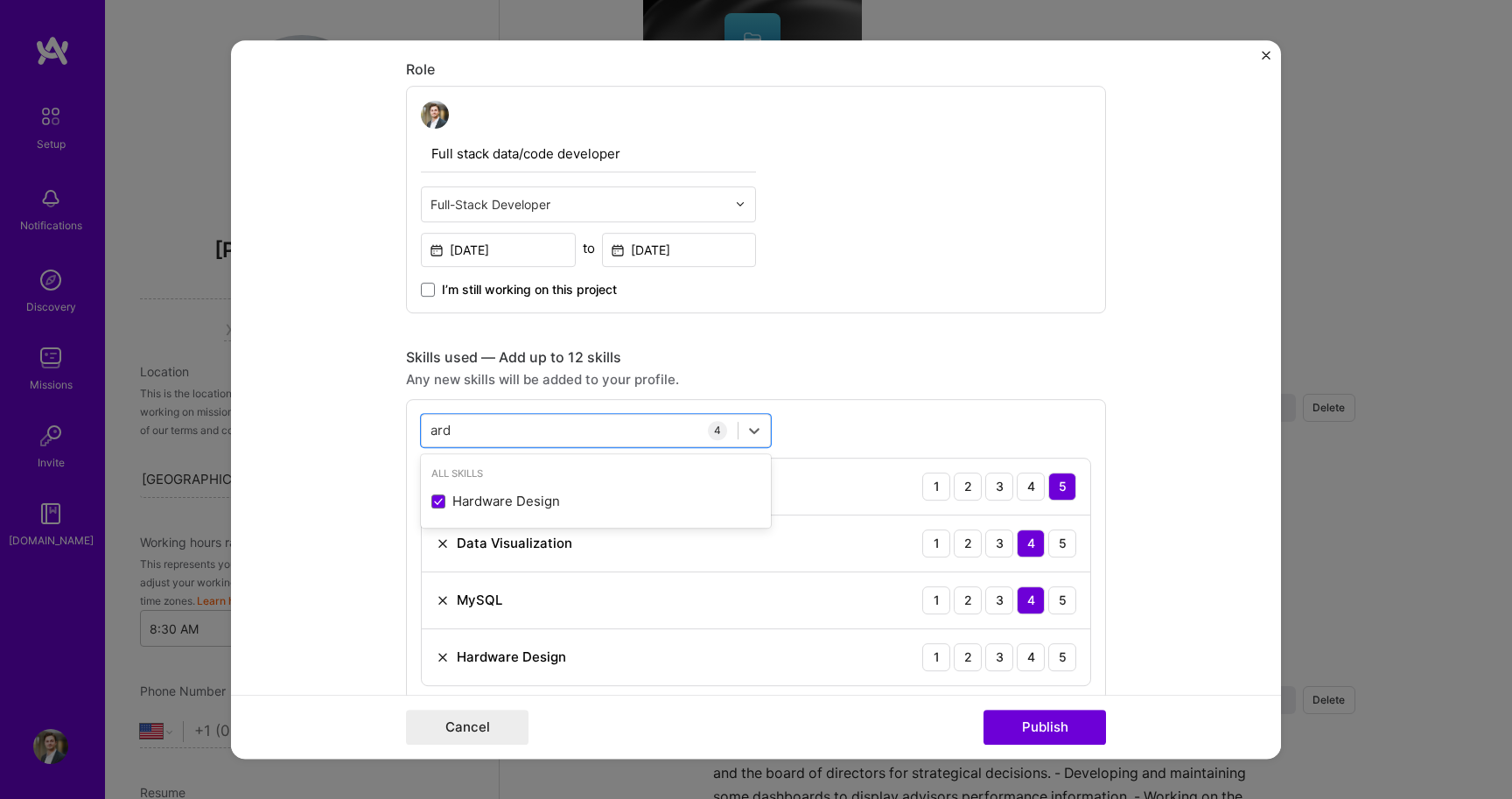
click at [531, 448] on div "option Hardware Design, selected. option Hardware Design selected, 0 of 2. 1 re…" at bounding box center [755, 550] width 700 height 302
click at [531, 443] on div "ard ard" at bounding box center [579, 430] width 316 height 29
click at [531, 428] on div "ard ard" at bounding box center [579, 430] width 316 height 29
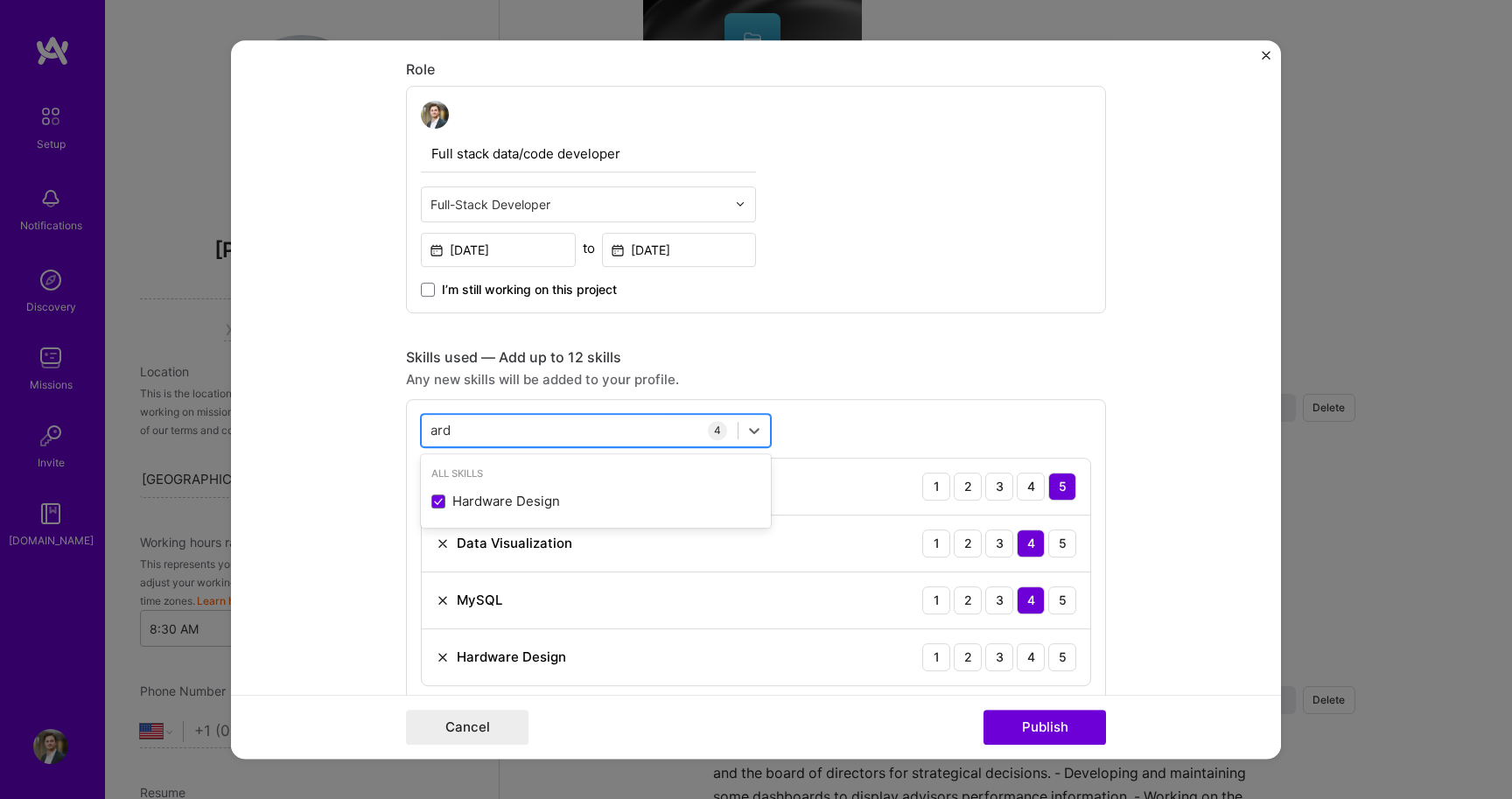
click at [531, 428] on div "ard ard" at bounding box center [579, 430] width 316 height 29
click at [425, 428] on div "ard ard" at bounding box center [579, 430] width 316 height 29
click at [435, 428] on input "ard" at bounding box center [441, 430] width 22 height 18
click at [439, 428] on input "ard" at bounding box center [441, 430] width 22 height 18
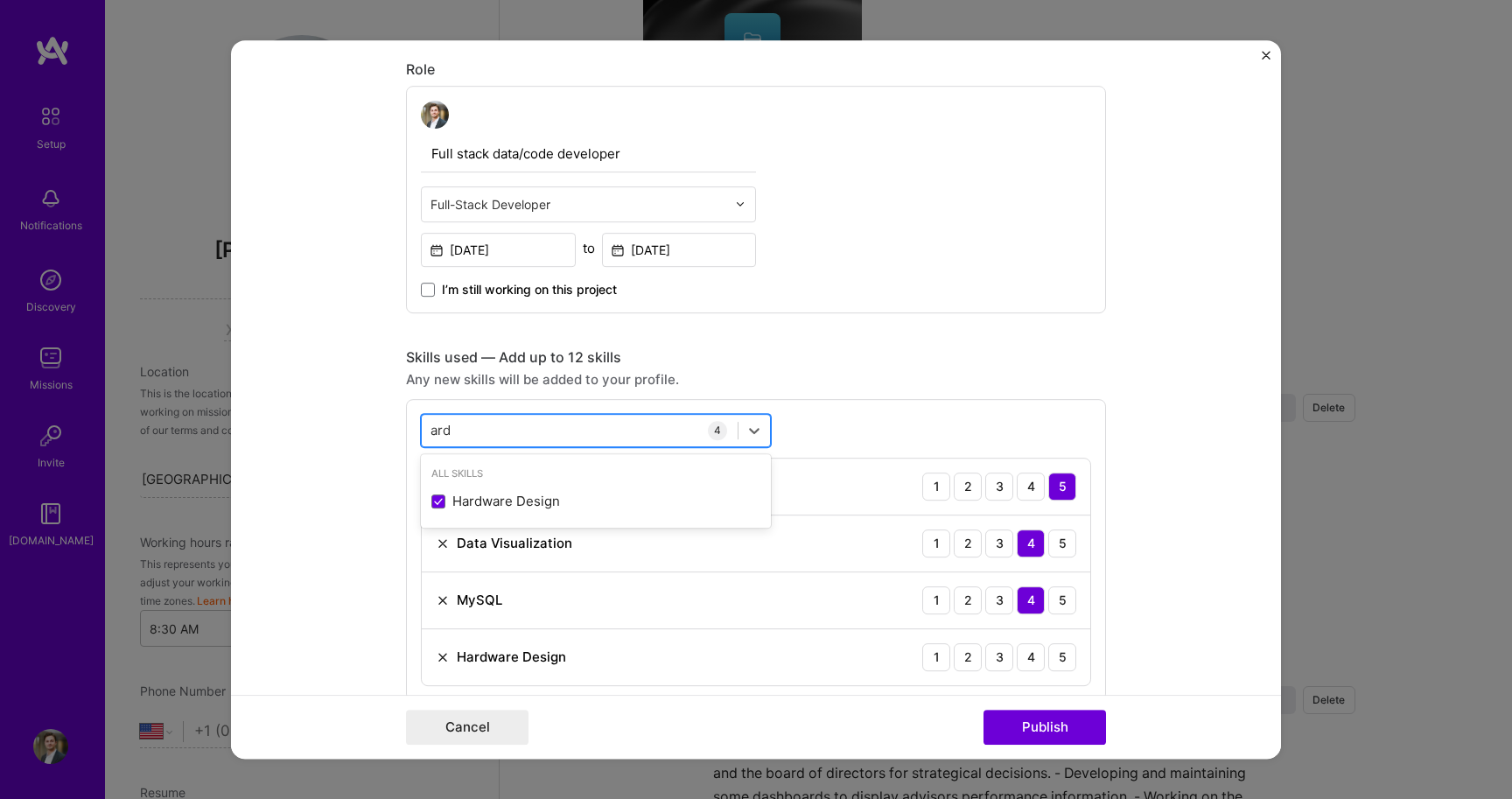
click at [439, 428] on input "ard" at bounding box center [441, 430] width 22 height 18
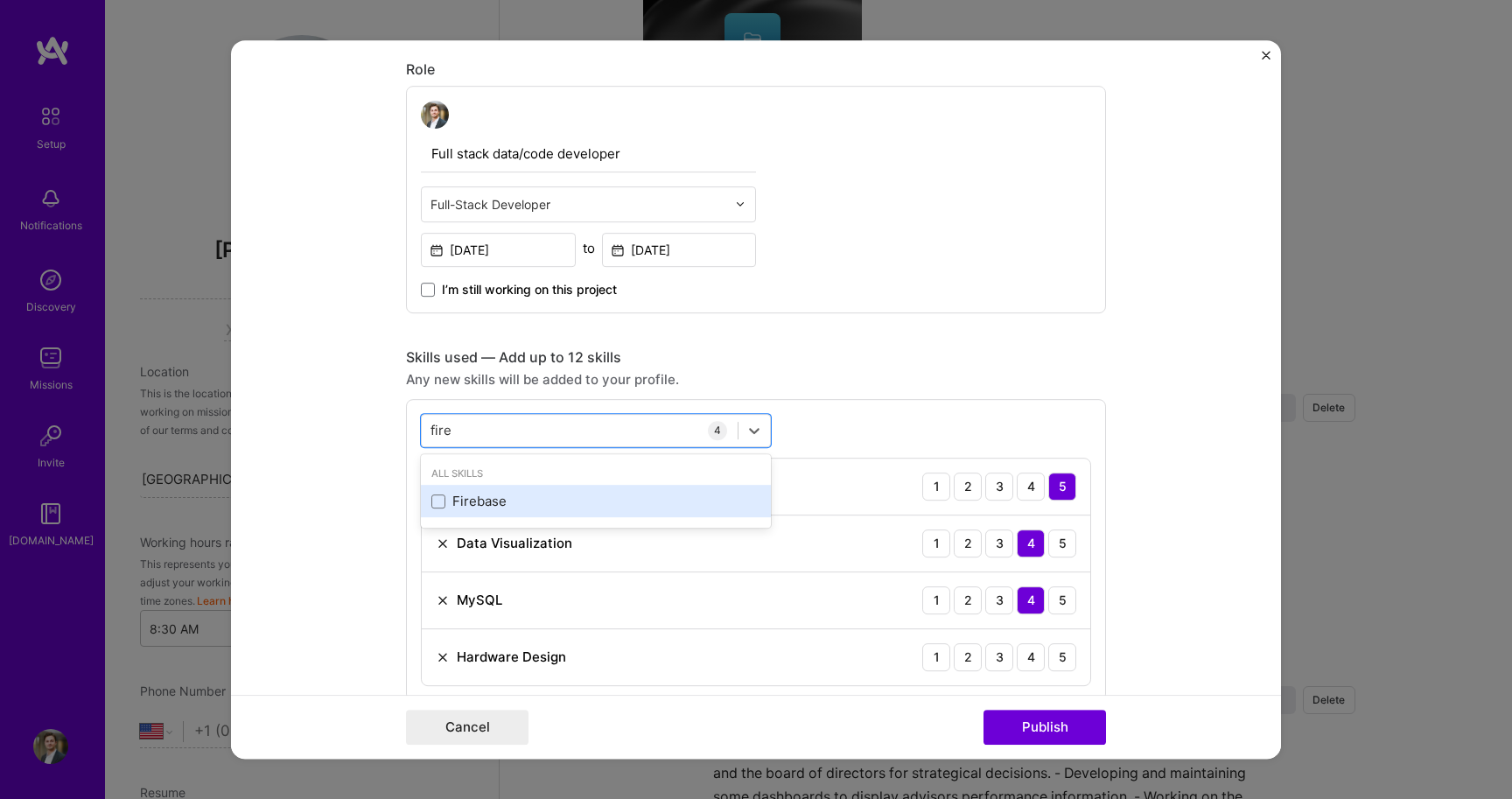
click at [470, 494] on div "Firebase" at bounding box center [595, 501] width 329 height 18
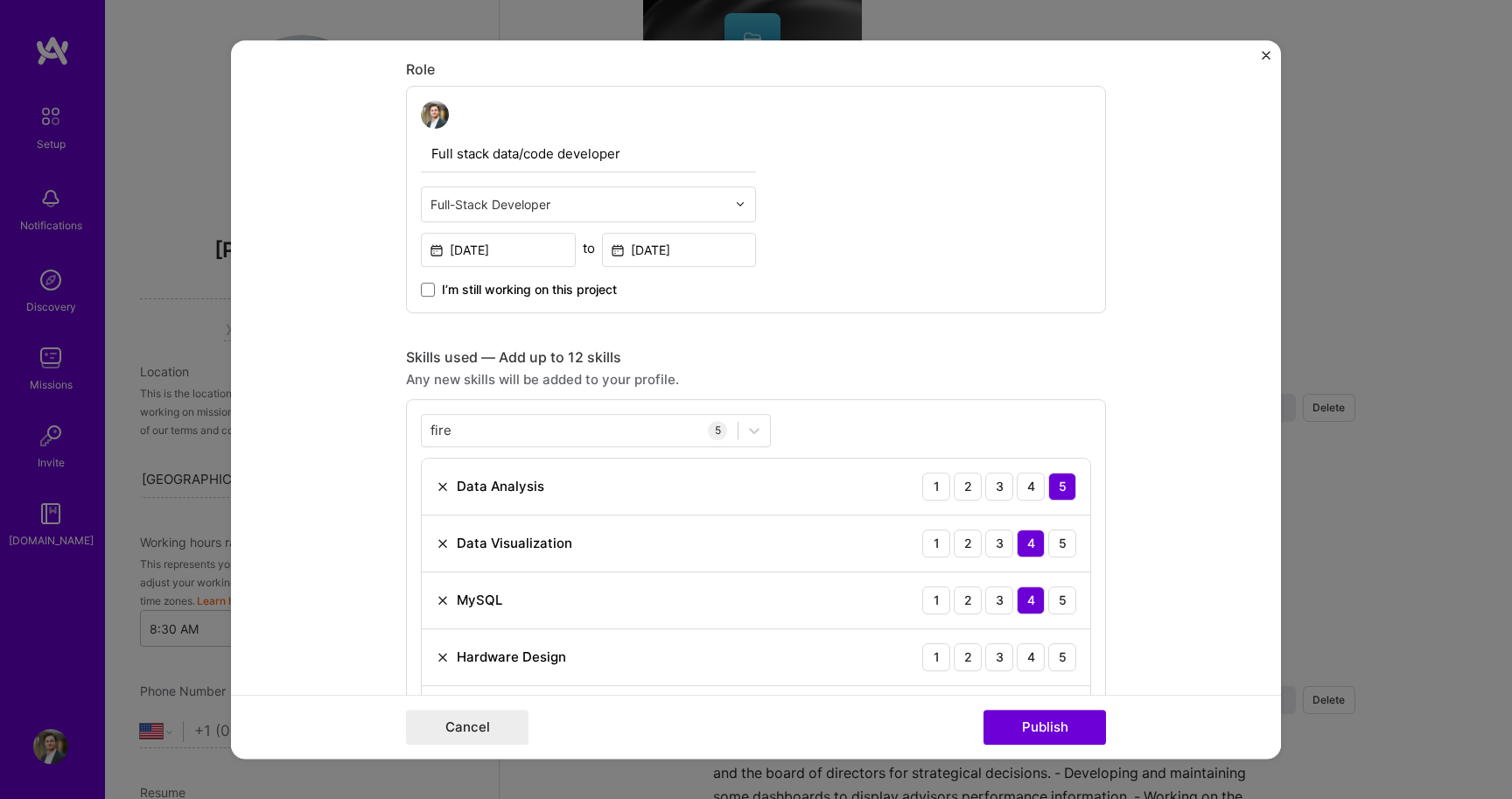
click at [306, 531] on form "Project title Control Gun Company Project industry Industry Project Link (Optio…" at bounding box center [756, 400] width 1050 height 719
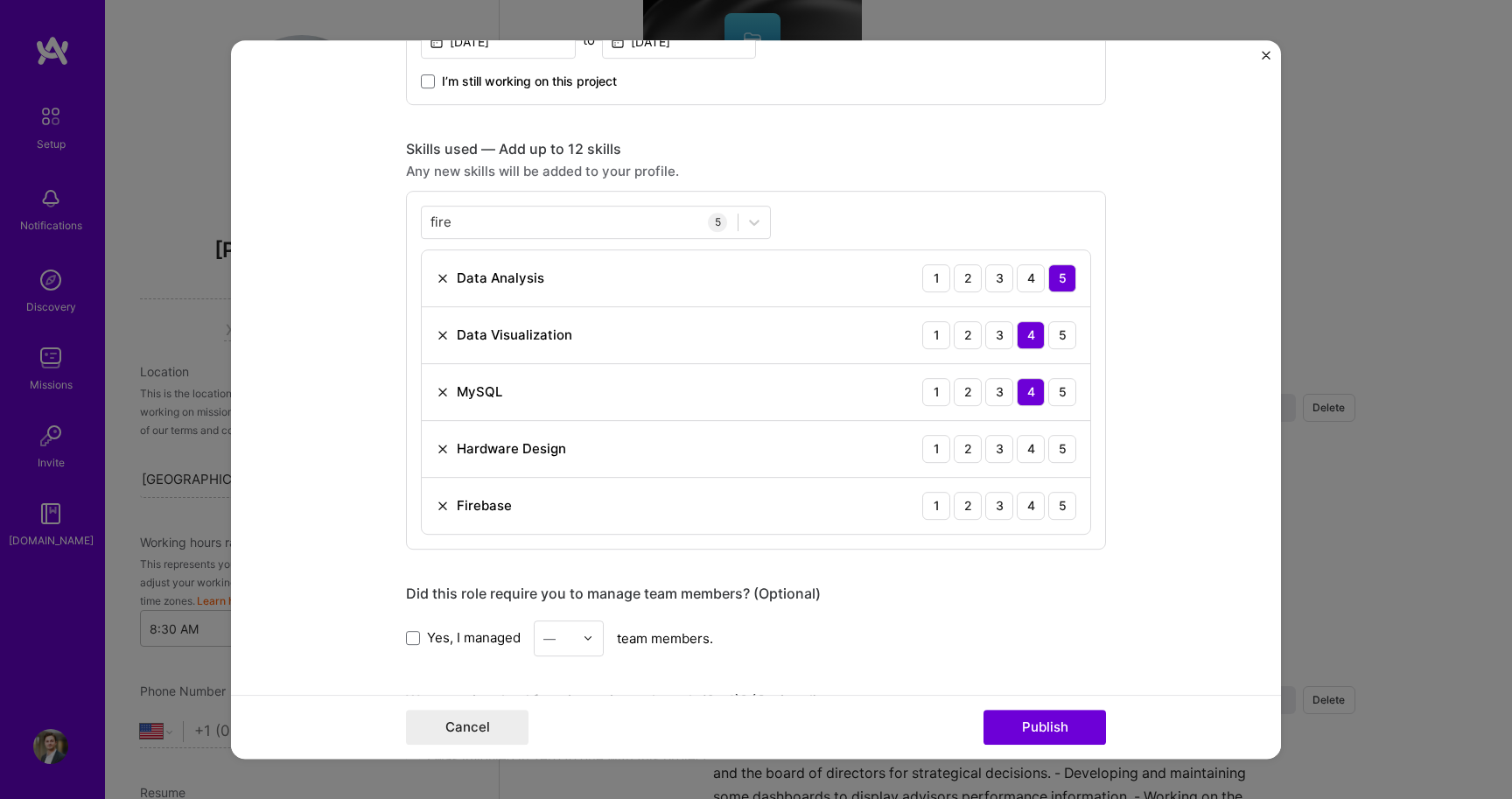
scroll to position [736, 0]
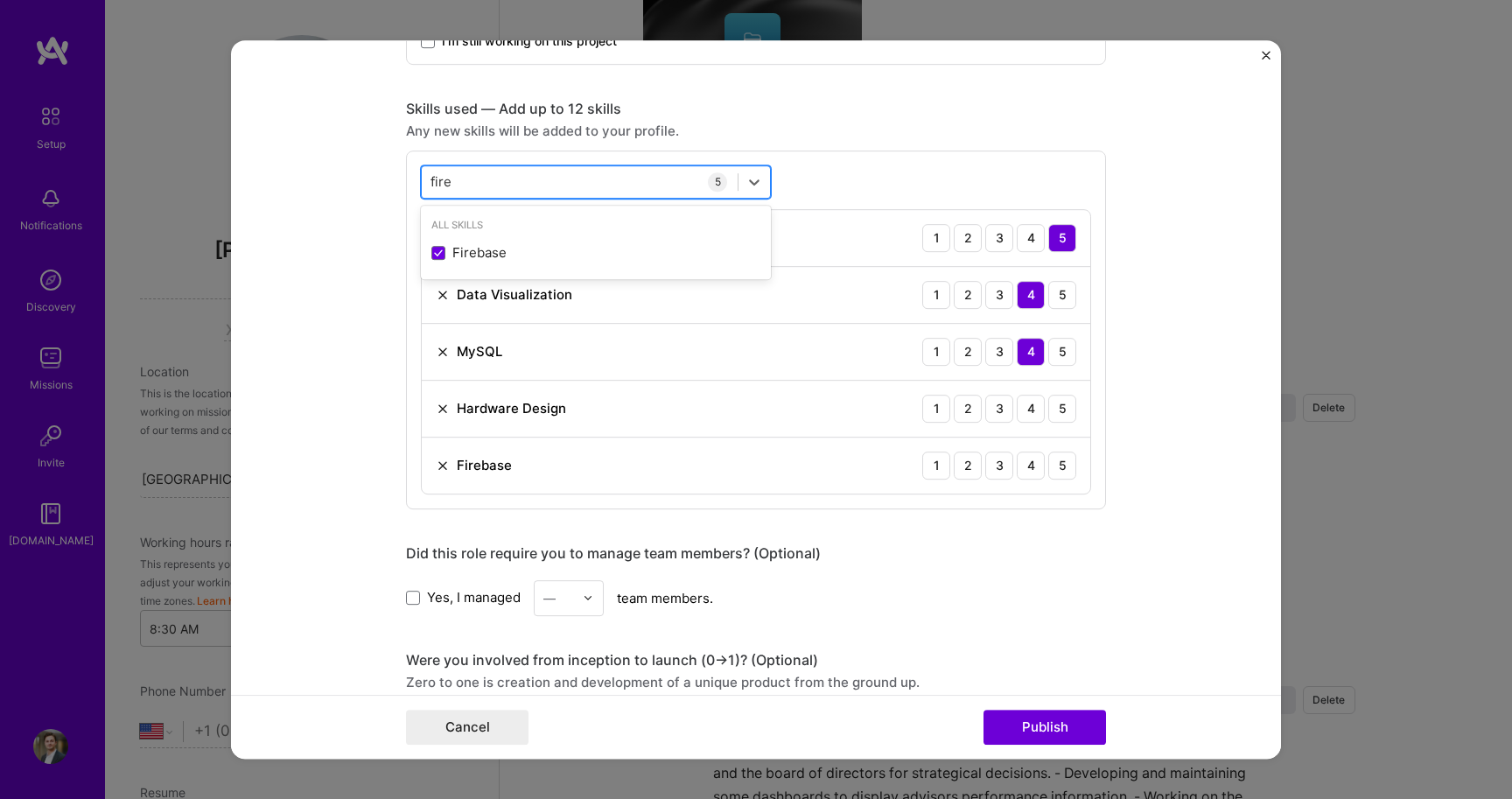
click at [462, 189] on div "fire fire" at bounding box center [579, 182] width 316 height 29
click at [442, 179] on input "fire" at bounding box center [441, 181] width 22 height 18
click at [459, 244] on div "Python" at bounding box center [596, 253] width 350 height 33
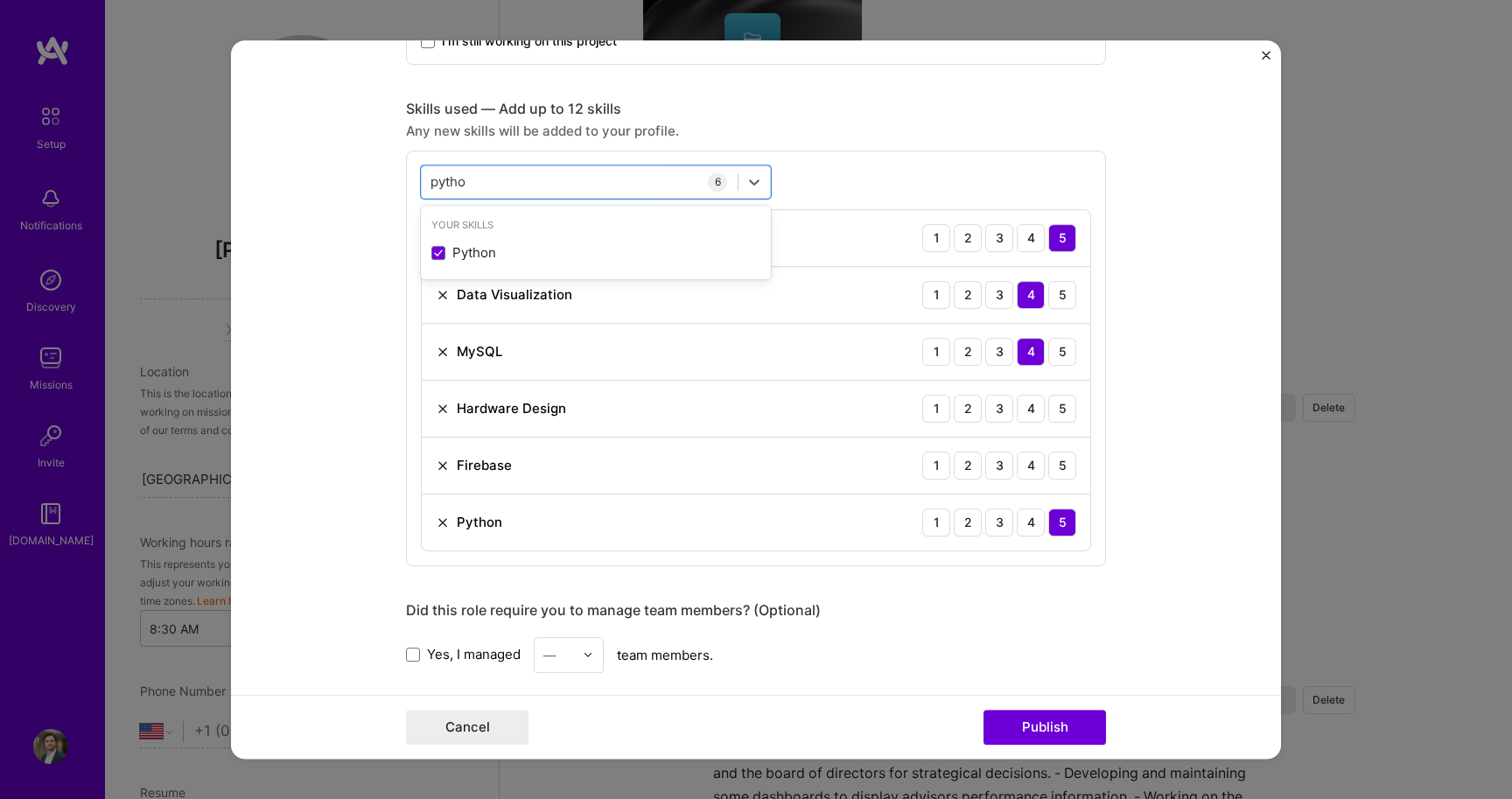
type input "pytho"
click at [914, 627] on div "Did this role require you to manage team members? (Optional) Yes, I managed — t…" at bounding box center [755, 637] width 700 height 72
click at [964, 406] on div "2" at bounding box center [967, 409] width 28 height 28
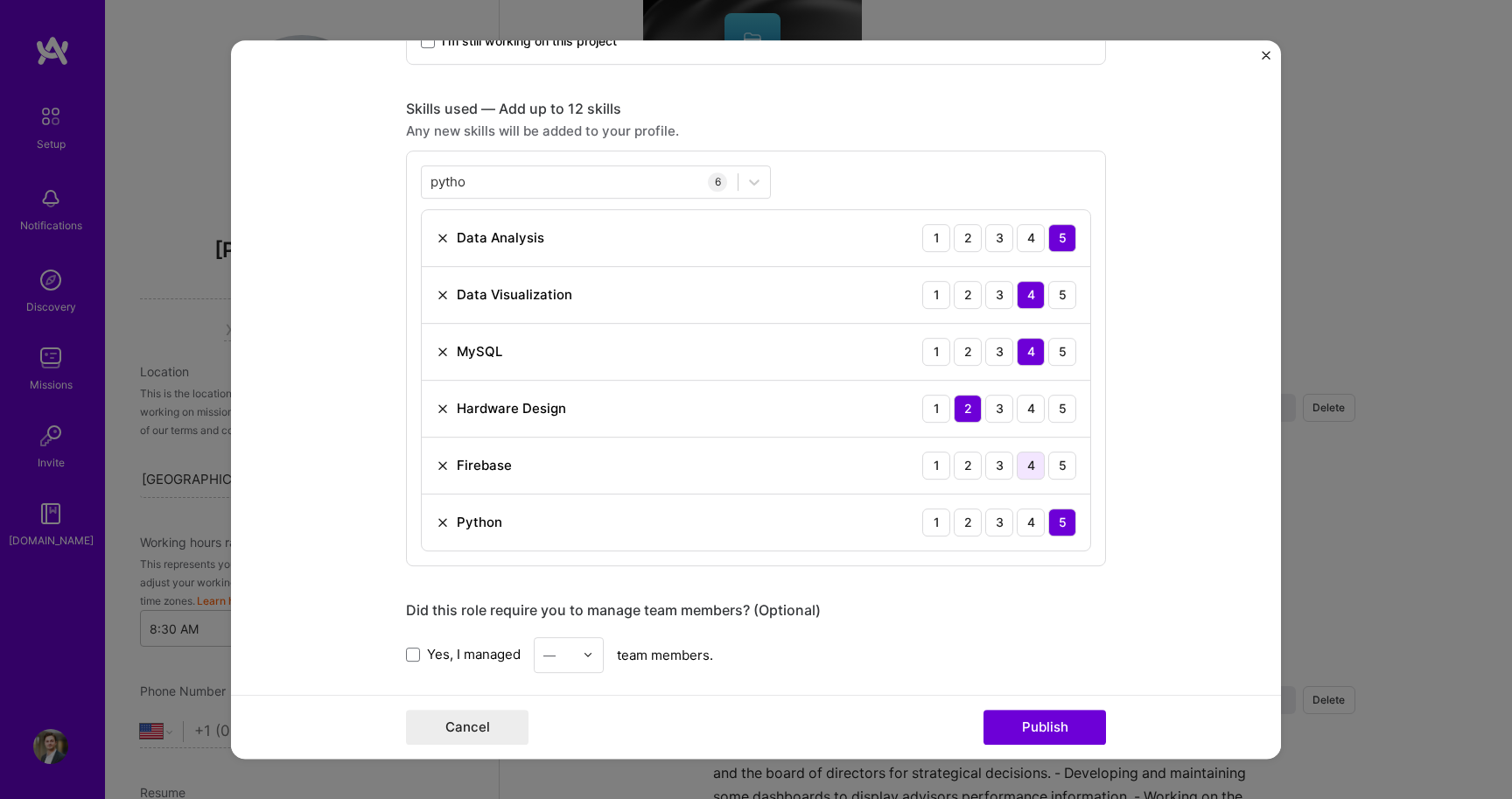
click at [1030, 461] on div "4" at bounding box center [1030, 466] width 28 height 28
click at [1032, 730] on button "Publish" at bounding box center [1044, 727] width 122 height 35
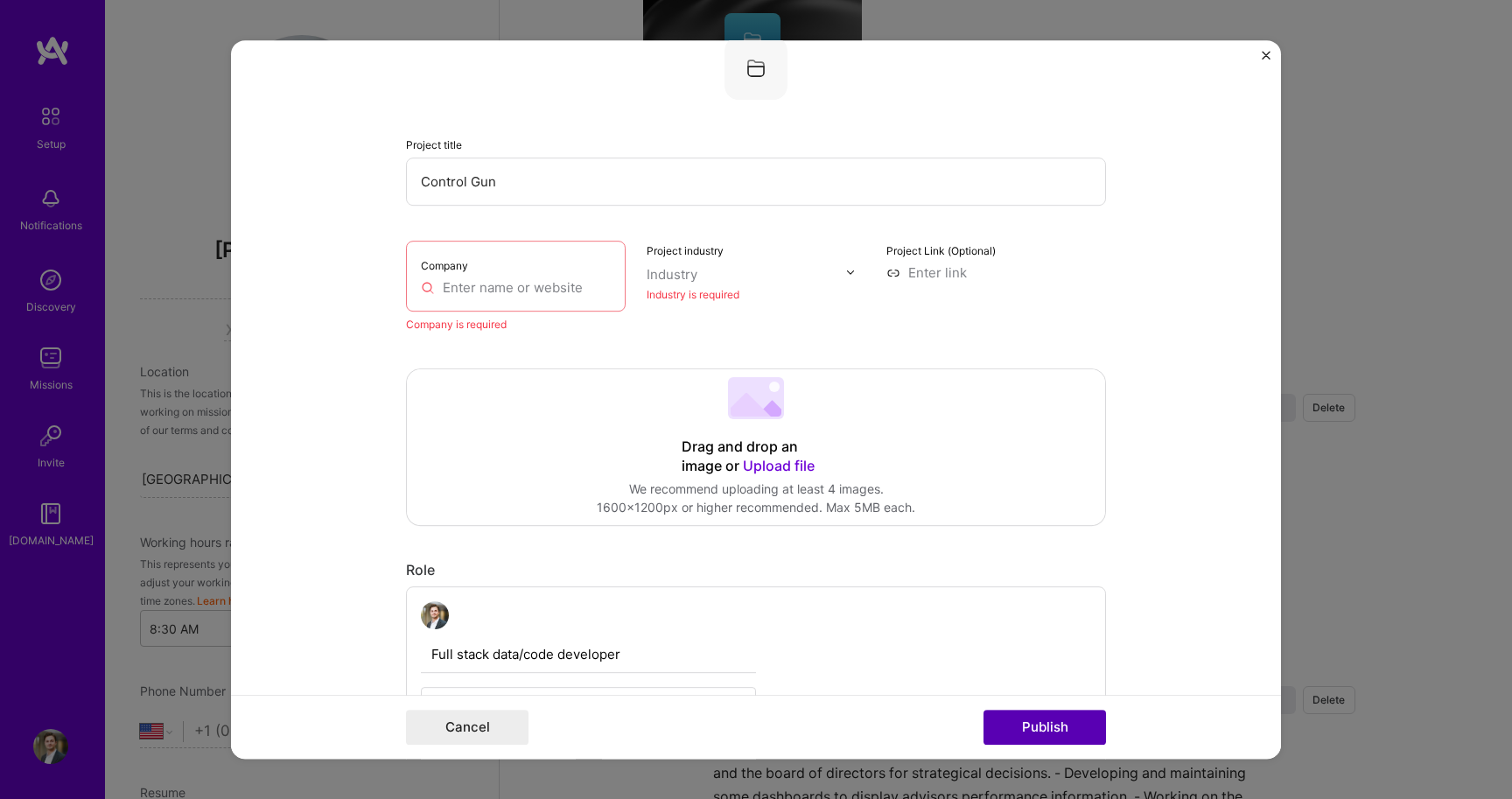
scroll to position [35, 0]
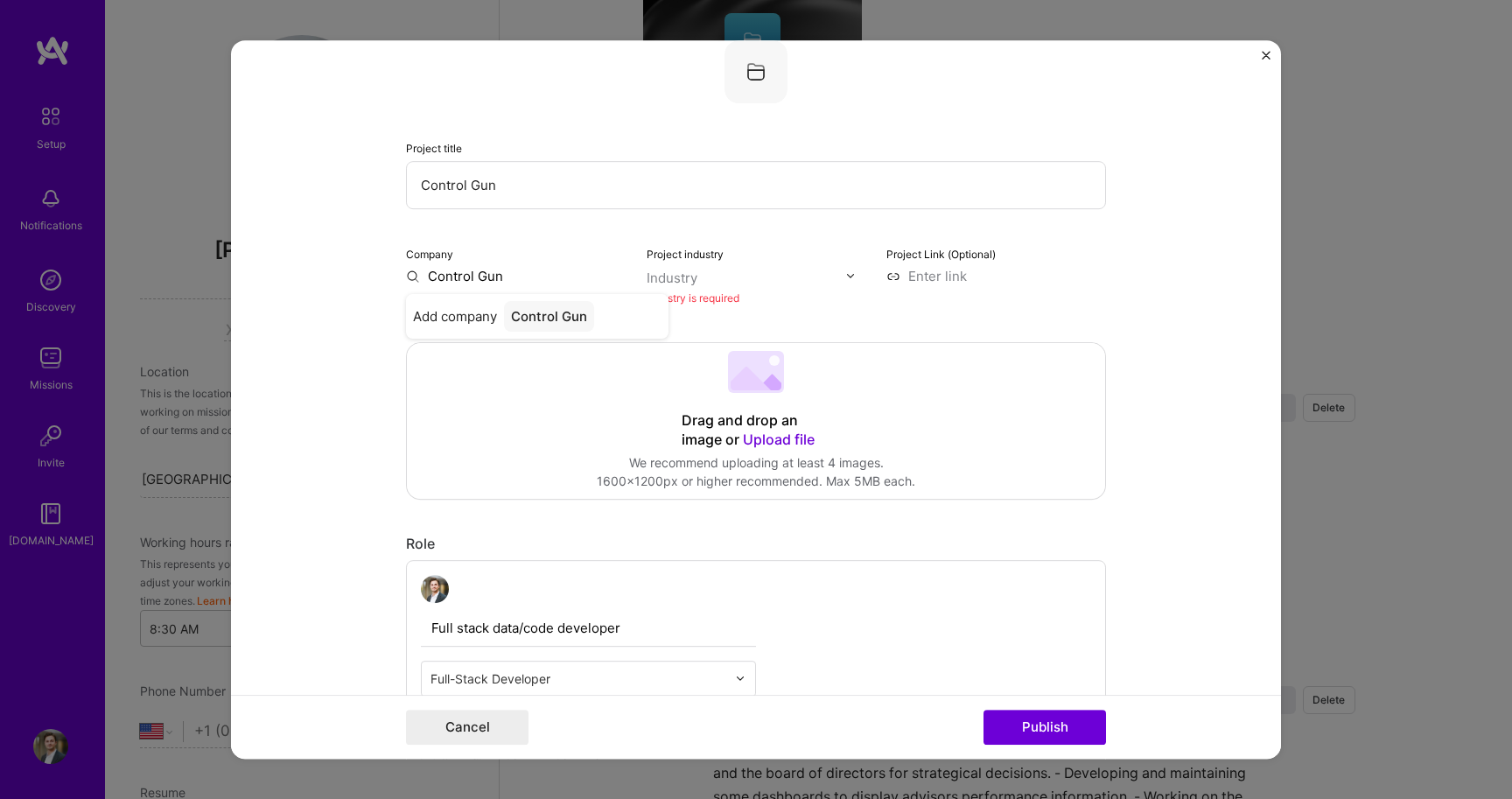
type input "Control Gun"
click at [681, 275] on div "Industry" at bounding box center [672, 278] width 51 height 18
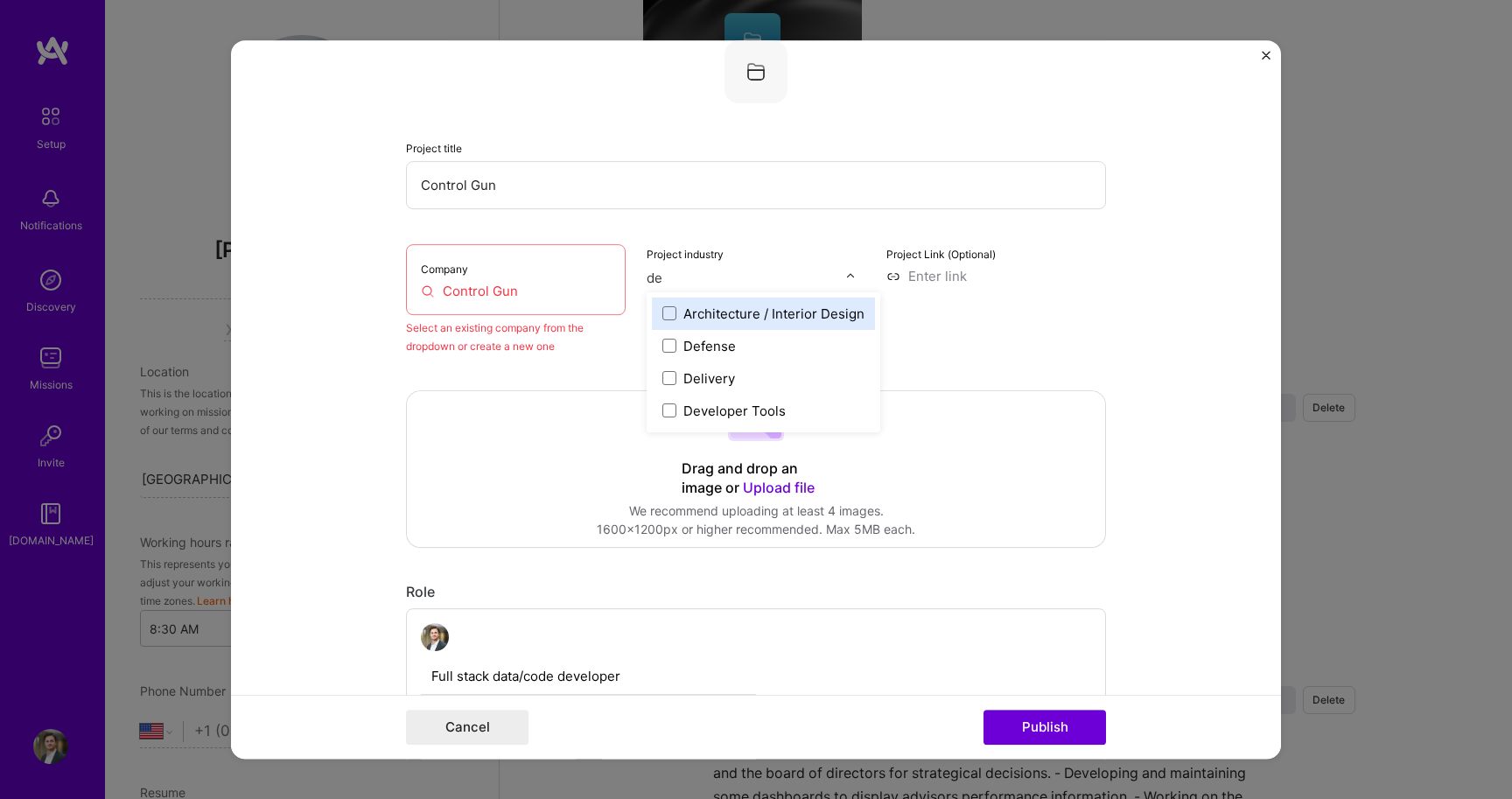
type input "def"
click at [713, 316] on div "Defense" at bounding box center [710, 313] width 53 height 18
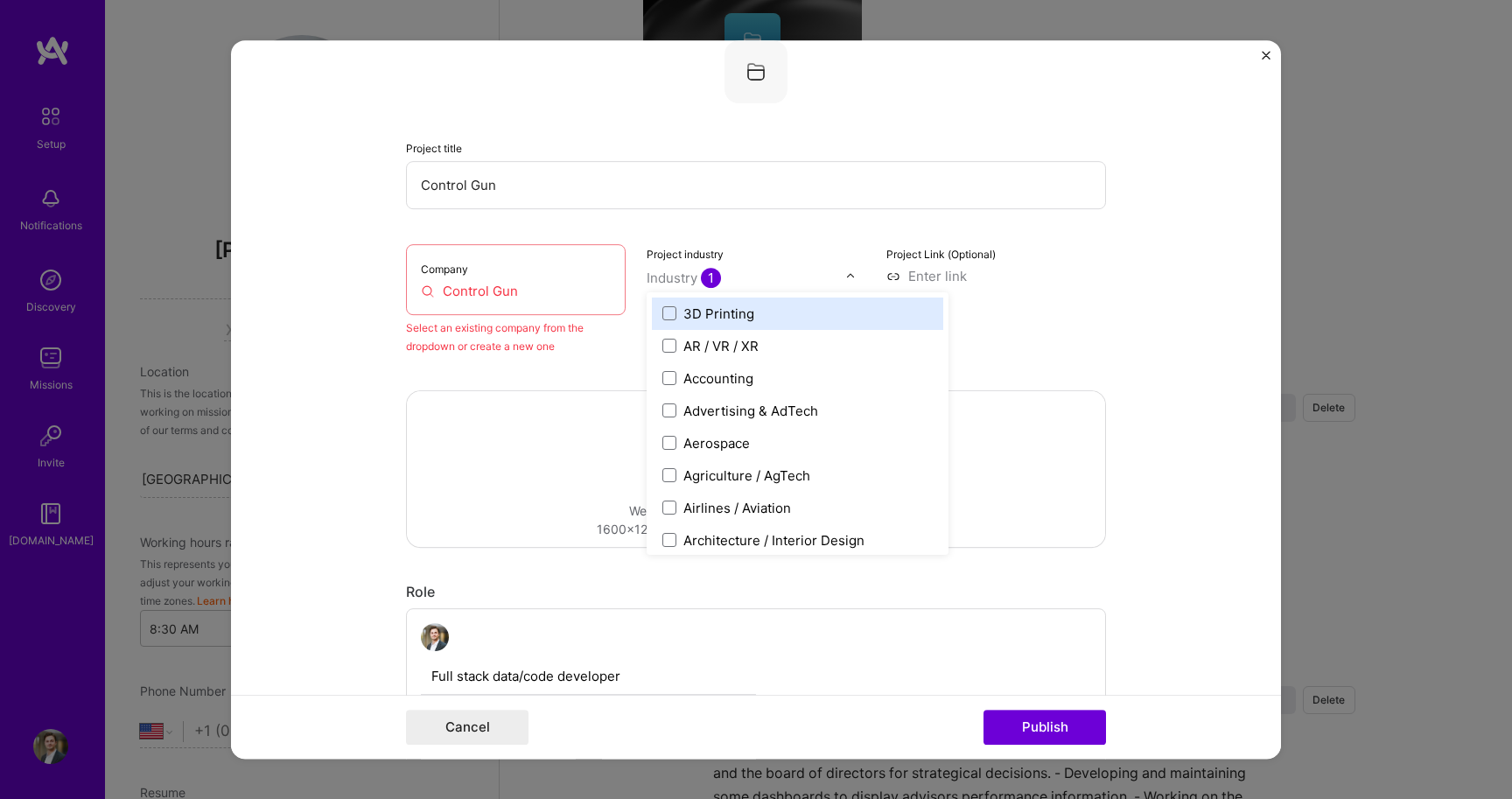
click at [1003, 342] on div "Project Link (Optional)" at bounding box center [996, 300] width 220 height 111
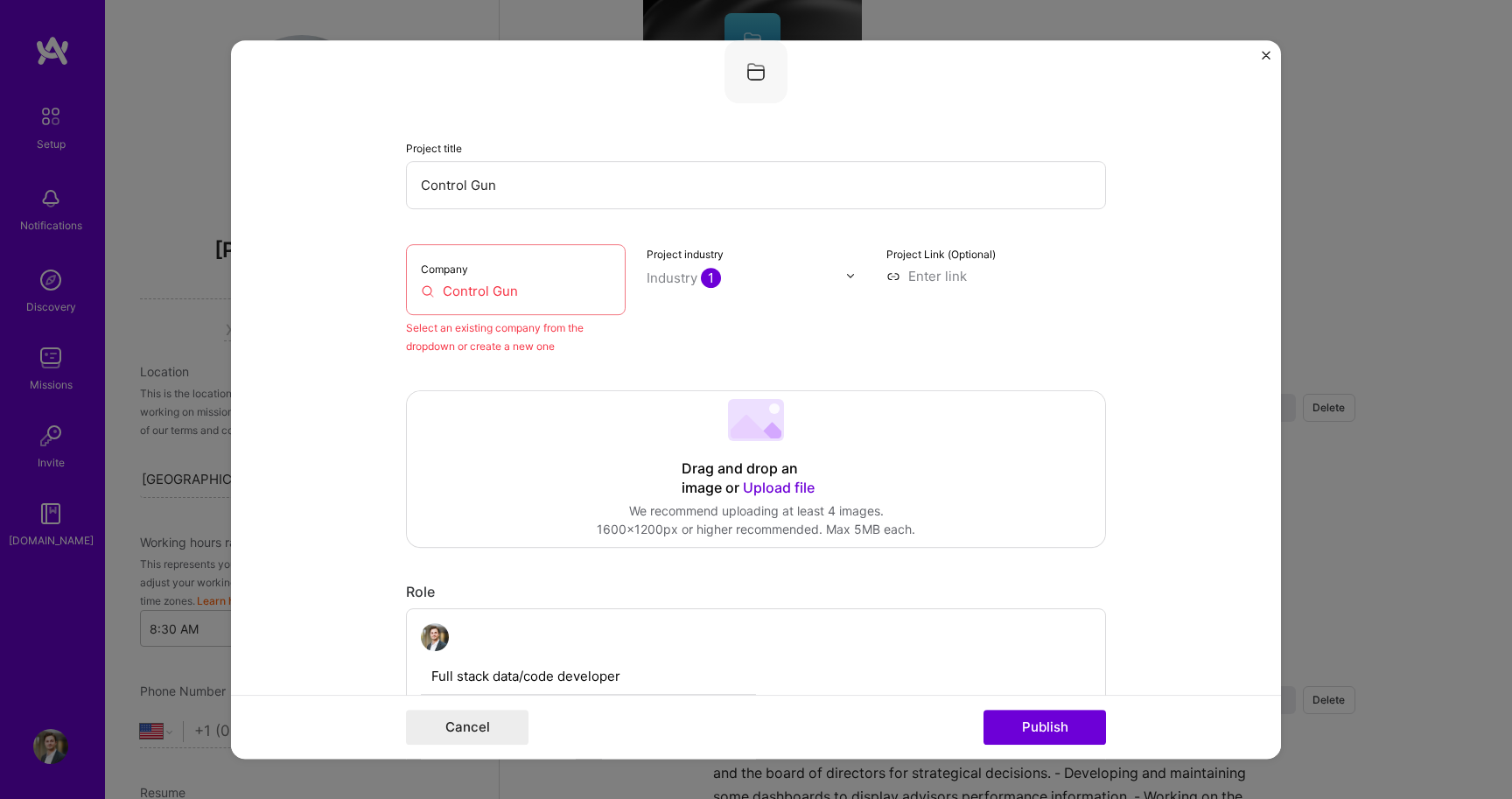
click at [522, 273] on div "Company Control Gun" at bounding box center [515, 280] width 220 height 71
click at [520, 293] on input "Control Gun" at bounding box center [516, 291] width 190 height 18
click at [1045, 727] on button "Publish" at bounding box center [1044, 727] width 122 height 35
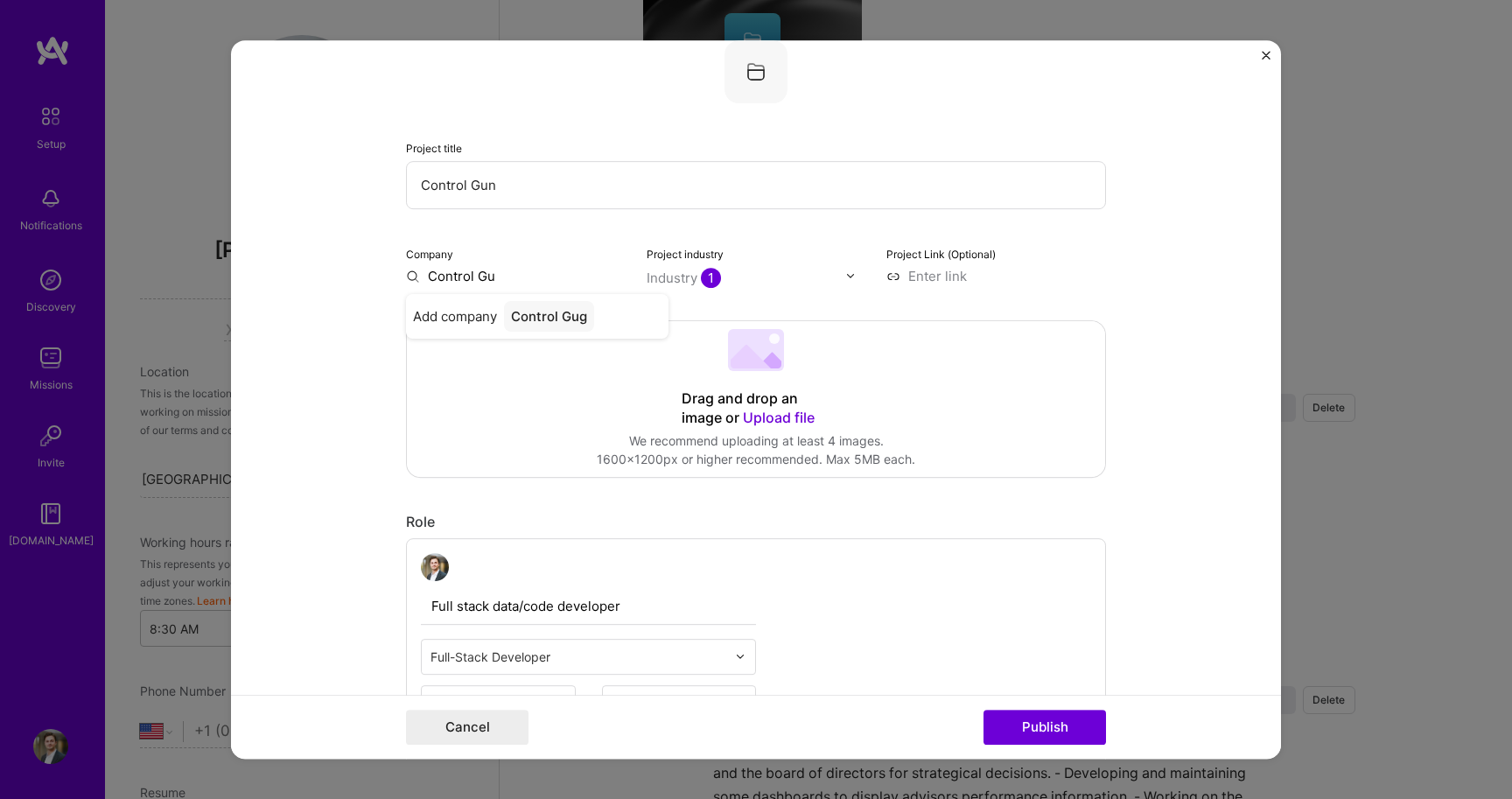
type input "Control Gun"
click at [480, 326] on div "Add company Control Gun" at bounding box center [537, 316] width 263 height 44
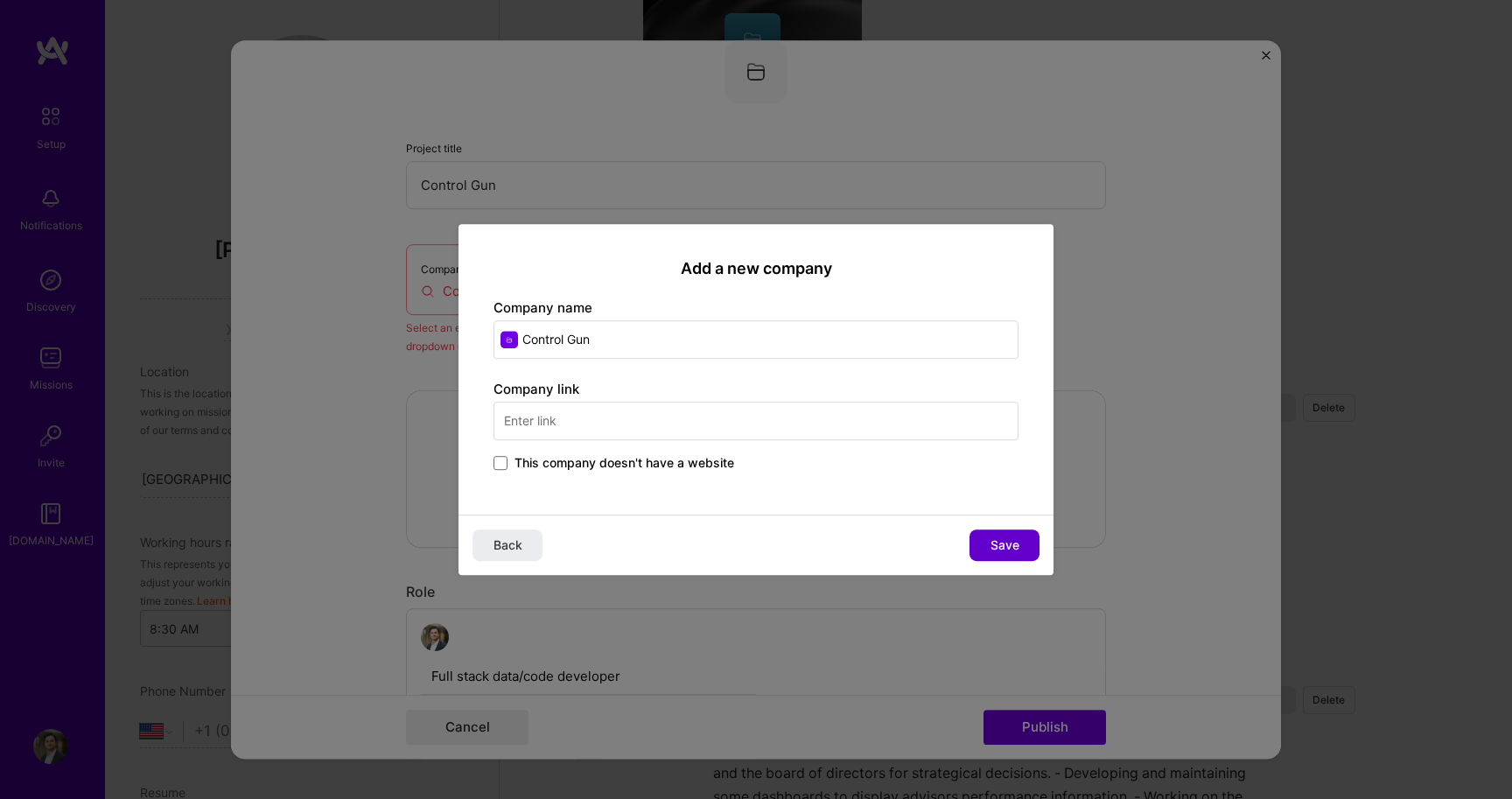
click at [1003, 535] on button "Save" at bounding box center [1004, 545] width 70 height 32
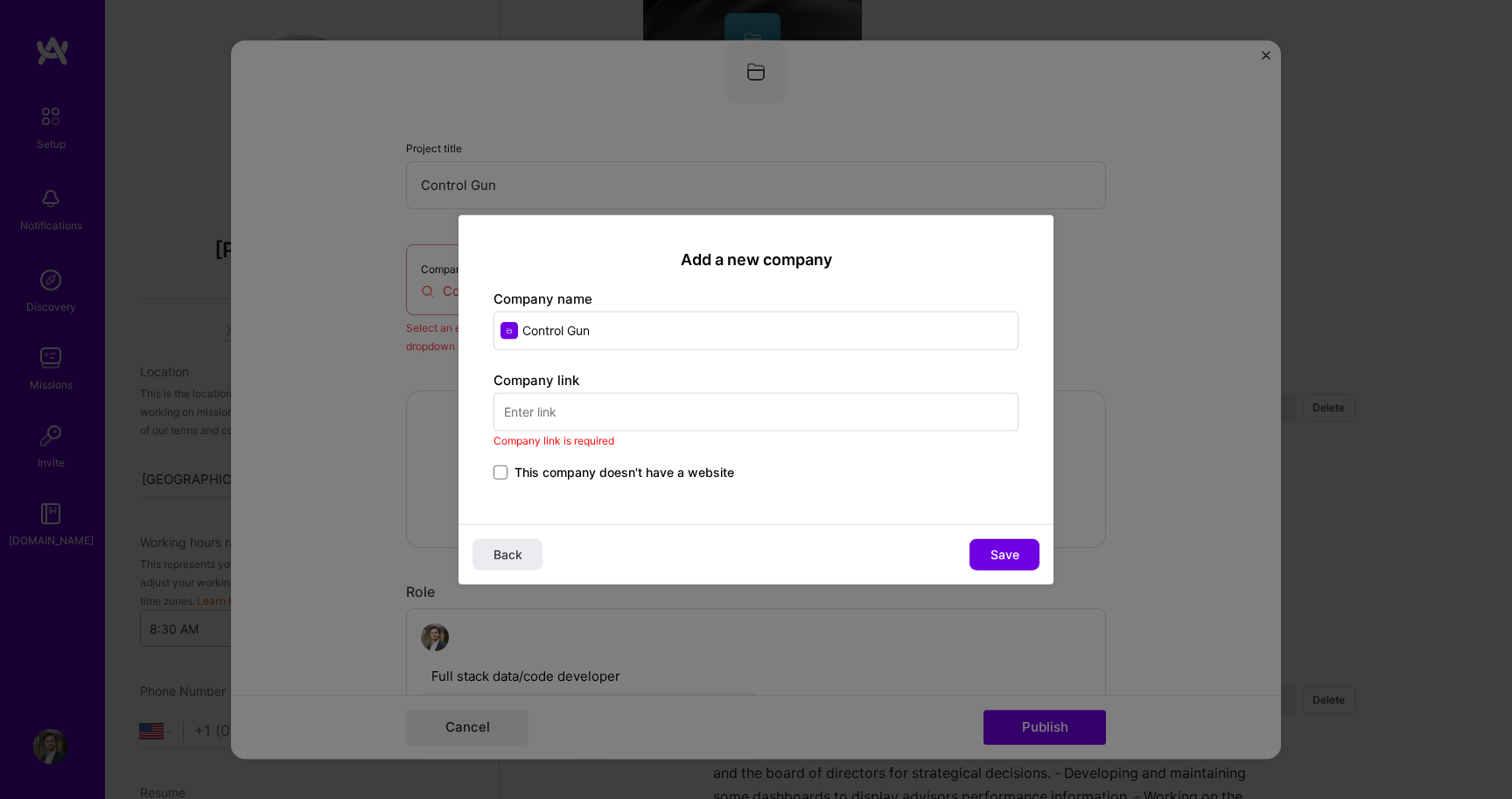
click at [864, 416] on input "text" at bounding box center [756, 412] width 525 height 39
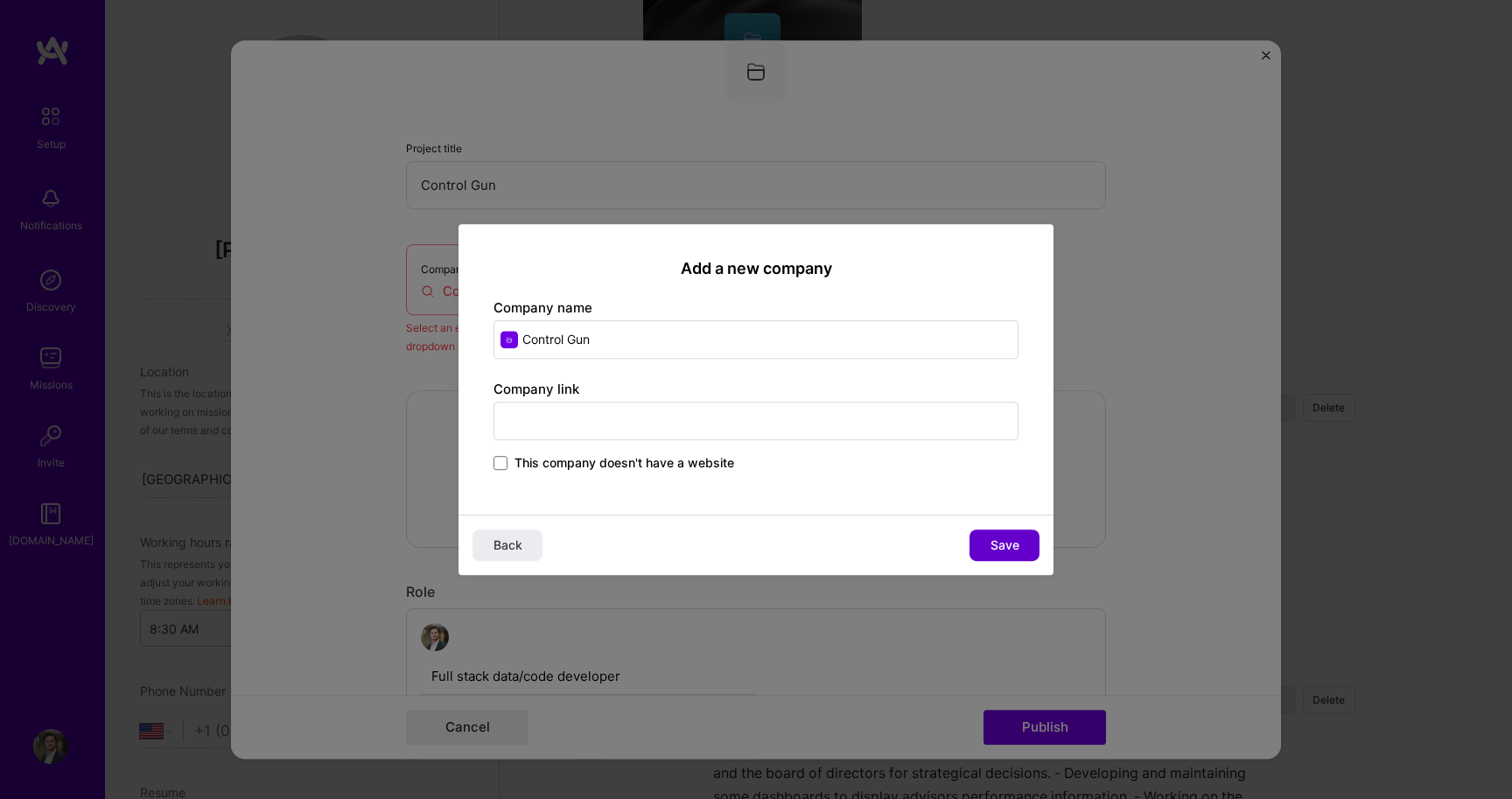
click at [999, 554] on span "Save" at bounding box center [1005, 544] width 29 height 17
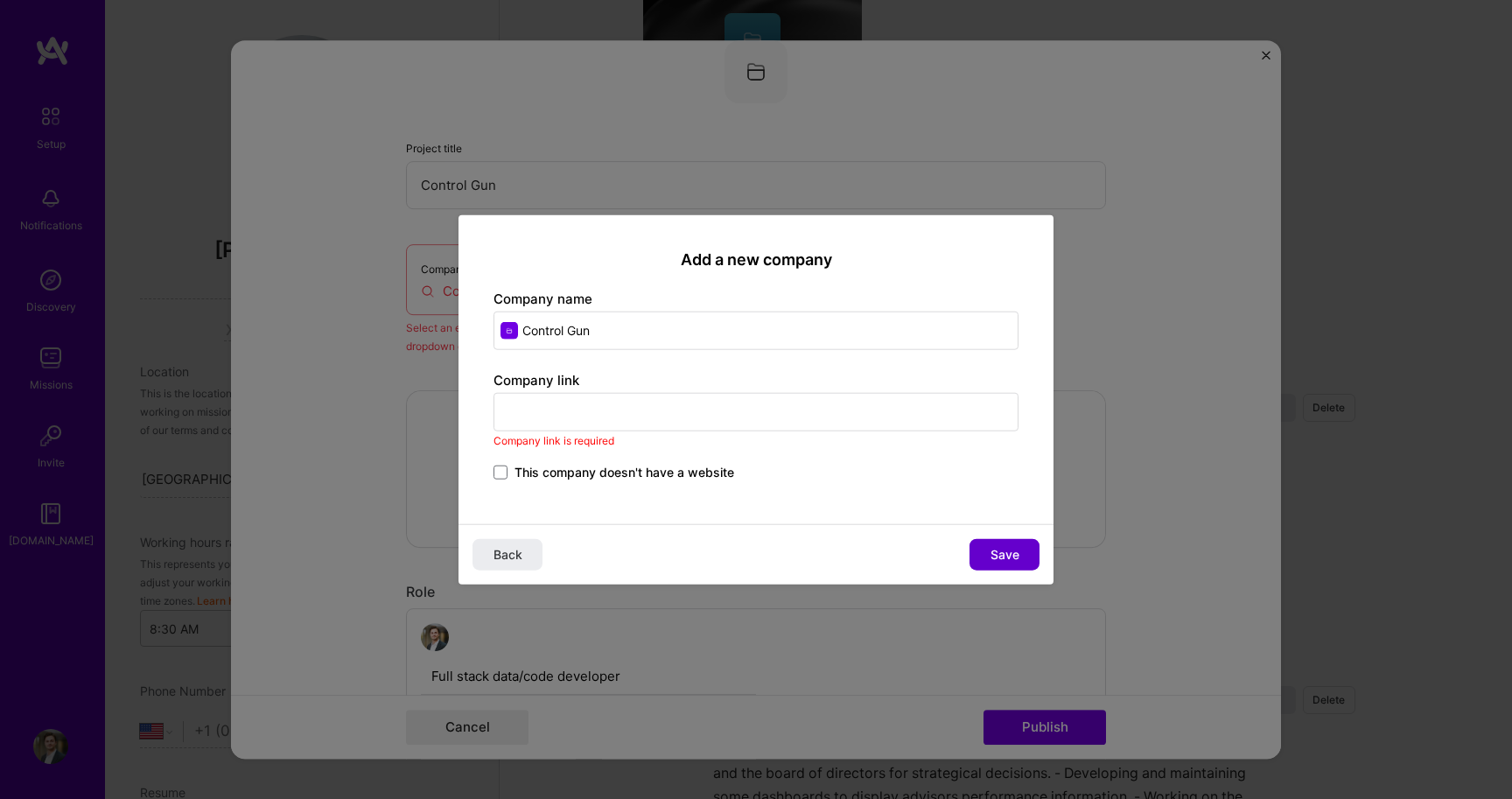
click at [999, 554] on span "Save" at bounding box center [1005, 554] width 29 height 17
click at [730, 480] on span "This company doesn't have a website" at bounding box center [624, 472] width 220 height 17
click at [0, 0] on input "This company doesn't have a website" at bounding box center [0, 0] width 0 height 0
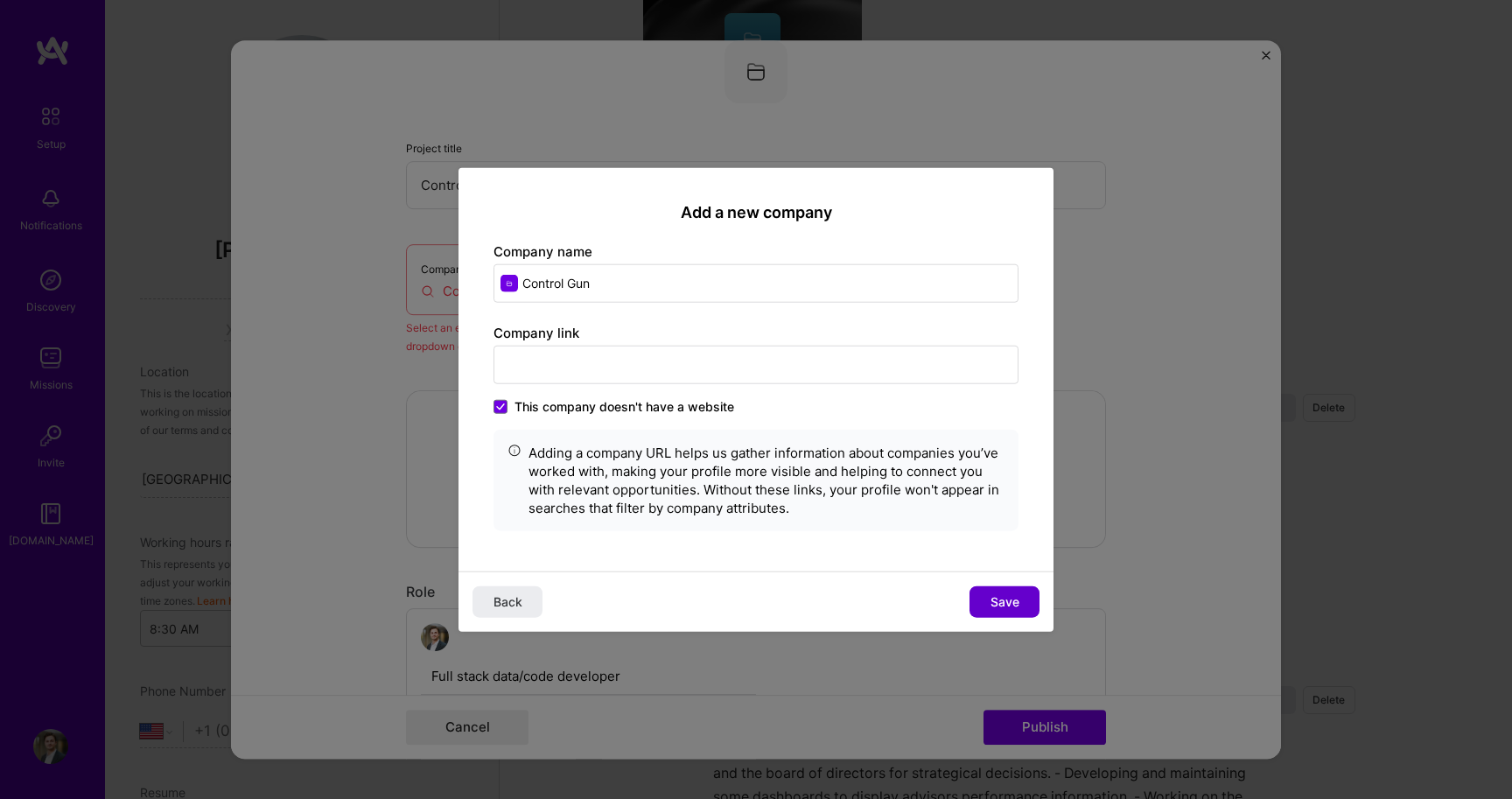
click at [1029, 601] on button "Save" at bounding box center [1004, 602] width 70 height 32
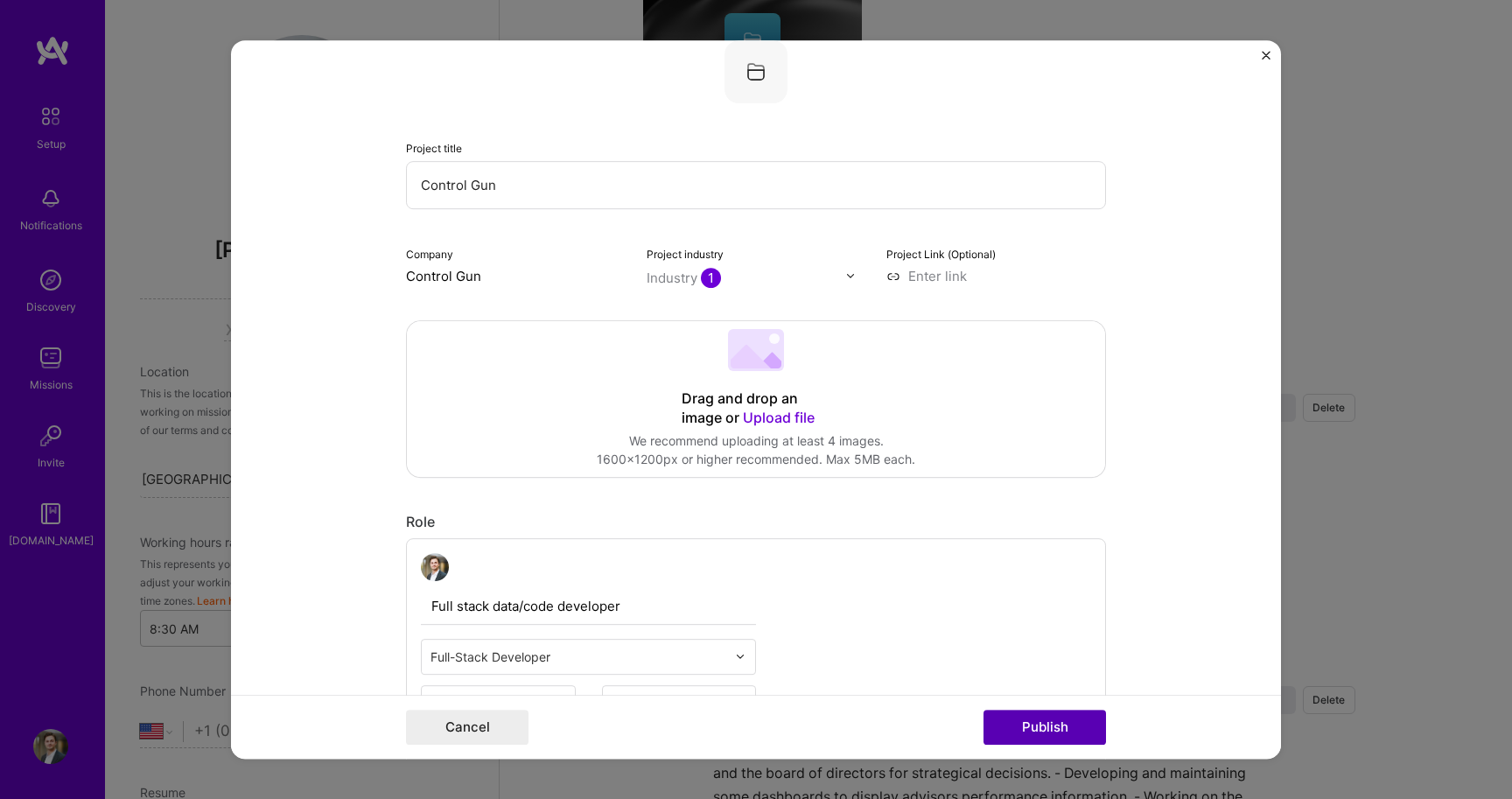
click at [1051, 727] on button "Publish" at bounding box center [1044, 727] width 122 height 35
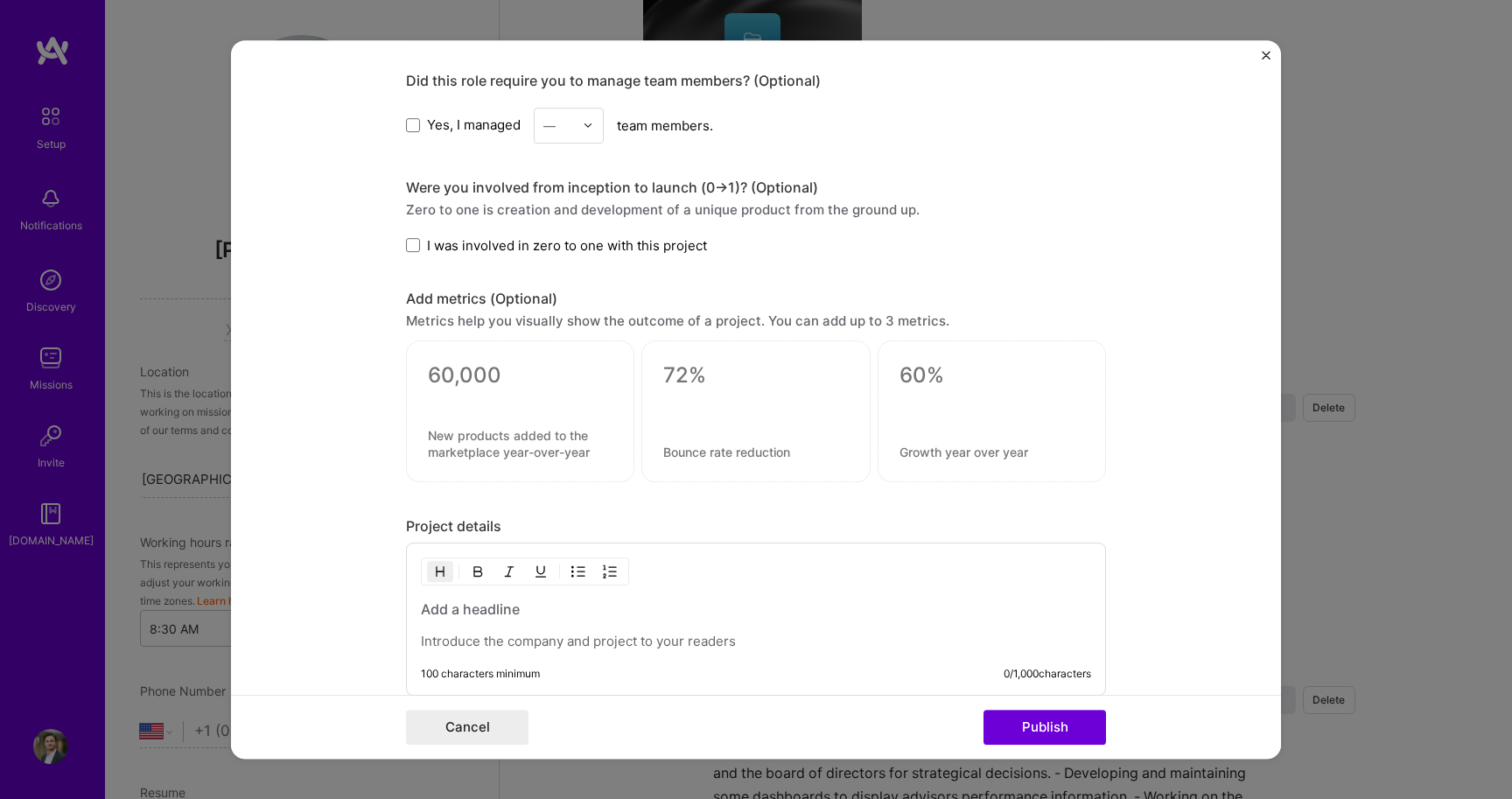
scroll to position [1492, 0]
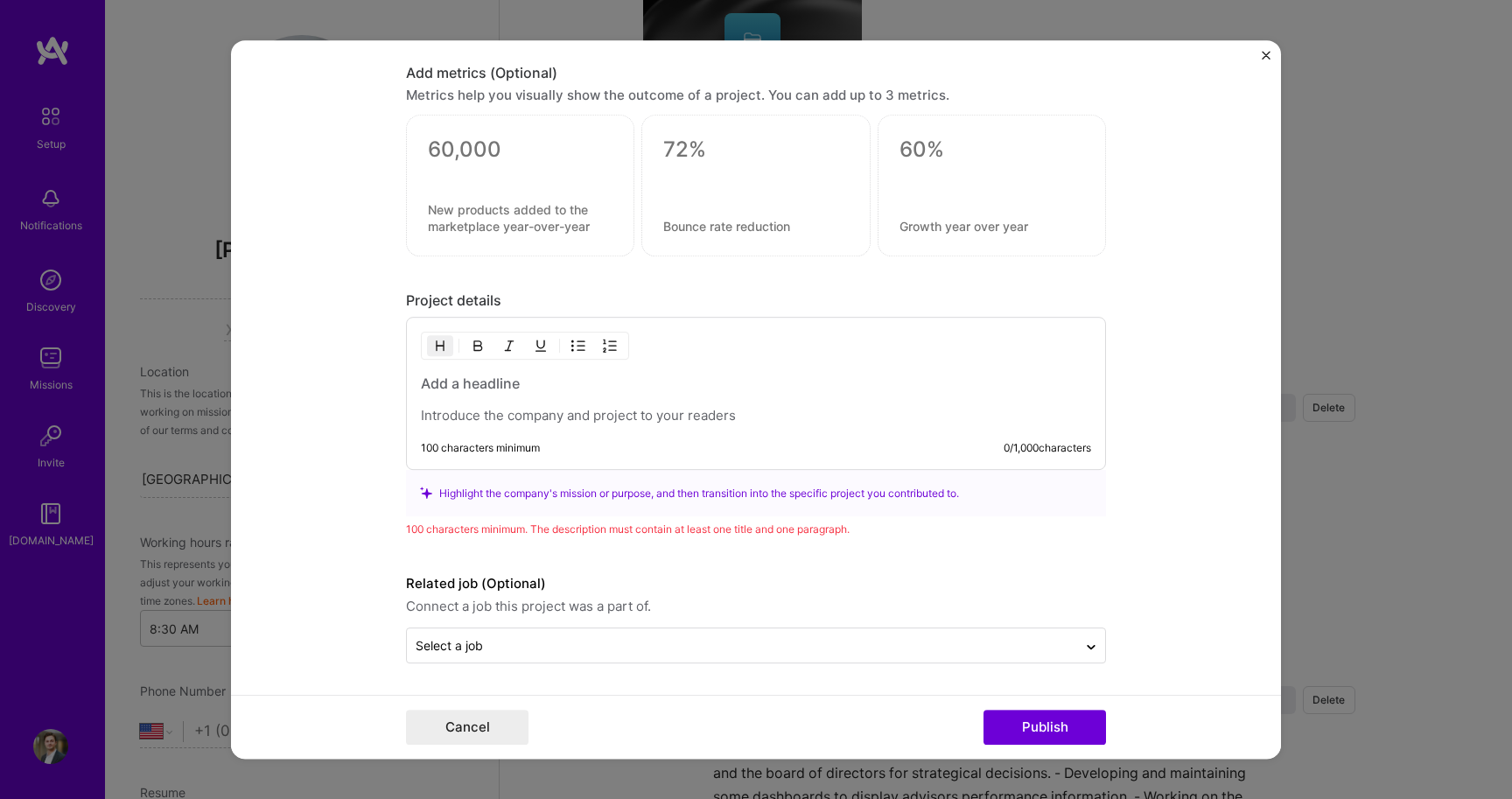
click at [641, 391] on h3 at bounding box center [756, 383] width 670 height 19
click at [547, 403] on div at bounding box center [756, 400] width 670 height 51
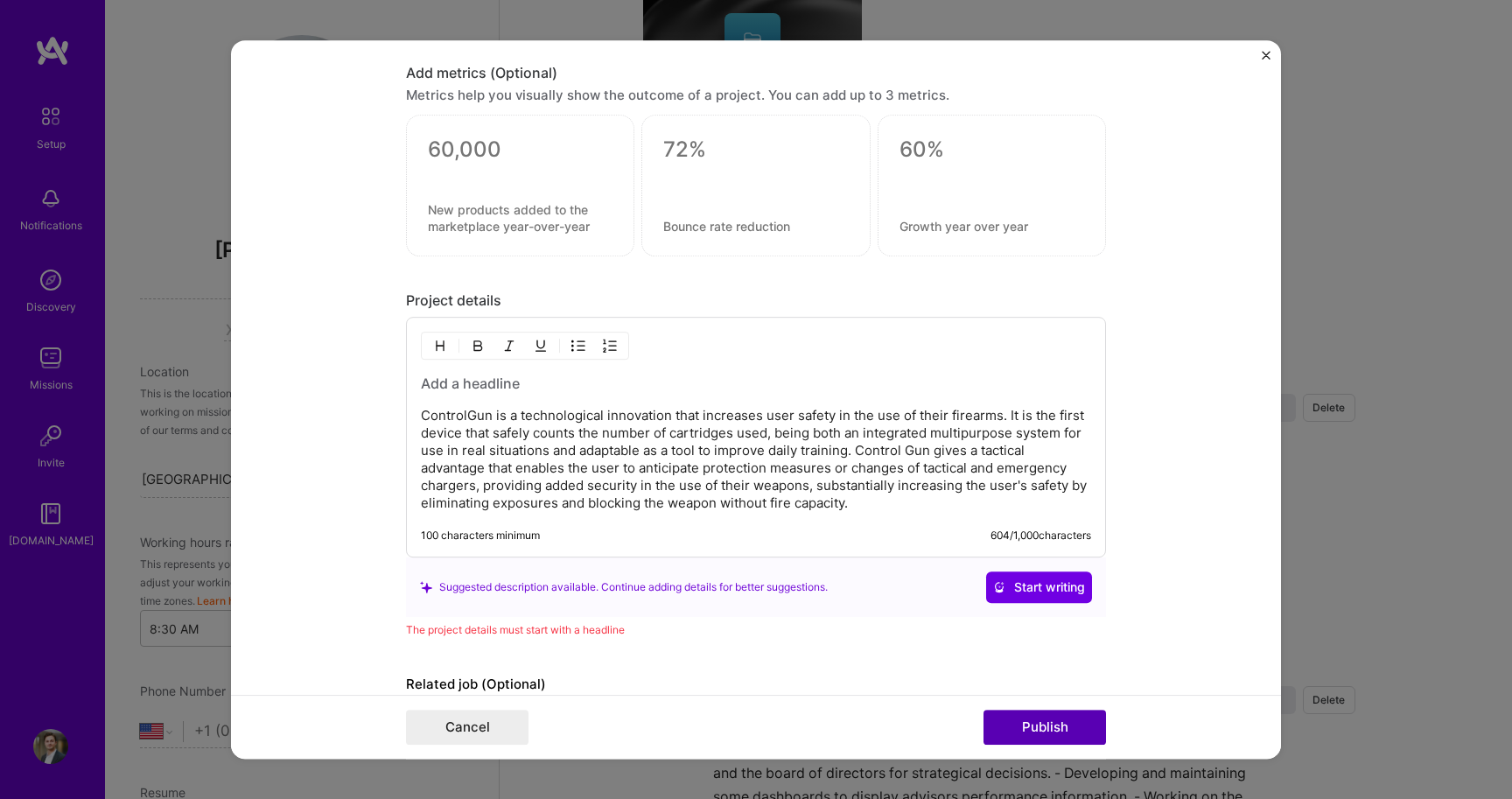
click at [1031, 730] on button "Publish" at bounding box center [1044, 727] width 122 height 35
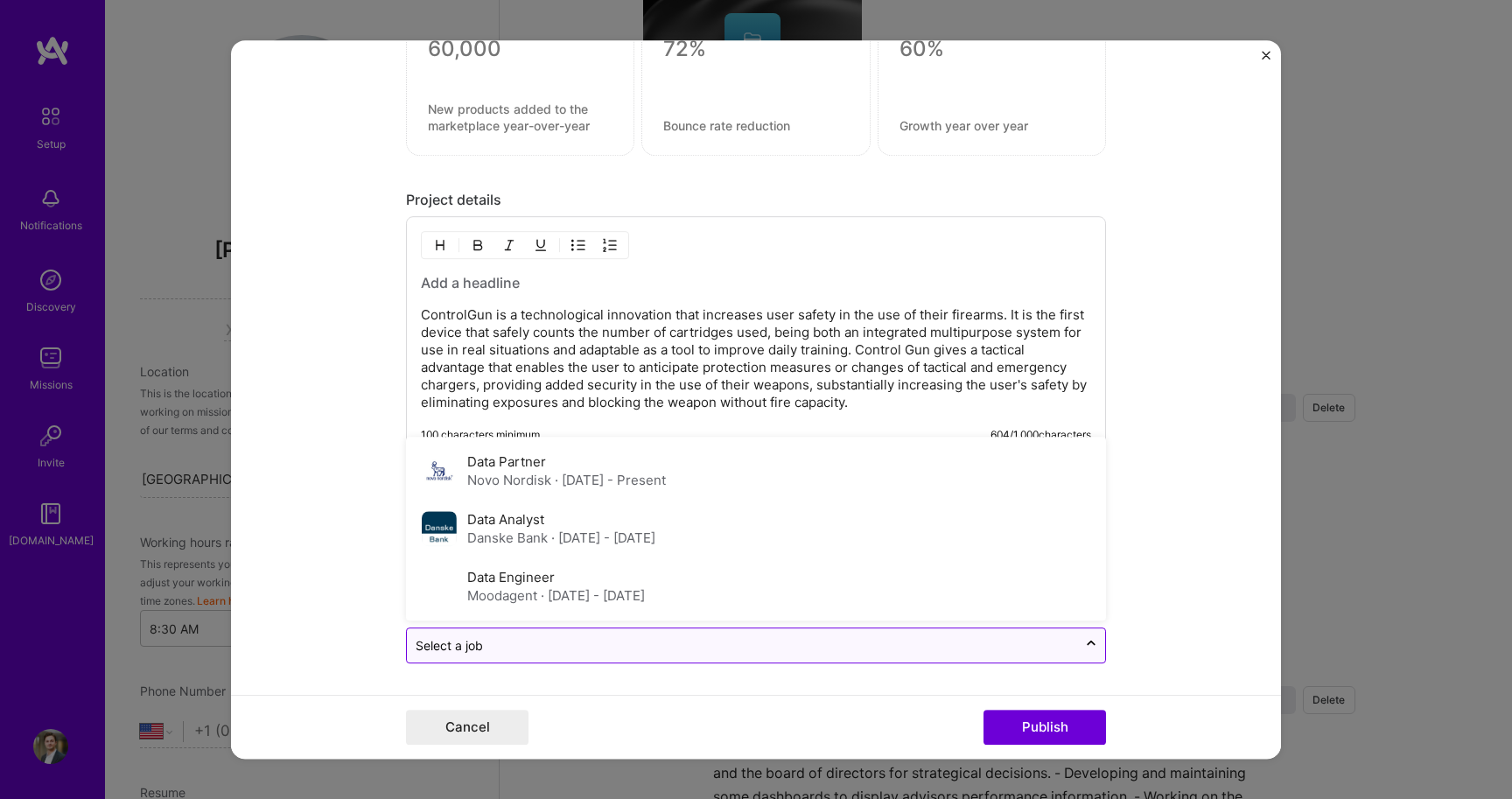
click at [963, 657] on div "Select a job" at bounding box center [742, 646] width 670 height 34
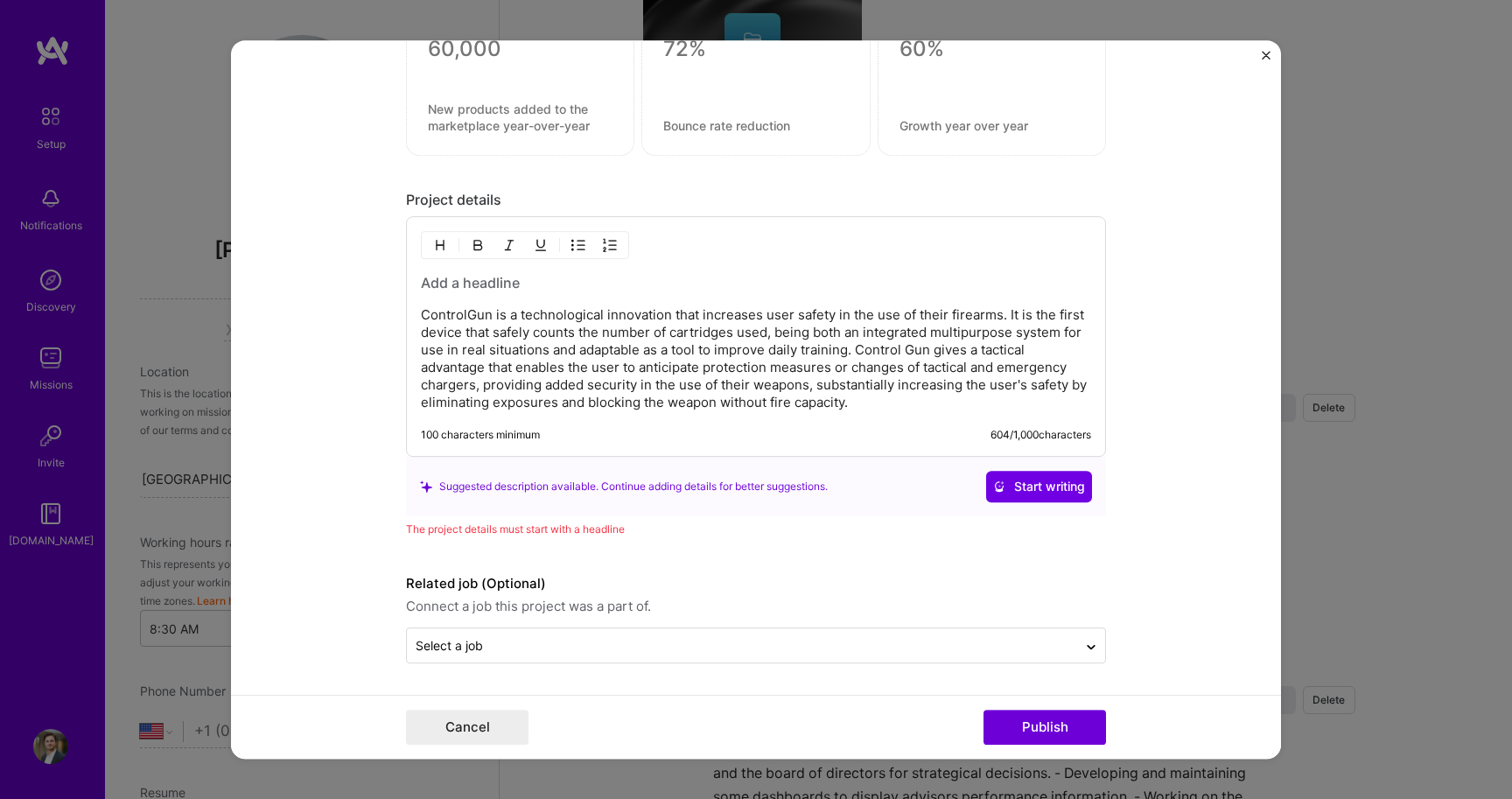
click at [1183, 561] on form "Project title Control Gun Company Control Gun Project industry Industry 1 Proje…" at bounding box center [756, 400] width 1050 height 719
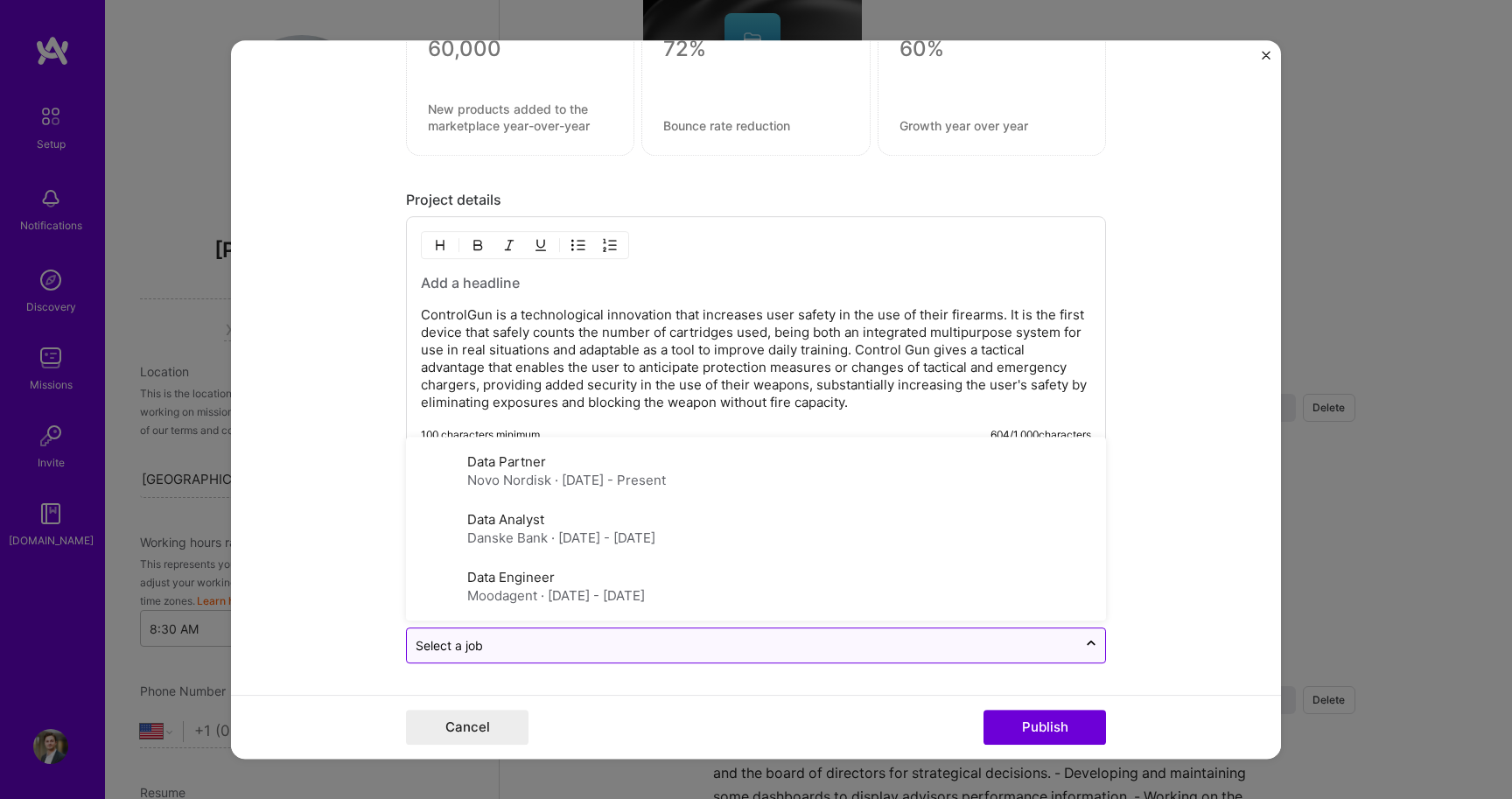
click at [1010, 631] on div "Select a job" at bounding box center [742, 646] width 670 height 34
click at [1176, 621] on form "Project title Control Gun Company Control Gun Project industry Industry 1 Proje…" at bounding box center [756, 400] width 1050 height 719
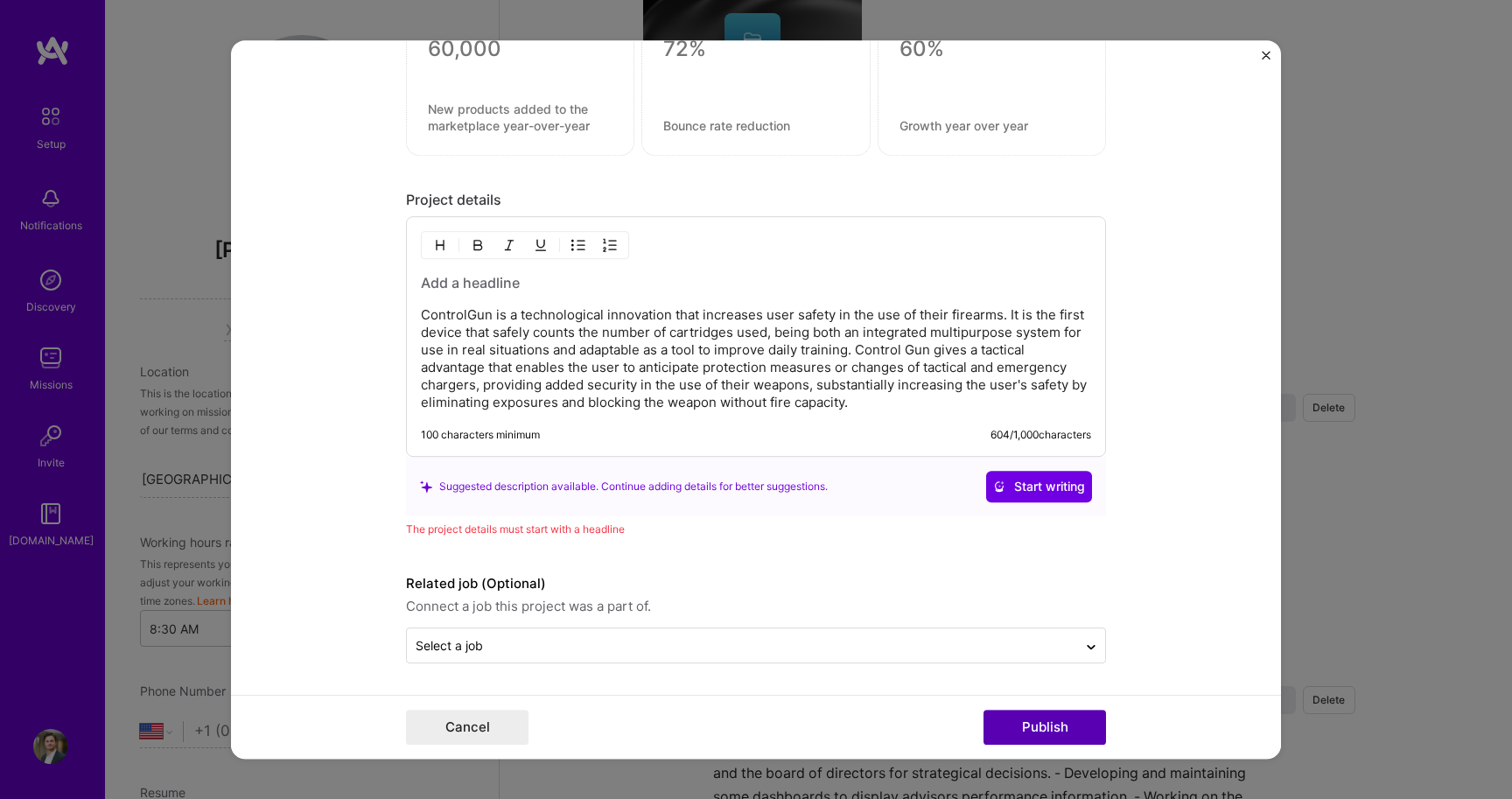
click at [1037, 714] on button "Publish" at bounding box center [1044, 727] width 122 height 35
click at [1005, 729] on button "Publish" at bounding box center [1044, 727] width 122 height 35
click at [820, 524] on div "The project details must start with a headline" at bounding box center [755, 529] width 700 height 18
click at [541, 286] on h3 at bounding box center [756, 282] width 670 height 19
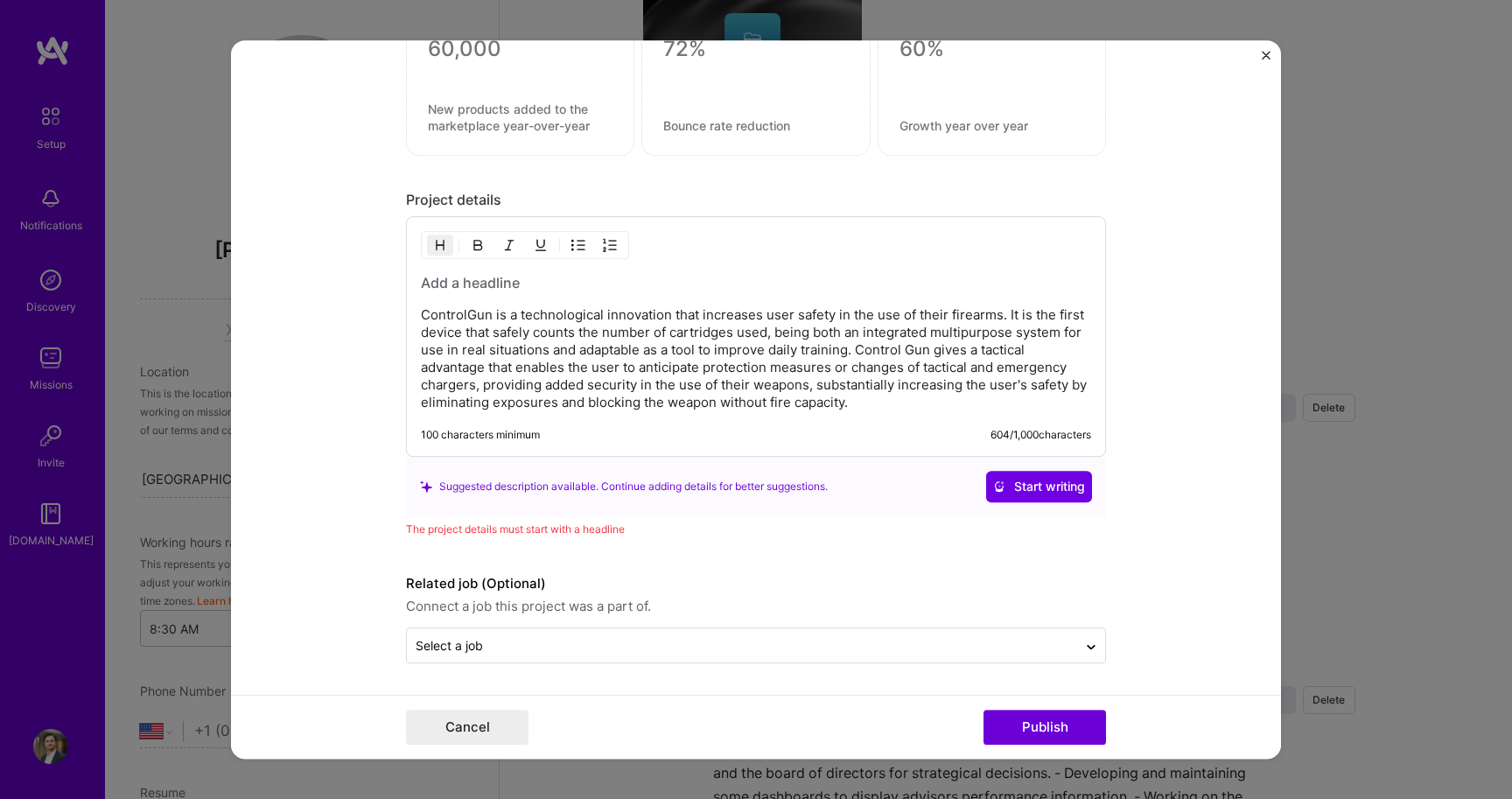
click at [541, 286] on h3 at bounding box center [756, 282] width 670 height 19
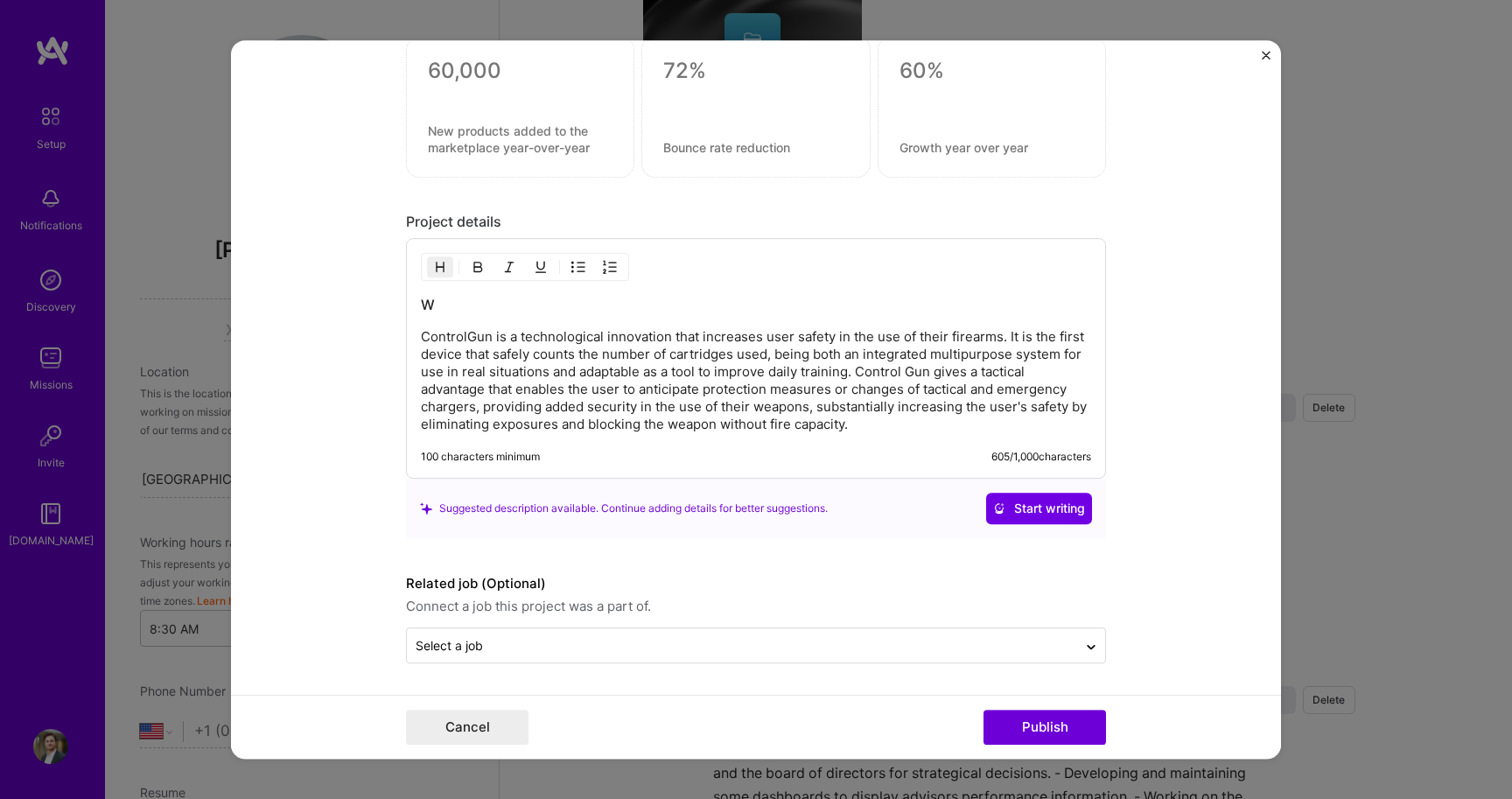
scroll to position [1571, 0]
click at [522, 306] on h3 "What is Controlgun?" at bounding box center [756, 304] width 670 height 19
click at [534, 306] on h3 "What is Controlgun?" at bounding box center [756, 304] width 670 height 19
click at [992, 719] on button "Publish" at bounding box center [1044, 727] width 122 height 35
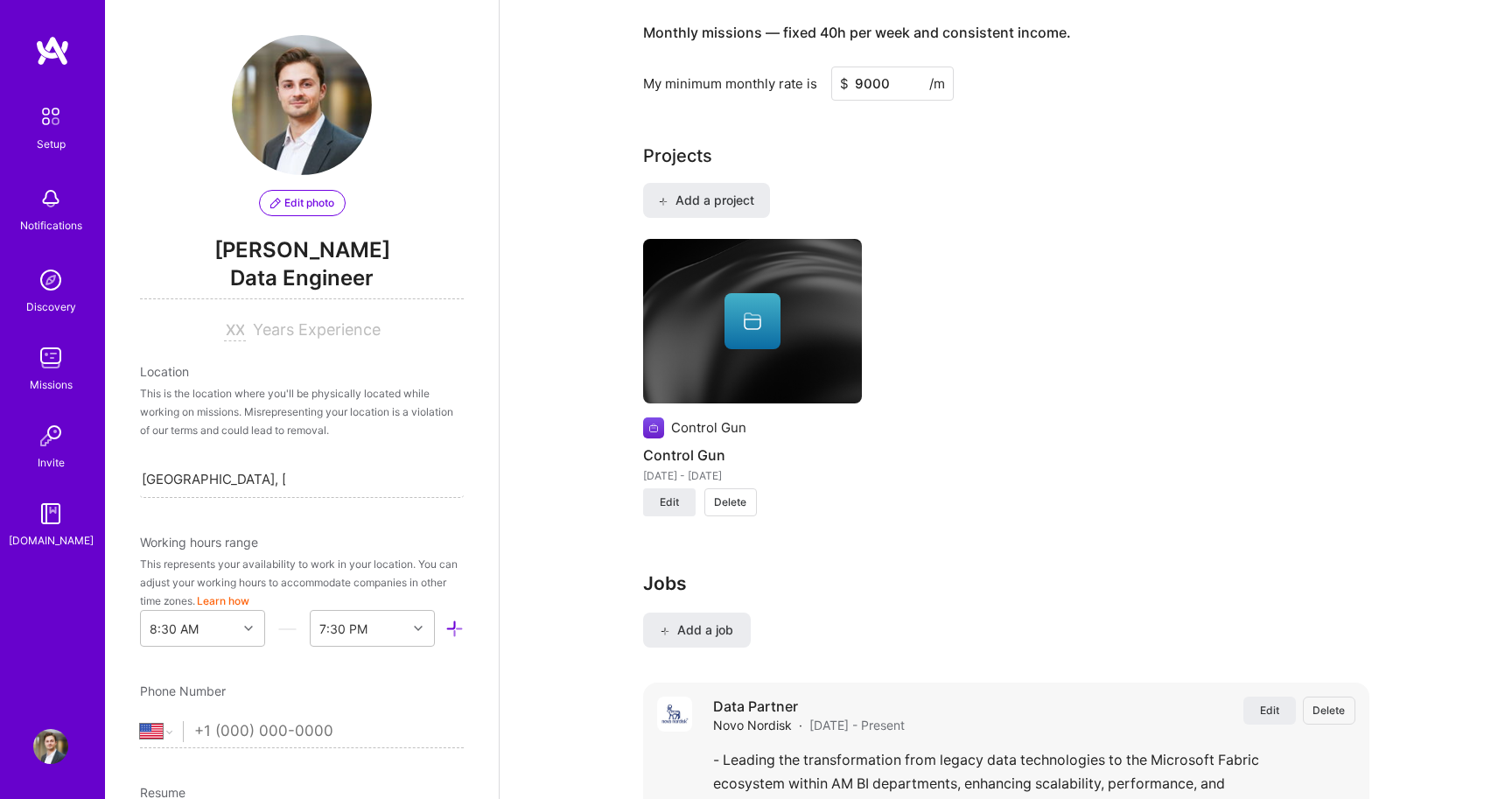
scroll to position [1340, 0]
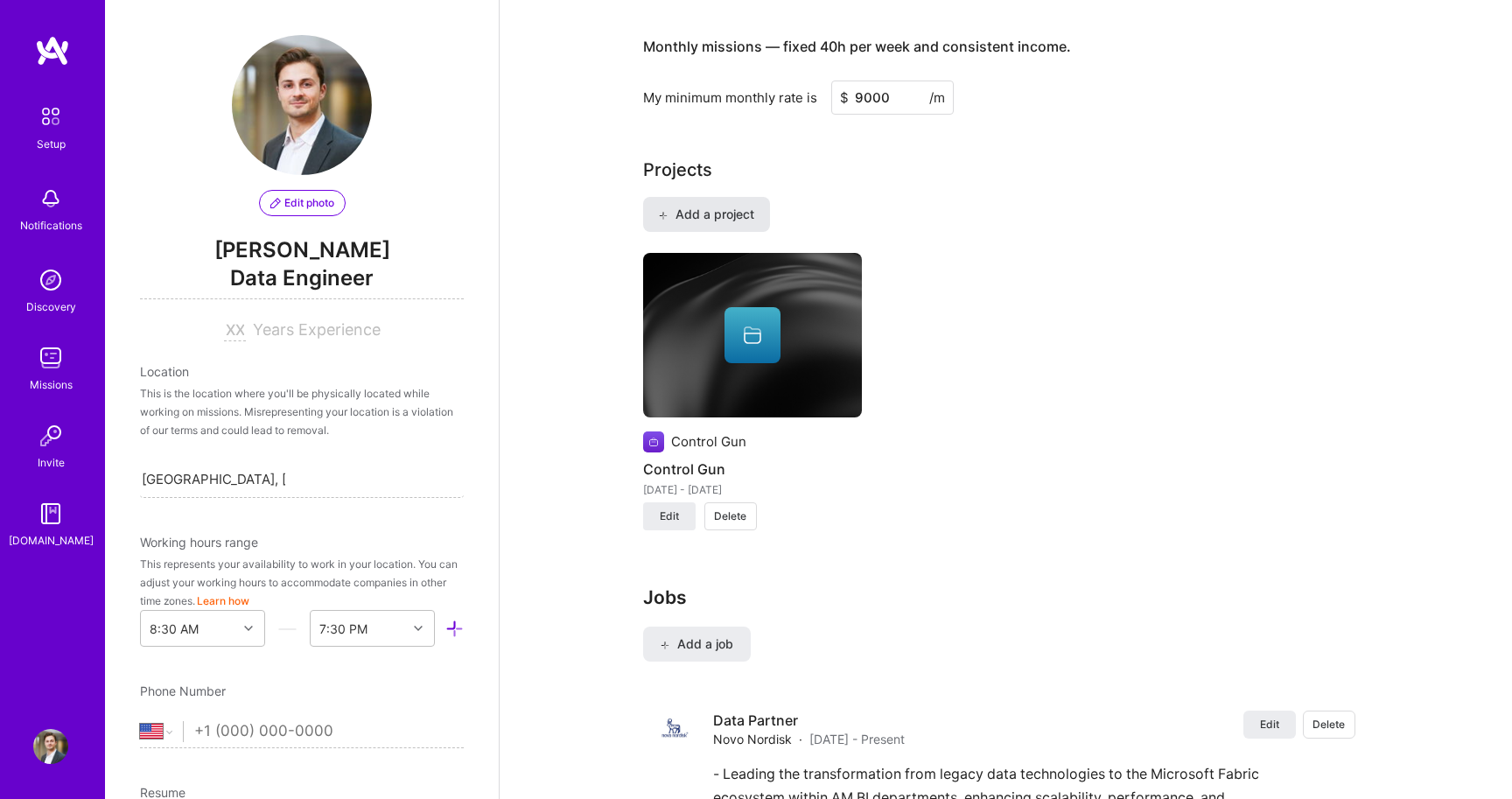
click at [705, 206] on span "Add a project" at bounding box center [705, 214] width 95 height 17
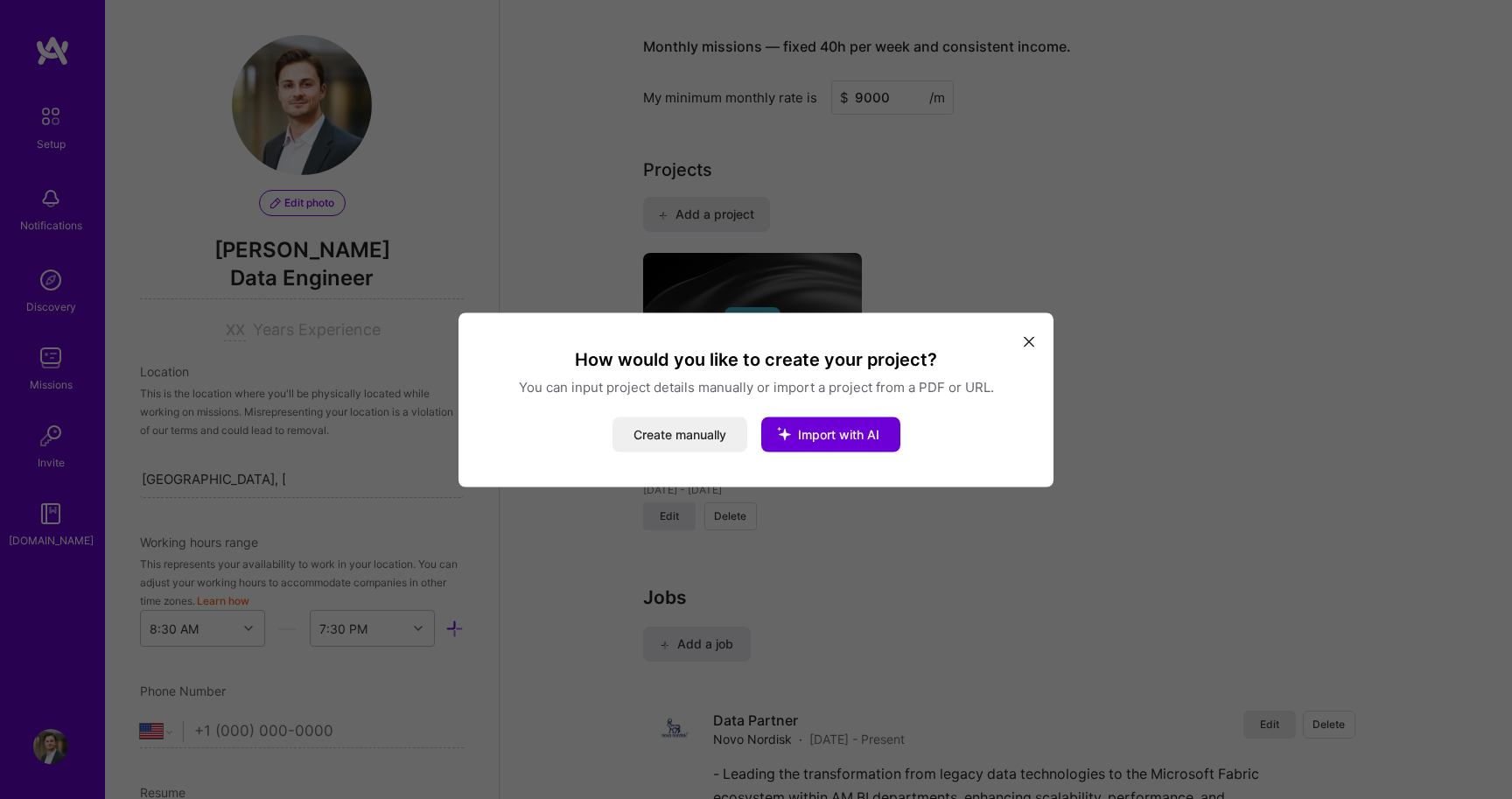
click at [1025, 347] on icon "modal" at bounding box center [1029, 342] width 11 height 11
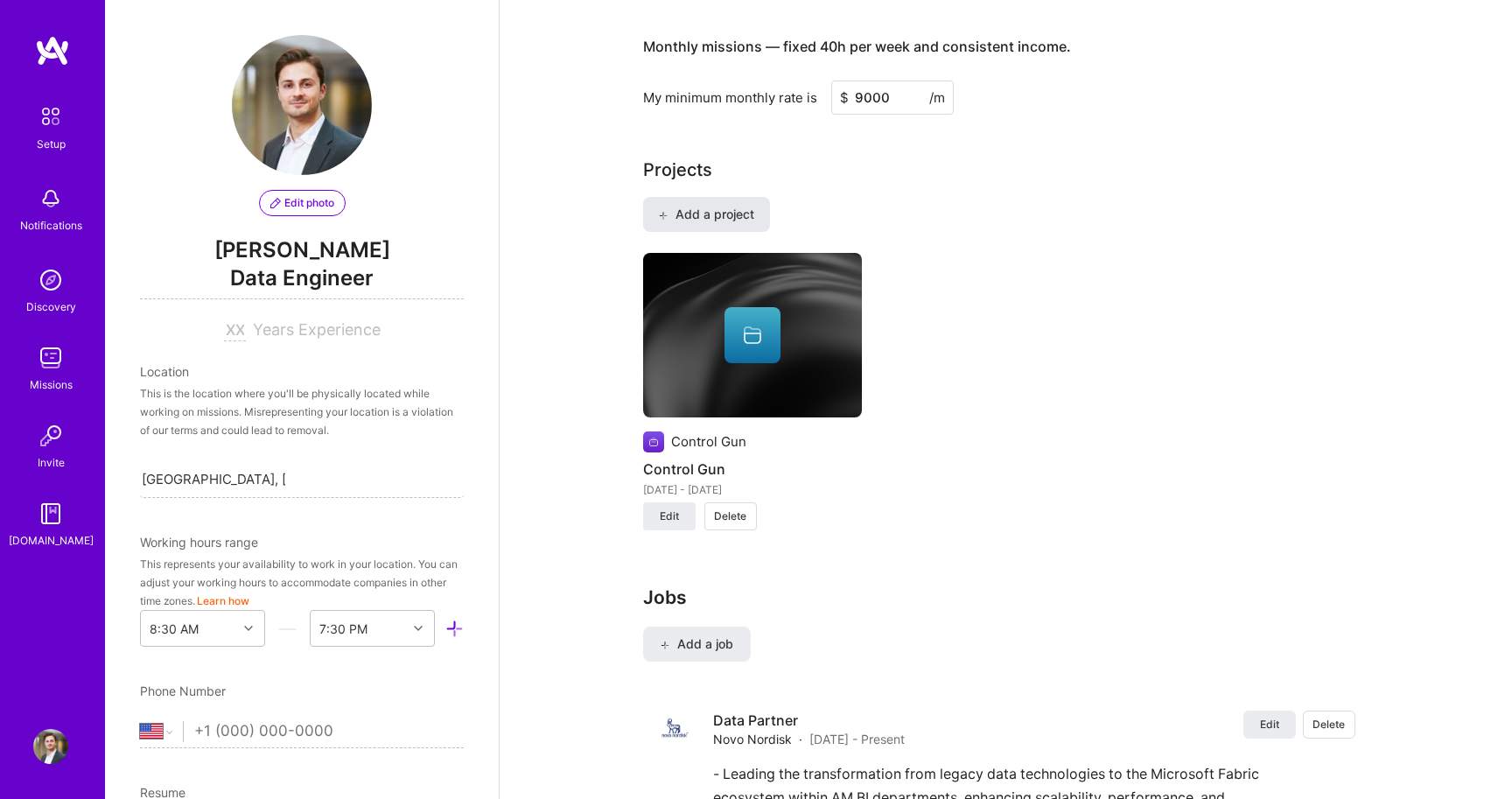
click at [655, 197] on button "Add a project" at bounding box center [706, 214] width 127 height 35
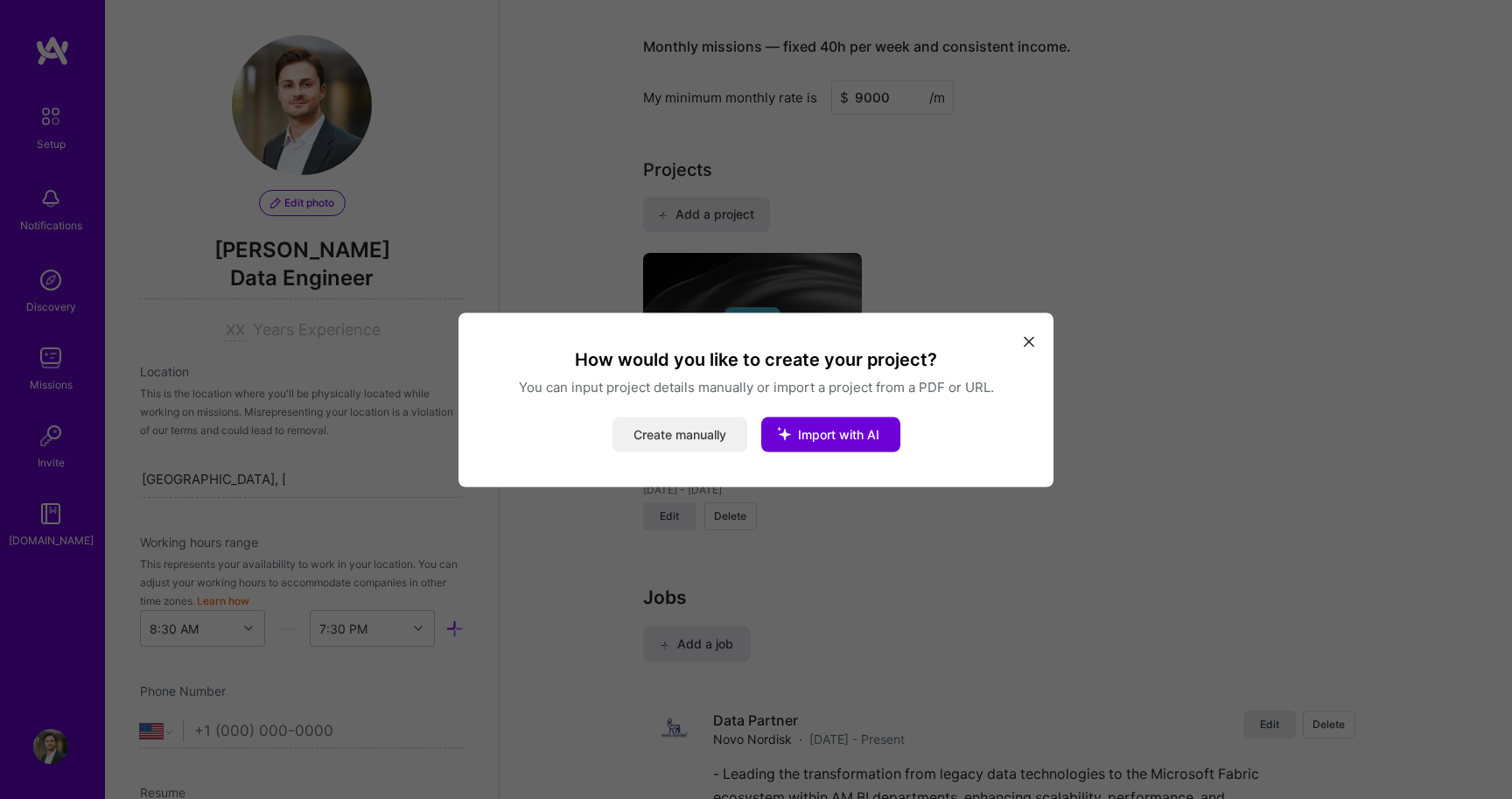
click at [660, 434] on button "Create manually" at bounding box center [679, 434] width 135 height 35
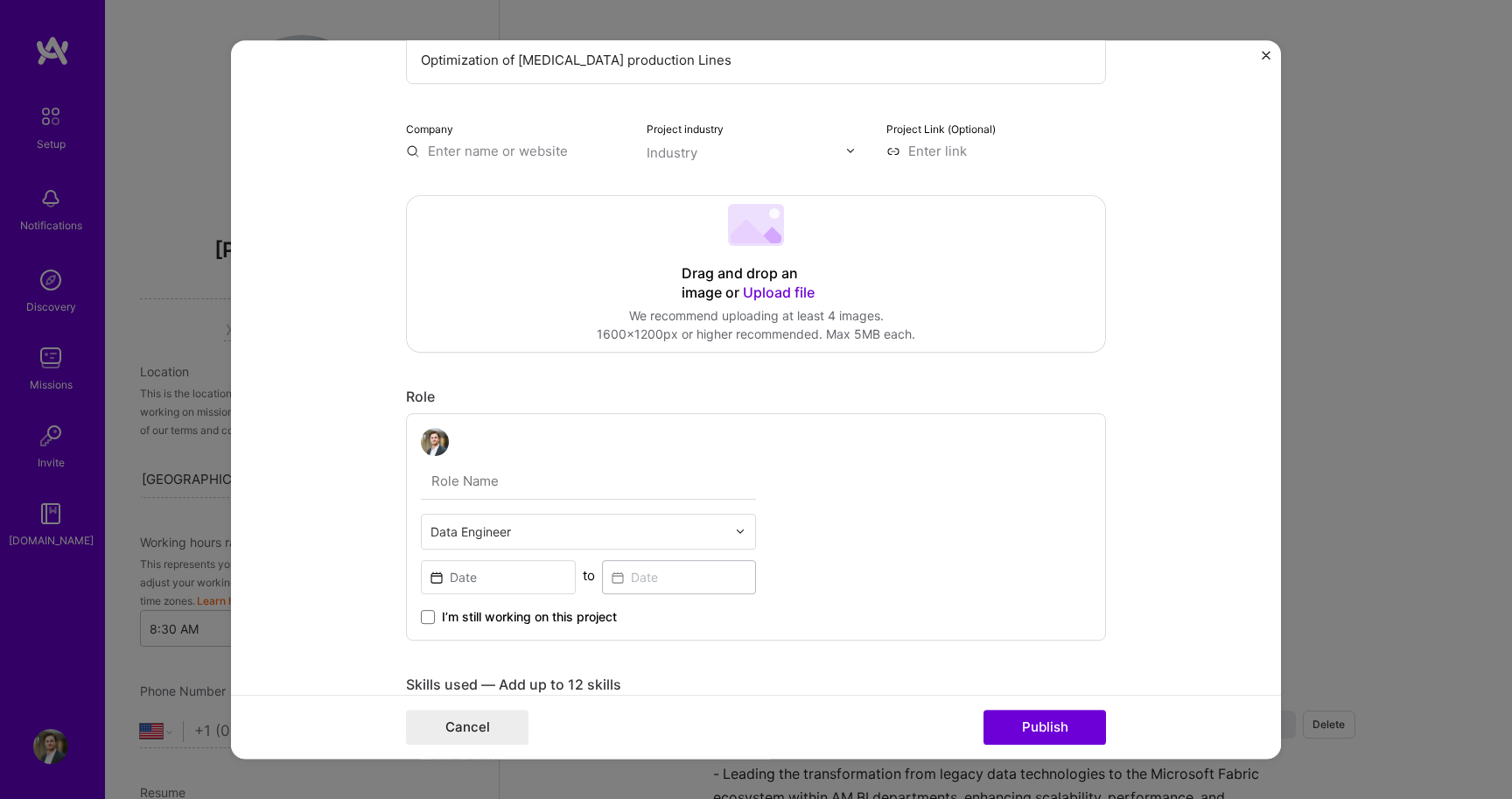
scroll to position [183, 0]
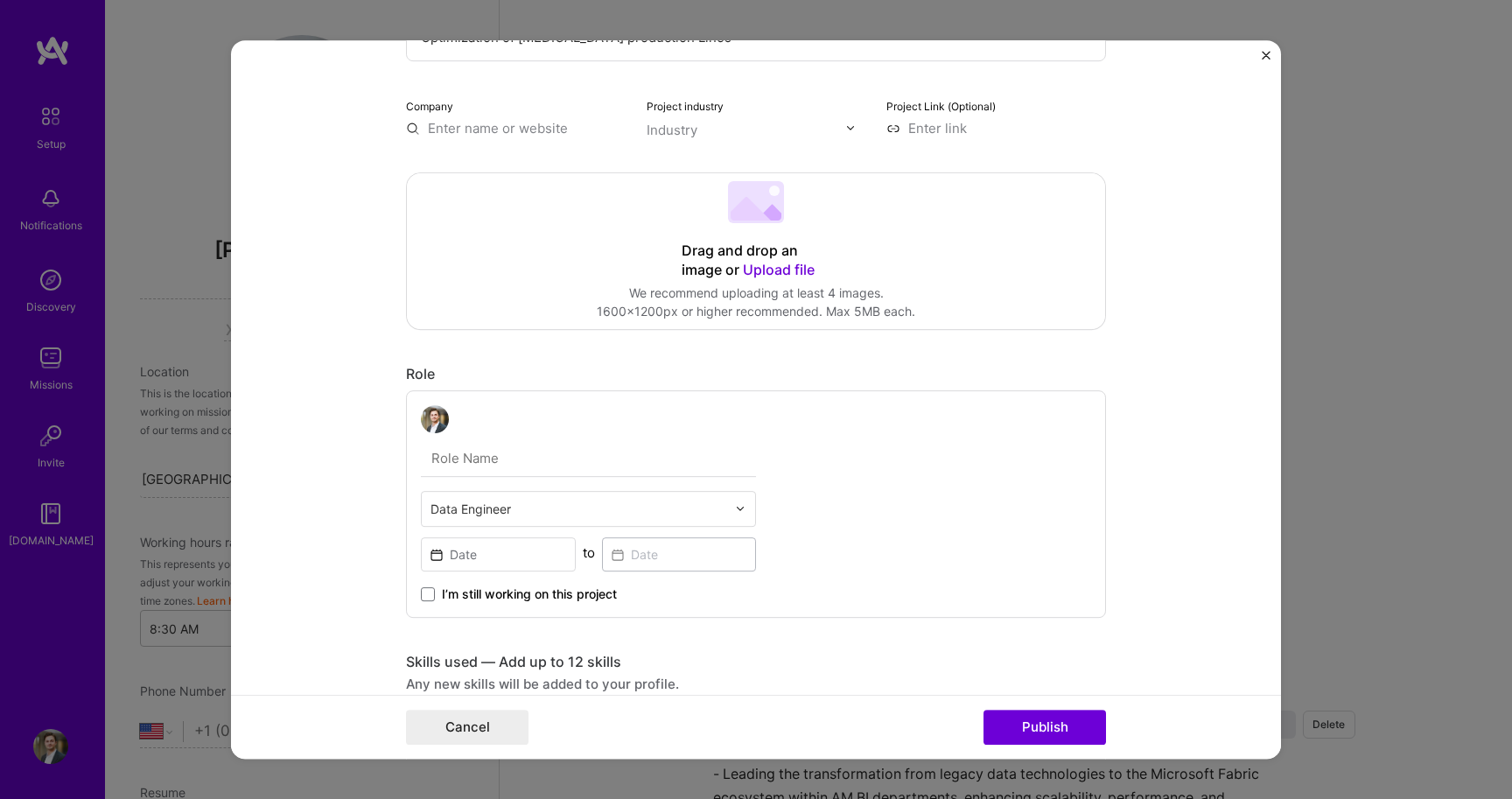
type input "Optimization of Ozempic production Lines"
click at [536, 437] on div "Data Engineer to I’m still working on this project" at bounding box center [589, 504] width 335 height 197
click at [528, 501] on input "text" at bounding box center [578, 509] width 296 height 18
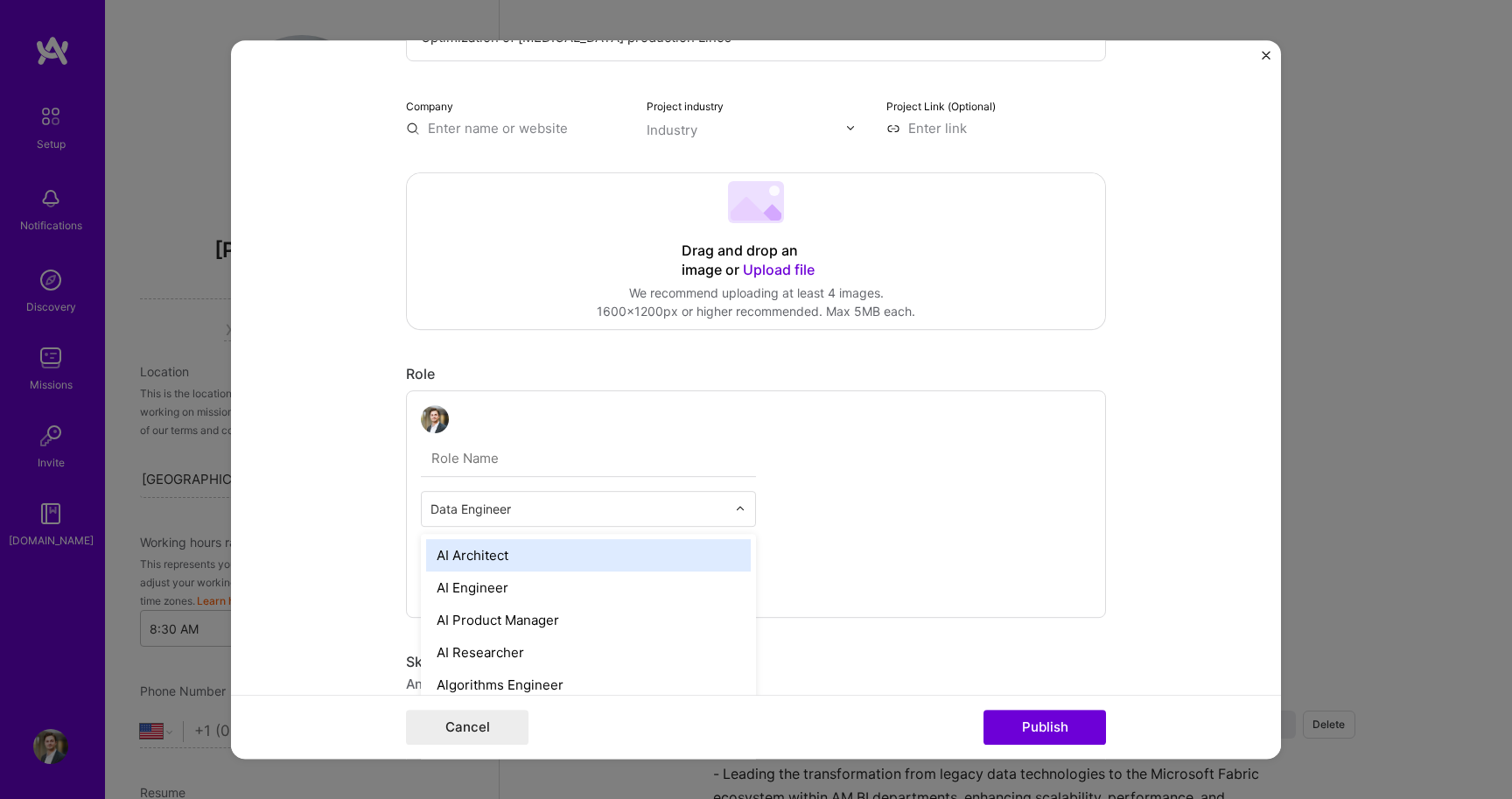
type input "a"
type input "data"
click at [478, 543] on div "Data Analyst" at bounding box center [589, 555] width 324 height 33
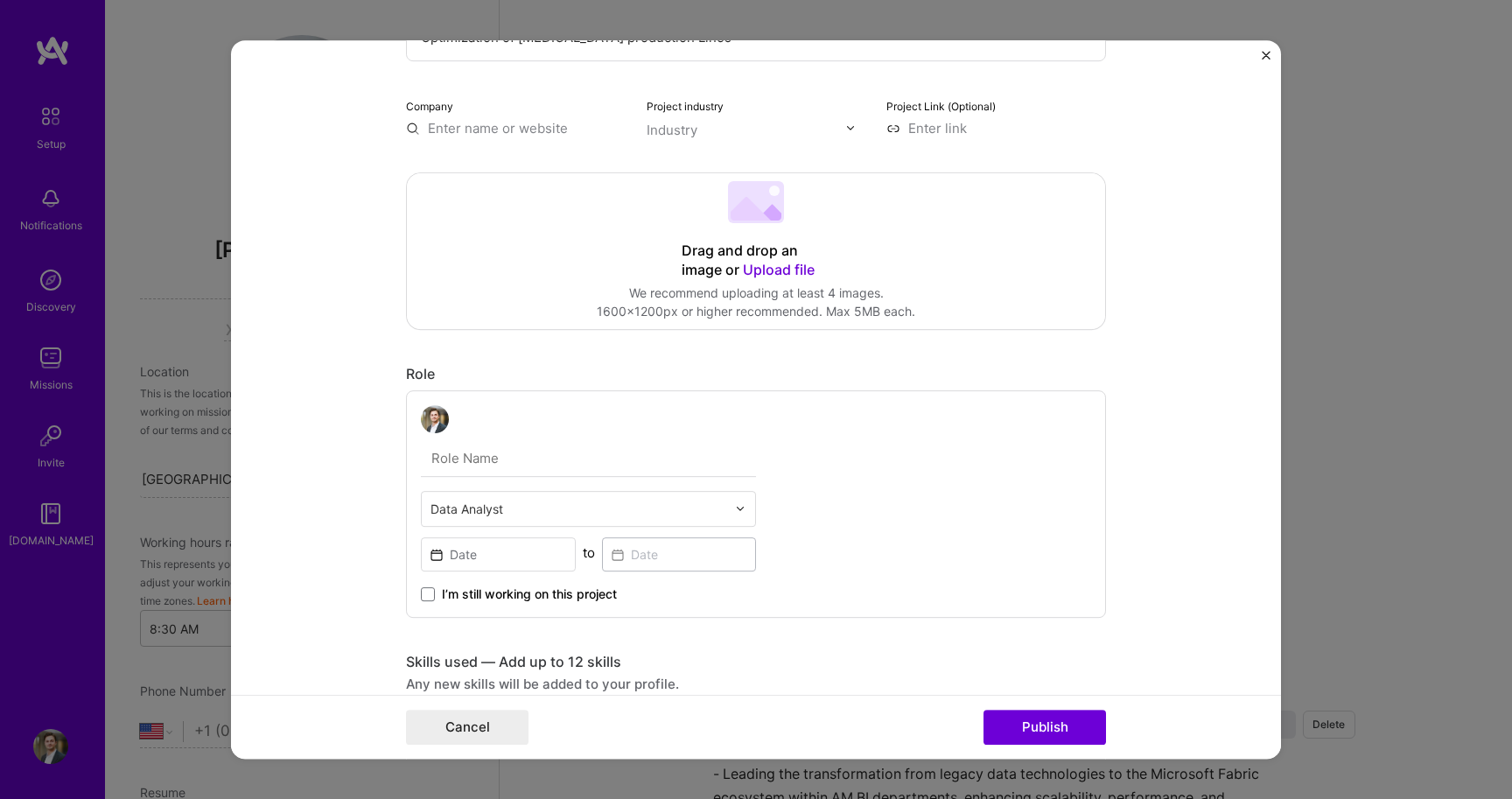
click at [507, 471] on input "text" at bounding box center [589, 458] width 335 height 37
type input "Data analyst"
click at [480, 546] on input at bounding box center [498, 554] width 155 height 34
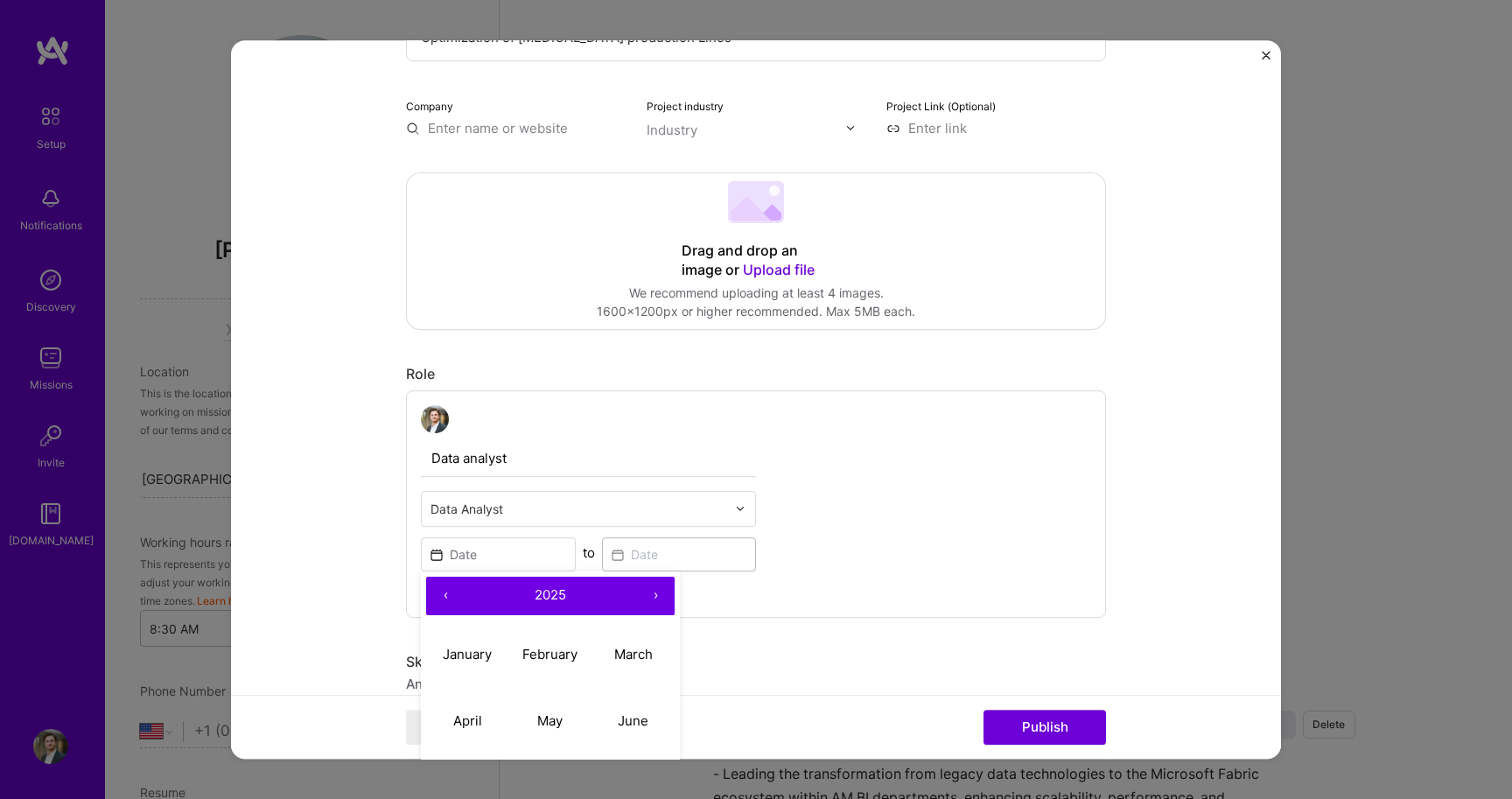
click at [454, 595] on button "‹" at bounding box center [445, 596] width 39 height 39
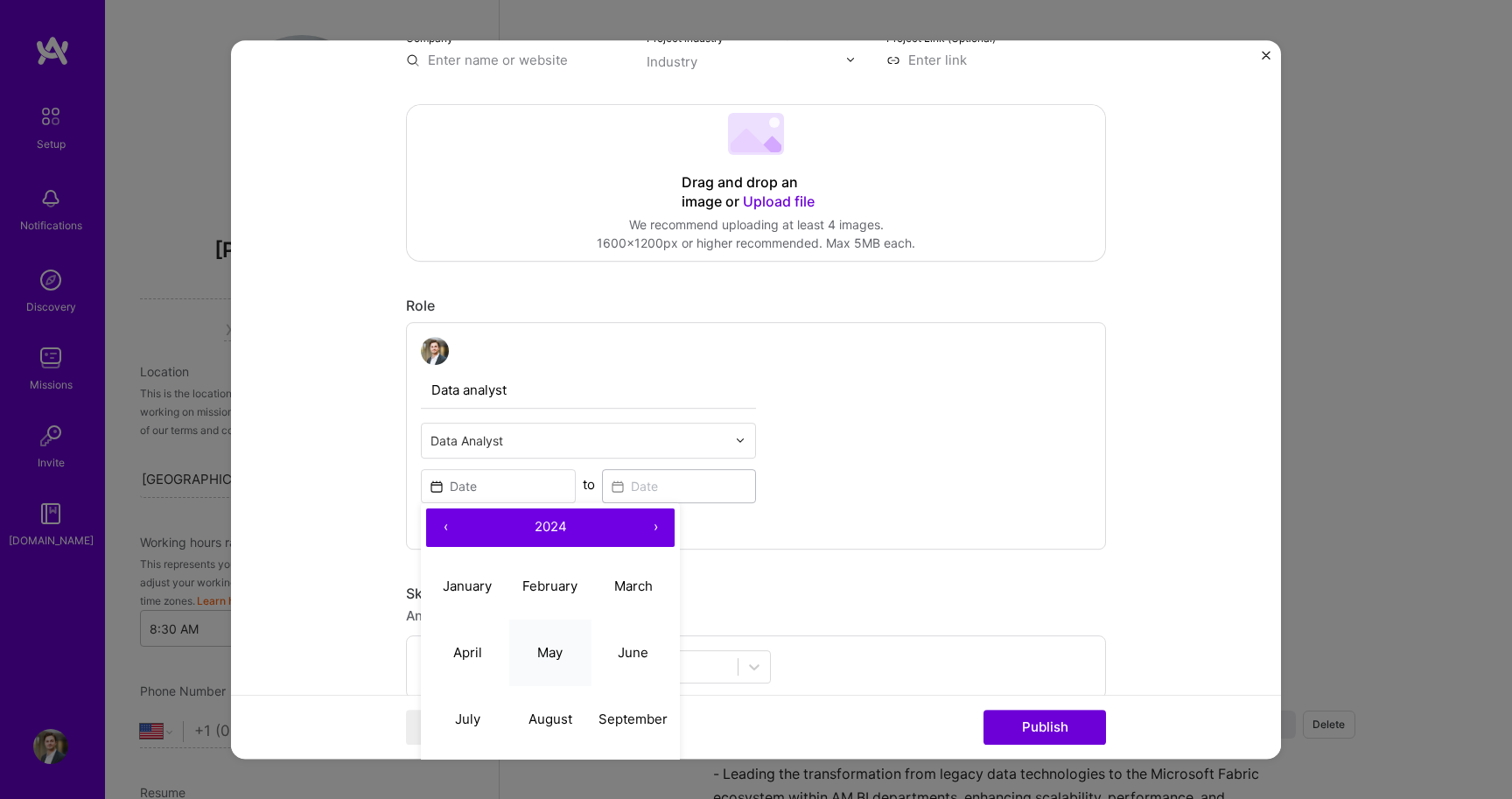
scroll to position [273, 0]
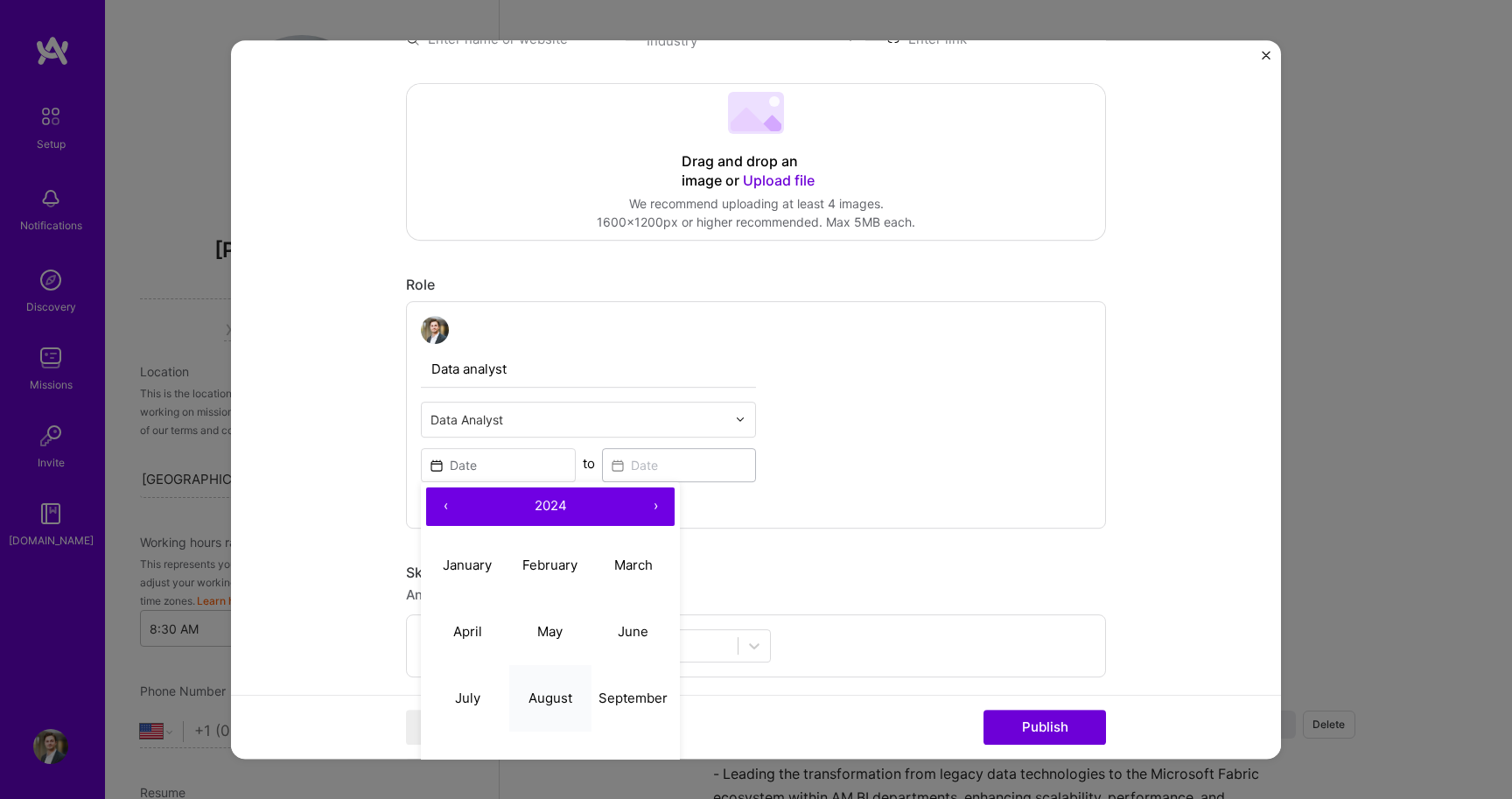
click at [573, 691] on button "August" at bounding box center [550, 698] width 83 height 66
type input "[DATE]"
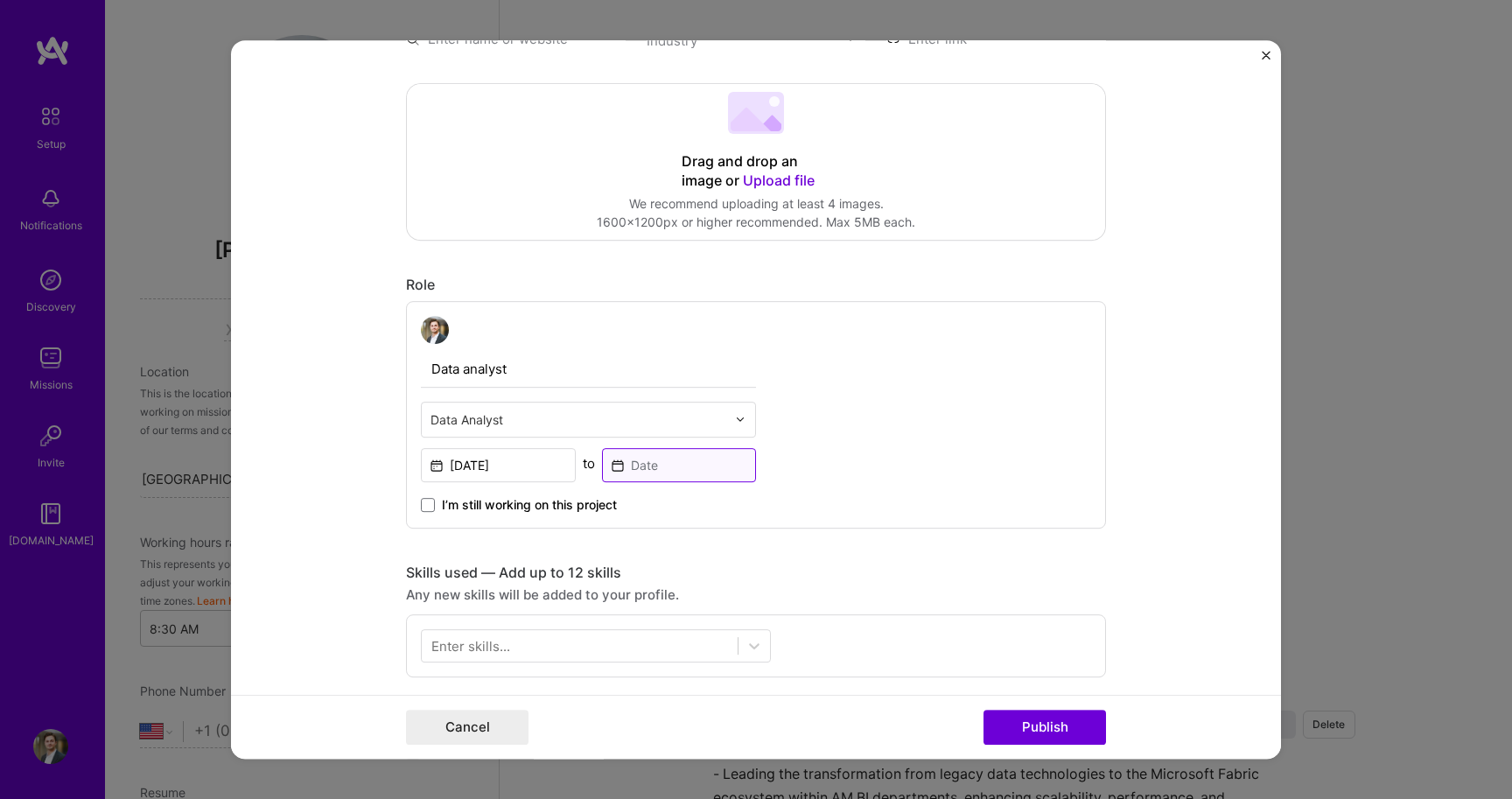
click at [675, 480] on input at bounding box center [679, 466] width 155 height 34
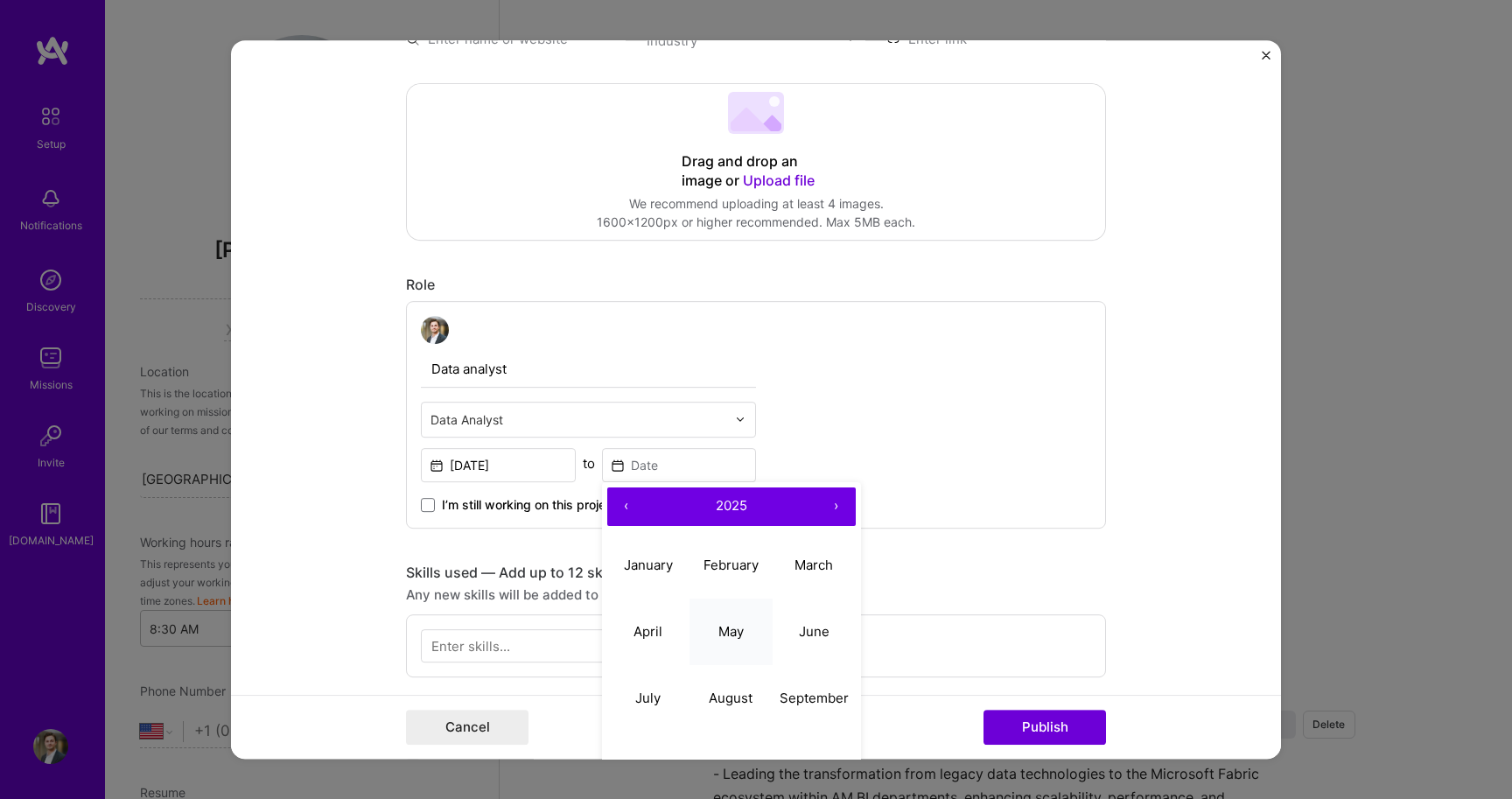
click at [740, 647] on button "May" at bounding box center [731, 631] width 83 height 66
type input "May, 2025"
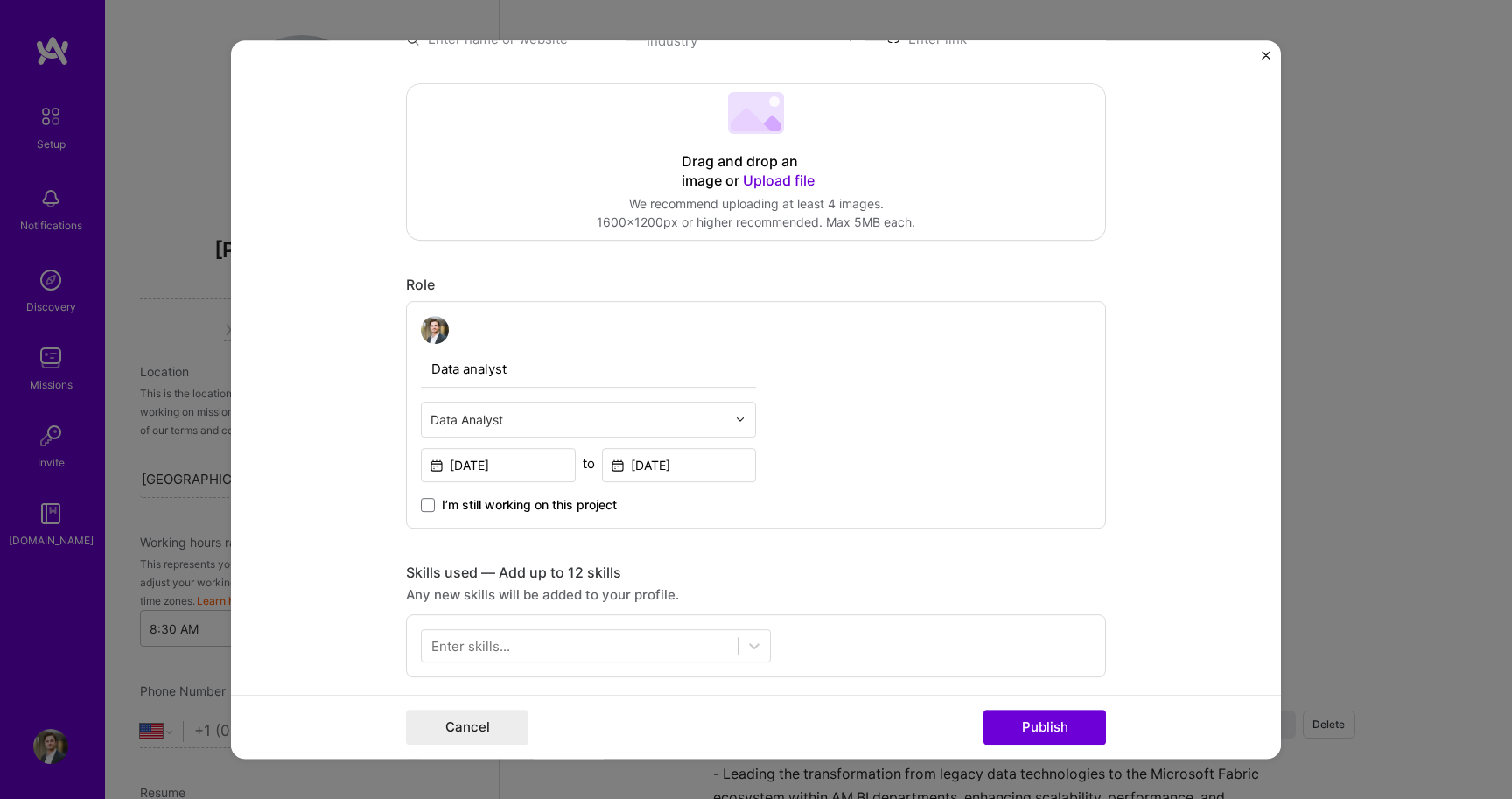
click at [513, 505] on span "I’m still working on this project" at bounding box center [529, 505] width 175 height 17
click at [0, 0] on input "I’m still working on this project" at bounding box center [0, 0] width 0 height 0
click at [541, 621] on div "Enter skills..." at bounding box center [755, 646] width 700 height 63
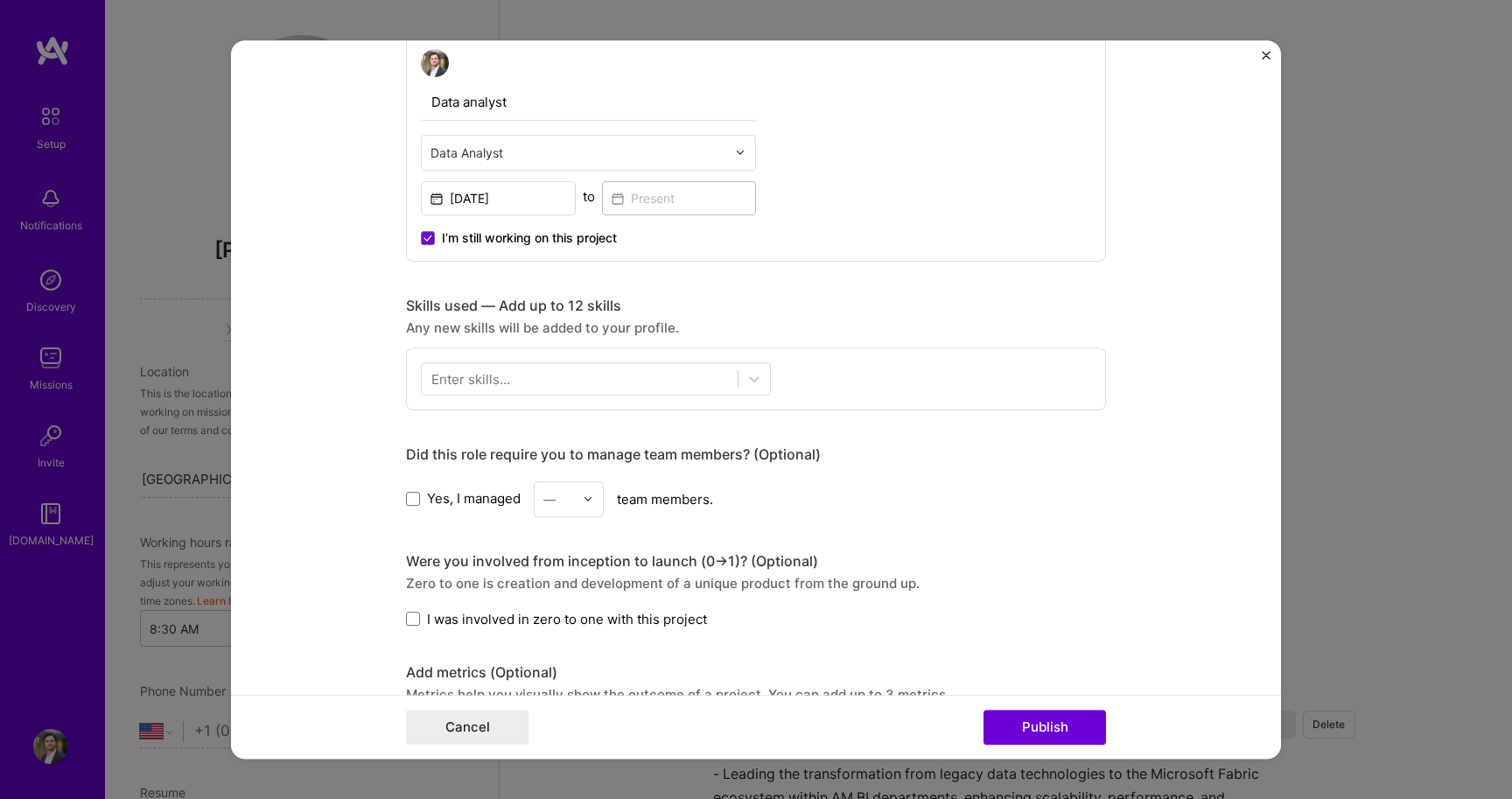
scroll to position [553, 0]
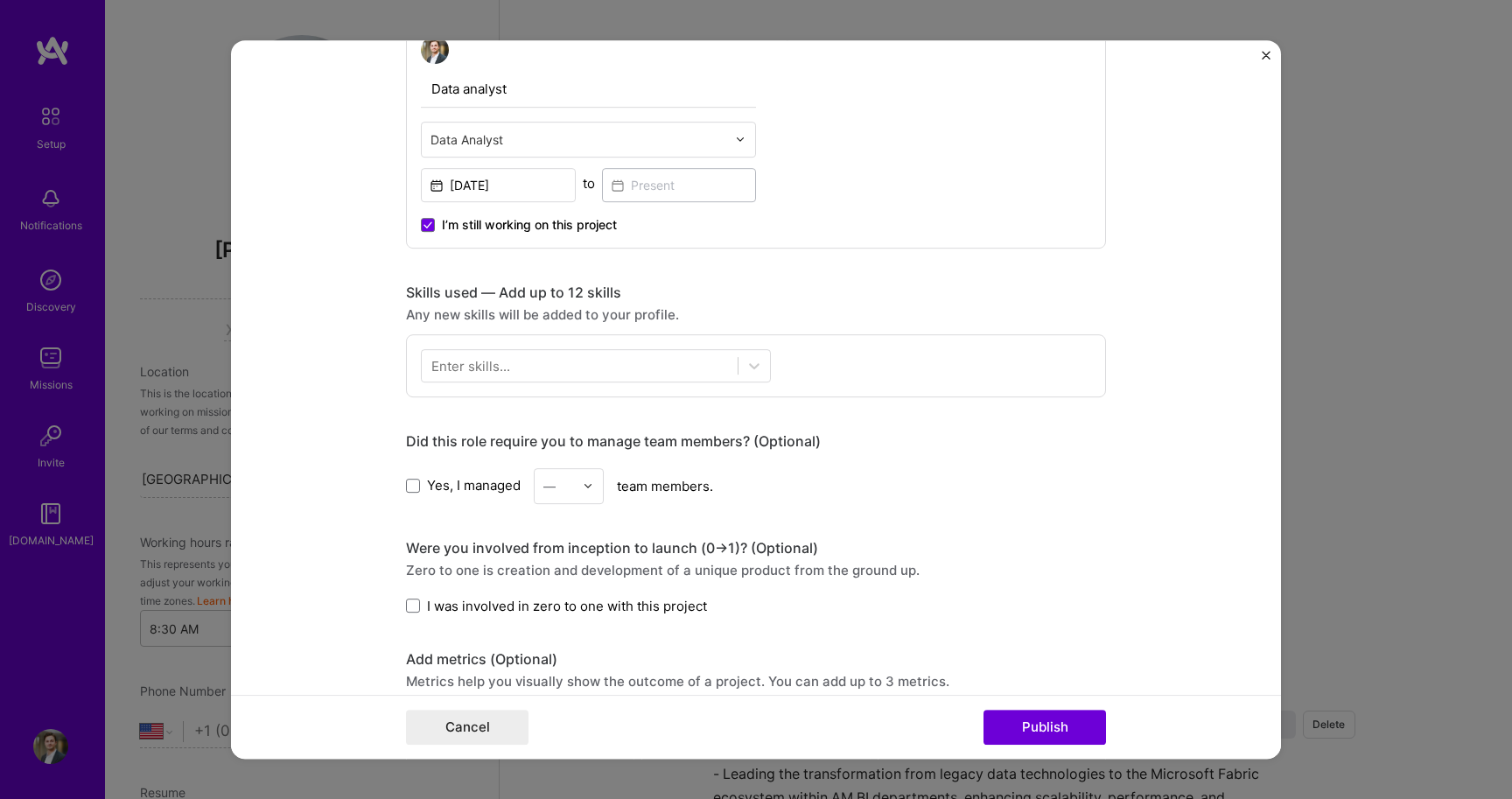
click at [447, 494] on span "Yes, I managed" at bounding box center [474, 486] width 93 height 18
click at [0, 0] on input "Yes, I managed" at bounding box center [0, 0] width 0 height 0
click at [588, 484] on img at bounding box center [589, 486] width 11 height 11
click at [567, 651] on div "5" at bounding box center [569, 662] width 60 height 33
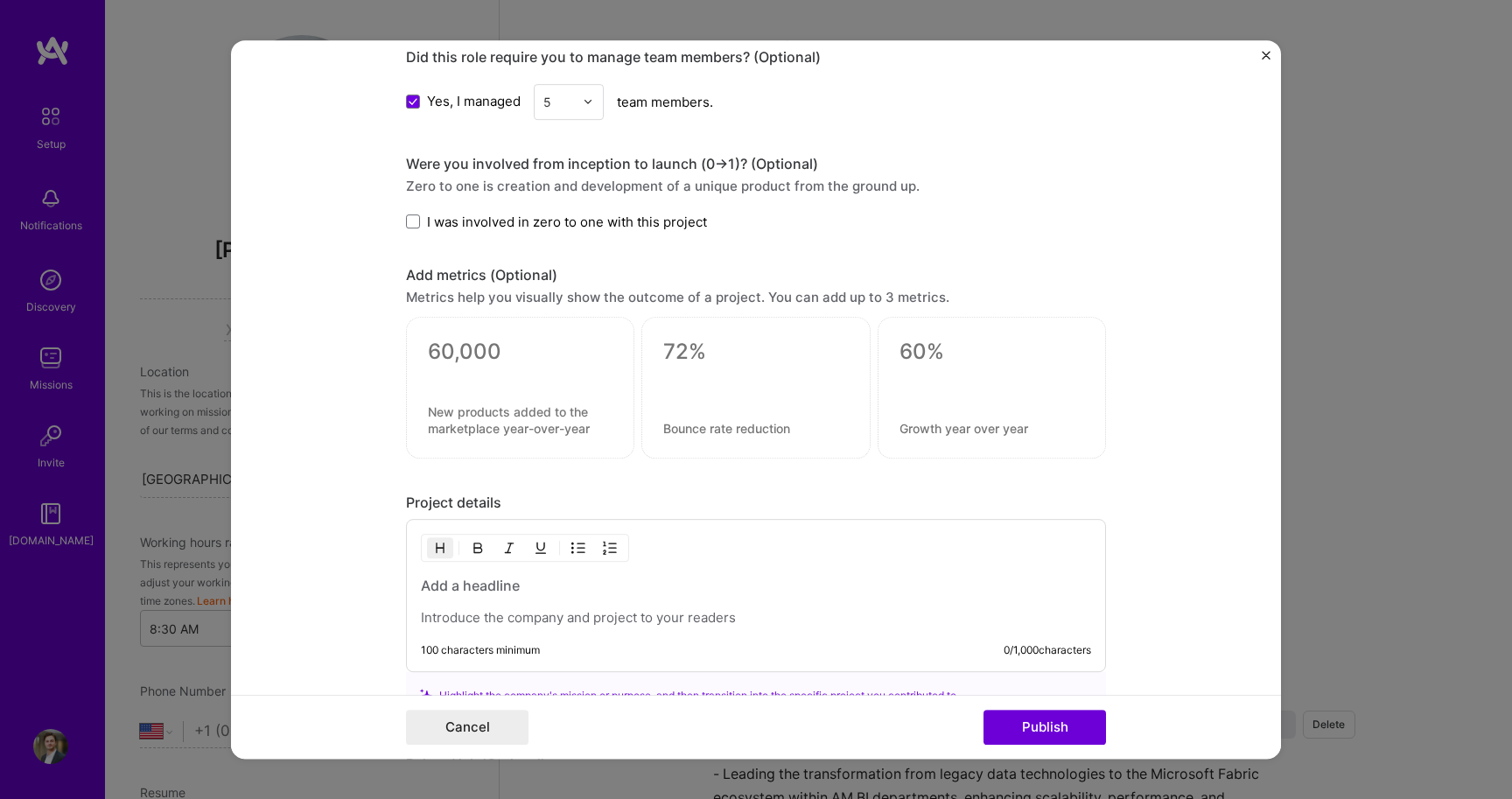
scroll to position [948, 0]
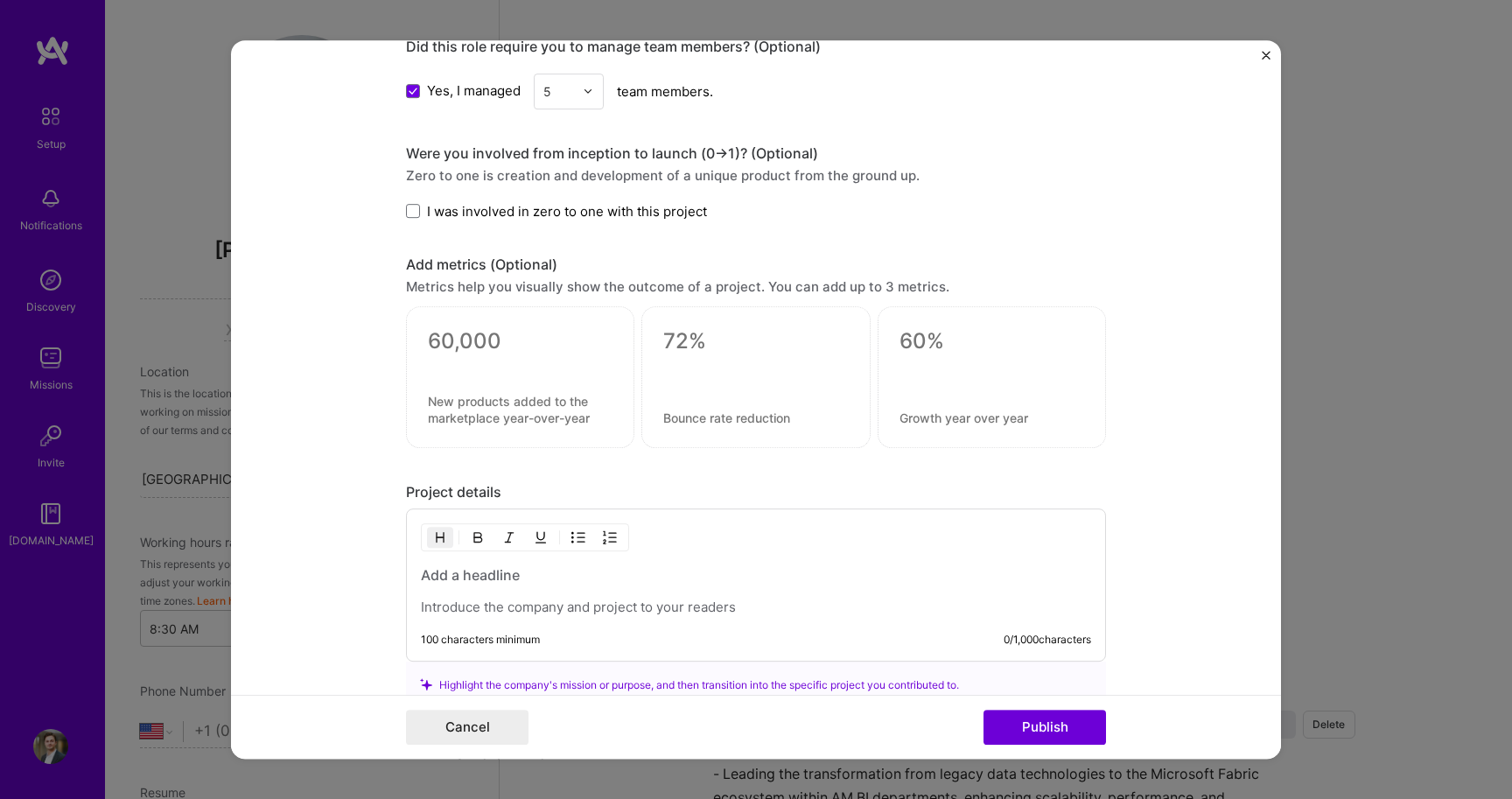
click at [483, 377] on div at bounding box center [520, 377] width 228 height 142
click at [431, 319] on div at bounding box center [520, 377] width 228 height 142
click at [511, 598] on div at bounding box center [756, 591] width 670 height 51
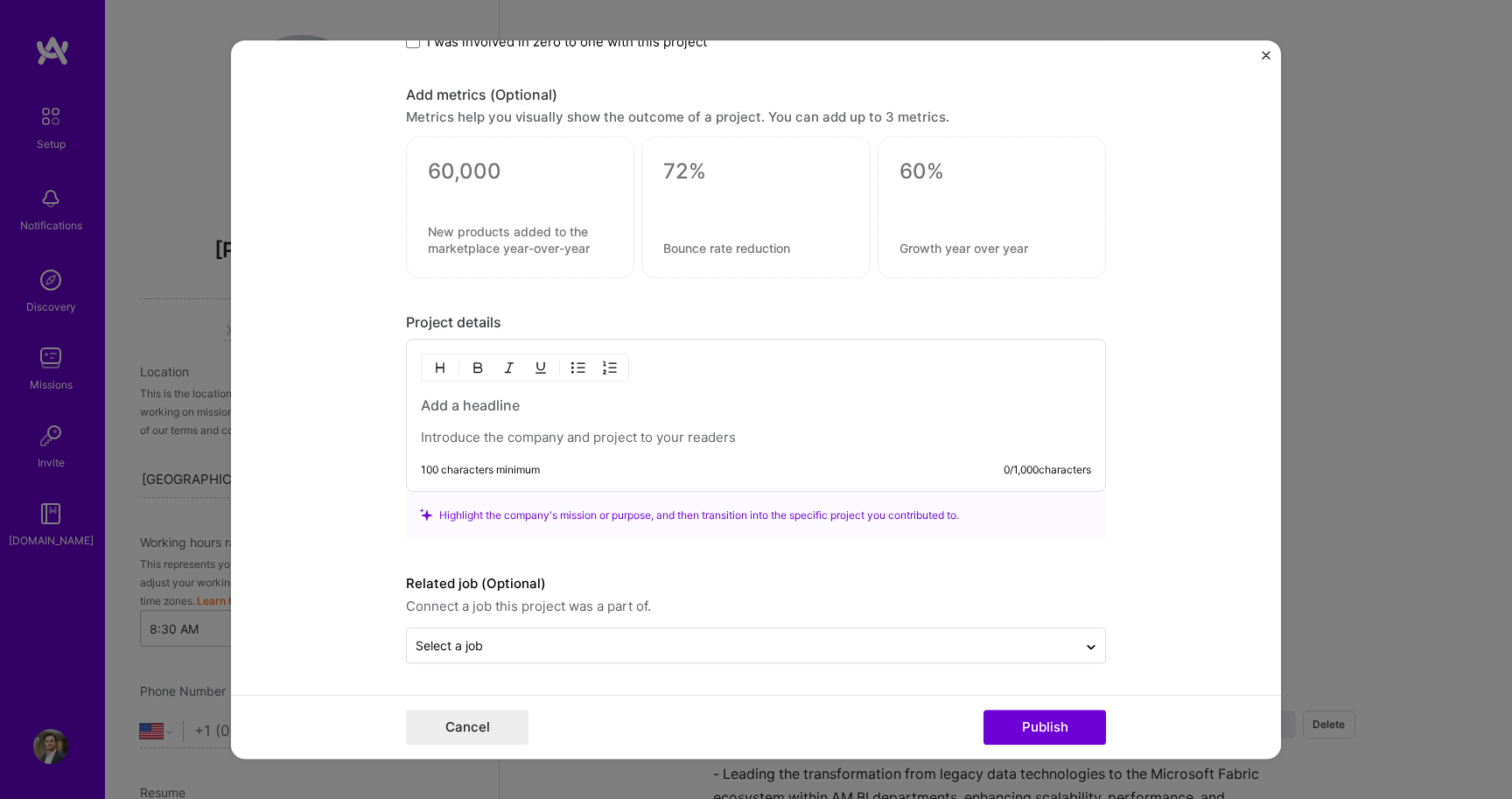
scroll to position [1117, 0]
click at [501, 407] on h3 at bounding box center [756, 405] width 670 height 19
click at [502, 635] on div at bounding box center [742, 646] width 653 height 22
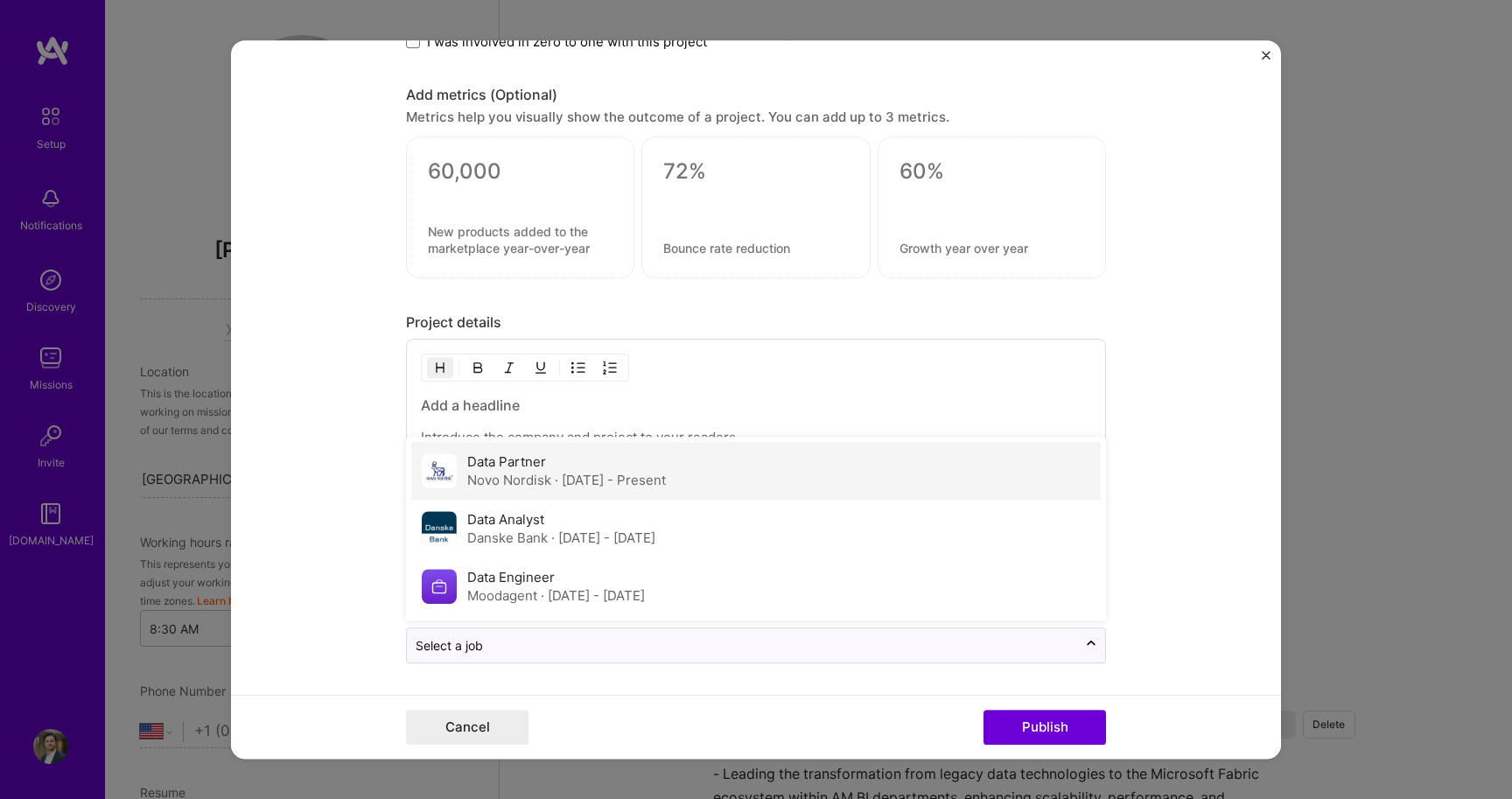
click at [526, 480] on div "Novo Nordisk · Aug 2025 - Present" at bounding box center [566, 480] width 198 height 18
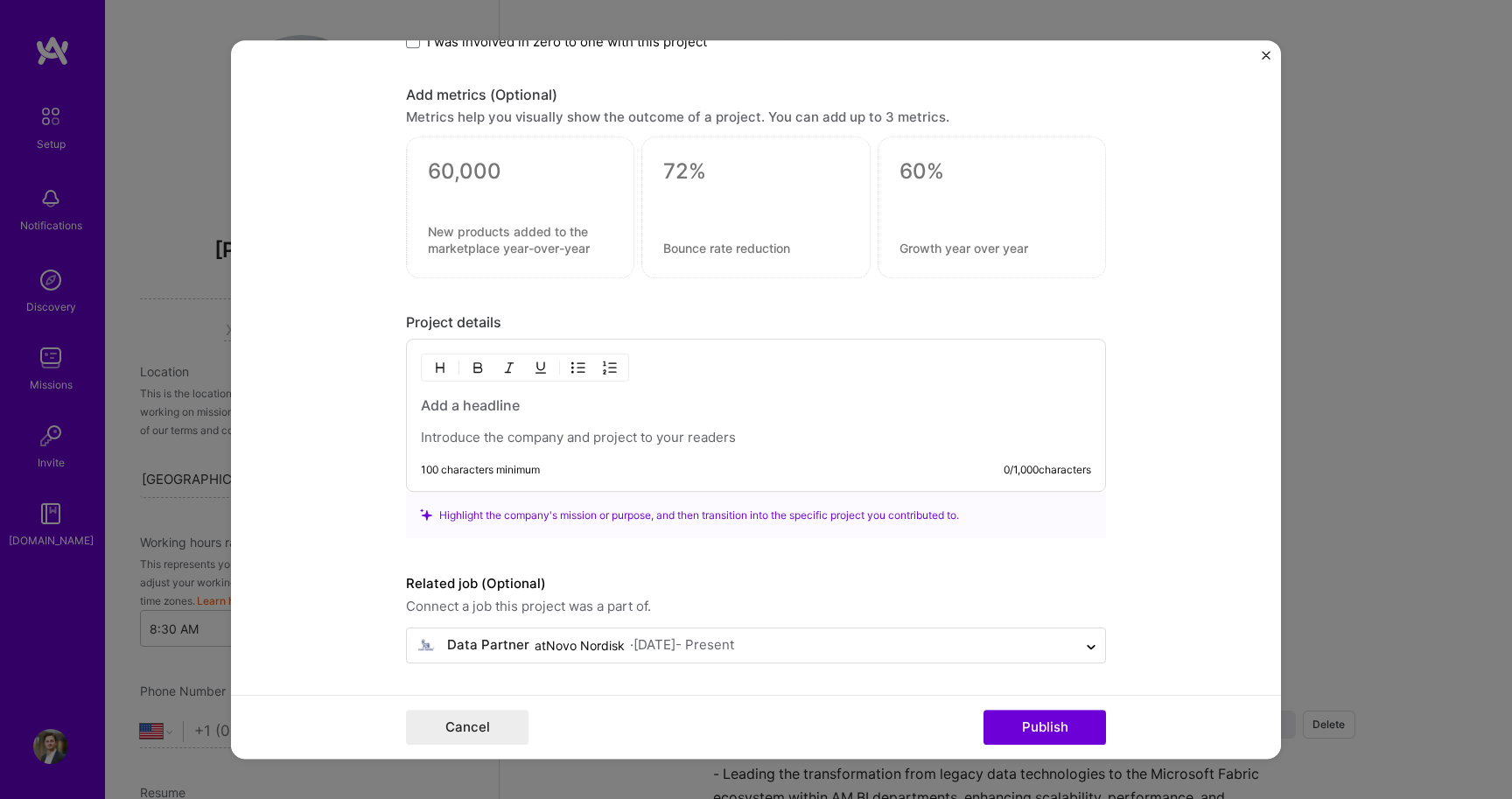
click at [509, 436] on p at bounding box center [756, 437] width 670 height 17
click at [500, 403] on h3 at bounding box center [756, 405] width 670 height 19
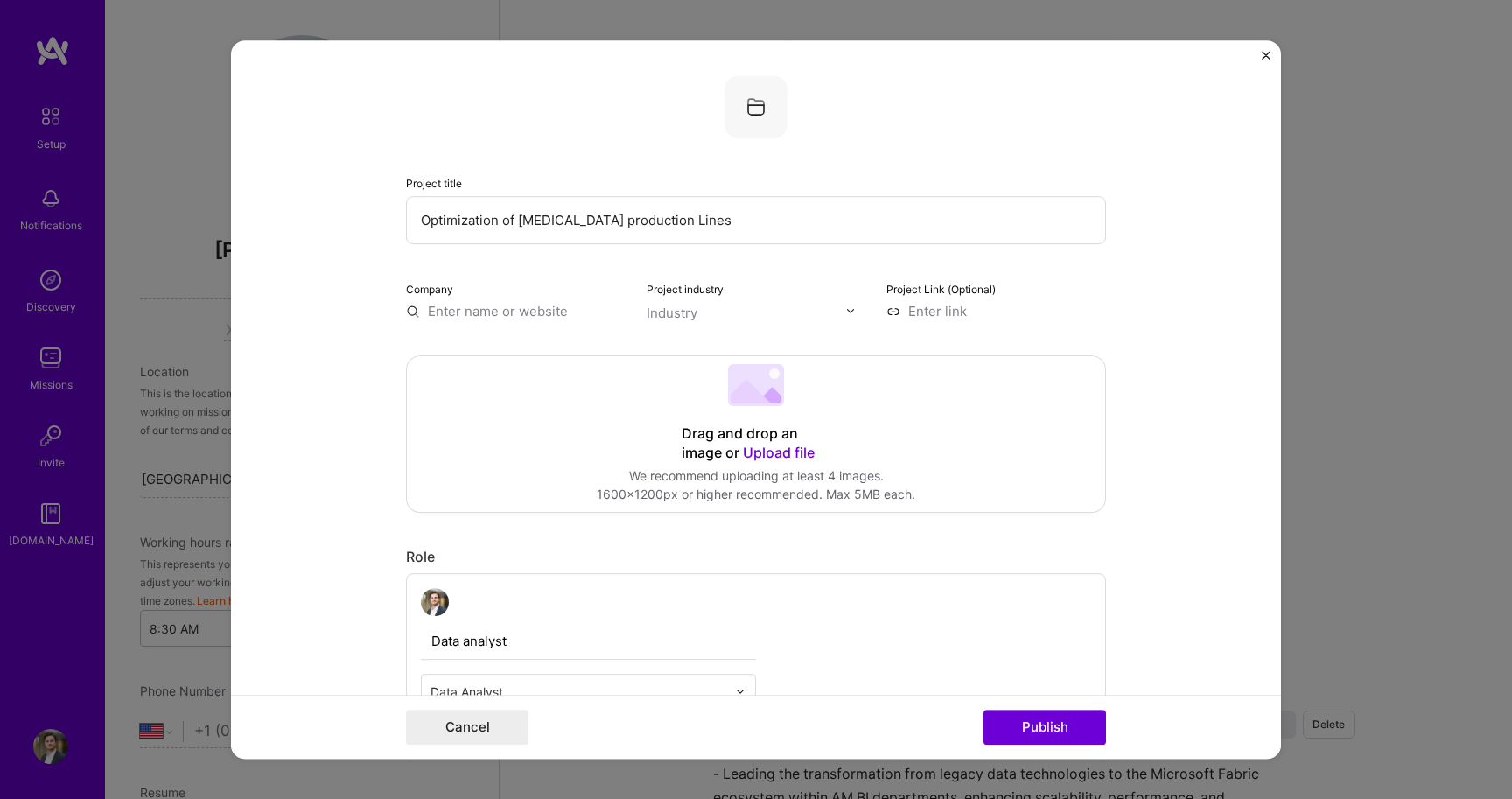
scroll to position [0, 0]
click at [550, 215] on input "Optimization of Ozempic production Lines" at bounding box center [755, 219] width 700 height 48
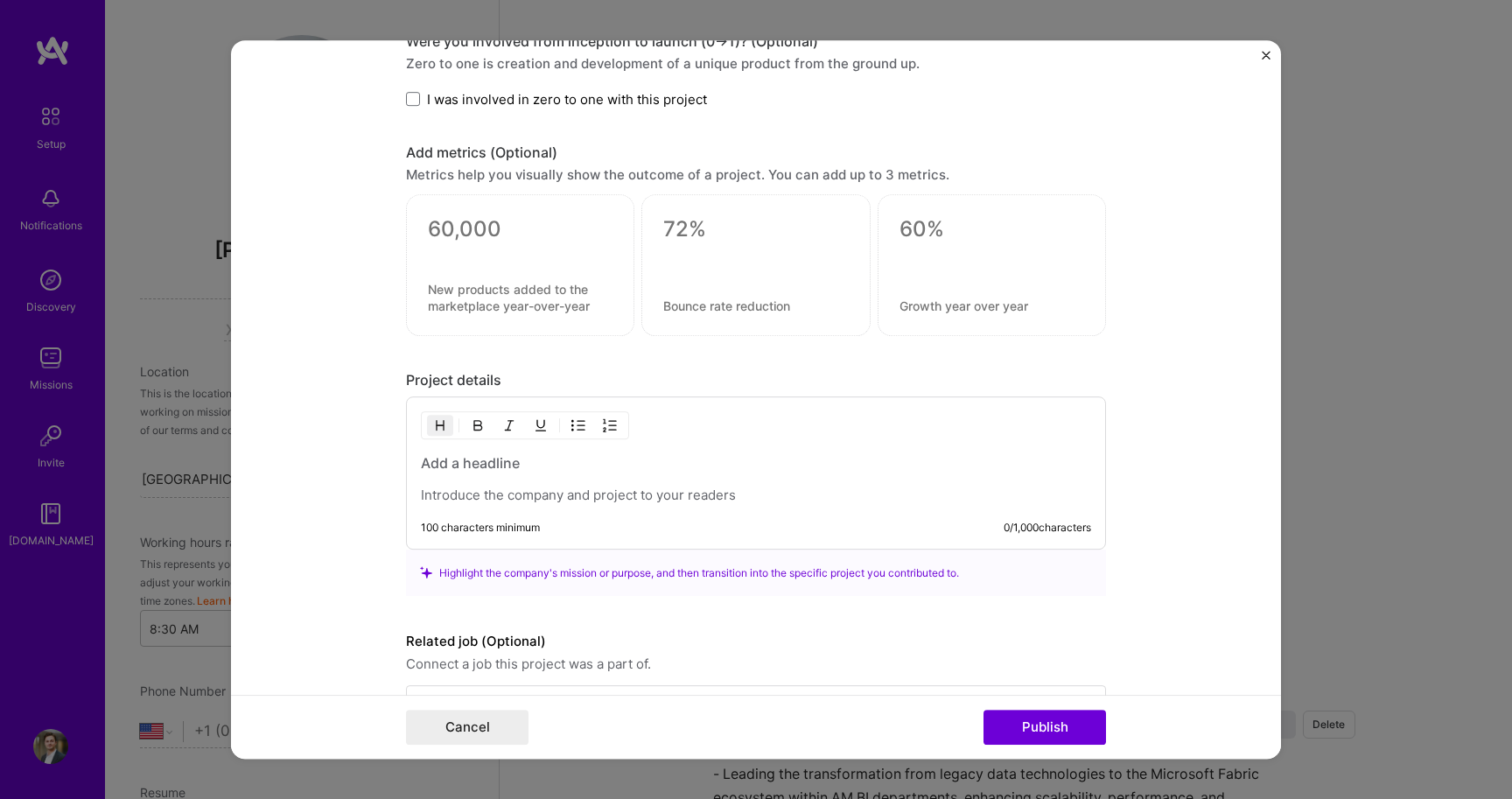
scroll to position [1093, 0]
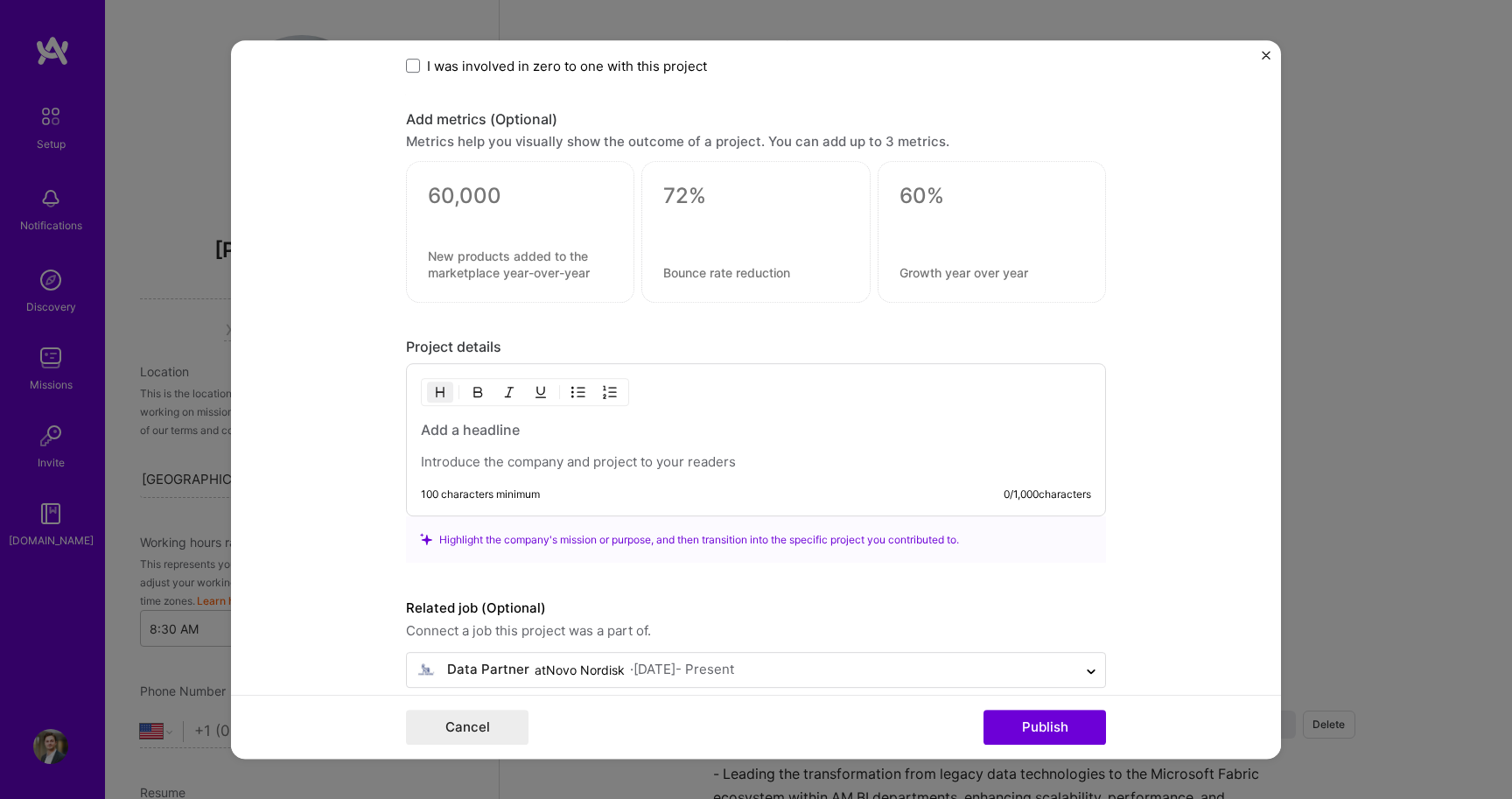
click at [477, 409] on div "100 characters minimum 0 / 1,000 characters" at bounding box center [755, 439] width 700 height 153
click at [477, 425] on h3 at bounding box center [756, 429] width 670 height 19
paste div
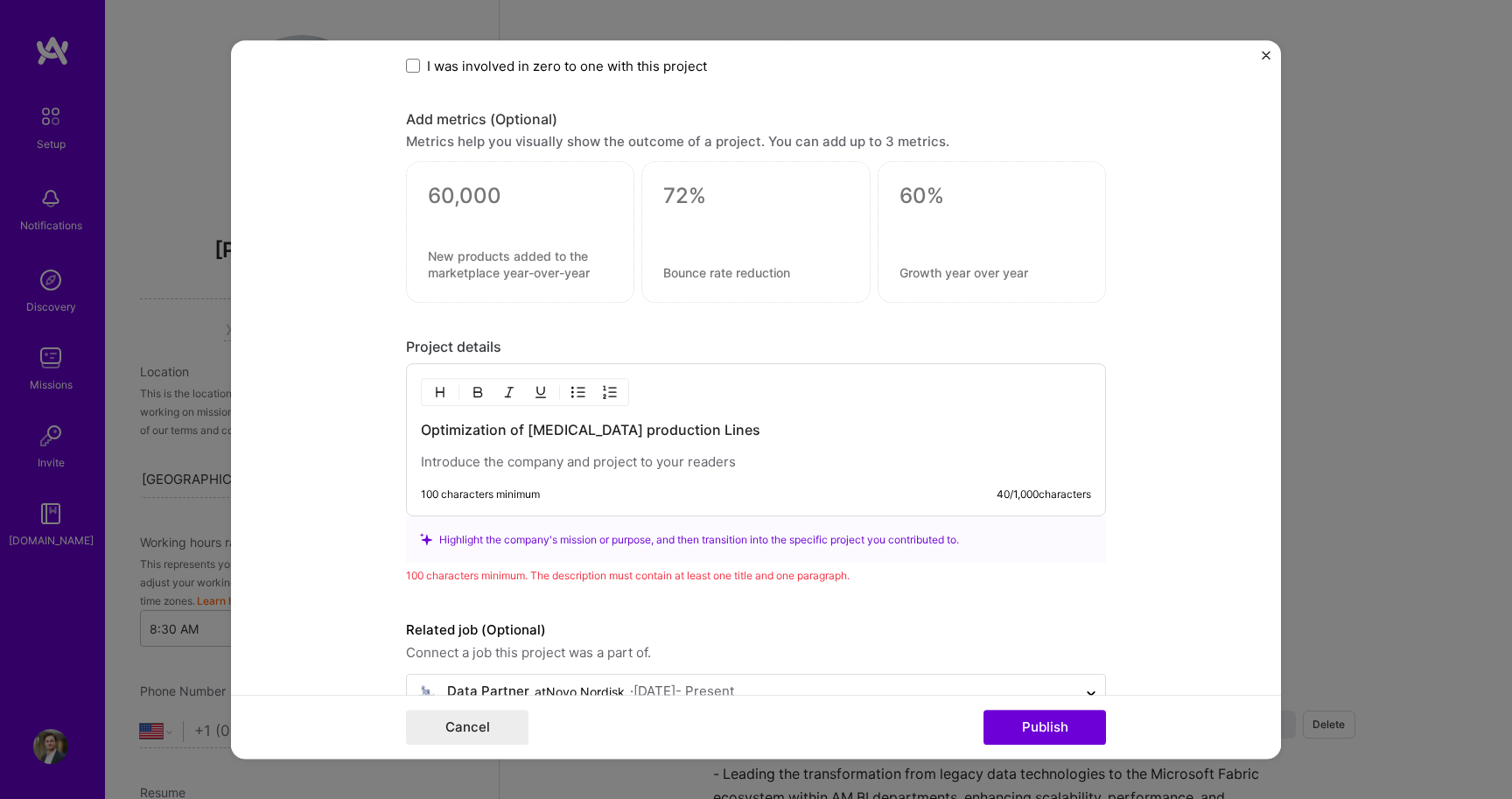
click at [491, 456] on p at bounding box center [756, 462] width 670 height 17
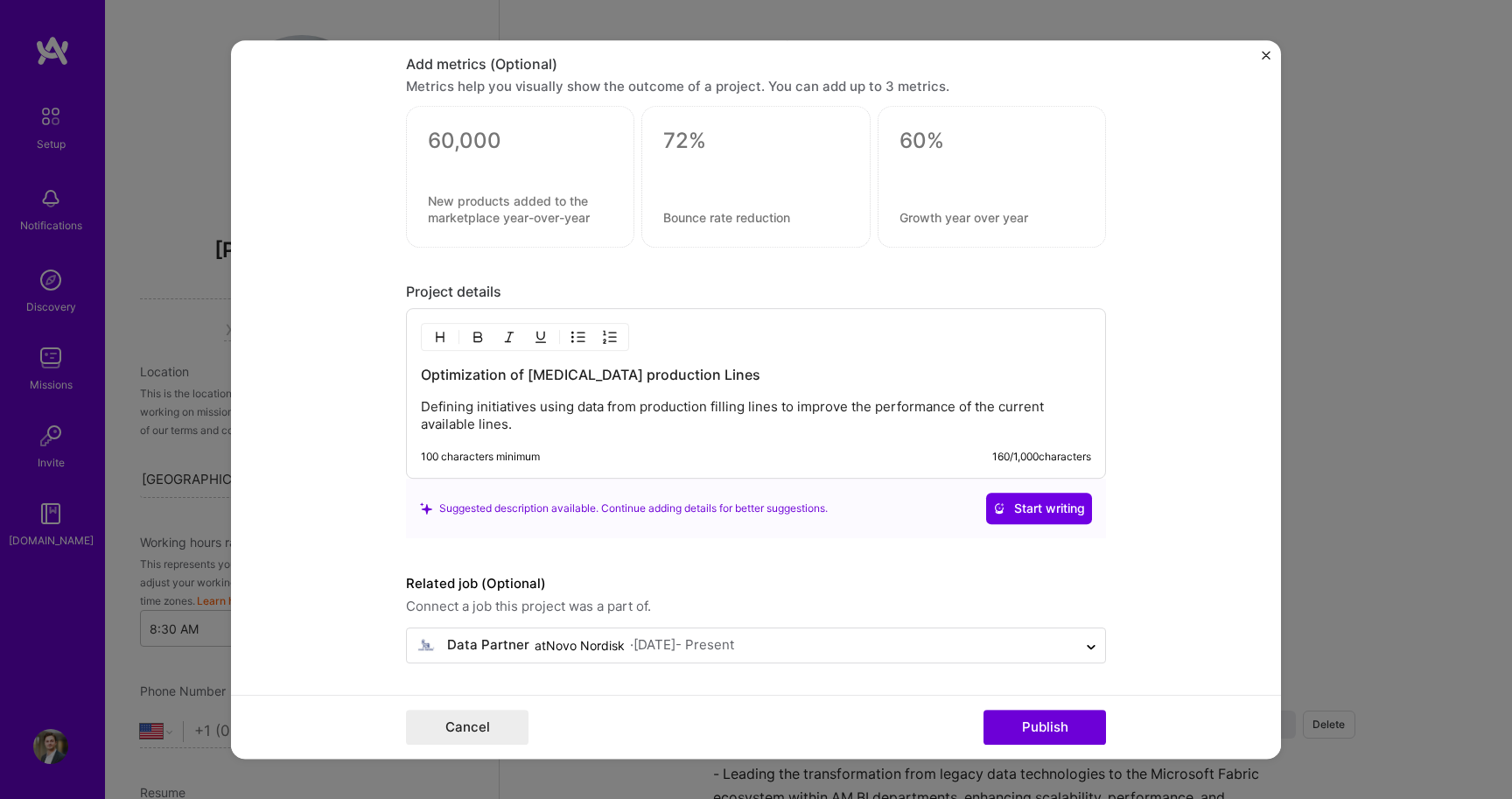
scroll to position [1148, 0]
click at [1025, 733] on button "Publish" at bounding box center [1044, 727] width 122 height 35
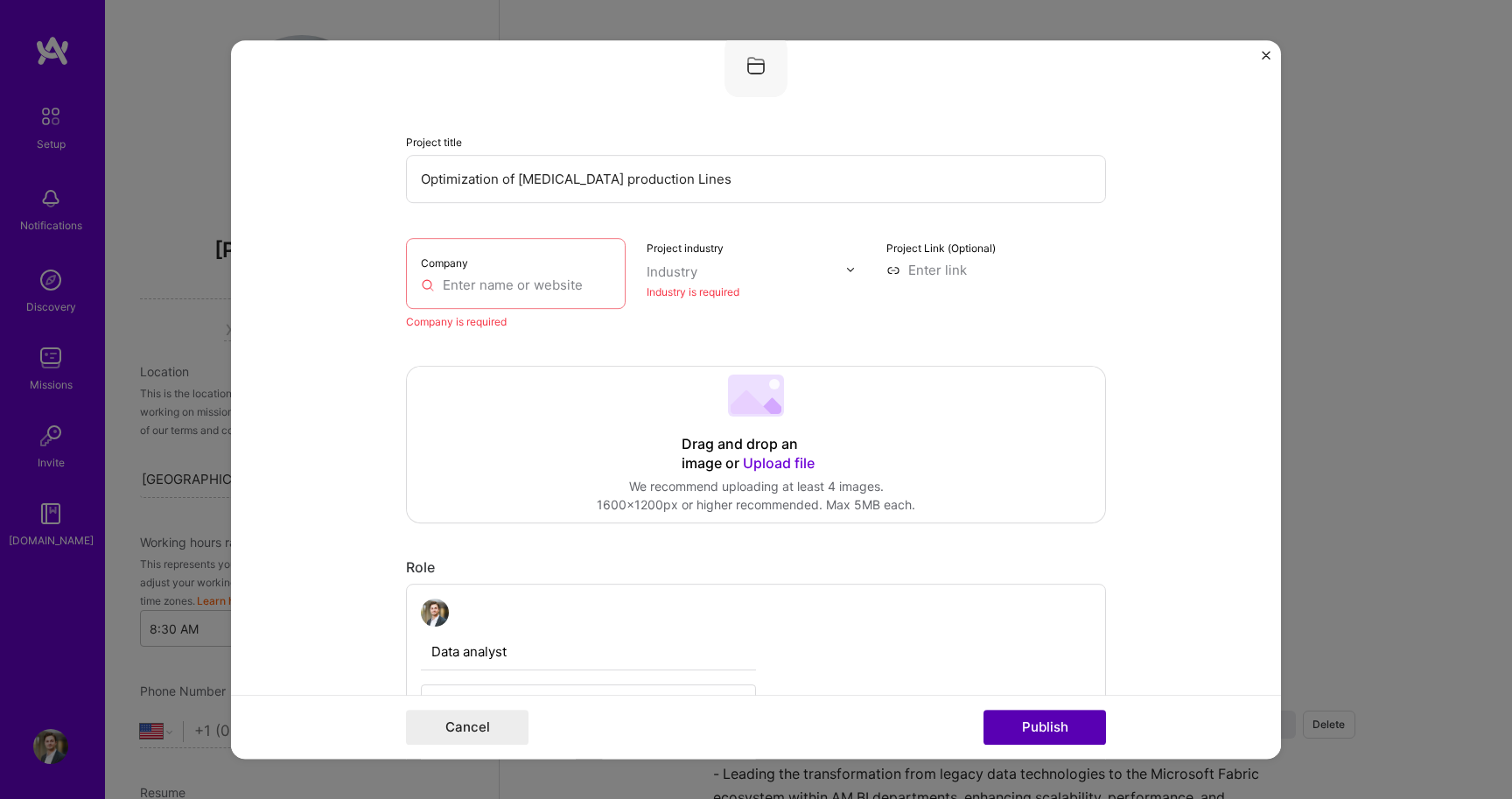
scroll to position [35, 0]
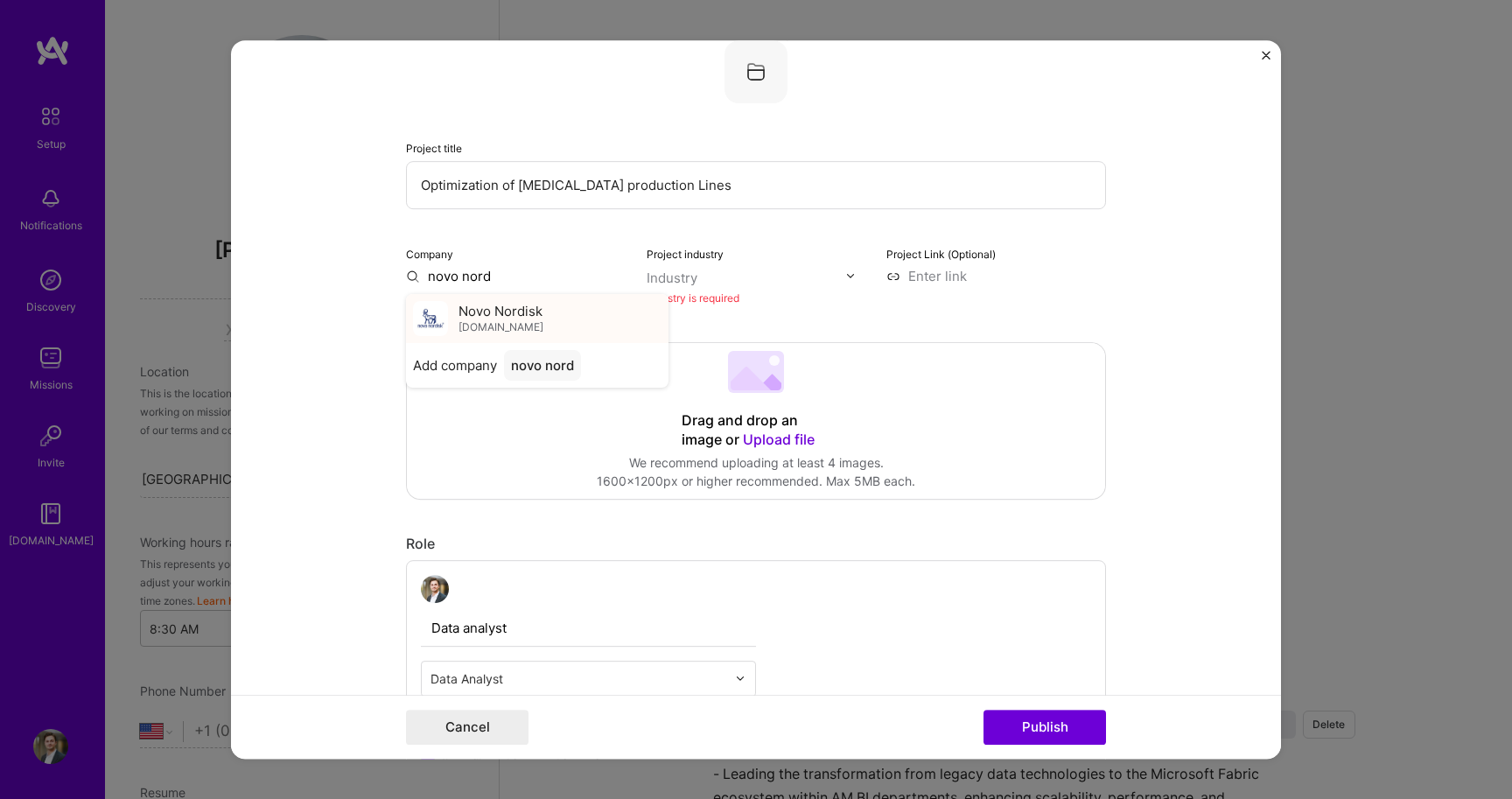
click at [531, 314] on span "Novo Nordisk" at bounding box center [500, 311] width 84 height 18
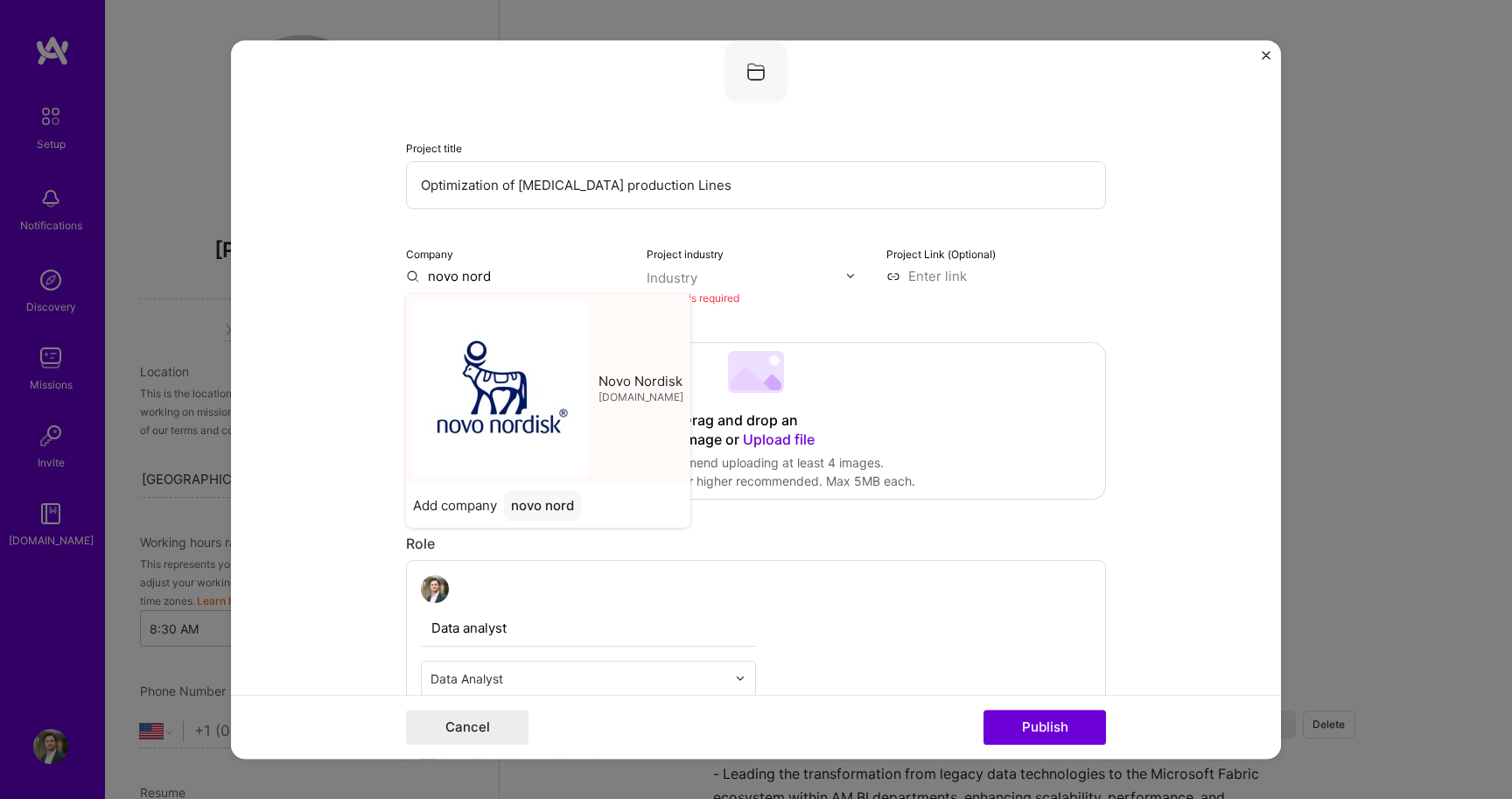
type input "Novo Nordisk"
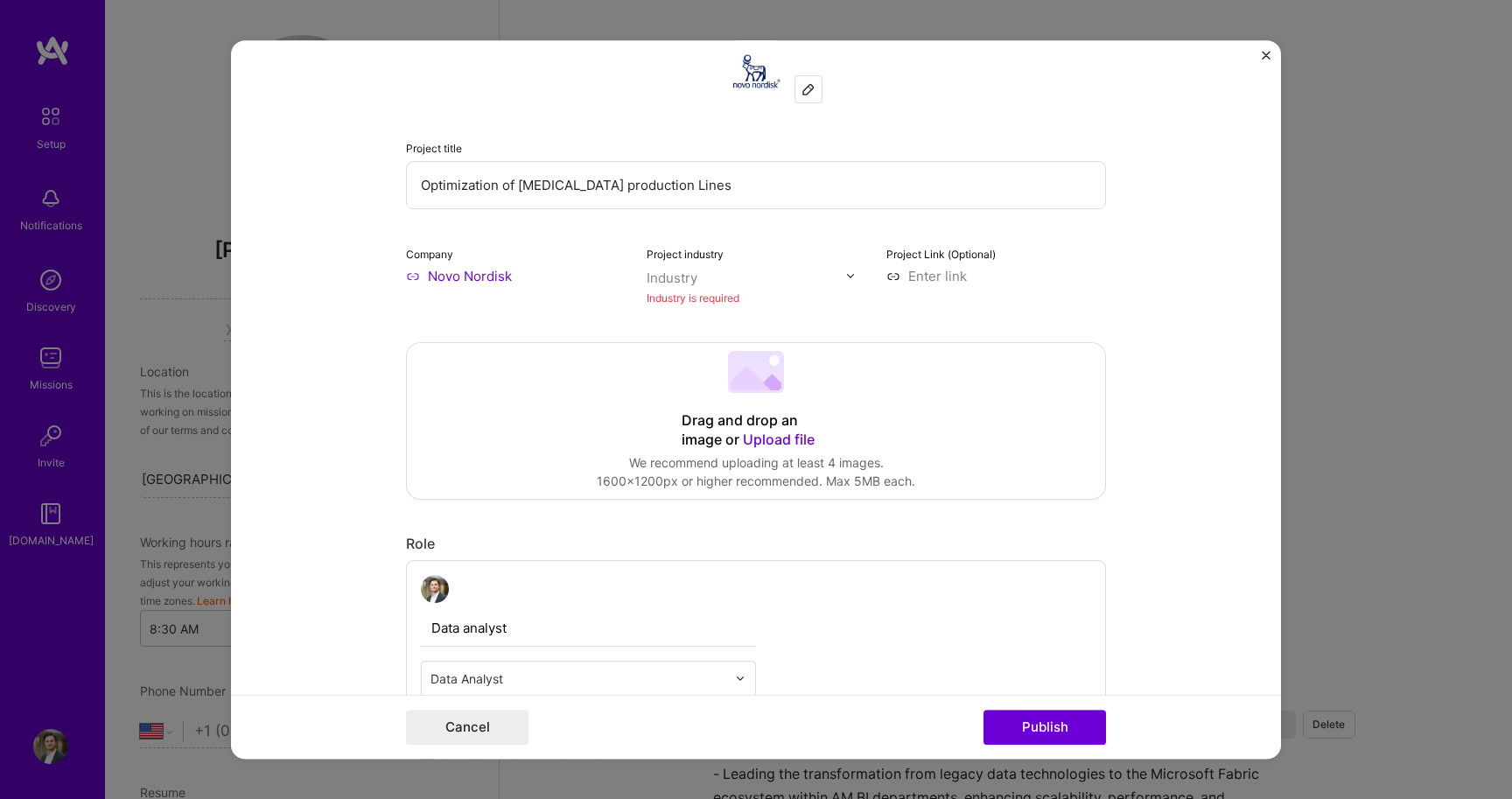
click at [762, 278] on input "text" at bounding box center [746, 278] width 199 height 18
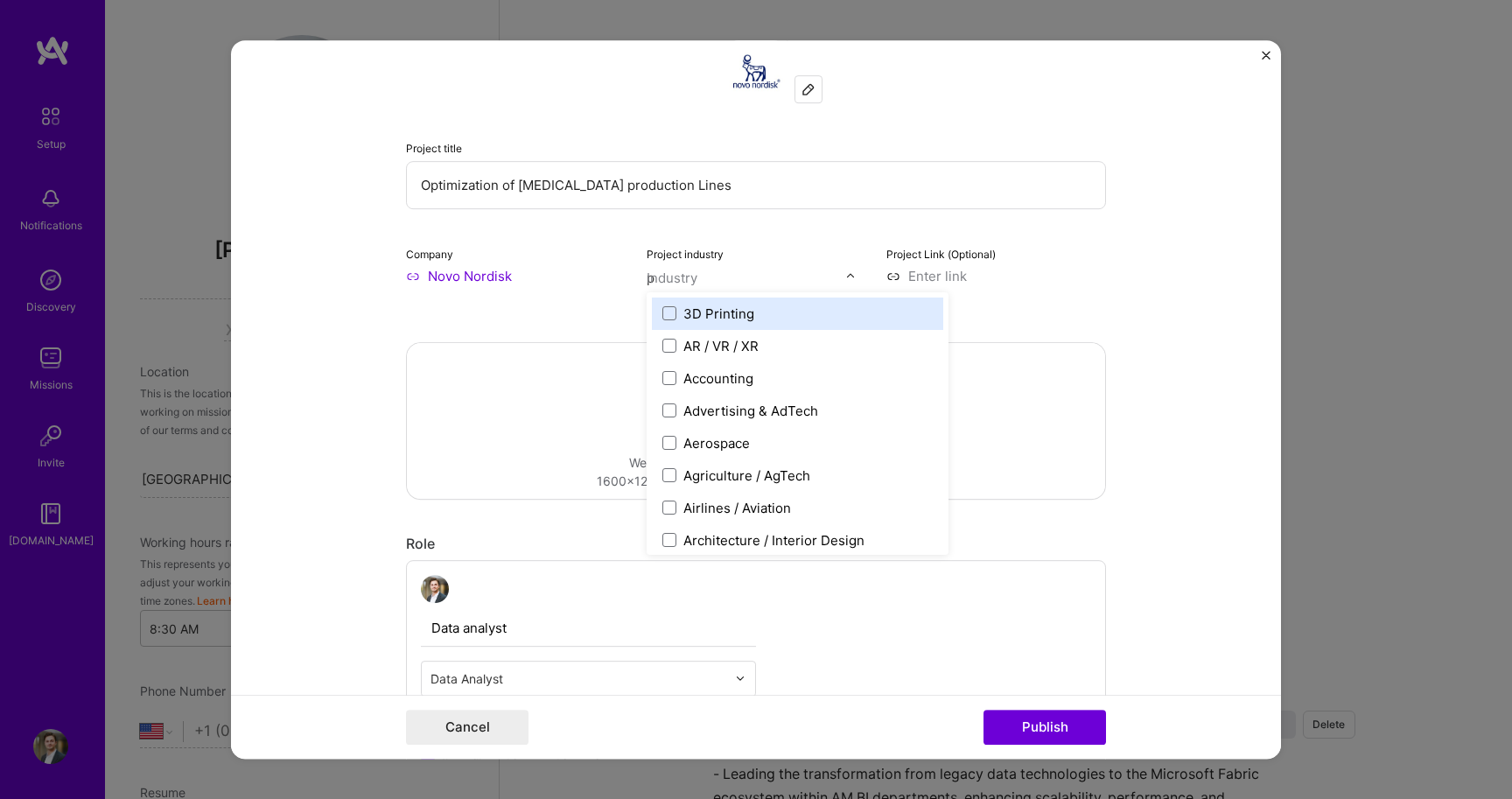
type input "ph"
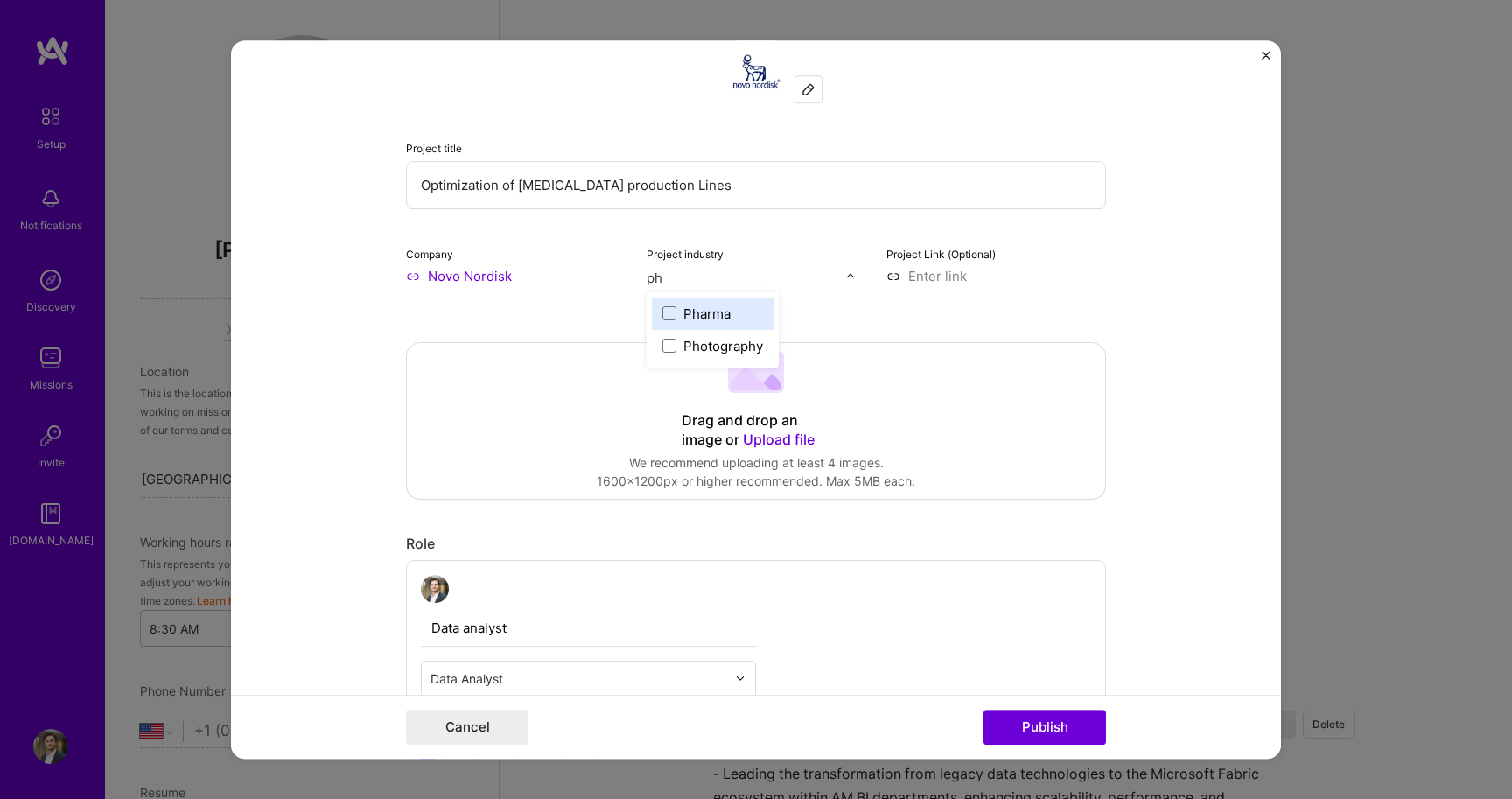
click at [715, 305] on div "Pharma" at bounding box center [707, 313] width 47 height 18
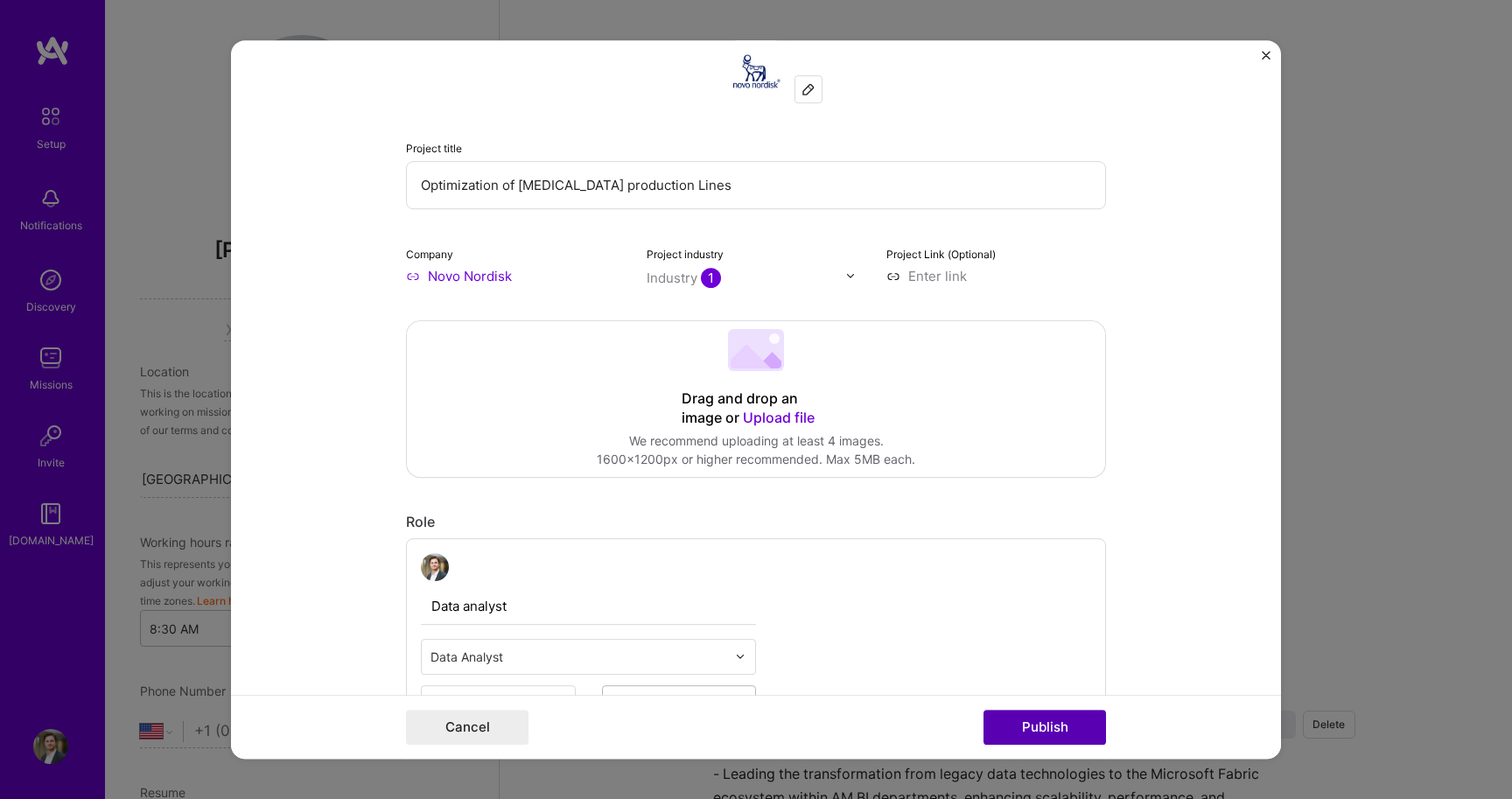
click at [1041, 722] on button "Publish" at bounding box center [1044, 727] width 122 height 35
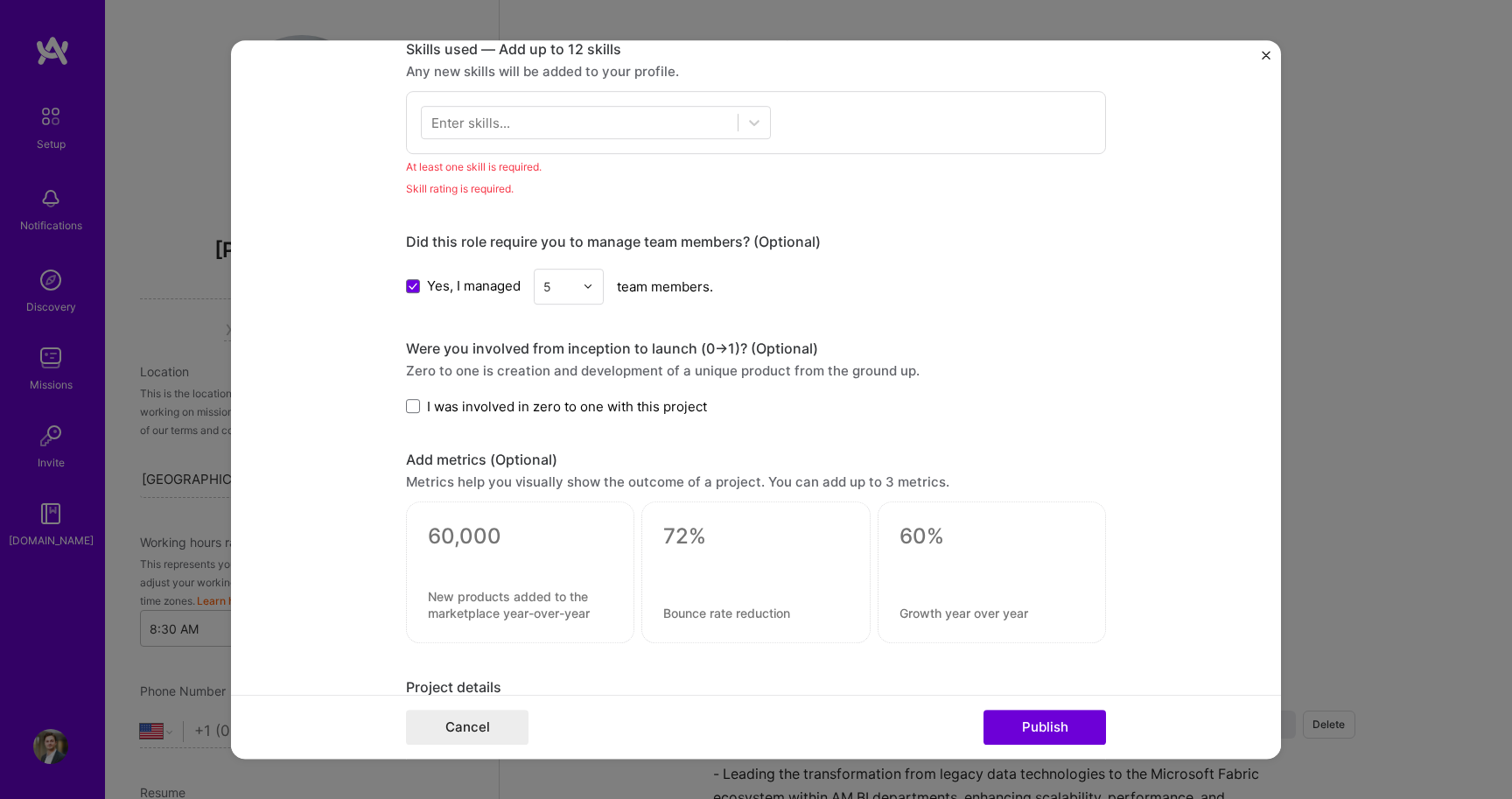
click at [510, 96] on div "Enter skills..." at bounding box center [755, 122] width 700 height 63
click at [510, 106] on div at bounding box center [596, 122] width 350 height 34
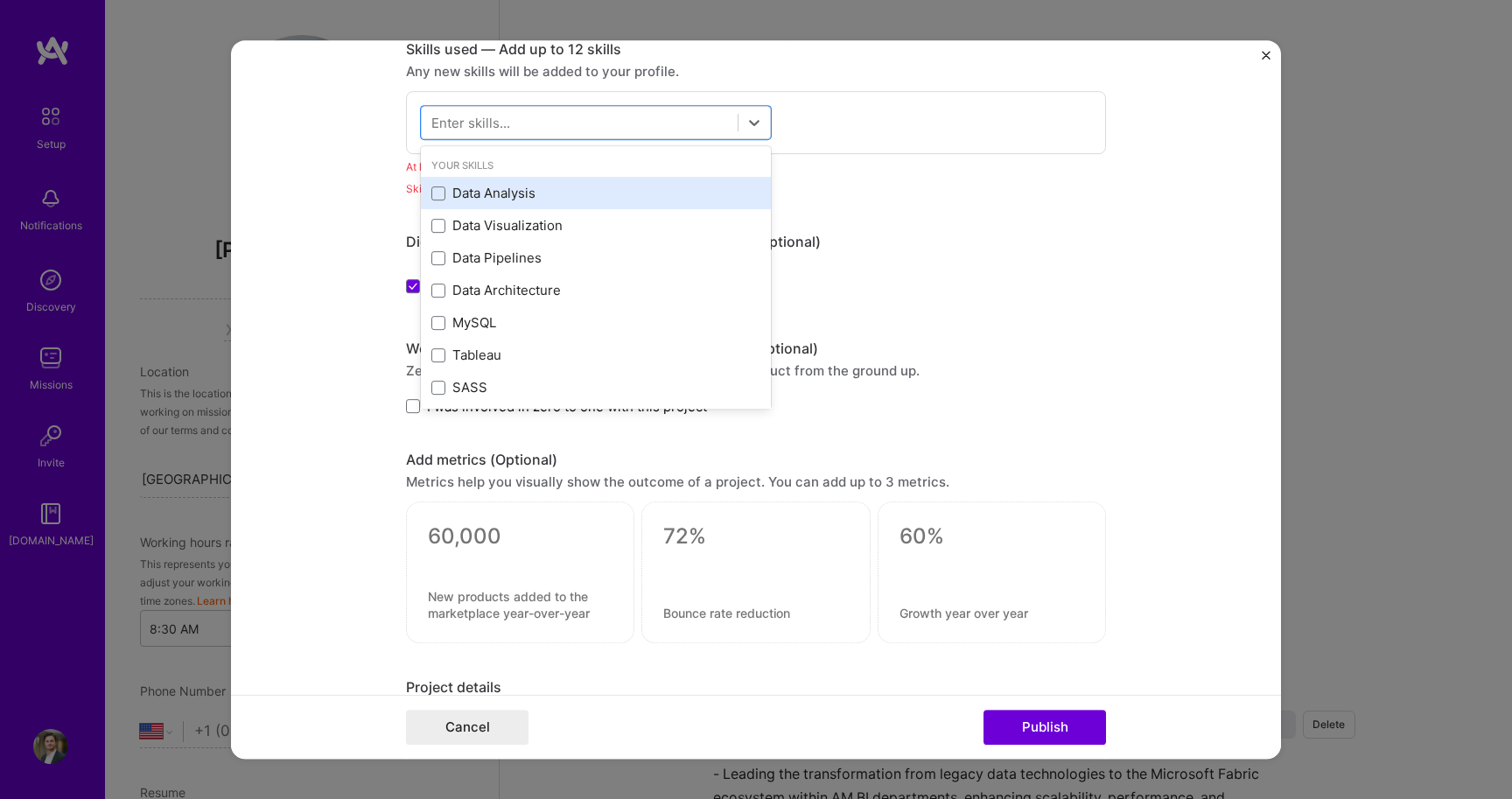
click at [484, 195] on div "Data Analysis" at bounding box center [595, 193] width 329 height 18
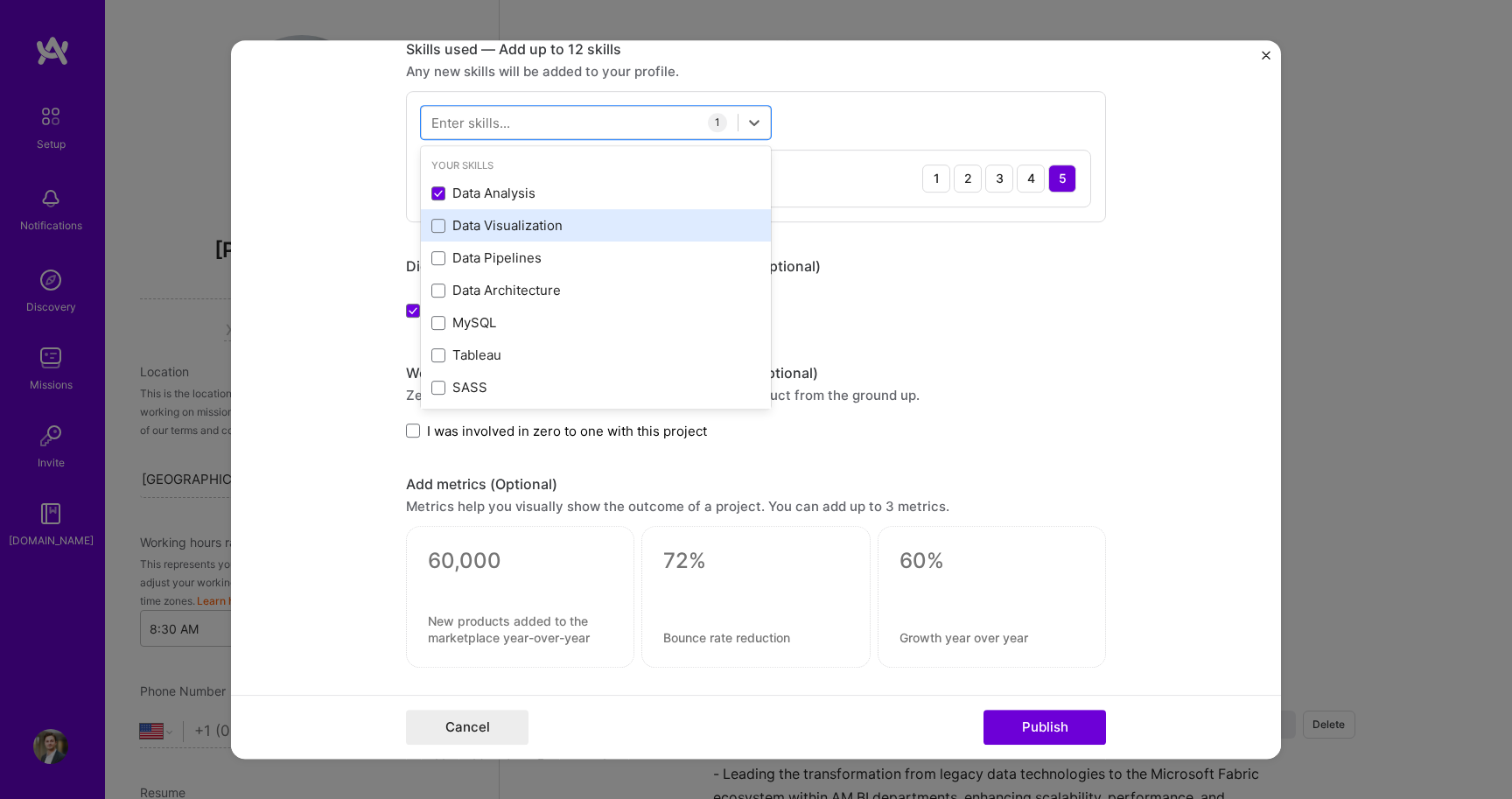
click at [484, 222] on div "Data Visualization" at bounding box center [595, 226] width 329 height 18
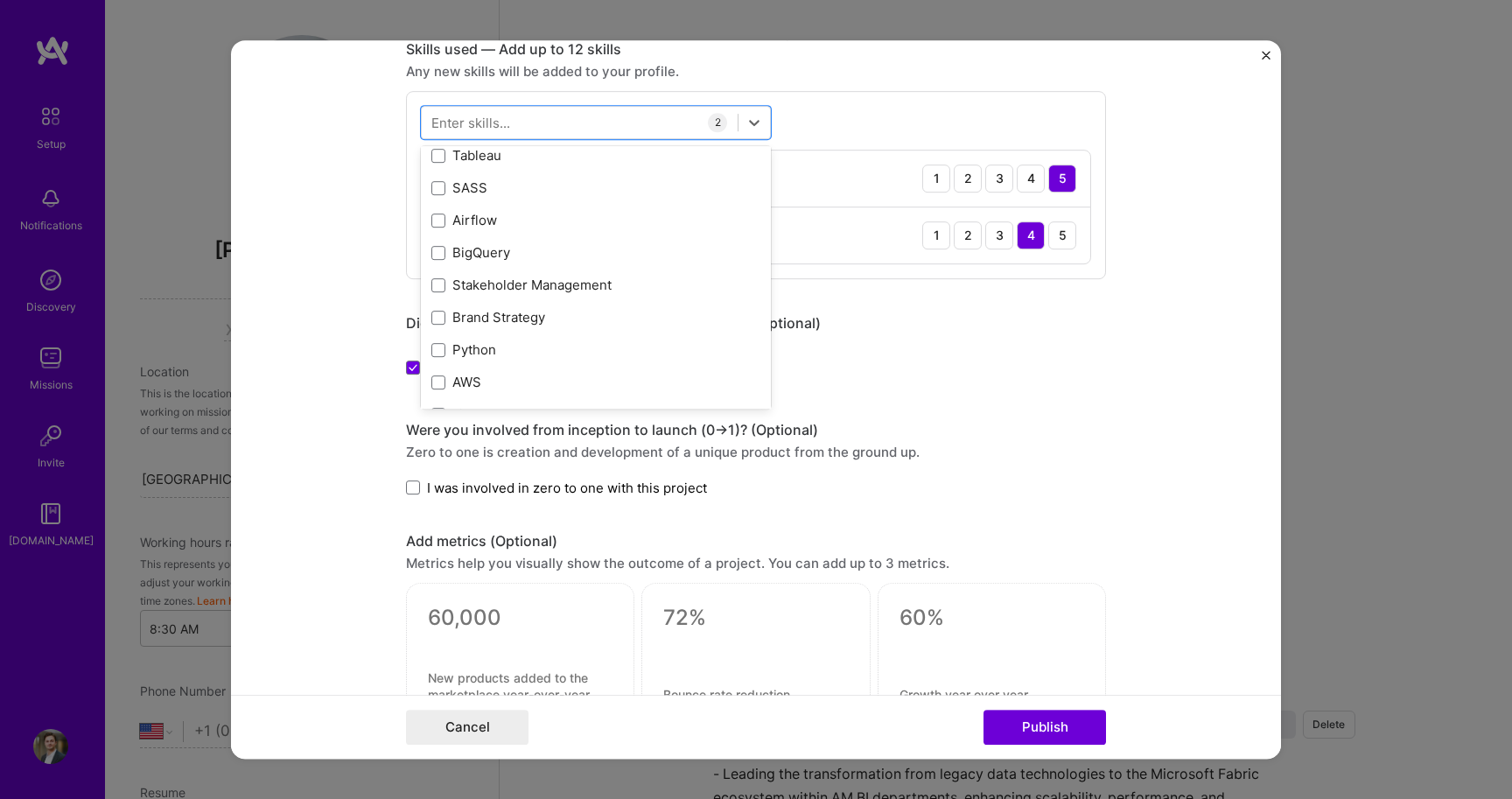
scroll to position [216, 0]
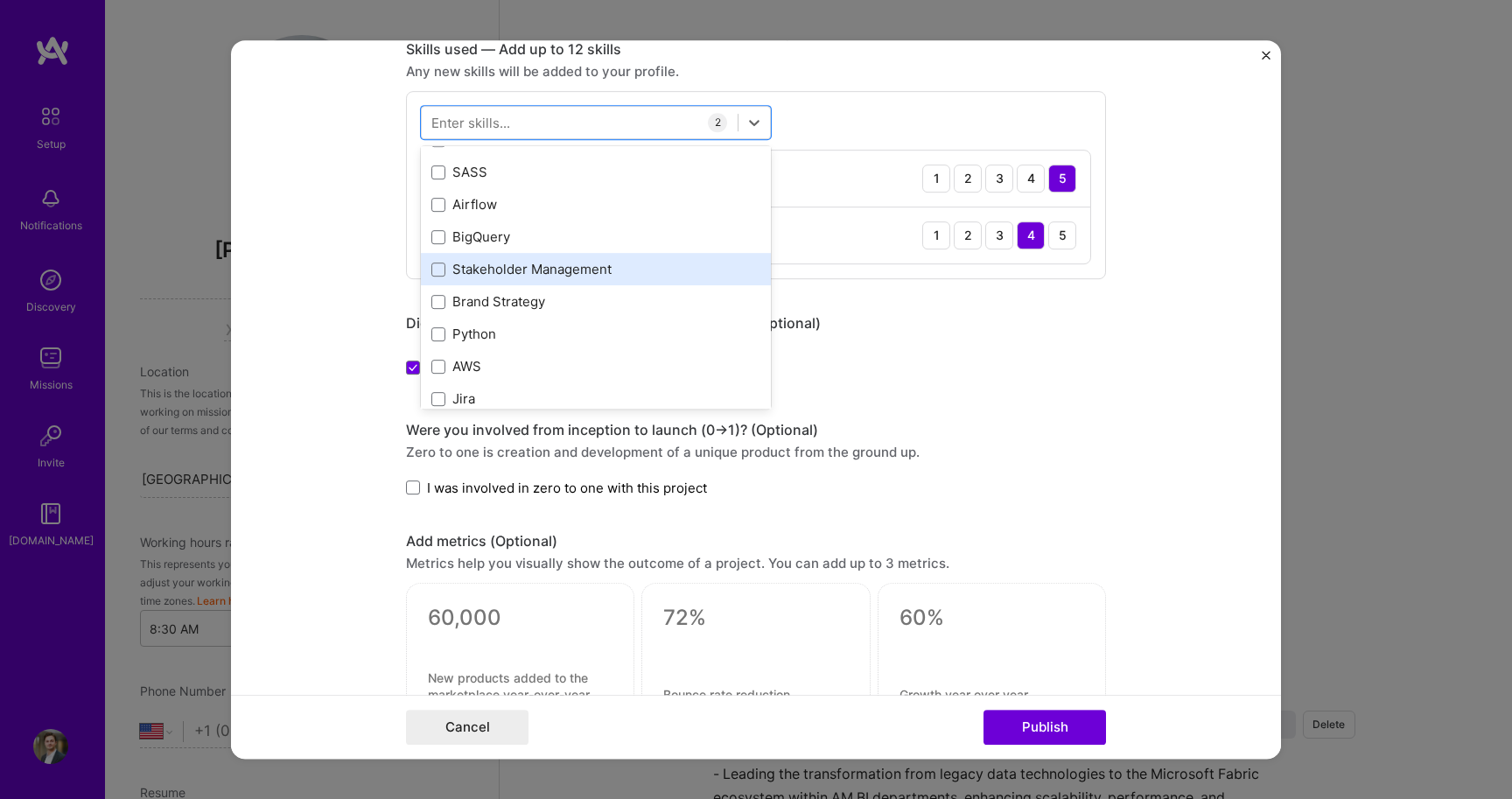
click at [499, 278] on div "Stakeholder Management" at bounding box center [595, 269] width 329 height 18
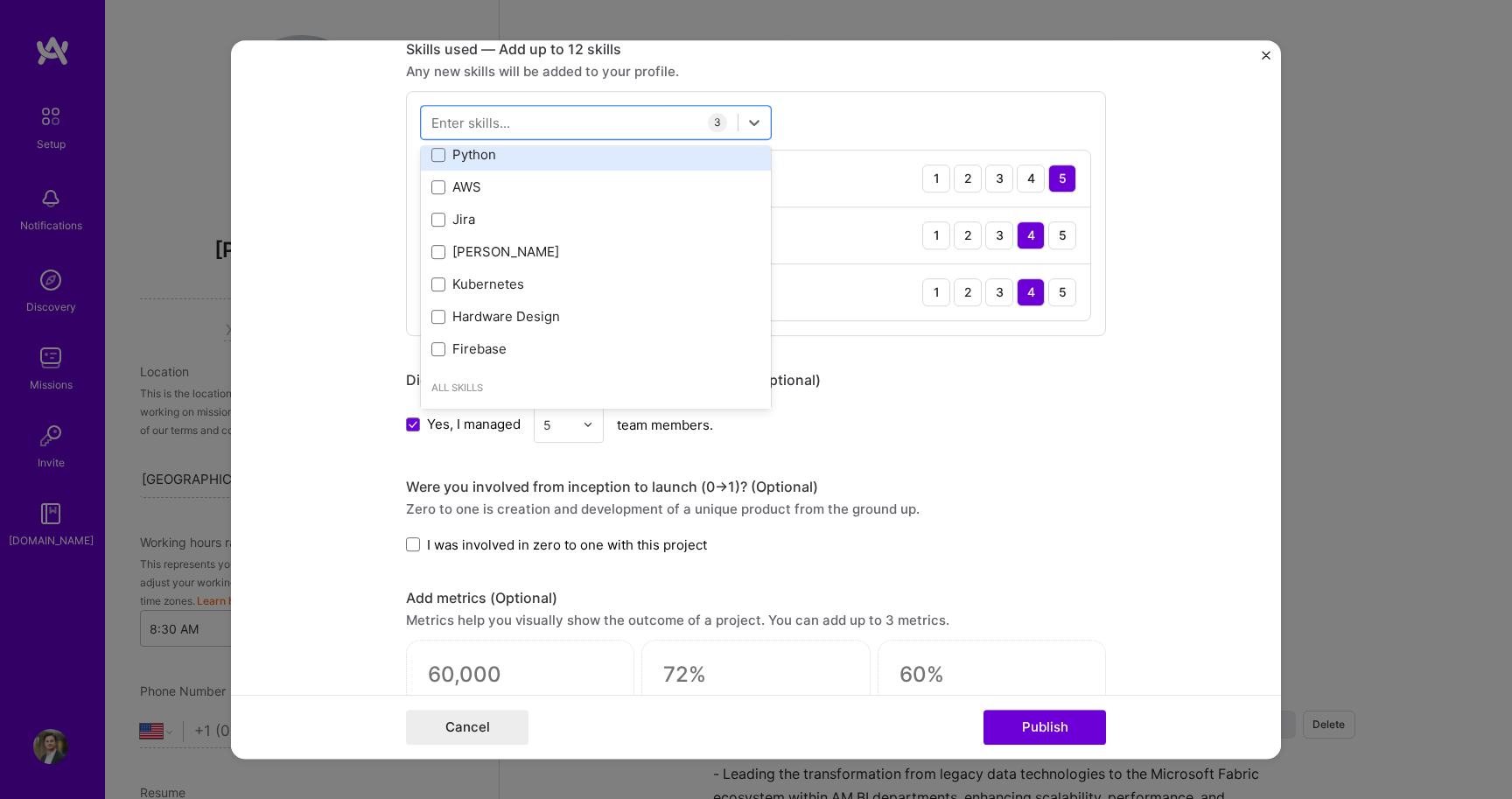
scroll to position [434, 0]
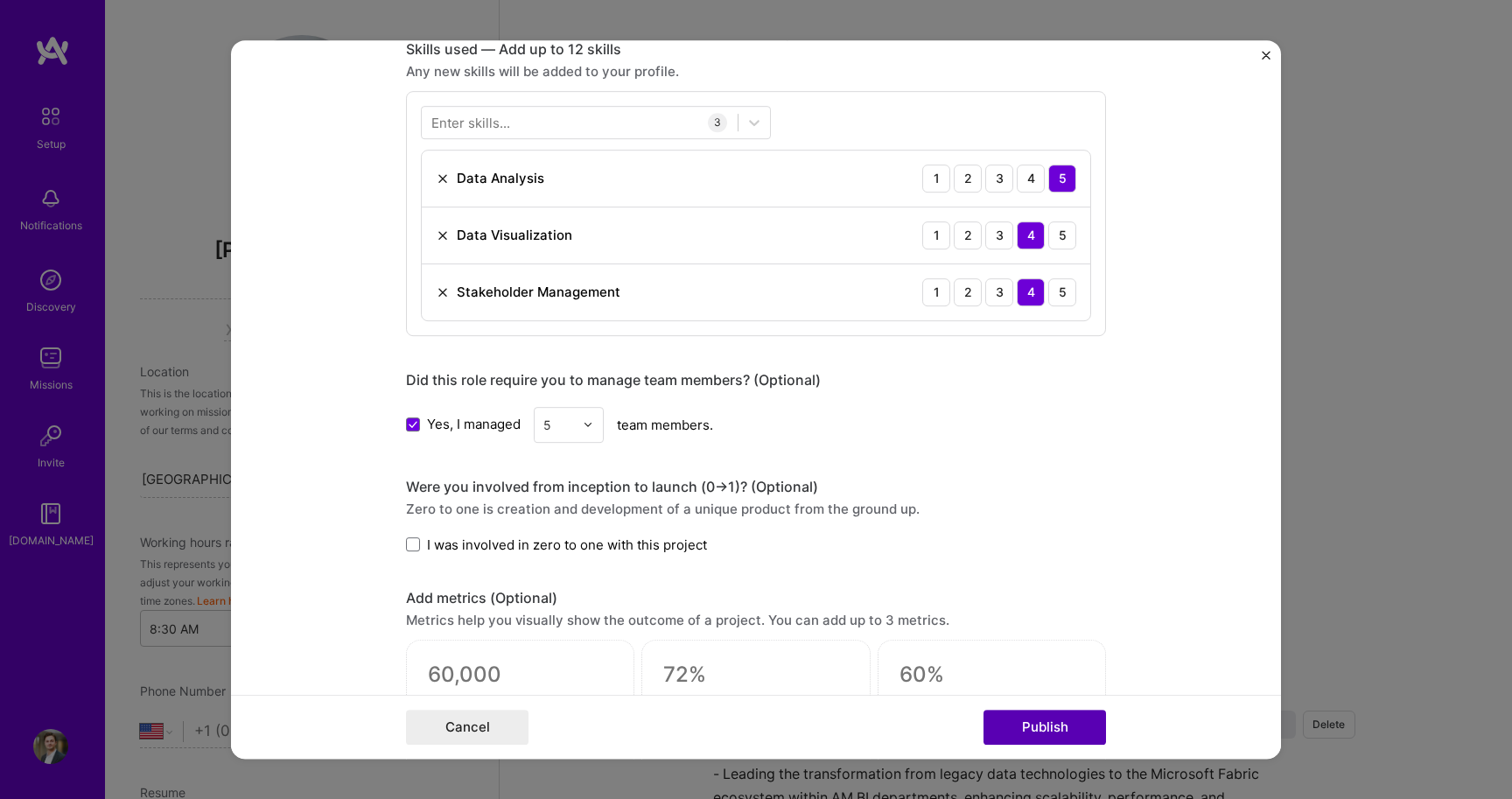
click at [1039, 720] on button "Publish" at bounding box center [1044, 727] width 122 height 35
click at [1261, 59] on img "Close" at bounding box center [1266, 55] width 9 height 9
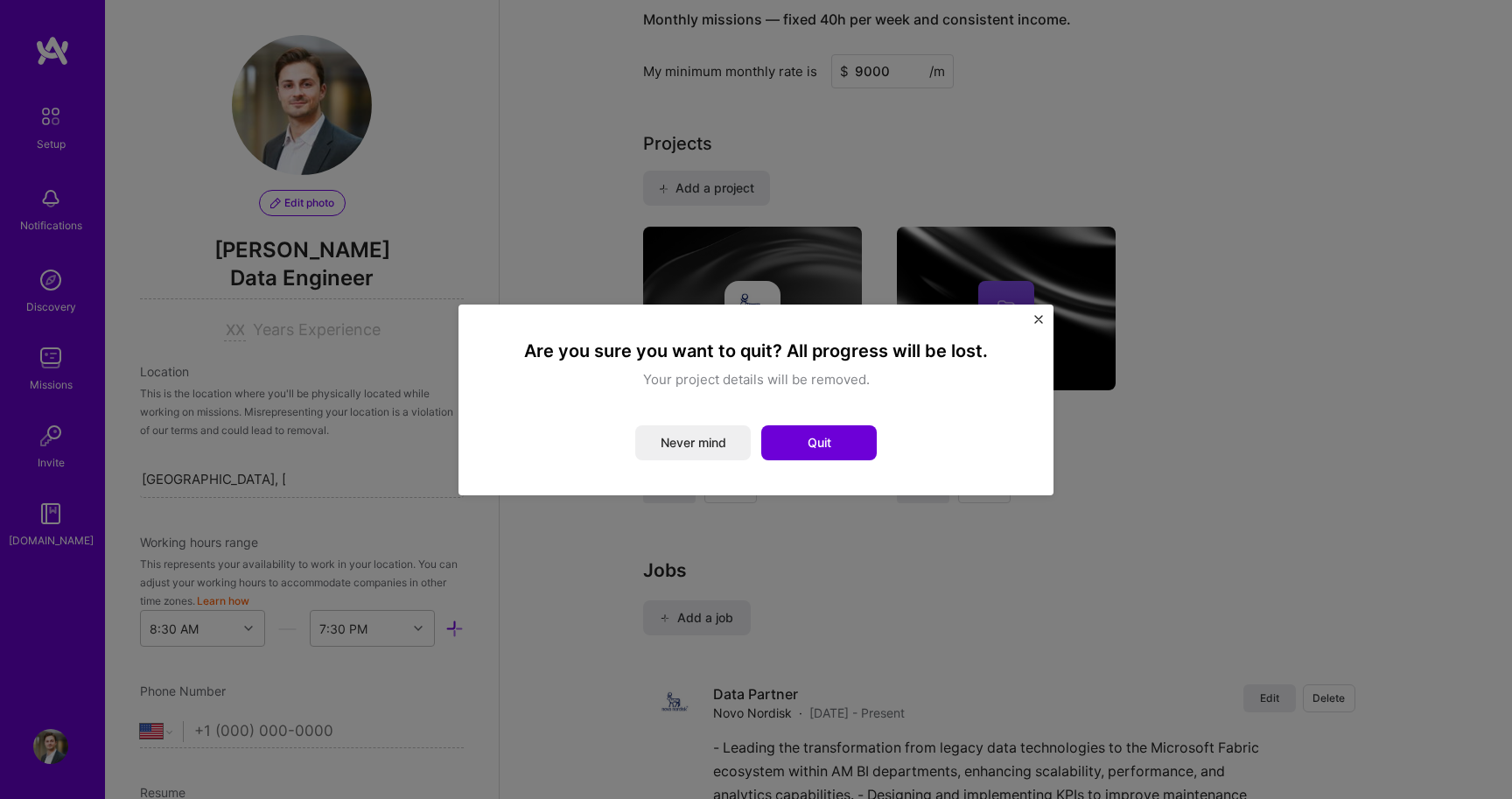
click at [1037, 321] on img "Close" at bounding box center [1038, 320] width 9 height 9
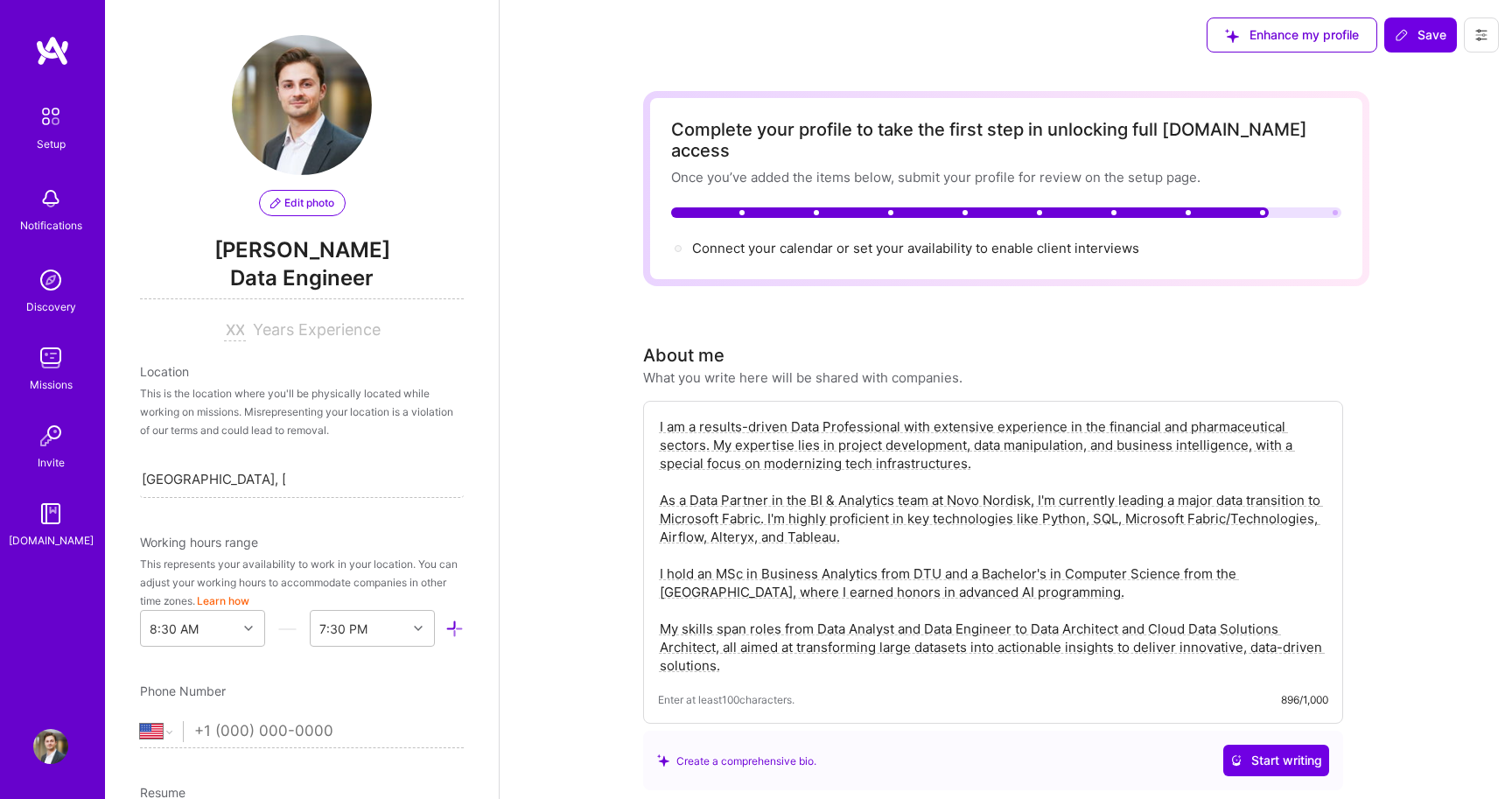
scroll to position [0, 0]
click at [1041, 240] on span "Connect your calendar or set your availability to enable client interviews →" at bounding box center [923, 248] width 463 height 16
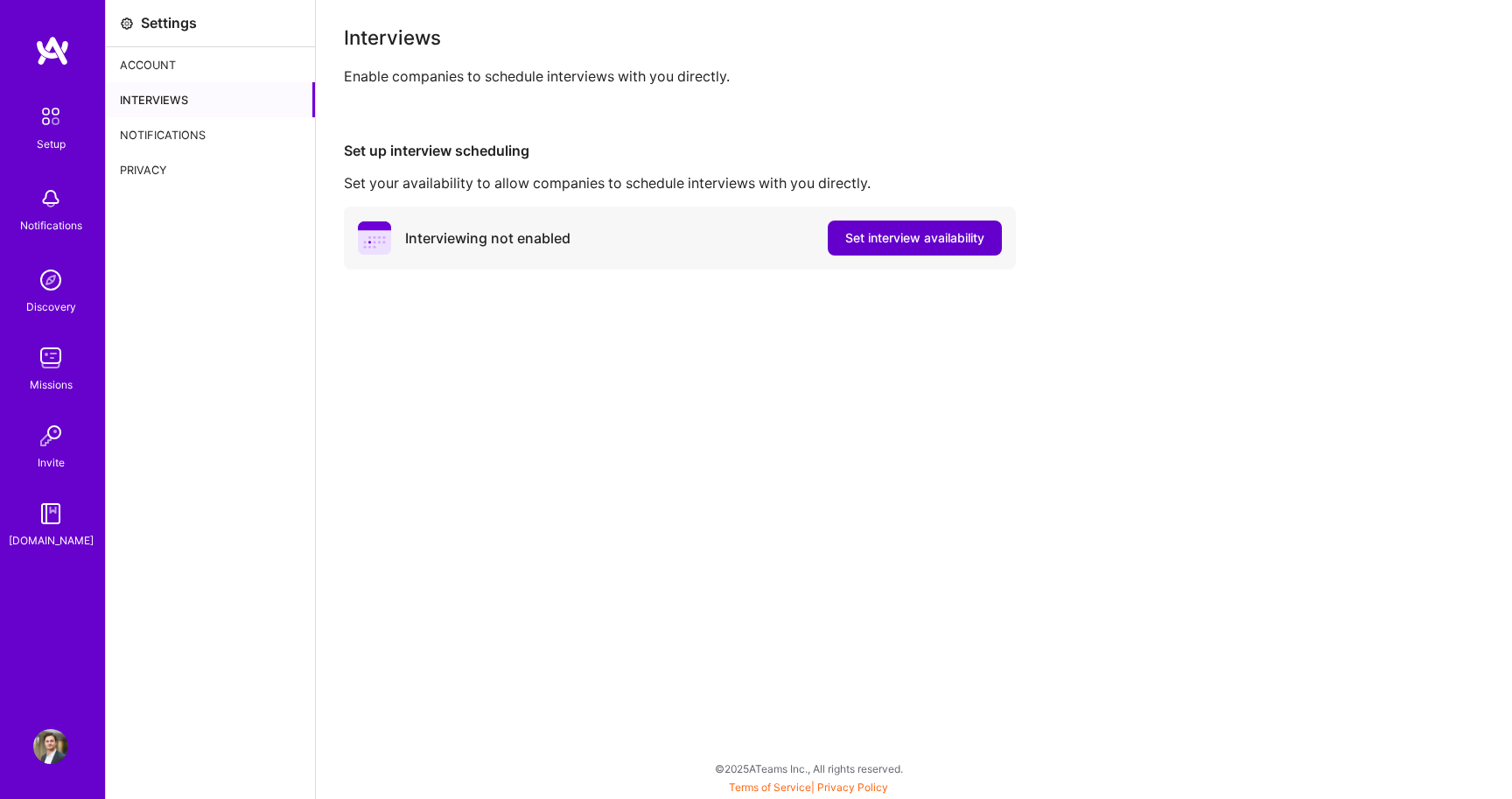
click at [940, 236] on span "Set interview availability" at bounding box center [914, 237] width 139 height 17
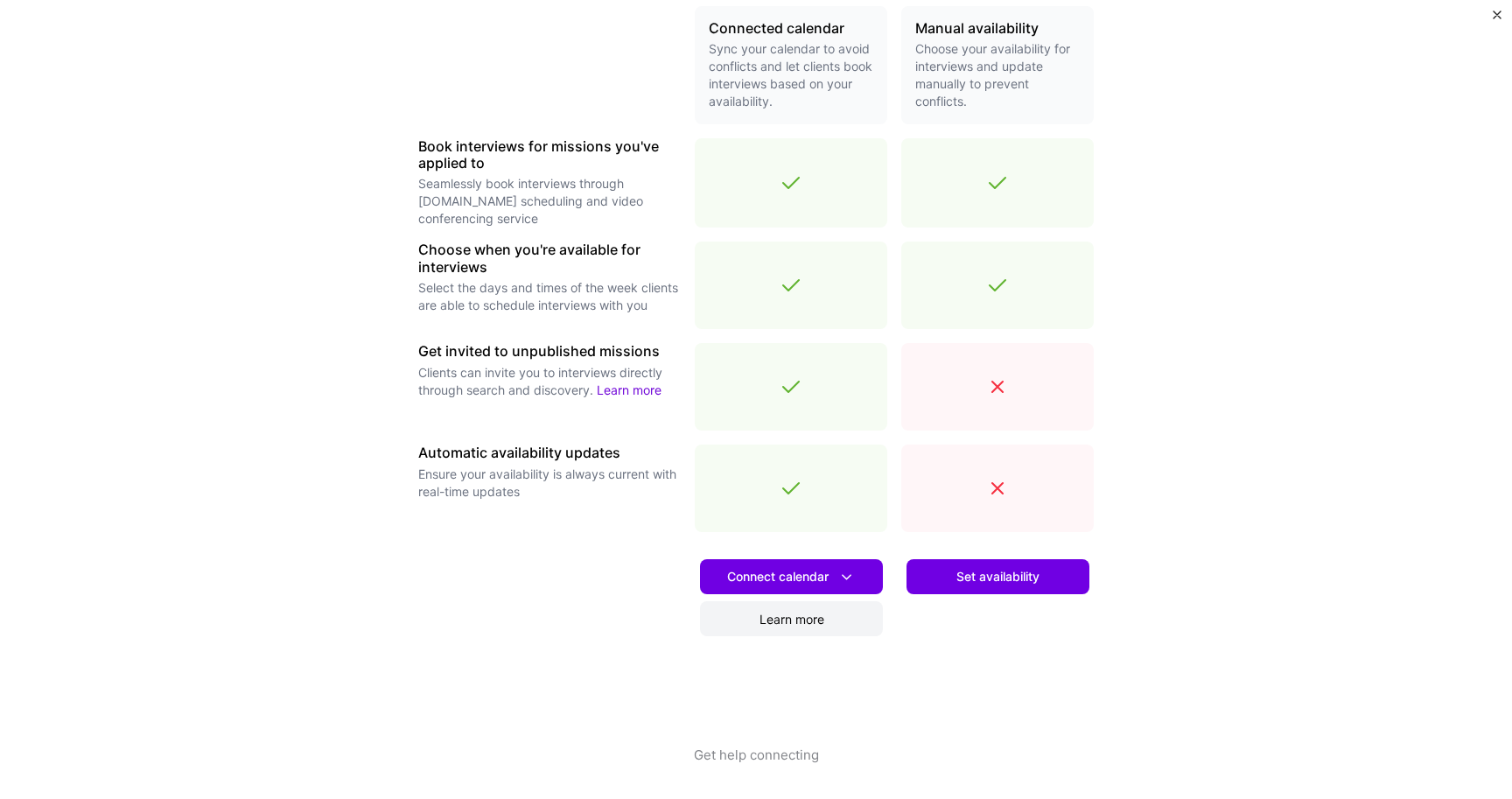
scroll to position [428, 0]
click at [959, 582] on span "Set availability" at bounding box center [998, 576] width 83 height 17
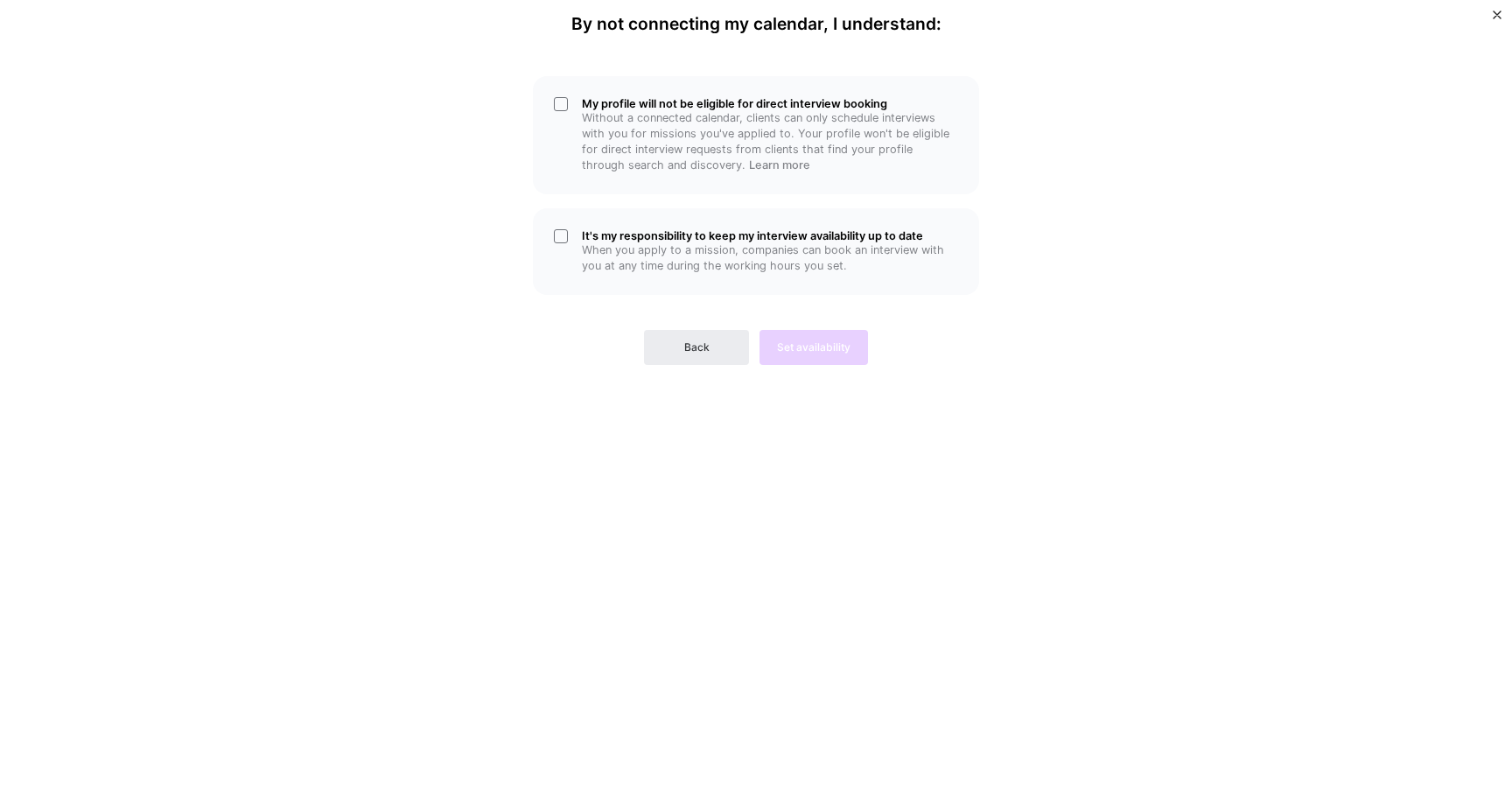
scroll to position [0, 0]
click at [713, 100] on h5 "My profile will not be eligible for direct interview booking" at bounding box center [770, 103] width 377 height 13
click at [749, 266] on p "When you apply to a mission, companies can book an interview with you at any ti…" at bounding box center [770, 258] width 377 height 32
click at [795, 342] on span "Set availability" at bounding box center [813, 347] width 73 height 15
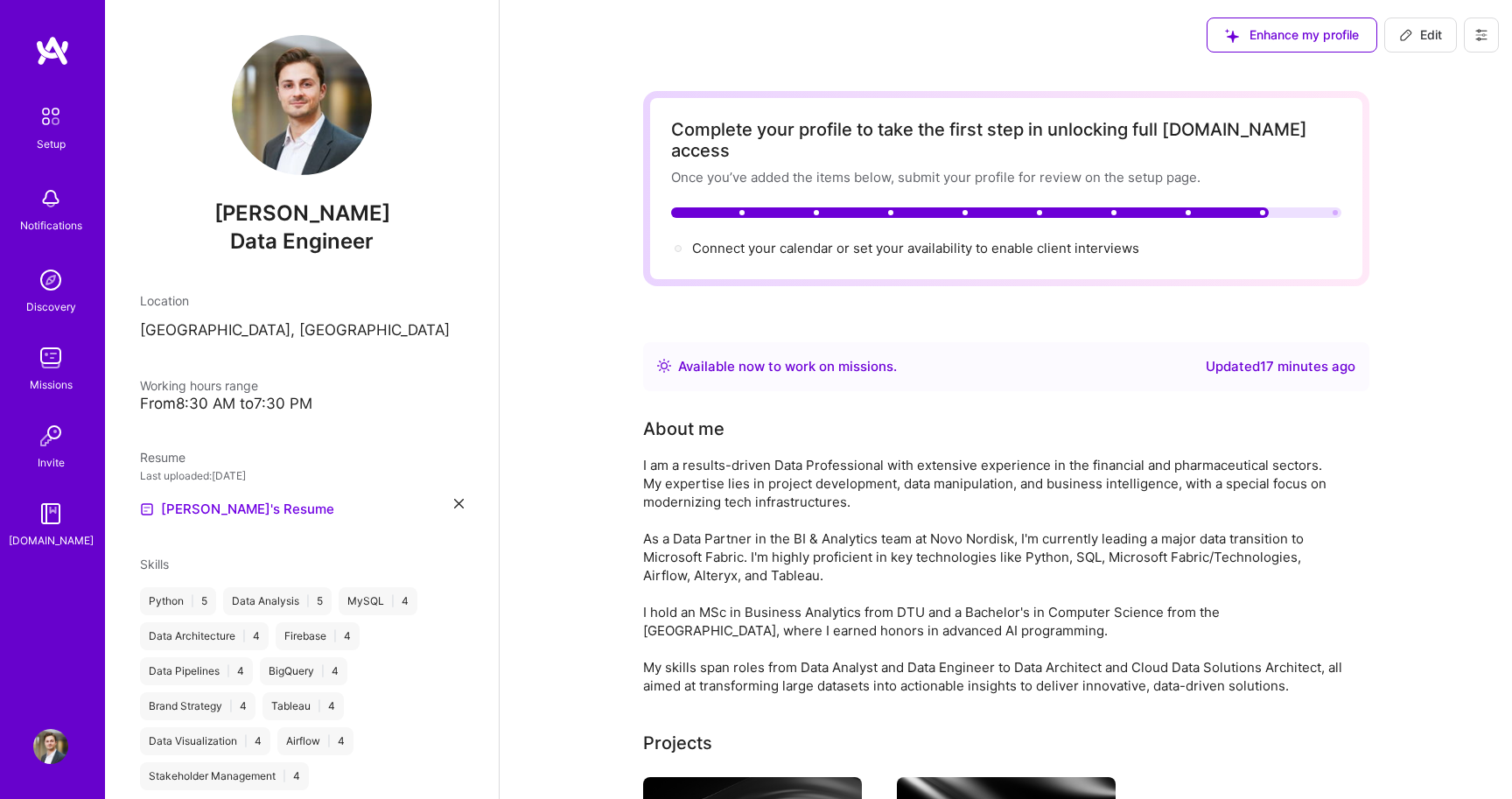
click at [812, 356] on div "Available now to work on missions ." at bounding box center [788, 366] width 219 height 21
click at [1243, 356] on div "Updated 17 minutes ago" at bounding box center [1280, 366] width 149 height 21
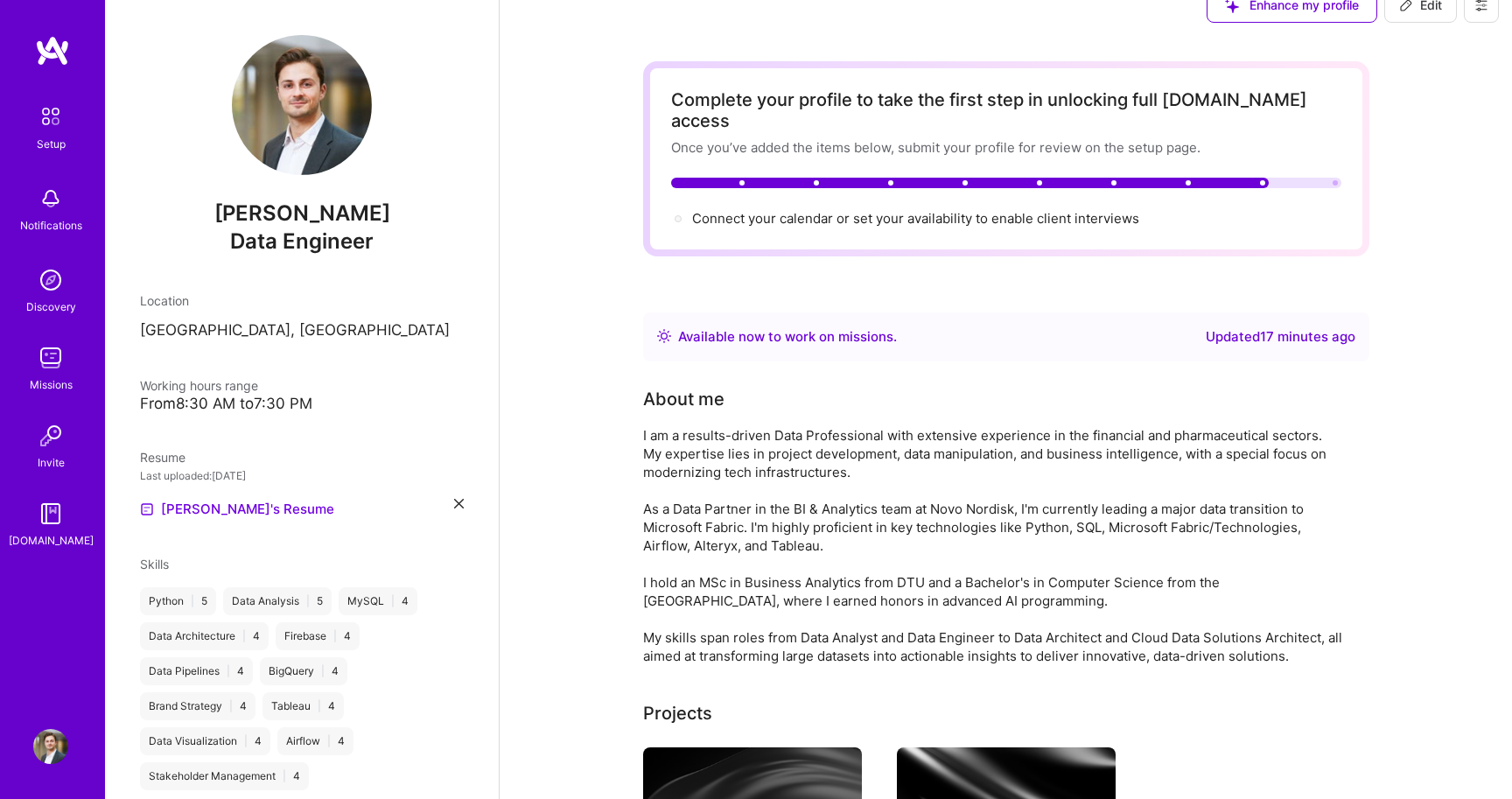
scroll to position [20, 0]
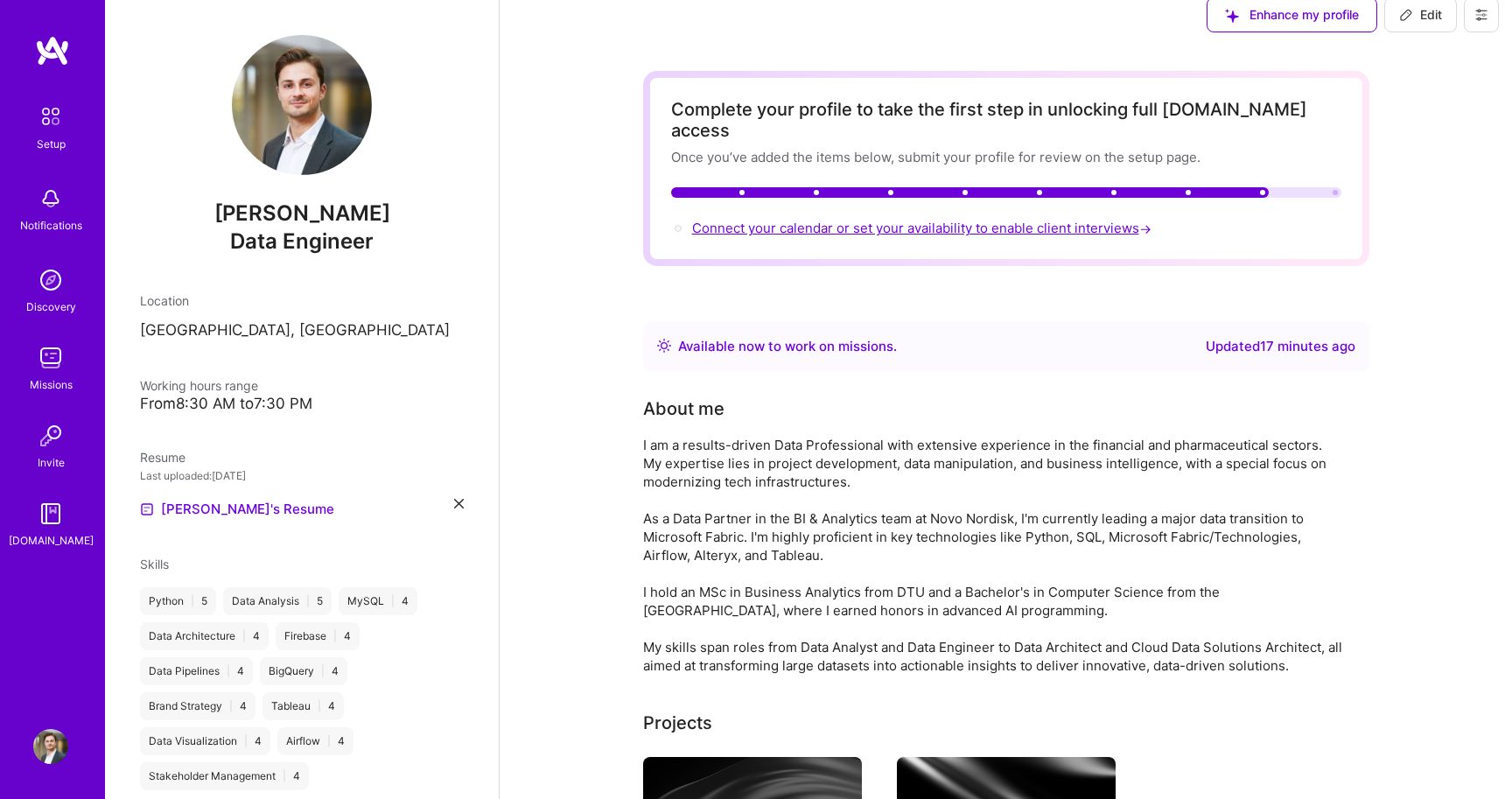
click at [1041, 220] on span "Connect your calendar or set your availability to enable client interviews →" at bounding box center [923, 228] width 463 height 16
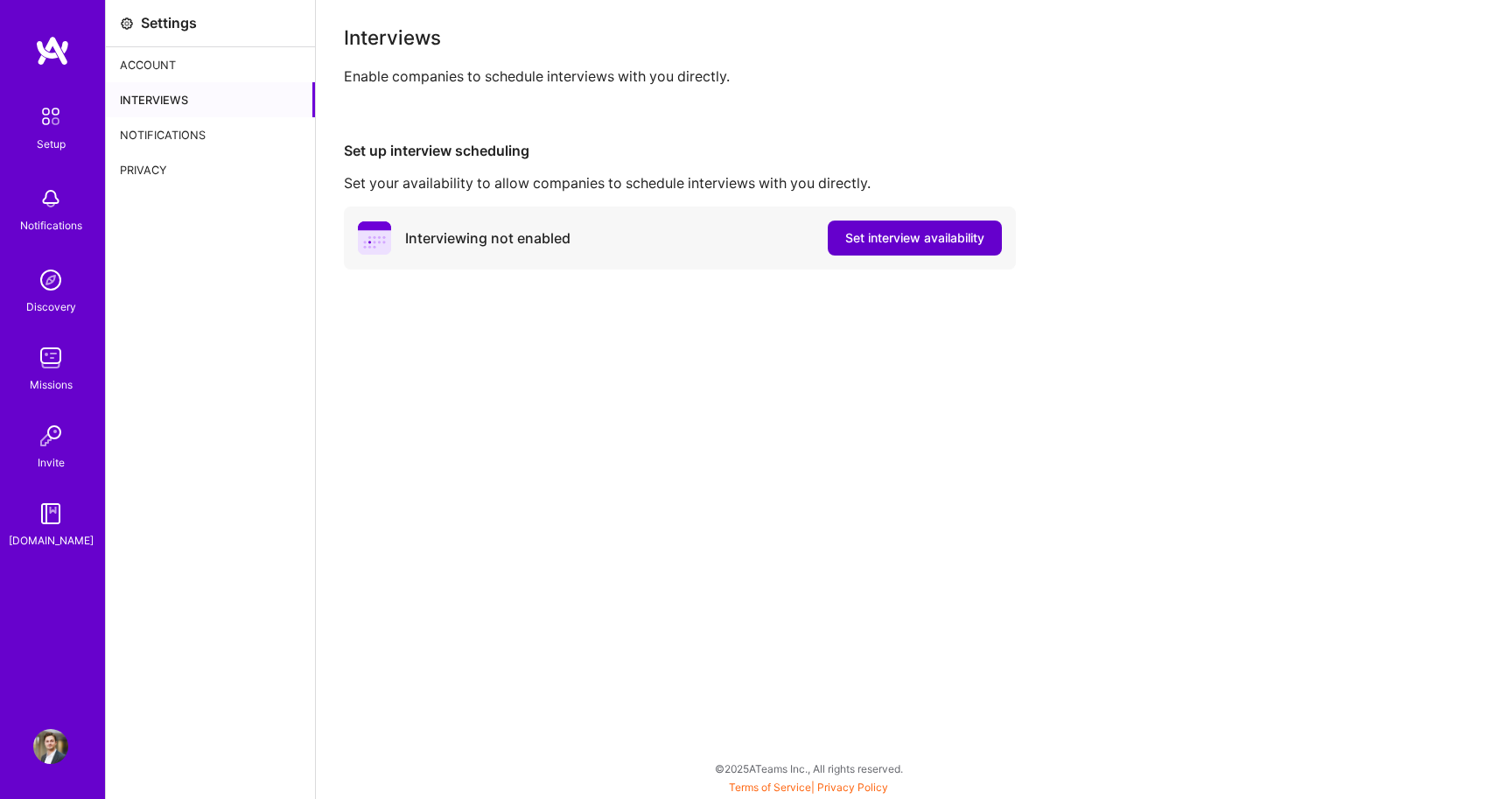
click at [888, 230] on span "Set interview availability" at bounding box center [914, 237] width 139 height 17
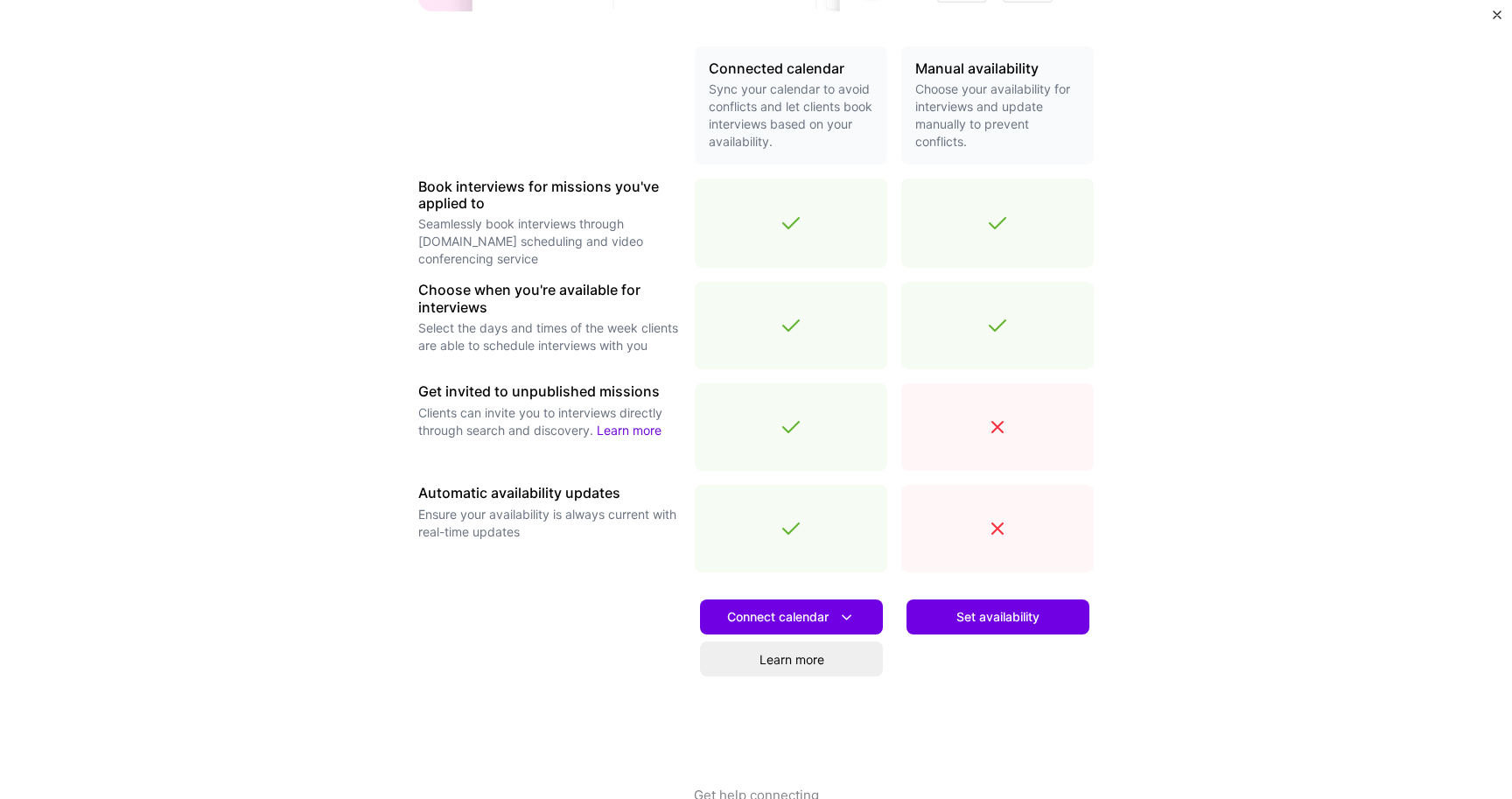
scroll to position [385, 0]
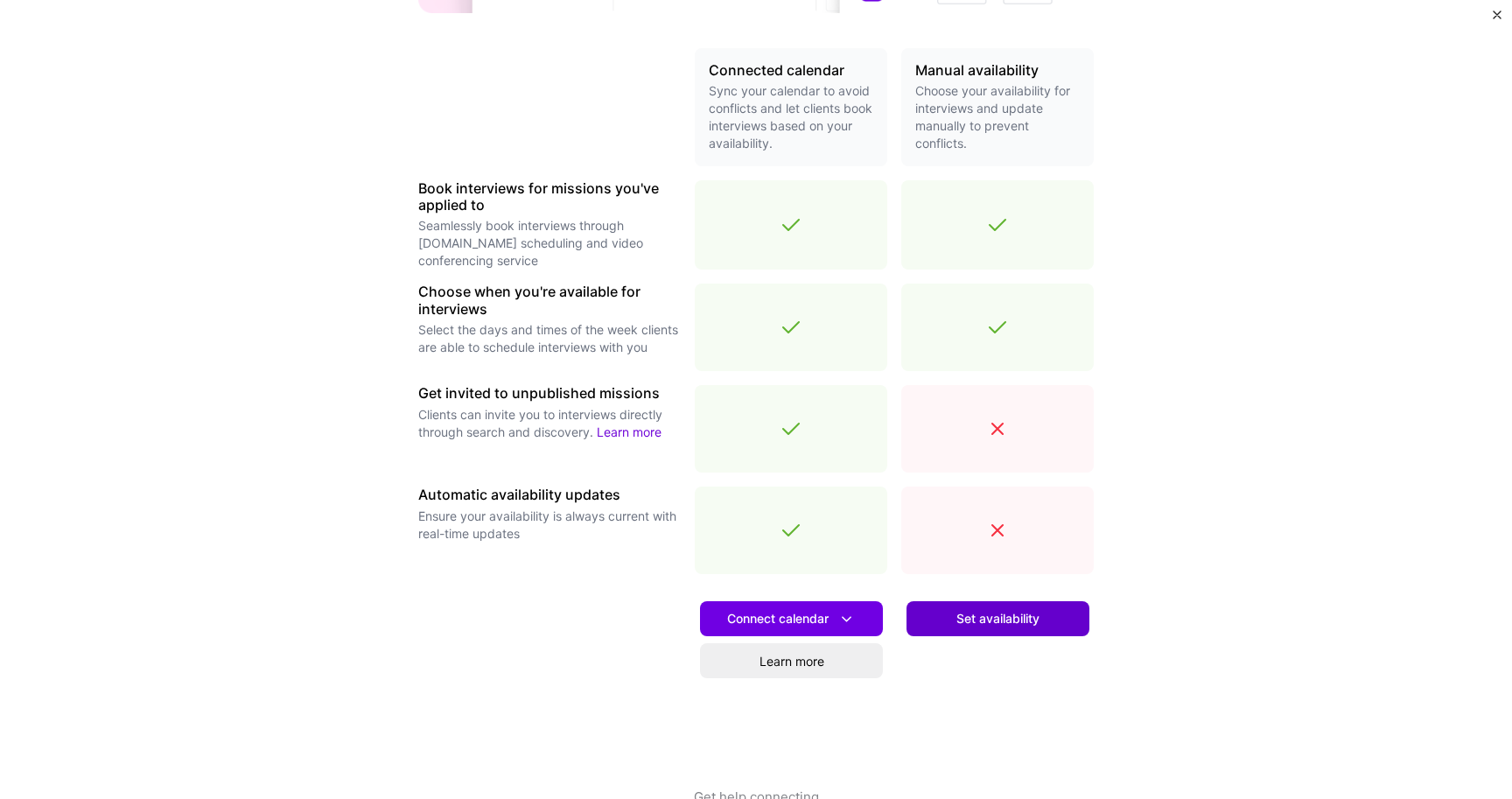
click at [966, 614] on span "Set availability" at bounding box center [998, 619] width 83 height 17
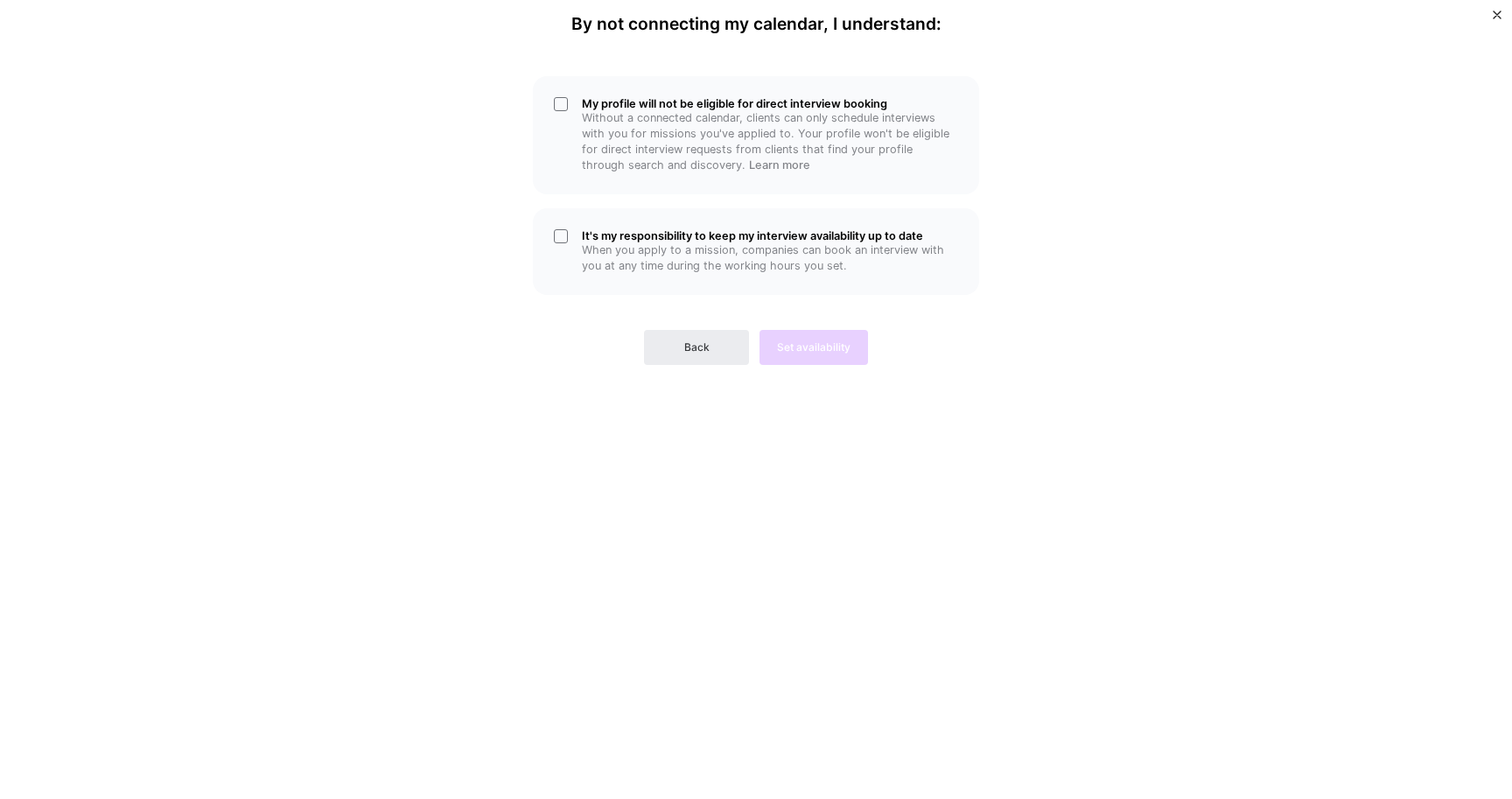
scroll to position [0, 0]
click at [645, 265] on p "When you apply to a mission, companies can book an interview with you at any ti…" at bounding box center [770, 258] width 377 height 32
click at [659, 98] on h5 "My profile will not be eligible for direct interview booking" at bounding box center [770, 103] width 377 height 13
click at [813, 342] on span "Set availability" at bounding box center [813, 347] width 73 height 15
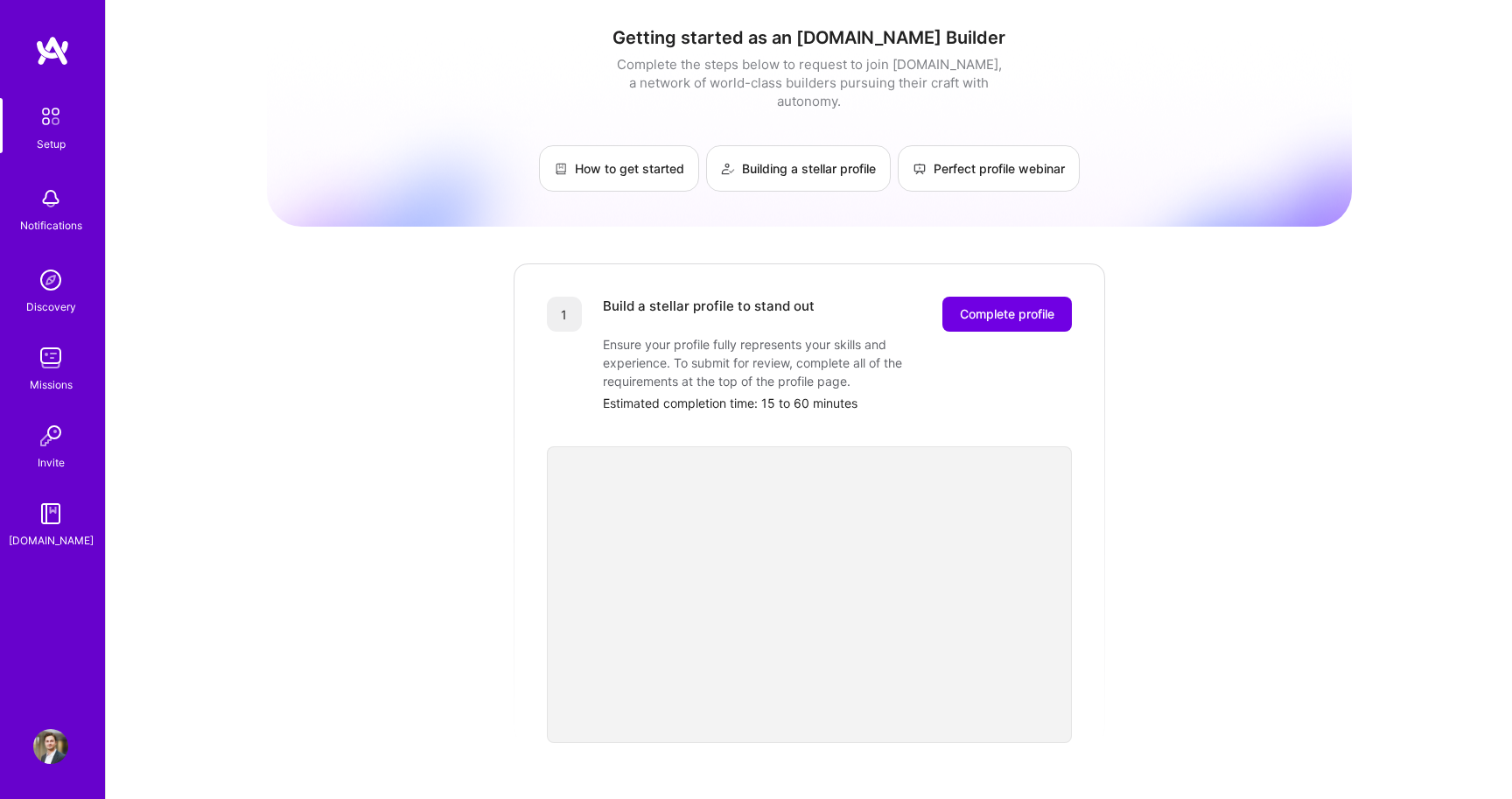
click at [39, 358] on img at bounding box center [51, 358] width 35 height 35
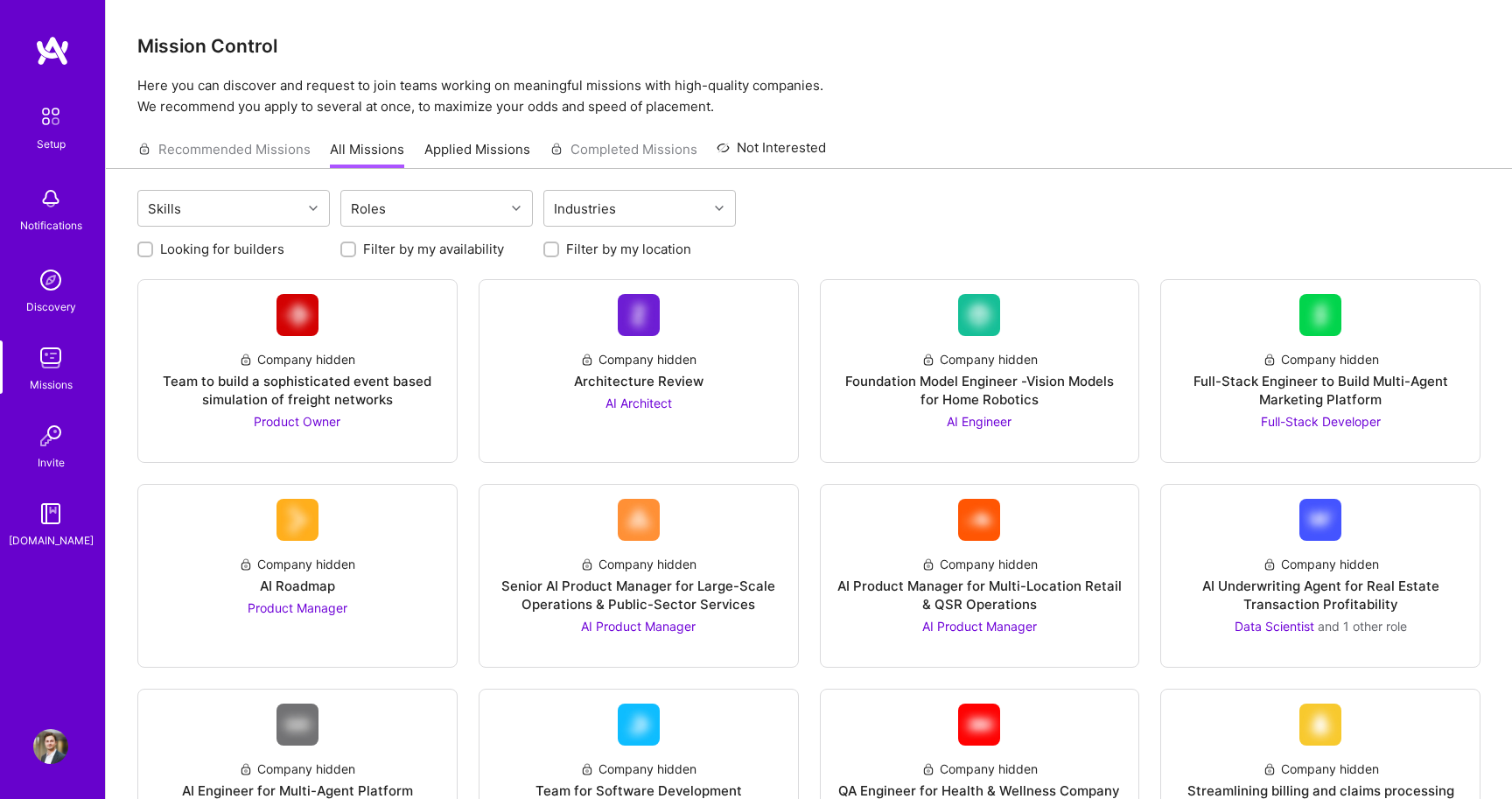
click at [472, 249] on label "Filter by my availability" at bounding box center [434, 249] width 141 height 18
click at [356, 249] on input "Filter by my availability" at bounding box center [350, 251] width 13 height 13
checkbox input "true"
click at [569, 245] on label "Filter by my location" at bounding box center [628, 249] width 125 height 18
click at [559, 245] on input "Filter by my location" at bounding box center [553, 251] width 13 height 13
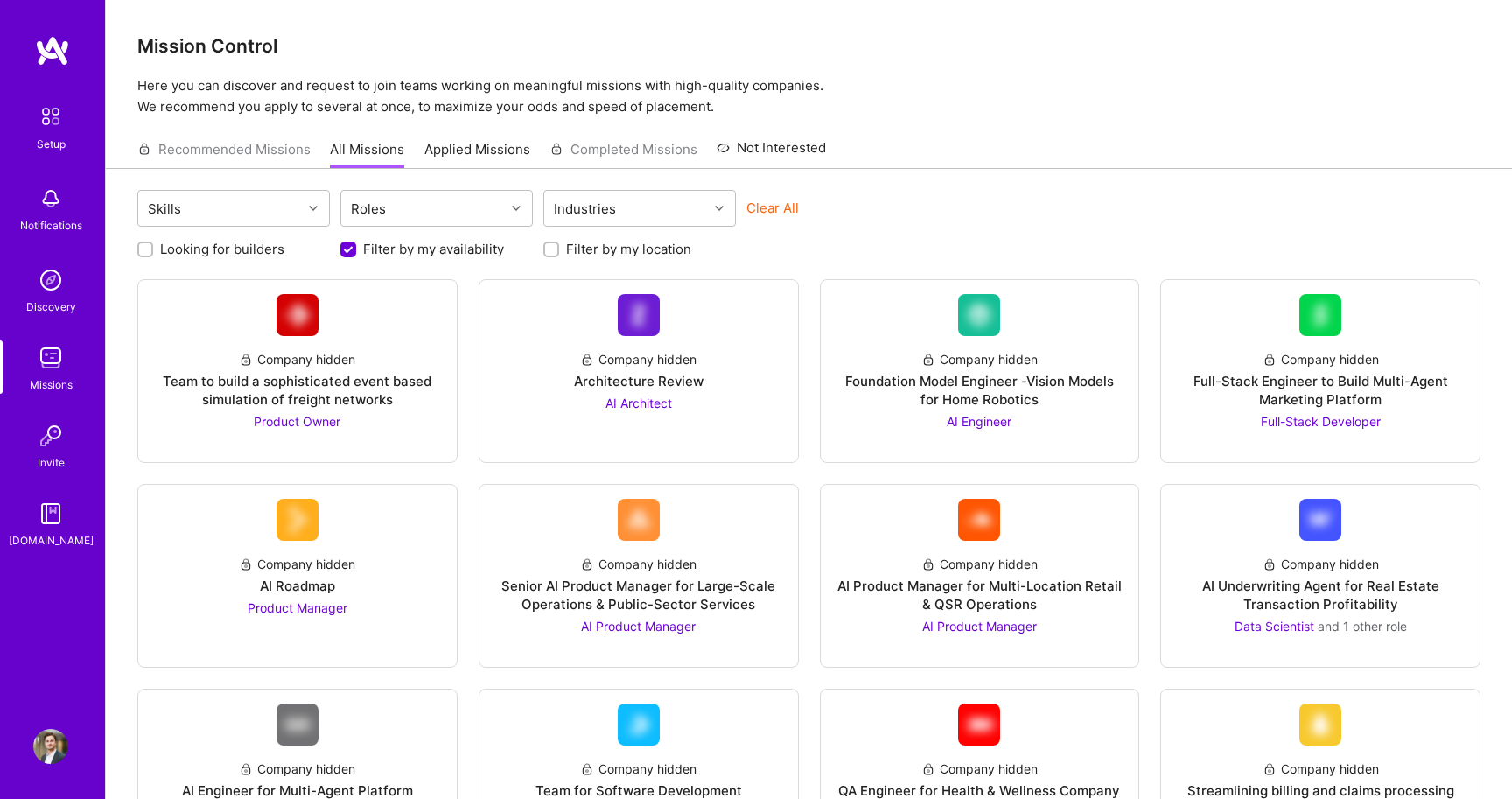
checkbox input "true"
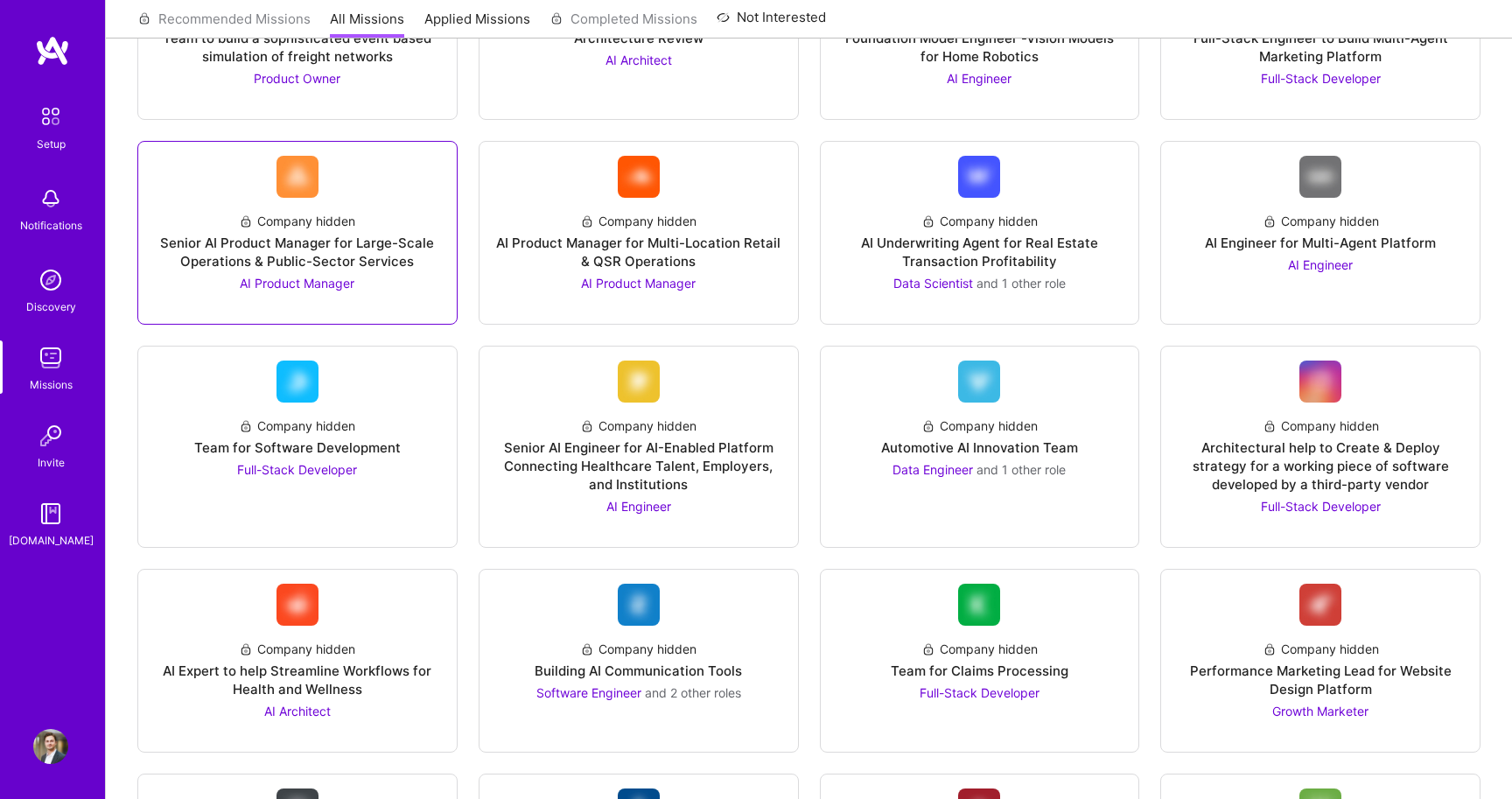
scroll to position [347, 0]
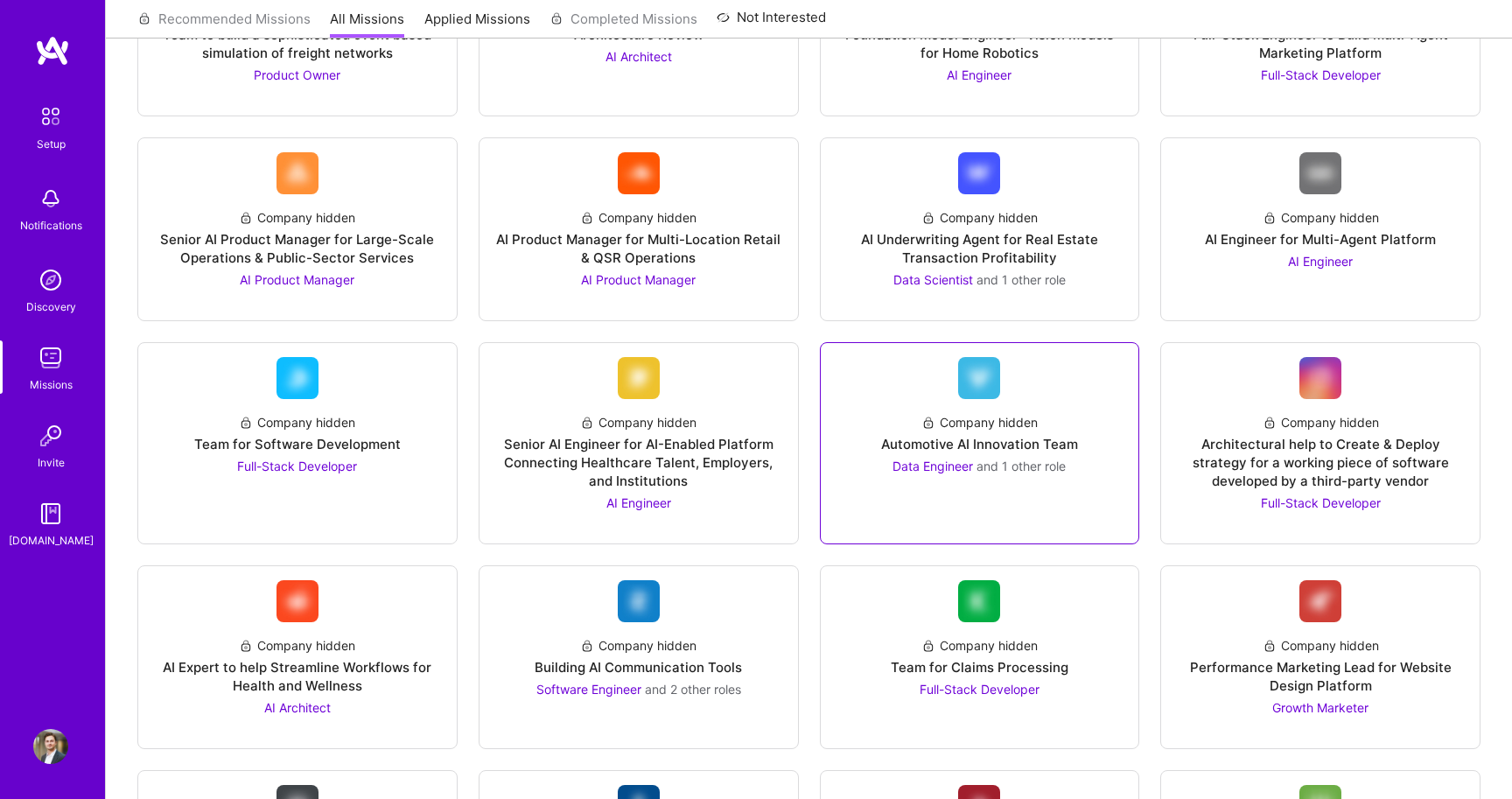
click at [917, 455] on div "Company hidden Automotive AI Innovation Team Data Engineer and 1 other role" at bounding box center [980, 438] width 291 height 76
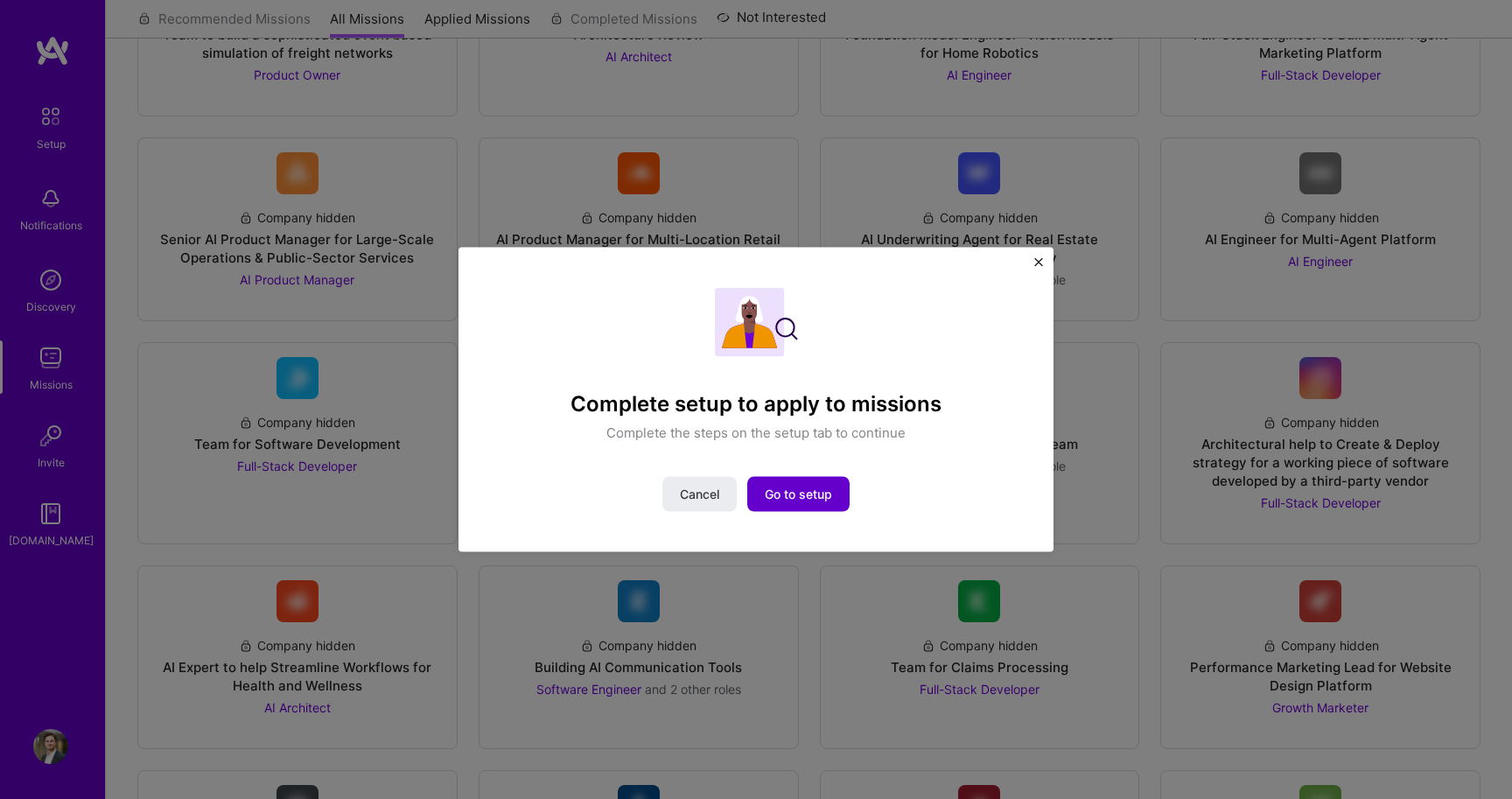
click at [799, 496] on span "Go to setup" at bounding box center [799, 494] width 67 height 17
